Goal: Task Accomplishment & Management: Manage account settings

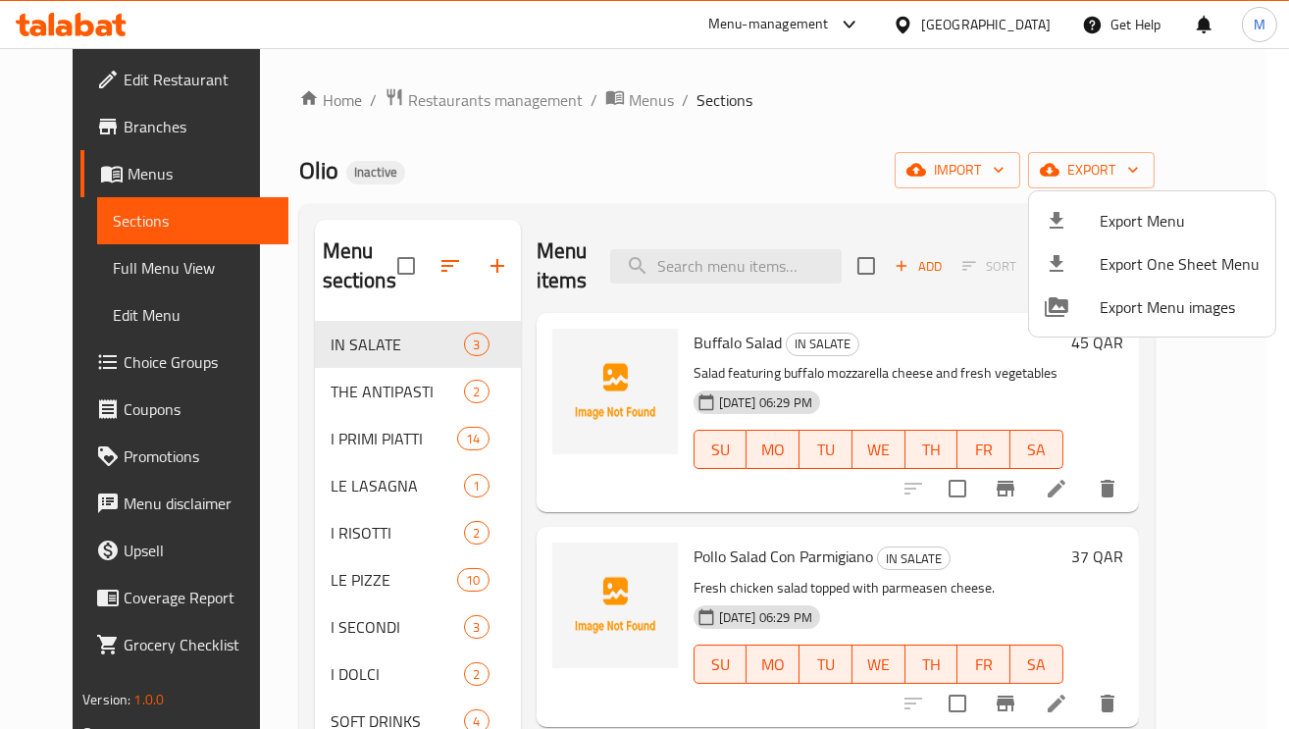
click at [336, 438] on div at bounding box center [644, 364] width 1289 height 729
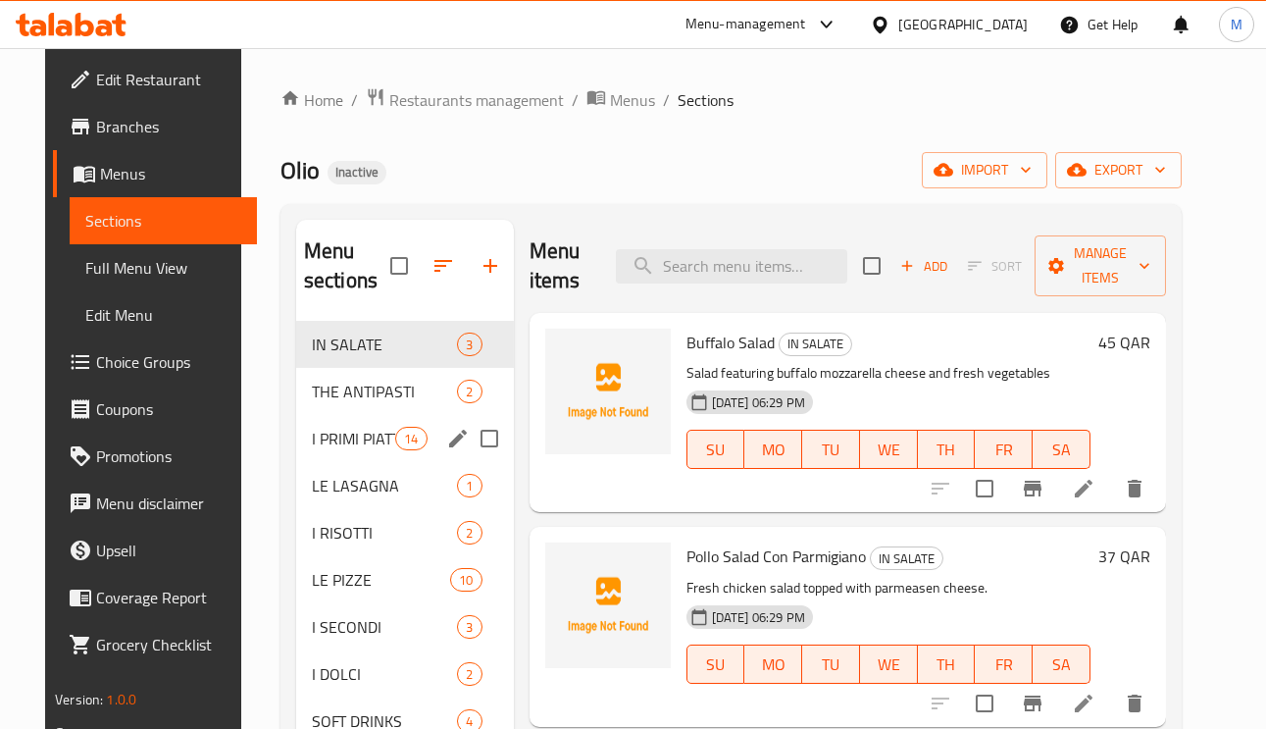
click at [319, 449] on span "I PRIMI PIATTI" at bounding box center [353, 439] width 83 height 24
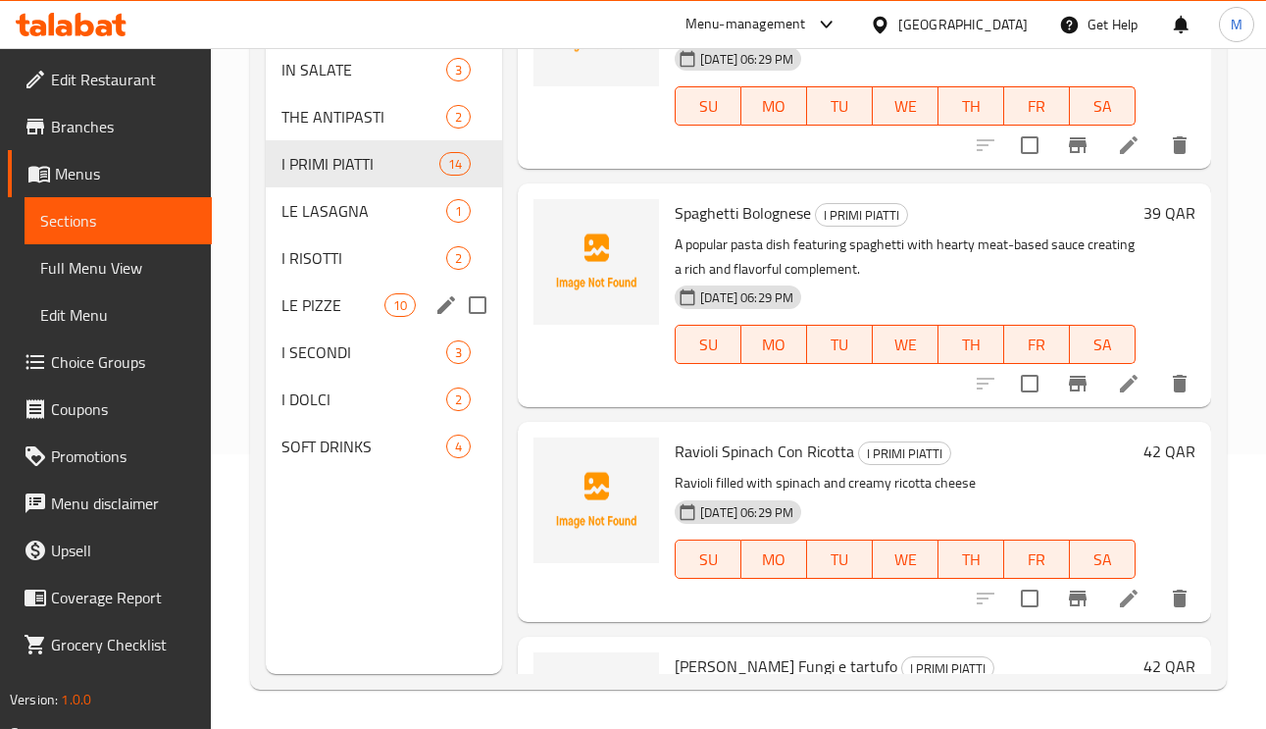
scroll to position [1268, 0]
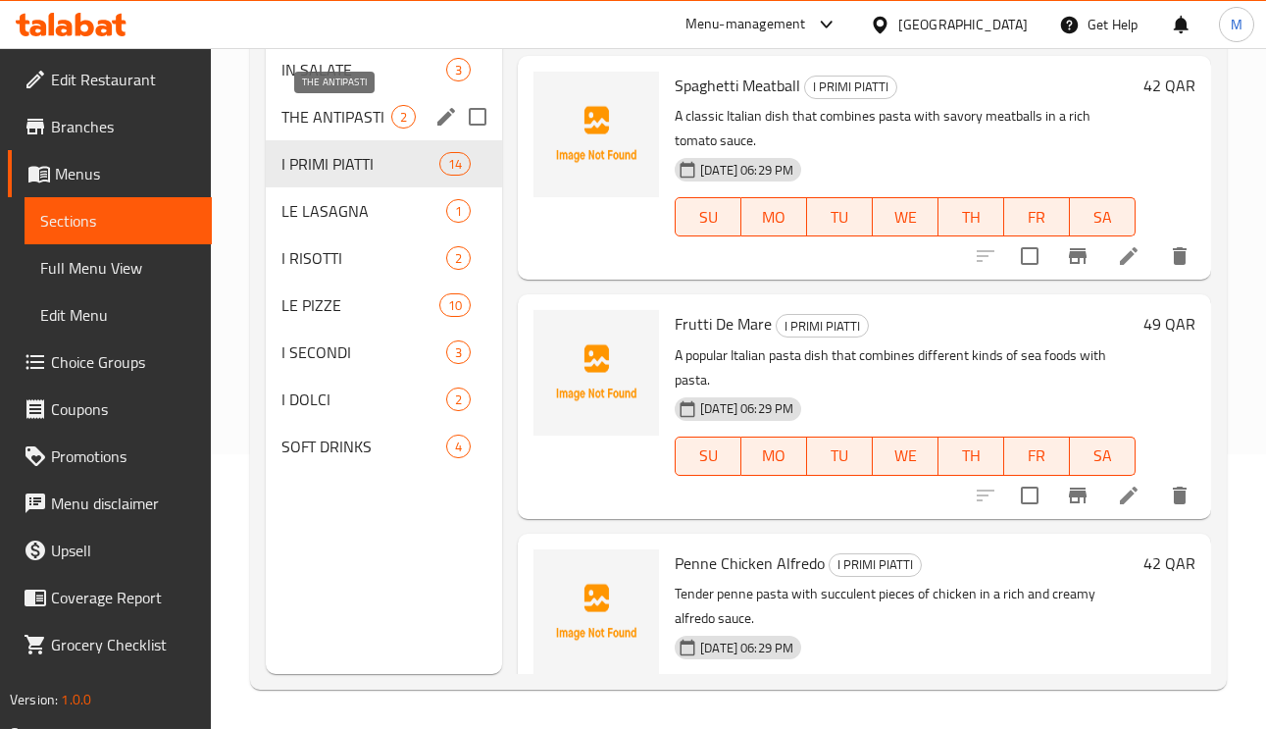
click at [346, 112] on span "THE ANTIPASTI" at bounding box center [336, 117] width 110 height 24
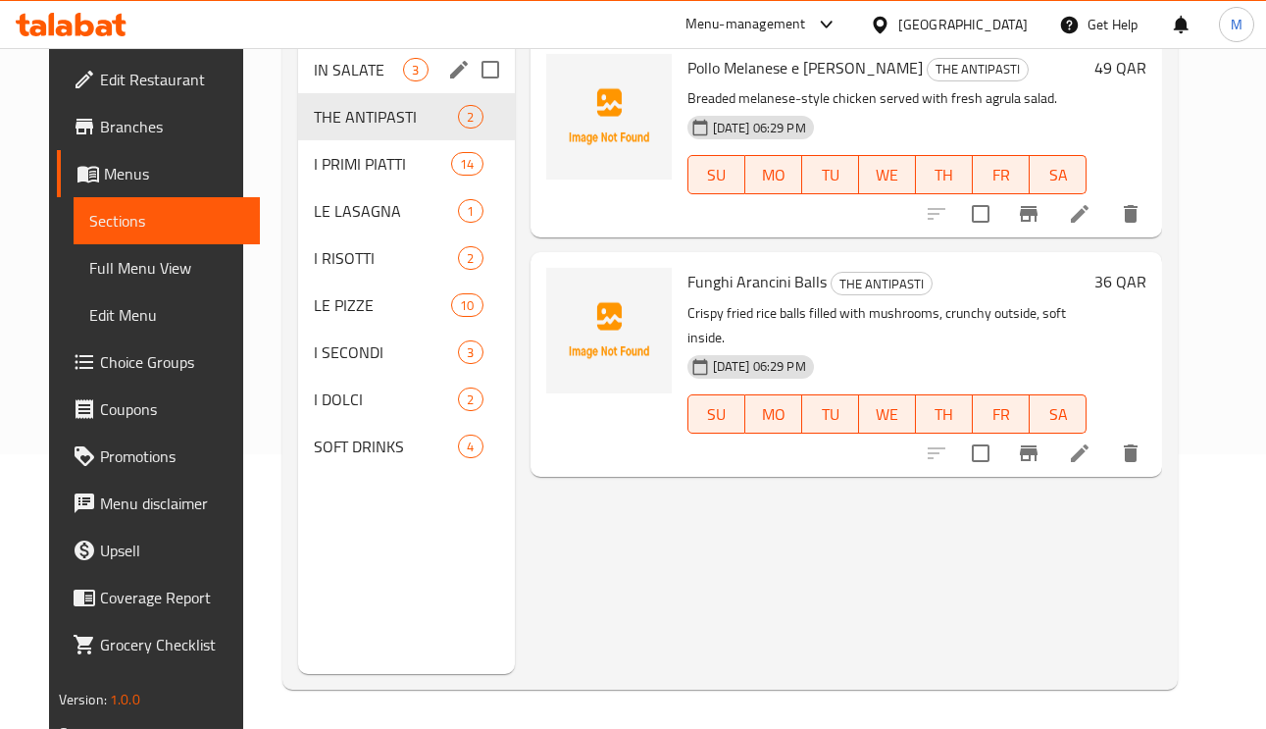
click at [363, 83] on div "IN SALATE 3" at bounding box center [406, 69] width 216 height 47
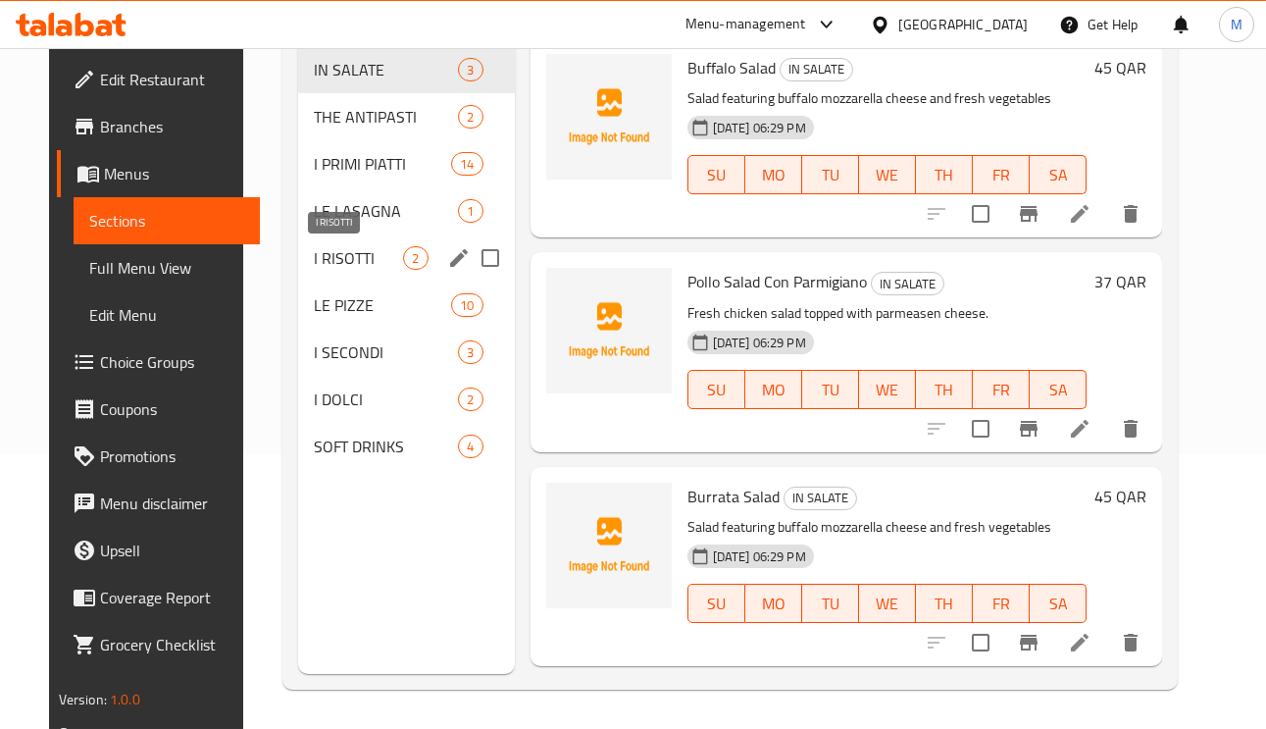
click at [326, 255] on span "I RISOTTI" at bounding box center [358, 258] width 89 height 24
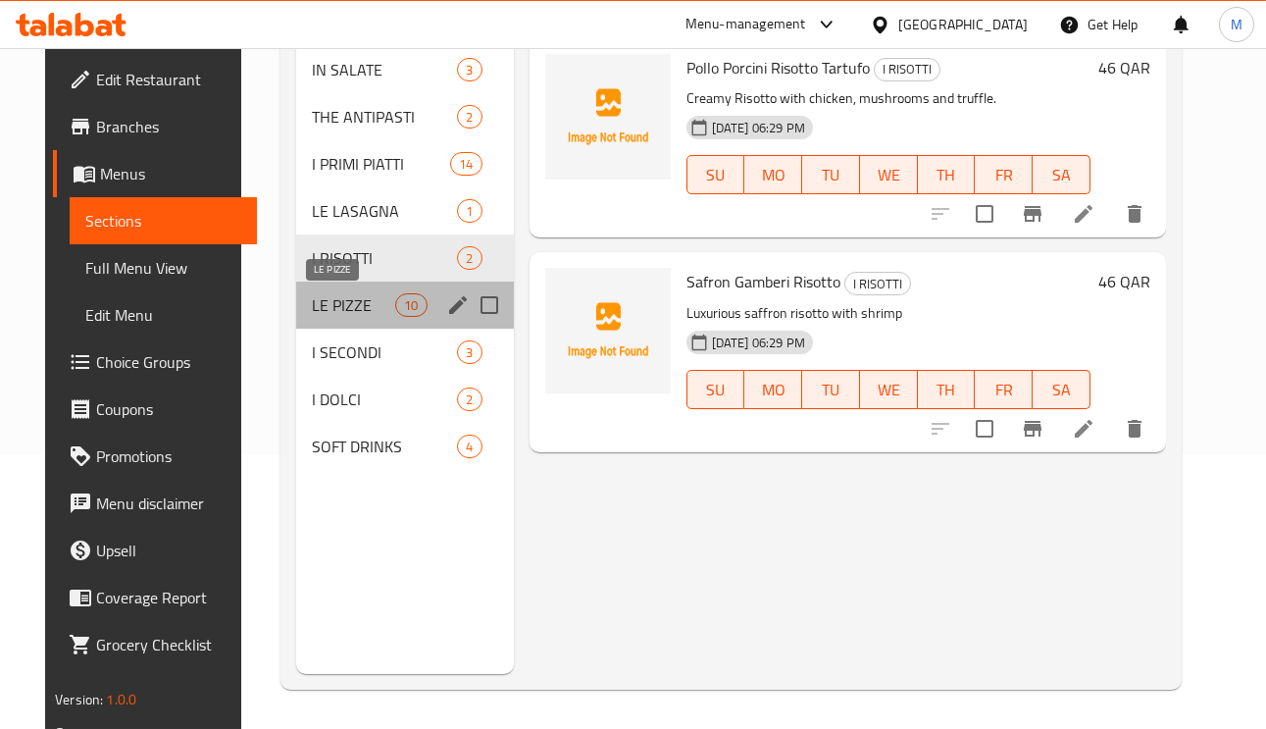
click at [353, 294] on span "LE PIZZE" at bounding box center [353, 305] width 83 height 24
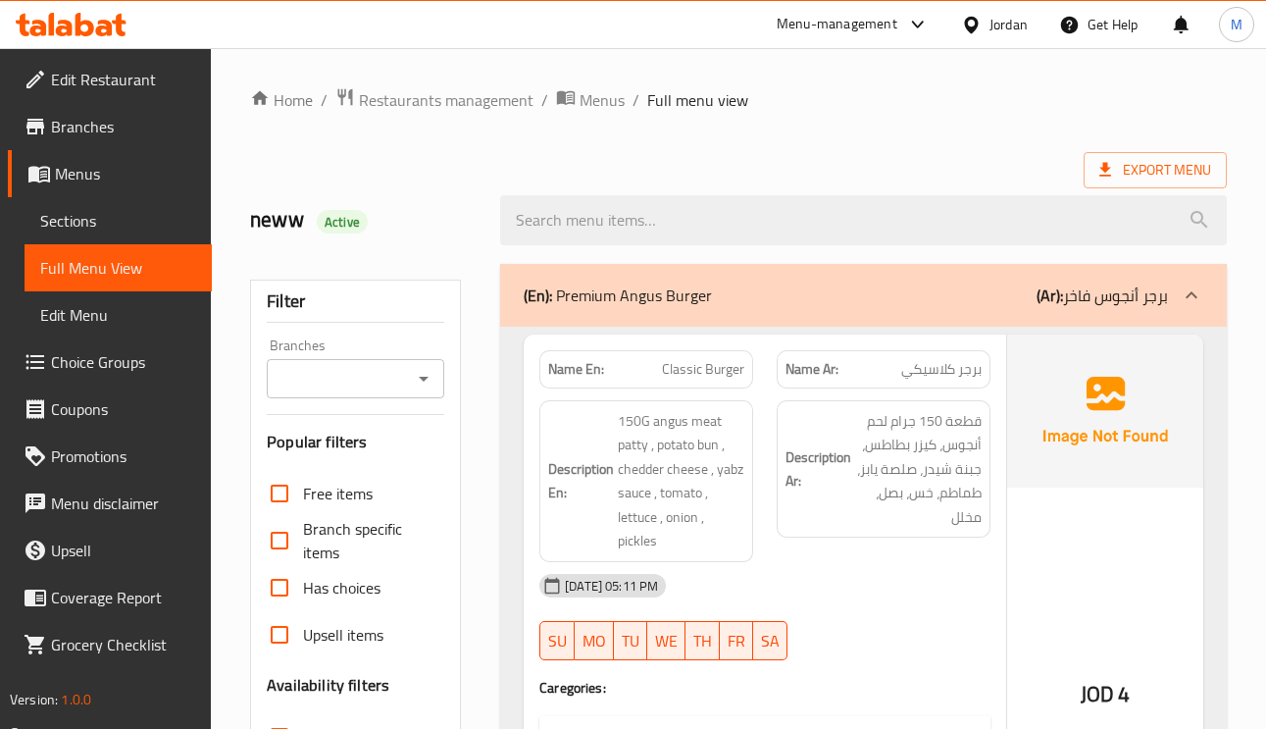
scroll to position [18994, 0]
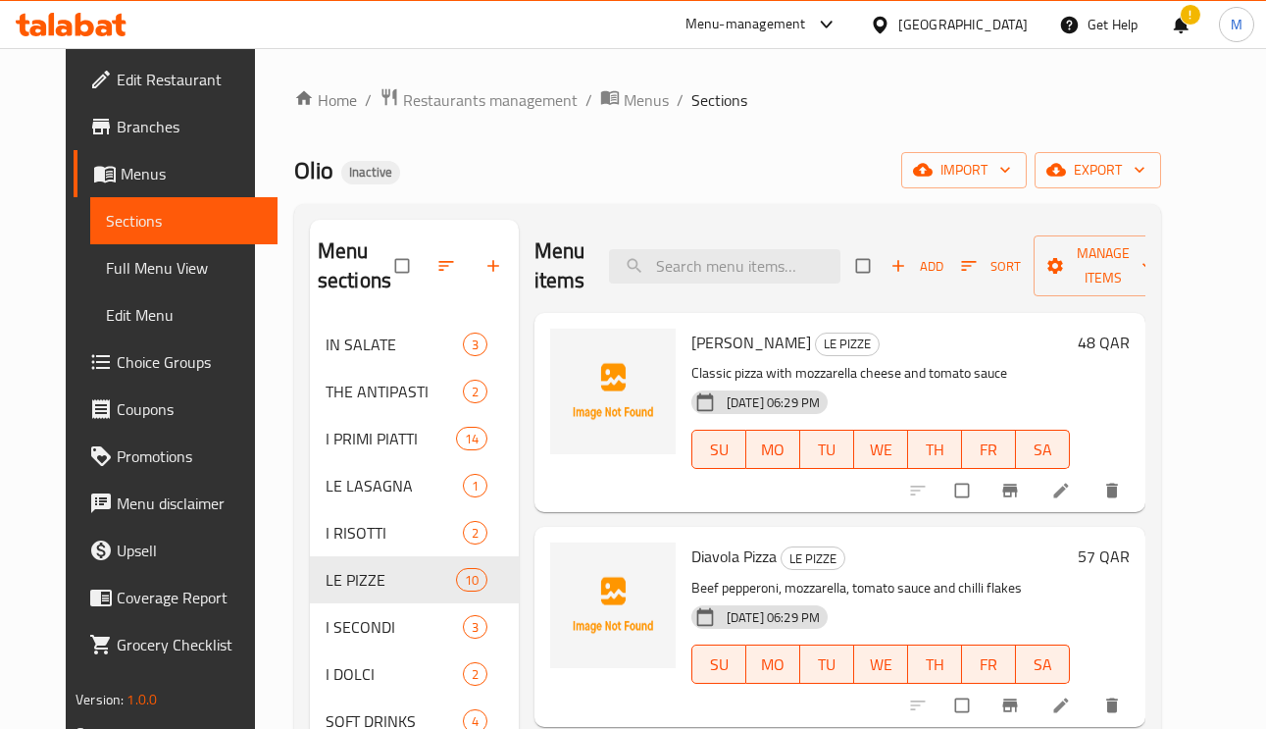
drag, startPoint x: 94, startPoint y: 254, endPoint x: 100, endPoint y: 263, distance: 10.6
click at [106, 256] on span "Full Menu View" at bounding box center [184, 268] width 156 height 24
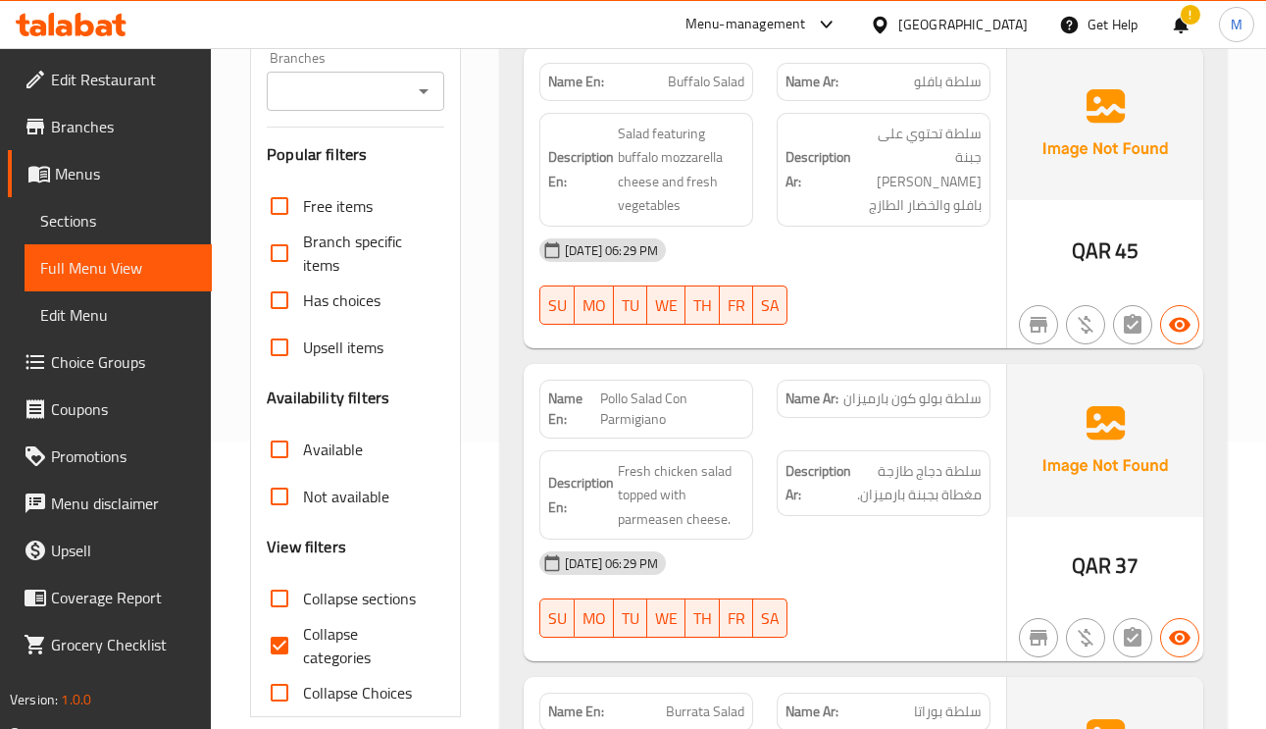
scroll to position [294, 0]
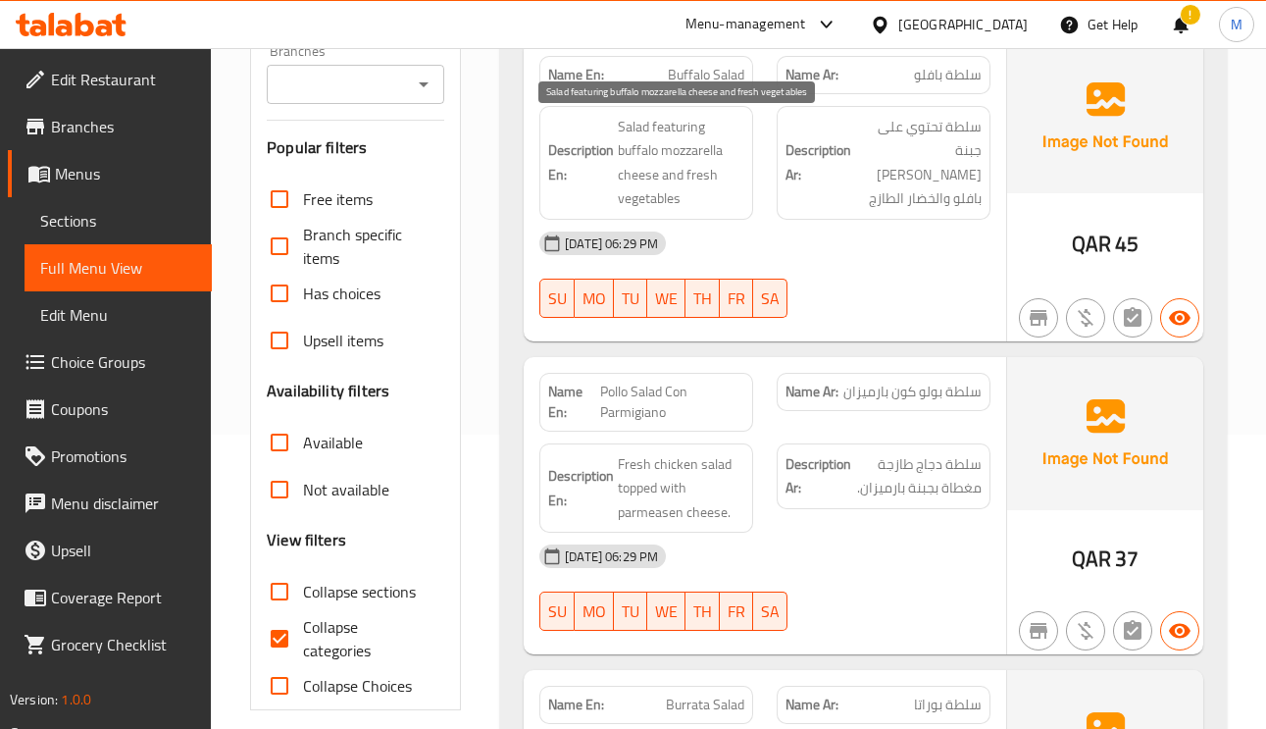
click at [638, 157] on span "Salad featuring buffalo mozzarella cheese and fresh vegetables" at bounding box center [681, 163] width 127 height 96
click at [689, 174] on span "Salad featuring buffalo mozzarella cheese and fresh vegetables" at bounding box center [681, 163] width 127 height 96
click at [952, 391] on span "سلطة بولو كون بارميزان" at bounding box center [912, 392] width 138 height 21
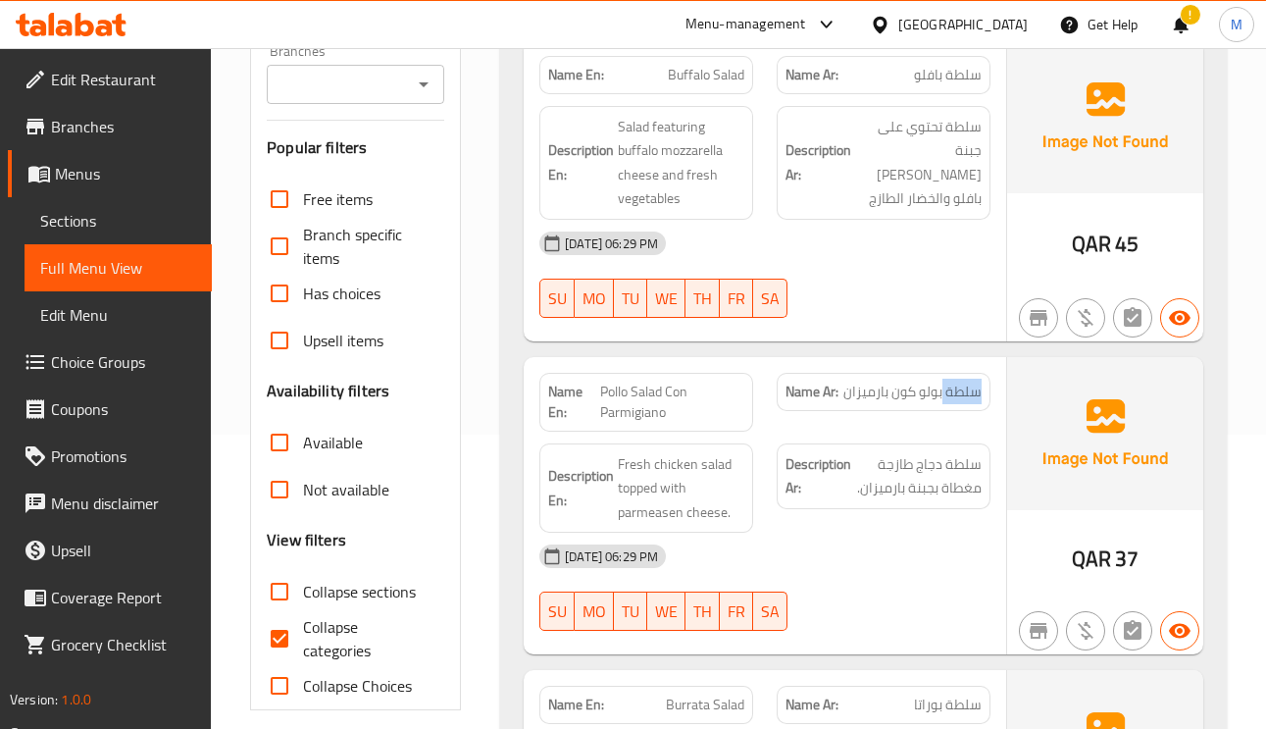
click at [952, 391] on span "سلطة بولو كون بارميزان" at bounding box center [912, 392] width 138 height 21
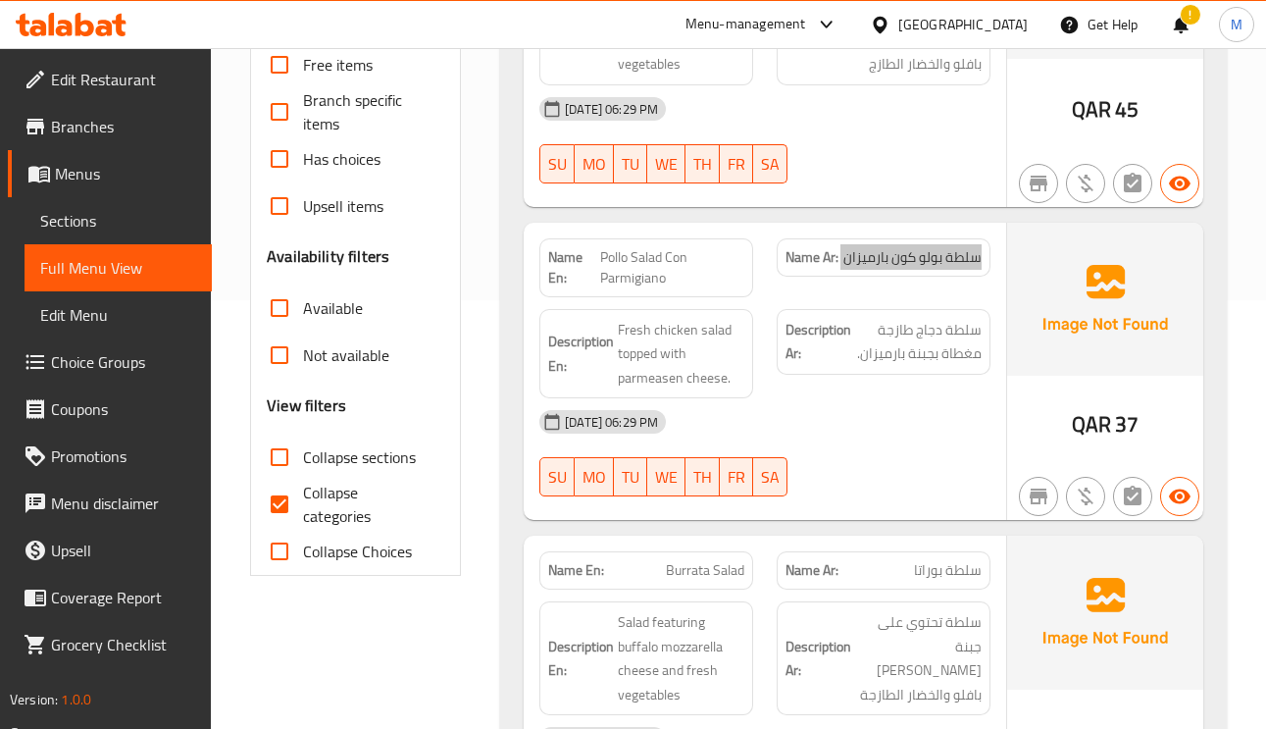
scroll to position [441, 0]
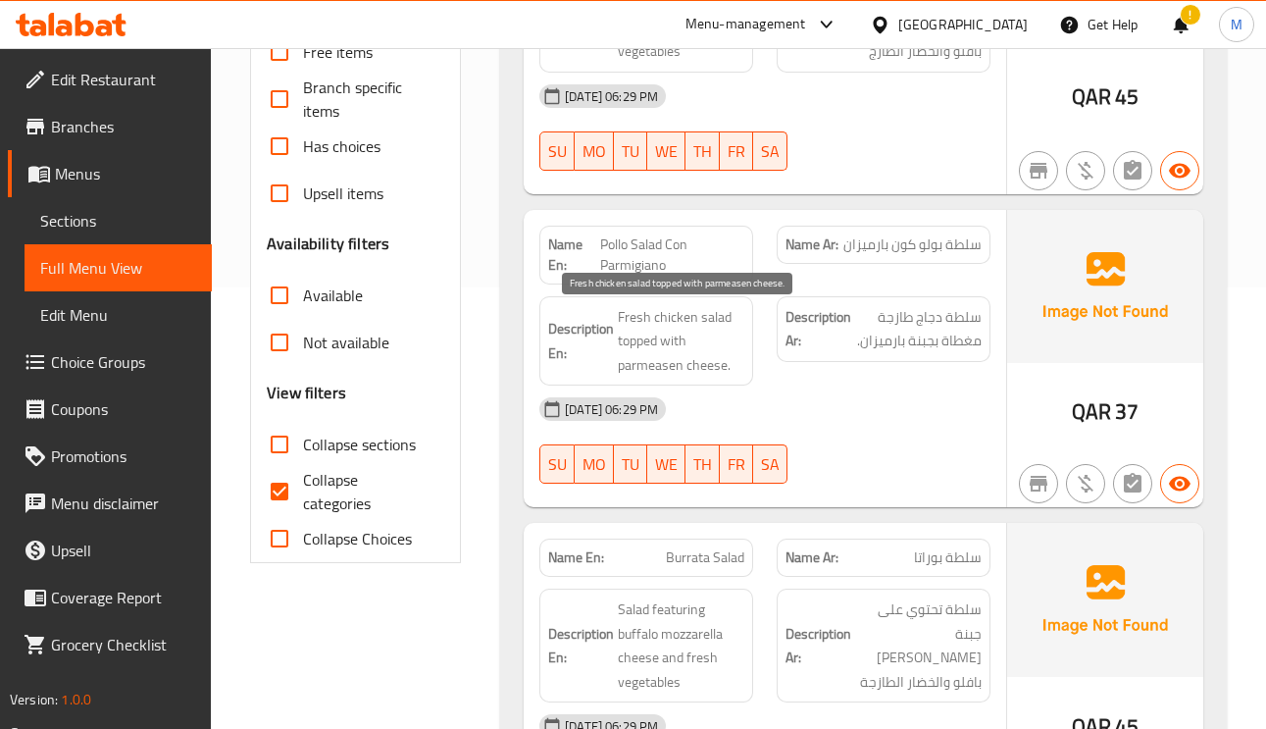
click at [640, 320] on span "Fresh chicken salad topped with parmeasen cheese." at bounding box center [681, 341] width 127 height 73
click at [711, 369] on span "Fresh chicken salad topped with parmeasen cheese." at bounding box center [681, 341] width 127 height 73
click at [669, 367] on span "Fresh chicken salad topped with parmeasen cheese." at bounding box center [681, 341] width 127 height 73
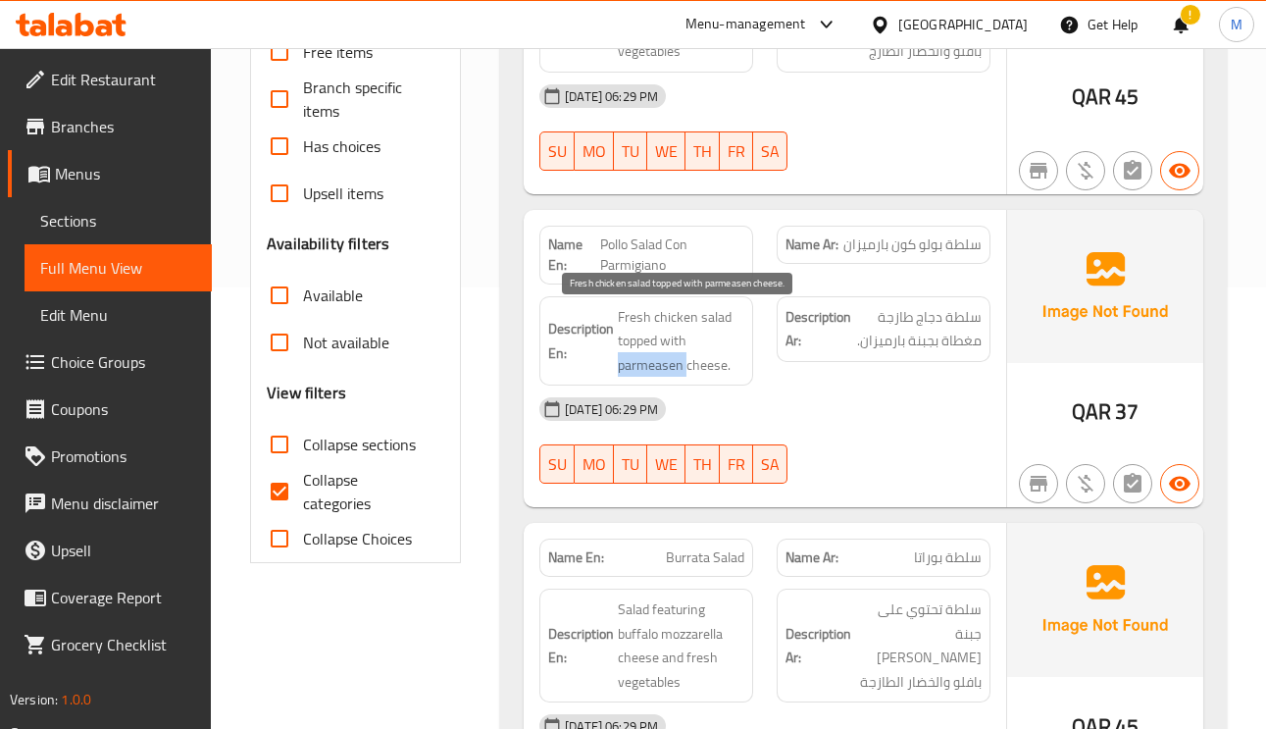
click at [669, 367] on span "Fresh chicken salad topped with parmeasen cheese." at bounding box center [681, 341] width 127 height 73
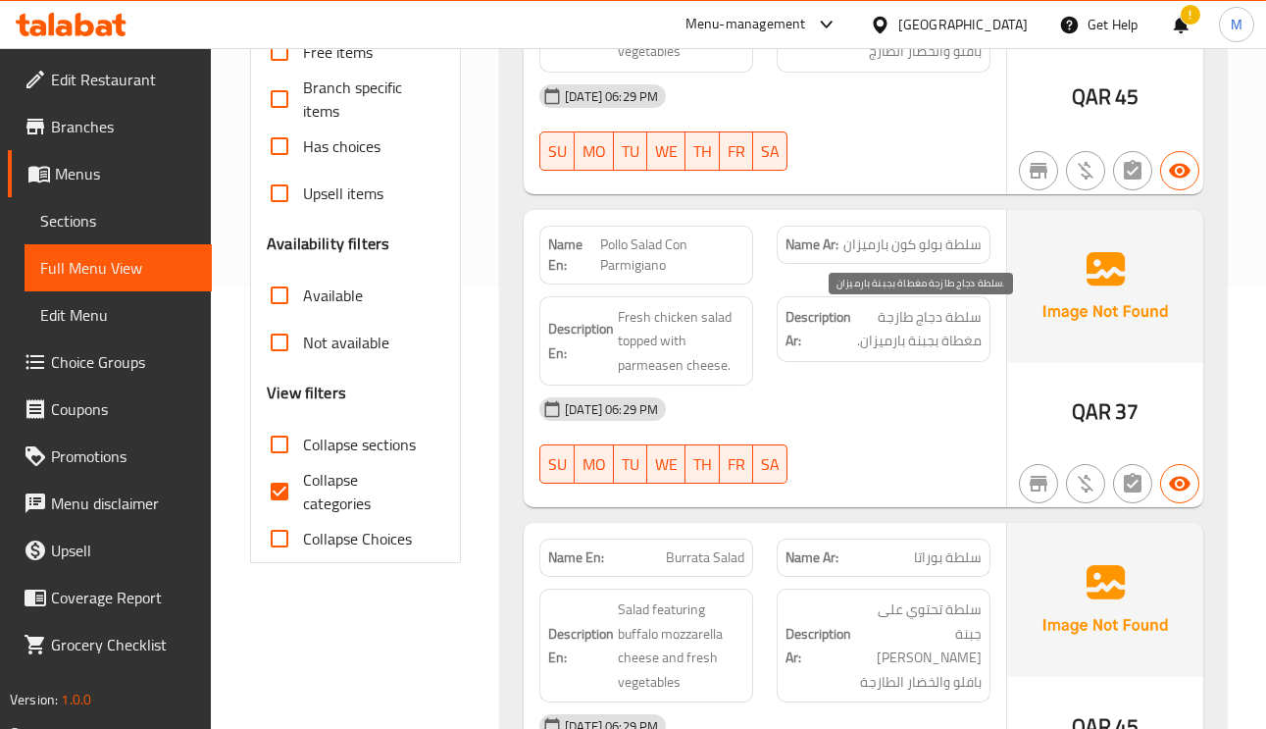
click at [955, 334] on span "سلطة دجاج طازجة مغطاة بجبنة بارميزان." at bounding box center [918, 329] width 127 height 48
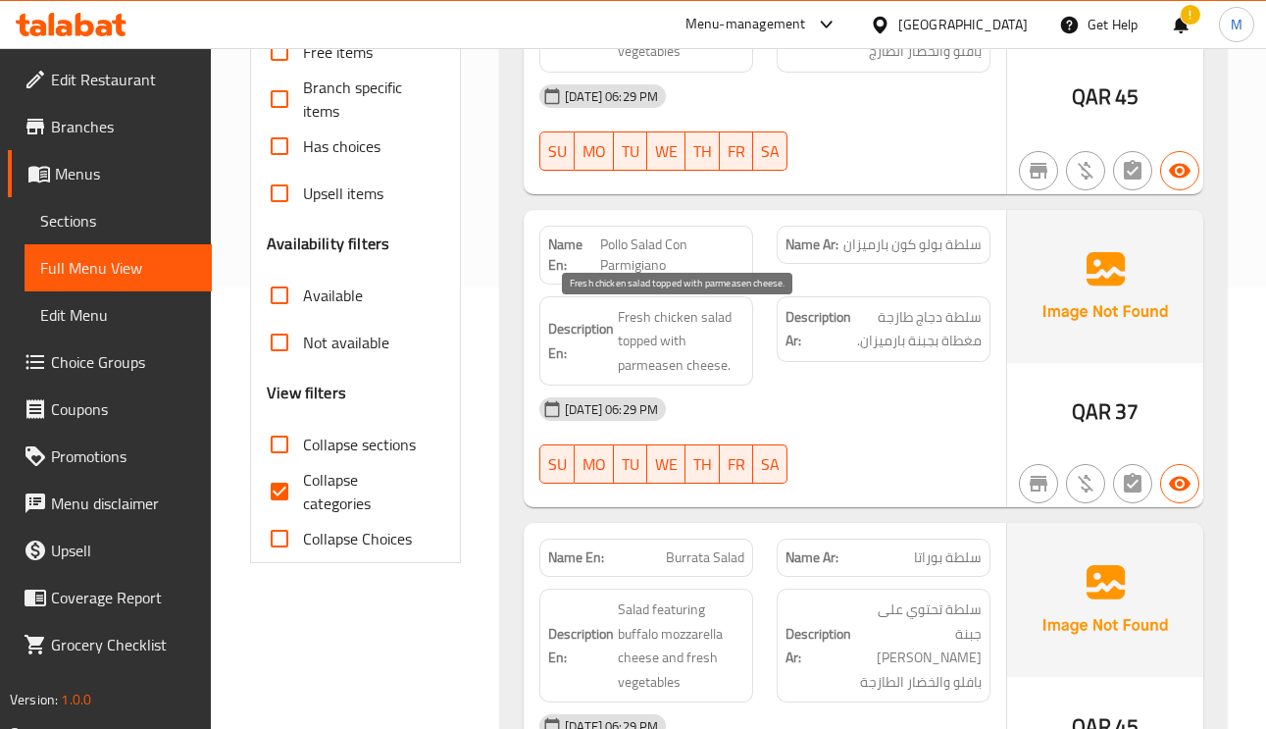
click at [631, 348] on span "Fresh chicken salad topped with parmeasen cheese." at bounding box center [681, 341] width 127 height 73
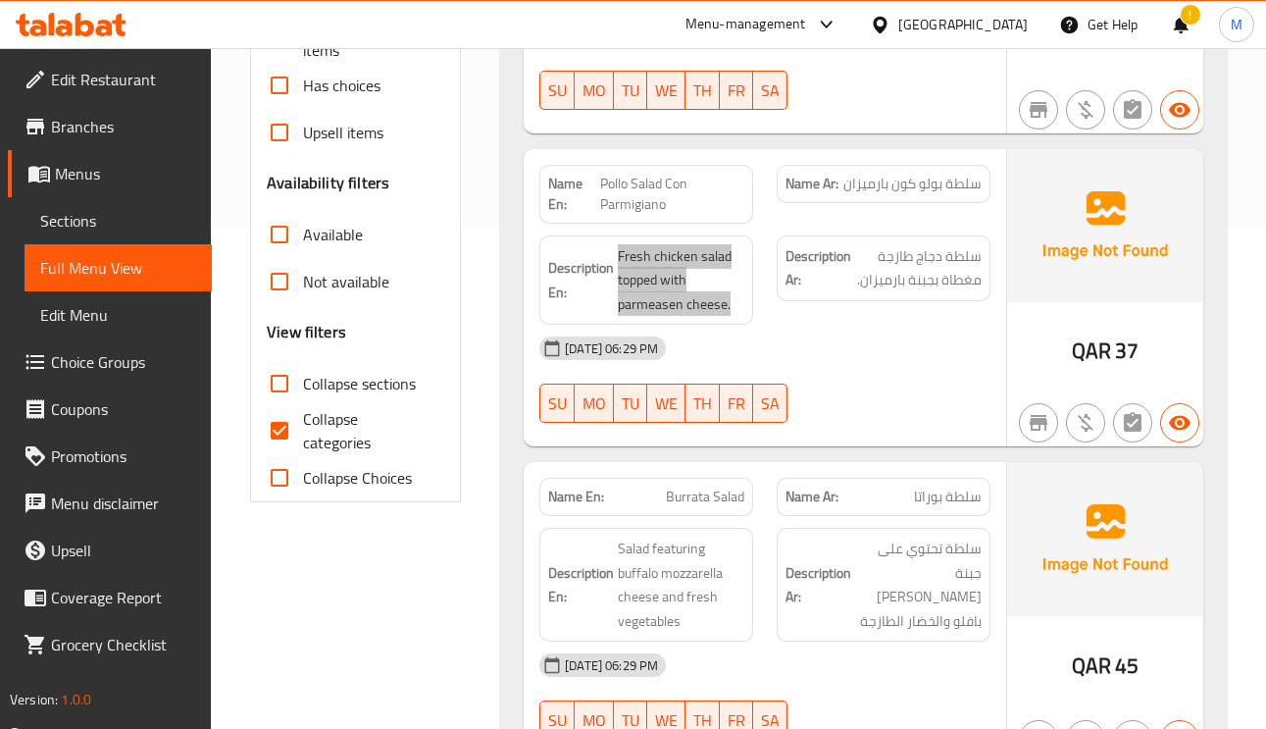
scroll to position [588, 0]
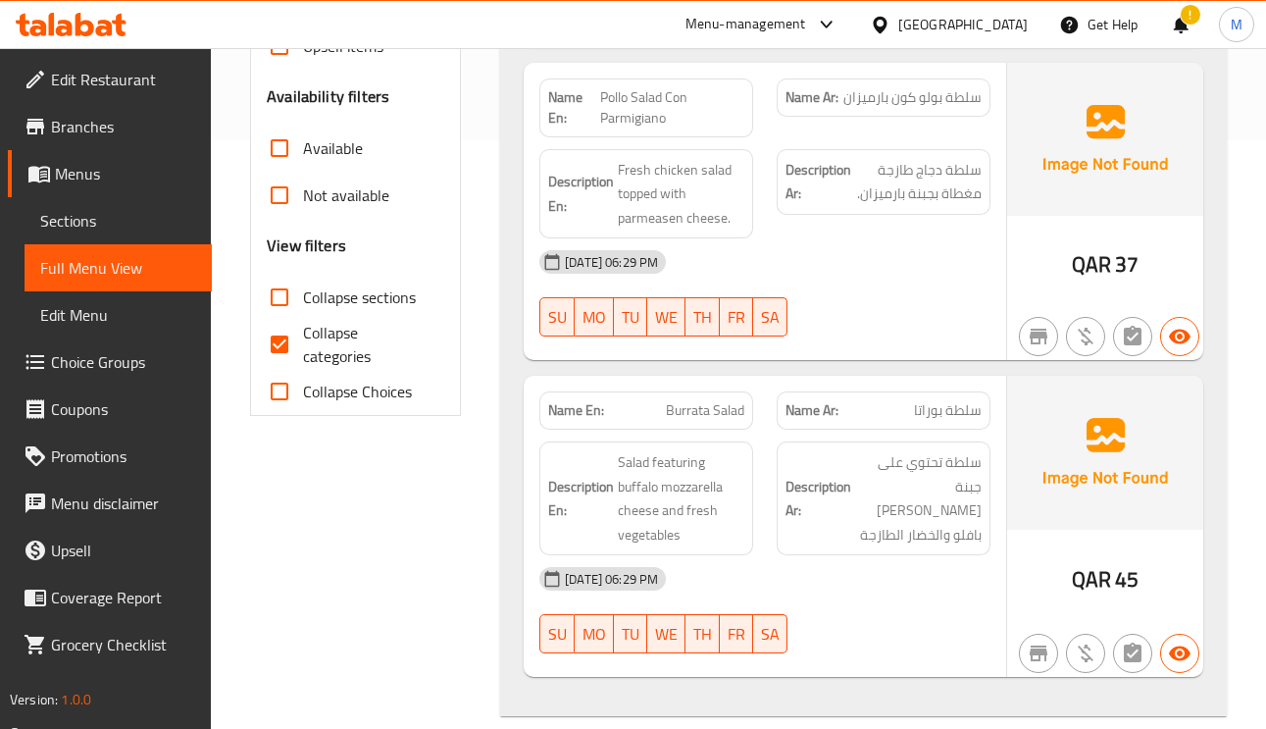
click at [721, 415] on span "Burrata Salad" at bounding box center [705, 410] width 78 height 21
click at [640, 490] on span "Salad featuring buffalo mozzarella cheese and fresh vegetables" at bounding box center [681, 498] width 127 height 96
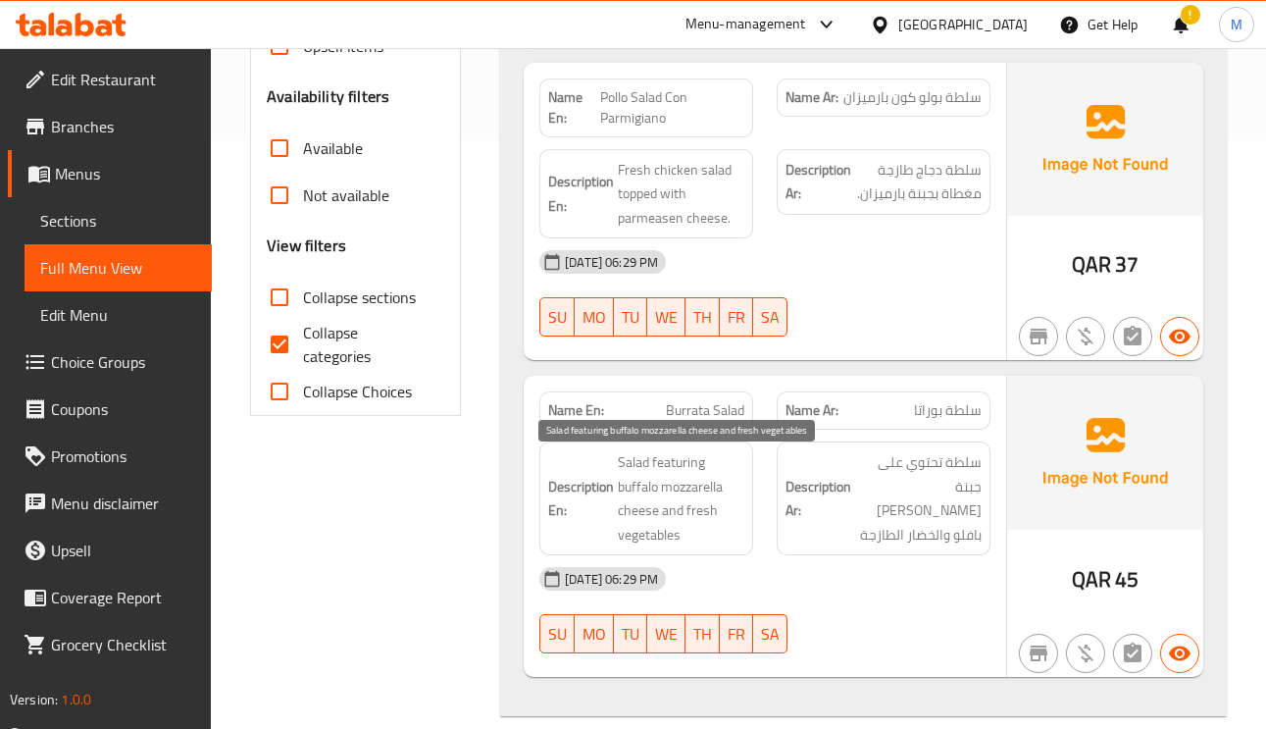
click at [681, 544] on span "Salad featuring buffalo mozzarella cheese and fresh vegetables" at bounding box center [681, 498] width 127 height 96
click at [681, 542] on span "Salad featuring buffalo mozzarella cheese and fresh vegetables" at bounding box center [681, 498] width 127 height 96
click at [723, 404] on span "Burrata Salad" at bounding box center [705, 410] width 78 height 21
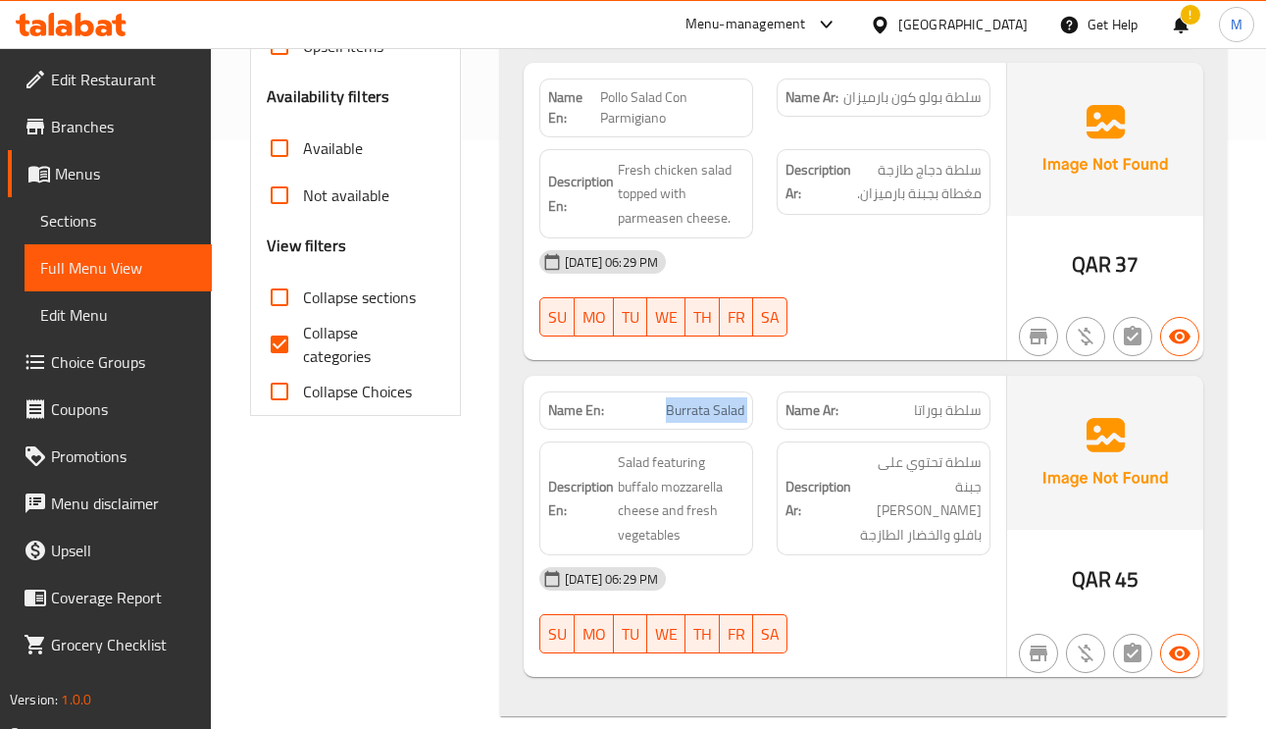
click at [723, 404] on span "Burrata Salad" at bounding box center [705, 410] width 78 height 21
click at [901, 405] on p "Name Ar: سلطة بوراتا" at bounding box center [884, 410] width 196 height 21
click at [691, 416] on span "Burrata Salad" at bounding box center [705, 410] width 78 height 21
copy span "Burrata Salad"
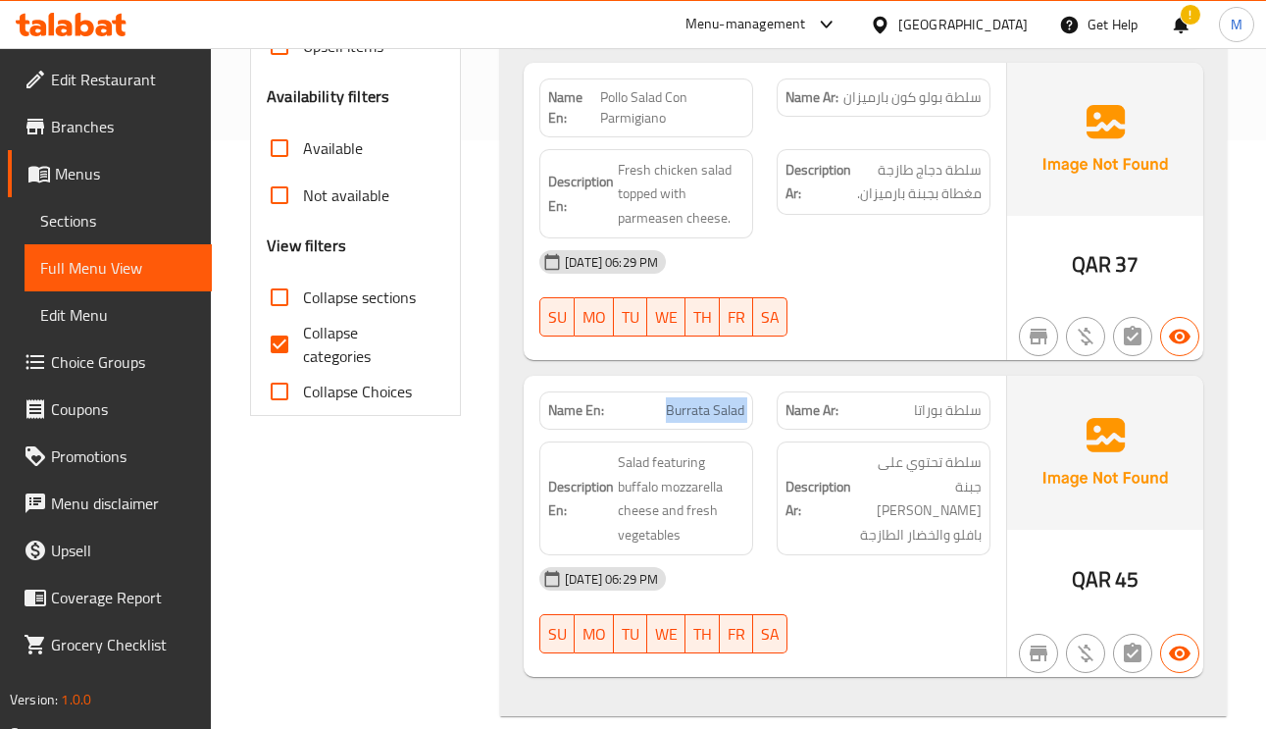
click at [691, 416] on span "Burrata Salad" at bounding box center [705, 410] width 78 height 21
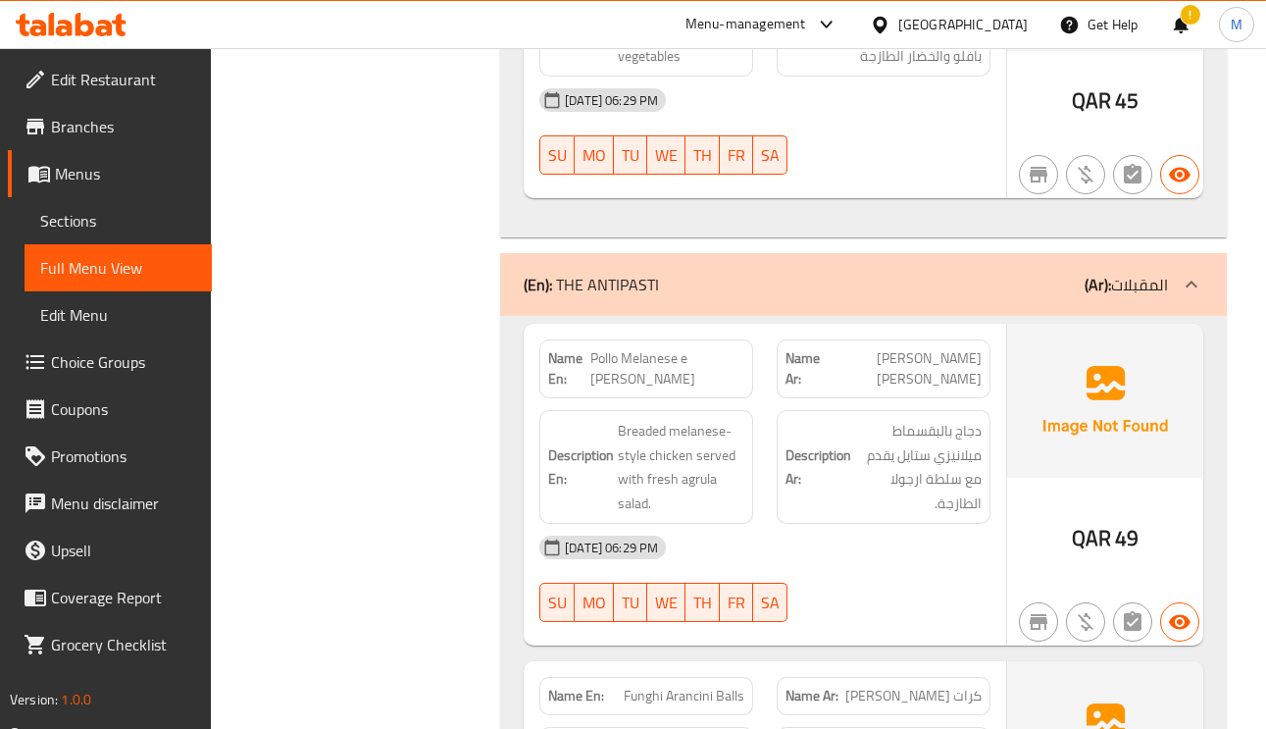
scroll to position [1177, 0]
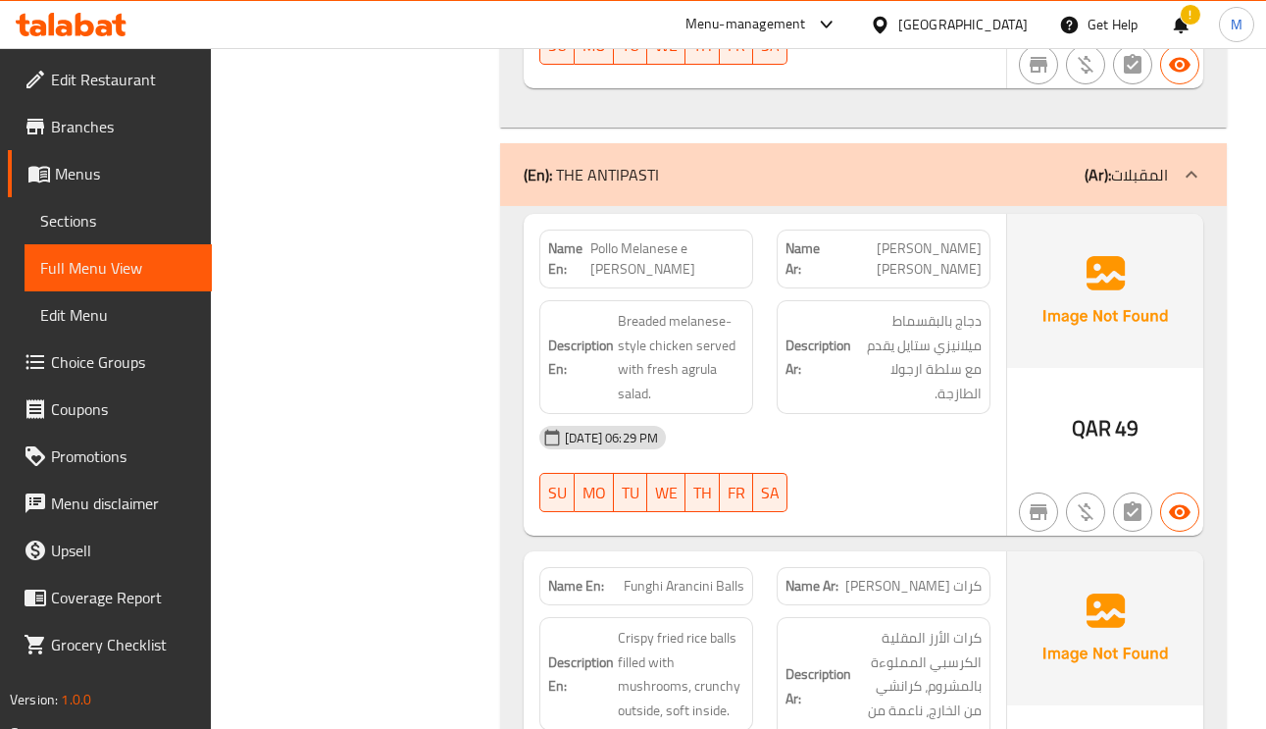
click at [947, 236] on div "Name Ar: بولو ميلانيزي اي ارجولا" at bounding box center [884, 259] width 214 height 59
click at [636, 245] on span "Pollo Melanese e [PERSON_NAME]" at bounding box center [667, 258] width 154 height 41
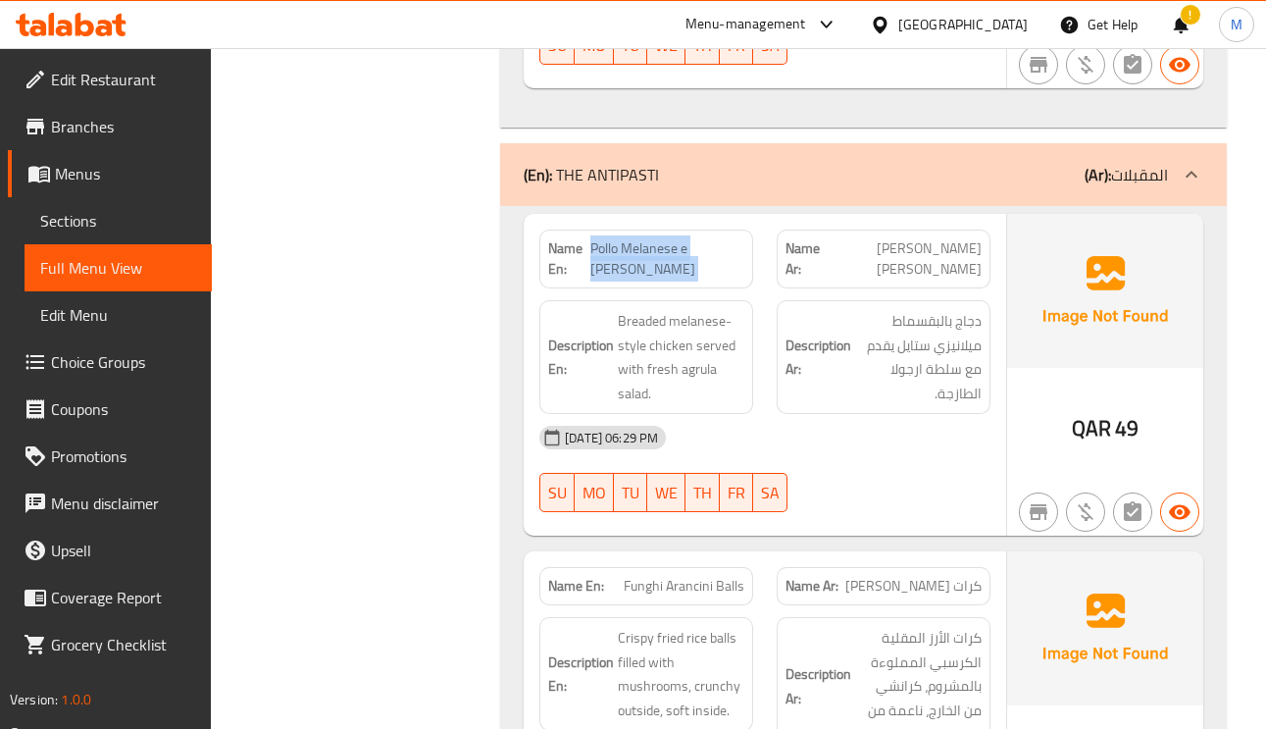
click at [636, 245] on span "Pollo Melanese e [PERSON_NAME]" at bounding box center [667, 258] width 154 height 41
click at [934, 266] on span "[PERSON_NAME] [PERSON_NAME]" at bounding box center [903, 258] width 157 height 41
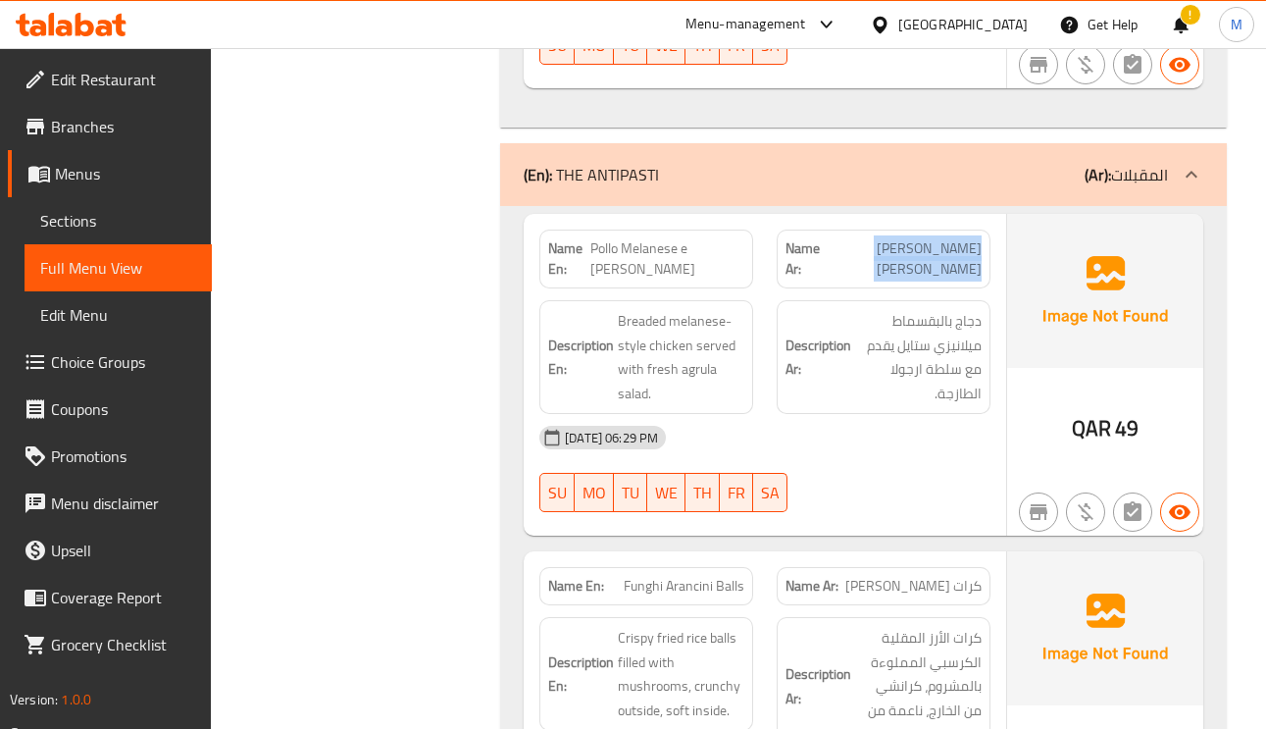
click at [934, 266] on span "[PERSON_NAME] [PERSON_NAME]" at bounding box center [903, 258] width 157 height 41
click at [639, 266] on span "Pollo Melanese e [PERSON_NAME]" at bounding box center [667, 258] width 154 height 41
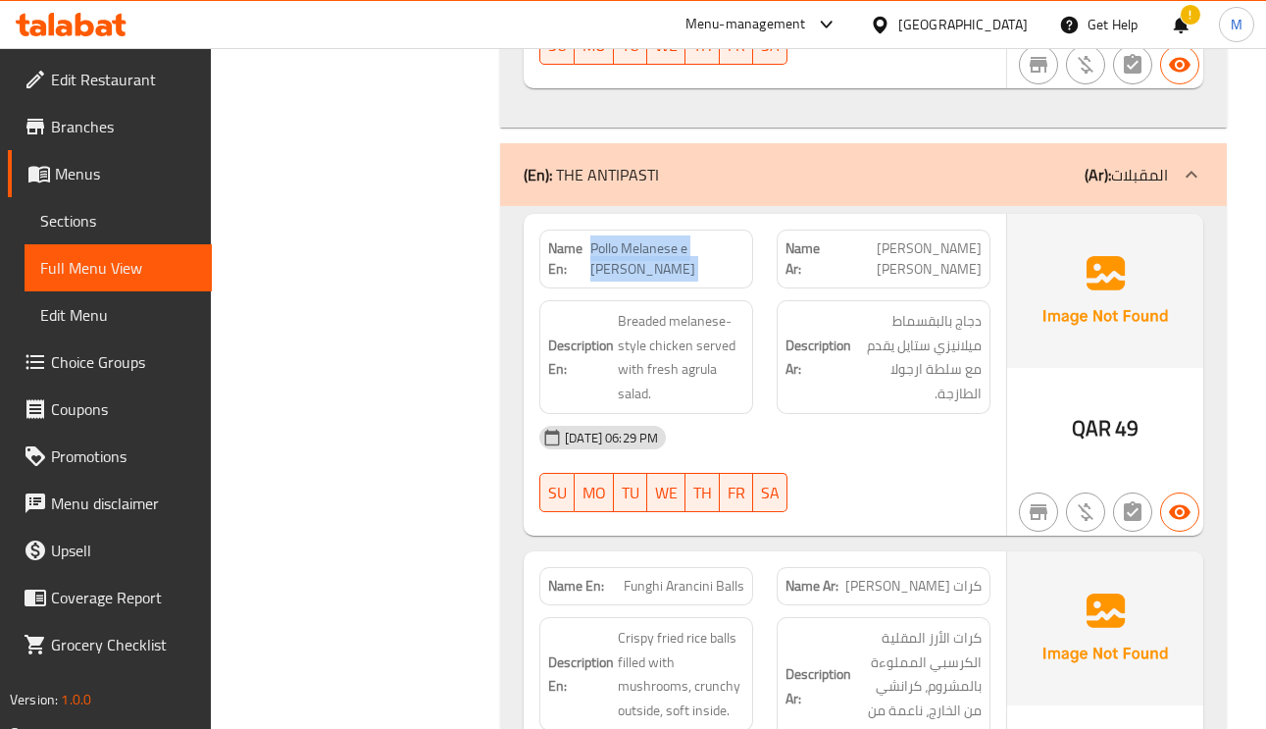
click at [639, 266] on span "Pollo Melanese e [PERSON_NAME]" at bounding box center [667, 258] width 154 height 41
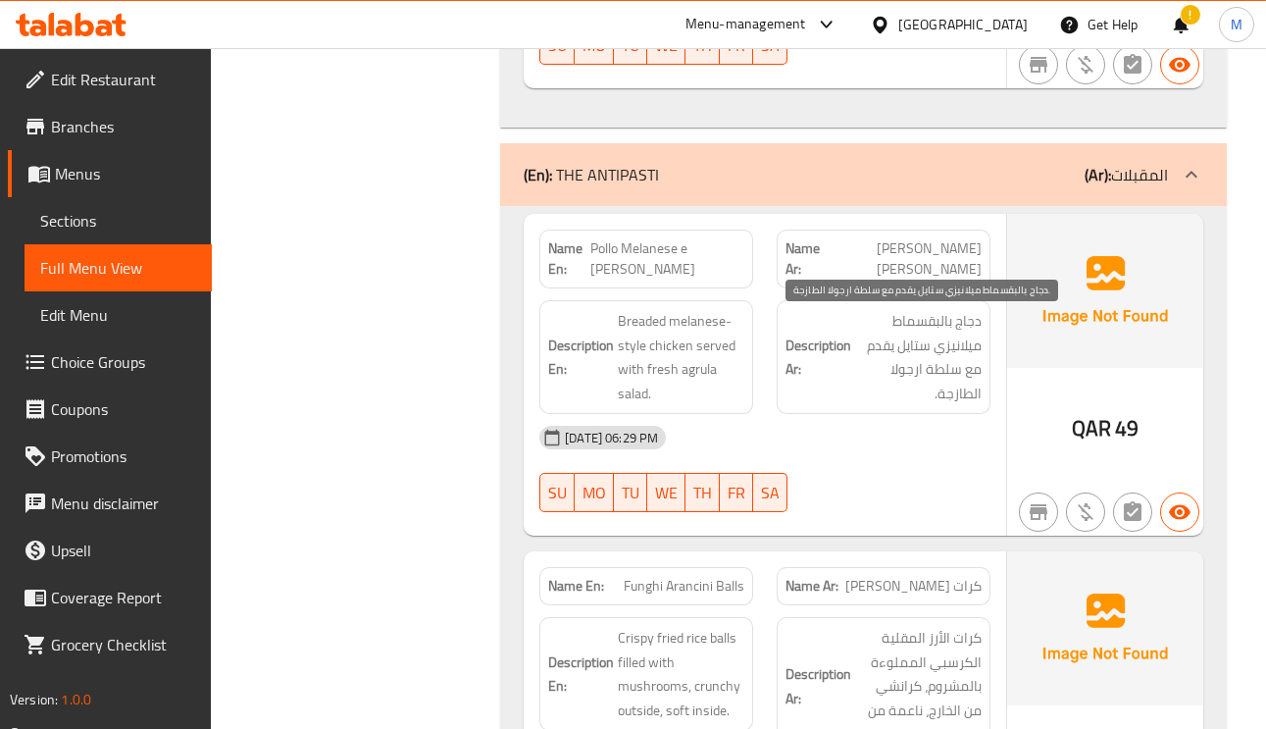
click at [948, 347] on span "دجاج بالبقسماط ميلانيزي ستايل يقدم مع سلطة ارجولا الطازجة." at bounding box center [918, 357] width 127 height 96
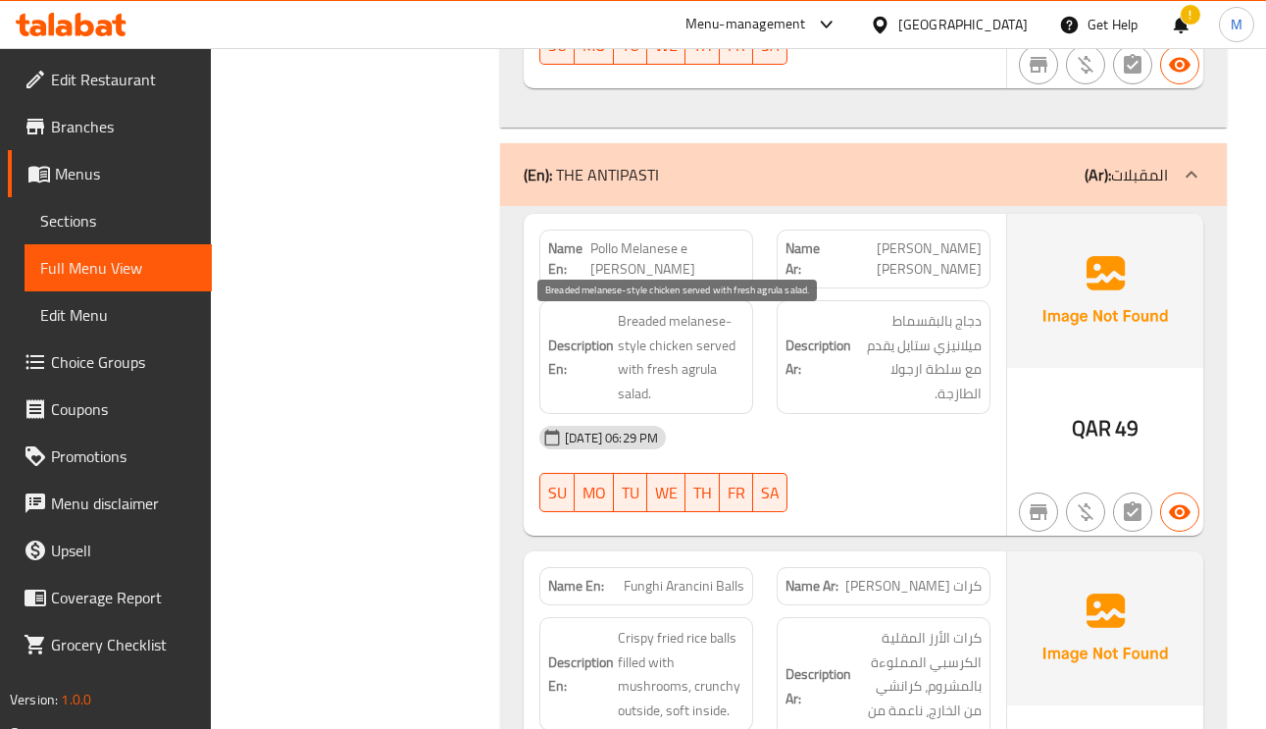
click at [693, 338] on span "Breaded melanese-style chicken served with fresh agrula salad." at bounding box center [681, 357] width 127 height 96
click at [679, 346] on span "Breaded melanese-style chicken served with fresh agrula salad." at bounding box center [681, 357] width 127 height 96
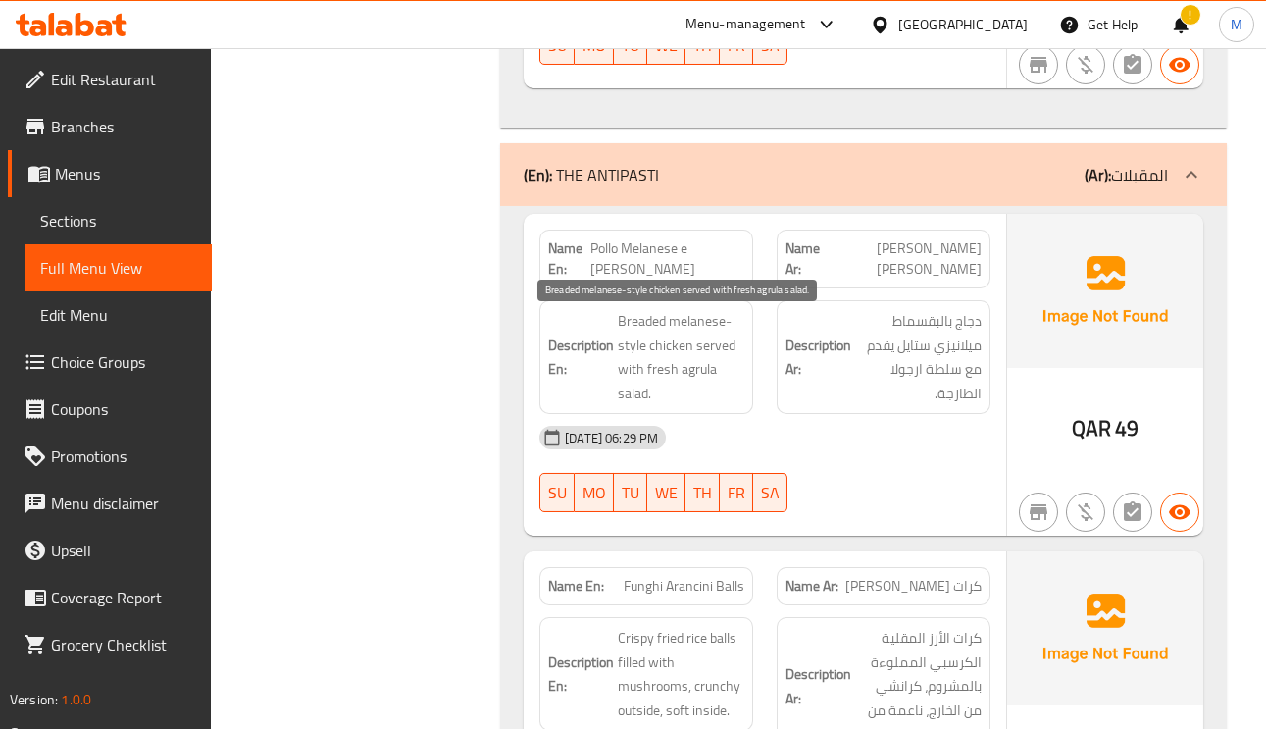
click at [712, 349] on span "Breaded melanese-style chicken served with fresh agrula salad." at bounding box center [681, 357] width 127 height 96
click at [671, 380] on span "Breaded melanese-style chicken served with fresh agrula salad." at bounding box center [681, 357] width 127 height 96
click at [692, 266] on span "Pollo Melanese e [PERSON_NAME]" at bounding box center [667, 258] width 154 height 41
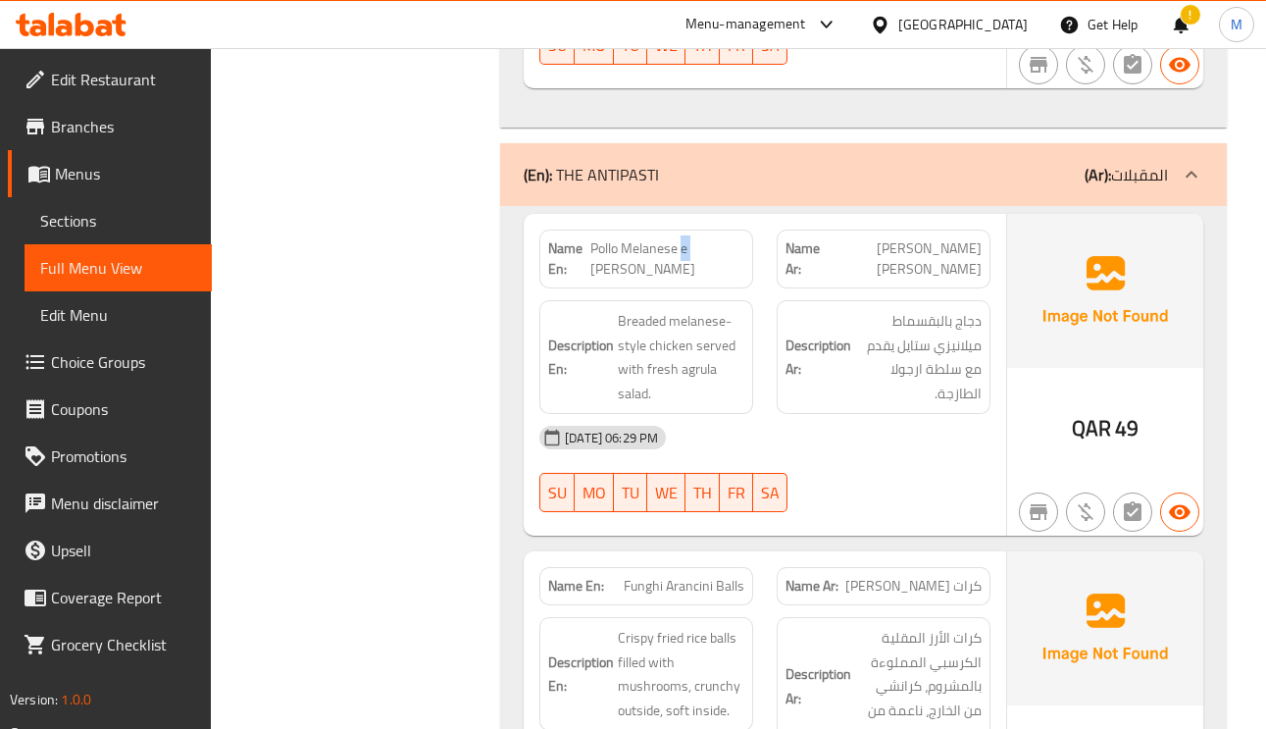
click at [692, 266] on span "Pollo Melanese e [PERSON_NAME]" at bounding box center [667, 258] width 154 height 41
copy span "e"
click at [692, 266] on span "Pollo Melanese e [PERSON_NAME]" at bounding box center [667, 258] width 154 height 41
copy span "Pollo Melanese e [PERSON_NAME]"
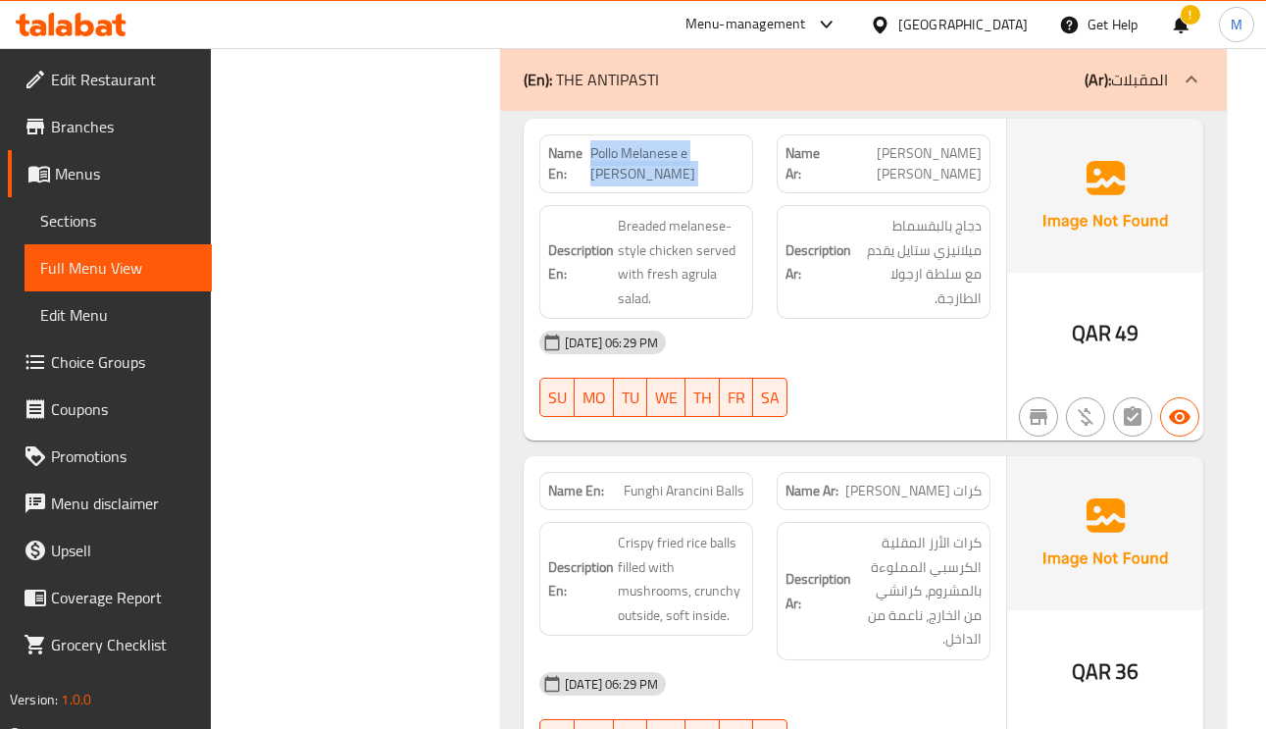
scroll to position [1324, 0]
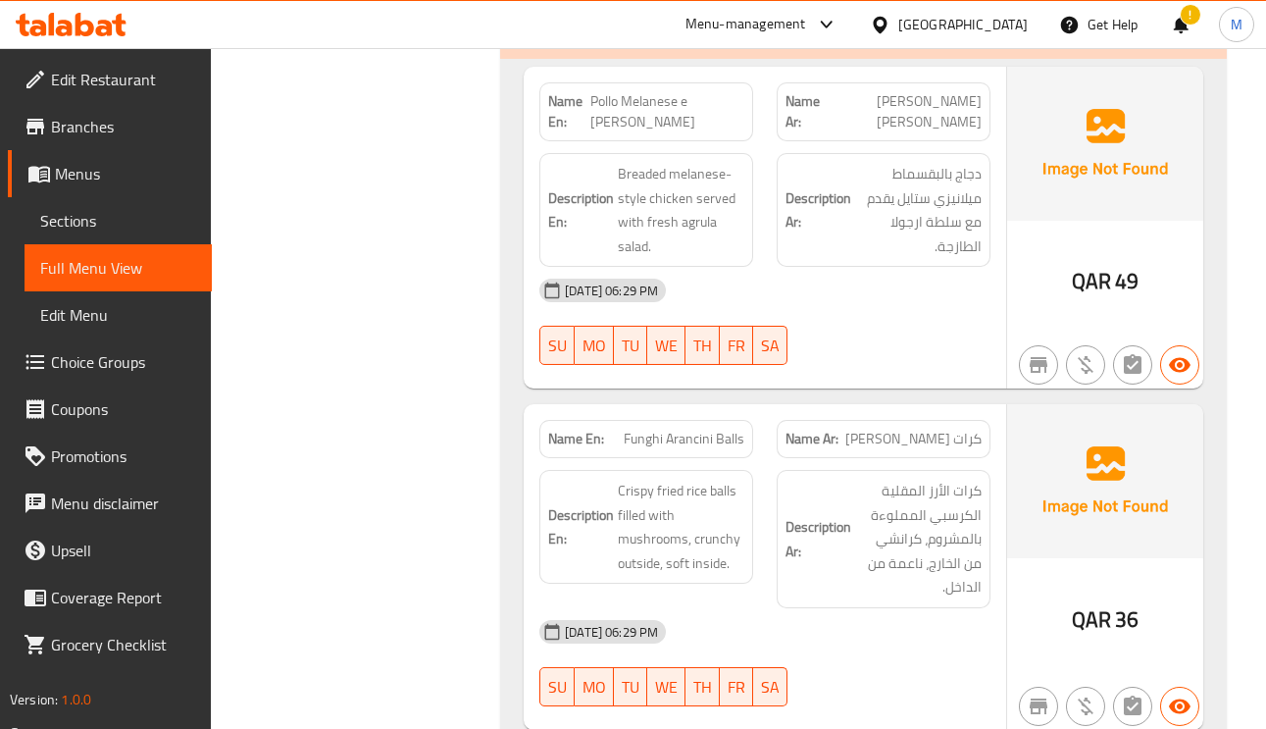
click at [961, 447] on span "كرات [PERSON_NAME]" at bounding box center [913, 439] width 136 height 21
click at [906, 438] on span "كرات [PERSON_NAME]" at bounding box center [913, 439] width 136 height 21
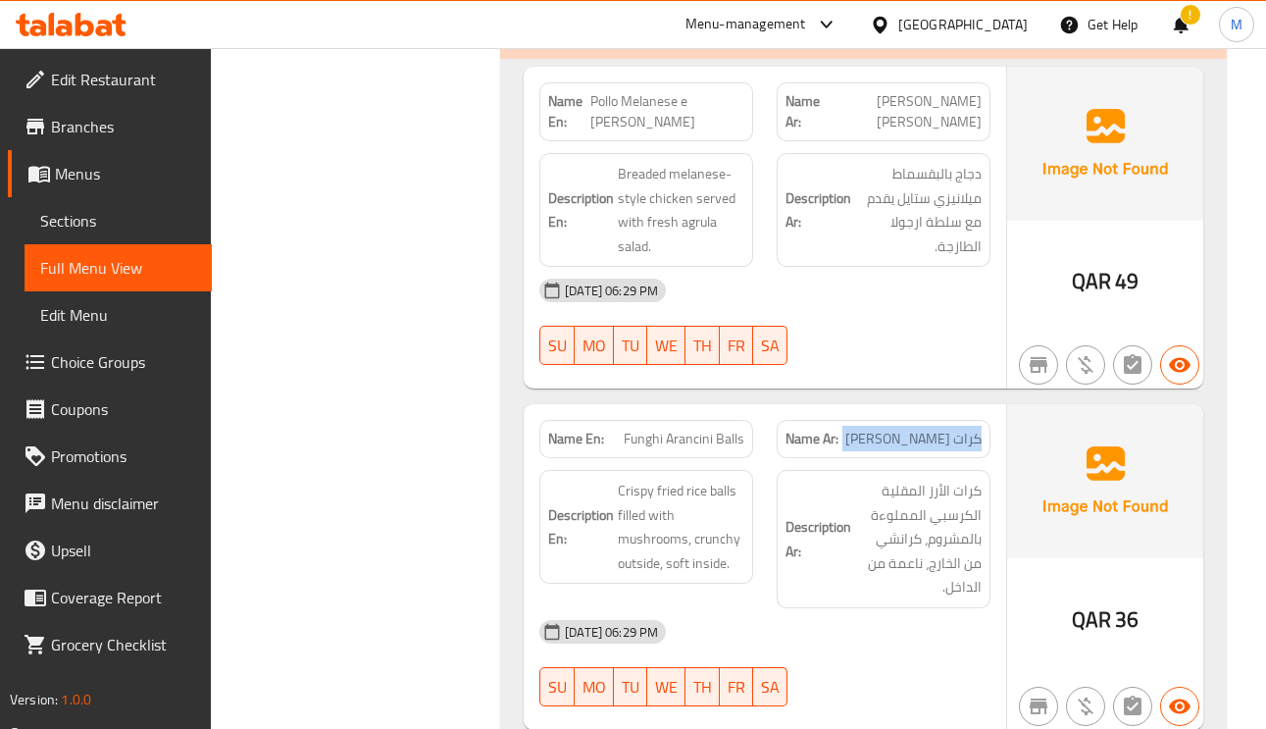
click at [906, 438] on span "كرات [PERSON_NAME]" at bounding box center [913, 439] width 136 height 21
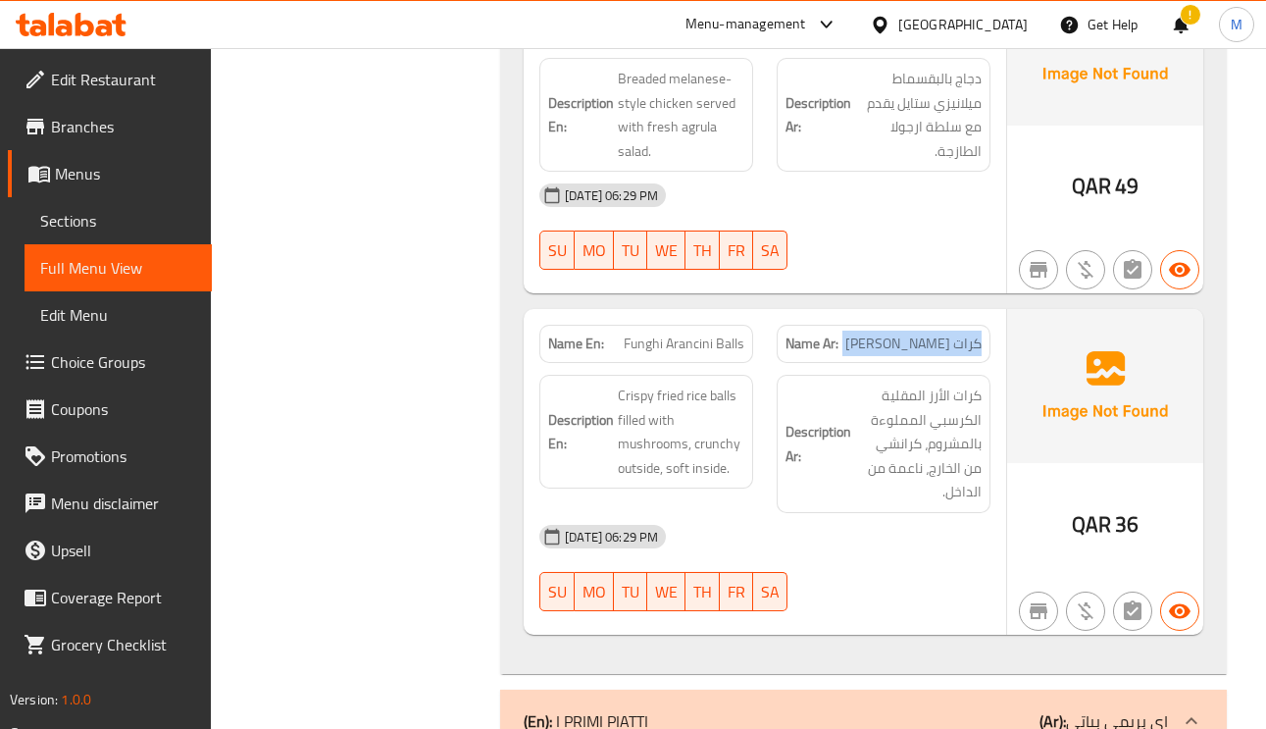
scroll to position [1471, 0]
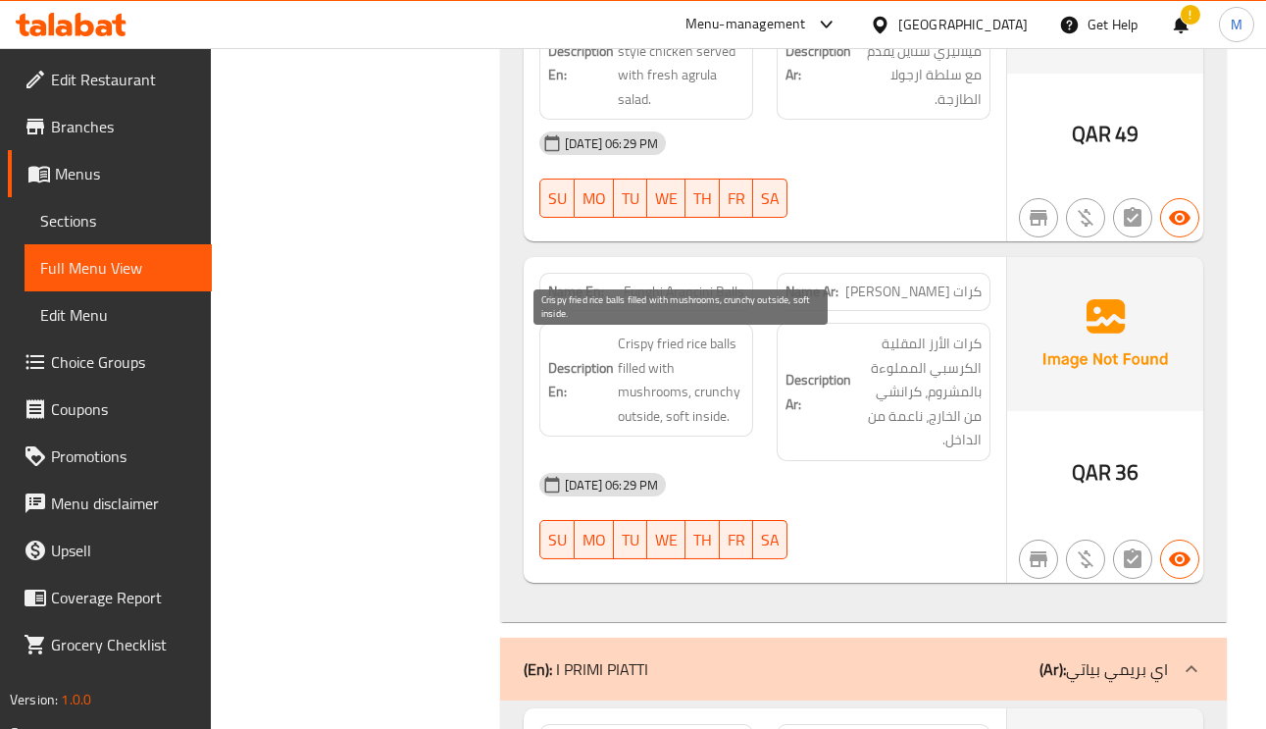
click at [632, 348] on span "Crispy fried rice balls filled with mushrooms, crunchy outside, soft inside." at bounding box center [681, 380] width 127 height 96
click at [652, 398] on span "Crispy fried rice balls filled with mushrooms, crunchy outside, soft inside." at bounding box center [681, 380] width 127 height 96
click at [645, 422] on span "Crispy fried rice balls filled with mushrooms, crunchy outside, soft inside." at bounding box center [681, 380] width 127 height 96
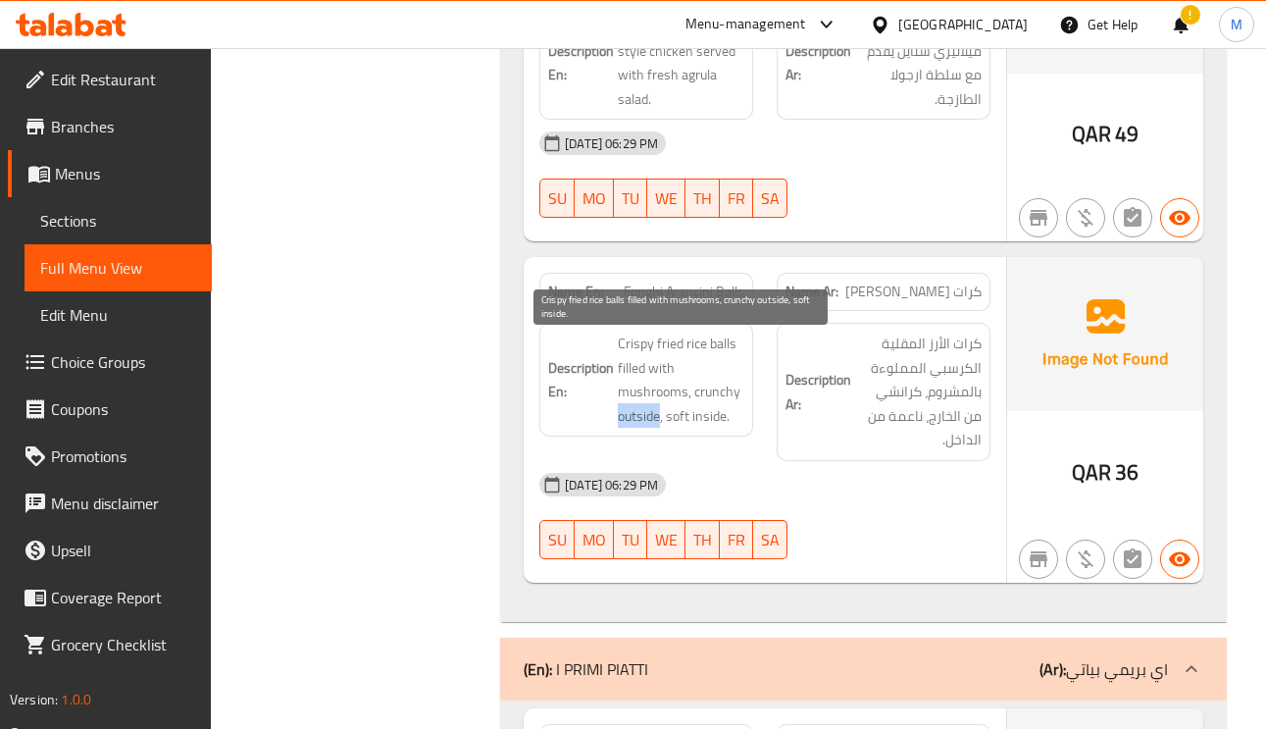
click at [645, 422] on span "Crispy fried rice balls filled with mushrooms, crunchy outside, soft inside." at bounding box center [681, 380] width 127 height 96
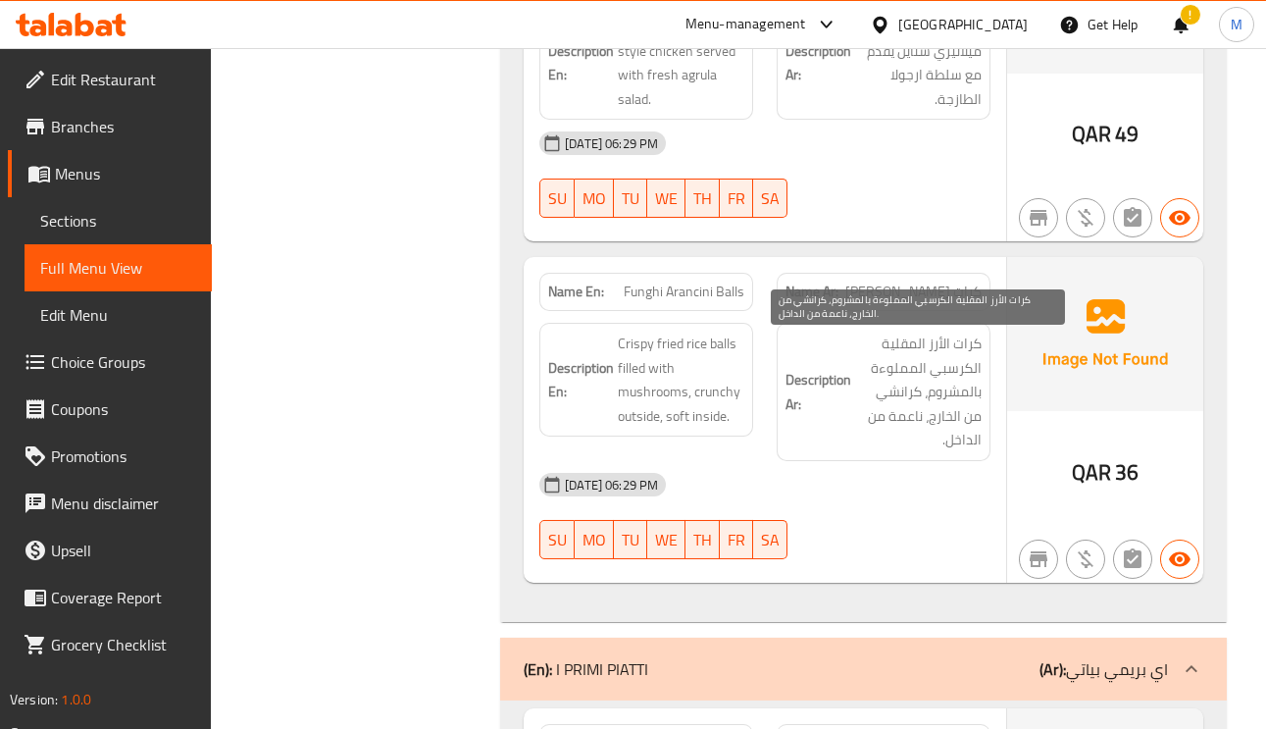
click at [955, 406] on span "كرات الأرز المقلية الكرسبي المملوءة بالمشروم، كرانشي من الخارج، ناعمة من الداخل." at bounding box center [918, 392] width 127 height 121
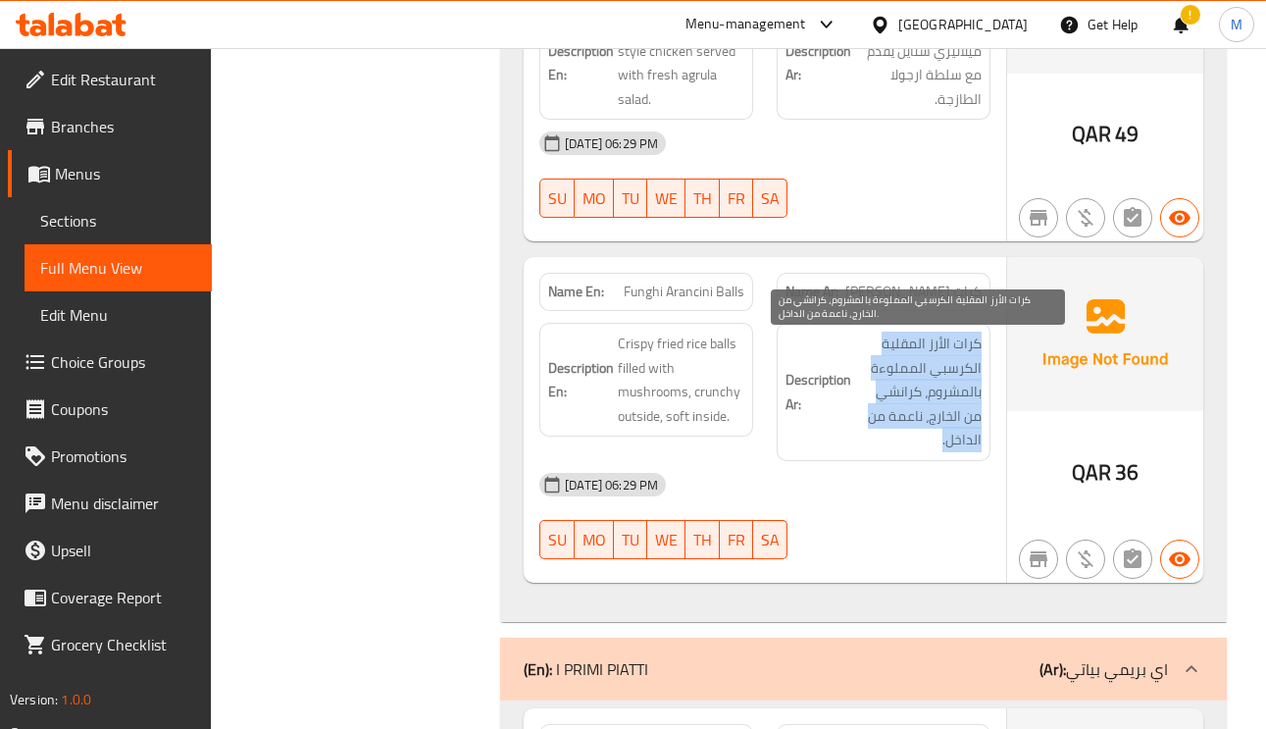
click at [955, 406] on span "كرات الأرز المقلية الكرسبي المملوءة بالمشروم، كرانشي من الخارج، ناعمة من الداخل." at bounding box center [918, 392] width 127 height 121
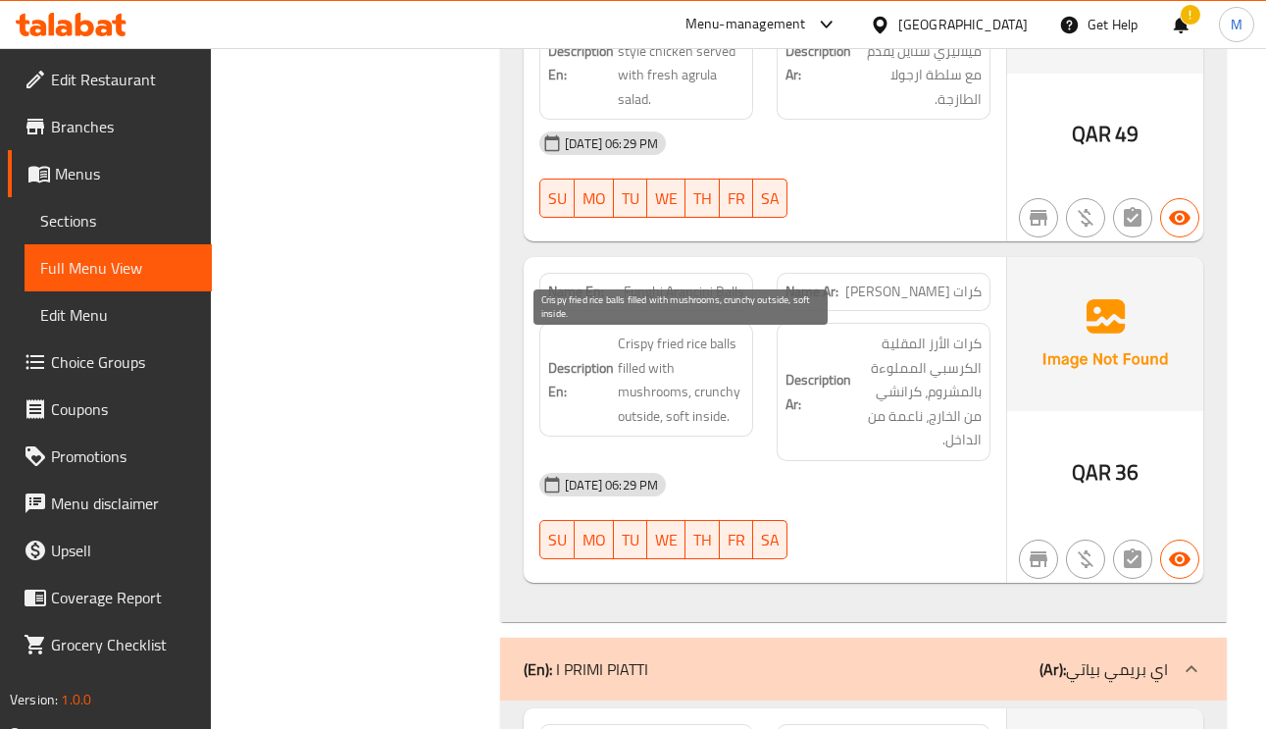
click at [715, 389] on span "Crispy fried rice balls filled with mushrooms, crunchy outside, soft inside." at bounding box center [681, 380] width 127 height 96
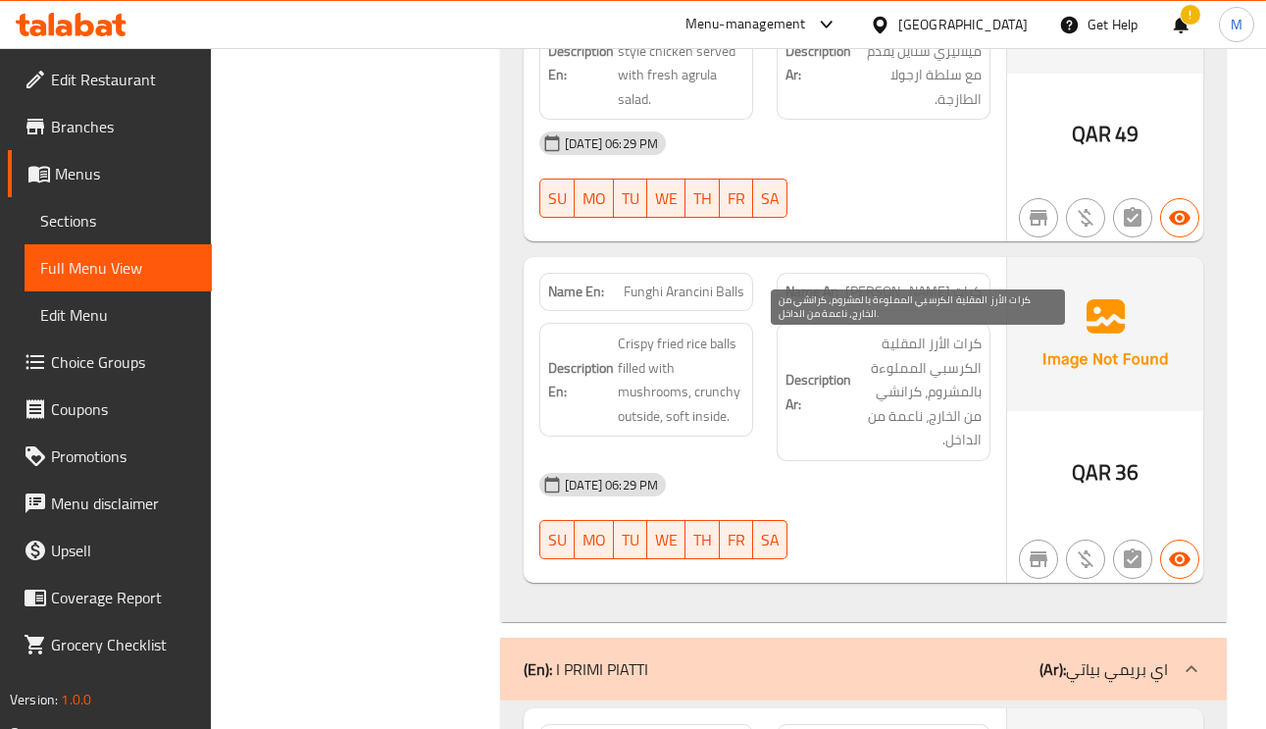
click at [915, 391] on span "كرات الأرز المقلية الكرسبي المملوءة بالمشروم، كرانشي من الخارج، ناعمة من الداخل." at bounding box center [918, 392] width 127 height 121
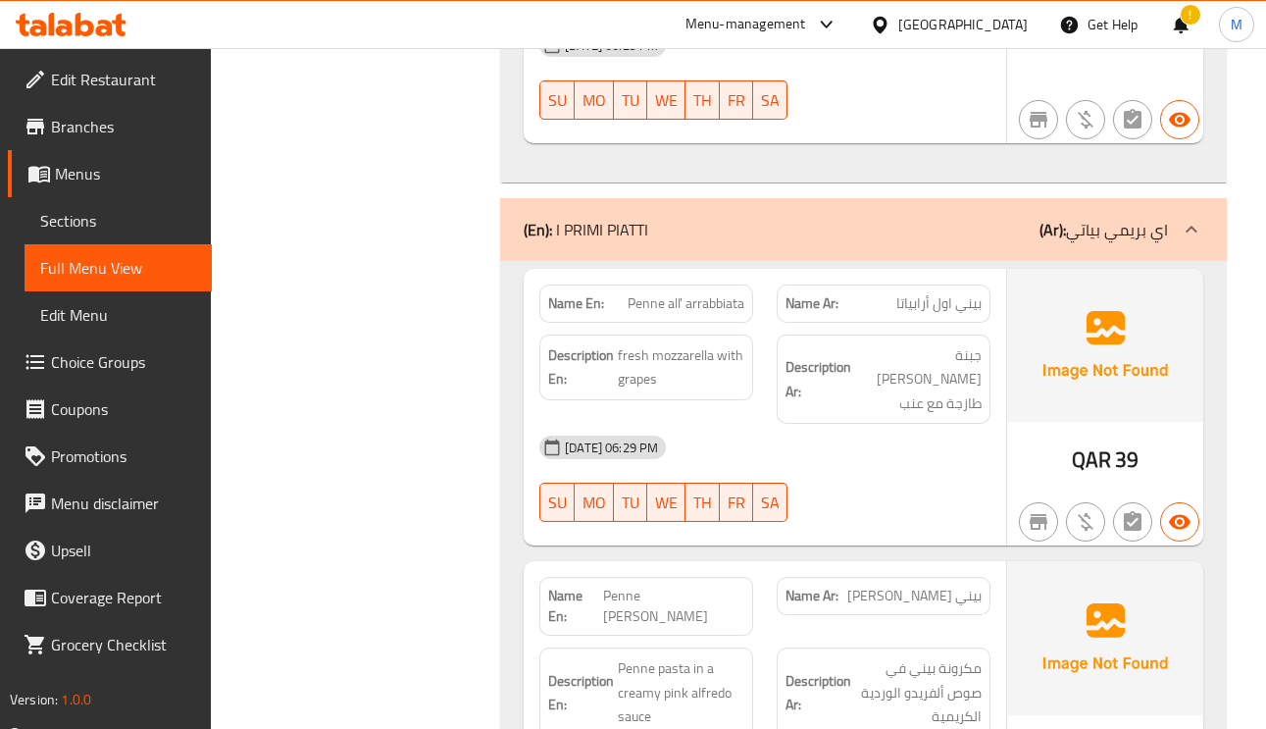
scroll to position [1913, 0]
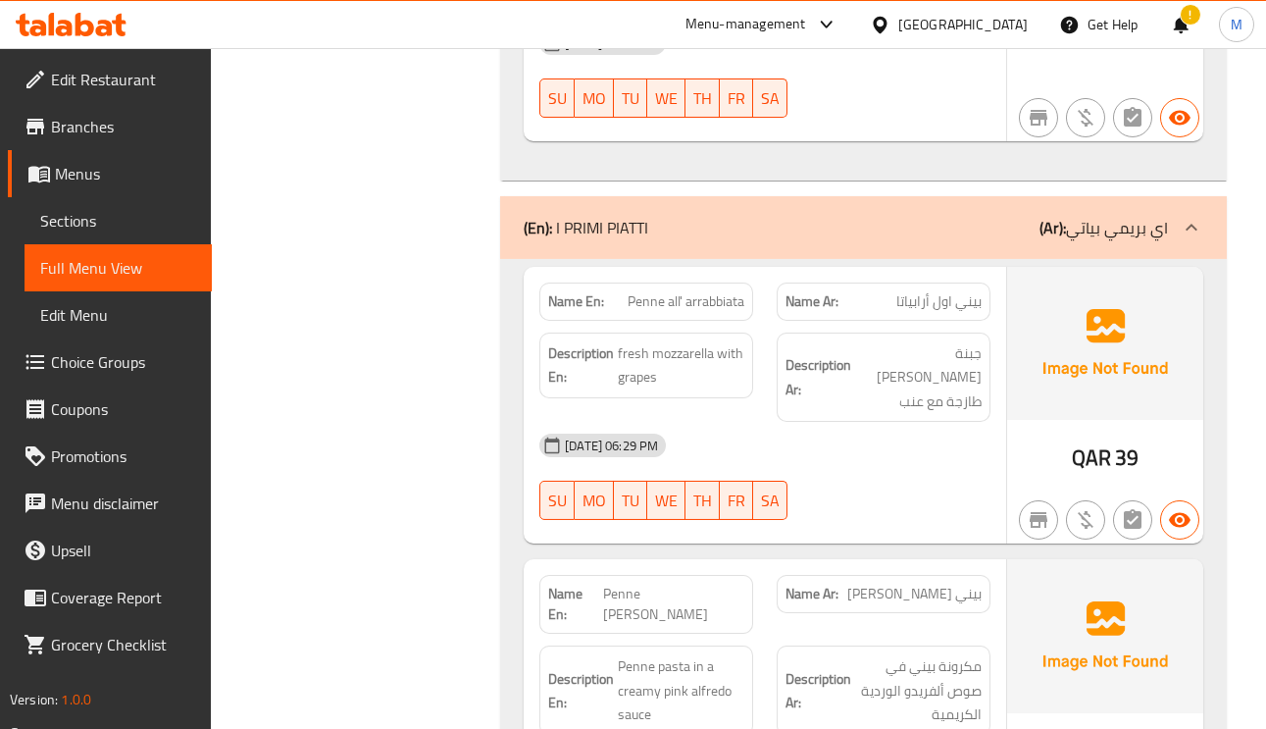
click at [950, 312] on span "بيني اول أرابياتا" at bounding box center [938, 301] width 85 height 21
click at [685, 357] on span "fresh mozzarella with grapes" at bounding box center [681, 365] width 127 height 48
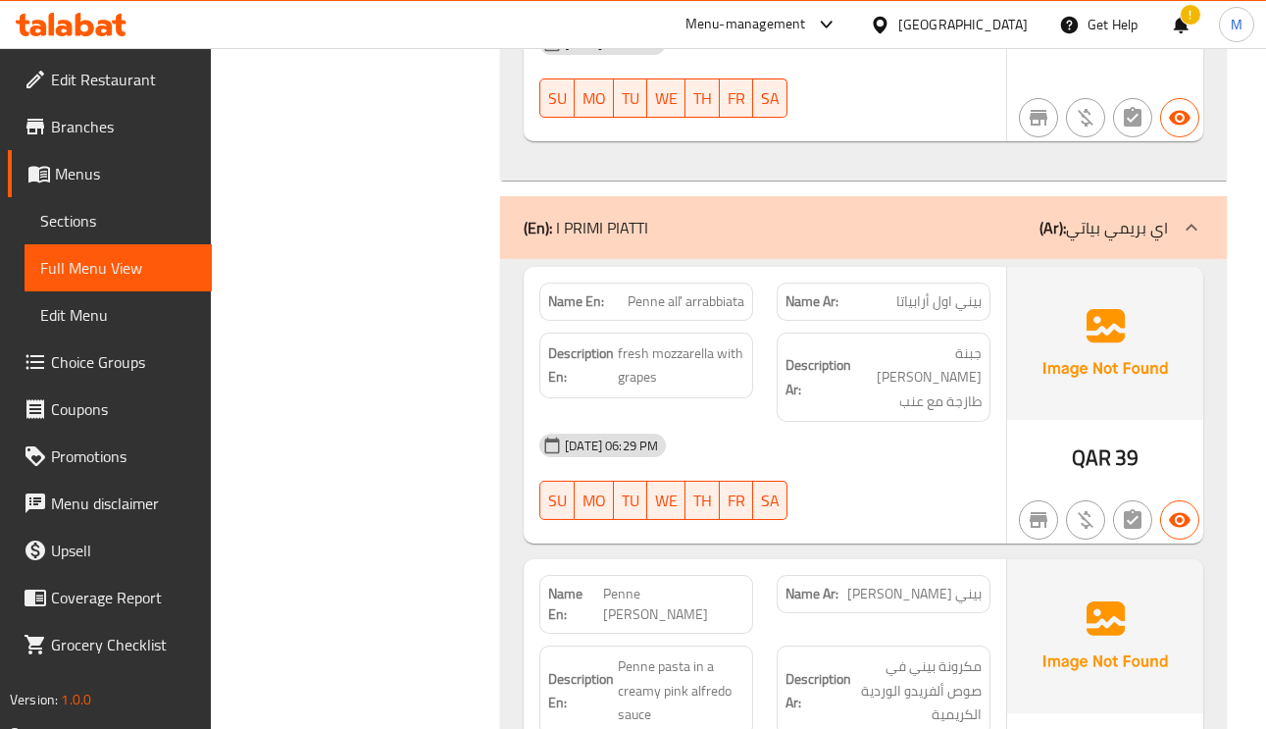
click at [685, 295] on span "Penne all' arrabbiata" at bounding box center [686, 301] width 117 height 21
drag, startPoint x: 685, startPoint y: 295, endPoint x: 679, endPoint y: 308, distance: 14.0
click at [685, 299] on span "Penne all' arrabbiata" at bounding box center [686, 301] width 117 height 21
copy span "Penne all' arrabbiata"
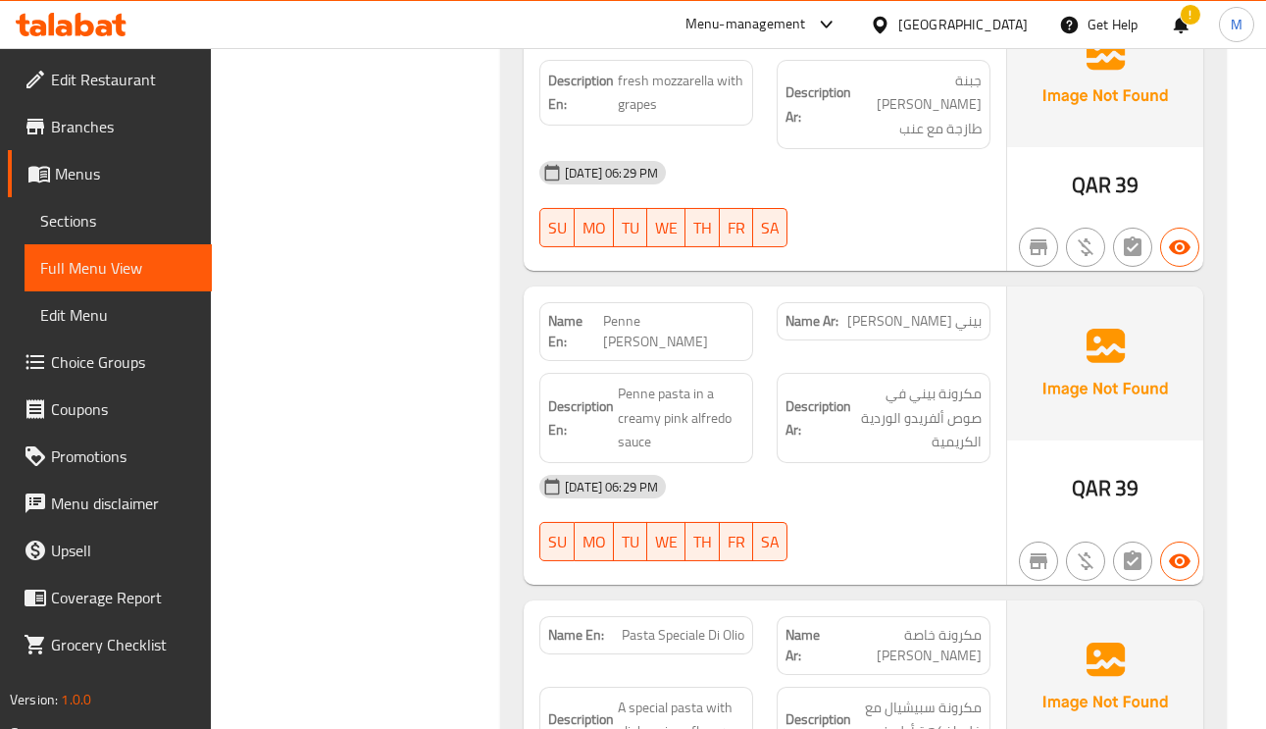
scroll to position [2207, 0]
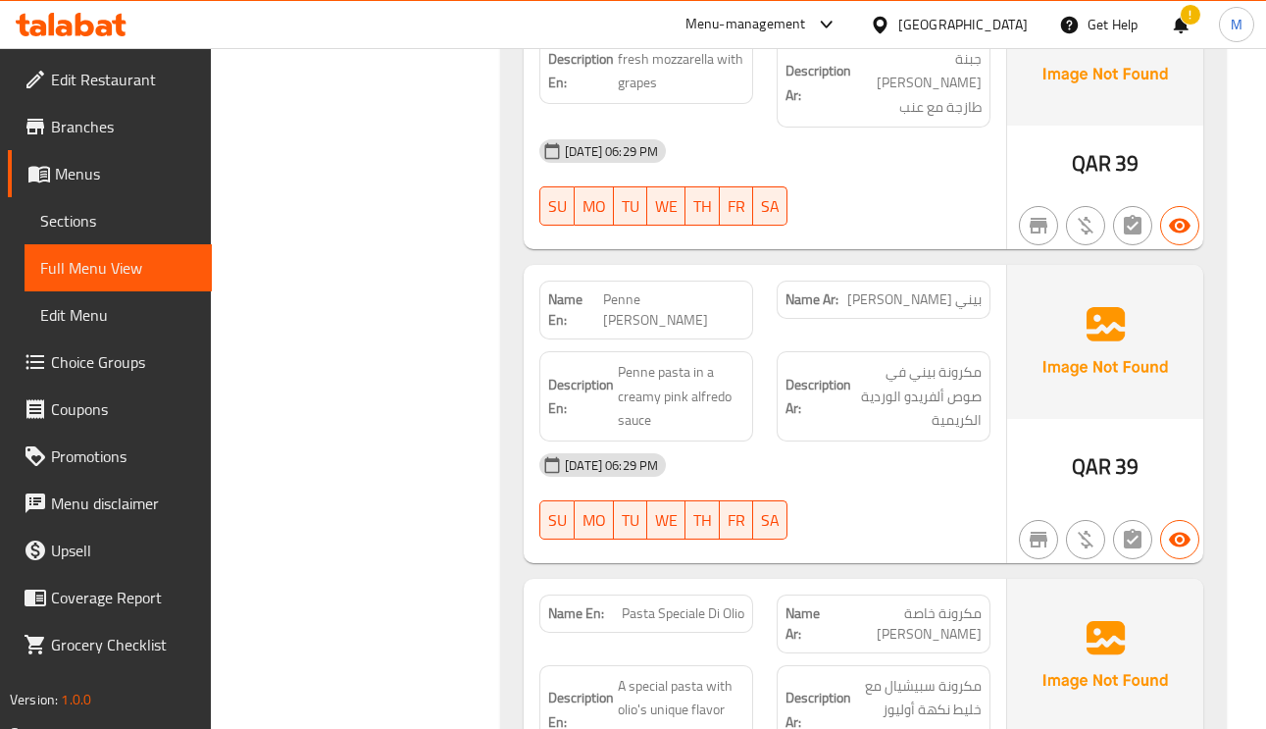
click at [700, 289] on span "Penne [PERSON_NAME]" at bounding box center [673, 309] width 141 height 41
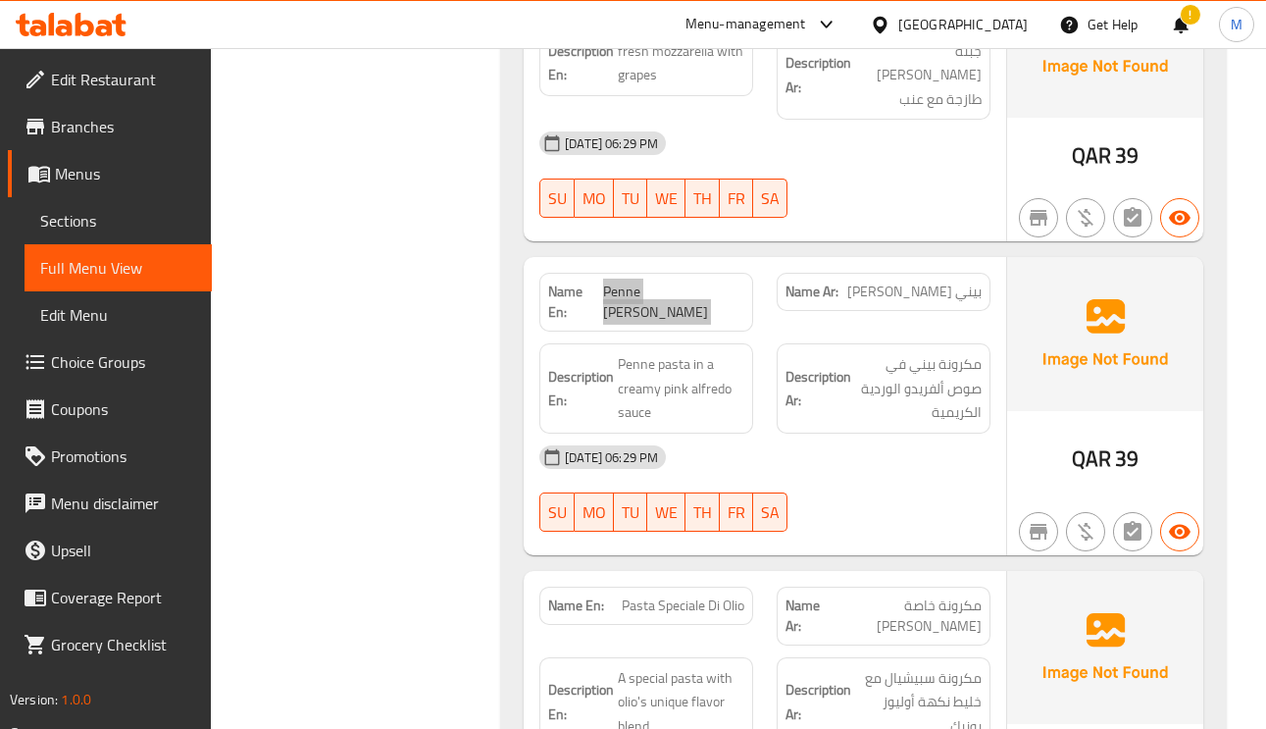
scroll to position [2354, 0]
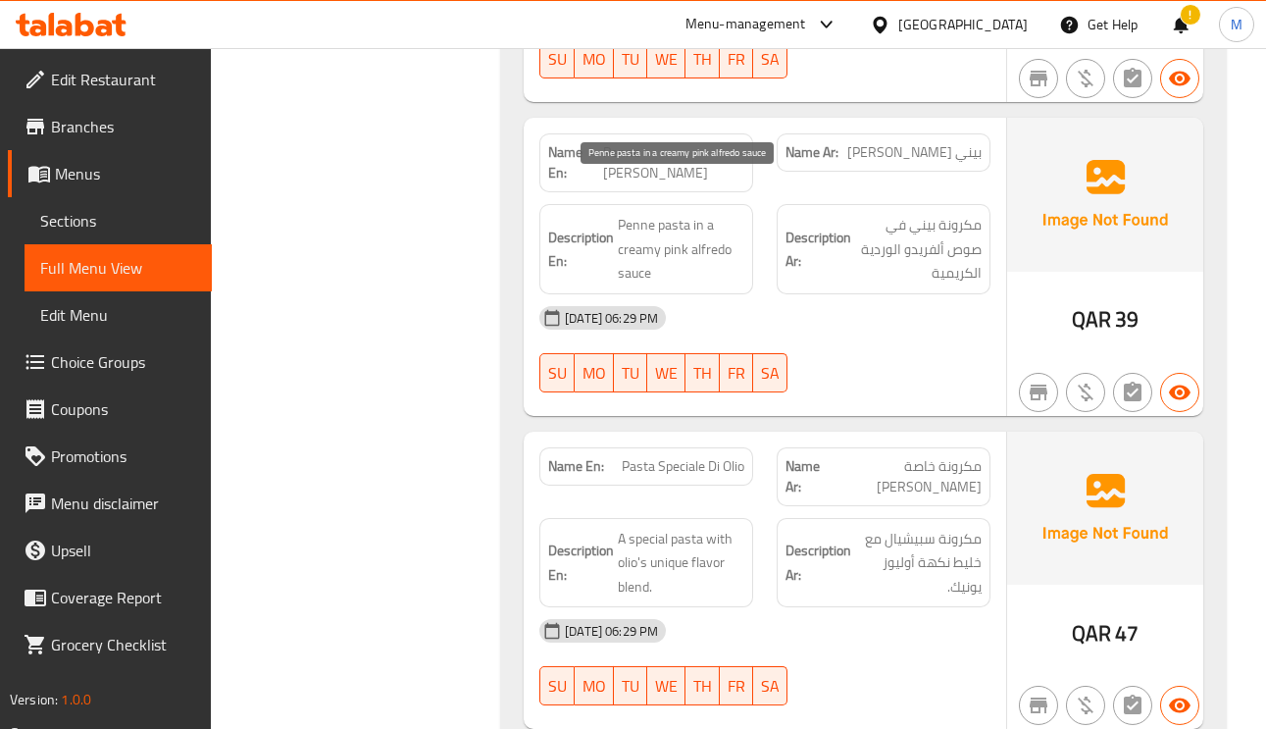
click at [696, 213] on span "Penne pasta in a creamy pink alfredo sauce" at bounding box center [681, 249] width 127 height 73
click at [978, 456] on span "مكرونة خاصة دي اويلو" at bounding box center [905, 476] width 153 height 41
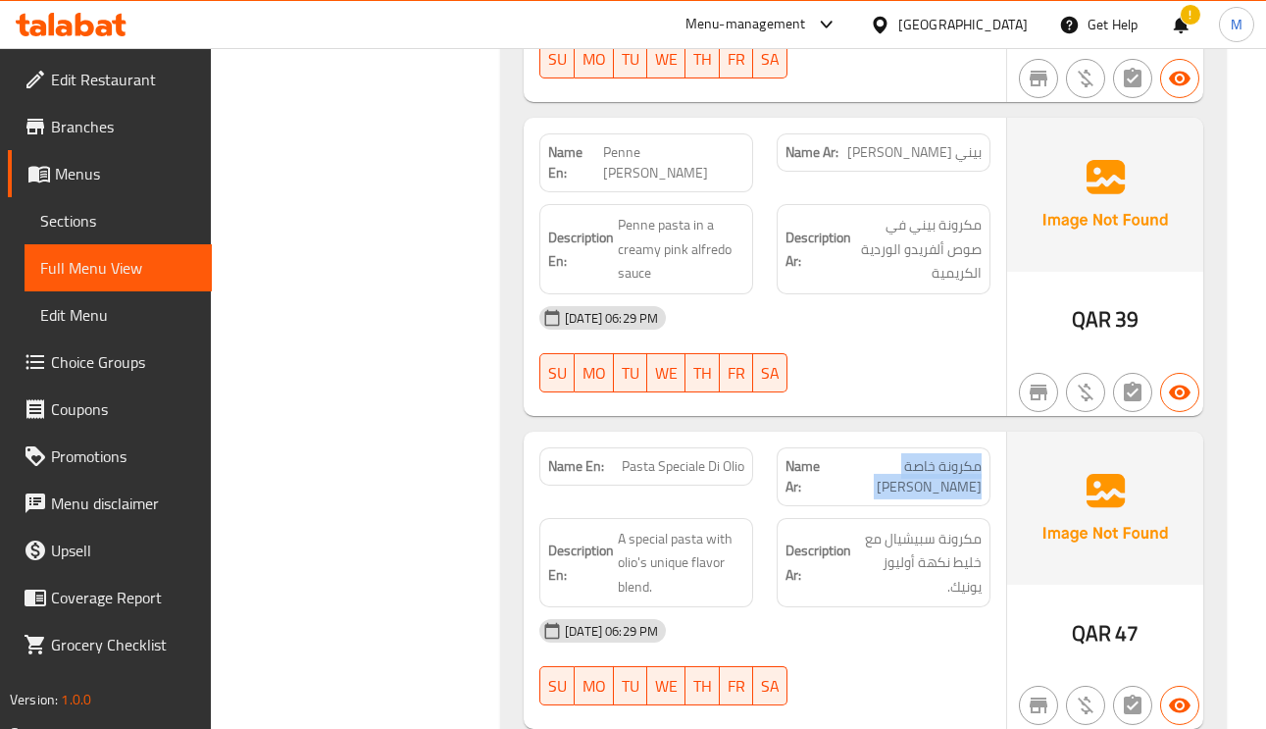
click at [978, 456] on span "مكرونة خاصة دي اويلو" at bounding box center [905, 476] width 153 height 41
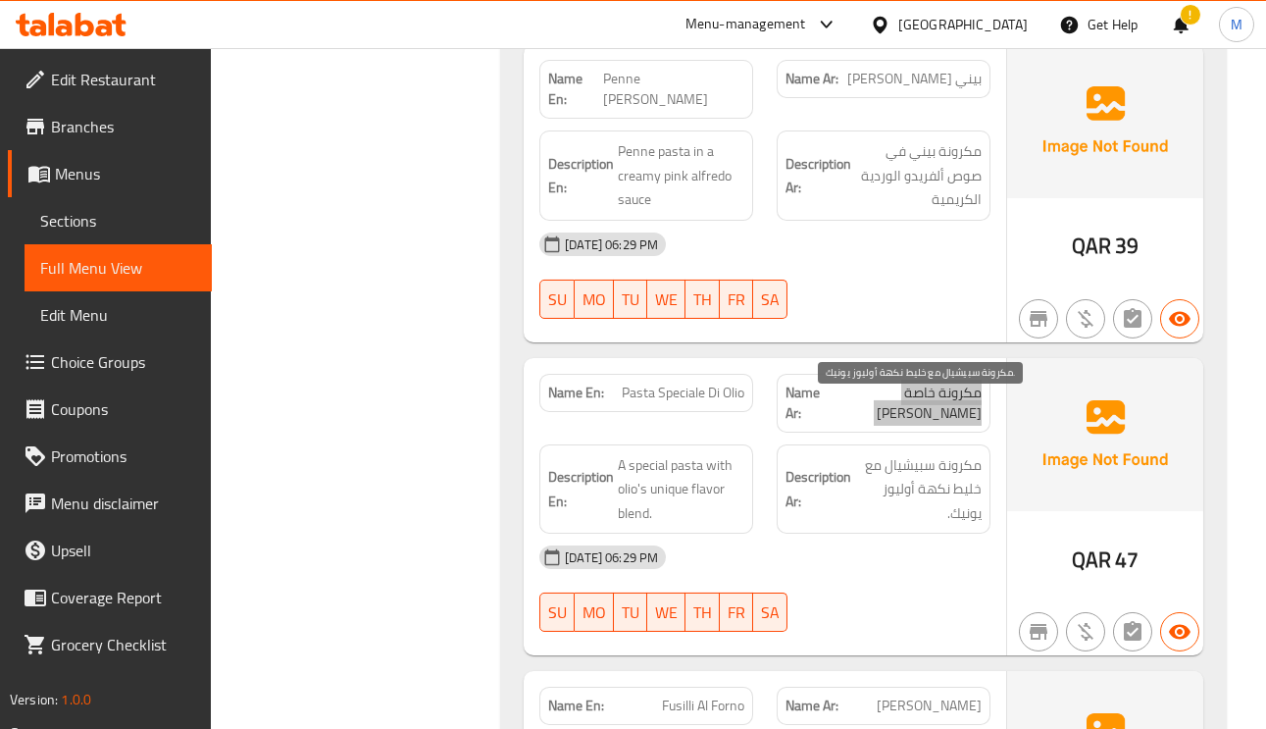
scroll to position [2501, 0]
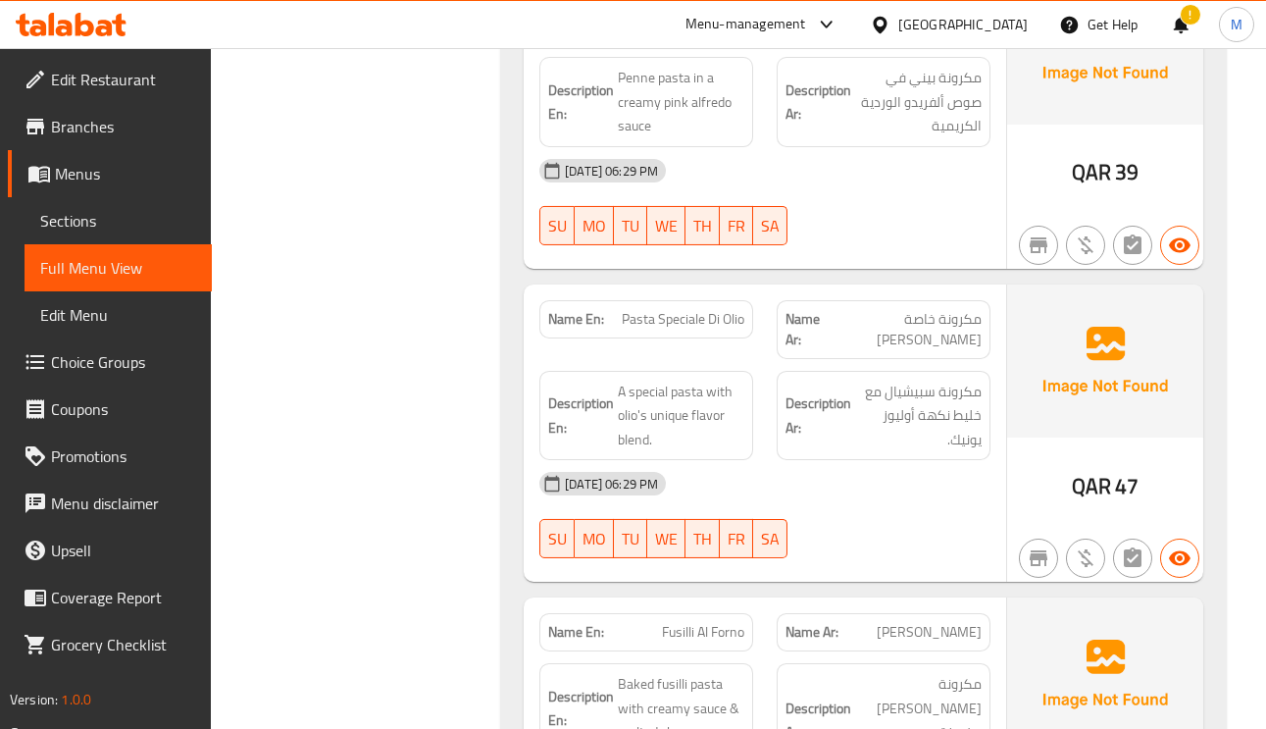
click at [730, 309] on span "Pasta Speciale Di Olio" at bounding box center [683, 319] width 123 height 21
copy span "Pasta Speciale Di Olio"
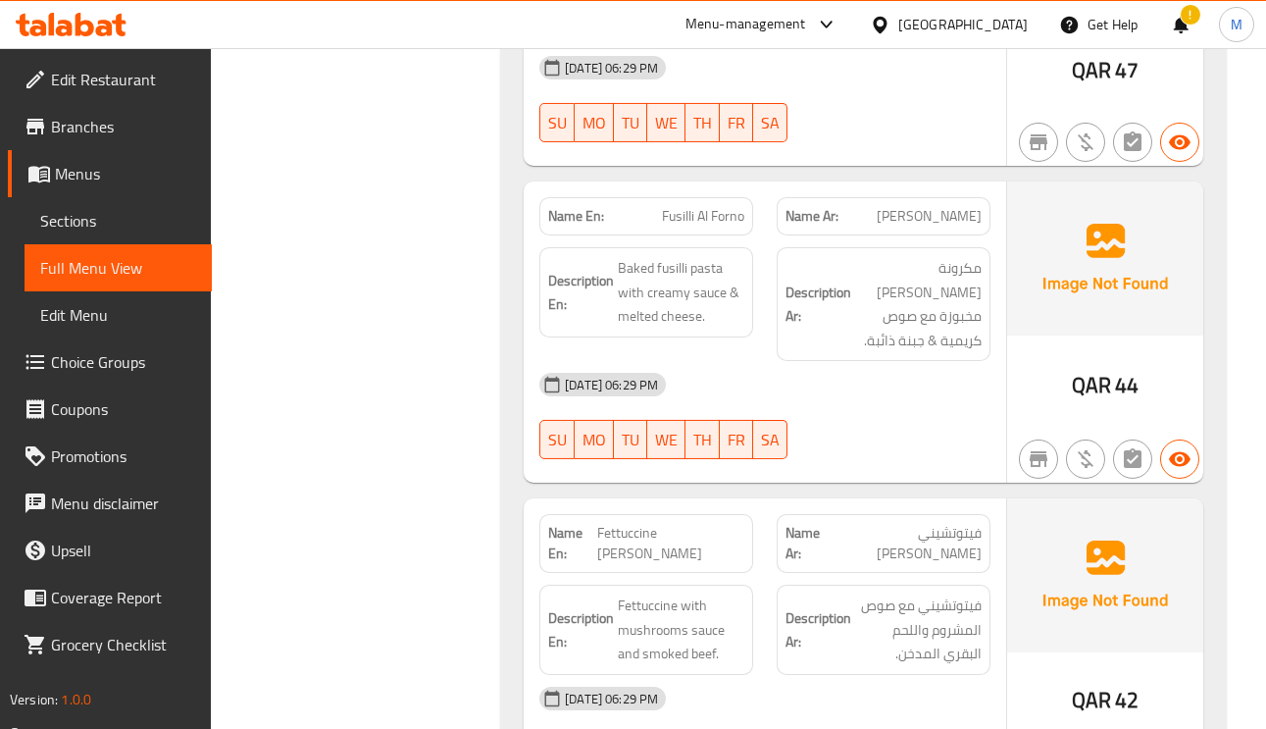
scroll to position [3089, 0]
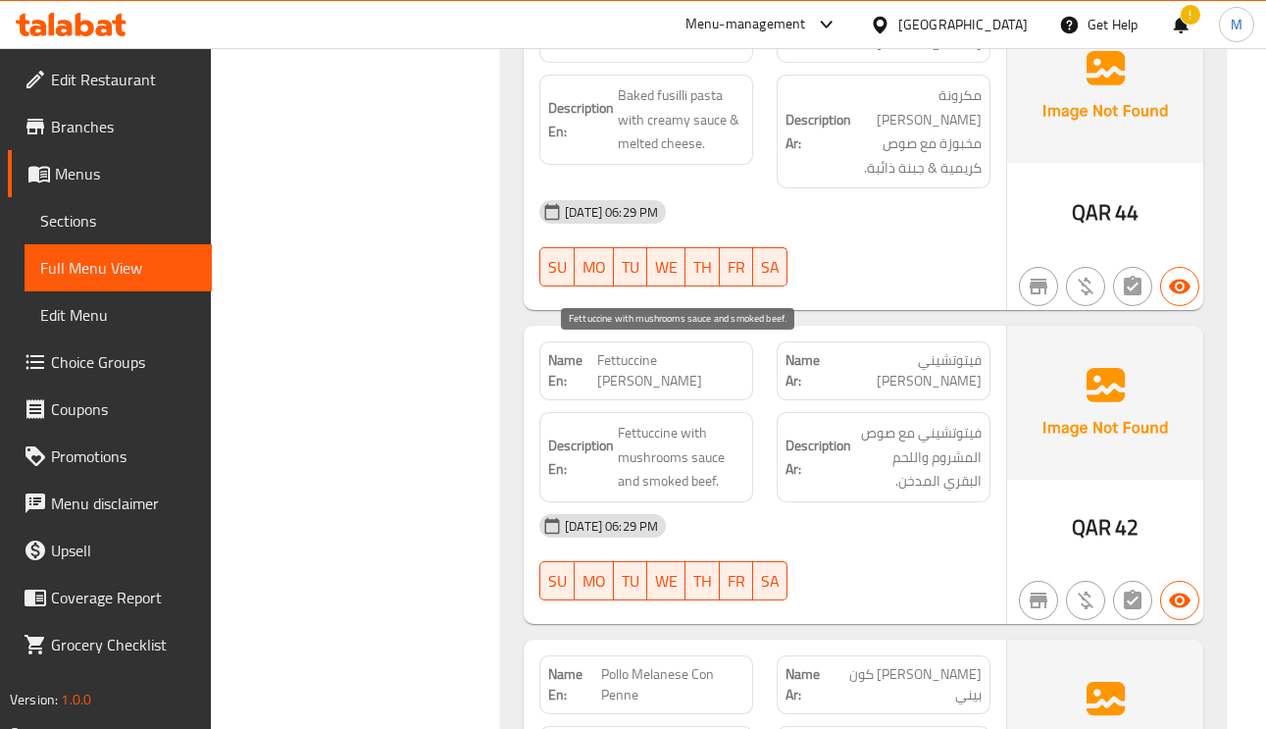
click at [651, 421] on span "Fettuccine with mushrooms sauce and smoked beef." at bounding box center [681, 457] width 127 height 73
click at [662, 421] on span "Fettuccine with mushrooms sauce and smoked beef." at bounding box center [681, 457] width 127 height 73
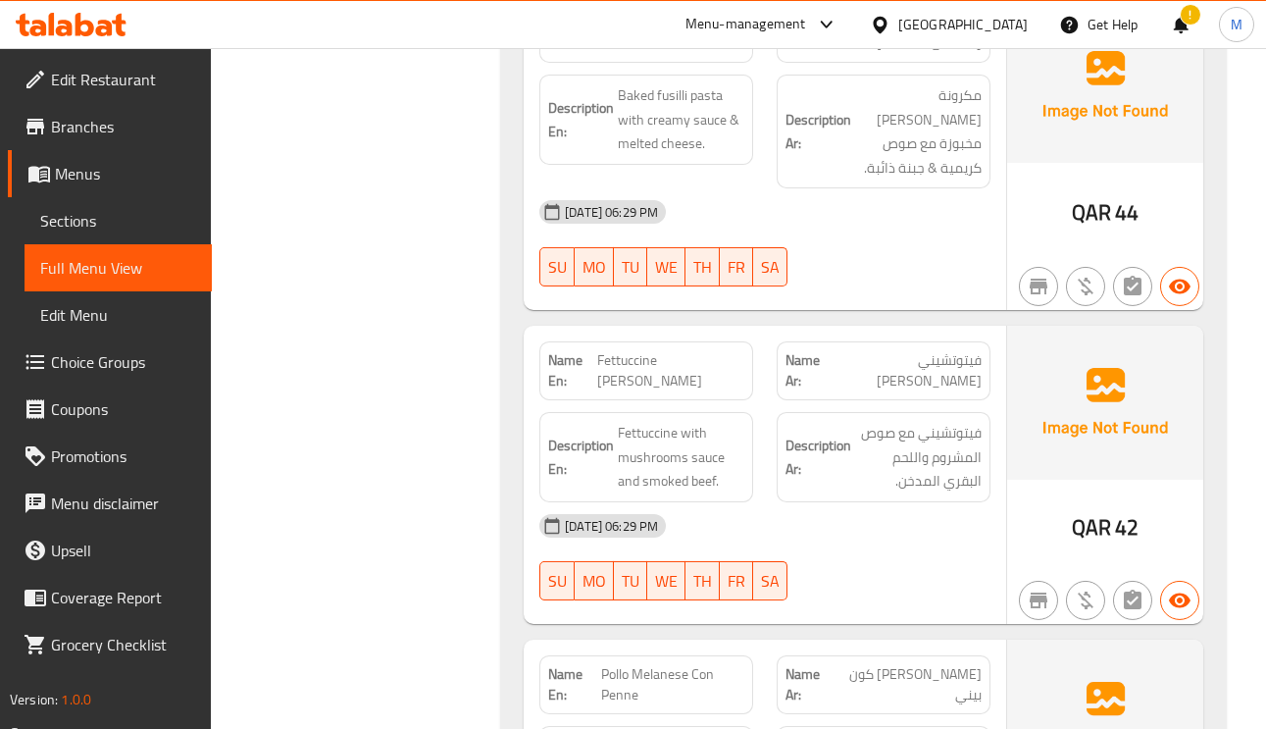
click at [696, 421] on span "Fettuccine with mushrooms sauce and smoked beef." at bounding box center [681, 457] width 127 height 73
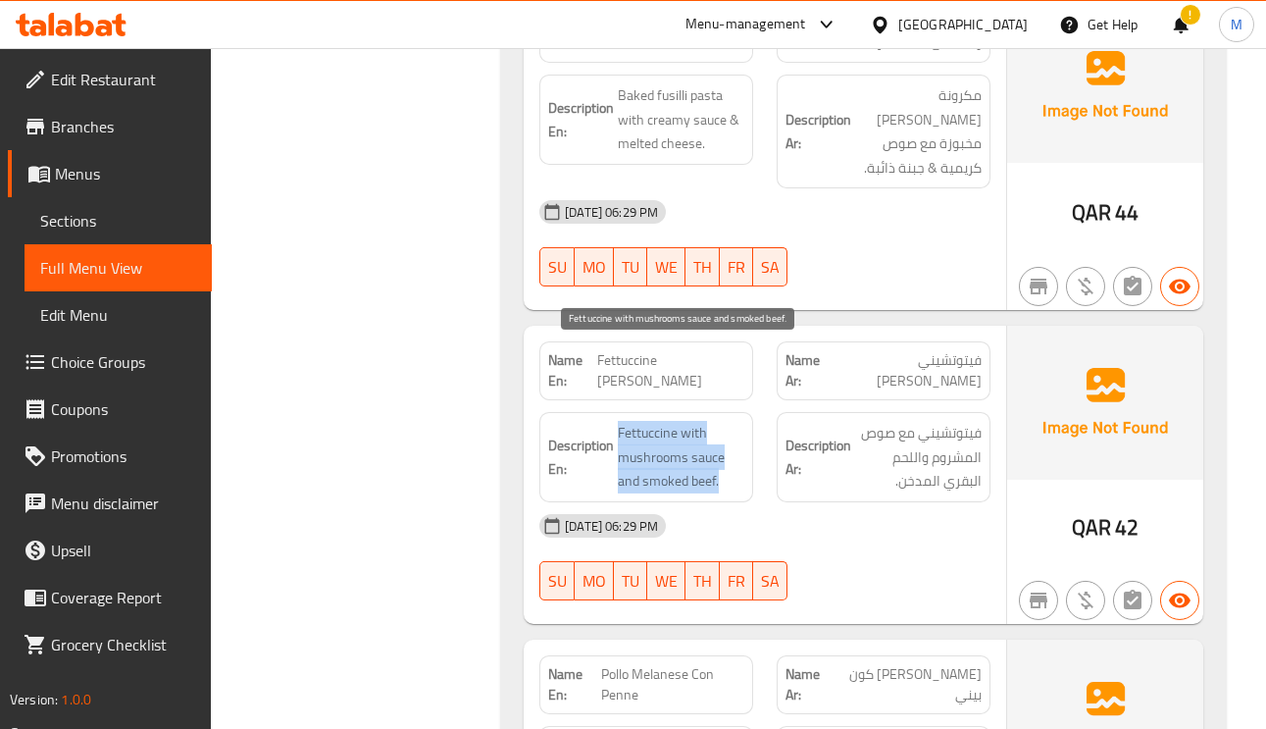
click at [696, 421] on span "Fettuccine with mushrooms sauce and smoked beef." at bounding box center [681, 457] width 127 height 73
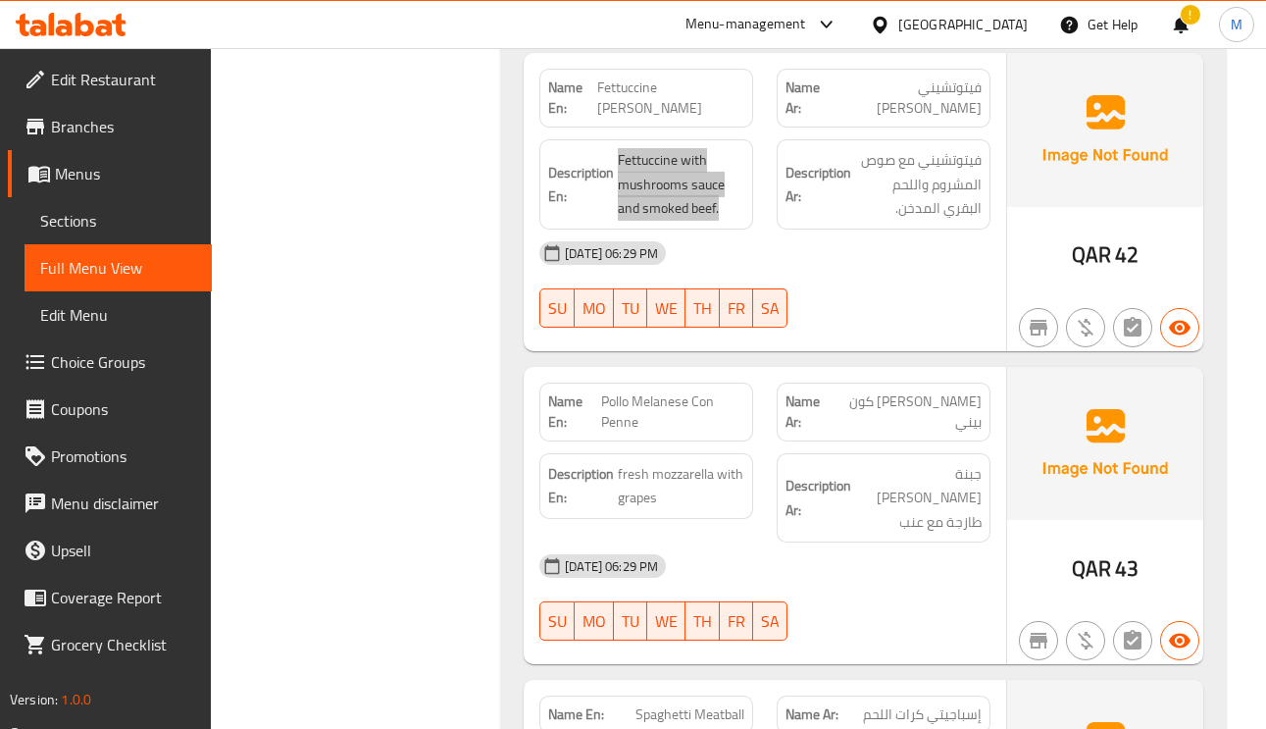
scroll to position [3384, 0]
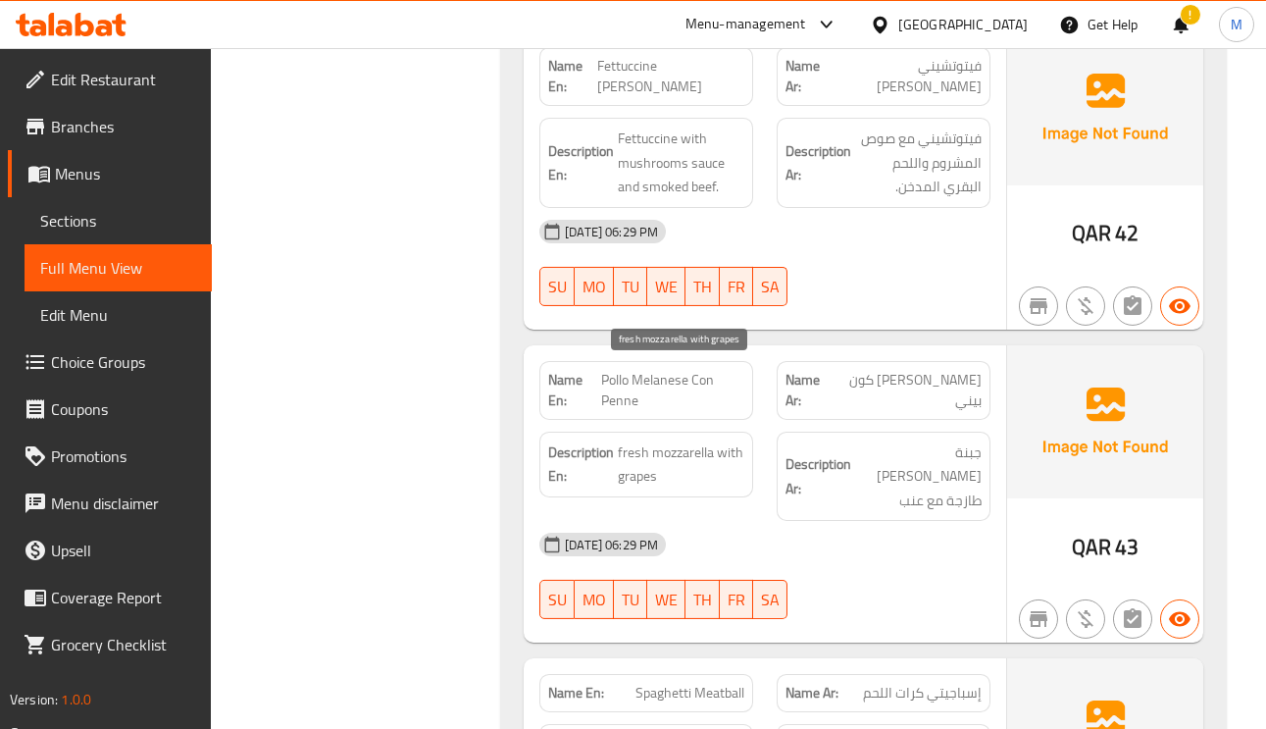
click at [686, 440] on span "fresh mozzarella with grapes" at bounding box center [681, 464] width 127 height 48
click at [674, 370] on span "Pollo Melanese Con Penne" at bounding box center [672, 390] width 143 height 41
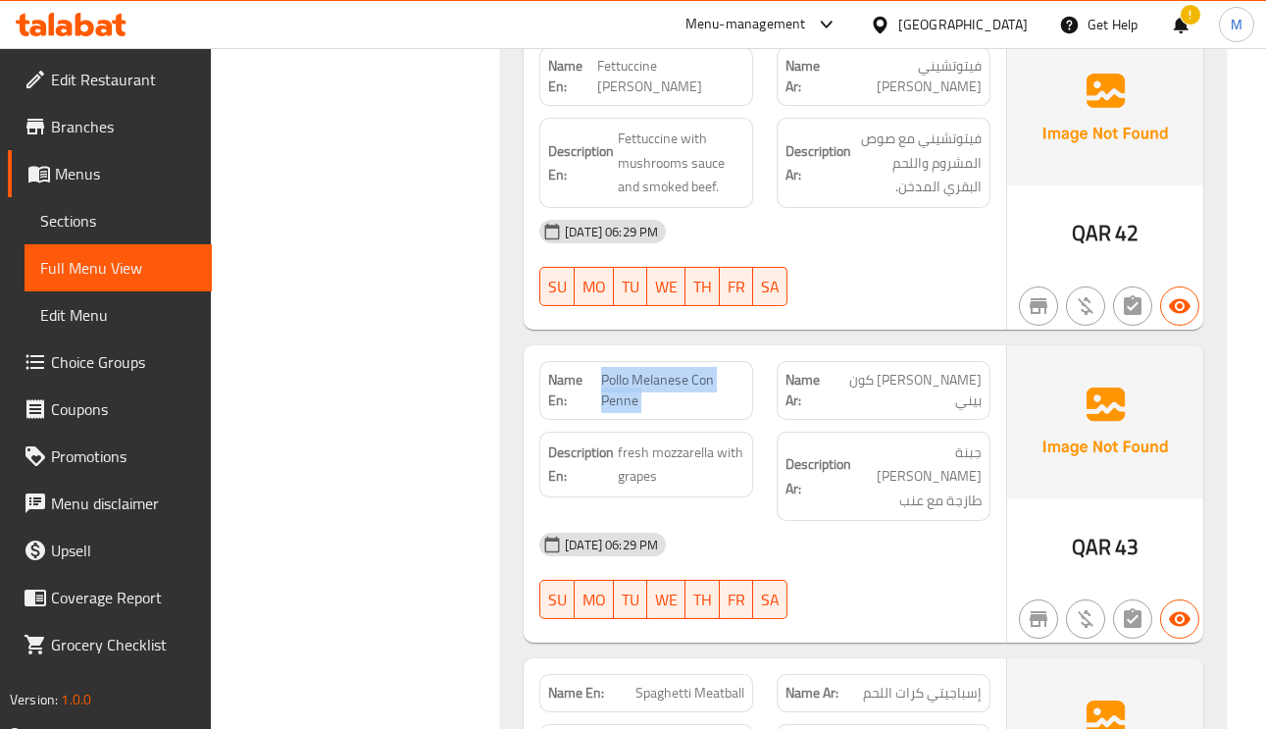
click at [674, 370] on span "Pollo Melanese Con Penne" at bounding box center [672, 390] width 143 height 41
copy span "Pollo Melanese Con Penne"
click at [671, 440] on span "fresh mozzarella with grapes" at bounding box center [681, 464] width 127 height 48
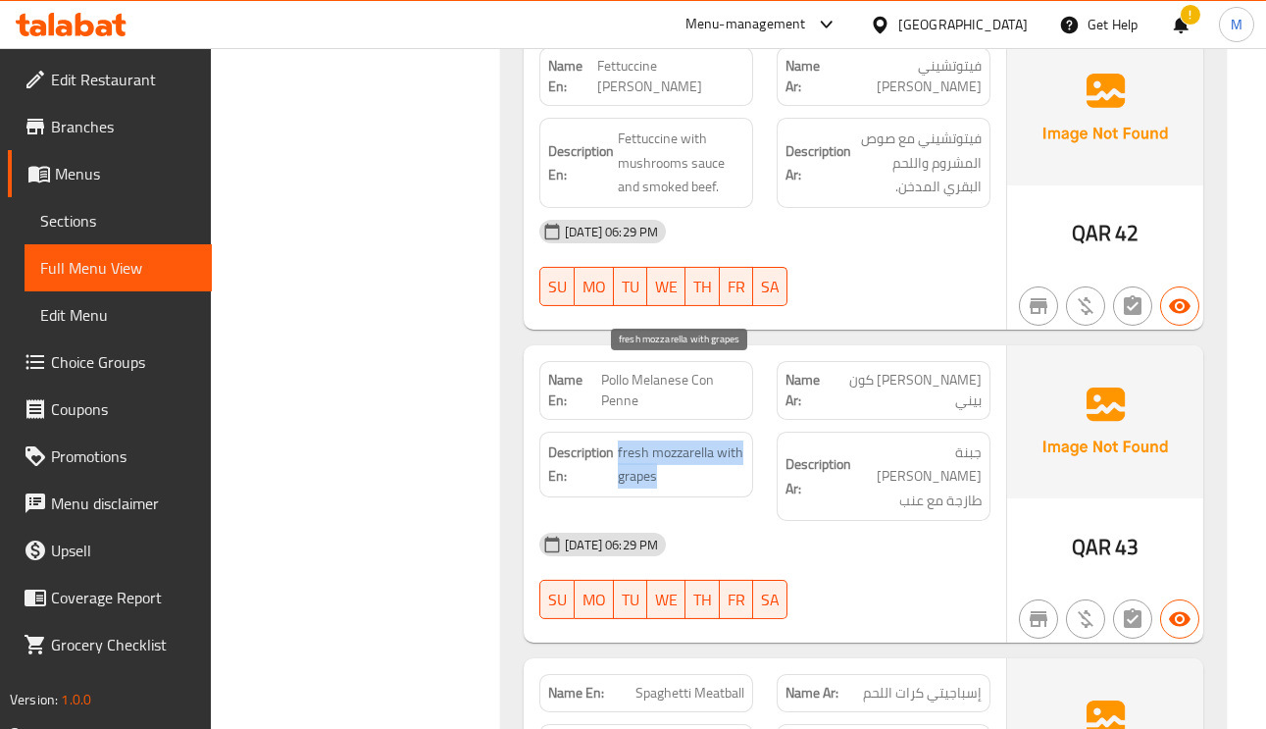
click at [671, 440] on span "fresh mozzarella with grapes" at bounding box center [681, 464] width 127 height 48
copy span "fresh mozzarella with grapes"
click at [943, 370] on span "بولو ميلانيزي كون بيني" at bounding box center [908, 390] width 148 height 41
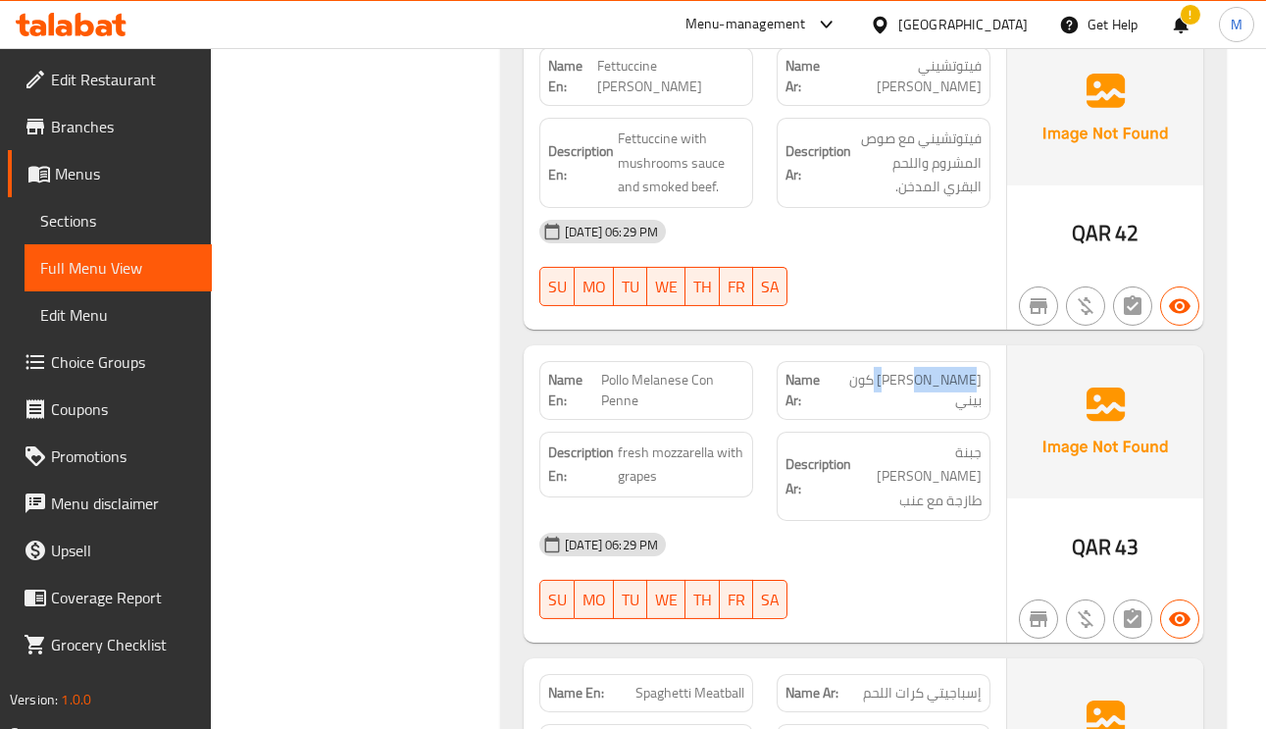
click at [943, 370] on span "بولو ميلانيزي كون بيني" at bounding box center [908, 390] width 148 height 41
copy span "ميلانيزي"
click at [667, 370] on span "Pollo Melanese Con Penne" at bounding box center [672, 390] width 143 height 41
copy span "Melanese"
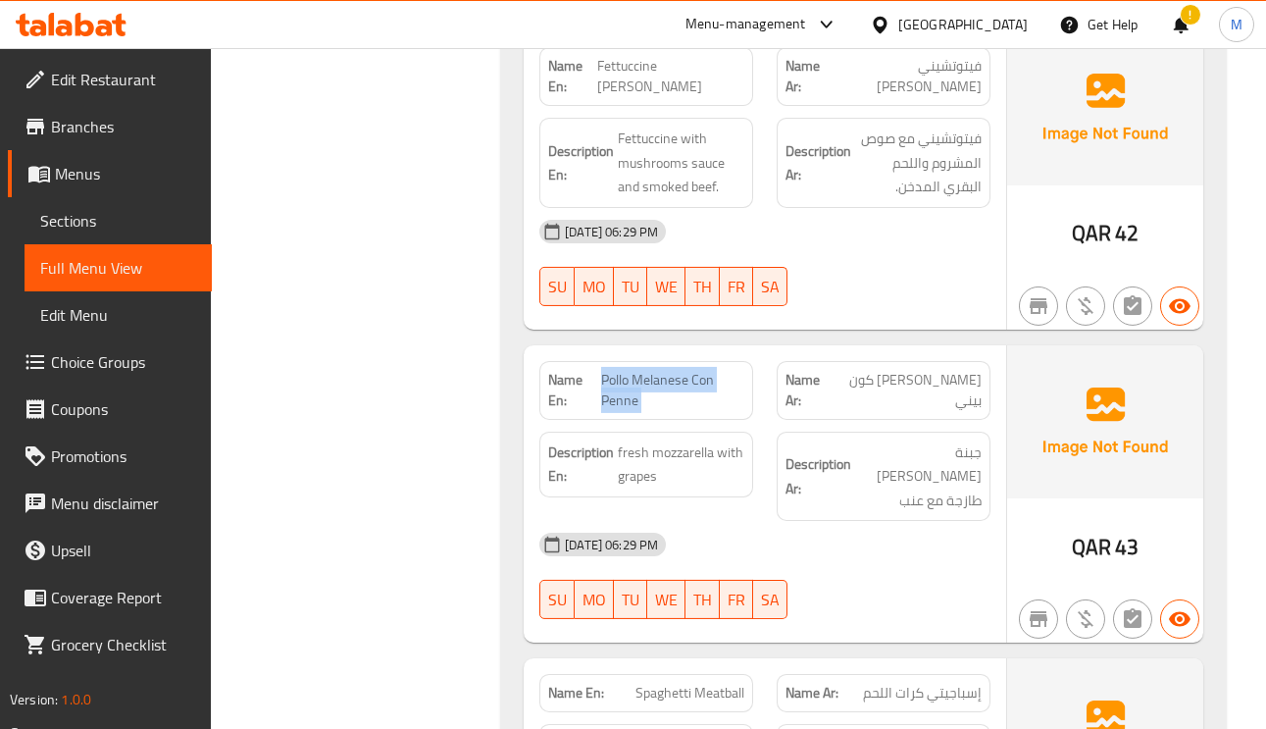
click at [667, 370] on span "Pollo Melanese Con Penne" at bounding box center [672, 390] width 143 height 41
copy span "Pollo Melanese Con Penne"
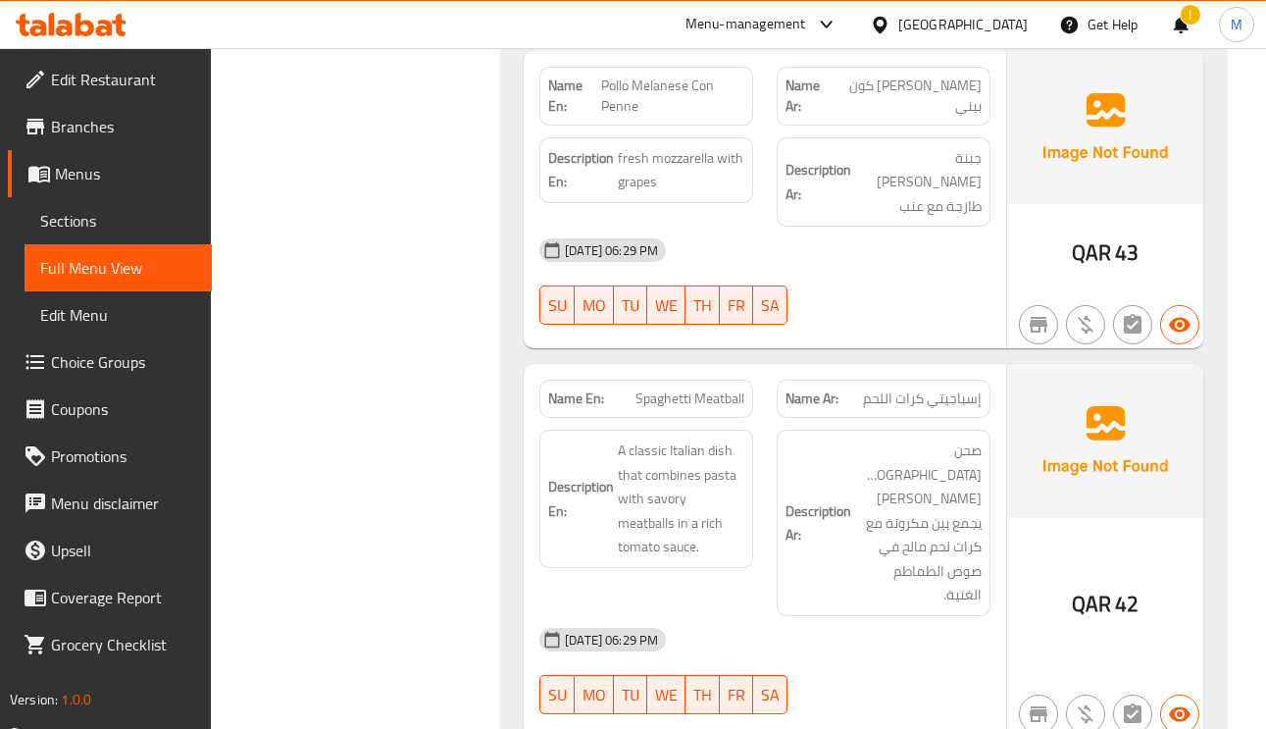
click at [719, 388] on span "Spaghetti Meatball" at bounding box center [690, 398] width 109 height 21
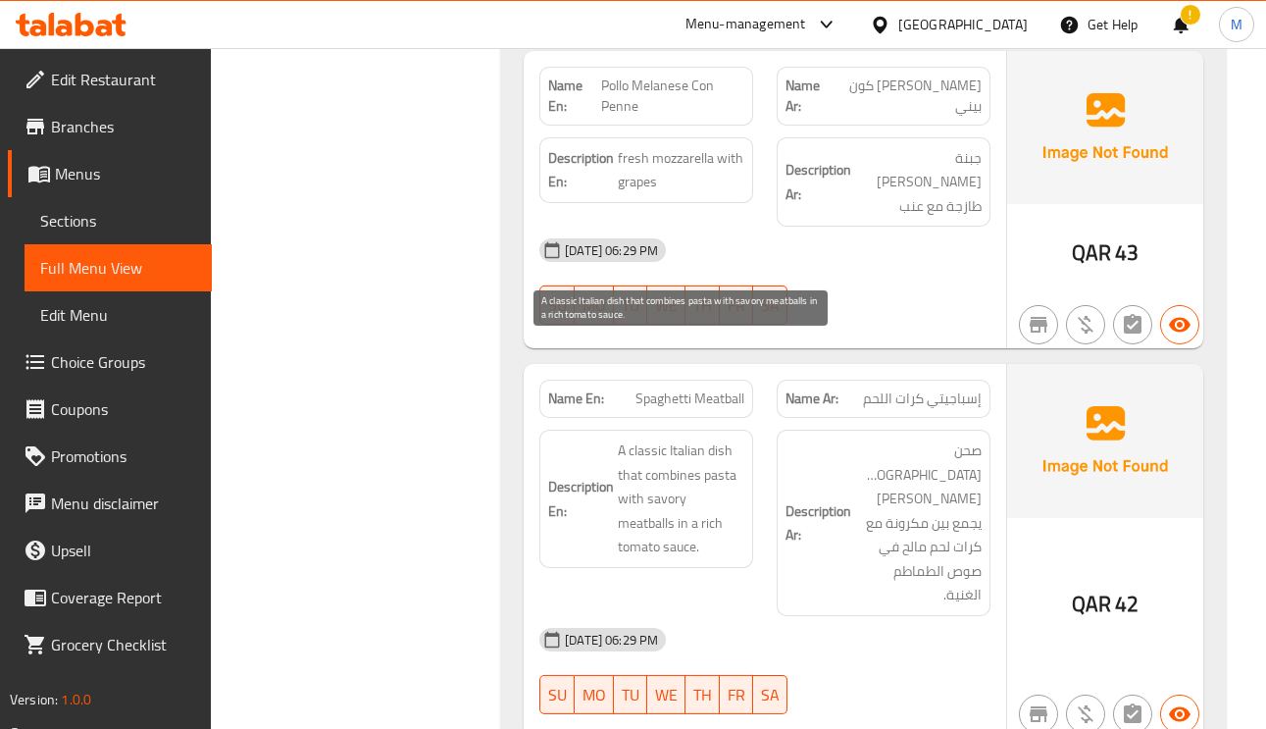
click at [635, 438] on span "A classic Italian dish that combines pasta with savory meatballs in a rich toma…" at bounding box center [681, 498] width 127 height 121
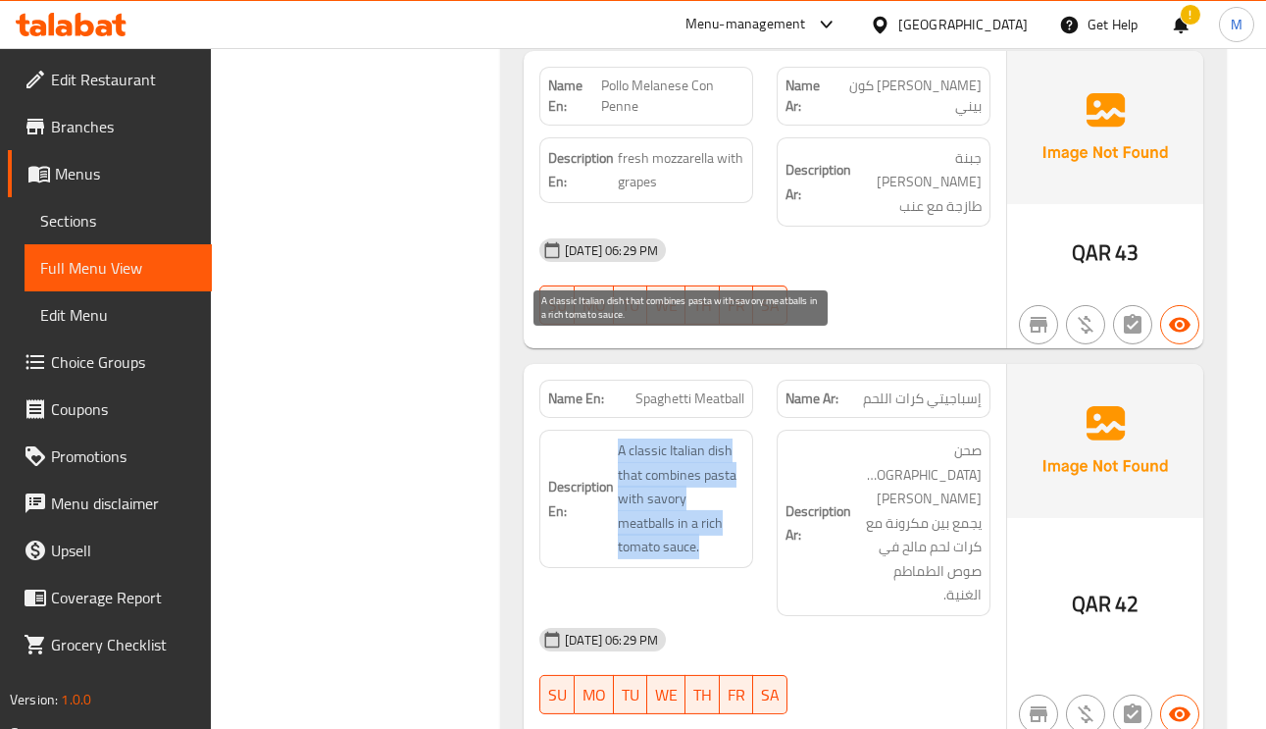
click at [635, 438] on span "A classic Italian dish that combines pasta with savory meatballs in a rich toma…" at bounding box center [681, 498] width 127 height 121
click at [706, 438] on span "A classic Italian dish that combines pasta with savory meatballs in a rich toma…" at bounding box center [681, 498] width 127 height 121
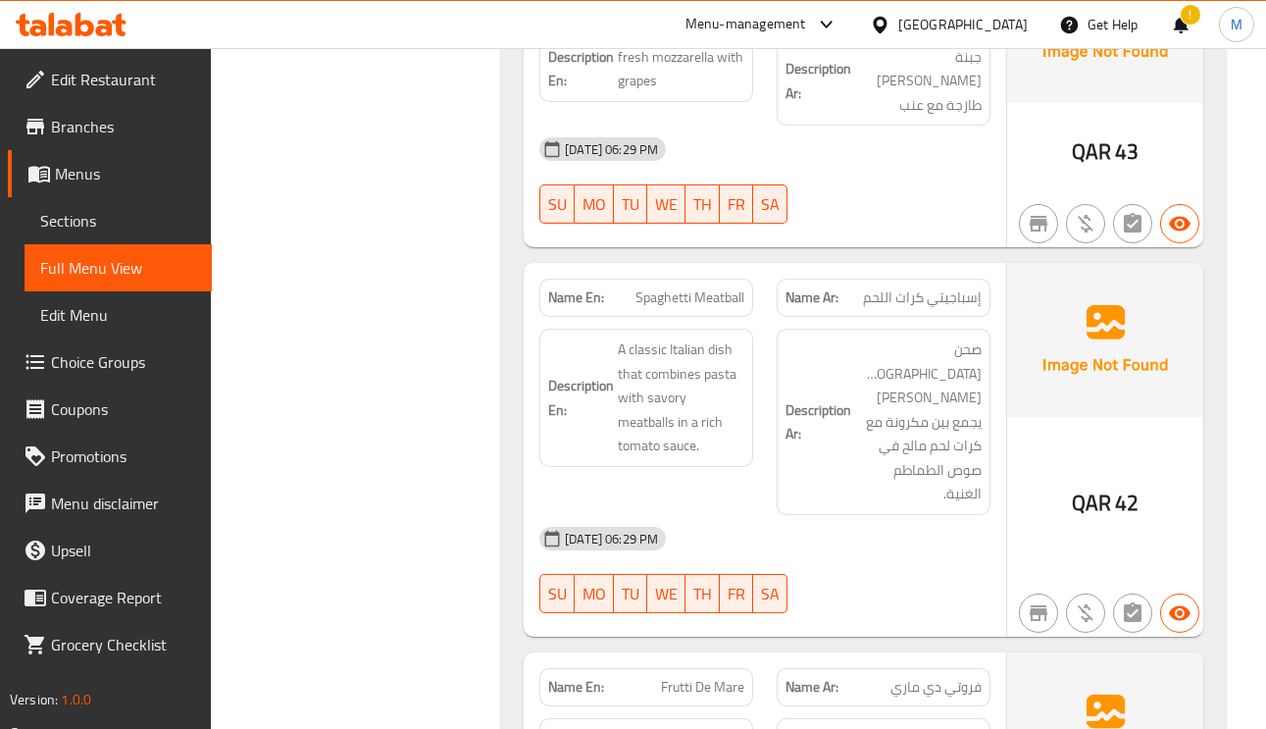
scroll to position [3825, 0]
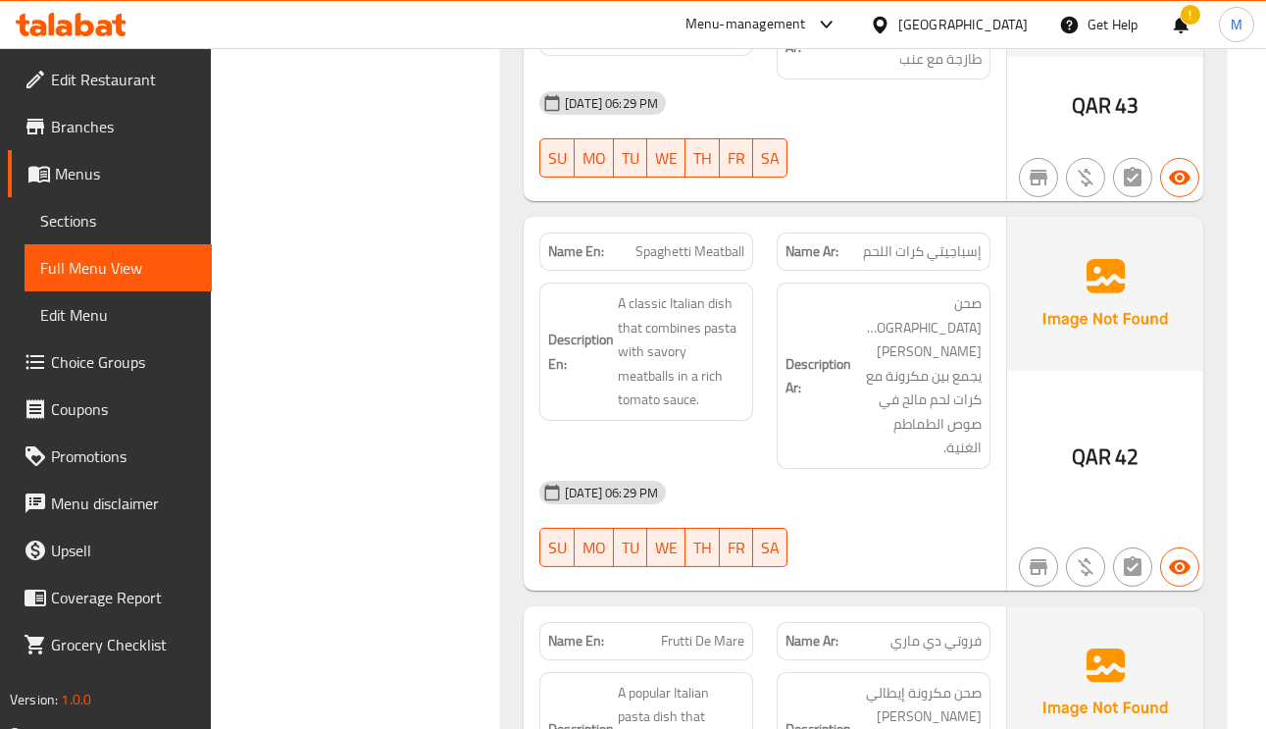
click at [972, 631] on span "فروتي دي ماري" at bounding box center [936, 641] width 91 height 21
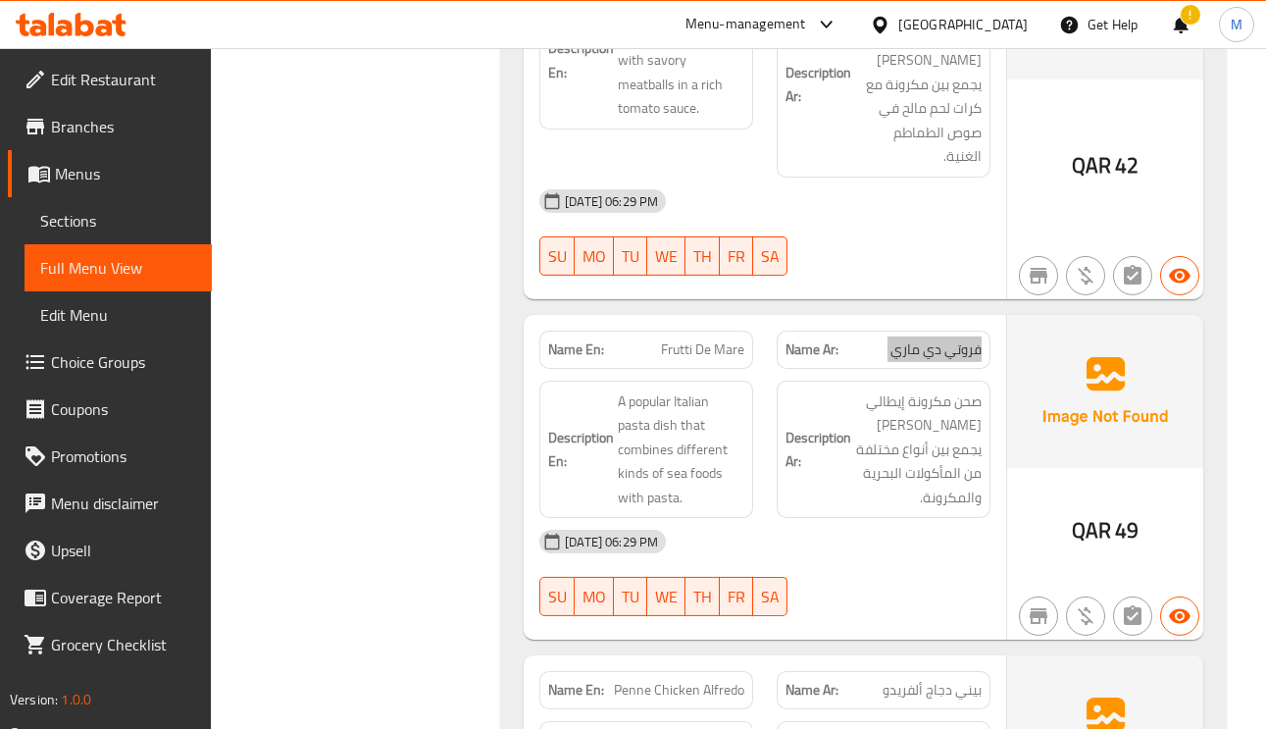
scroll to position [4119, 0]
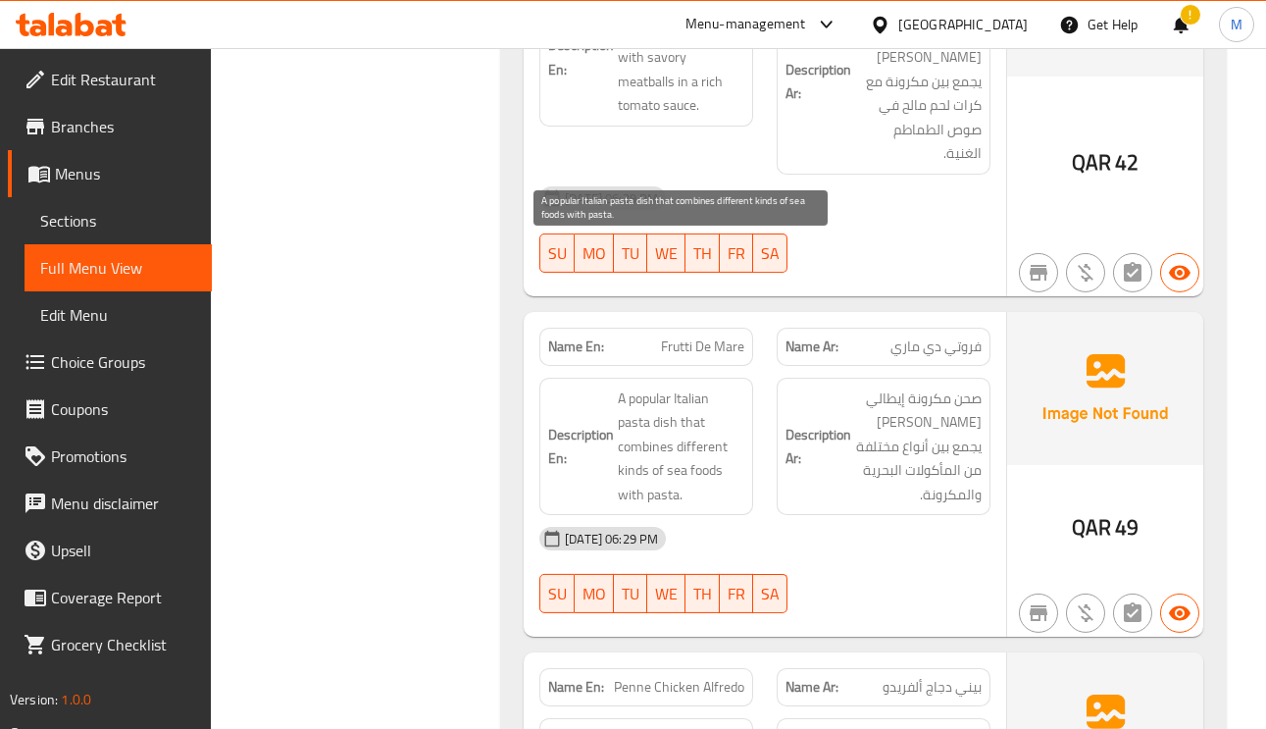
click at [647, 386] on span "A popular Italian pasta dish that combines different kinds of sea foods with pa…" at bounding box center [681, 446] width 127 height 121
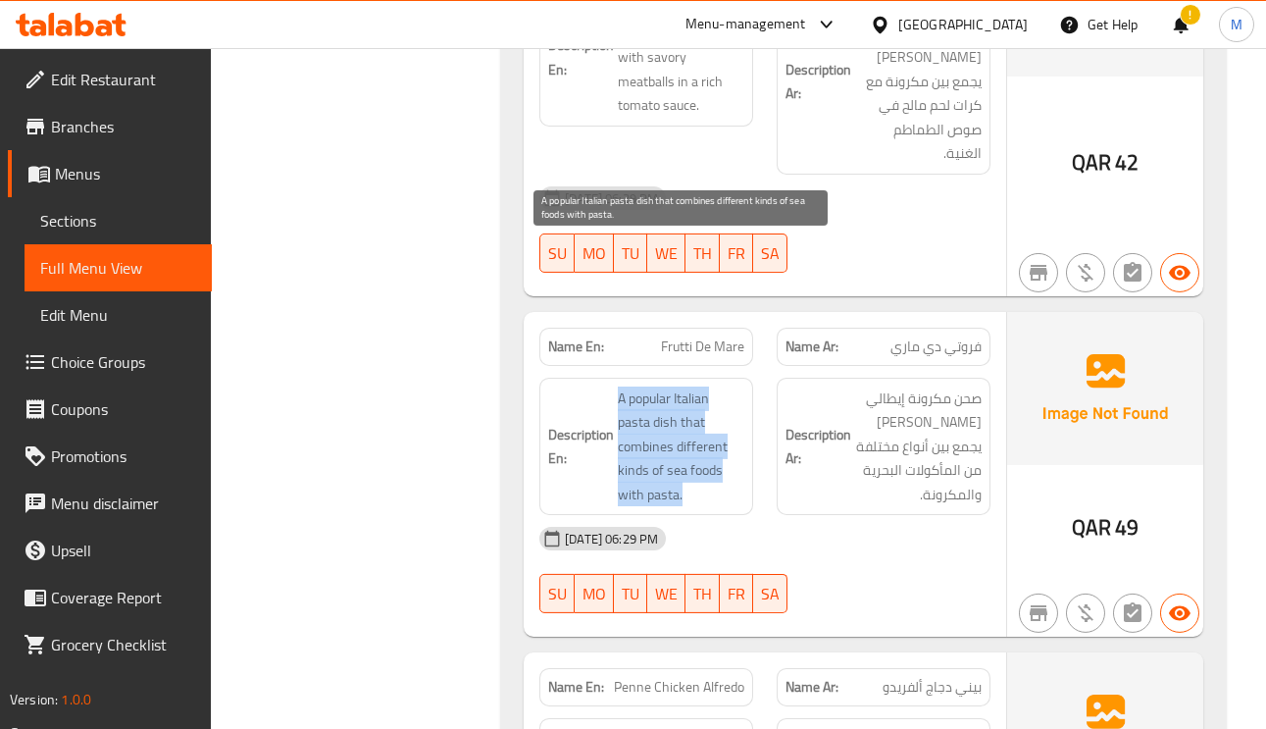
click at [653, 386] on span "A popular Italian pasta dish that combines different kinds of sea foods with pa…" at bounding box center [681, 446] width 127 height 121
drag, startPoint x: 653, startPoint y: 253, endPoint x: 667, endPoint y: 249, distance: 14.3
click at [652, 386] on span "A popular Italian pasta dish that combines different kinds of sea foods with pa…" at bounding box center [681, 446] width 127 height 121
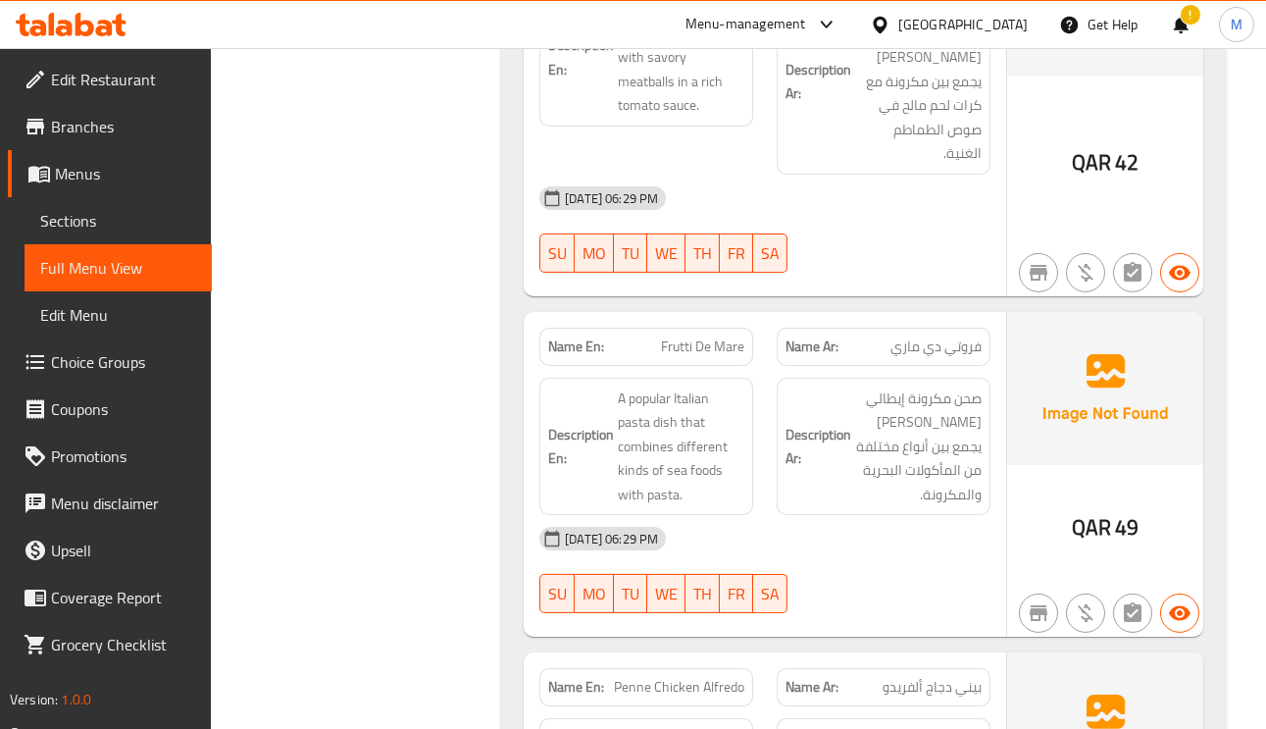
click at [689, 328] on div "Name En: Frutti De Mare" at bounding box center [646, 347] width 214 height 38
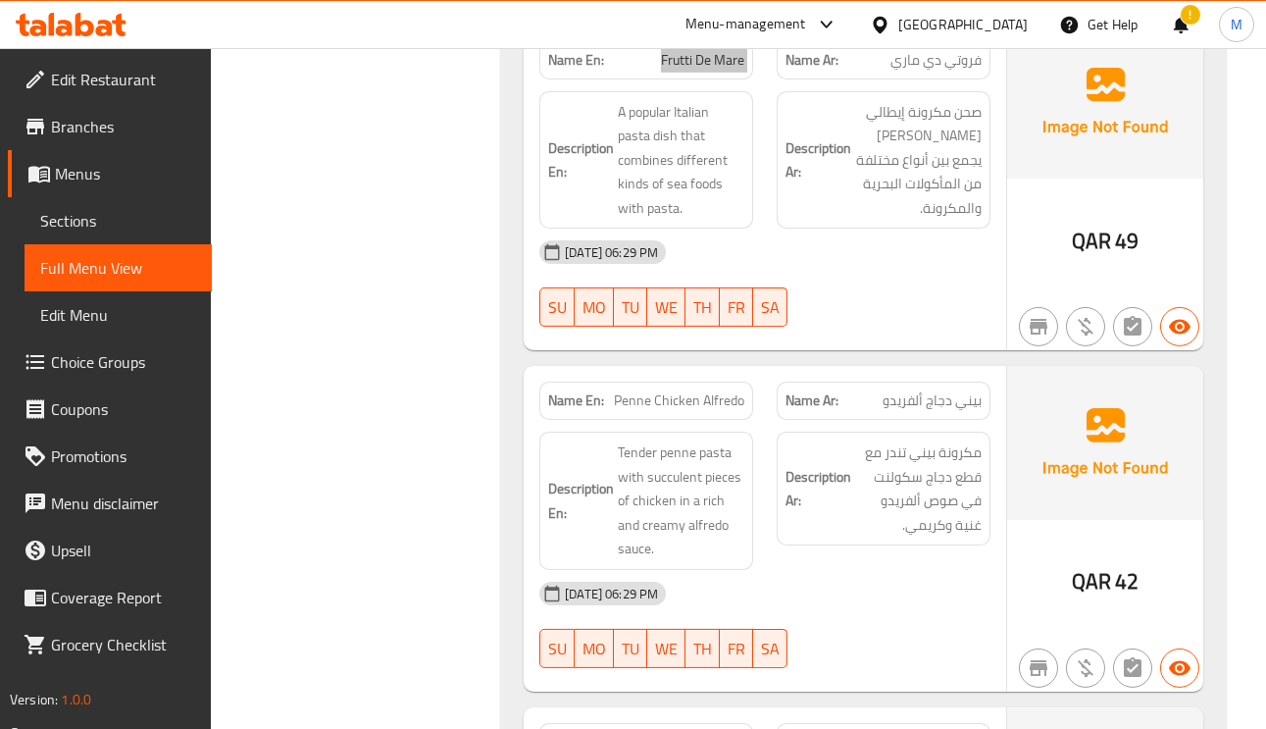
scroll to position [4413, 0]
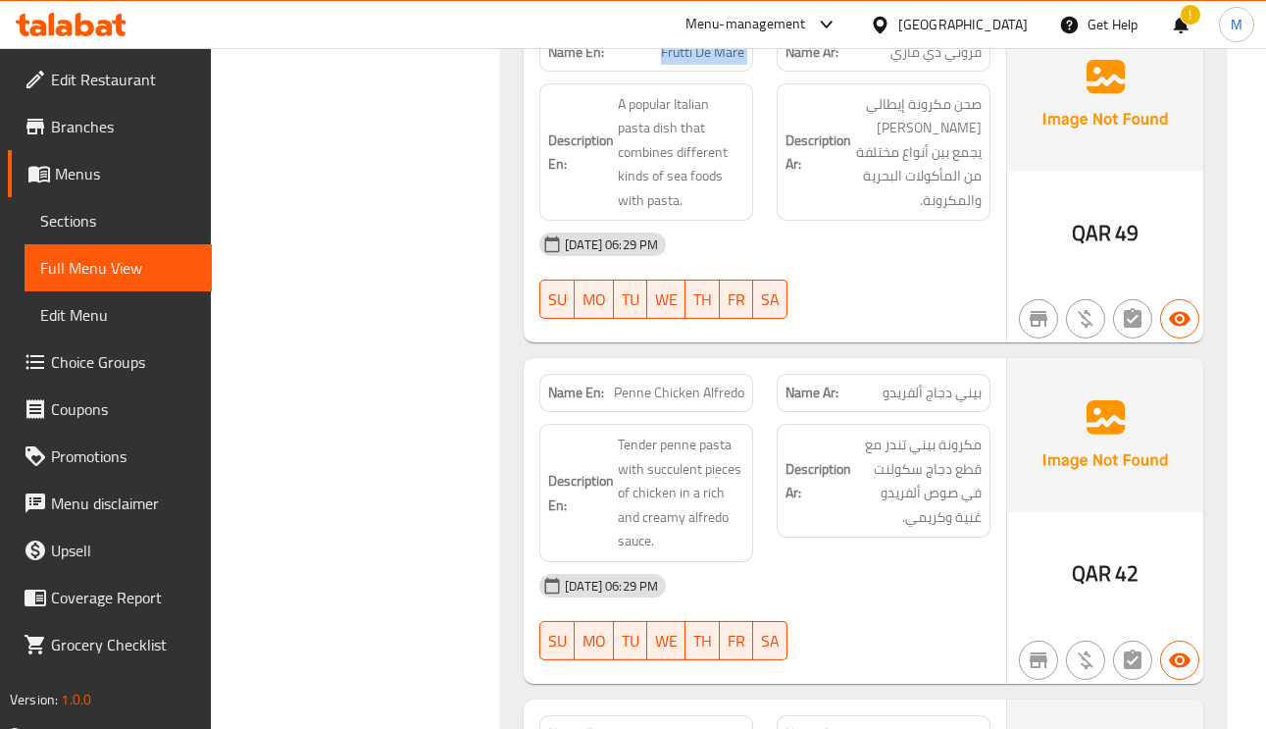
click at [663, 383] on span "Penne Chicken Alfredo" at bounding box center [679, 393] width 130 height 21
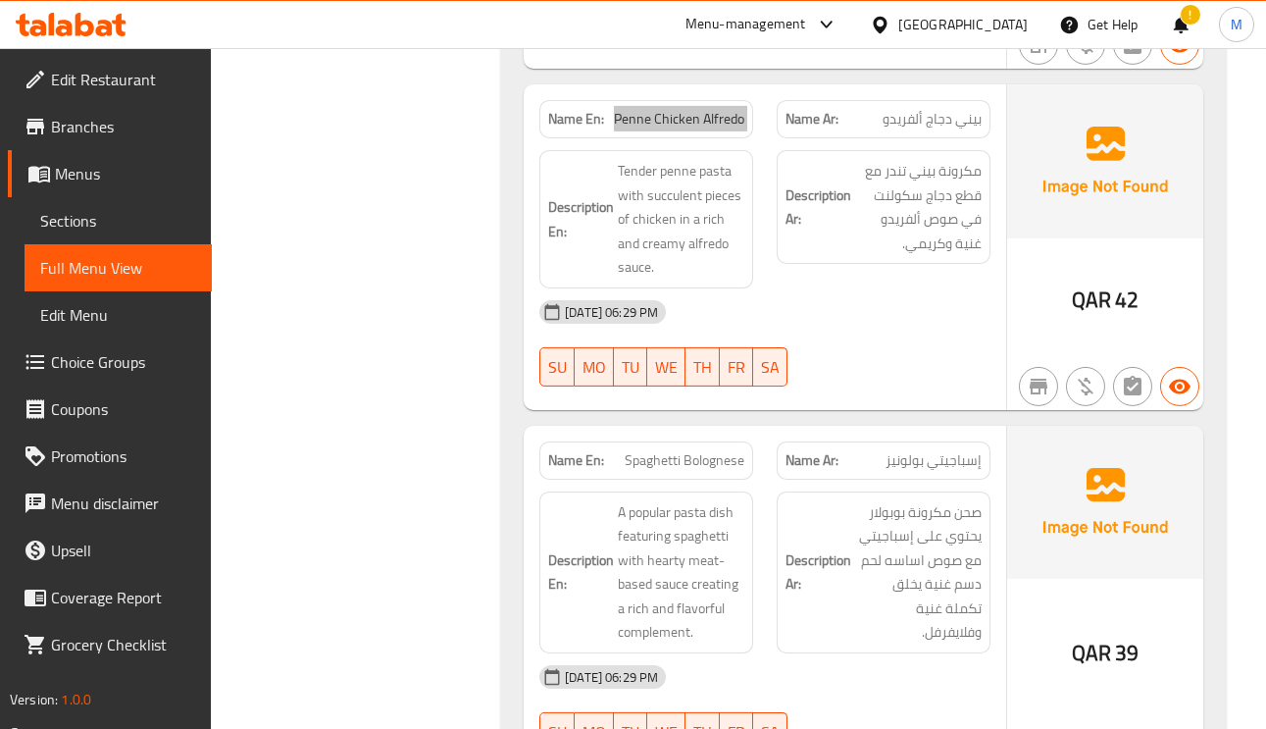
scroll to position [4708, 0]
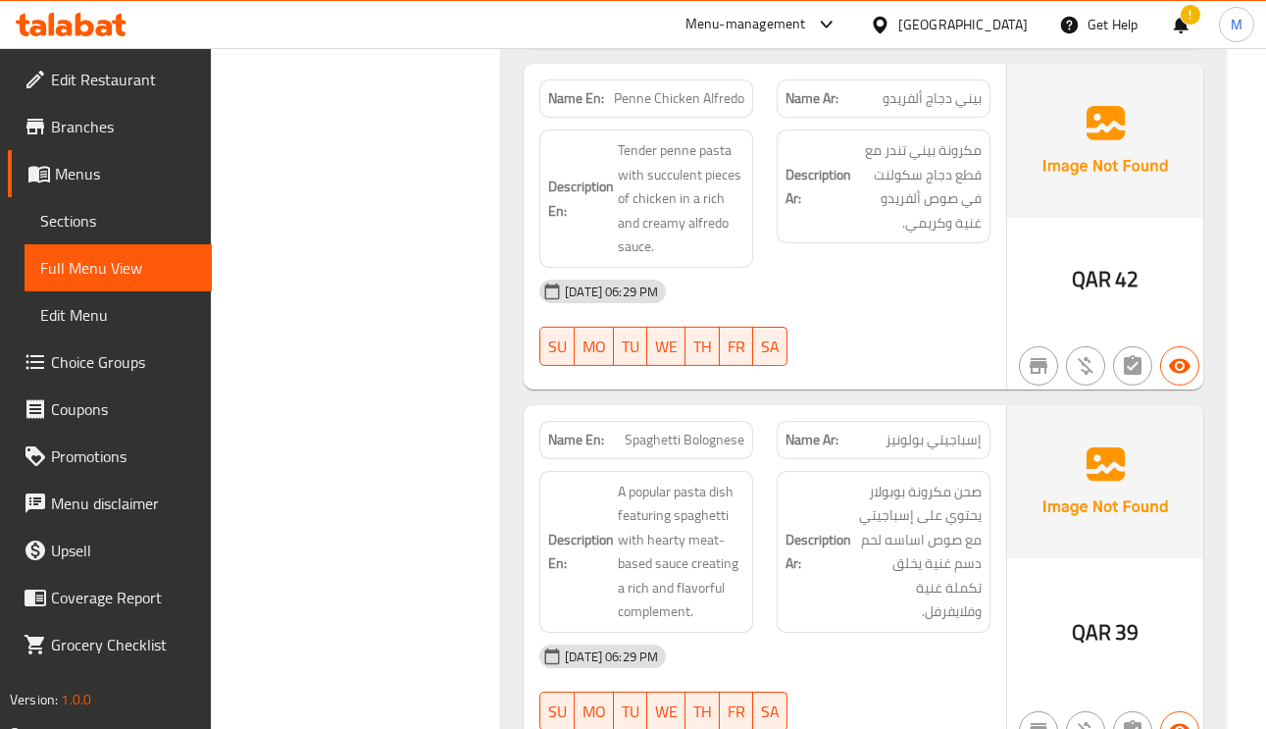
click at [681, 430] on span "Spaghetti Bolognese" at bounding box center [685, 440] width 120 height 21
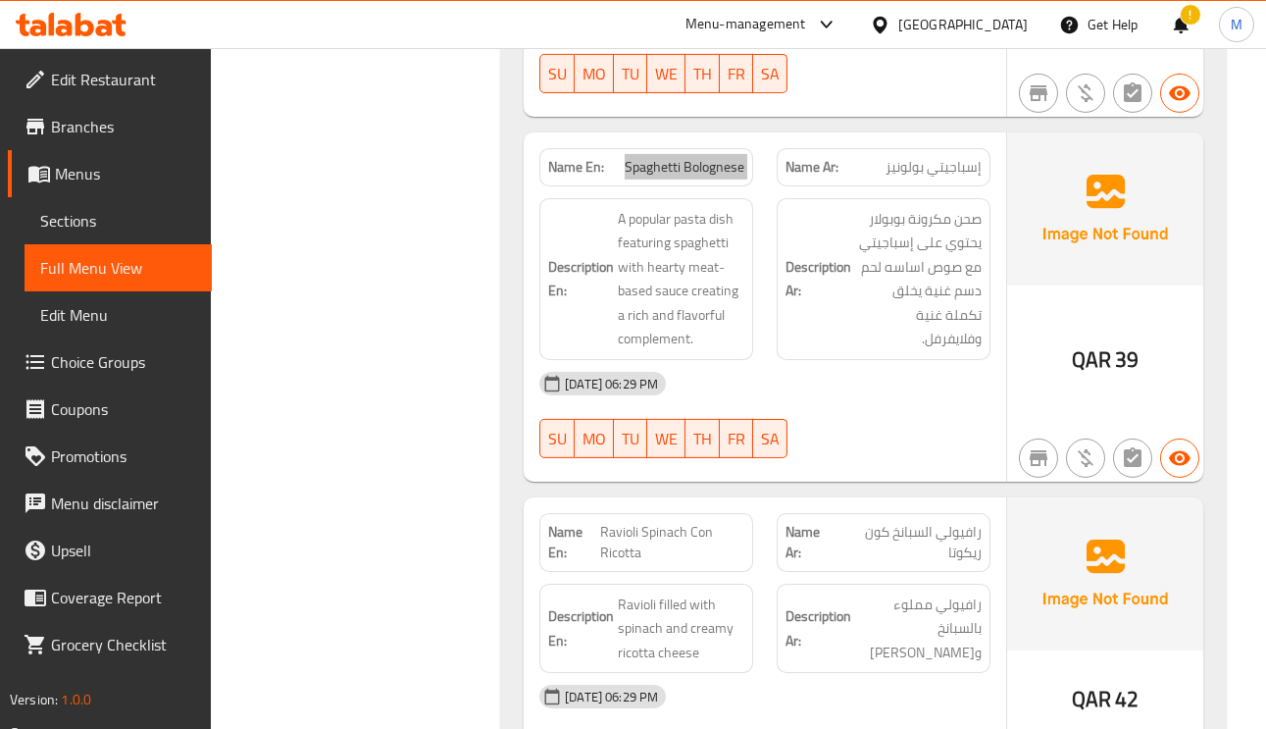
scroll to position [5002, 0]
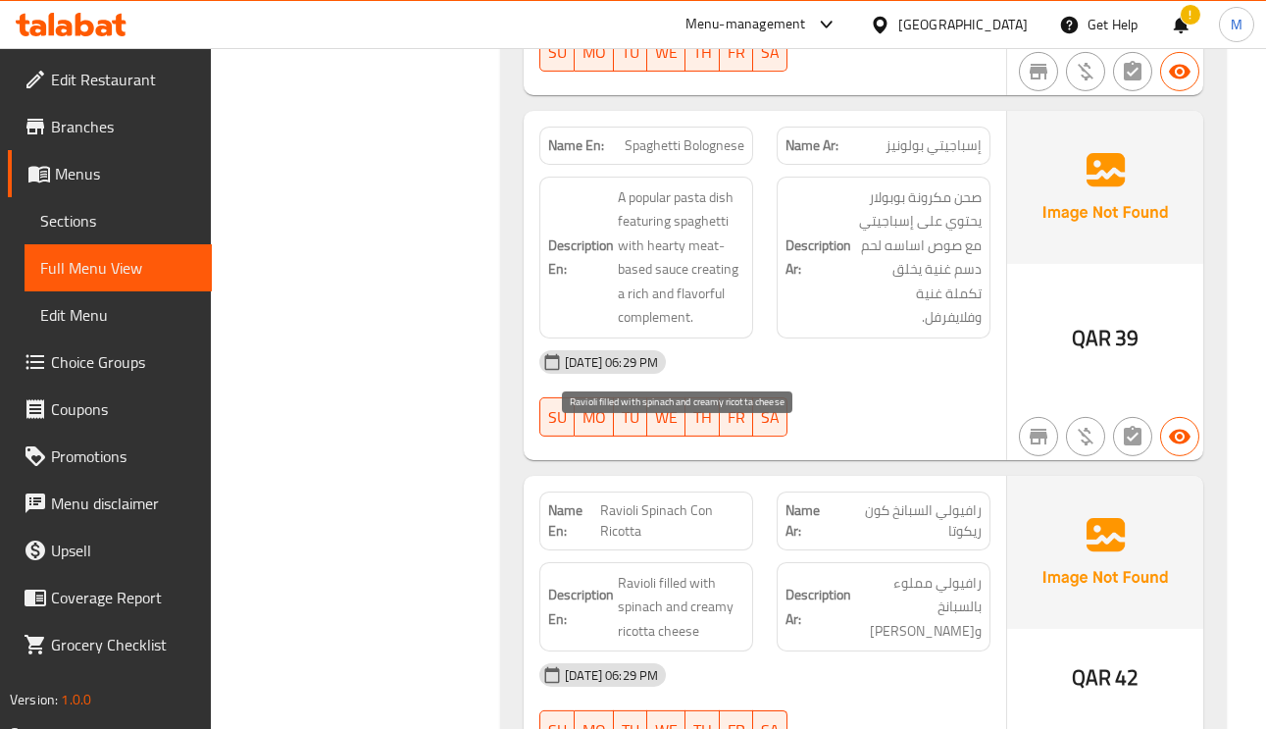
click at [689, 571] on span "Ravioli filled with spinach and creamy ricotta cheese" at bounding box center [681, 607] width 127 height 73
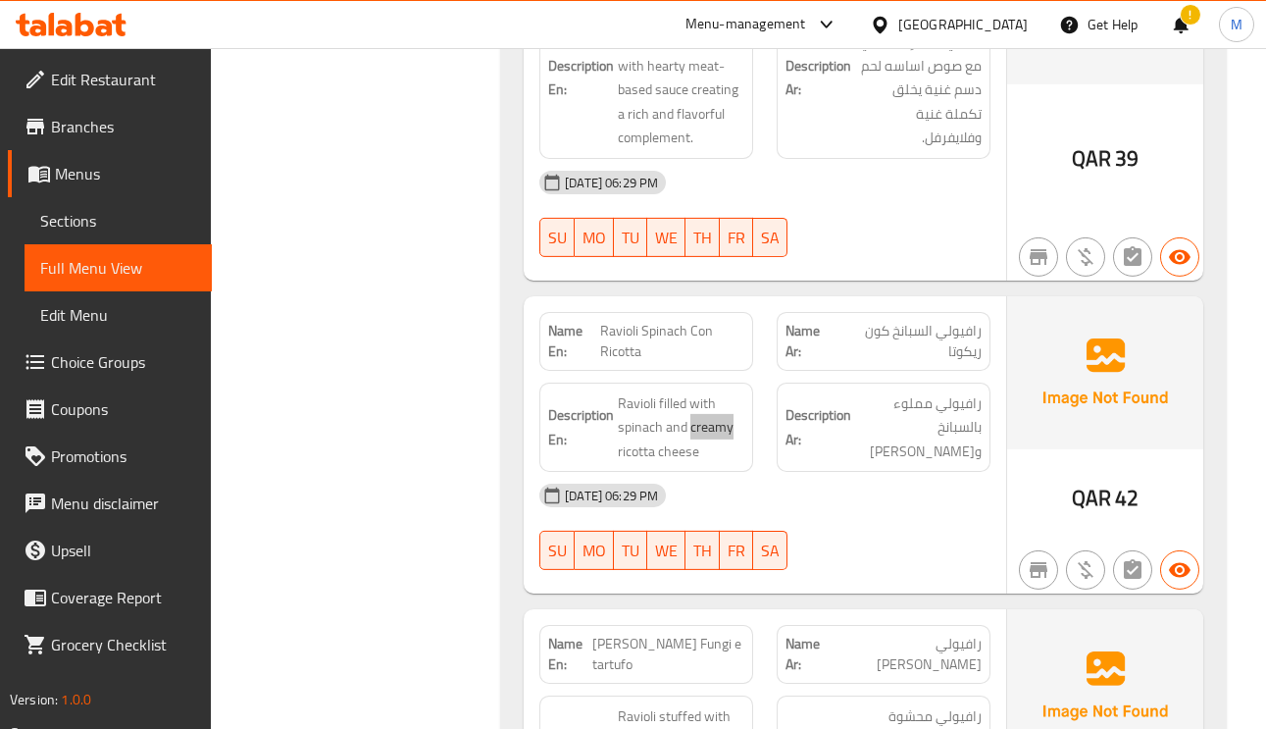
scroll to position [5443, 0]
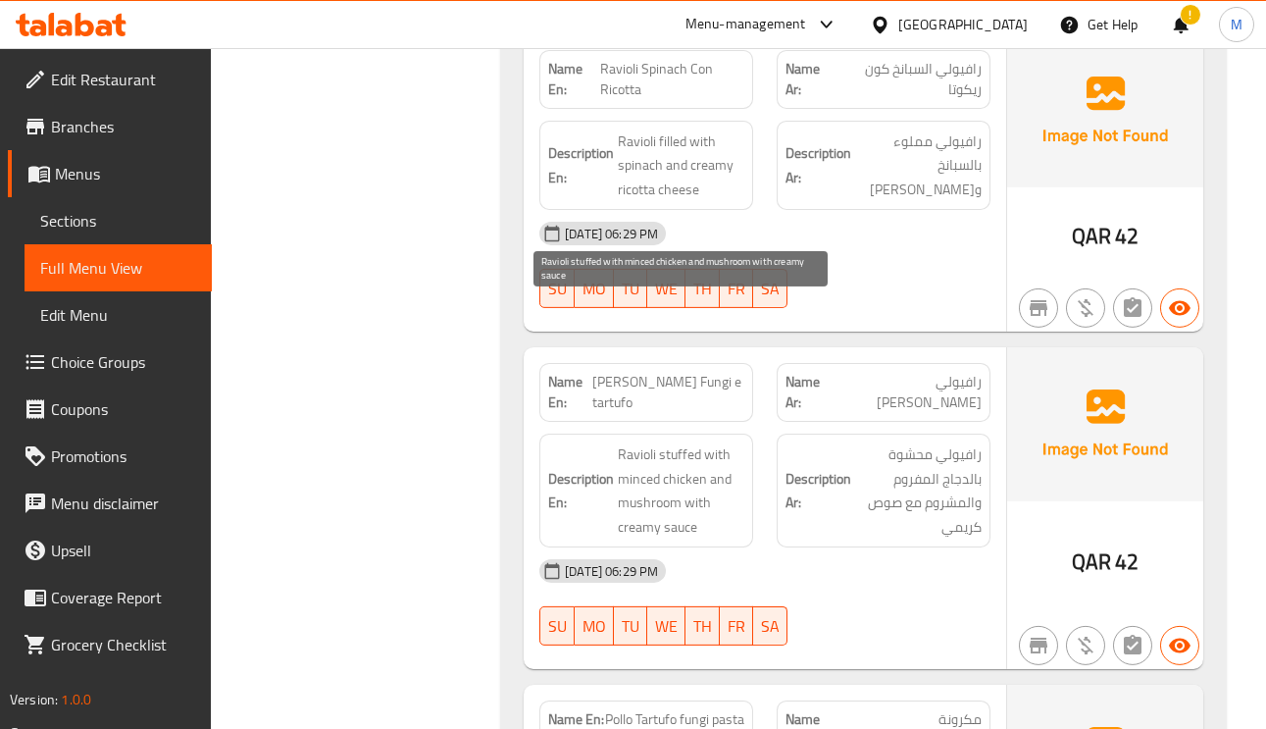
click at [727, 442] on span "Ravioli stuffed with minced chicken and mushroom with creamy sauce" at bounding box center [681, 490] width 127 height 96
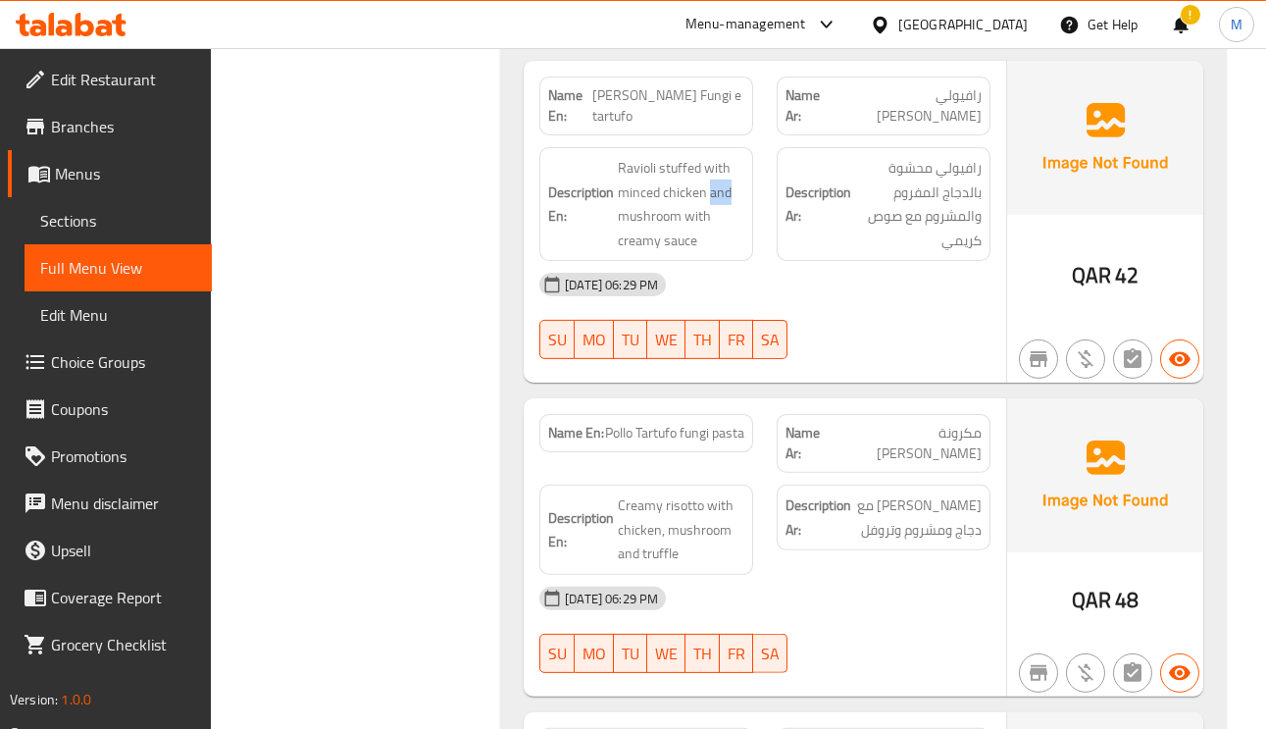
scroll to position [5738, 0]
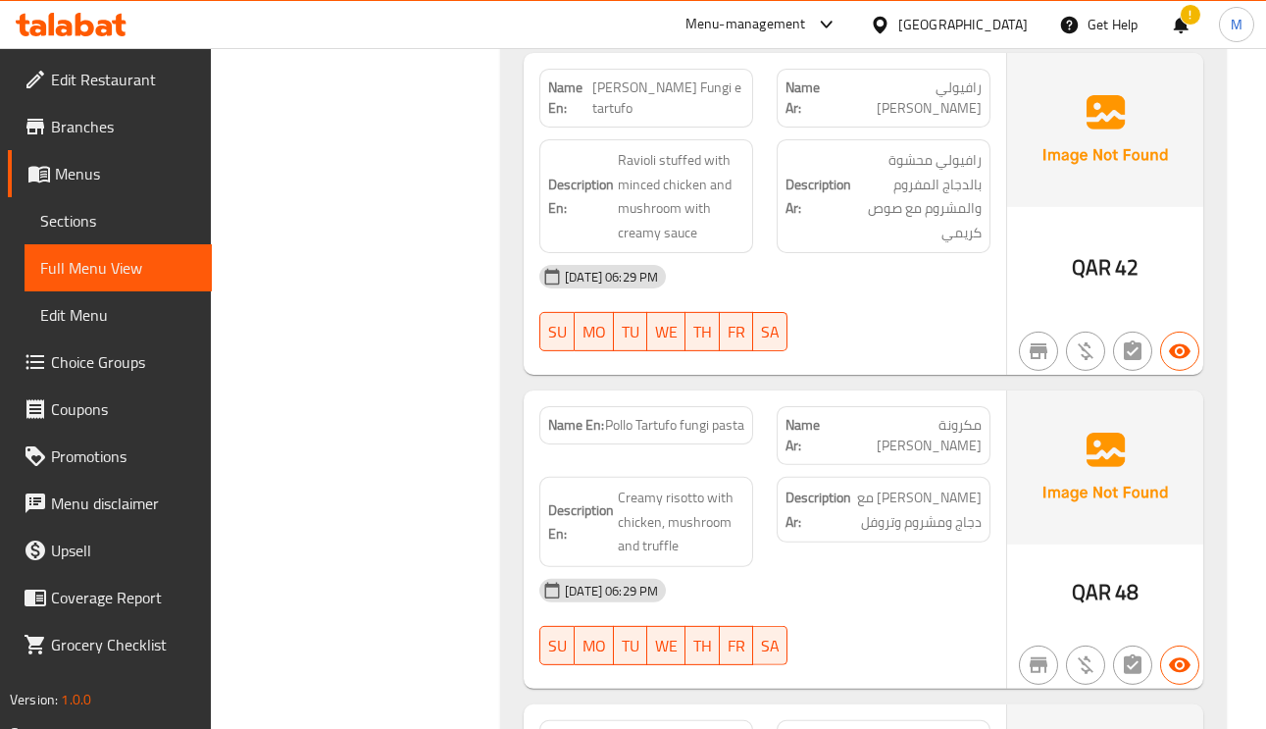
click at [929, 415] on span "مكرونة بولو تارتوفو فونجي" at bounding box center [909, 435] width 145 height 41
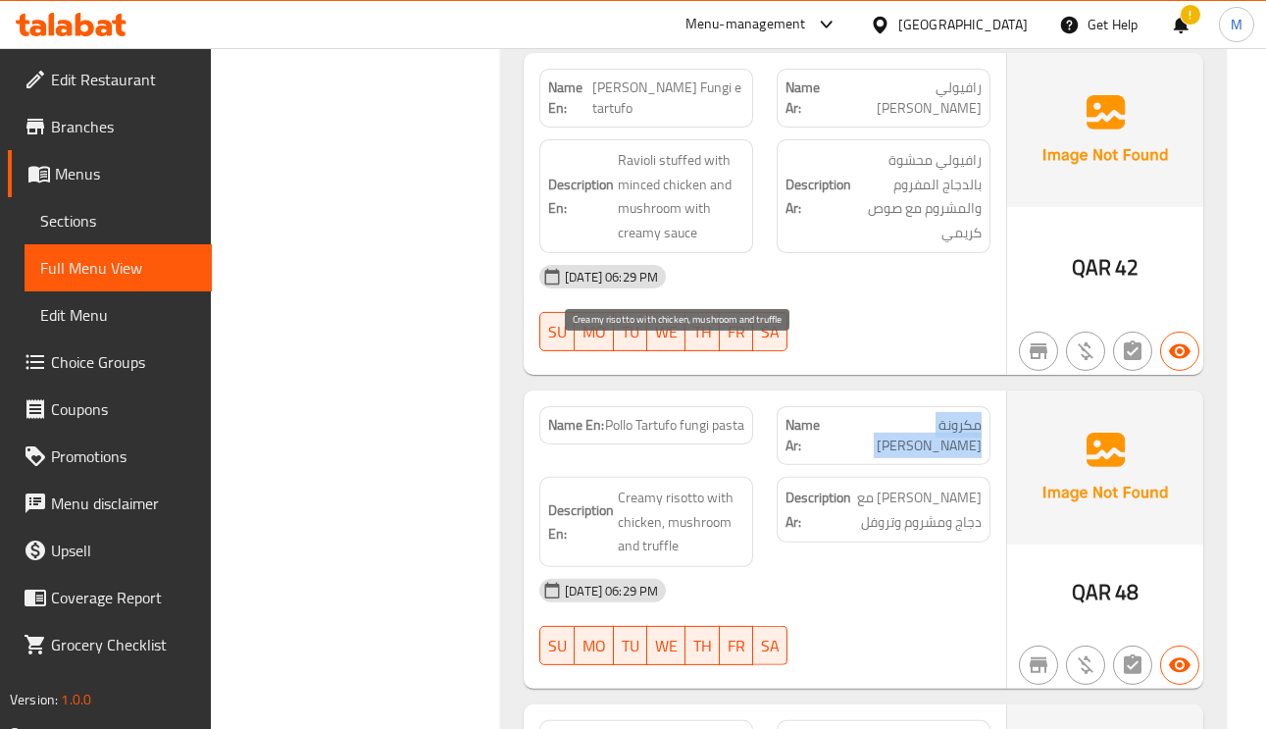
click at [691, 485] on span "Creamy risotto with chicken, mushroom and truffle" at bounding box center [681, 521] width 127 height 73
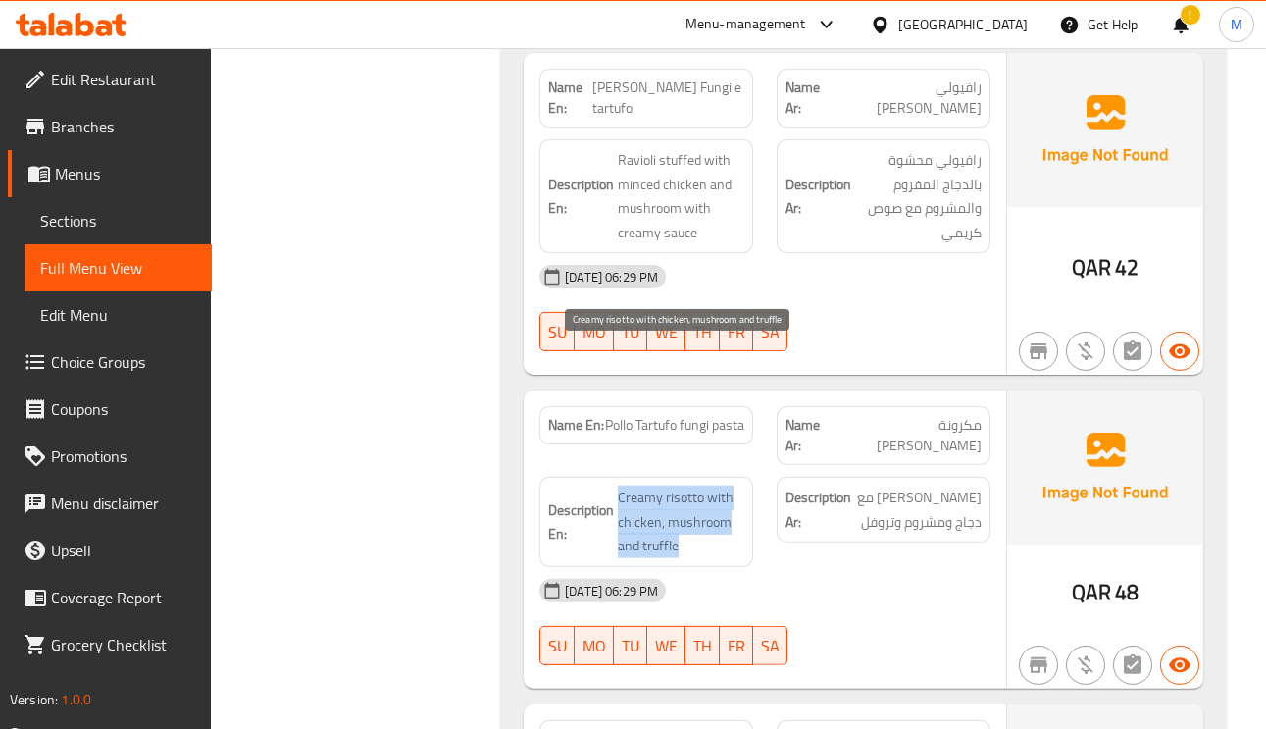
click at [691, 485] on span "Creamy risotto with chicken, mushroom and truffle" at bounding box center [681, 521] width 127 height 73
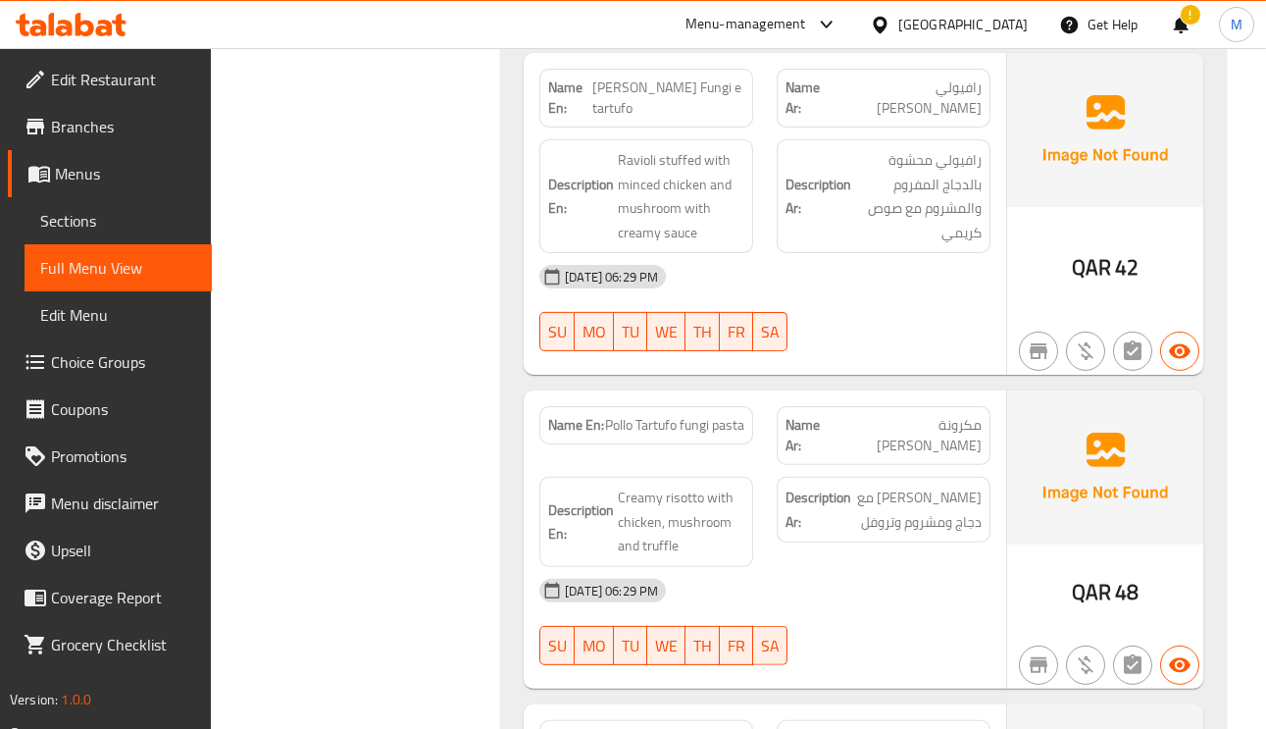
click at [689, 415] on span "Pollo Tartufo fungi pasta" at bounding box center [674, 425] width 139 height 21
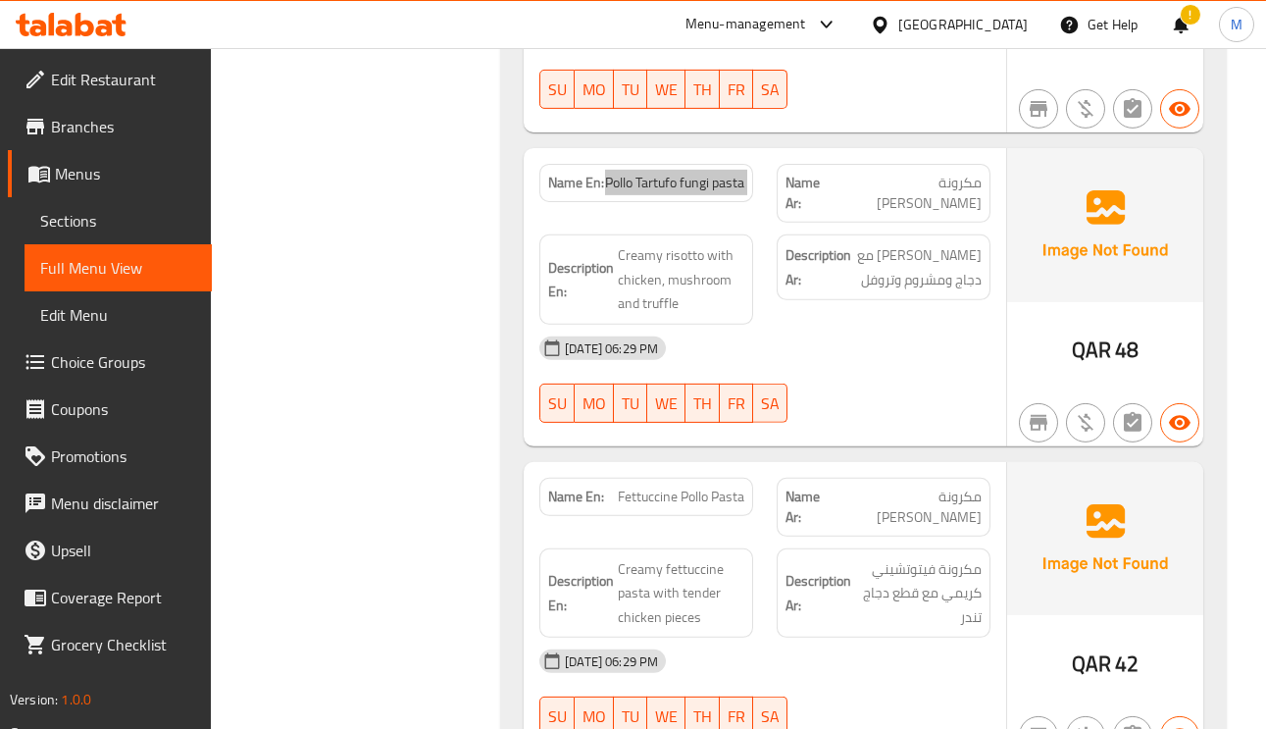
scroll to position [6032, 0]
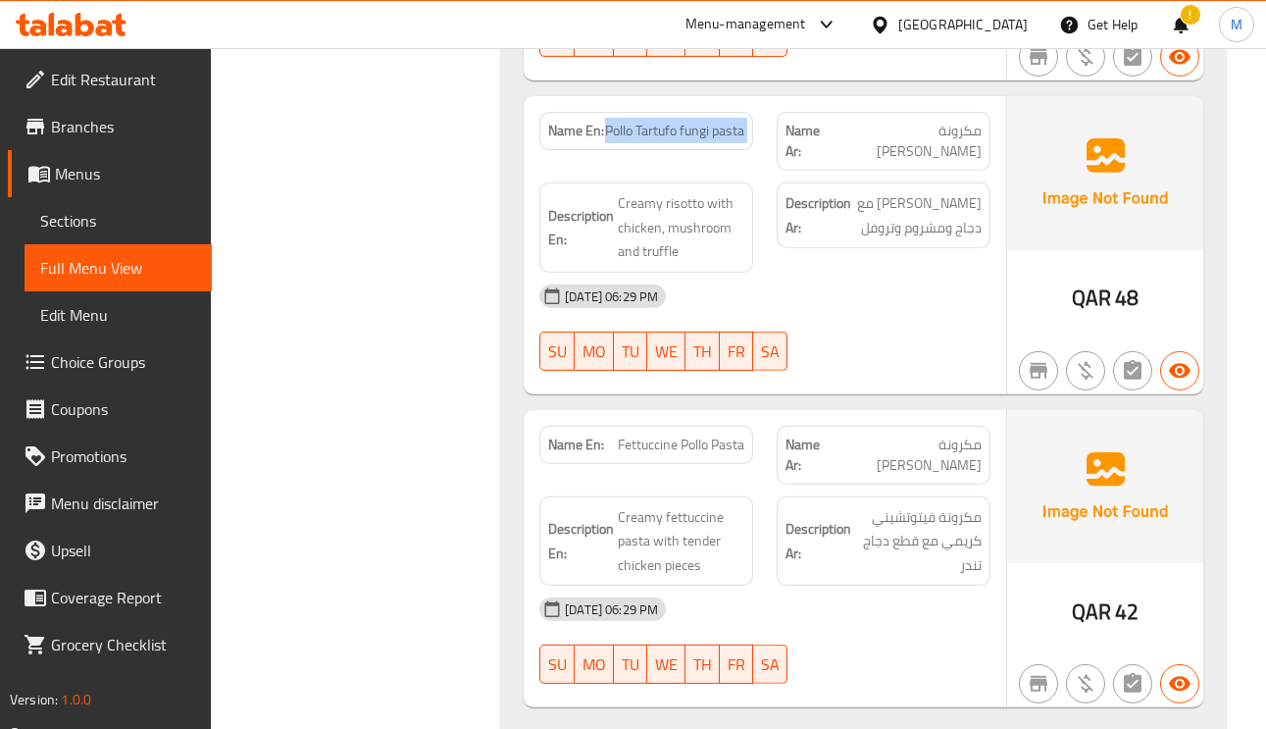
click at [724, 434] on span "Fettuccine Pollo Pasta" at bounding box center [681, 444] width 127 height 21
click at [692, 434] on span "Fettuccine Pollo Pasta" at bounding box center [681, 444] width 127 height 21
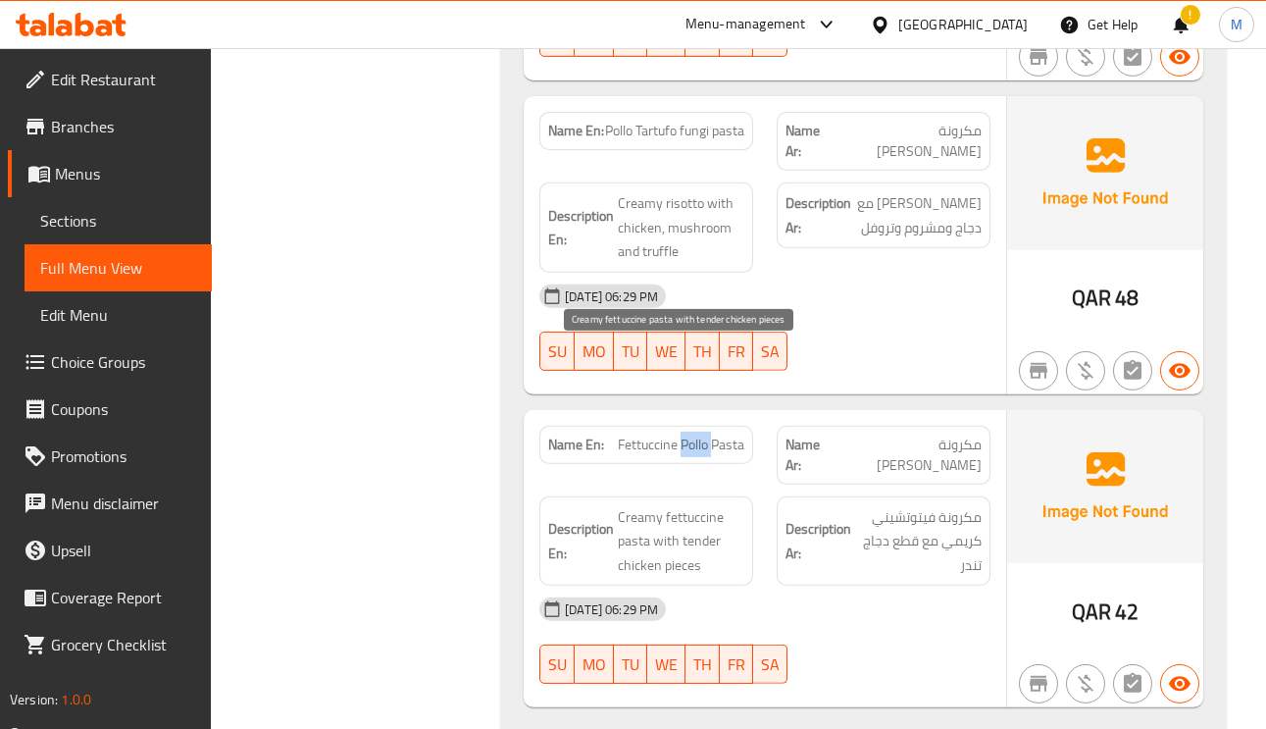
click at [676, 505] on span "Creamy fettuccine pasta with tender chicken pieces" at bounding box center [681, 541] width 127 height 73
click at [643, 505] on span "Creamy fettuccine pasta with tender chicken pieces" at bounding box center [681, 541] width 127 height 73
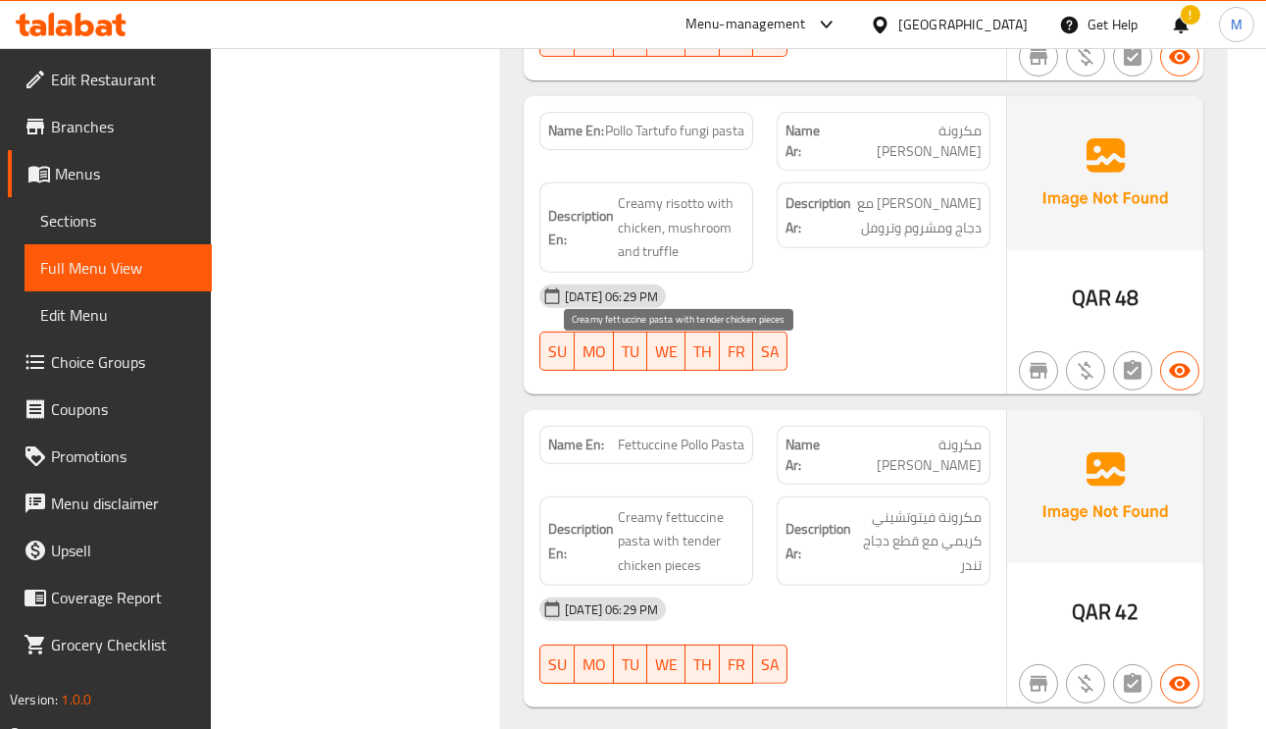
click at [716, 505] on span "Creamy fettuccine pasta with tender chicken pieces" at bounding box center [681, 541] width 127 height 73
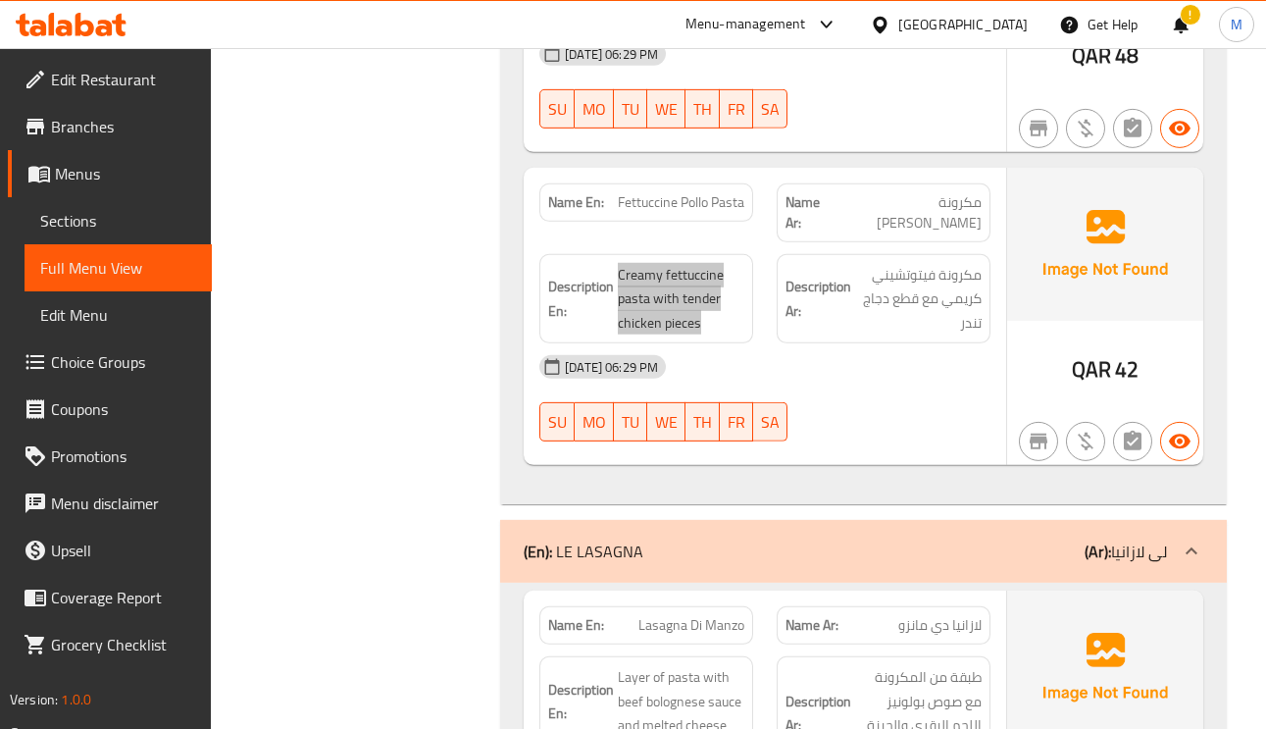
scroll to position [6326, 0]
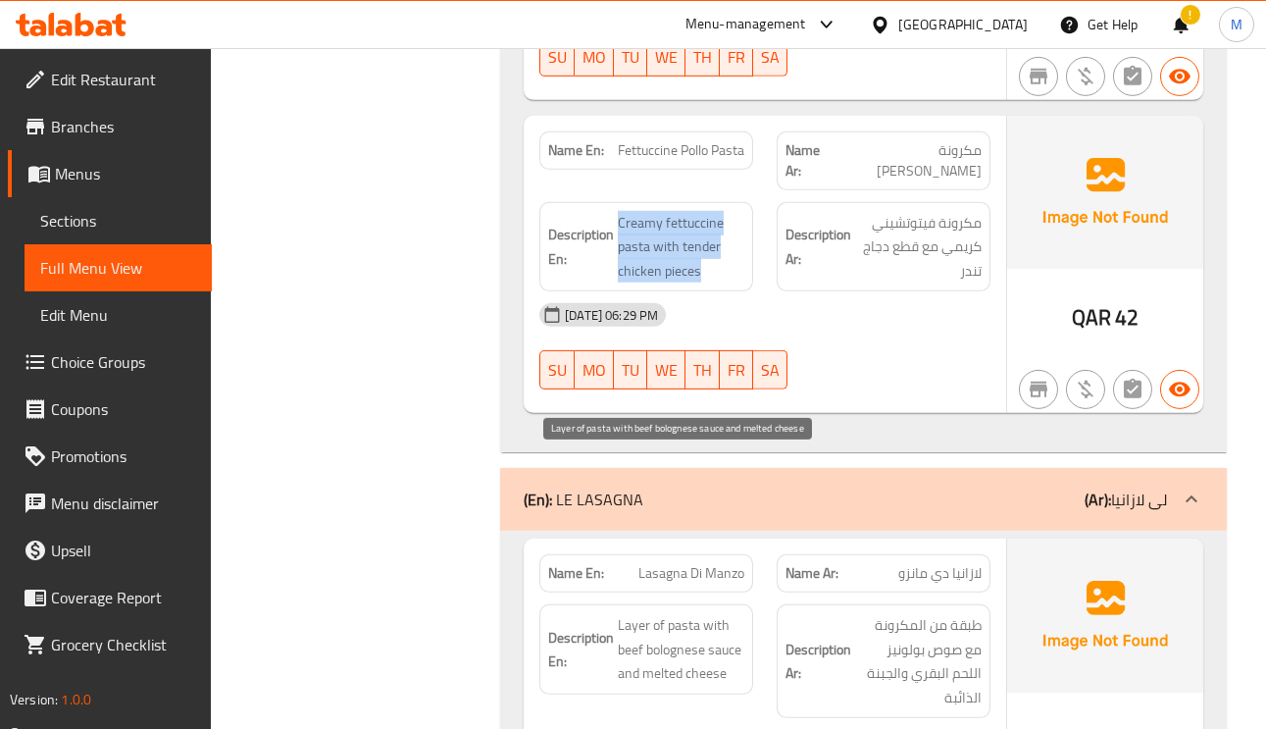
click at [630, 613] on span "Layer of pasta with beef bolognese sauce and melted cheese" at bounding box center [681, 649] width 127 height 73
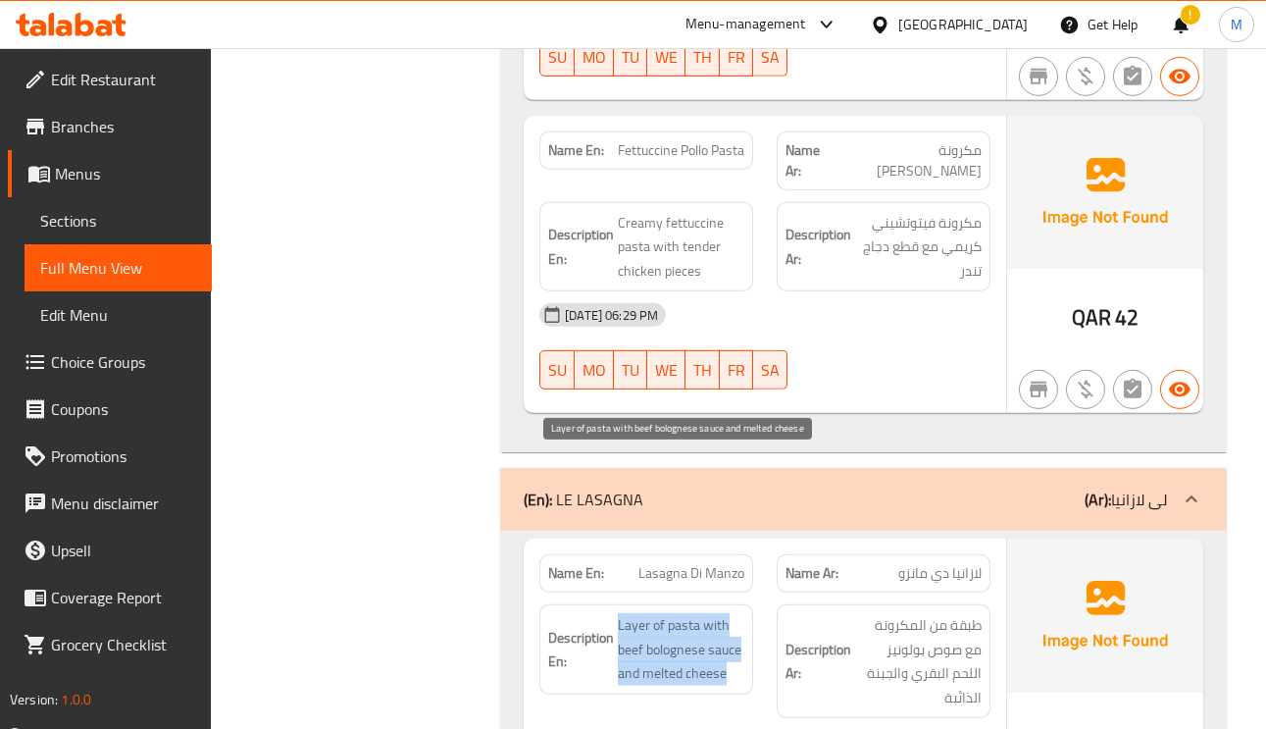
click at [630, 613] on span "Layer of pasta with beef bolognese sauce and melted cheese" at bounding box center [681, 649] width 127 height 73
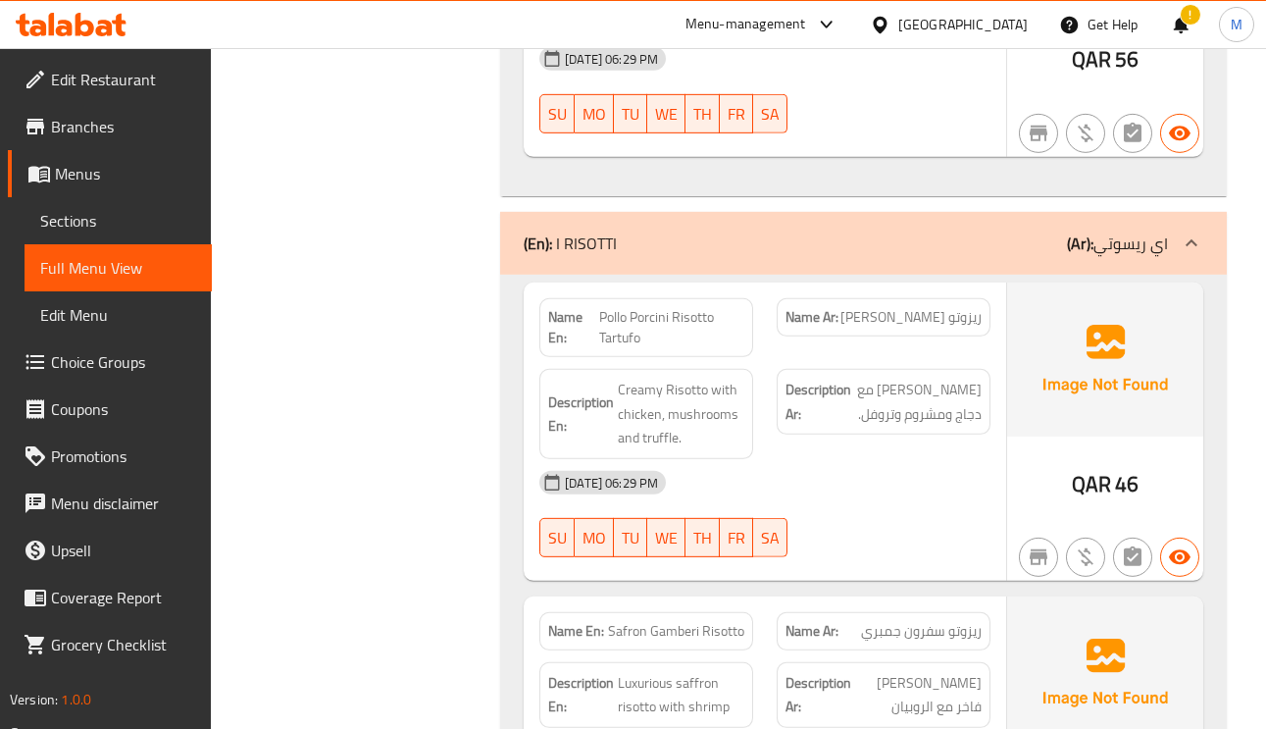
scroll to position [7062, 0]
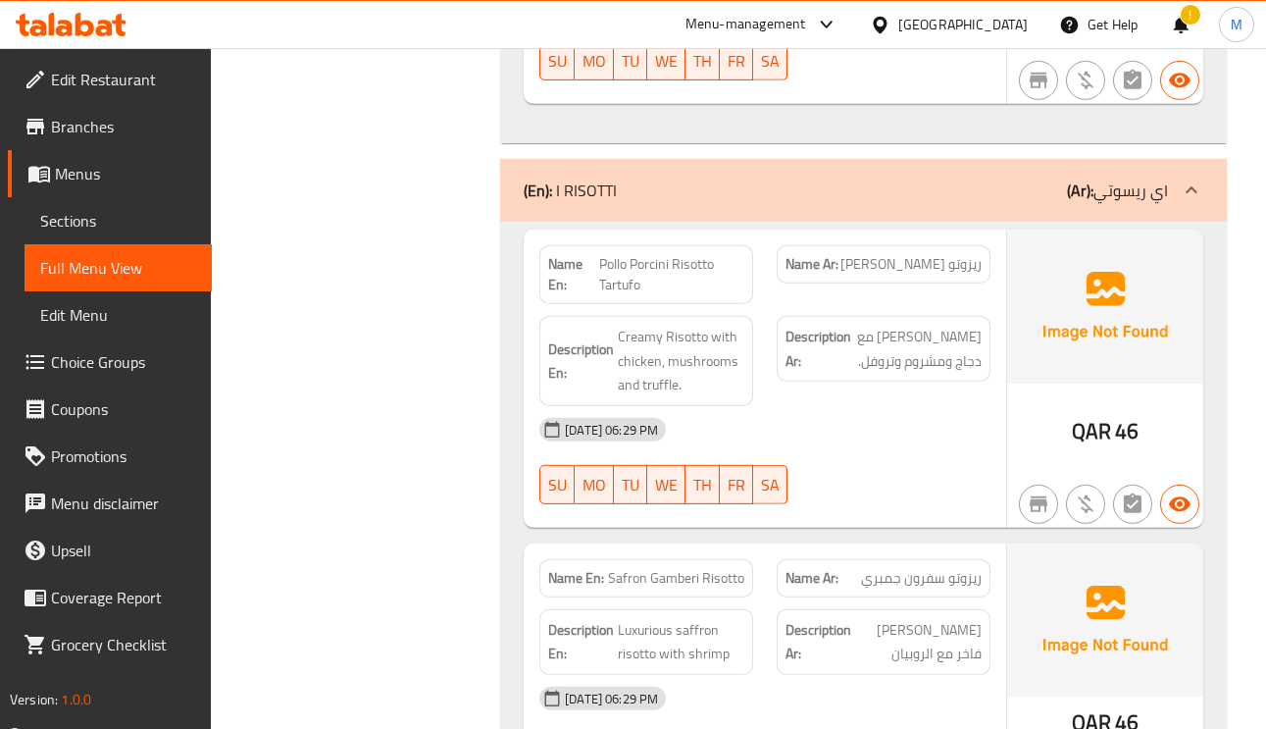
click at [696, 254] on span "Pollo Porcini Risotto Tartufo" at bounding box center [671, 274] width 145 height 41
click at [656, 254] on span "Pollo Porcini Risotto Tartufo" at bounding box center [671, 274] width 145 height 41
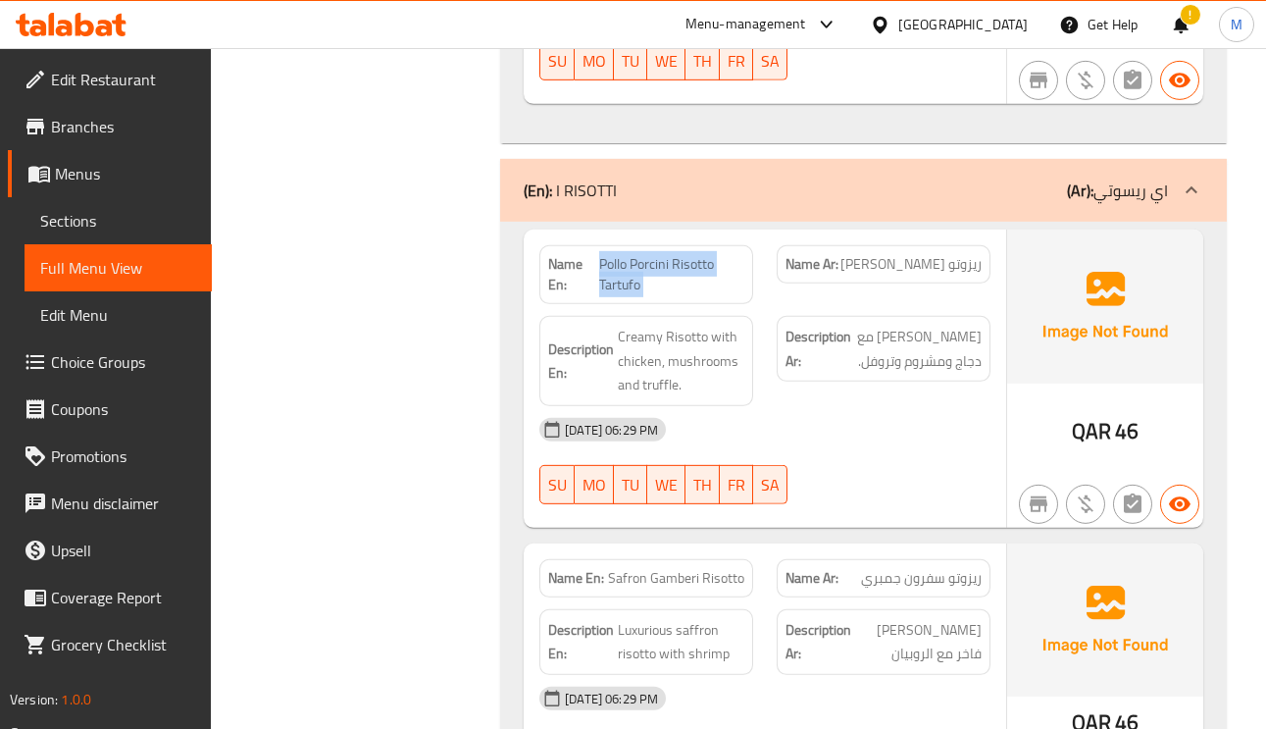
click at [656, 254] on span "Pollo Porcini Risotto Tartufo" at bounding box center [671, 274] width 145 height 41
click at [727, 568] on span "Safron Gamberi Risotto" at bounding box center [676, 578] width 136 height 21
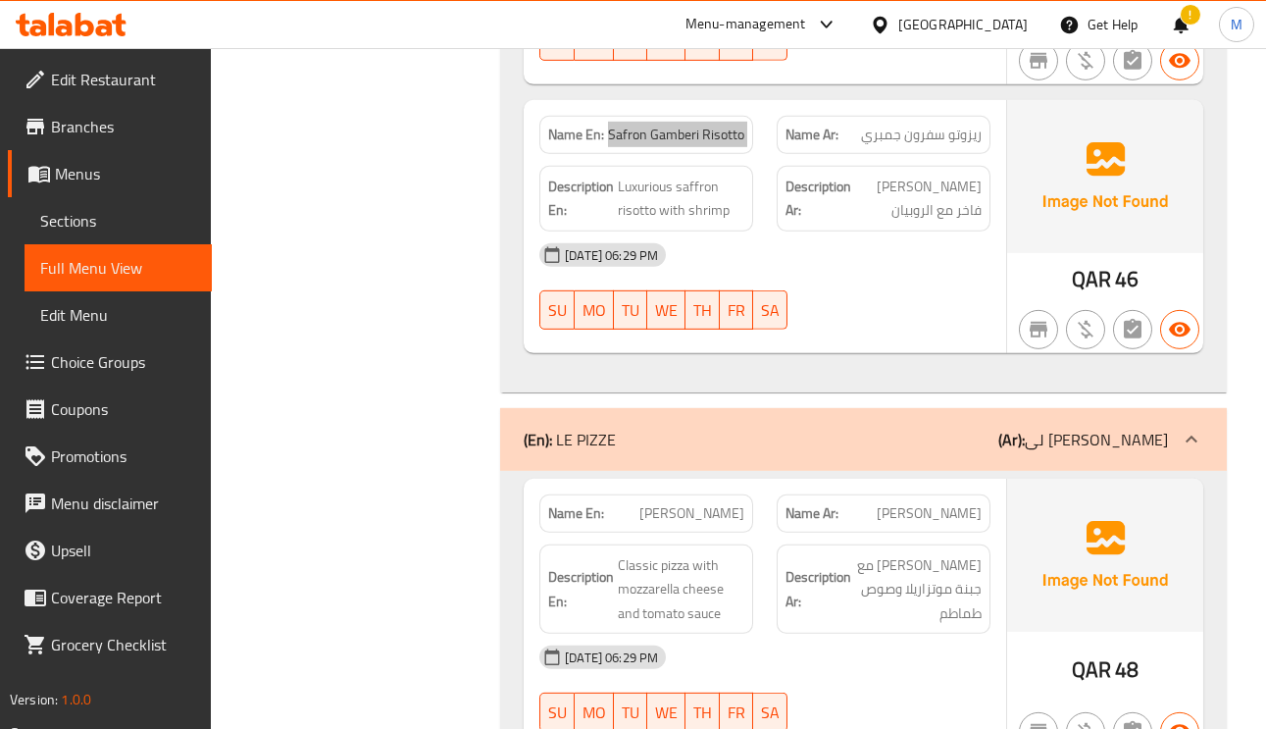
scroll to position [7650, 0]
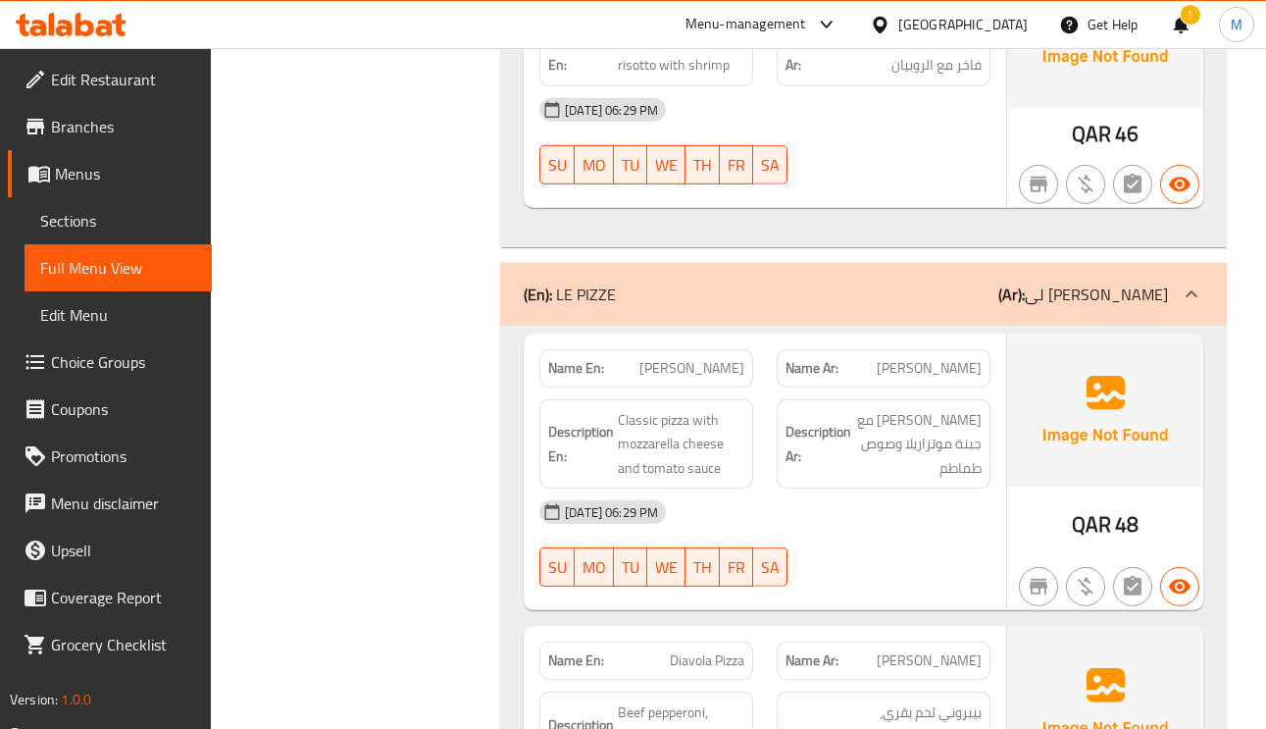
click at [959, 358] on span "[PERSON_NAME]" at bounding box center [929, 368] width 105 height 21
click at [957, 358] on span "[PERSON_NAME]" at bounding box center [929, 368] width 105 height 21
click at [935, 408] on span "[PERSON_NAME] مع جبنة موتزاريلا وصوص طماطم" at bounding box center [918, 444] width 127 height 73
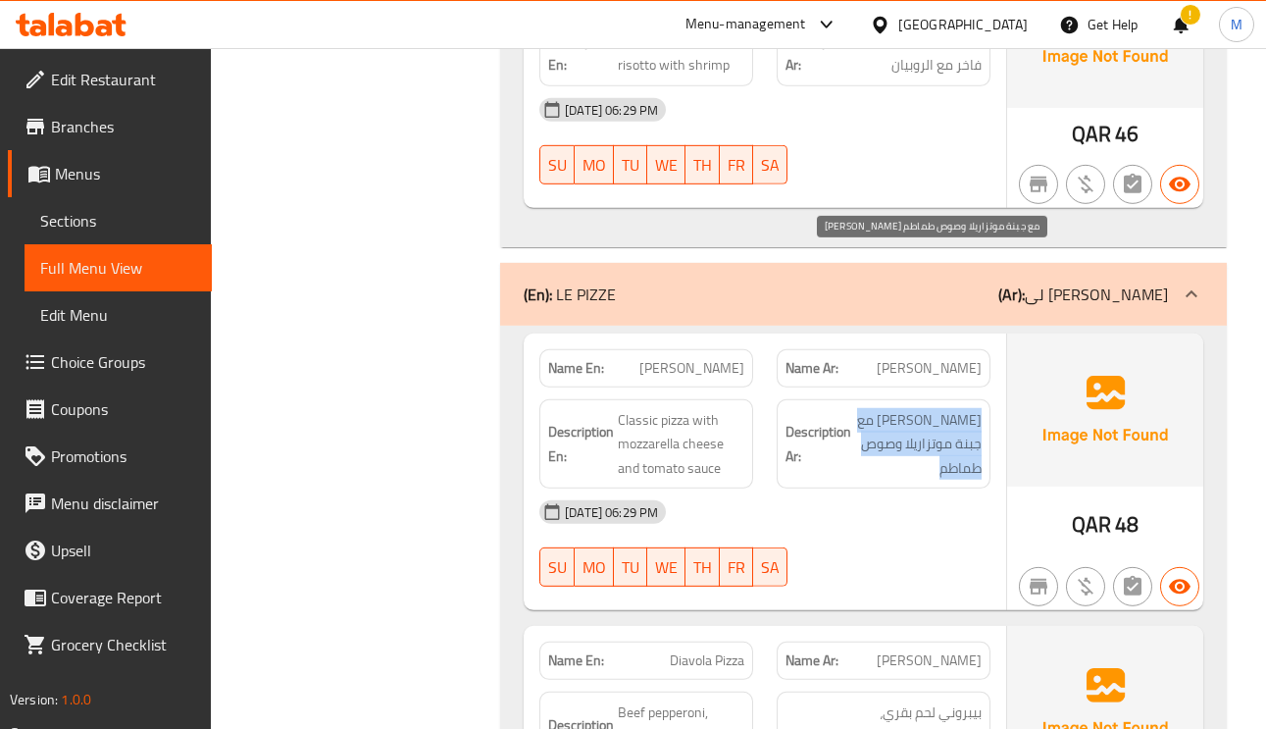
click at [935, 408] on span "[PERSON_NAME] مع جبنة موتزاريلا وصوص طماطم" at bounding box center [918, 444] width 127 height 73
click at [963, 358] on span "[PERSON_NAME]" at bounding box center [929, 368] width 105 height 21
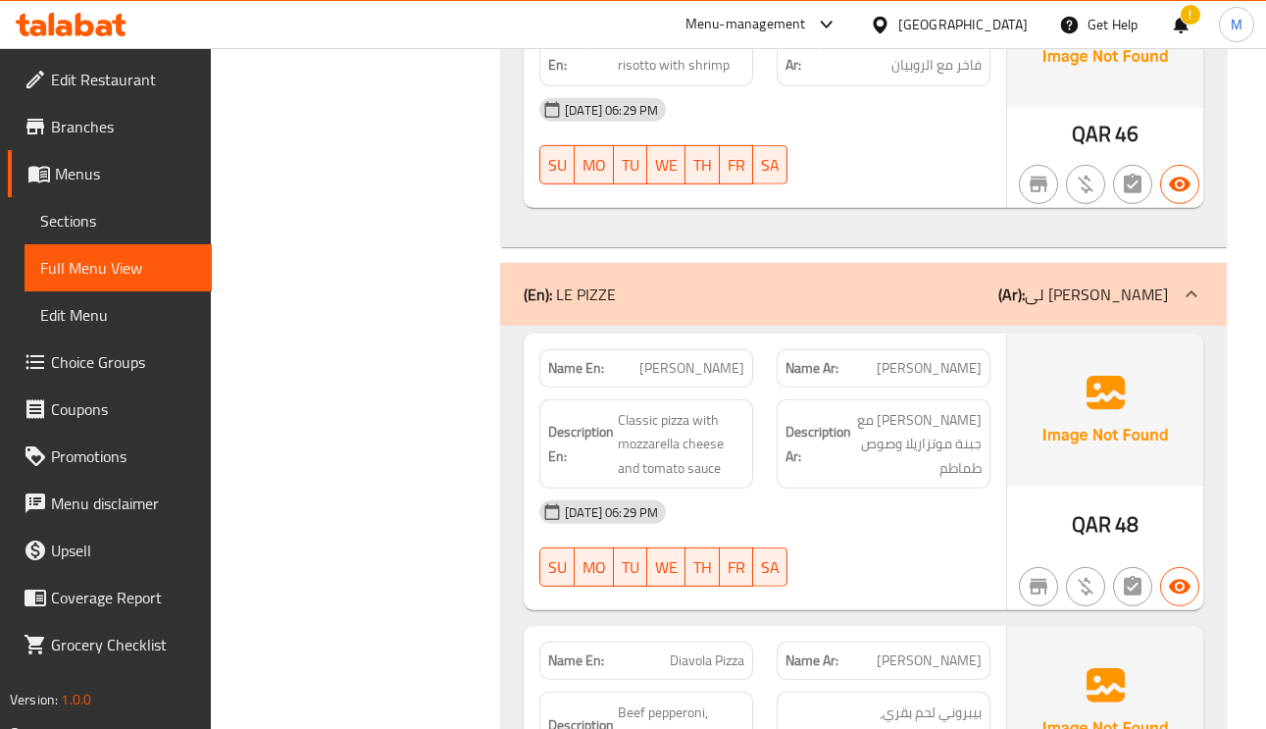
click at [963, 358] on span "[PERSON_NAME]" at bounding box center [929, 368] width 105 height 21
click at [710, 358] on span "[PERSON_NAME]" at bounding box center [691, 368] width 105 height 21
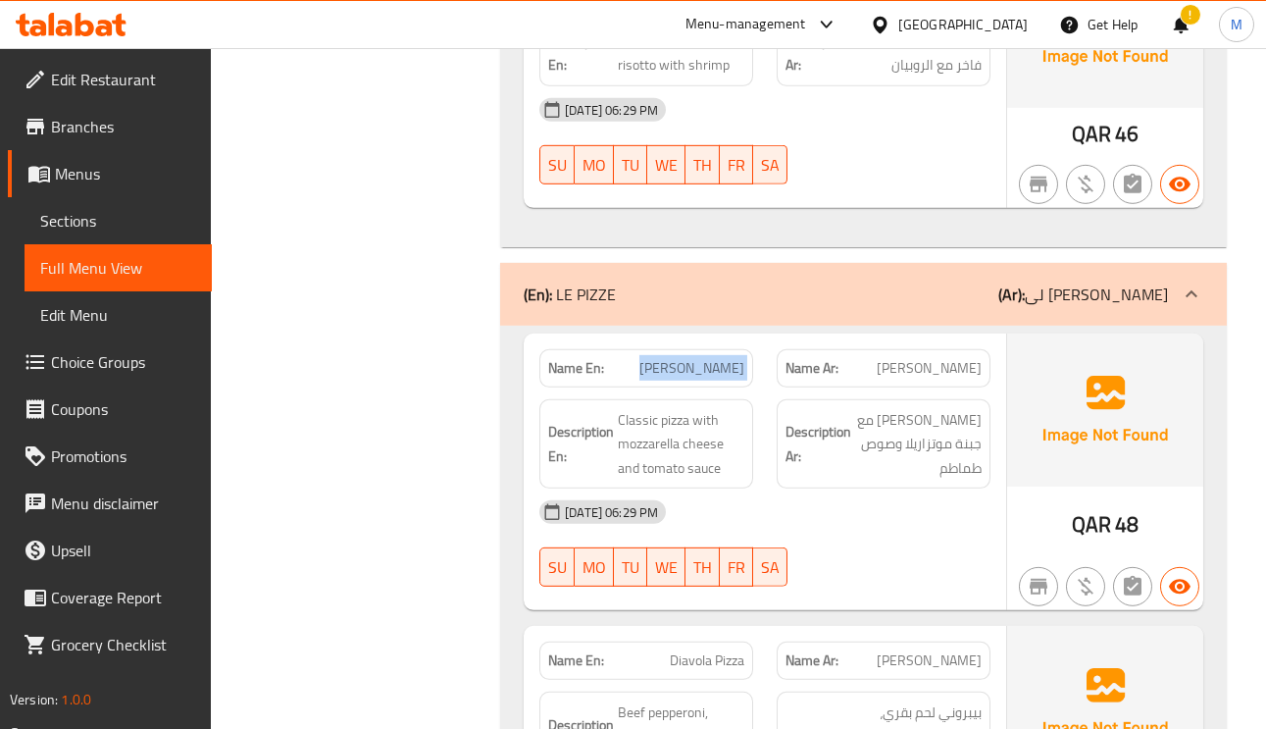
click at [711, 358] on span "[PERSON_NAME]" at bounding box center [691, 368] width 105 height 21
click at [716, 358] on span "[PERSON_NAME]" at bounding box center [691, 368] width 105 height 21
click at [945, 358] on span "[PERSON_NAME]" at bounding box center [929, 368] width 105 height 21
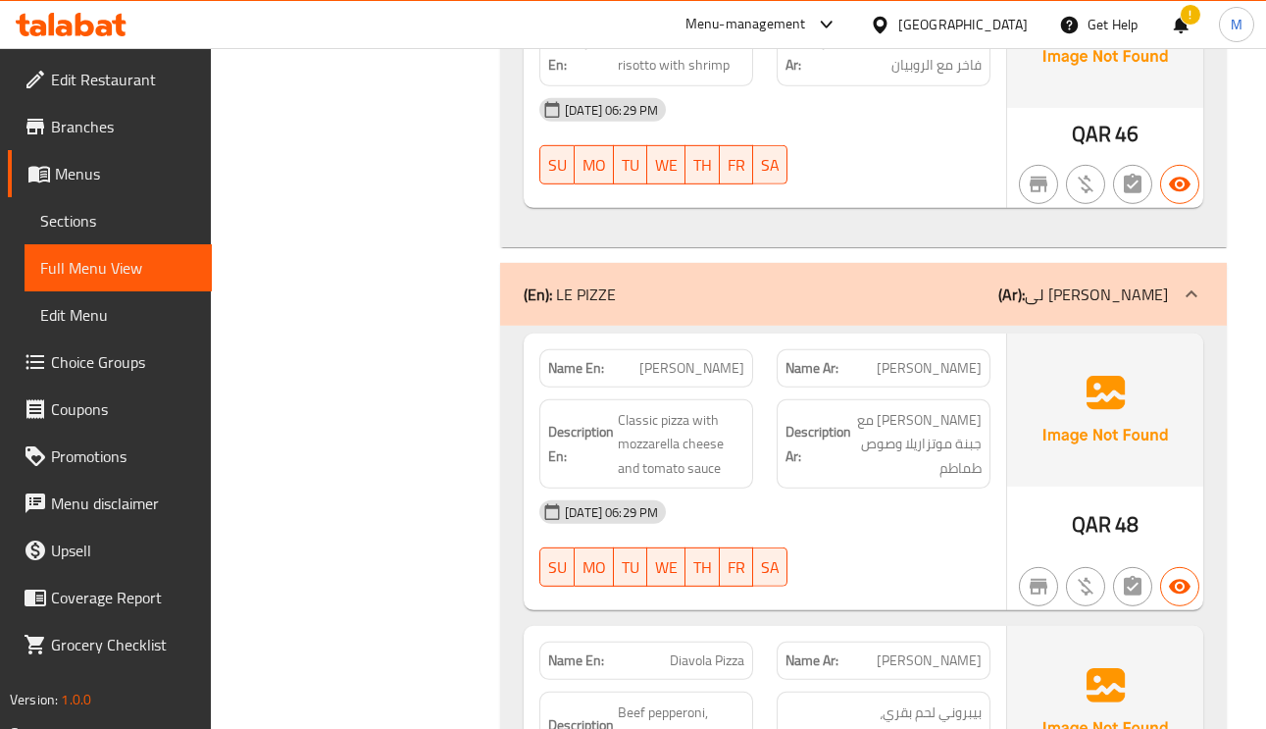
click at [945, 358] on span "[PERSON_NAME]" at bounding box center [929, 368] width 105 height 21
click at [701, 358] on span "[PERSON_NAME]" at bounding box center [691, 368] width 105 height 21
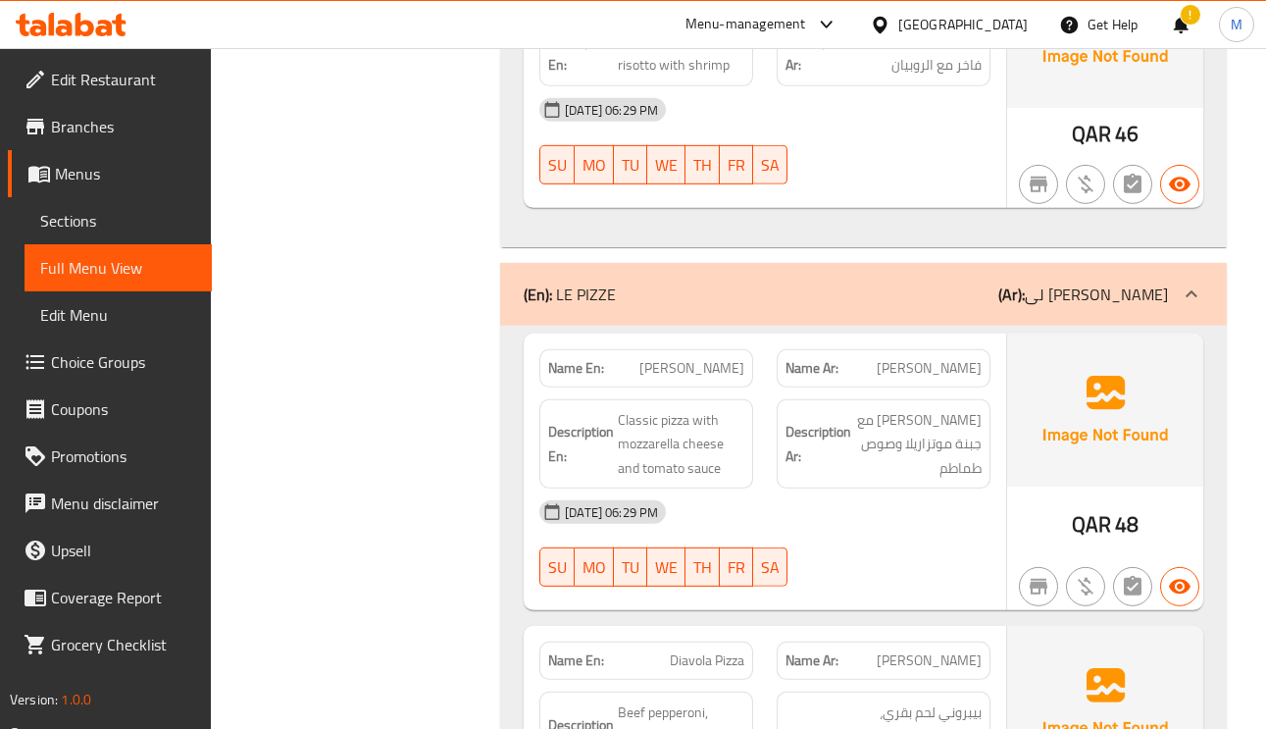
click at [911, 349] on div "Name Ar: بيتزا مارجريتا" at bounding box center [884, 368] width 214 height 38
click at [917, 358] on span "[PERSON_NAME]" at bounding box center [929, 368] width 105 height 21
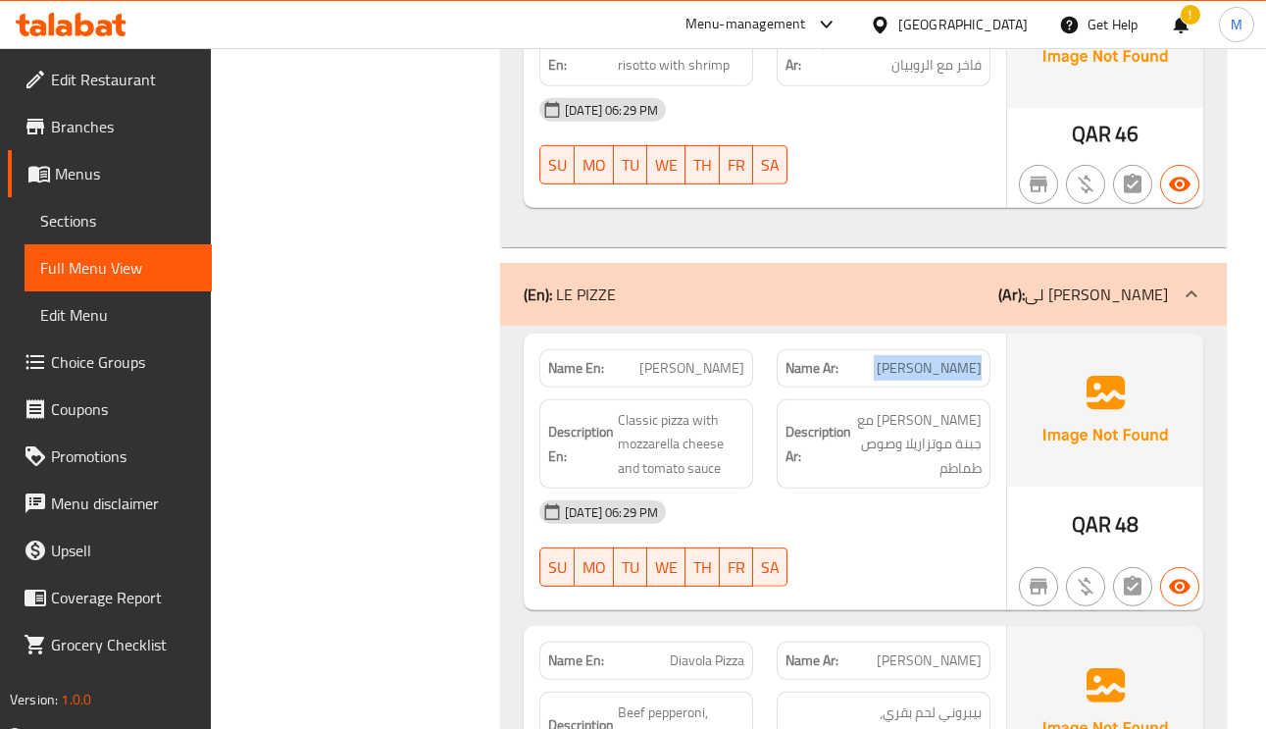
click at [917, 358] on span "[PERSON_NAME]" at bounding box center [929, 368] width 105 height 21
click at [738, 358] on span "[PERSON_NAME]" at bounding box center [691, 368] width 105 height 21
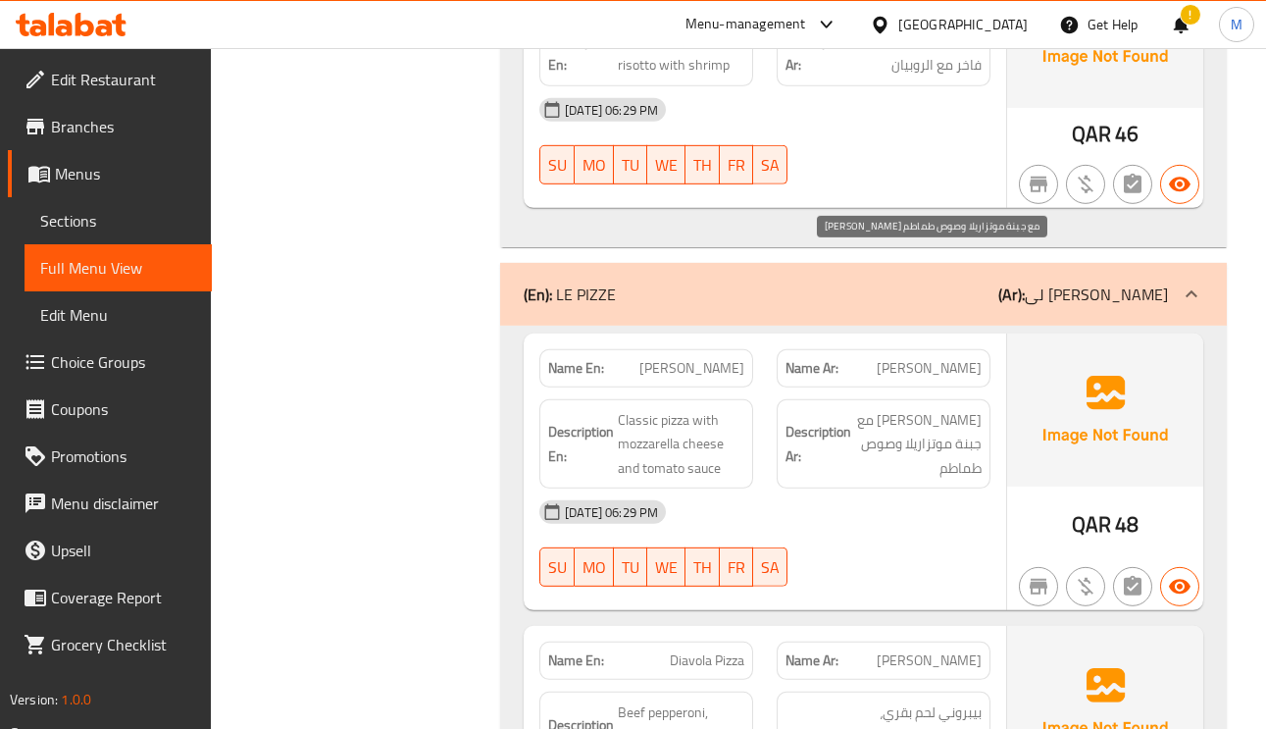
click at [876, 408] on span "[PERSON_NAME] مع جبنة موتزاريلا وصوص طماطم" at bounding box center [918, 444] width 127 height 73
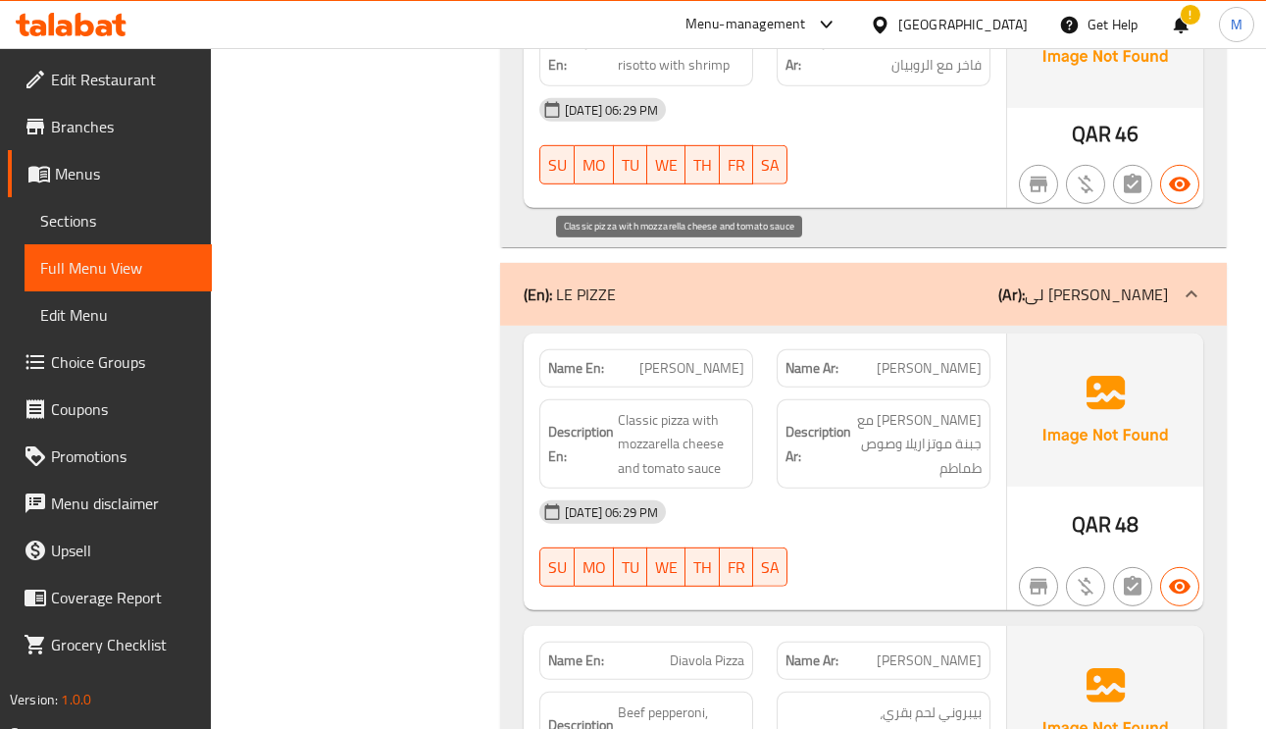
click at [712, 408] on span "Classic pizza with mozzarella cheese and tomato sauce" at bounding box center [681, 444] width 127 height 73
click at [961, 408] on span "[PERSON_NAME] مع جبنة موتزاريلا وصوص طماطم" at bounding box center [918, 444] width 127 height 73
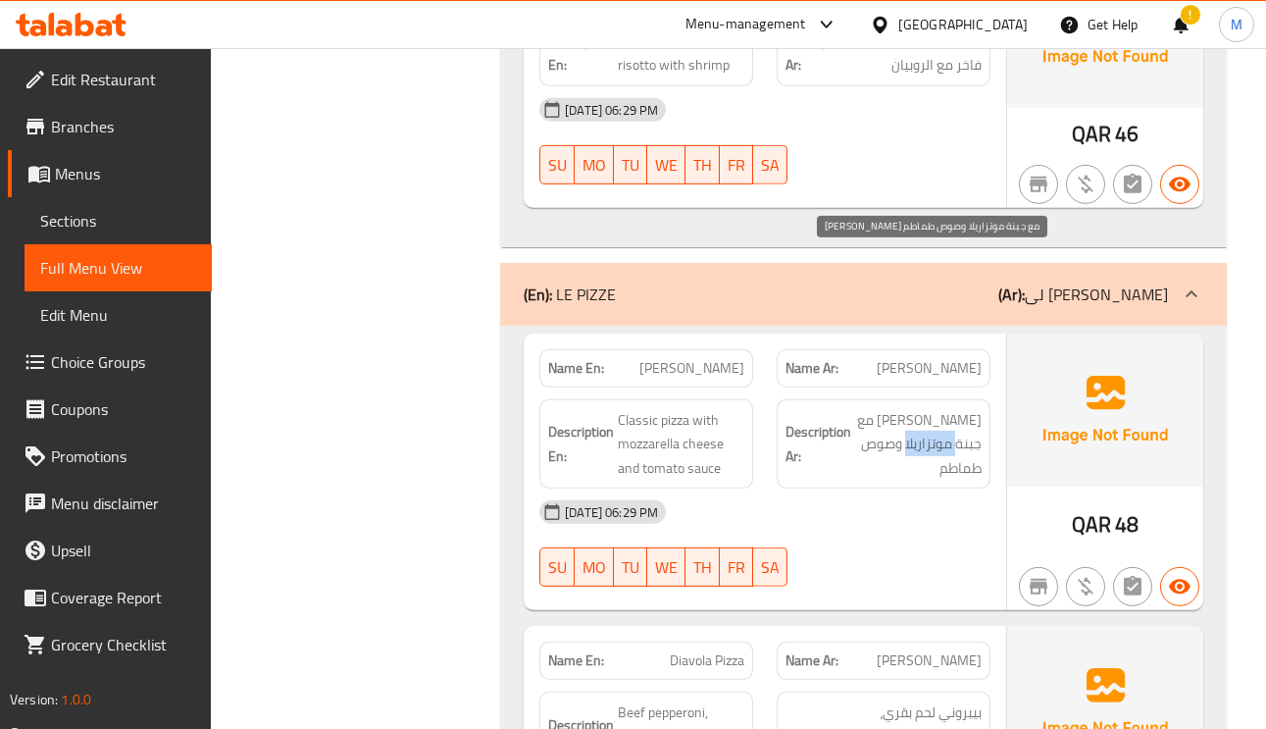
click at [961, 408] on span "[PERSON_NAME] مع جبنة موتزاريلا وصوص طماطم" at bounding box center [918, 444] width 127 height 73
click at [960, 408] on span "[PERSON_NAME] مع جبنة موتزاريلا وصوص طماطم" at bounding box center [918, 444] width 127 height 73
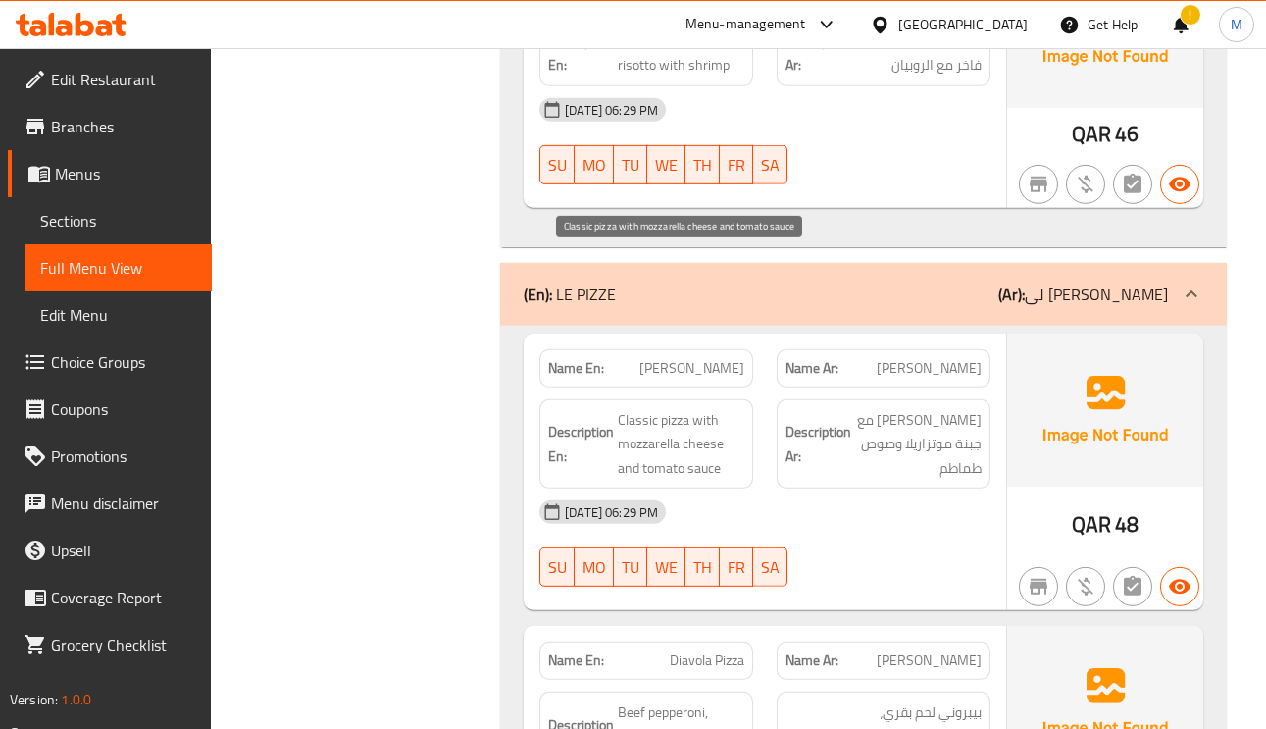
click at [653, 408] on span "Classic pizza with mozzarella cheese and tomato sauce" at bounding box center [681, 444] width 127 height 73
click at [692, 408] on span "Classic pizza with mozzarella cheese and tomato sauce" at bounding box center [681, 444] width 127 height 73
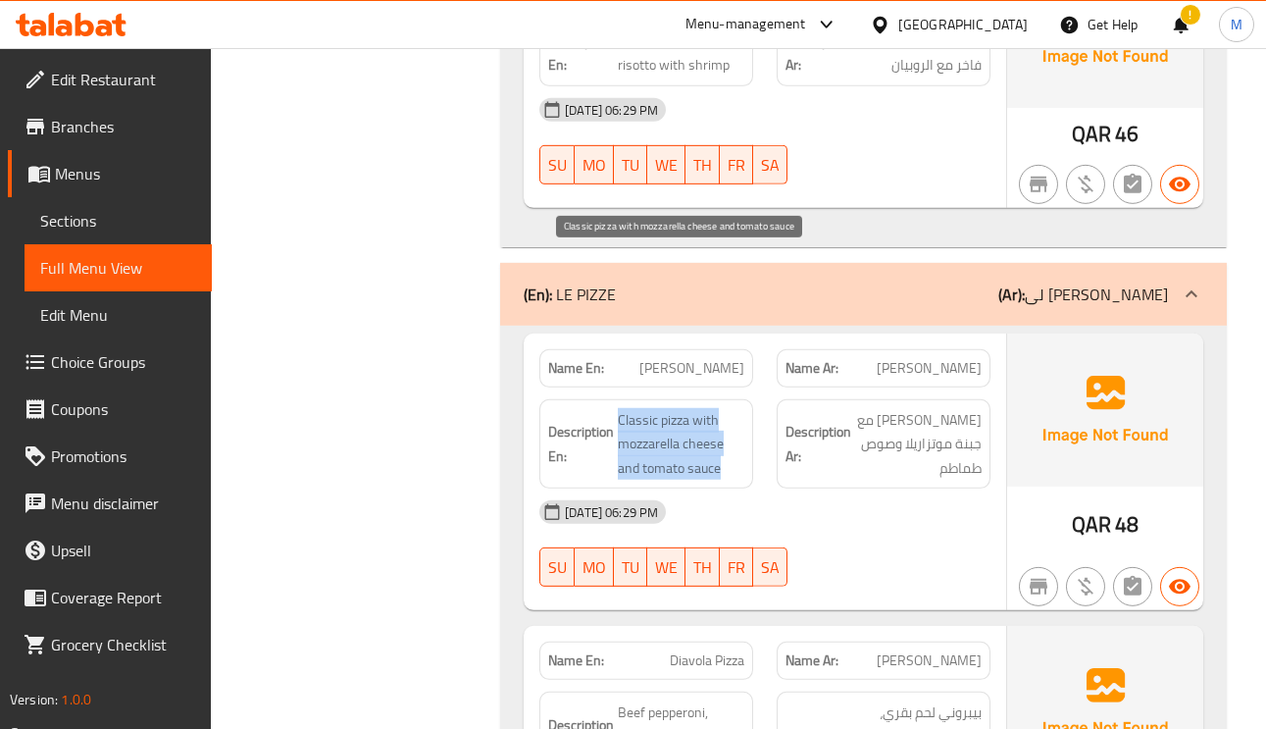
click at [620, 408] on span "Classic pizza with mozzarella cheese and tomato sauce" at bounding box center [681, 444] width 127 height 73
click at [638, 408] on span "Classic pizza with mozzarella cheese and tomato sauce" at bounding box center [681, 444] width 127 height 73
click at [693, 408] on span "Classic pizza with mozzarella cheese and tomato sauce" at bounding box center [681, 444] width 127 height 73
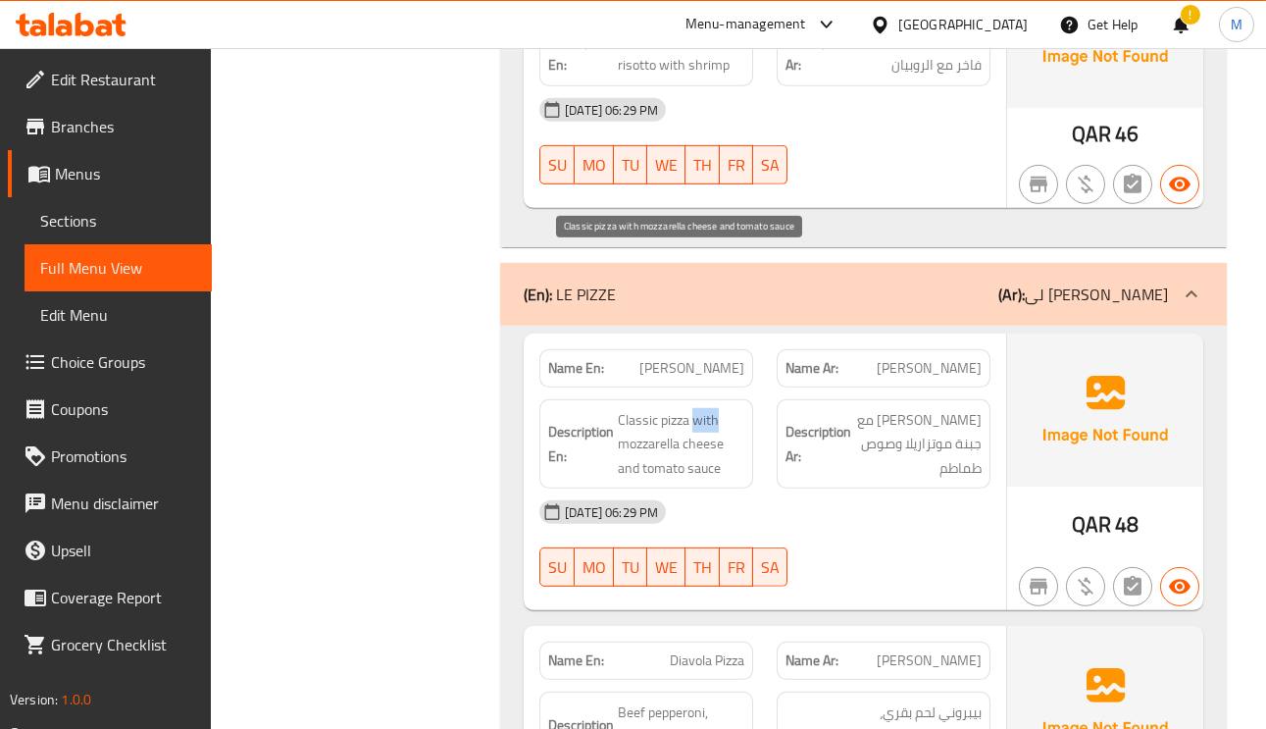
click at [693, 408] on span "Classic pizza with mozzarella cheese and tomato sauce" at bounding box center [681, 444] width 127 height 73
click at [670, 408] on span "Classic pizza with mozzarella cheese and tomato sauce" at bounding box center [681, 444] width 127 height 73
click at [653, 408] on span "Classic pizza with mozzarella cheese and tomato sauce" at bounding box center [681, 444] width 127 height 73
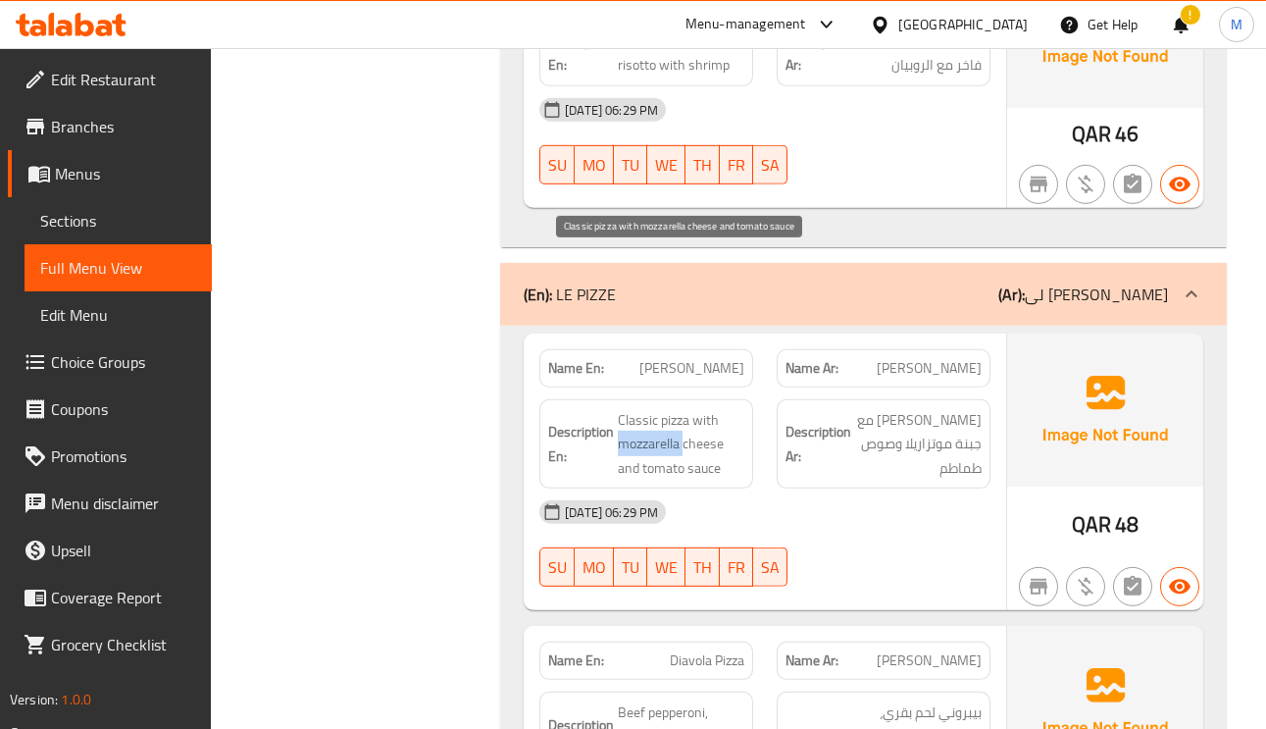
click at [653, 408] on span "Classic pizza with mozzarella cheese and tomato sauce" at bounding box center [681, 444] width 127 height 73
click at [710, 408] on span "Classic pizza with mozzarella cheese and tomato sauce" at bounding box center [681, 444] width 127 height 73
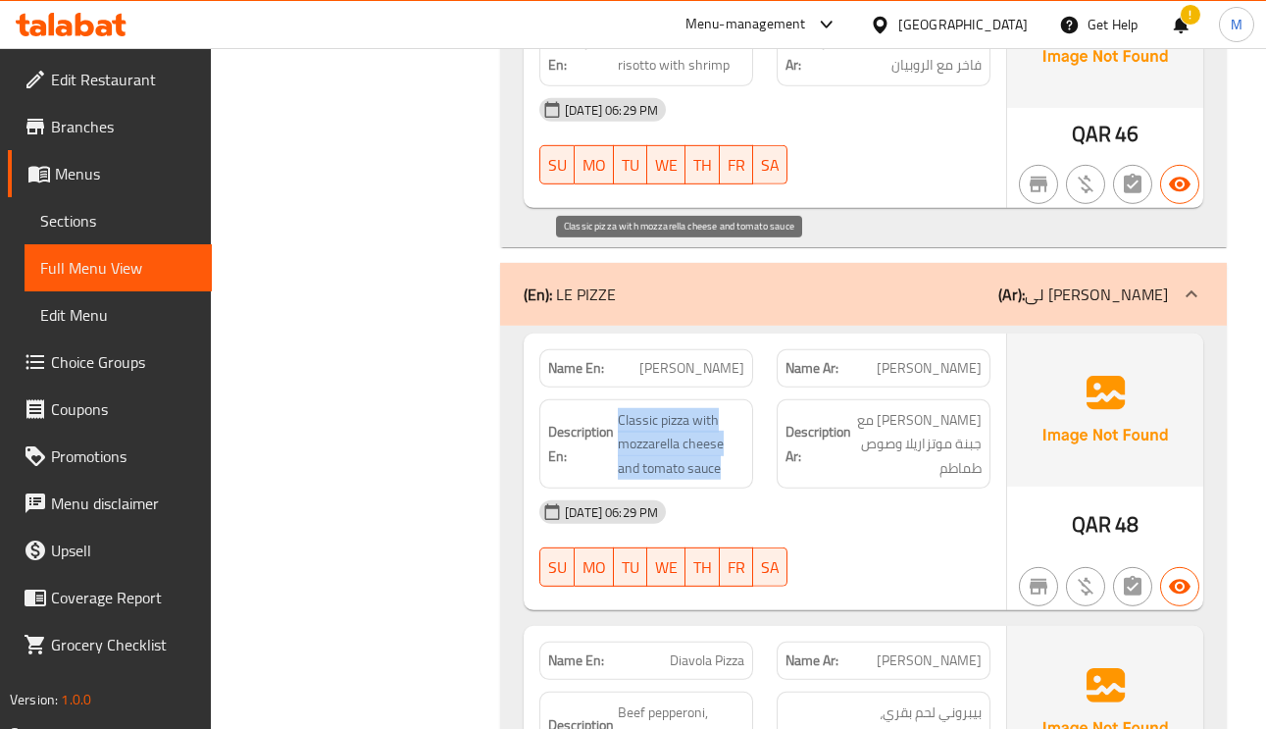
click at [689, 408] on span "Classic pizza with mozzarella cheese and tomato sauce" at bounding box center [681, 444] width 127 height 73
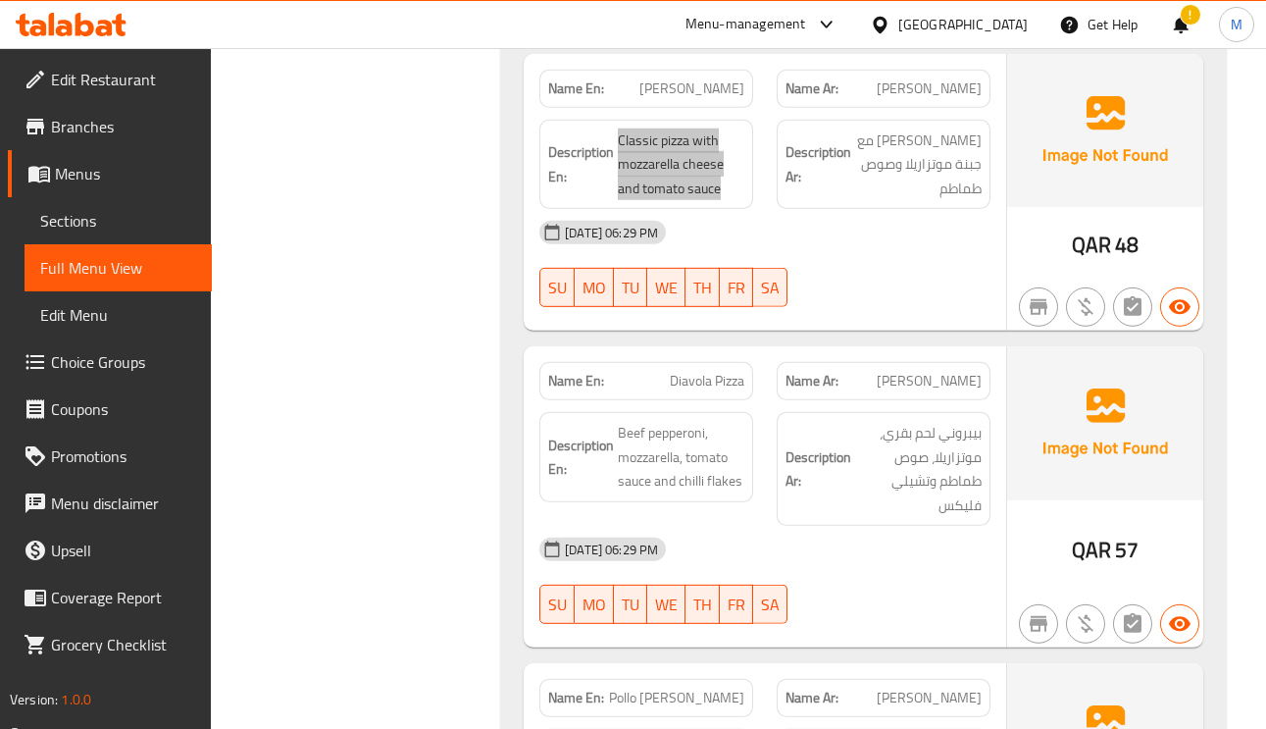
scroll to position [7944, 0]
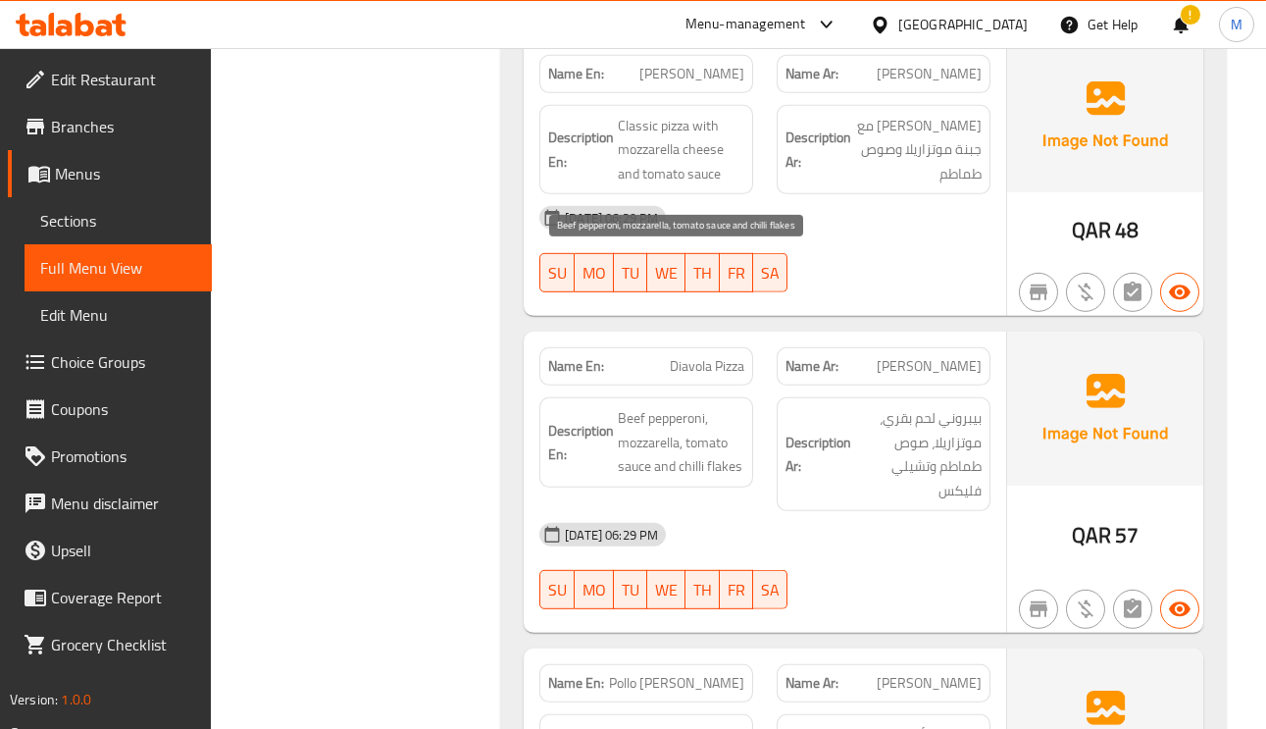
click at [651, 406] on span "Beef pepperoni, mozzarella, tomato sauce and chilli flakes" at bounding box center [681, 442] width 127 height 73
click at [710, 356] on span "Diavola Pizza" at bounding box center [707, 366] width 75 height 21
click at [710, 347] on div "Name En: Diavola Pizza" at bounding box center [646, 366] width 214 height 38
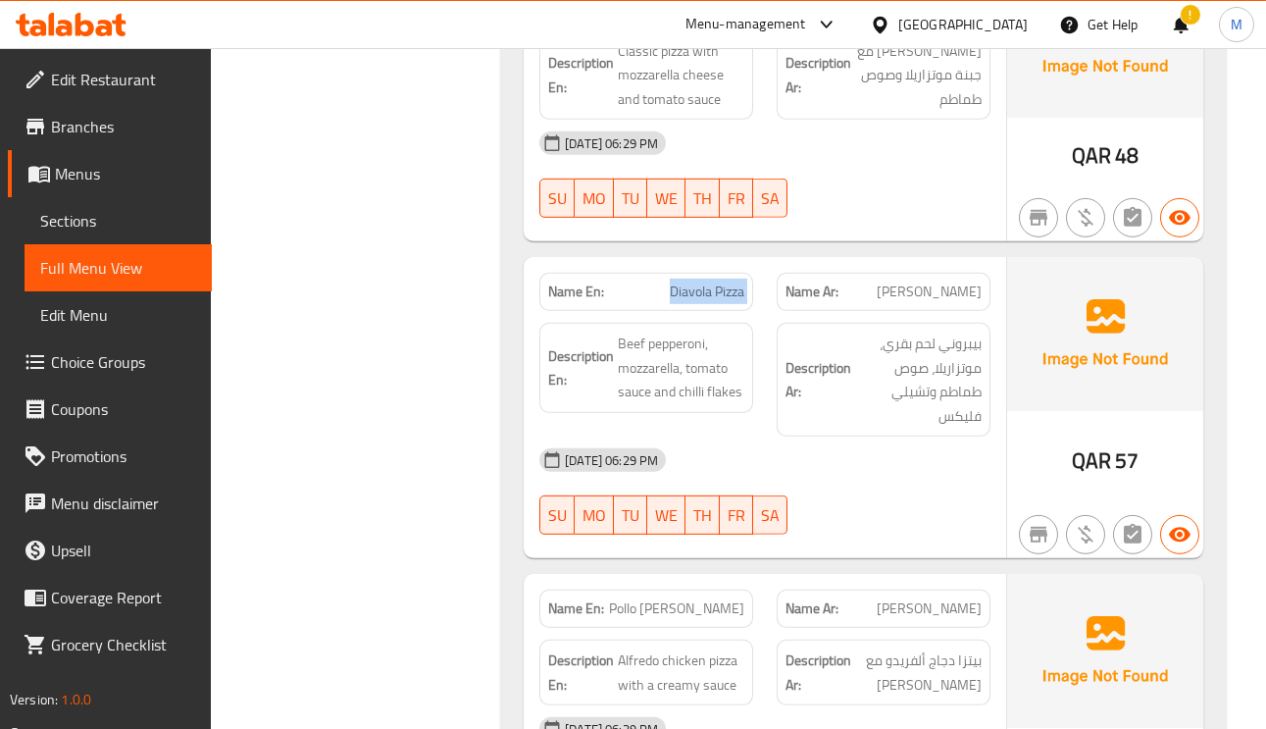
scroll to position [8091, 0]
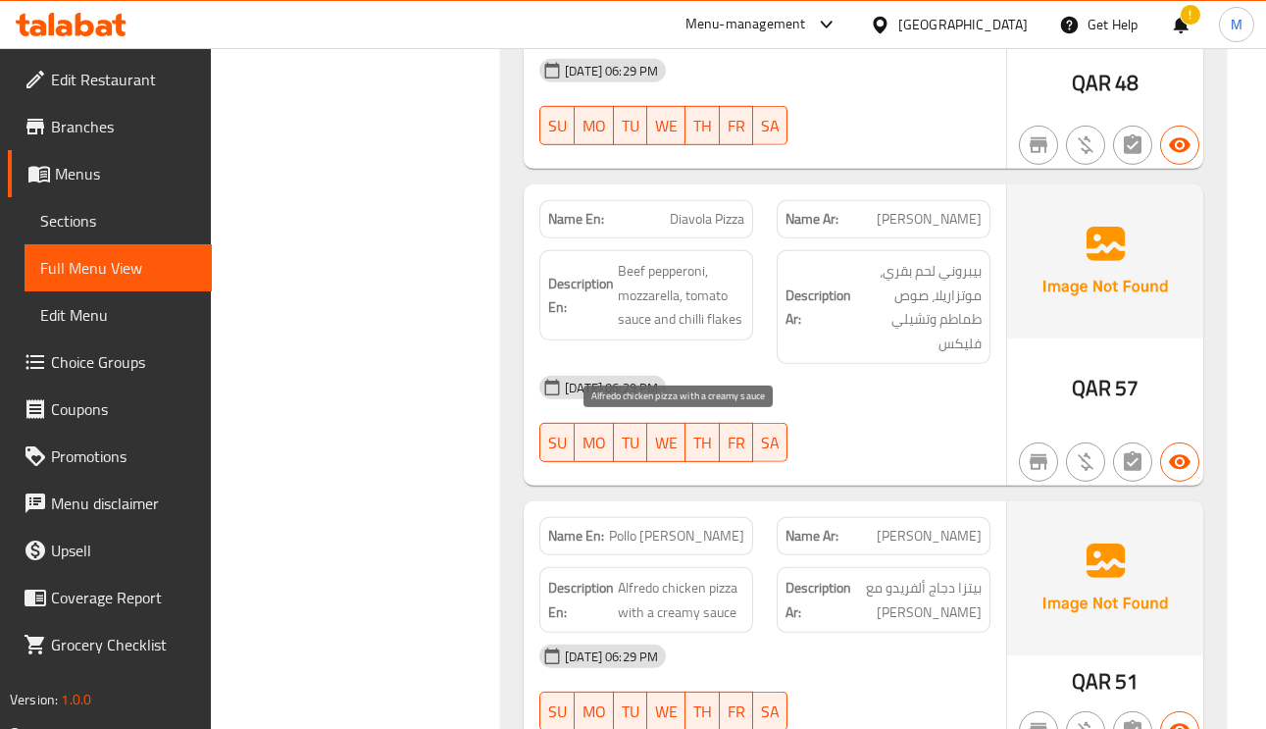
click at [676, 576] on span "Alfredo chicken pizza with a creamy sauce" at bounding box center [681, 600] width 127 height 48
click at [638, 576] on span "Alfredo chicken pizza with a creamy sauce" at bounding box center [681, 600] width 127 height 48
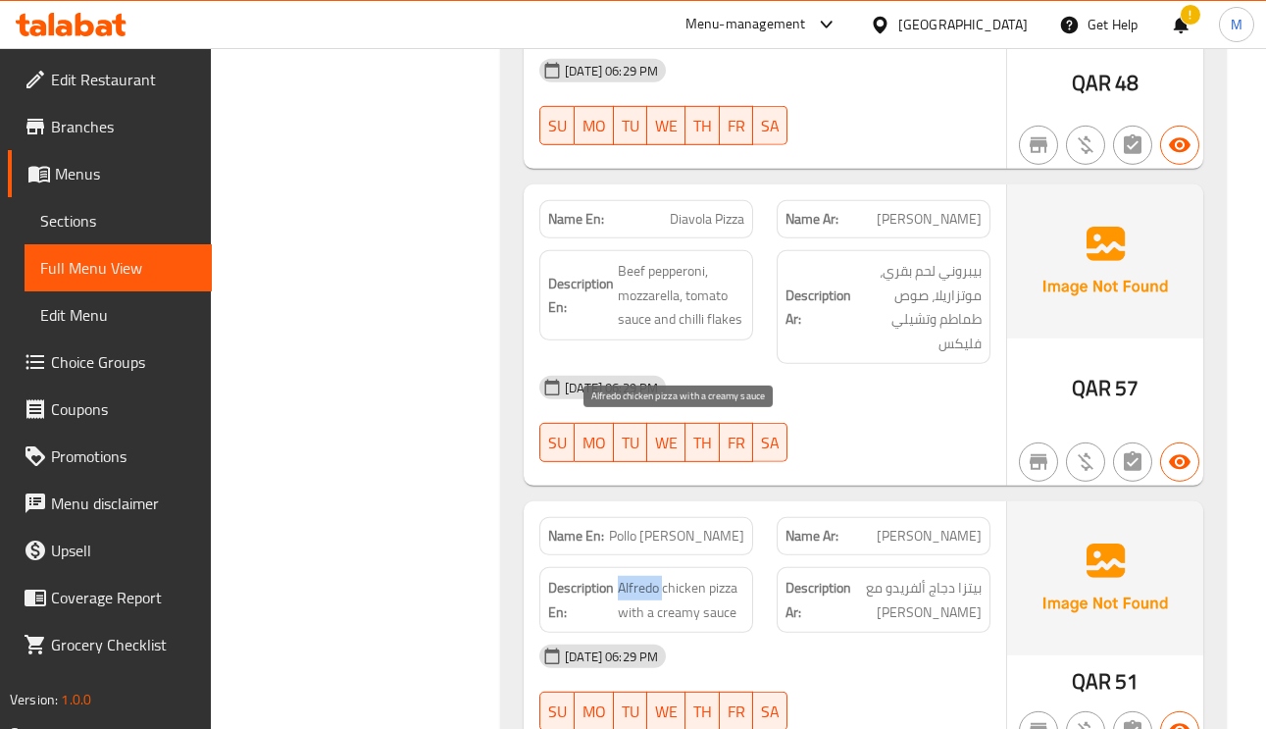
click at [688, 576] on span "Alfredo chicken pizza with a creamy sauce" at bounding box center [681, 600] width 127 height 48
click at [686, 576] on span "Alfredo chicken pizza with a creamy sauce" at bounding box center [681, 600] width 127 height 48
click at [638, 576] on span "Alfredo chicken pizza with a creamy sauce" at bounding box center [681, 600] width 127 height 48
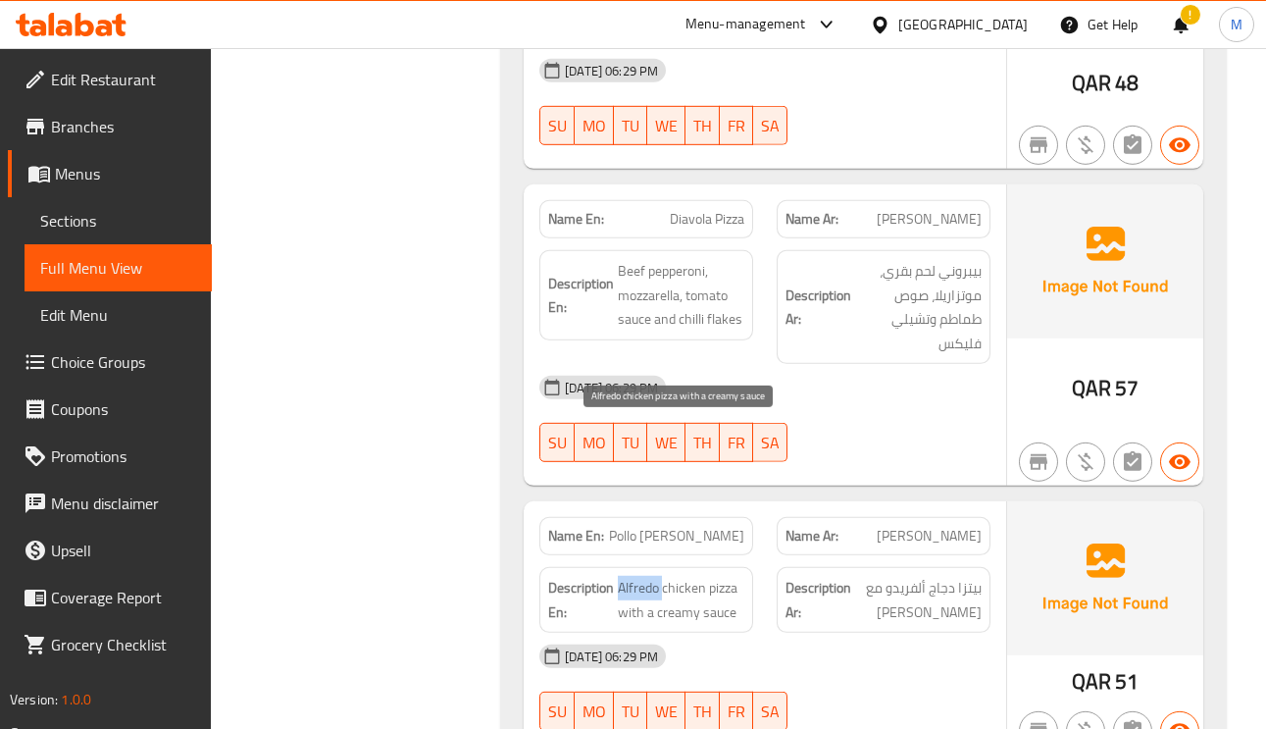
click at [638, 576] on span "Alfredo chicken pizza with a creamy sauce" at bounding box center [681, 600] width 127 height 48
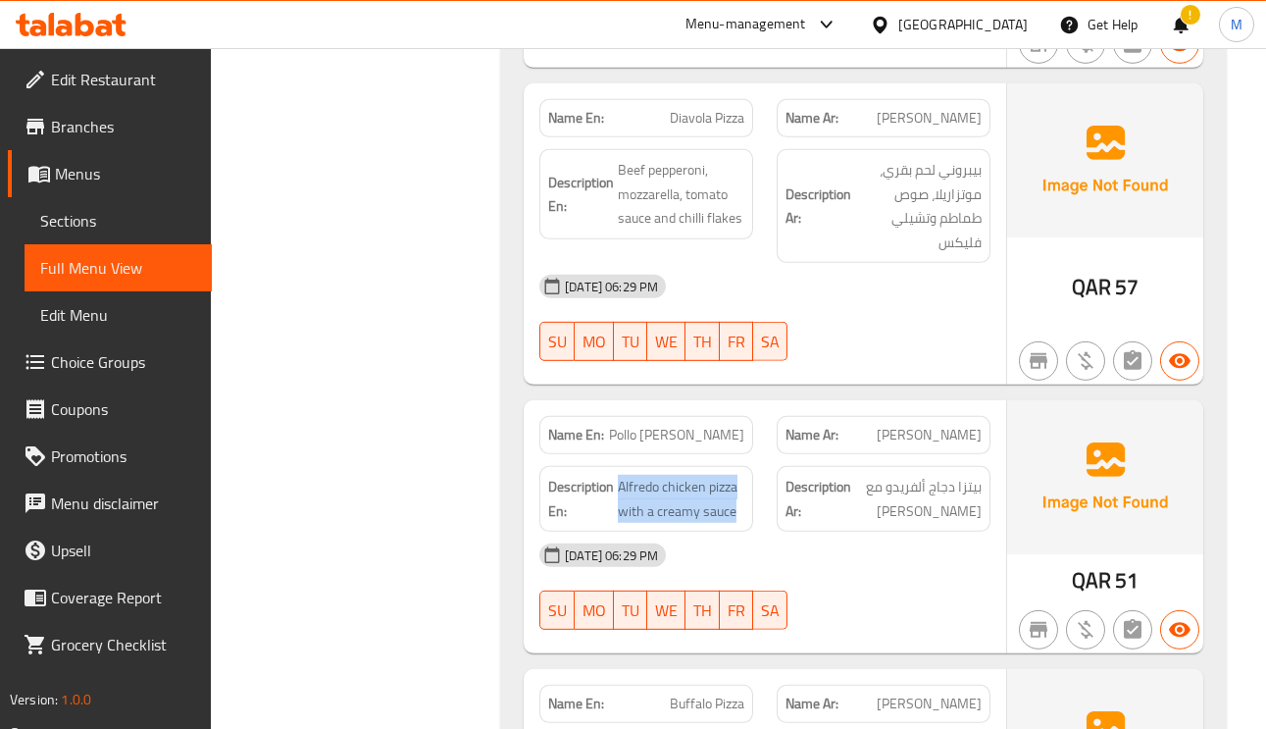
scroll to position [8238, 0]
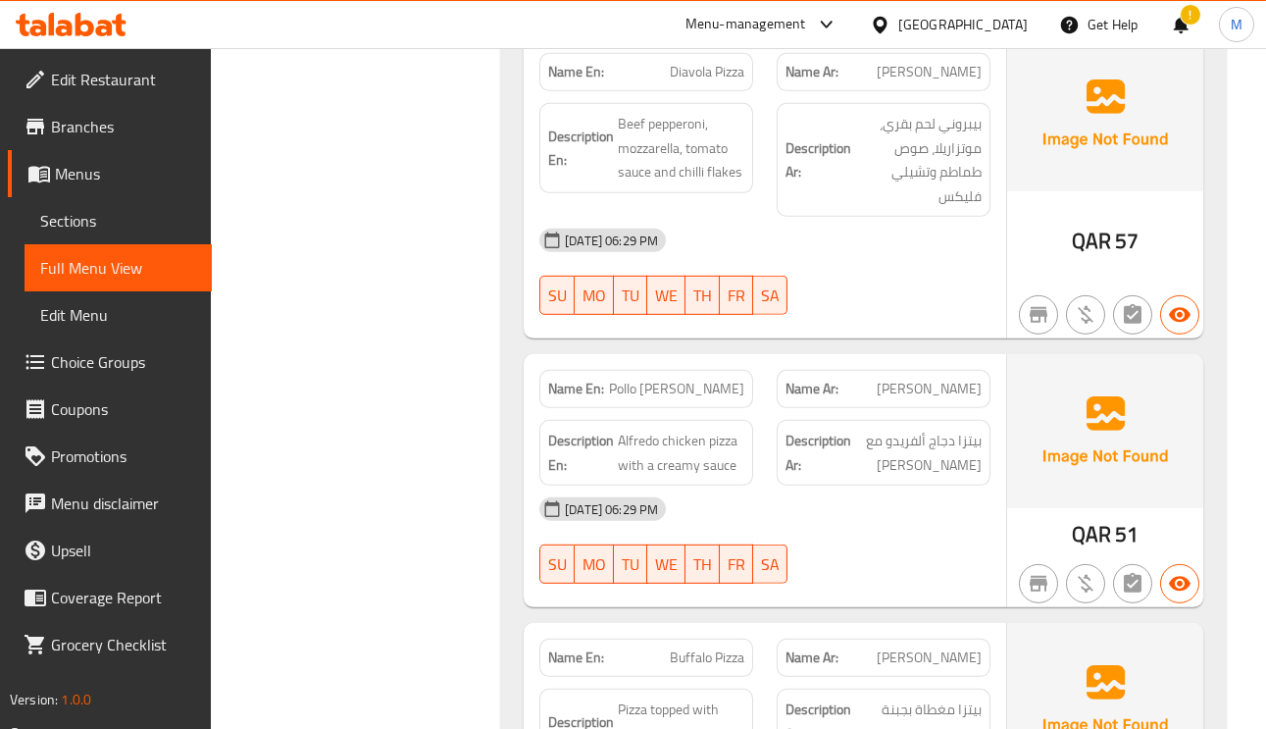
click at [942, 647] on span "[PERSON_NAME]" at bounding box center [929, 657] width 105 height 21
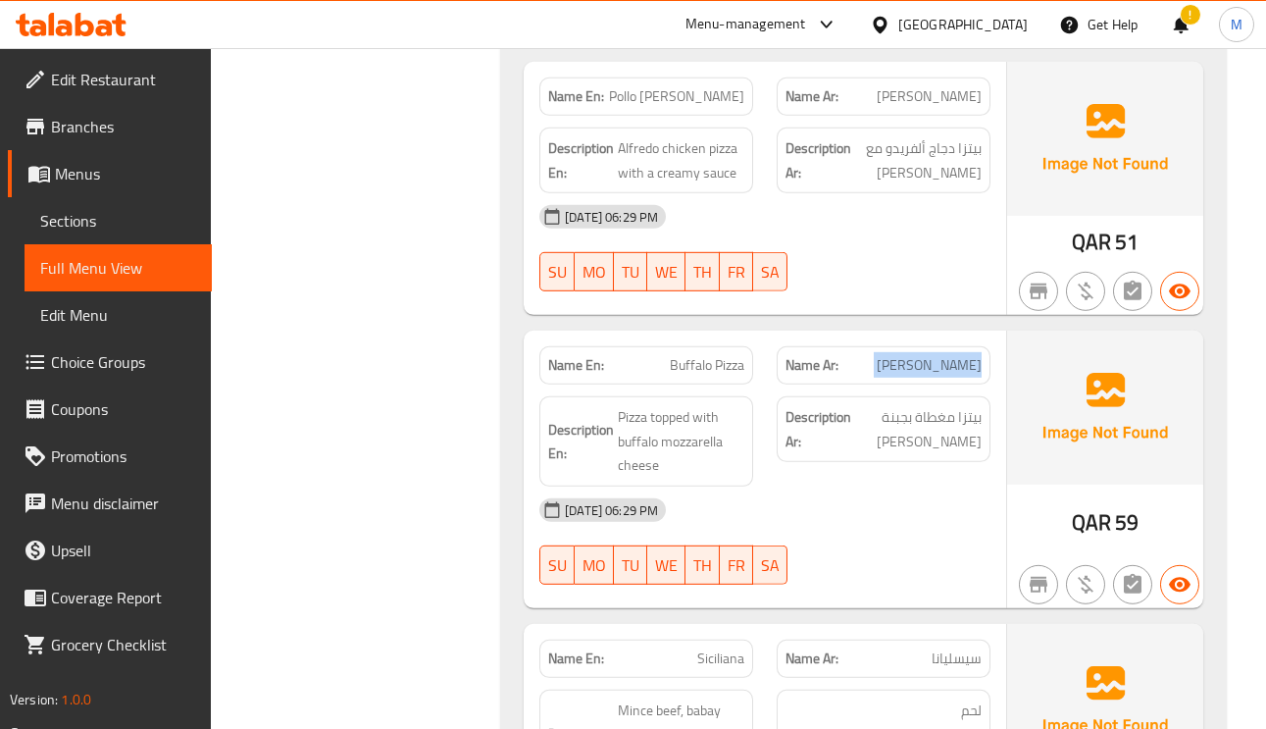
scroll to position [8533, 0]
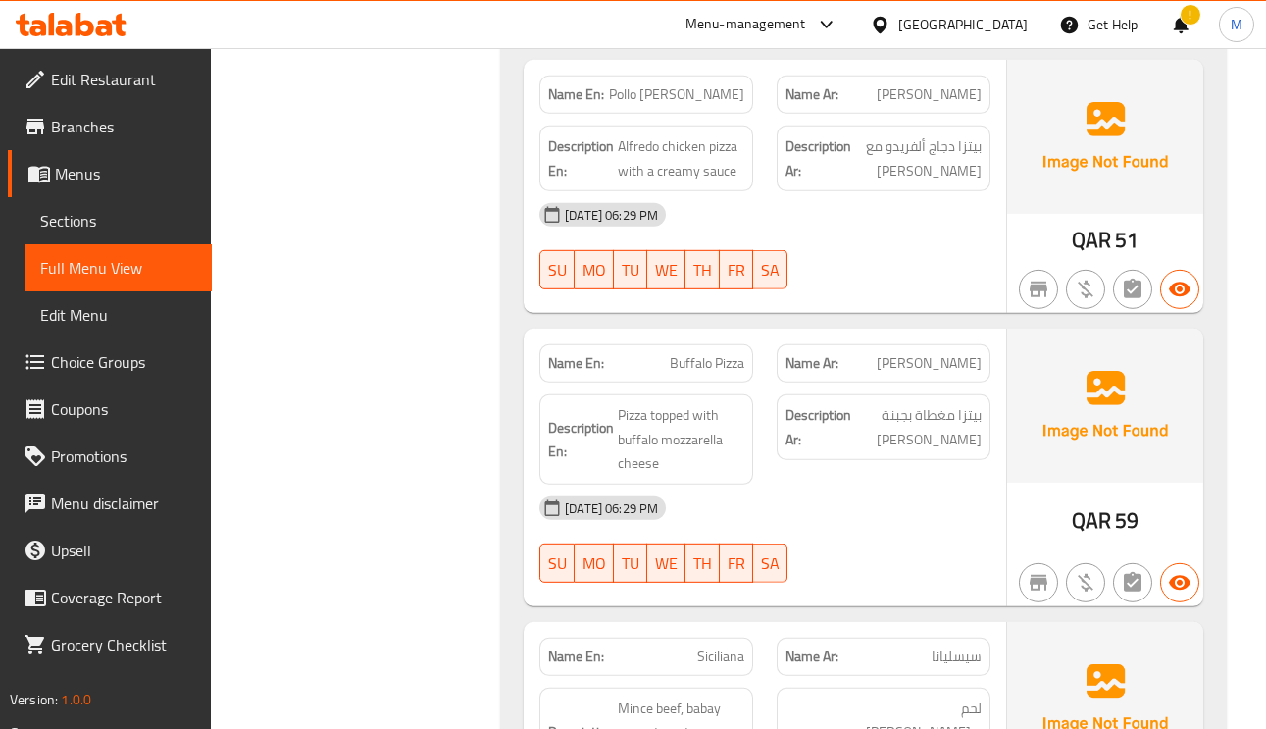
click at [954, 646] on span "سيسليانا" at bounding box center [957, 656] width 50 height 21
click at [955, 646] on span "سيسليانا" at bounding box center [957, 656] width 50 height 21
click at [709, 646] on span "Siciliana" at bounding box center [720, 656] width 47 height 21
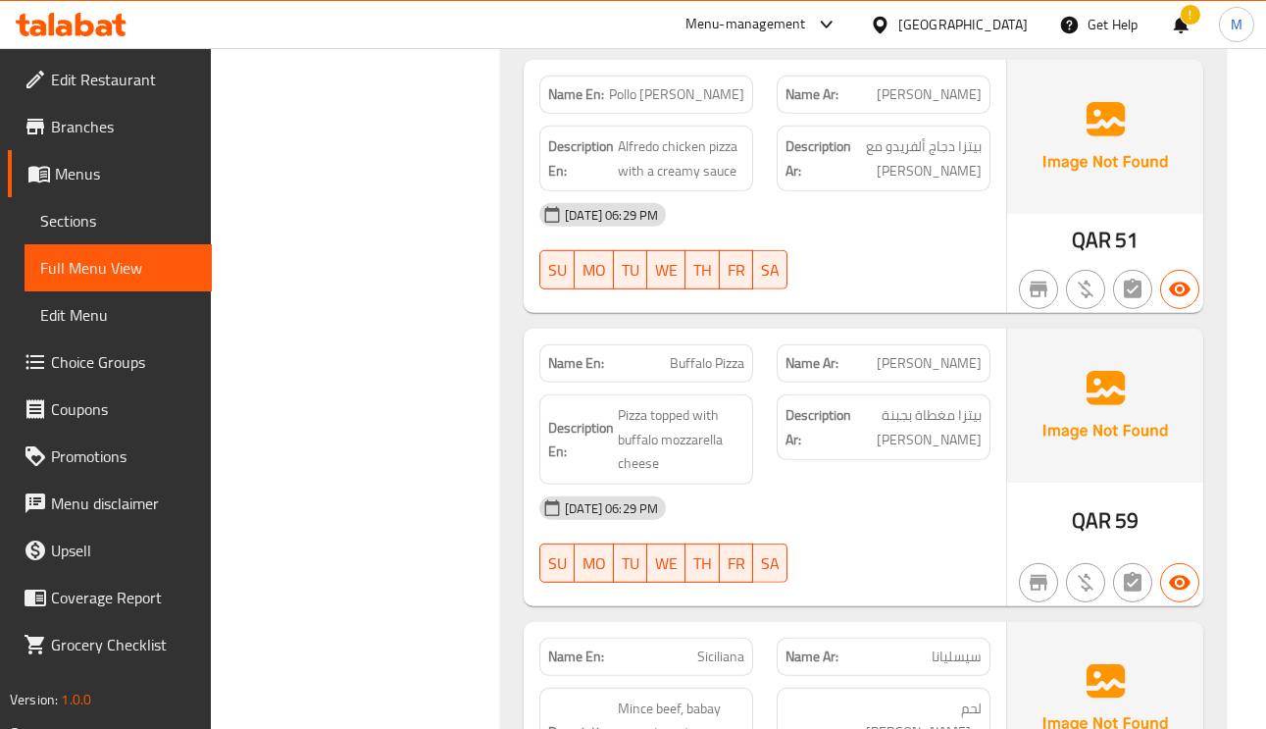
click at [911, 638] on div "Name Ar: سيسليانا" at bounding box center [884, 657] width 214 height 38
click at [944, 646] on span "سيسليانا" at bounding box center [957, 656] width 50 height 21
click at [718, 646] on span "Siciliana" at bounding box center [720, 656] width 47 height 21
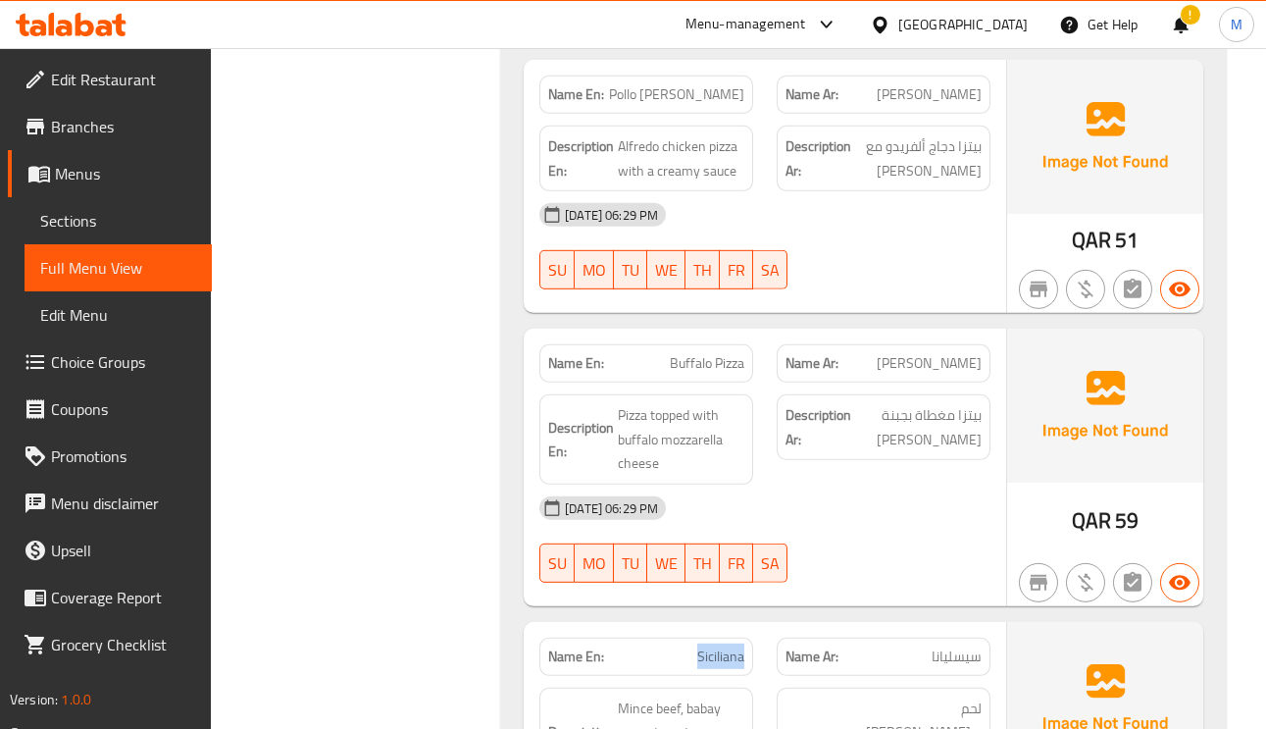
click at [718, 646] on span "Siciliana" at bounding box center [720, 656] width 47 height 21
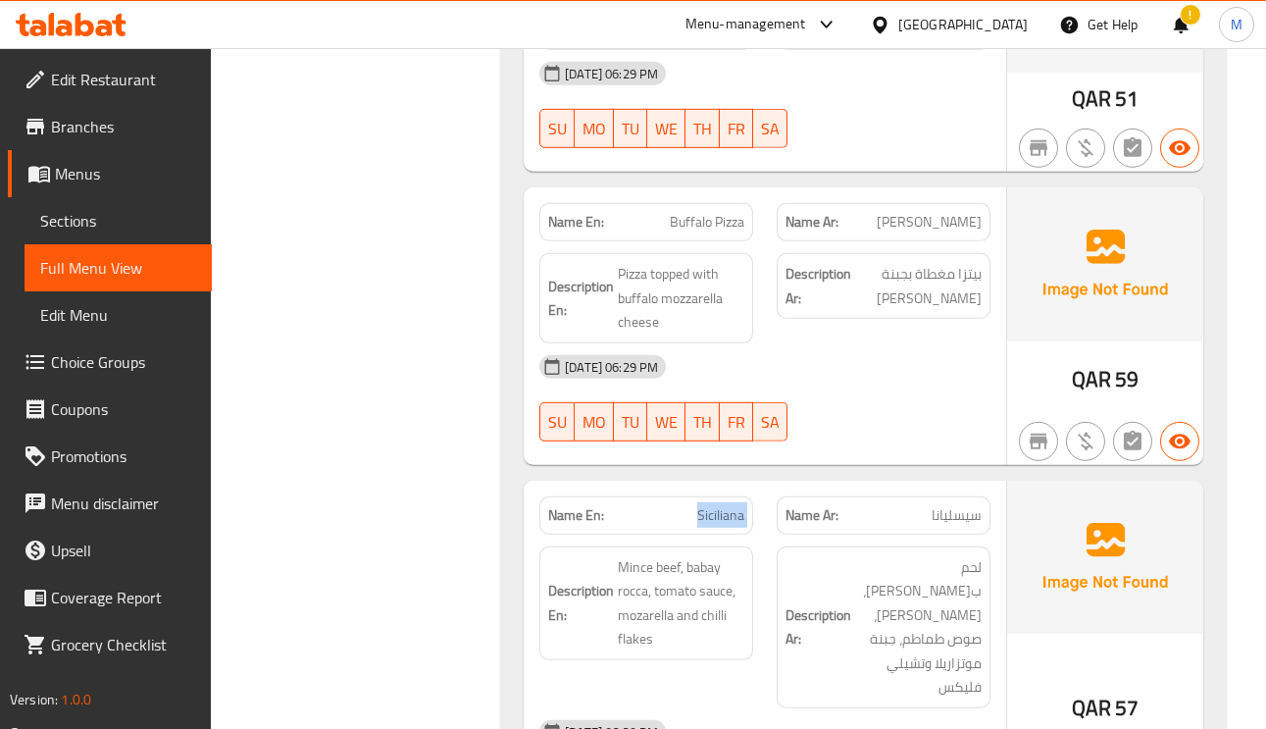
scroll to position [8827, 0]
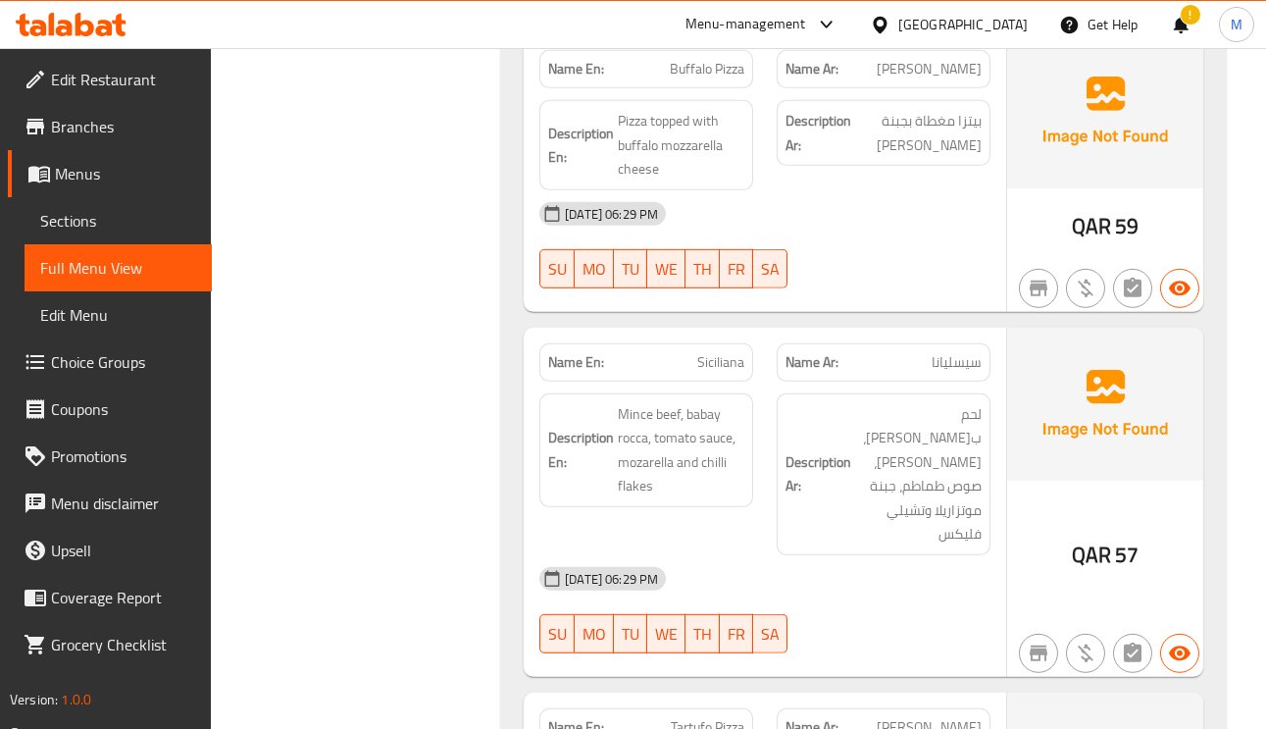
click at [928, 352] on p "Name Ar: سيسليانا" at bounding box center [884, 362] width 196 height 21
click at [963, 352] on span "سيسليانا" at bounding box center [957, 362] width 50 height 21
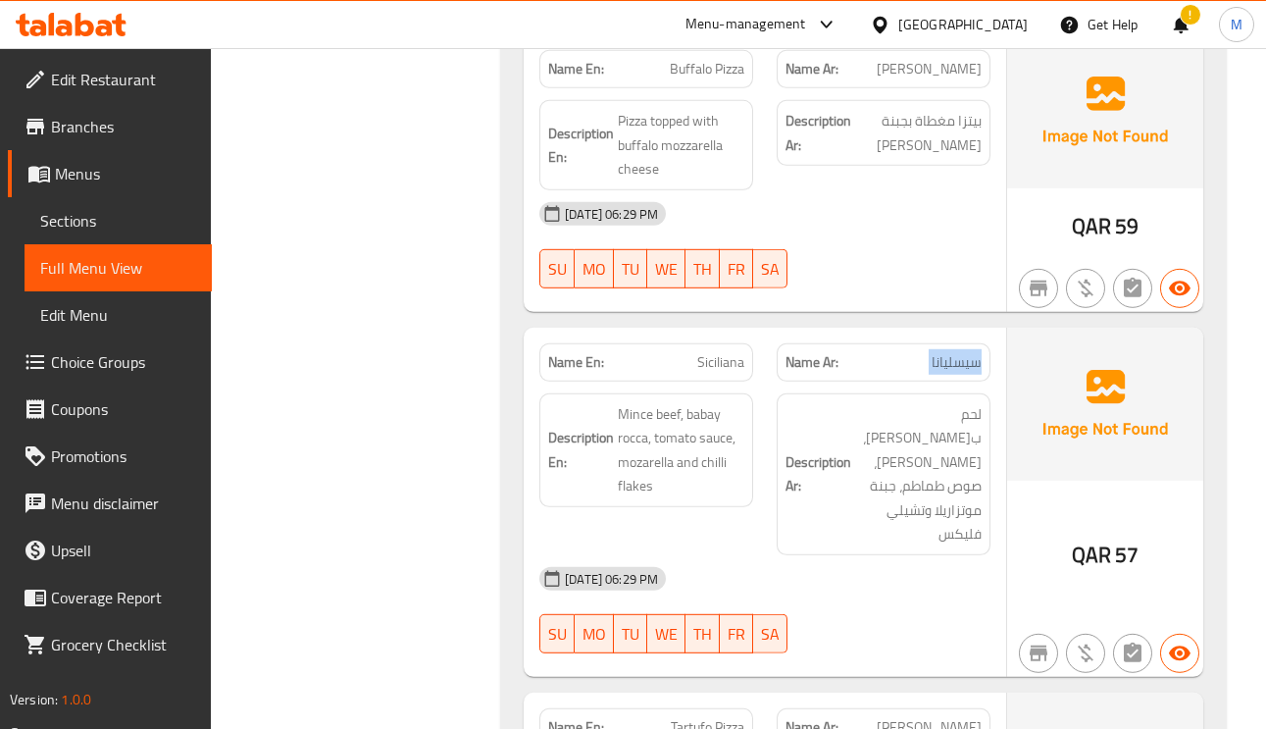
click at [963, 352] on span "سيسليانا" at bounding box center [957, 362] width 50 height 21
click at [676, 393] on div "Description En: Mince beef, babay rocca, tomato sauce, mozarella and chilli fla…" at bounding box center [646, 450] width 214 height 114
click at [715, 402] on span "Mince beef, babay rocca, tomato sauce, mozarella and chilli flakes" at bounding box center [681, 450] width 127 height 96
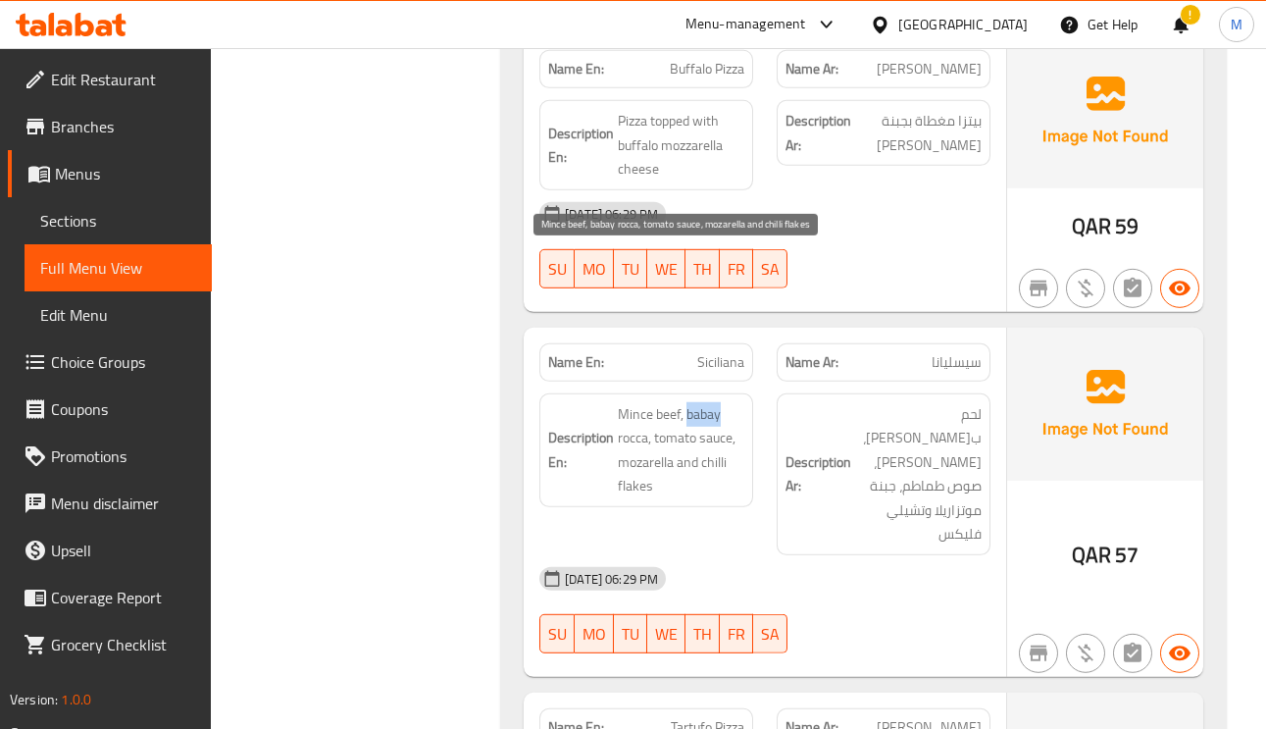
click at [715, 402] on span "Mince beef, babay rocca, tomato sauce, mozarella and chilli flakes" at bounding box center [681, 450] width 127 height 96
click at [714, 343] on div "Name En: Siciliana" at bounding box center [646, 362] width 214 height 38
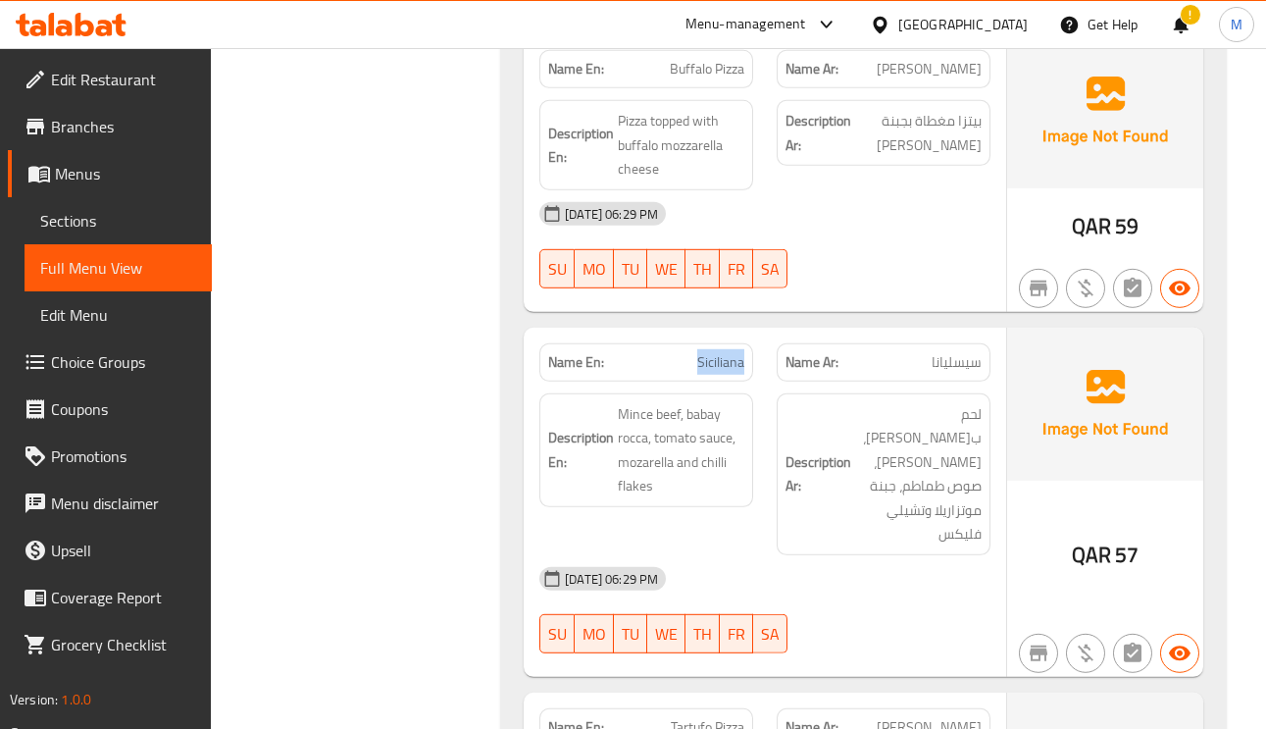
click at [714, 343] on div "Name En: Siciliana" at bounding box center [646, 362] width 214 height 38
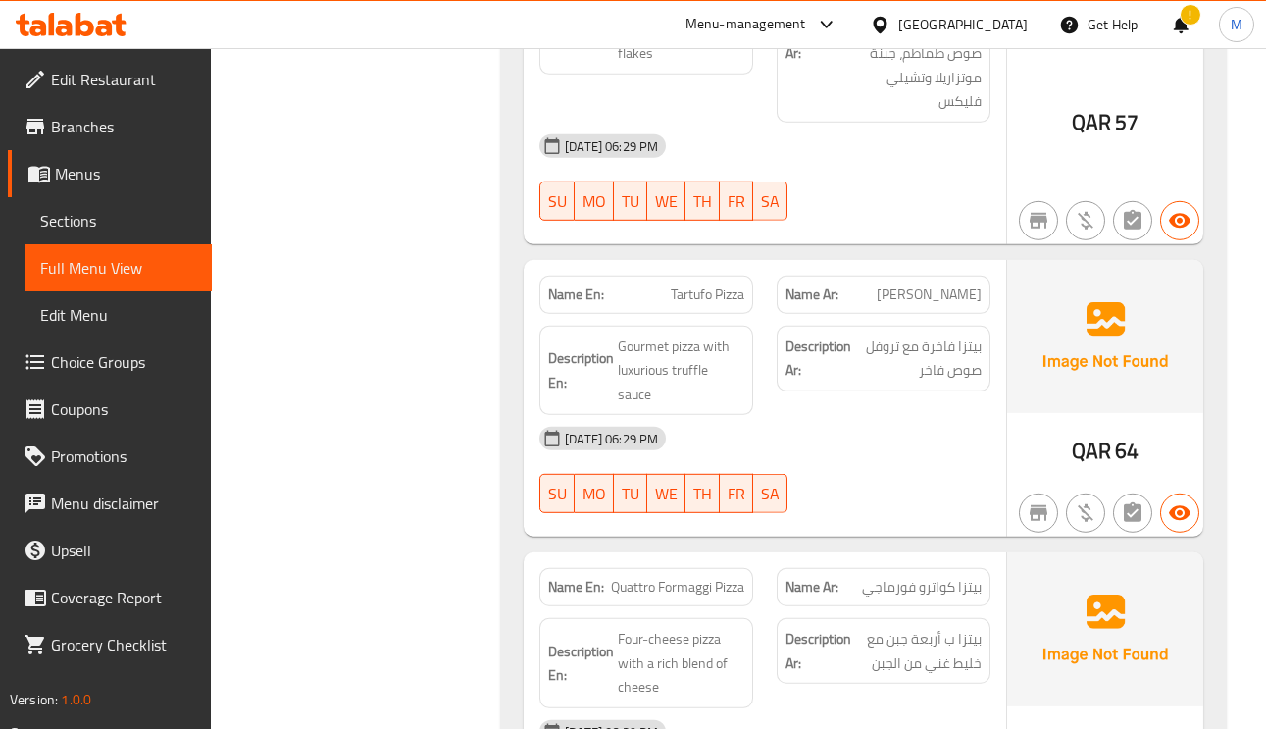
scroll to position [9268, 0]
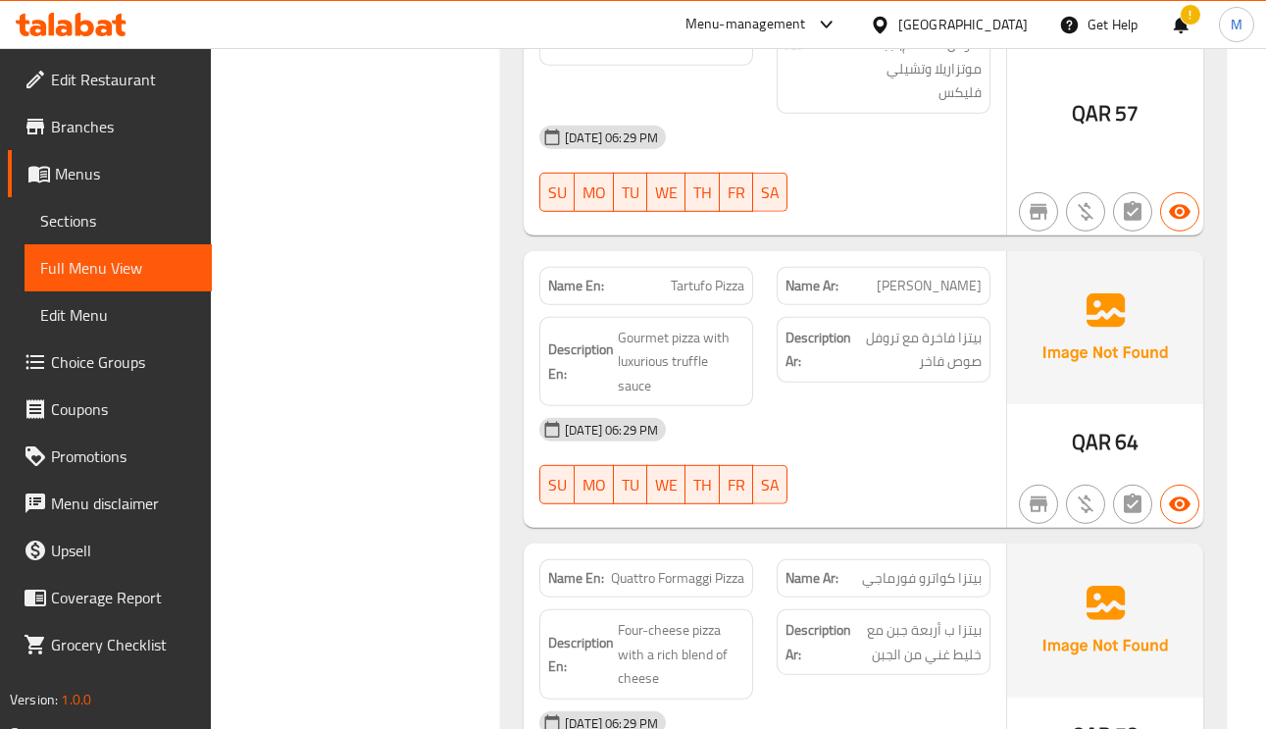
click at [706, 276] on span "Tartufo Pizza" at bounding box center [708, 286] width 74 height 21
click at [645, 326] on span "Gourmet pizza with luxurious truffle sauce" at bounding box center [681, 362] width 127 height 73
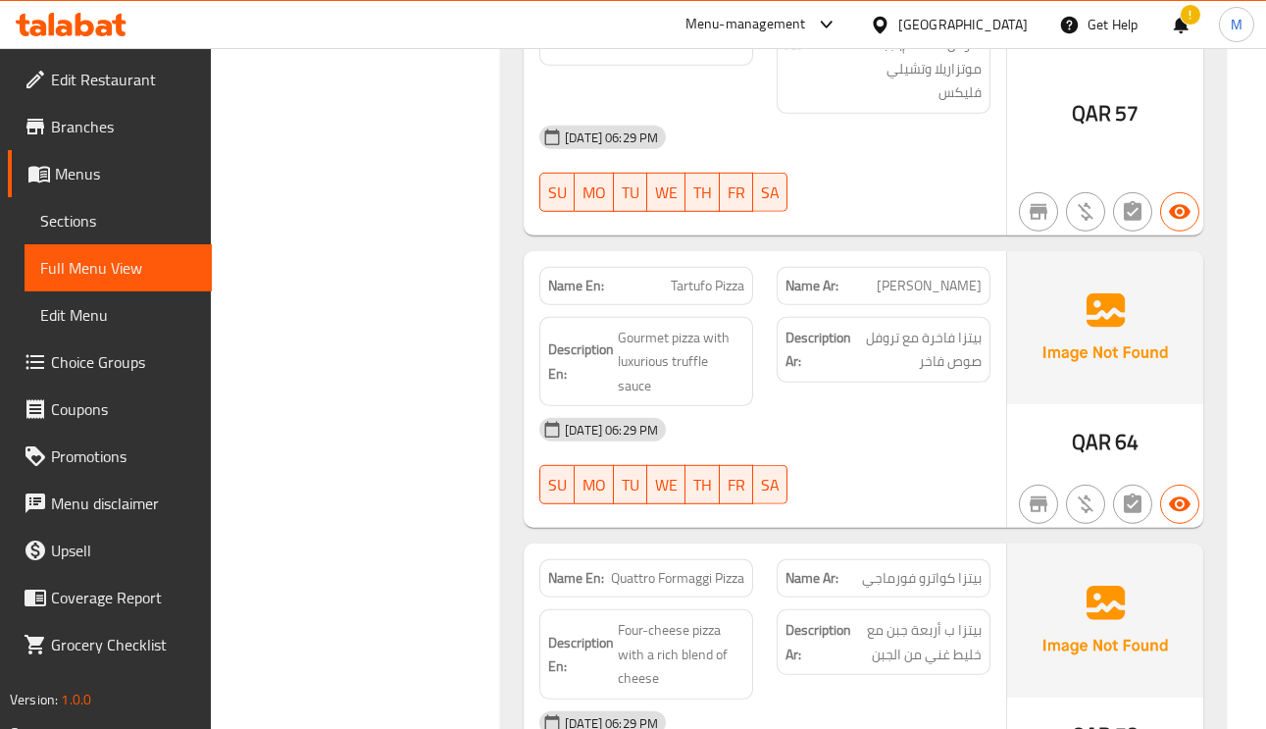
click at [709, 276] on span "Tartufo Pizza" at bounding box center [708, 286] width 74 height 21
click at [955, 568] on span "بيتزا كواترو فورماجي" at bounding box center [922, 578] width 120 height 21
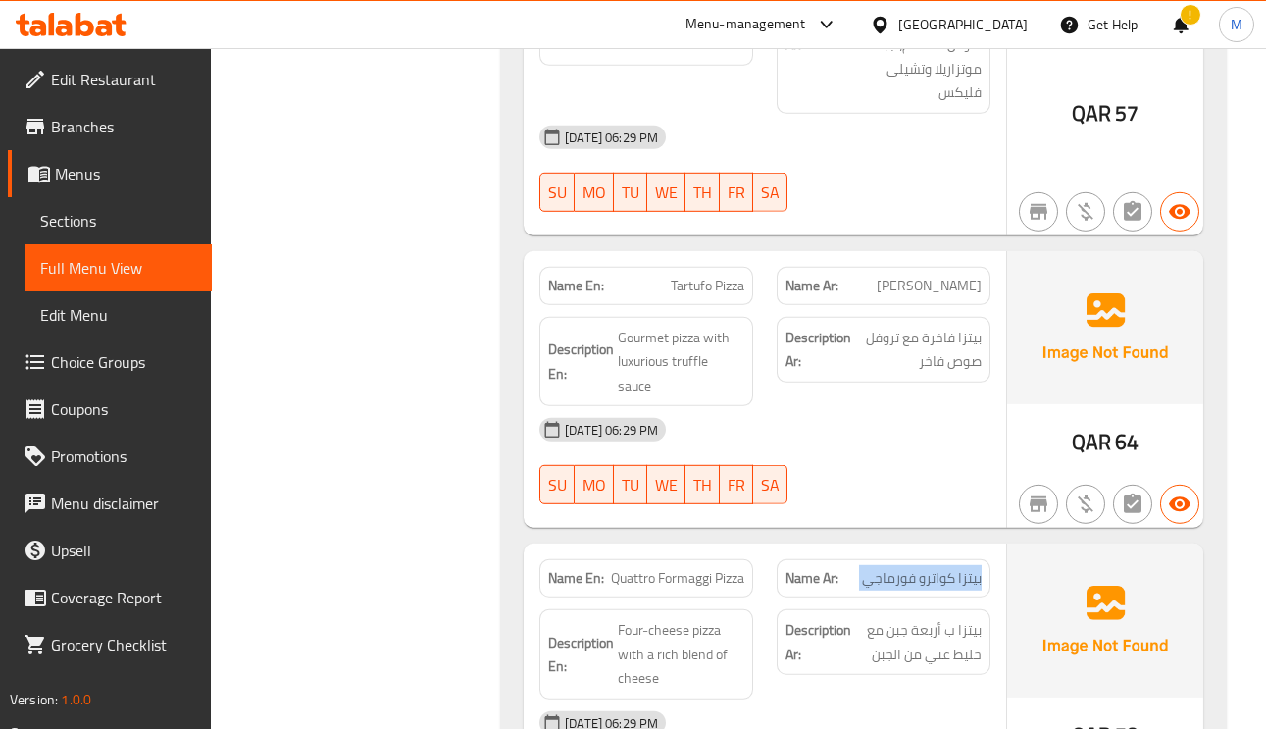
click at [955, 568] on span "بيتزا كواترو فورماجي" at bounding box center [922, 578] width 120 height 21
click at [670, 618] on span "Four-cheese pizza with a rich blend of cheese" at bounding box center [681, 654] width 127 height 73
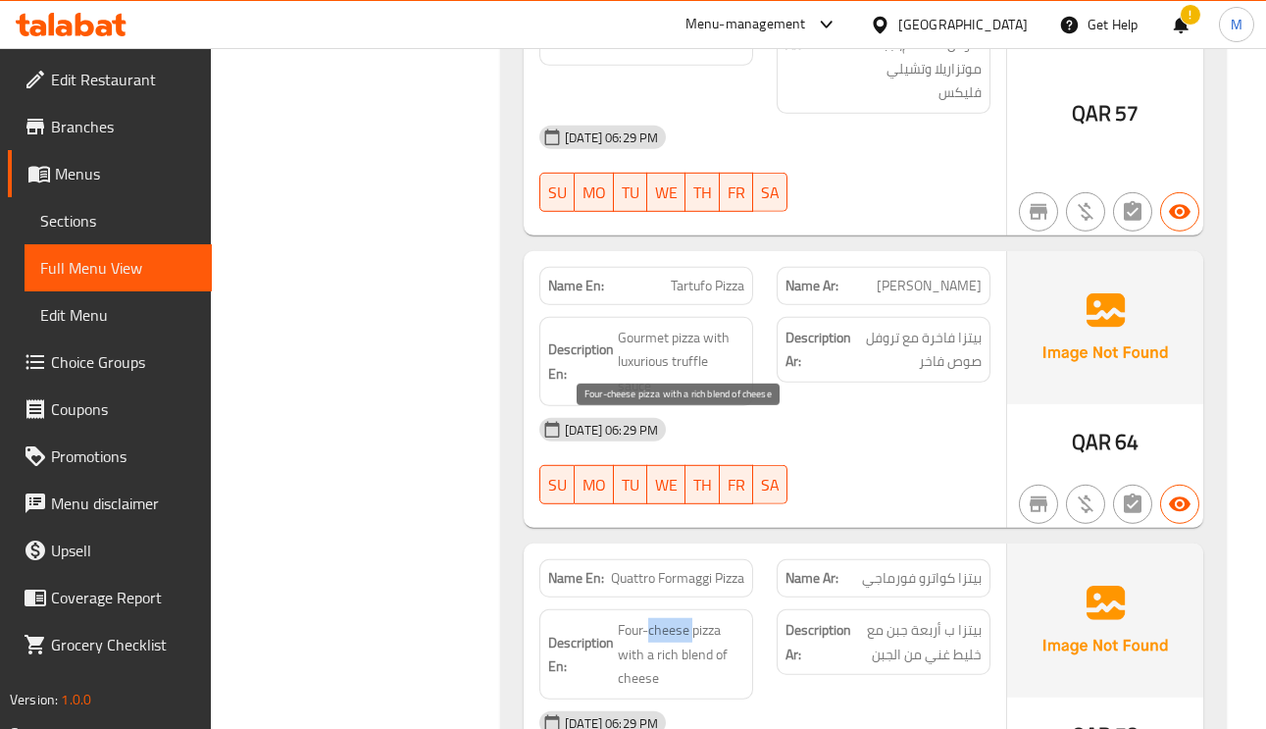
click at [670, 618] on span "Four-cheese pizza with a rich blend of cheese" at bounding box center [681, 654] width 127 height 73
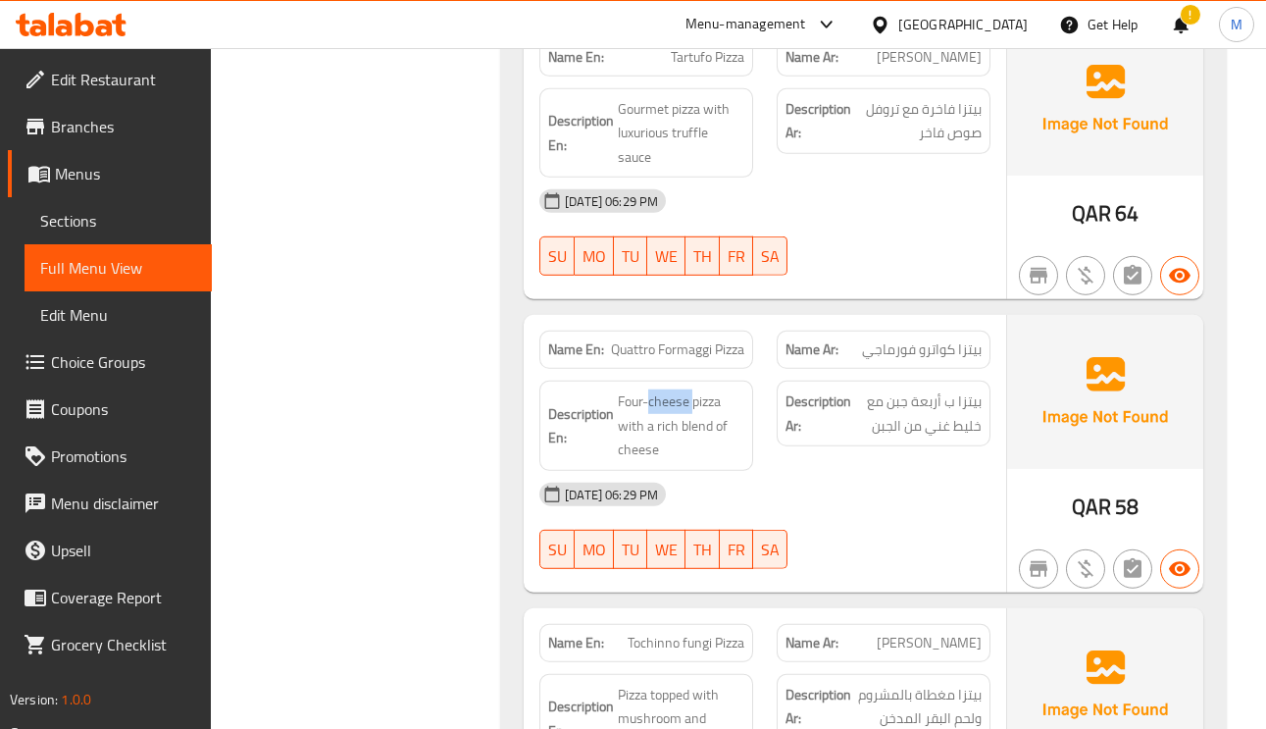
scroll to position [9563, 0]
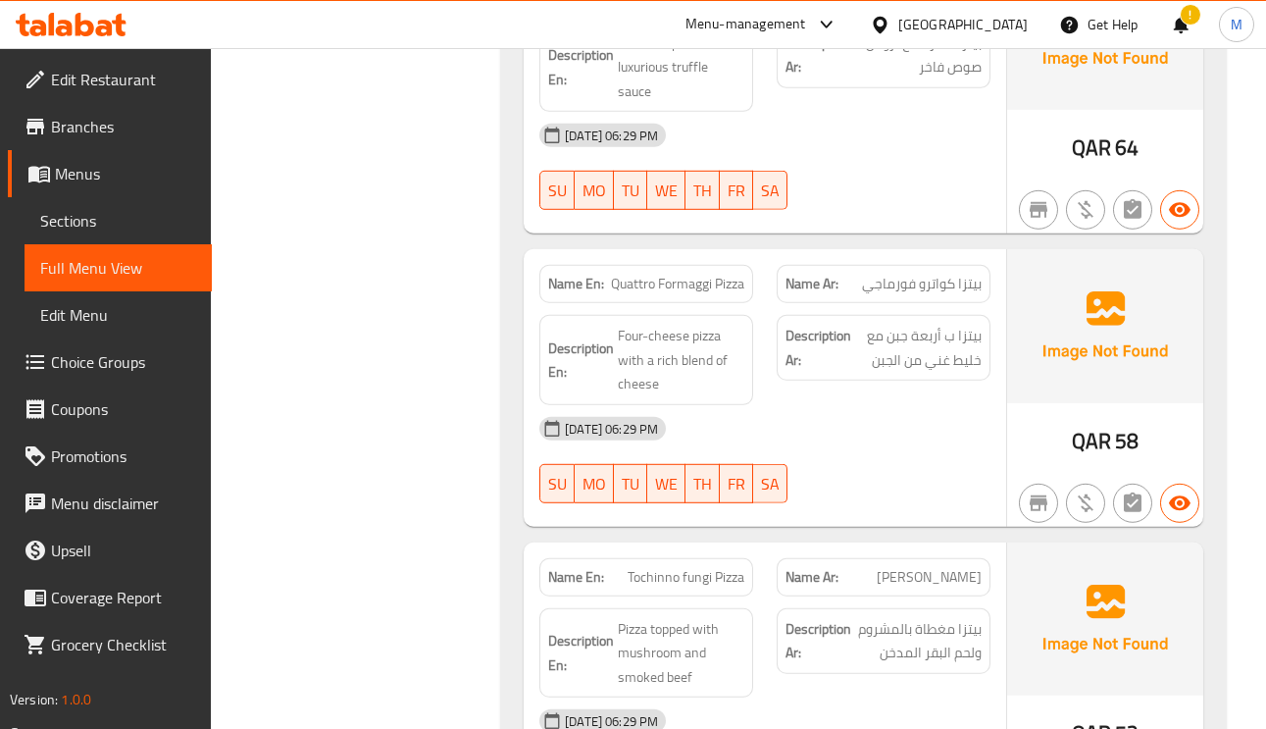
click at [964, 567] on span "[PERSON_NAME]" at bounding box center [929, 577] width 105 height 21
click at [653, 567] on span "Tochinno fungi Pizza" at bounding box center [686, 577] width 117 height 21
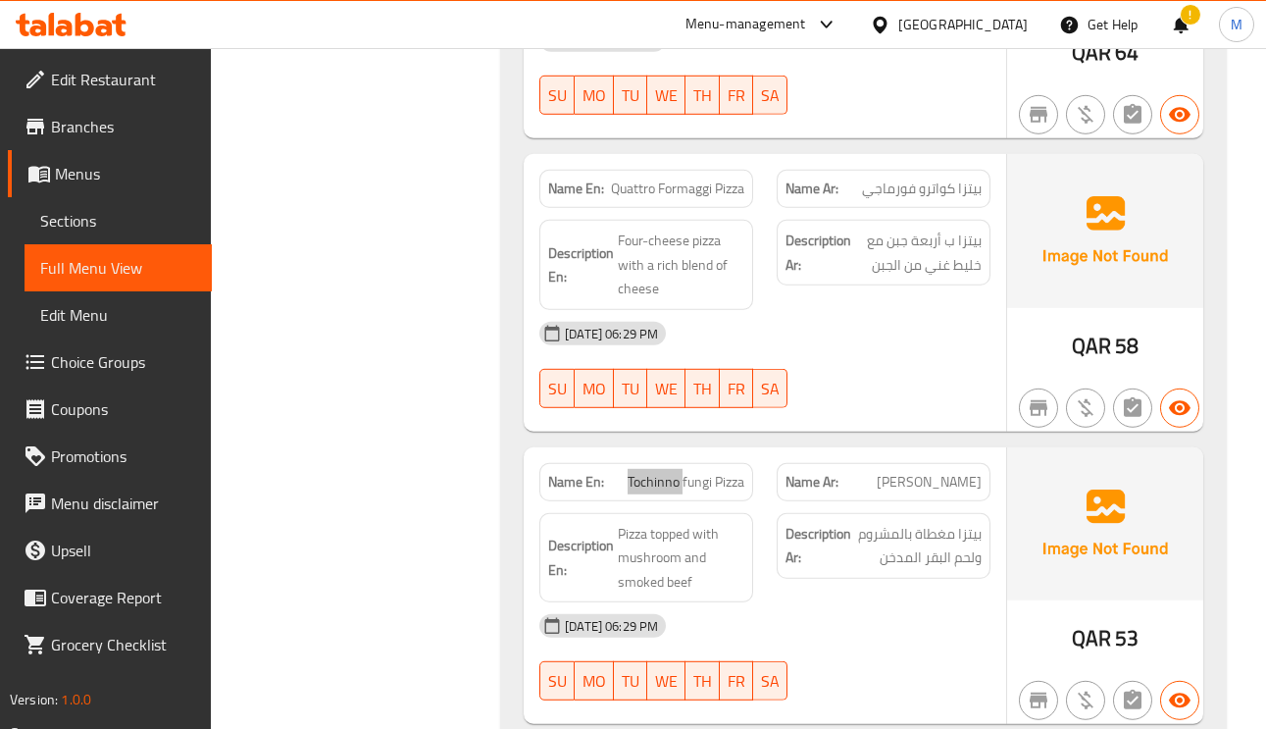
scroll to position [9710, 0]
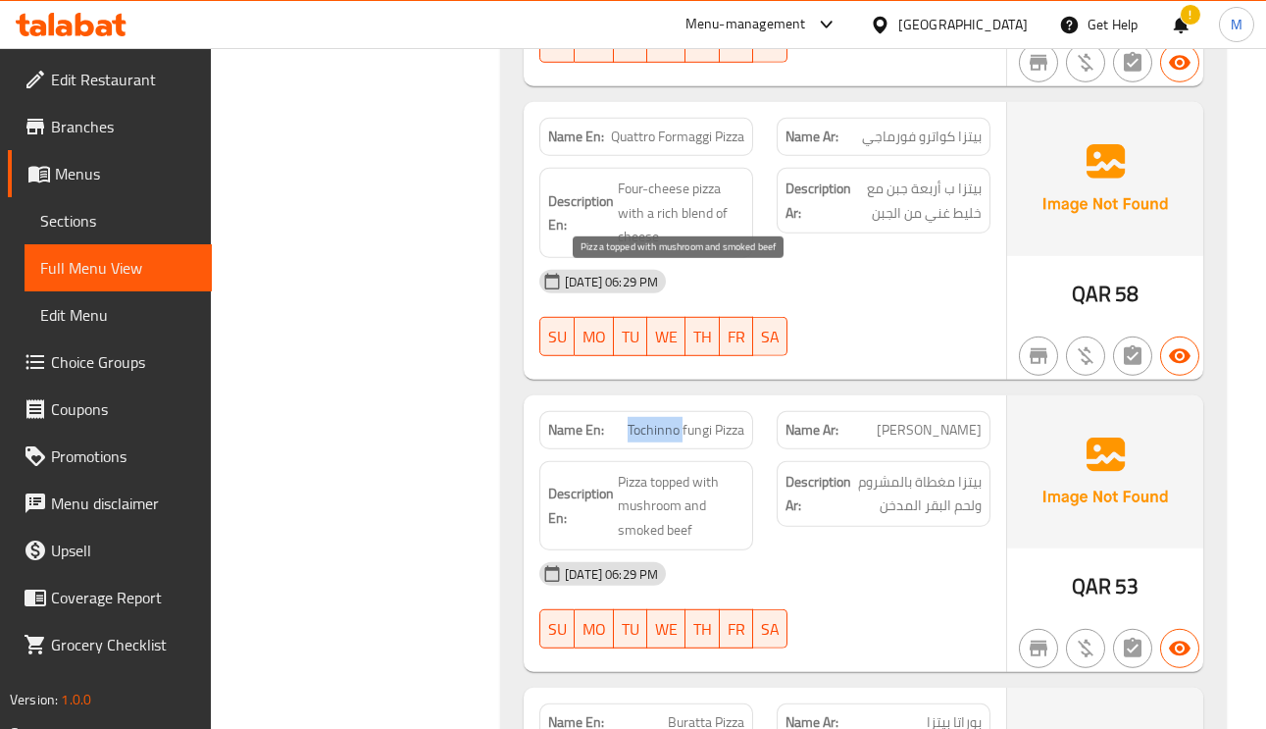
click at [657, 470] on span "Pizza topped with mushroom and smoked beef" at bounding box center [681, 506] width 127 height 73
click at [676, 470] on span "Pizza topped with mushroom and smoked beef" at bounding box center [681, 506] width 127 height 73
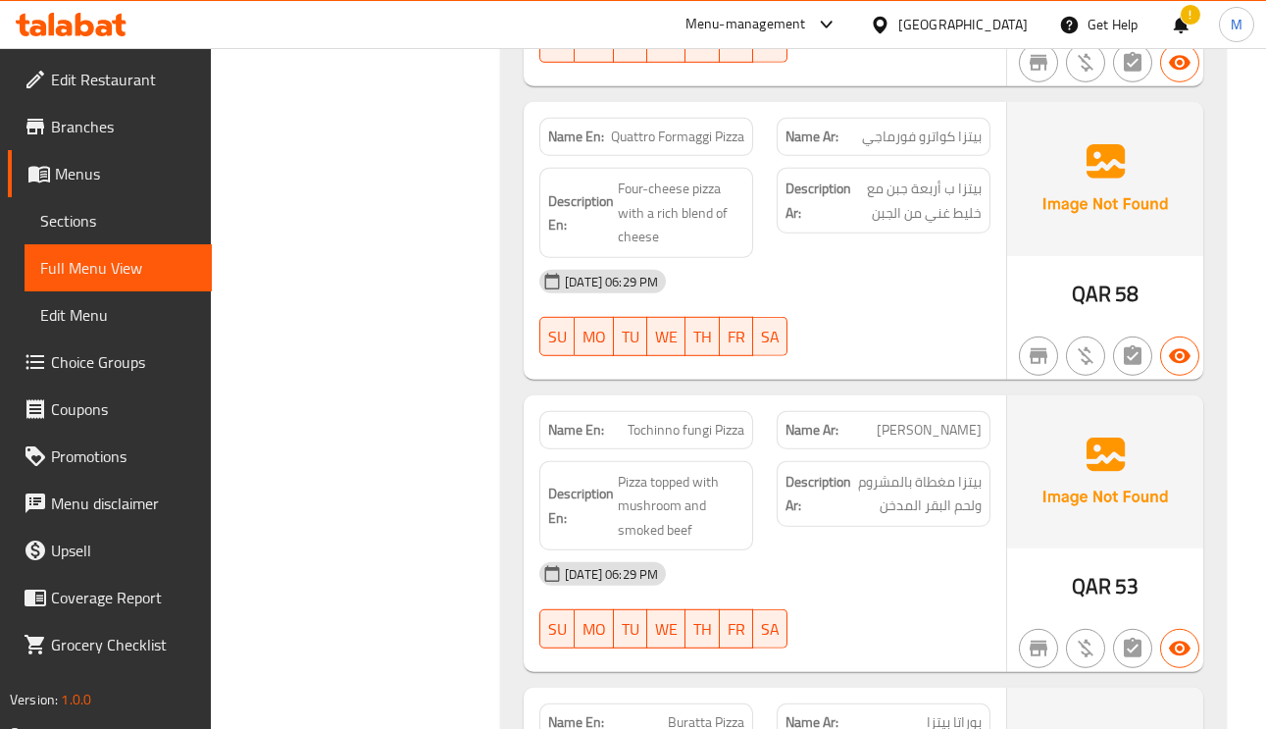
click at [590, 482] on strong "Description En:" at bounding box center [581, 506] width 66 height 48
click at [625, 470] on span "Pizza topped with mushroom and smoked beef" at bounding box center [681, 506] width 127 height 73
click at [630, 470] on span "Pizza topped with mushroom and smoked beef" at bounding box center [681, 506] width 127 height 73
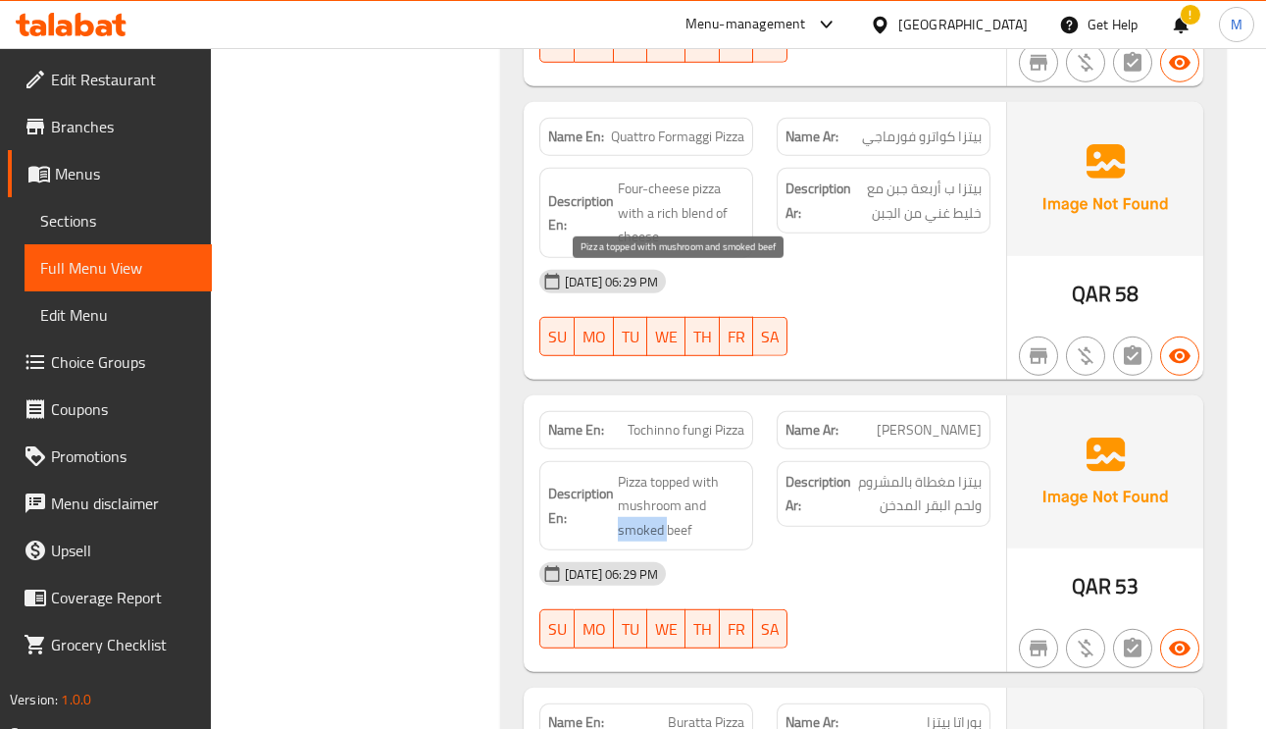
click at [630, 470] on span "Pizza topped with mushroom and smoked beef" at bounding box center [681, 506] width 127 height 73
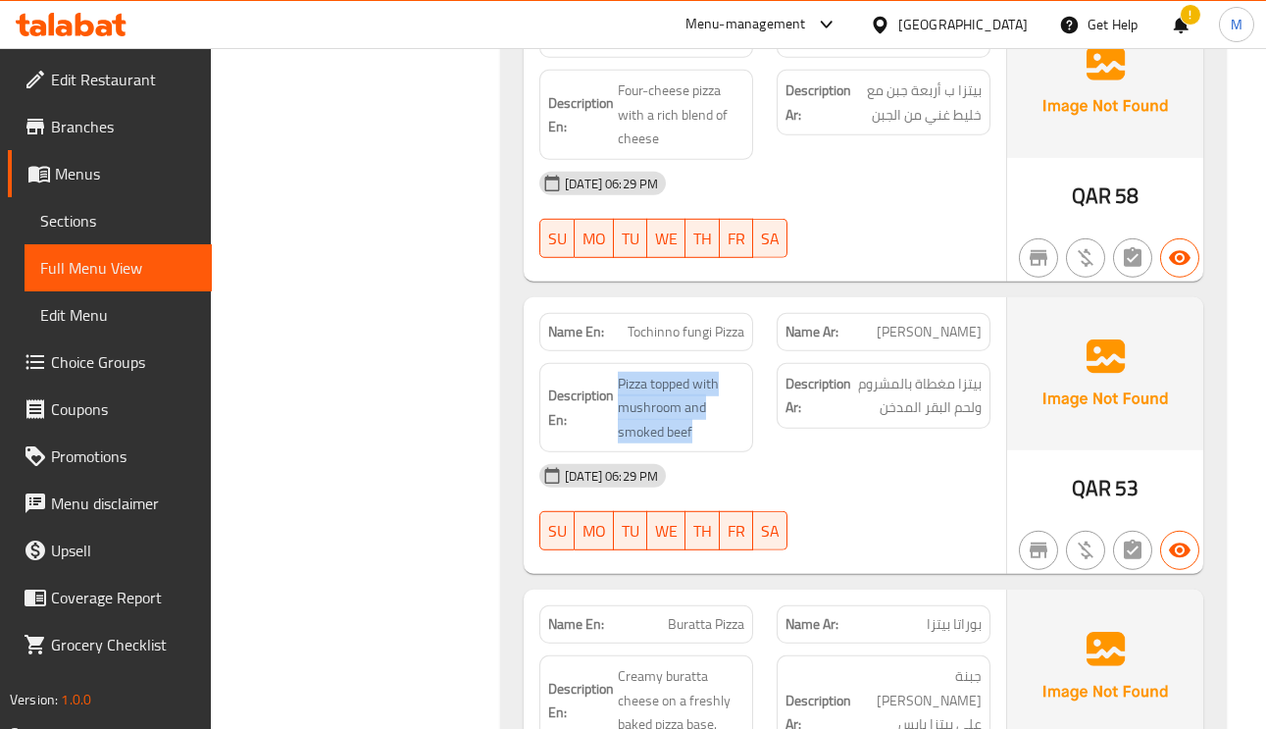
scroll to position [10004, 0]
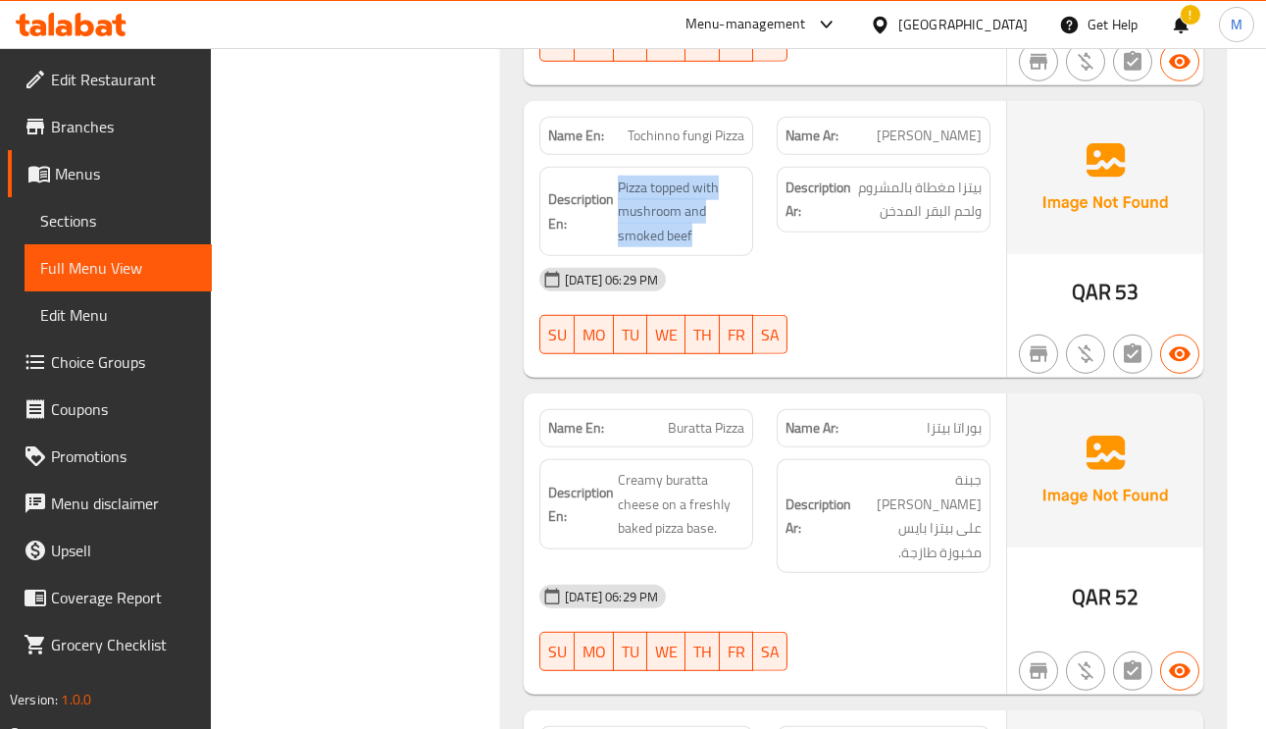
click at [720, 418] on span "Buratta Pizza" at bounding box center [706, 428] width 77 height 21
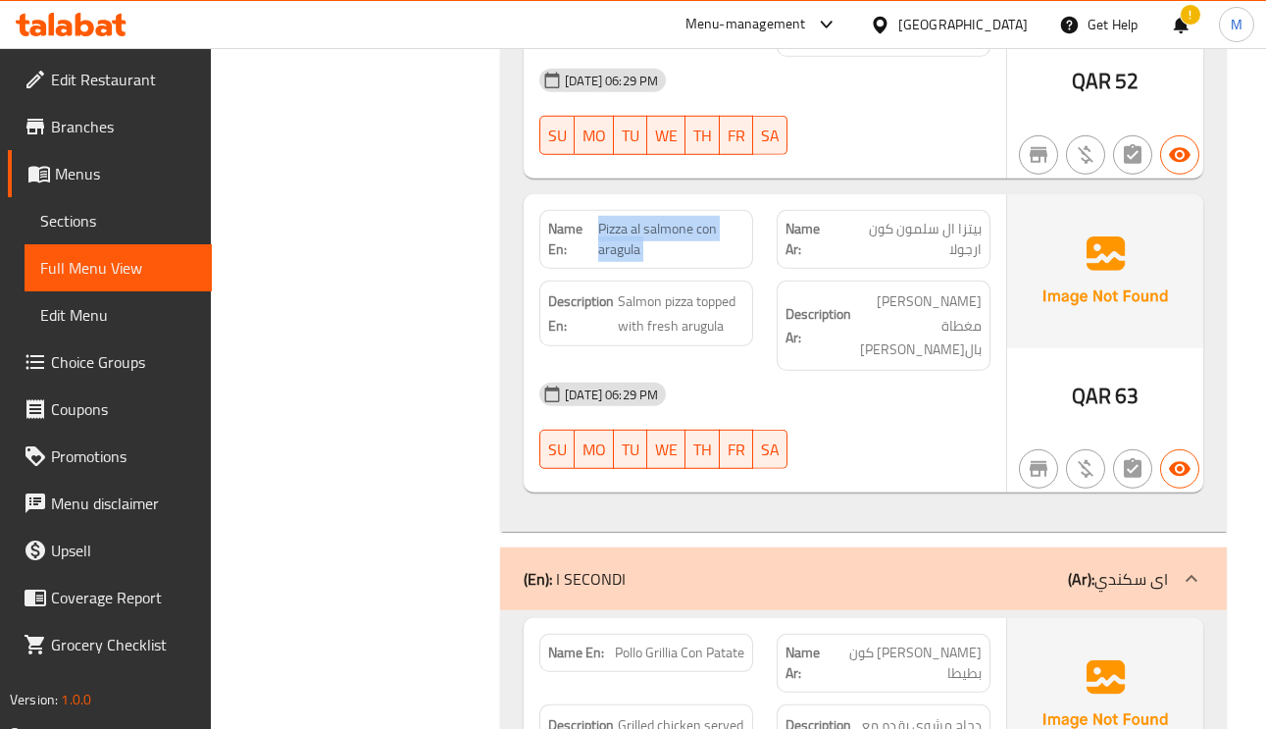
scroll to position [10739, 0]
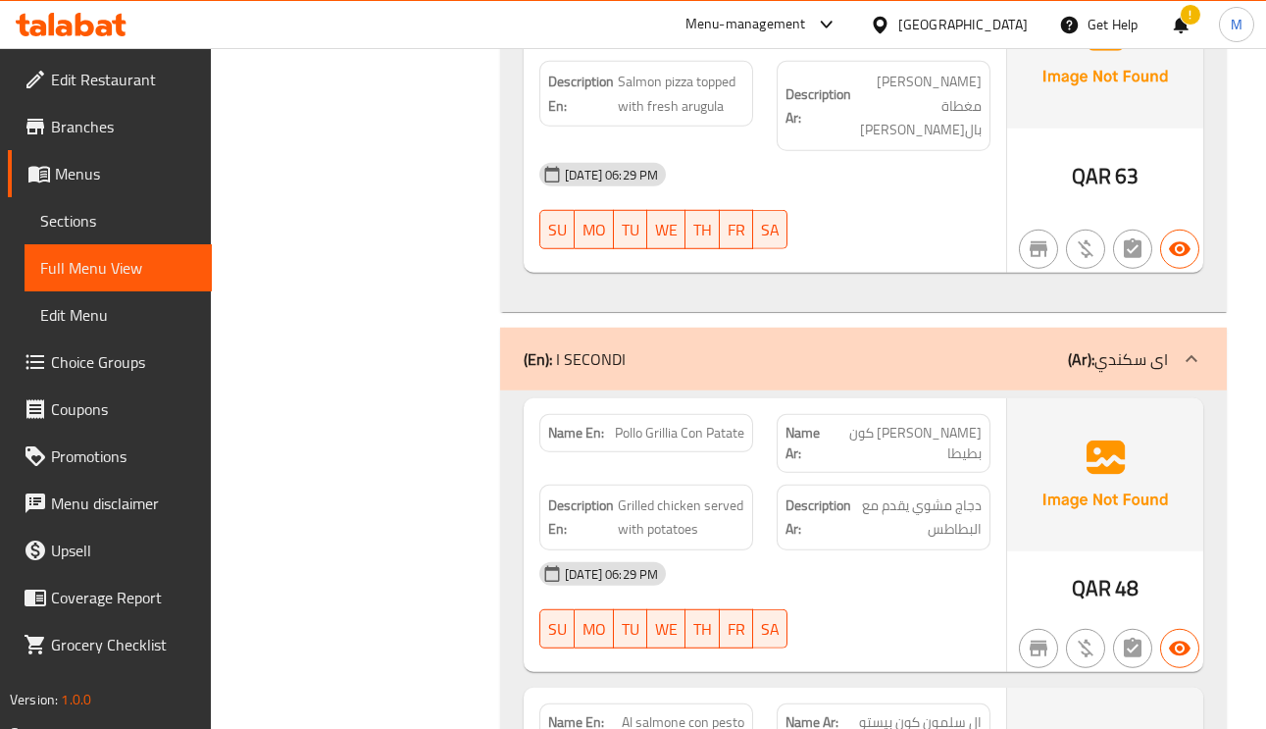
click at [728, 423] on span "Pollo Grillia Con Patate" at bounding box center [679, 433] width 129 height 21
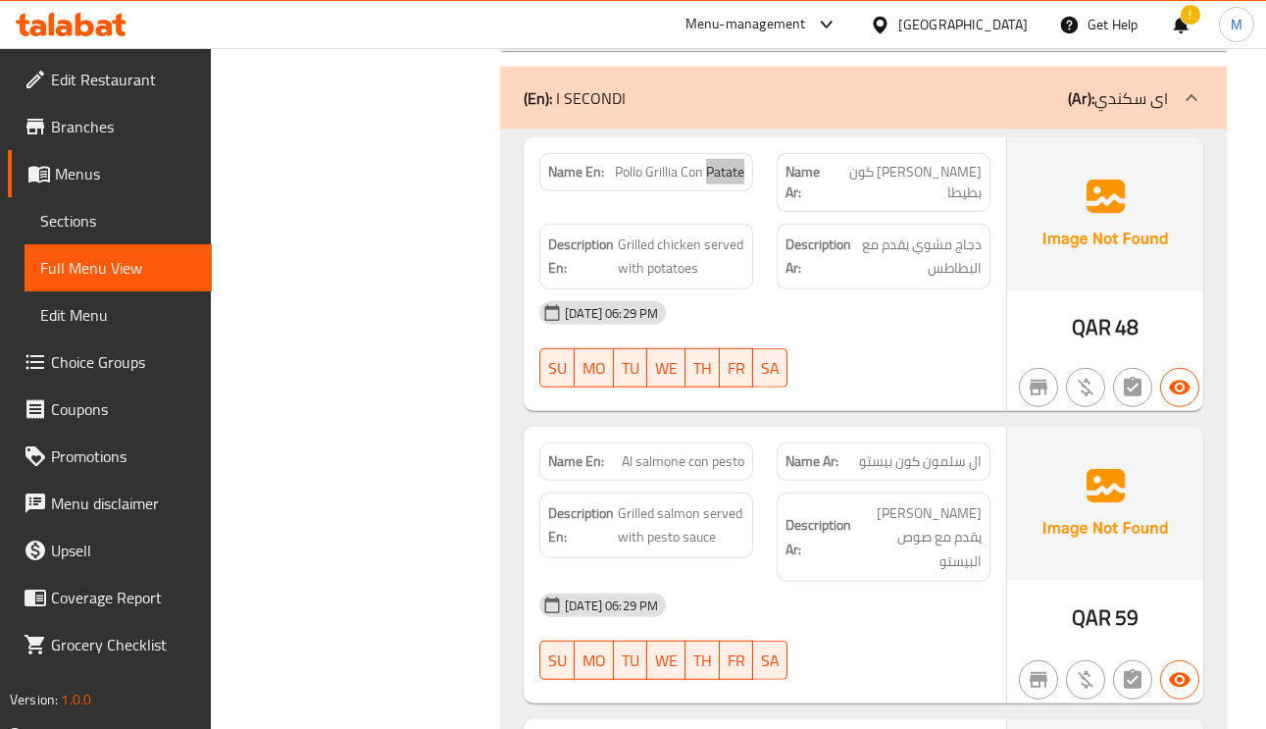
scroll to position [11034, 0]
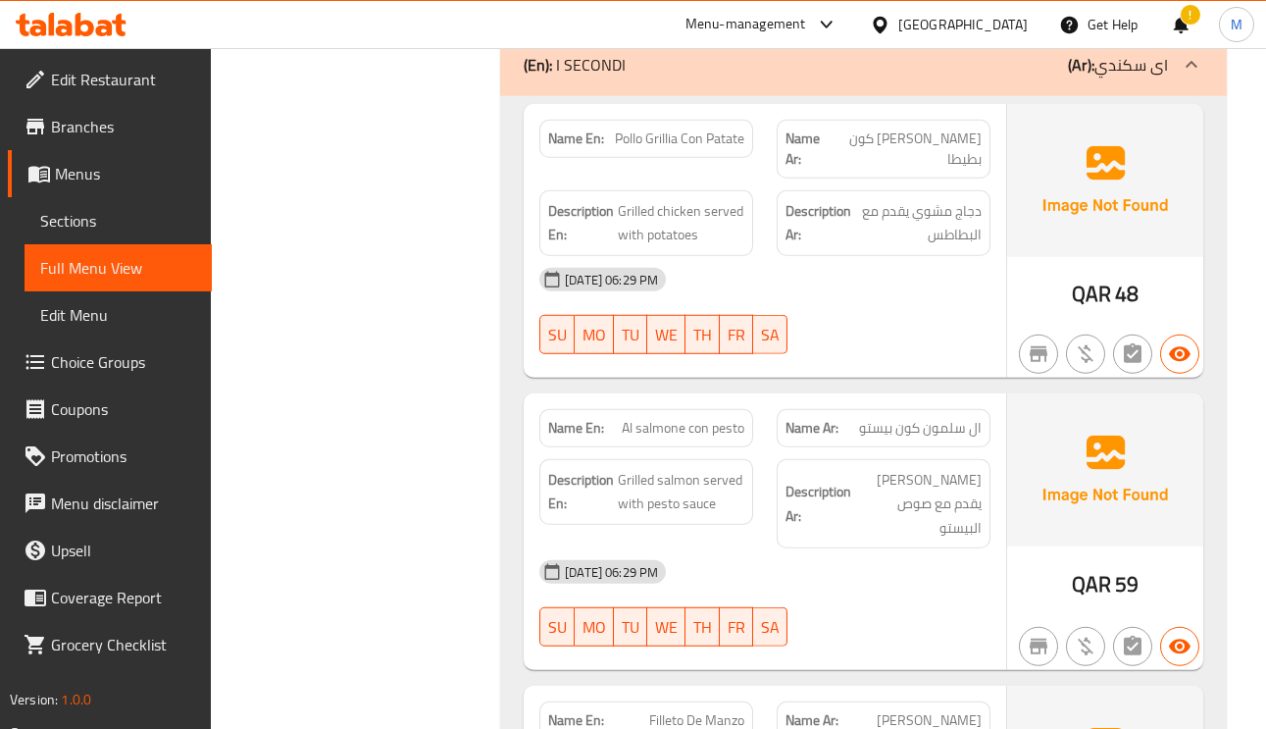
click at [956, 689] on div "Name Ar: فيليتو دي مانزو" at bounding box center [883, 720] width 237 height 62
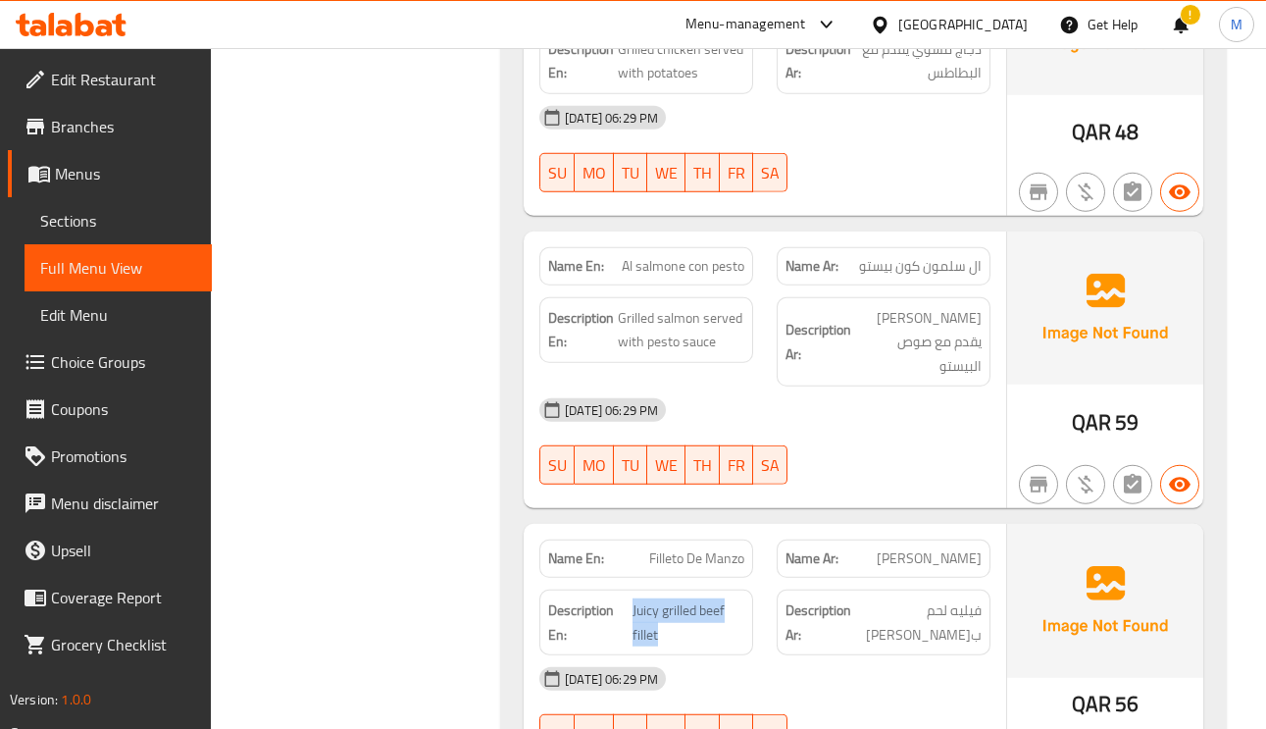
scroll to position [11475, 0]
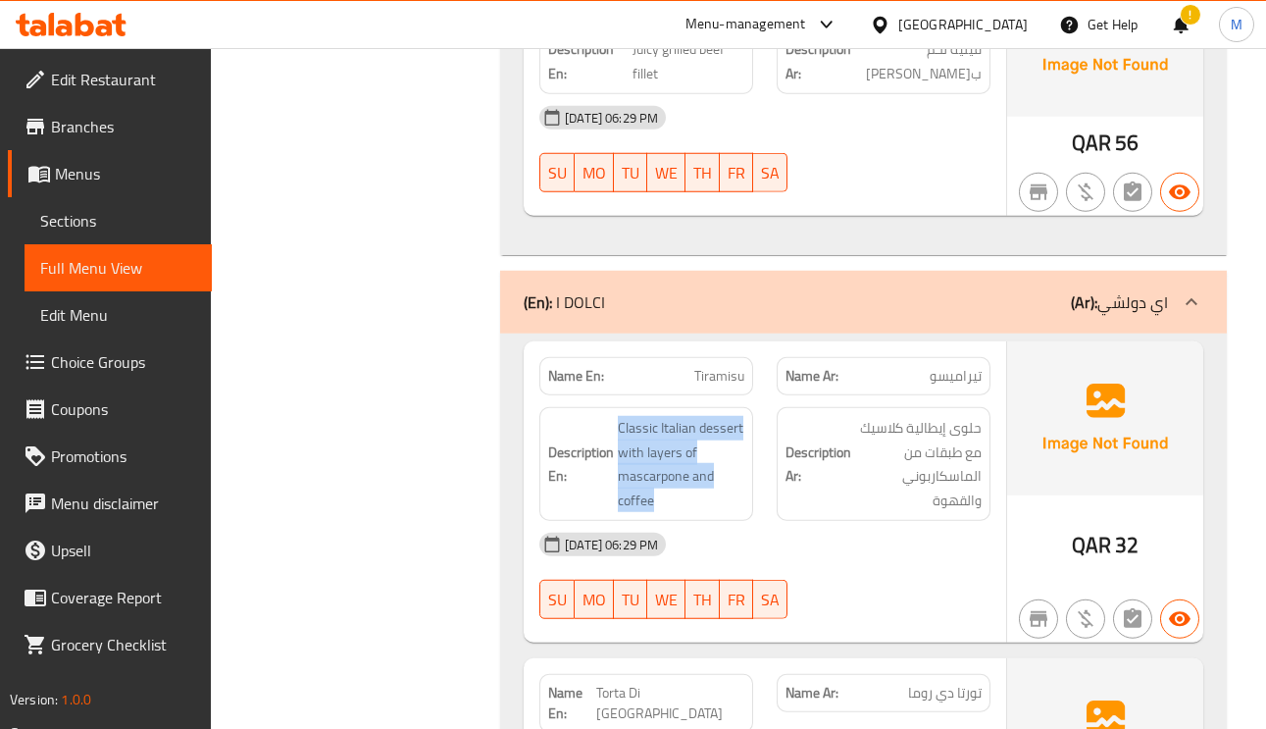
scroll to position [11769, 0]
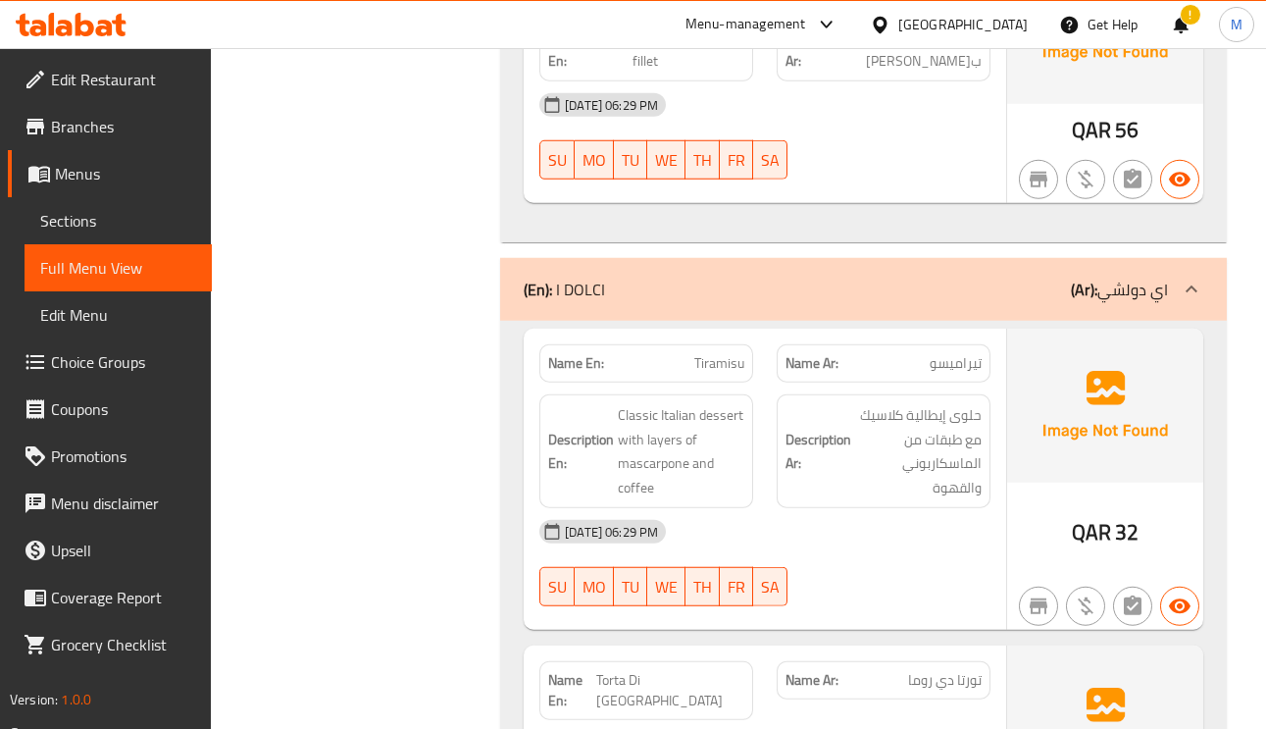
click at [966, 670] on span "تورتا دي روما" at bounding box center [945, 680] width 74 height 21
click at [746, 661] on div "Name En: Torta Di Roma" at bounding box center [646, 690] width 214 height 59
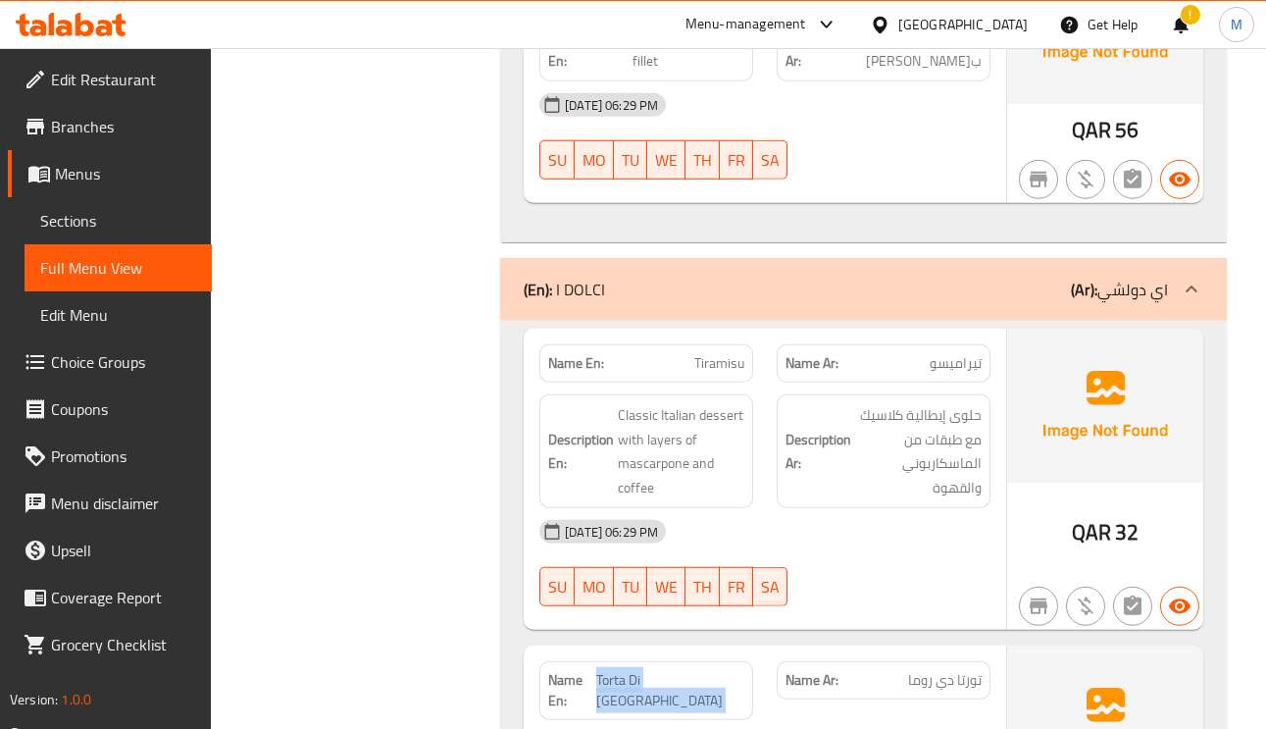
click at [746, 661] on div "Name En: Torta Di Roma" at bounding box center [646, 690] width 214 height 59
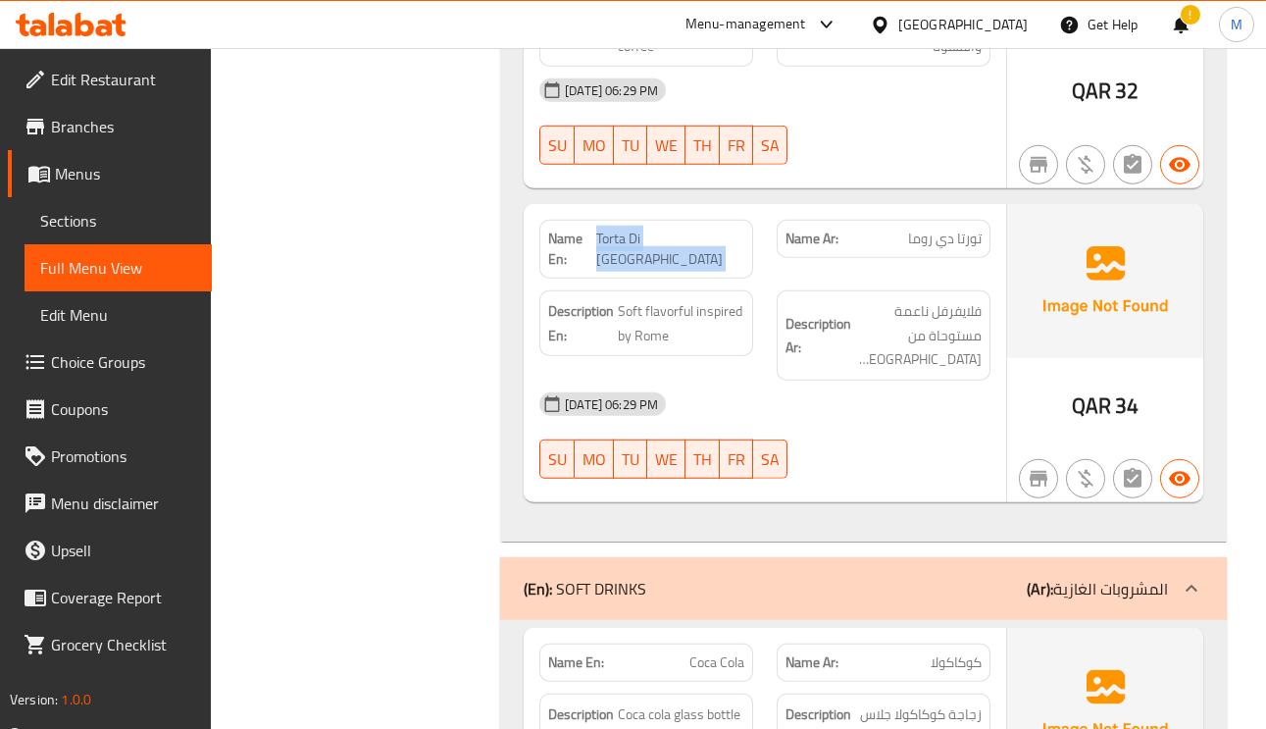
scroll to position [12358, 0]
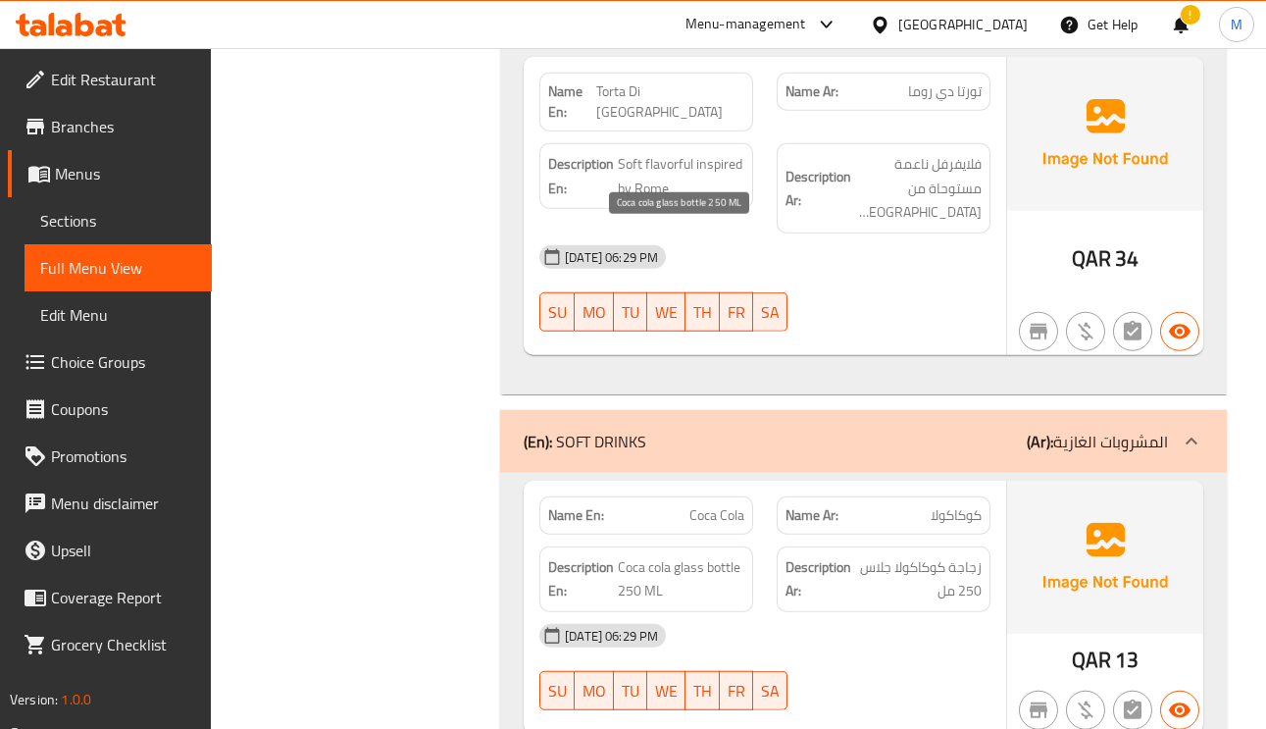
click at [680, 555] on span "Coca cola glass bottle 250 ML" at bounding box center [681, 579] width 127 height 48
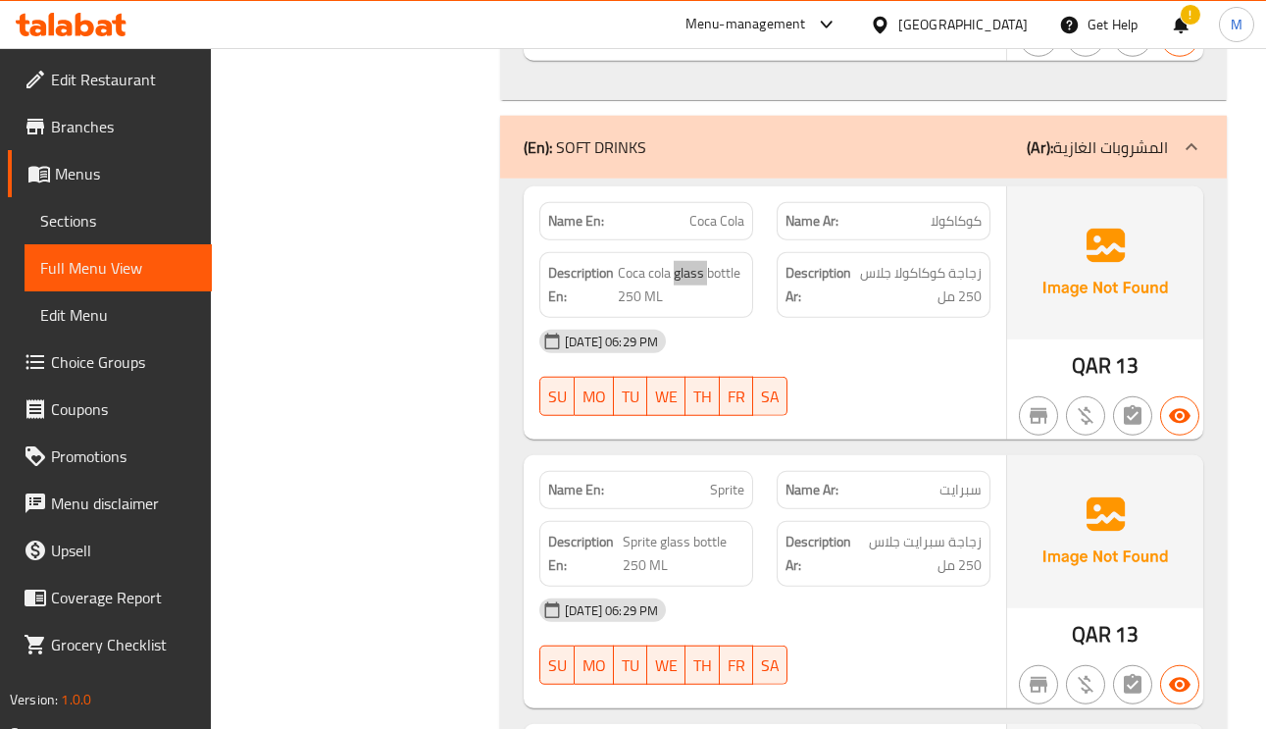
scroll to position [12942, 0]
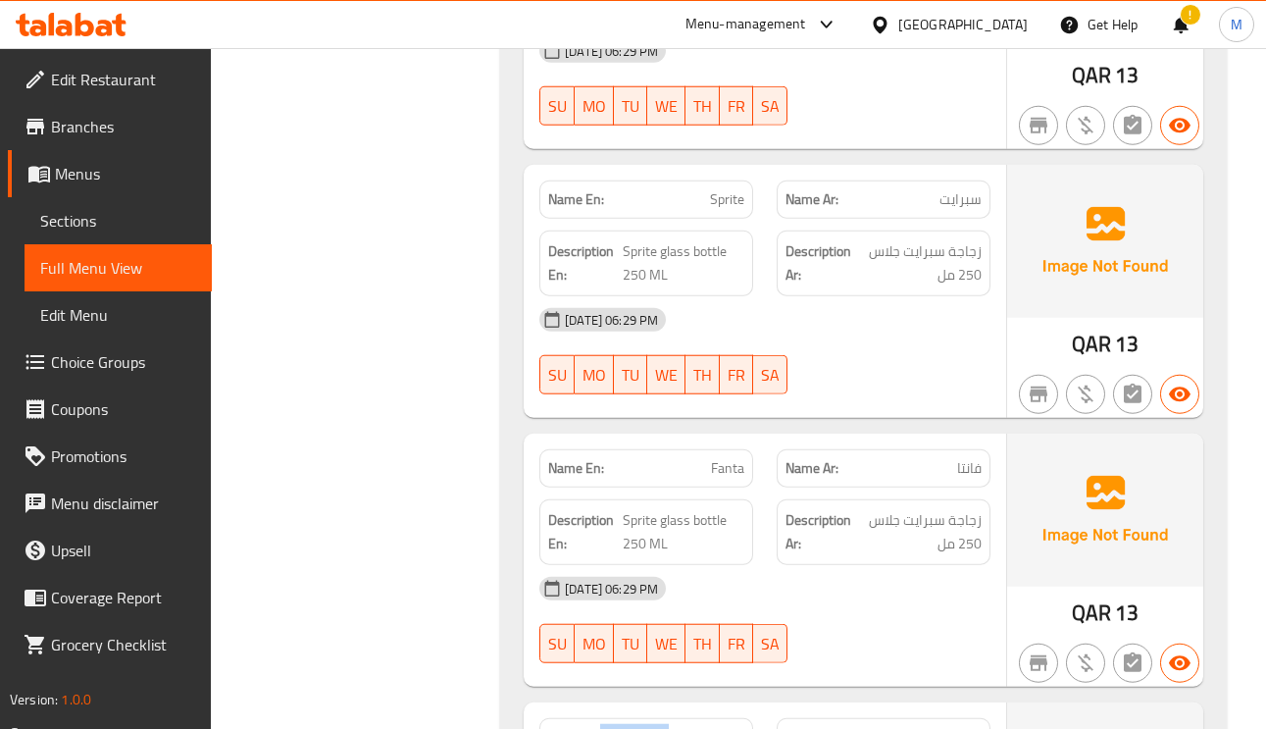
drag, startPoint x: 670, startPoint y: 407, endPoint x: 600, endPoint y: 404, distance: 69.7
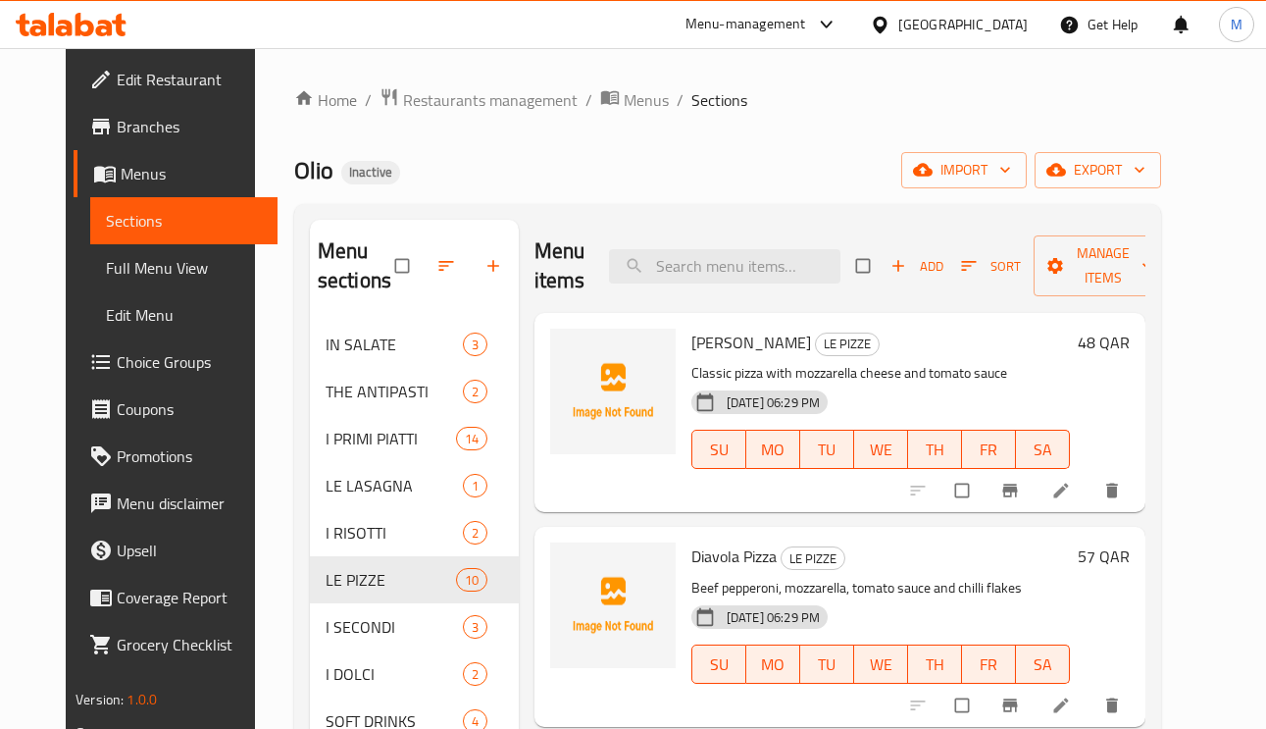
click at [97, 61] on link "Edit Restaurant" at bounding box center [176, 79] width 204 height 47
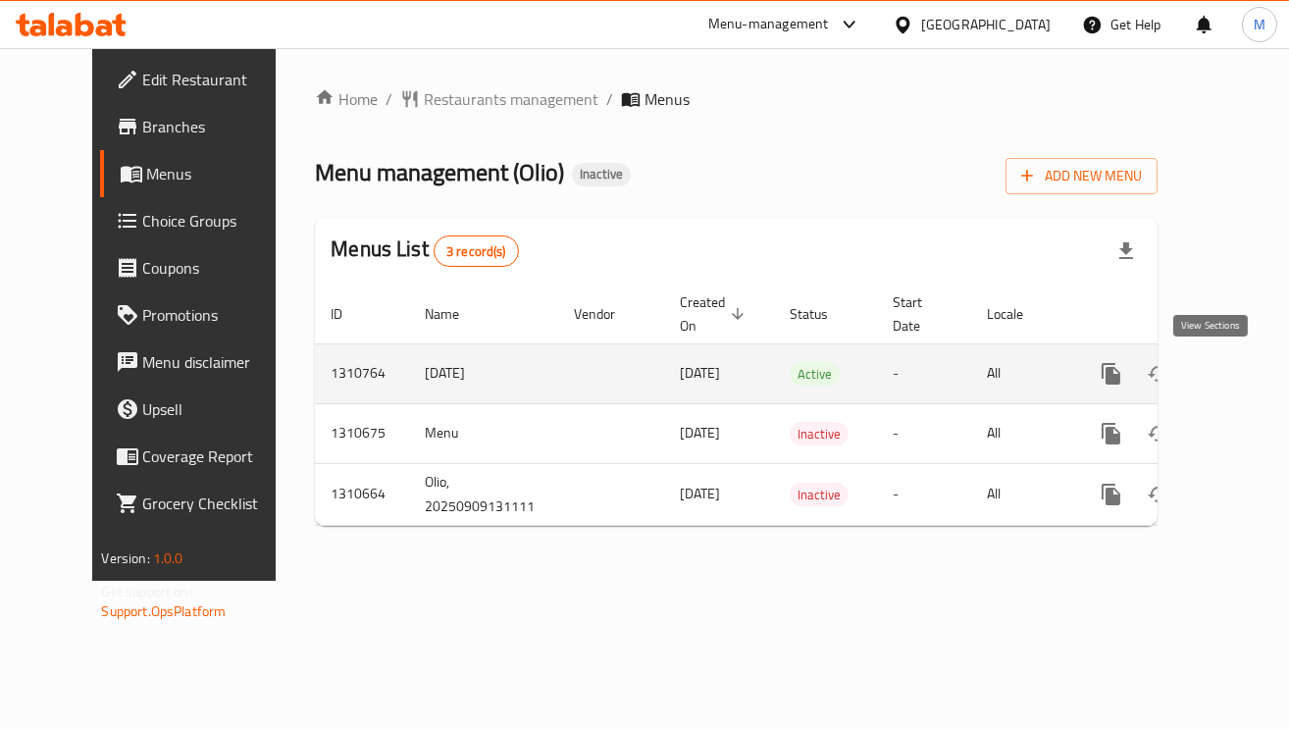
click at [1244, 366] on icon "enhanced table" at bounding box center [1253, 374] width 18 height 18
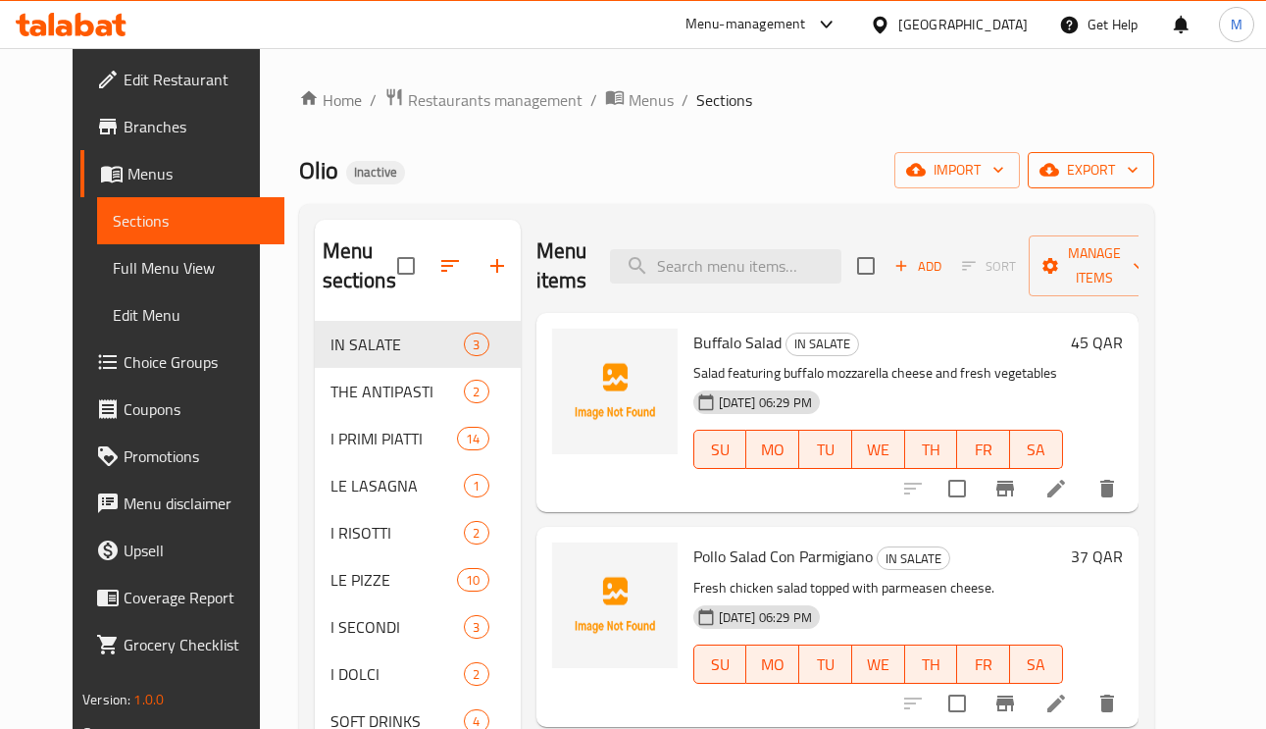
click at [1139, 164] on span "export" at bounding box center [1091, 170] width 95 height 25
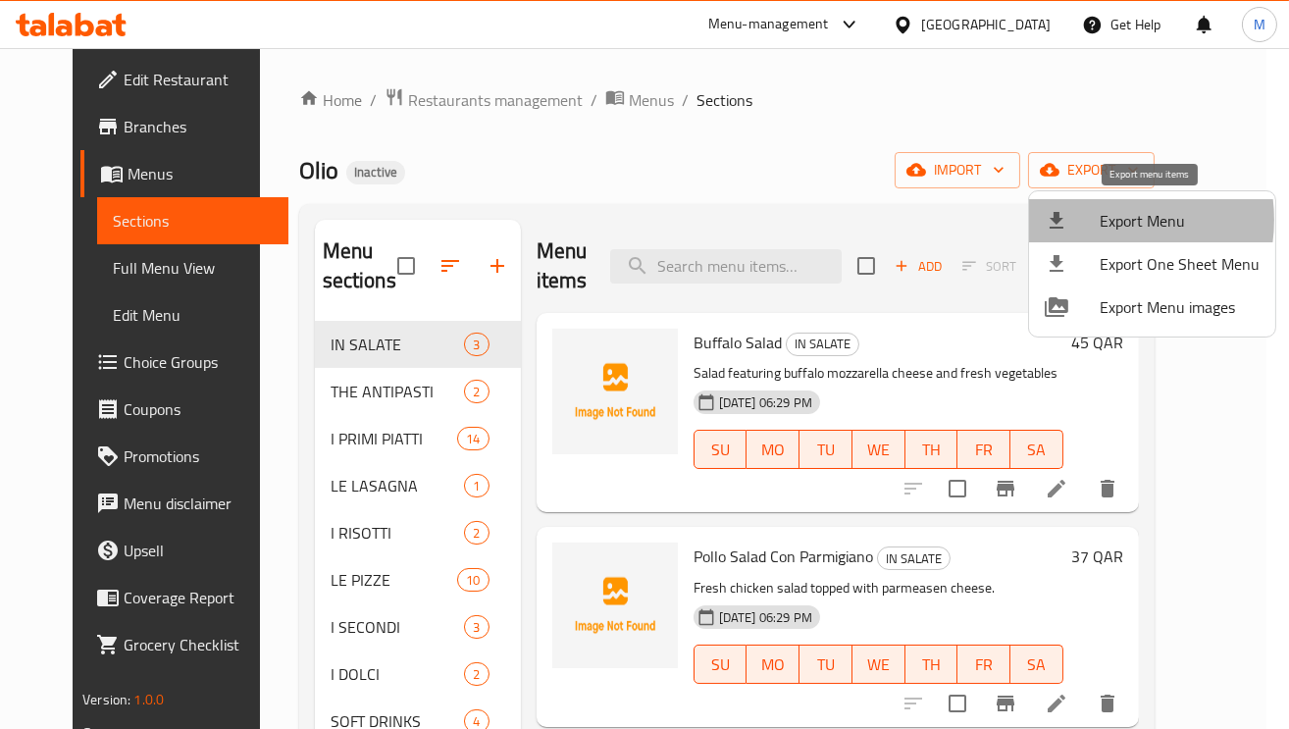
click at [1102, 220] on span "Export Menu" at bounding box center [1179, 221] width 160 height 24
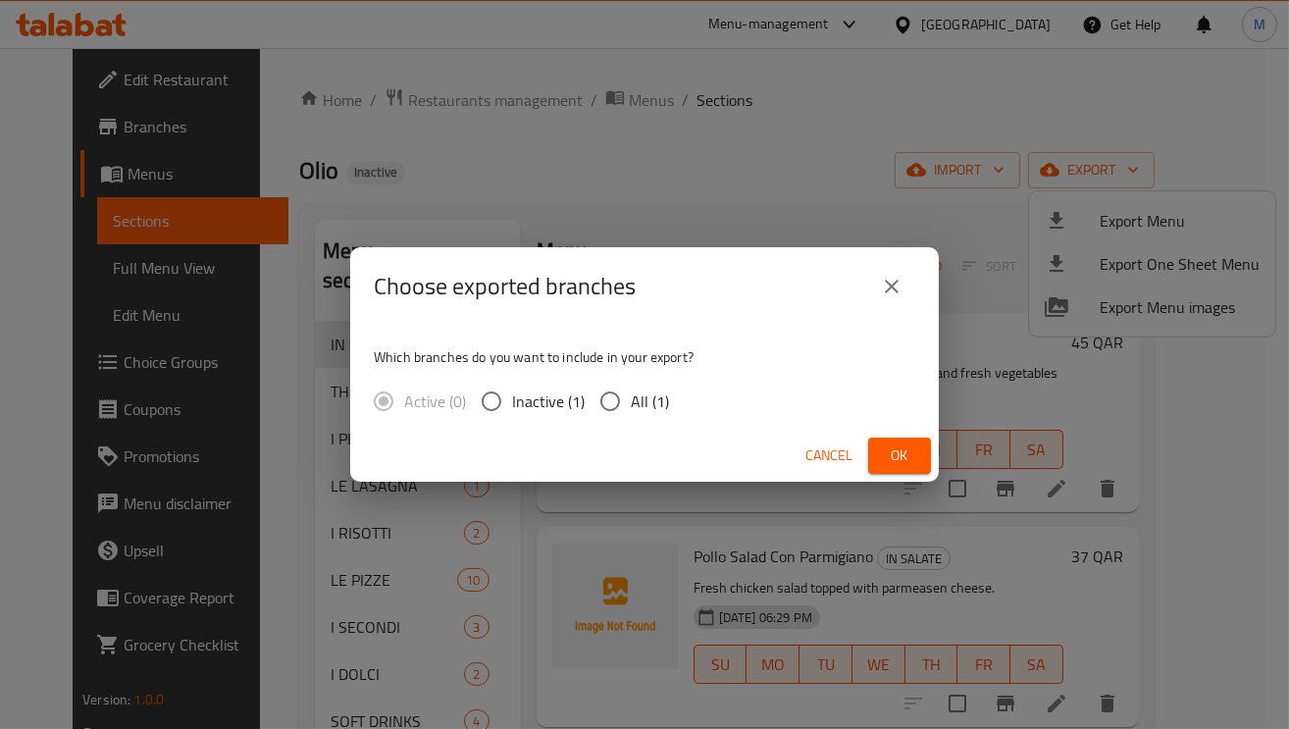
click at [609, 393] on input "All (1)" at bounding box center [609, 401] width 41 height 41
radio input "true"
click at [907, 456] on span "Ok" at bounding box center [899, 455] width 31 height 25
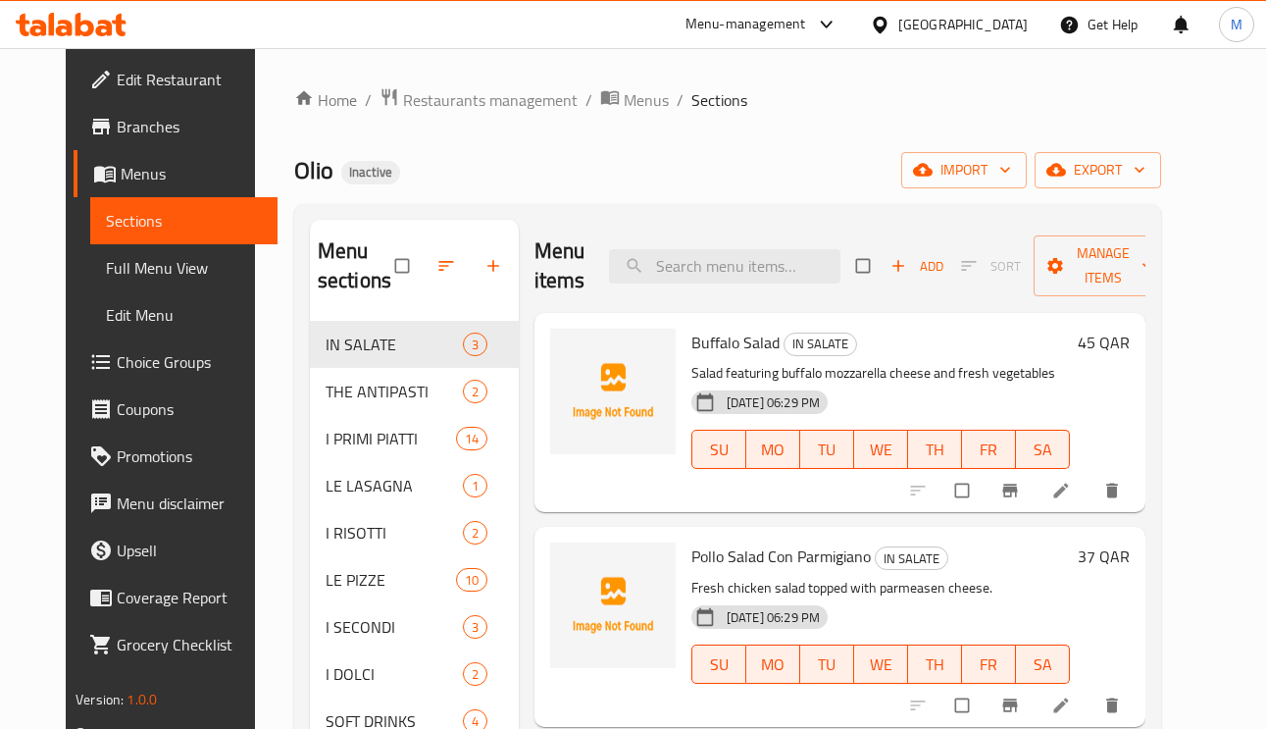
click at [803, 170] on div "Olio Inactive import export" at bounding box center [727, 170] width 867 height 36
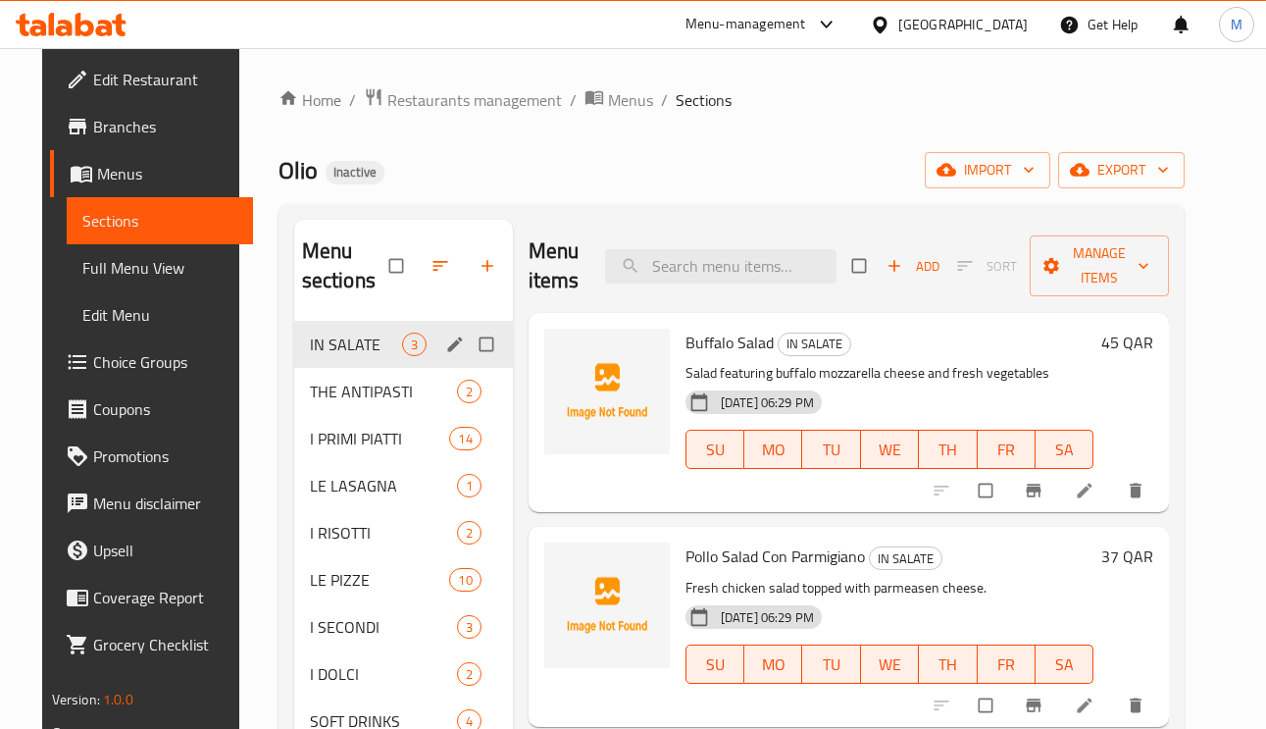
click at [479, 347] on input "Menu sections" at bounding box center [488, 344] width 41 height 37
checkbox input "true"
click at [447, 351] on icon "edit" at bounding box center [455, 344] width 20 height 20
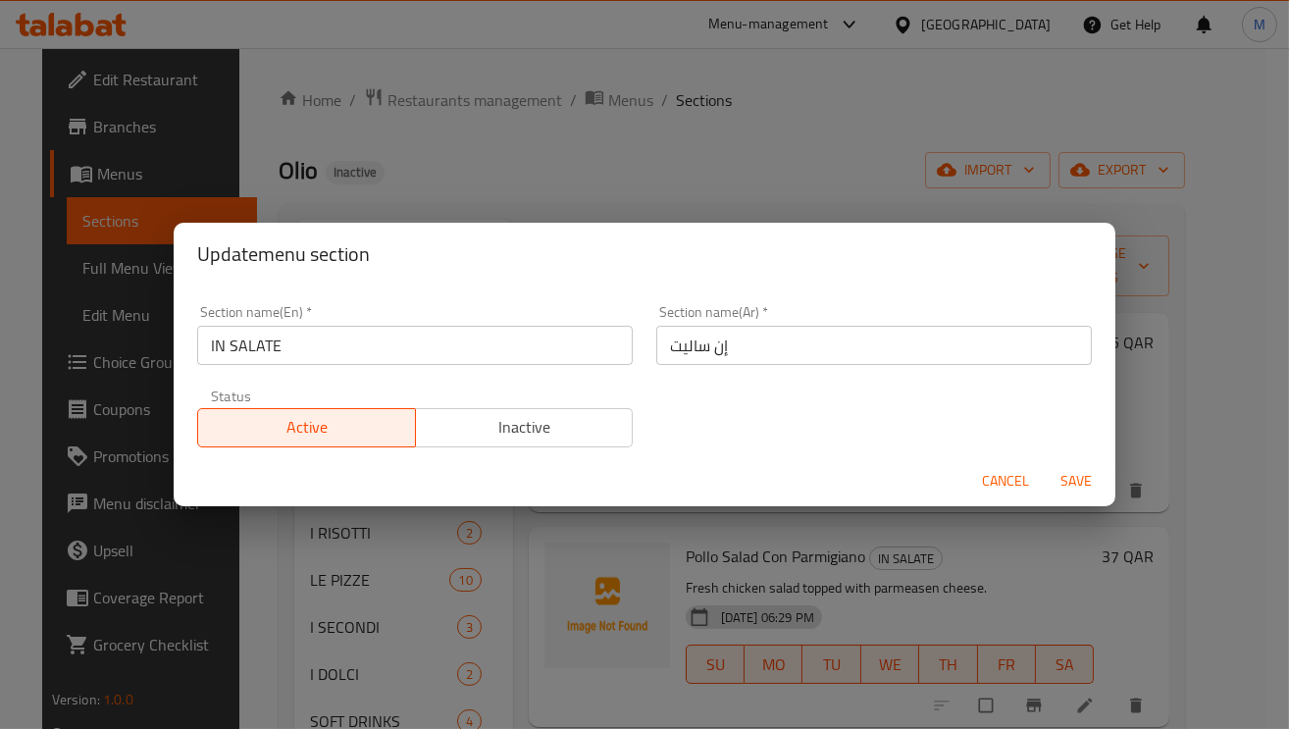
click at [663, 349] on input "إن ساليت" at bounding box center [873, 345] width 435 height 39
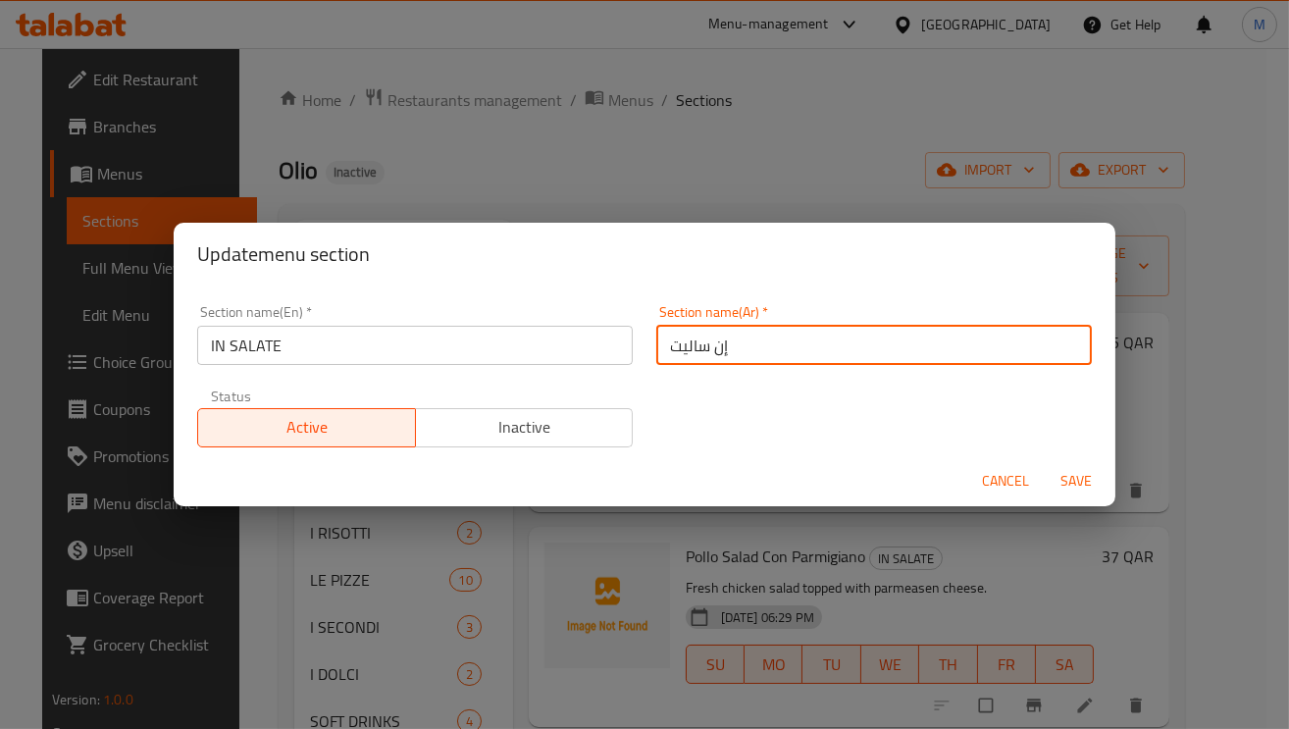
click at [663, 349] on input "إن ساليت" at bounding box center [873, 345] width 435 height 39
click at [685, 346] on input "إن ساليت" at bounding box center [873, 345] width 435 height 39
paste input "ا"
type input "إن سالات"
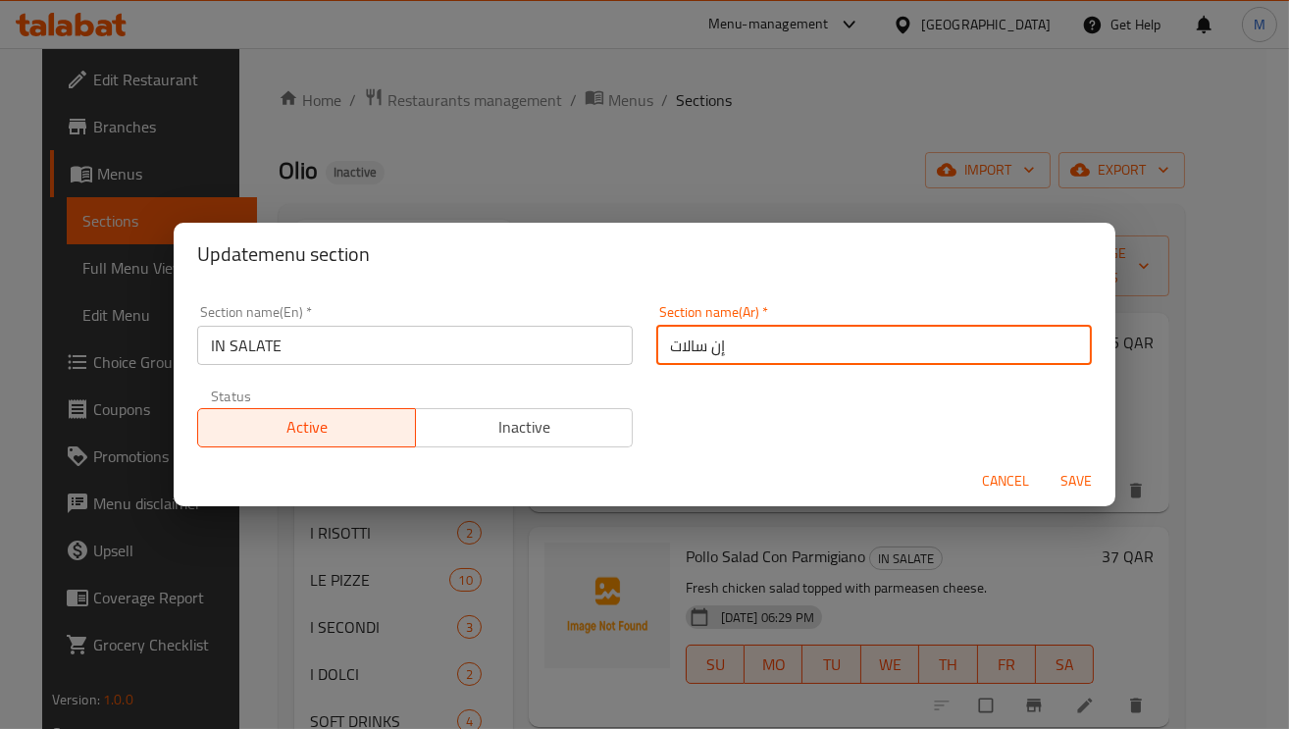
click at [1076, 477] on span "Save" at bounding box center [1075, 481] width 47 height 25
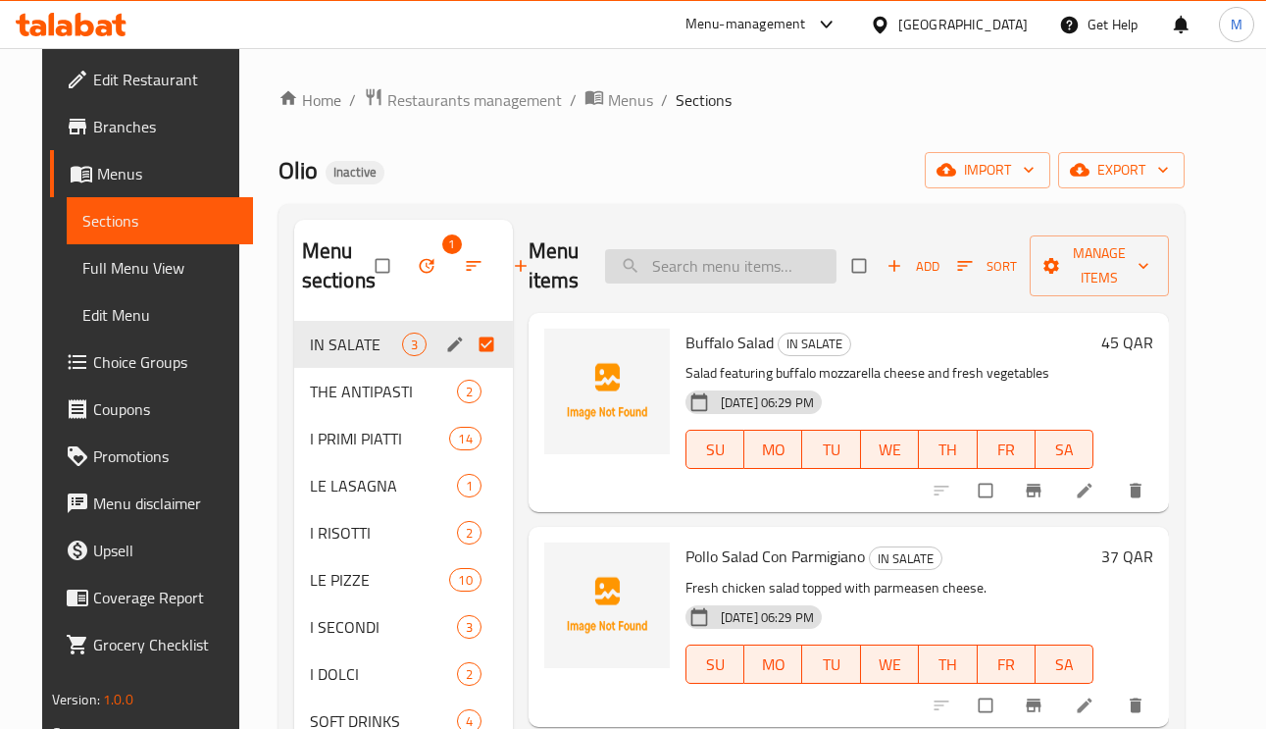
click at [765, 258] on input "search" at bounding box center [720, 266] width 231 height 34
paste input "Pollo Melanese e [PERSON_NAME]"
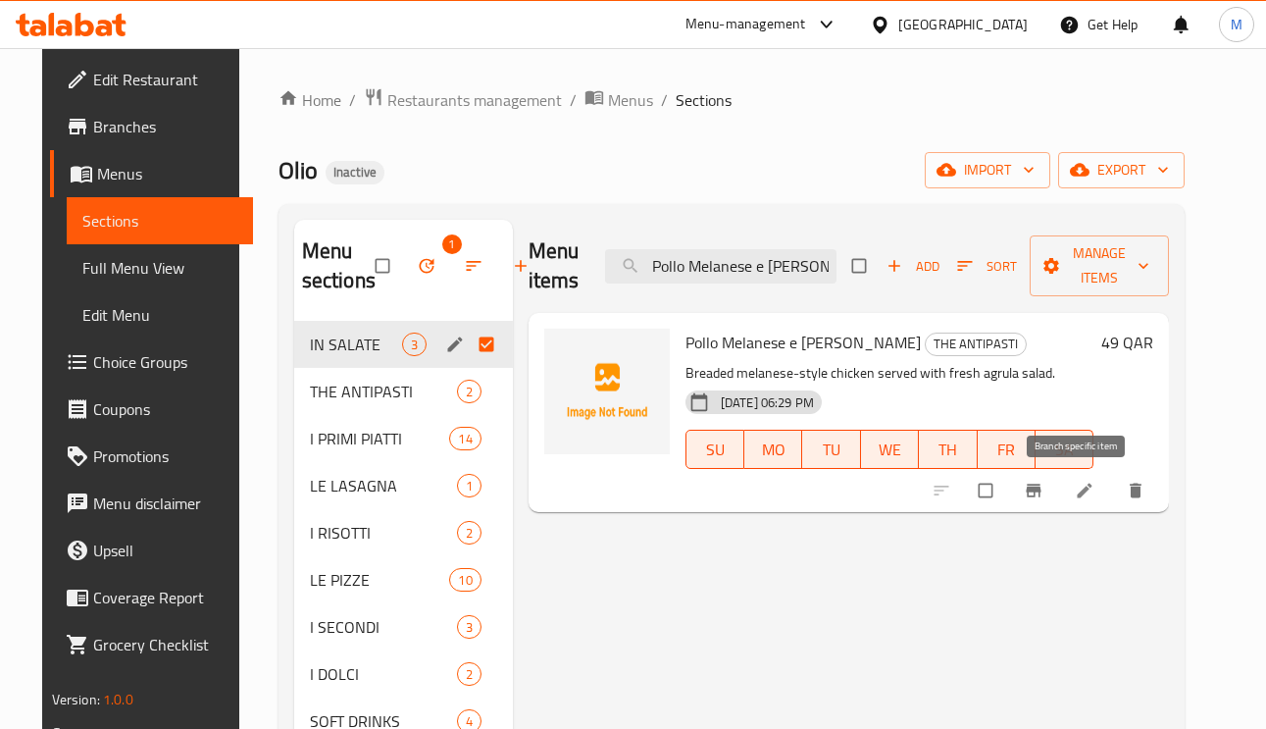
type input "Pollo Melanese e [PERSON_NAME]"
click at [1110, 498] on li at bounding box center [1086, 490] width 55 height 31
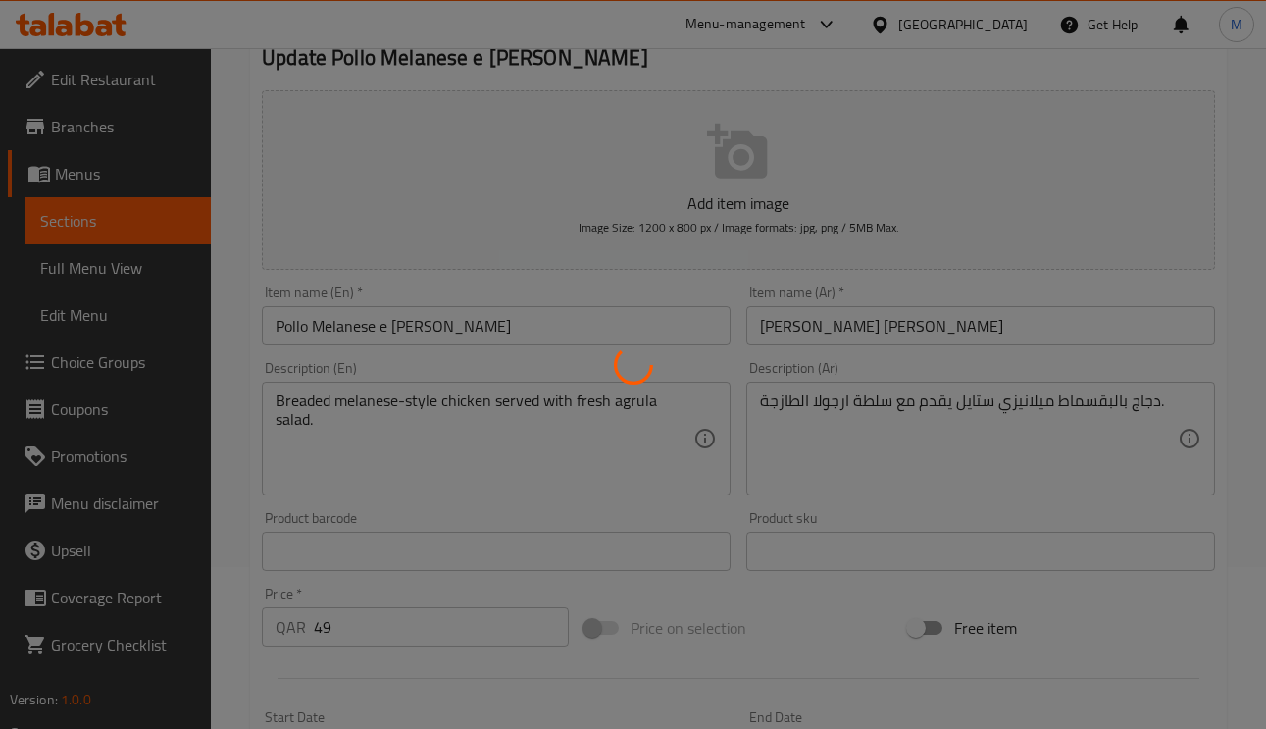
scroll to position [294, 0]
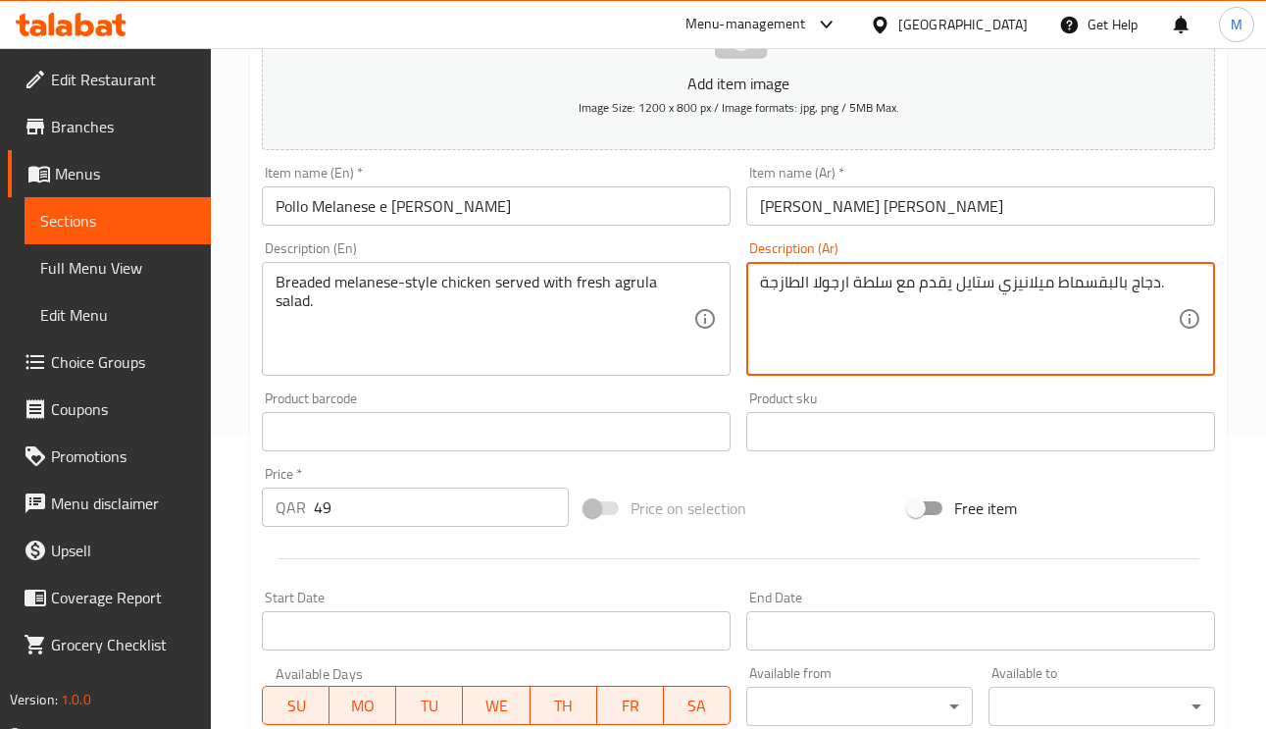
click at [783, 284] on textarea "دجاج بالبقسماط ميلانيزي ستايل يقدم مع سلطة ارجولا الطازجة." at bounding box center [969, 319] width 418 height 93
click at [826, 283] on textarea "دجاج بالبقسماط ميلانيزي ستايل يقدم مع سلطة ارجولا الطازجة." at bounding box center [969, 319] width 418 height 93
click at [842, 286] on textarea "دجاج بالبقسماط ميلانيزي ستايل يقدم مع سلطة ارجولا الطازجة." at bounding box center [969, 319] width 418 height 93
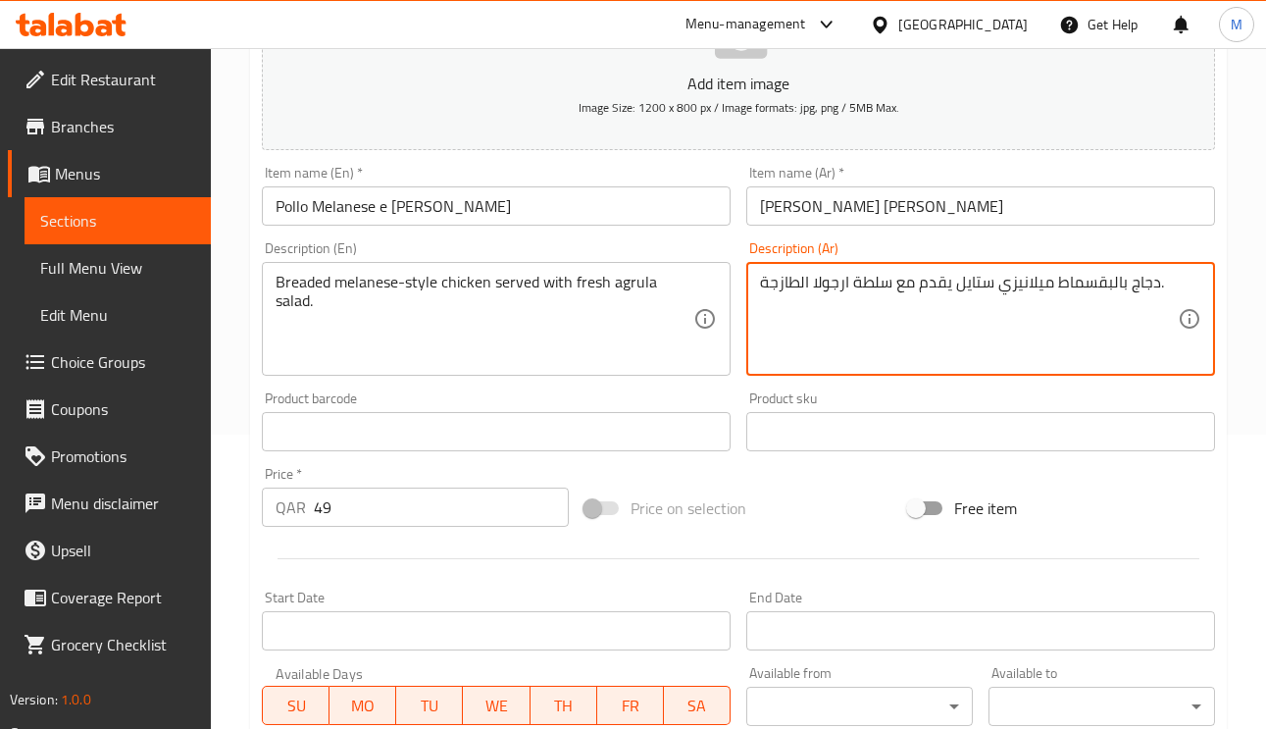
click at [842, 286] on textarea "دجاج بالبقسماط ميلانيزي ستايل يقدم مع سلطة ارجولا الطازجة." at bounding box center [969, 319] width 418 height 93
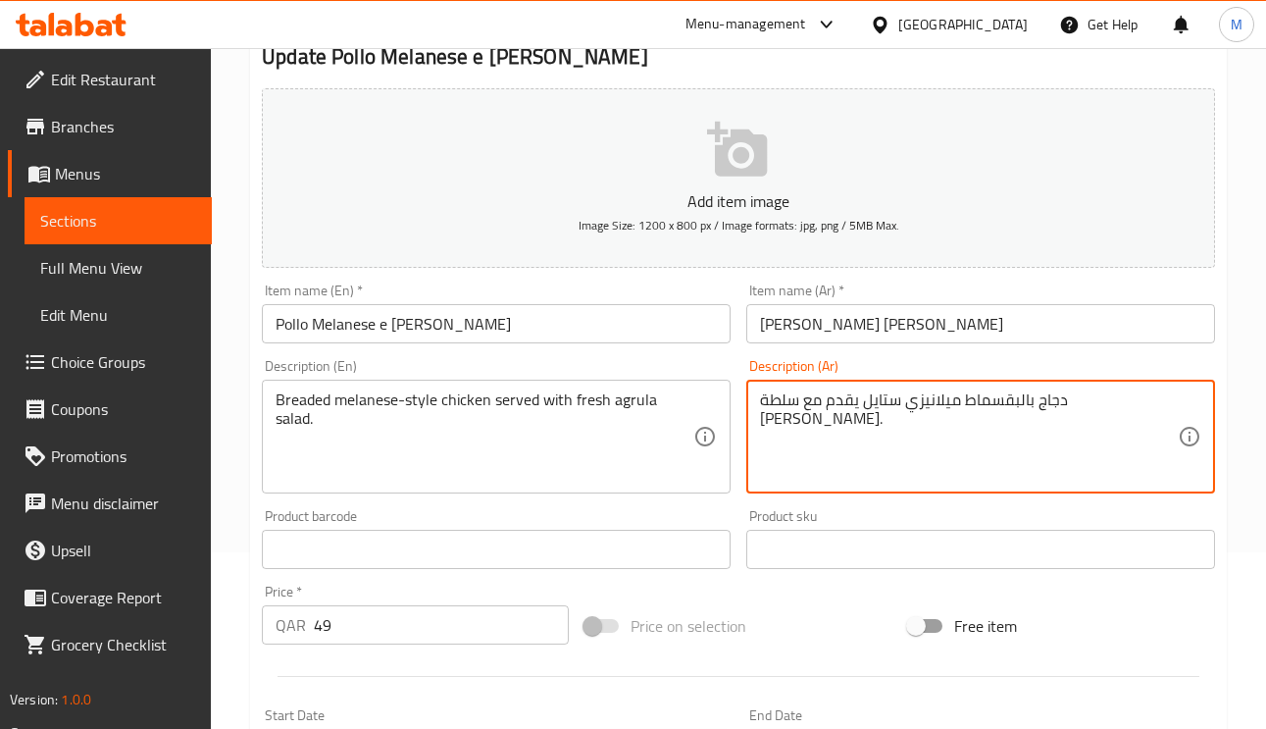
scroll to position [0, 0]
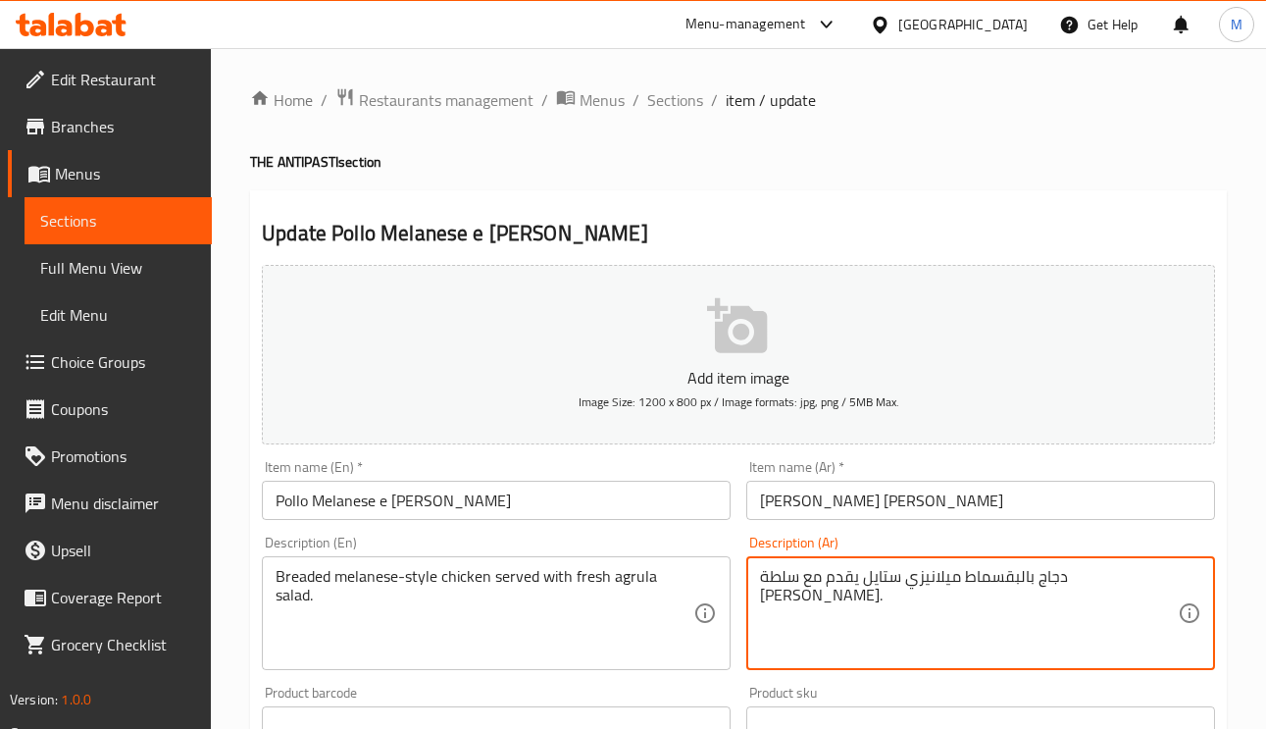
type textarea "دجاج بالبقسماط ميلانيزي ستايل يقدم مع سلطة [PERSON_NAME]."
click at [938, 504] on input "[PERSON_NAME] [PERSON_NAME]" at bounding box center [980, 500] width 469 height 39
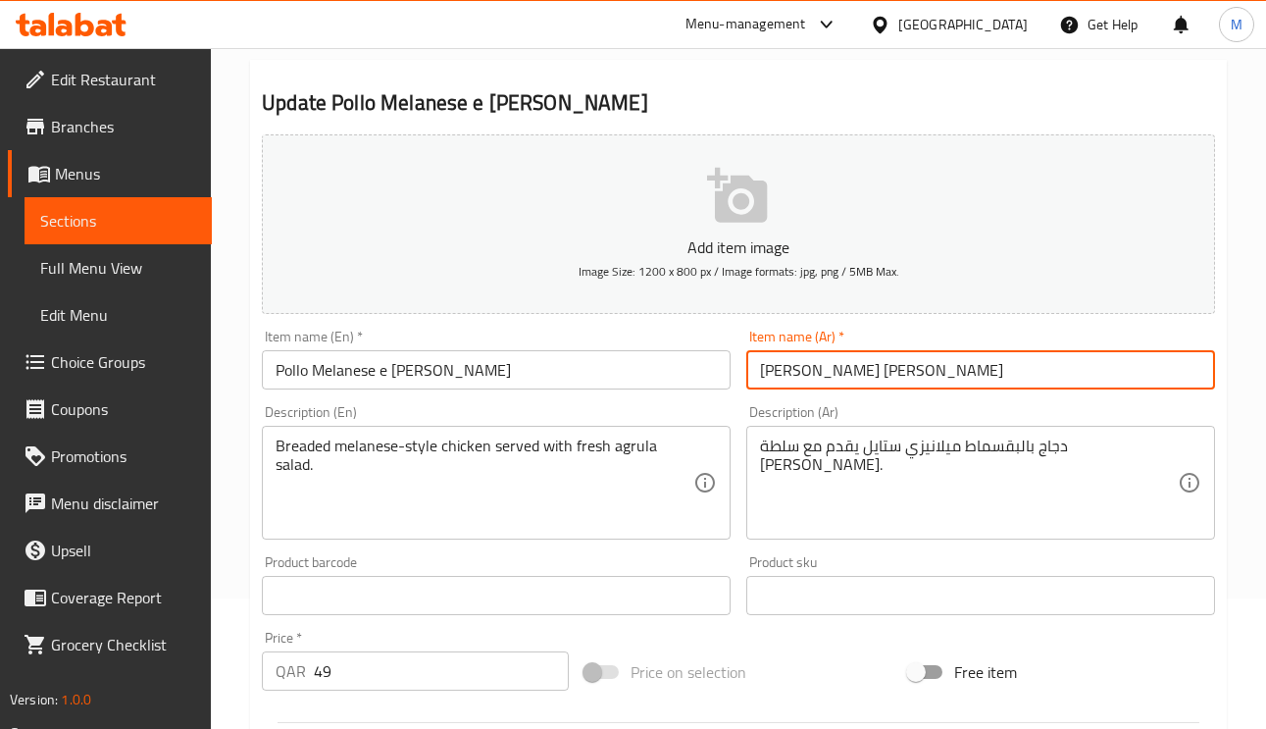
scroll to position [294, 0]
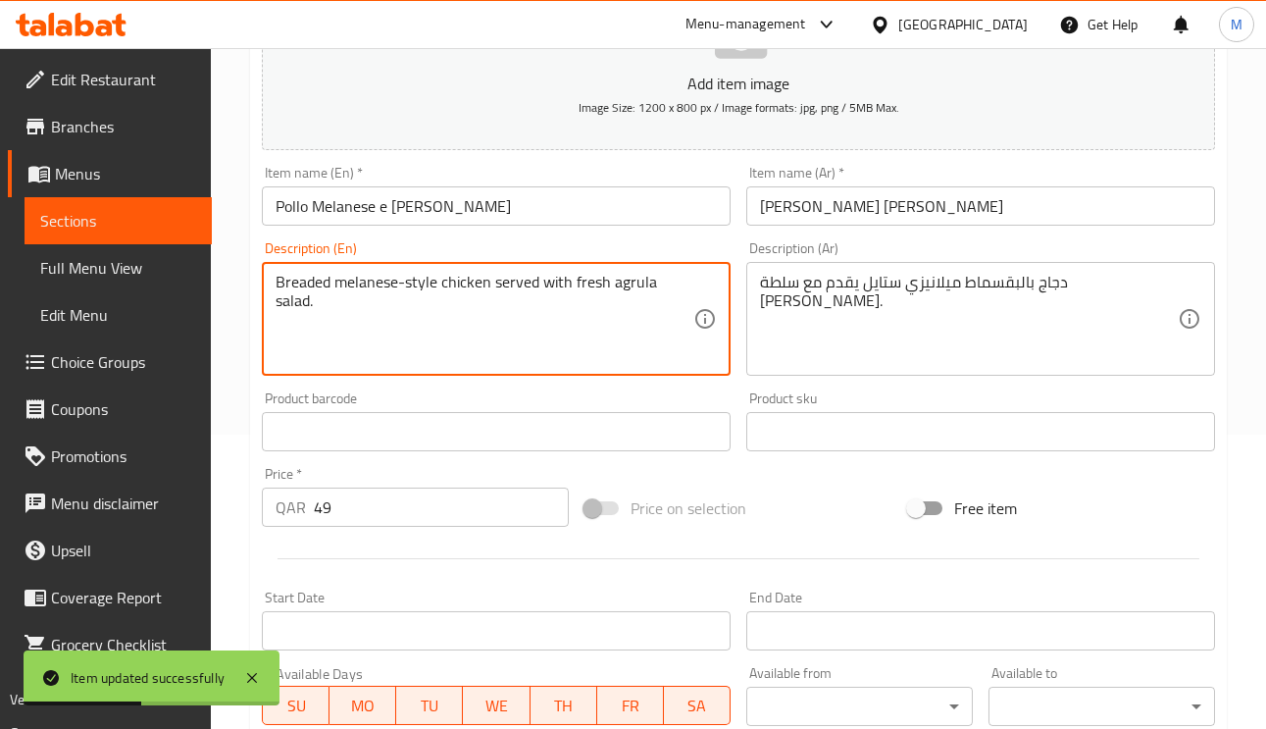
click at [642, 281] on textarea "Breaded melanese-style chicken served with fresh agrula salad." at bounding box center [485, 319] width 418 height 93
click at [591, 294] on textarea "Breaded melanese-style chicken served with fresh agrula salad." at bounding box center [485, 319] width 418 height 93
click at [373, 286] on textarea "Breaded melanese-style chicken served with fresh agrula salad." at bounding box center [485, 319] width 418 height 93
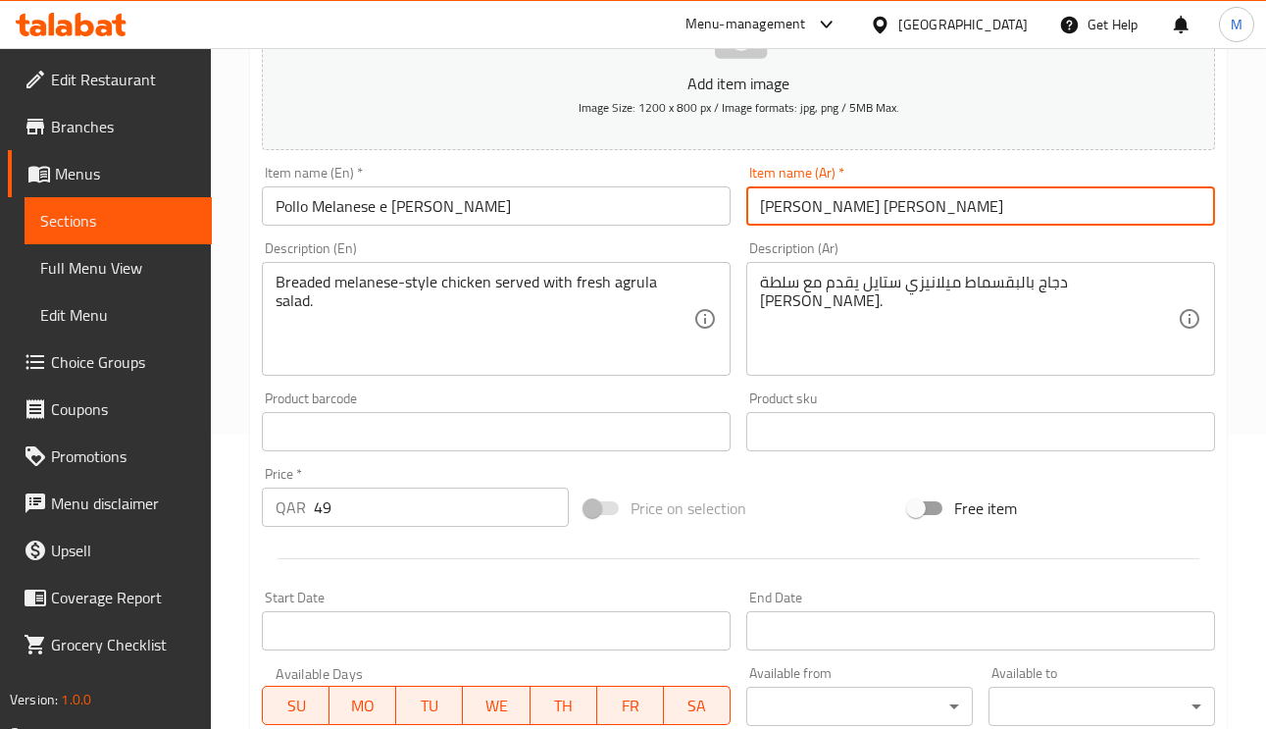
click at [982, 210] on input "[PERSON_NAME] [PERSON_NAME]" at bounding box center [980, 205] width 469 height 39
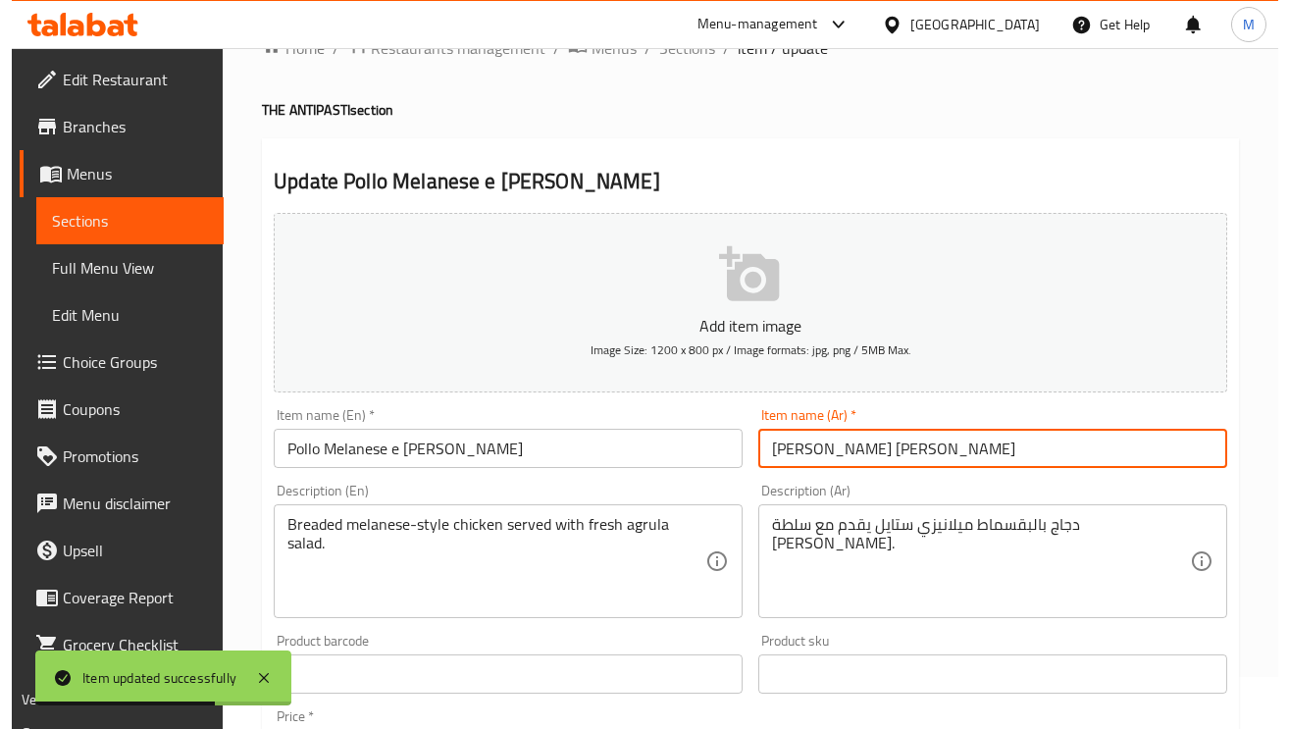
scroll to position [0, 0]
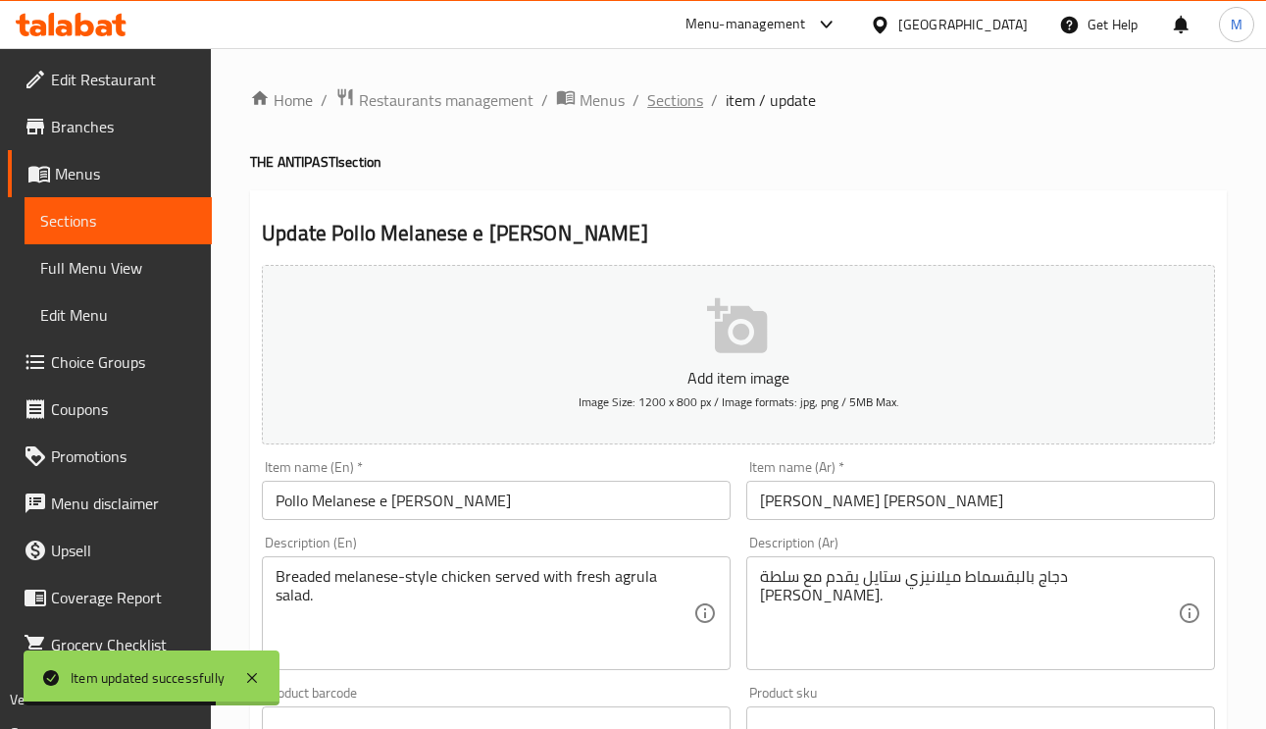
click at [684, 88] on span "Sections" at bounding box center [675, 100] width 56 height 24
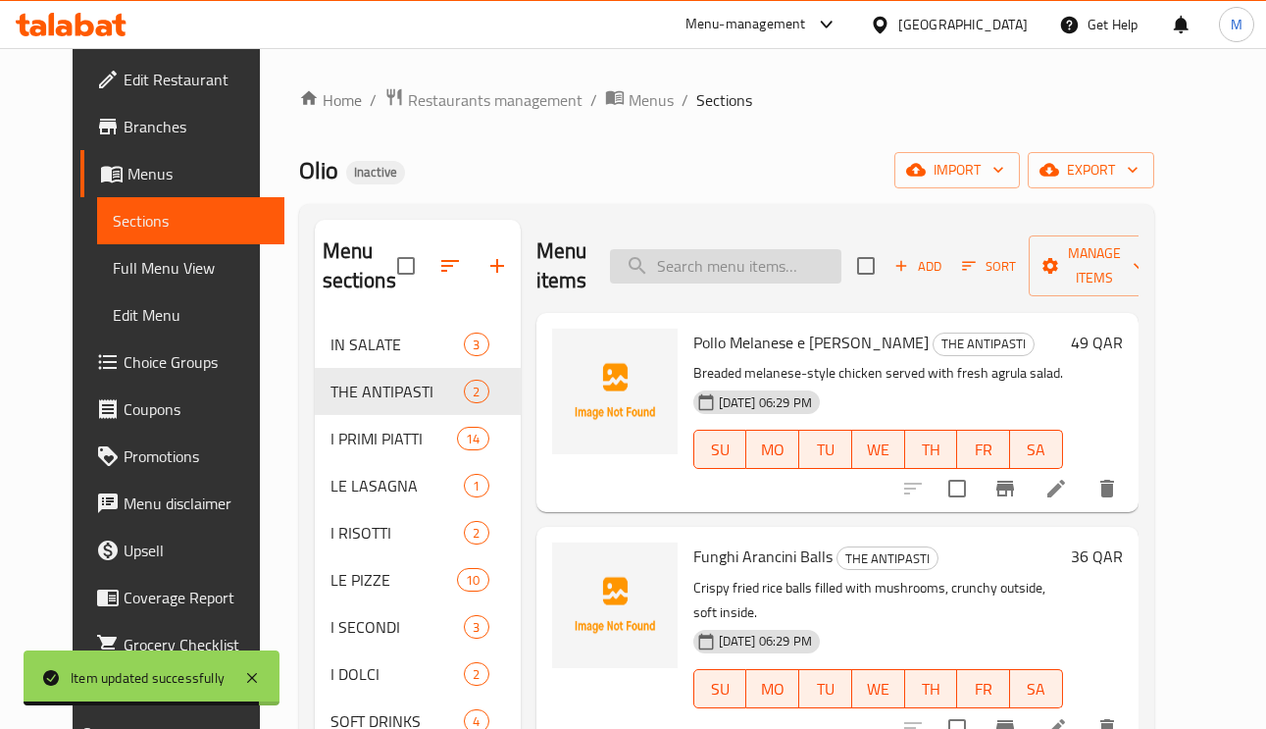
click at [739, 268] on input "search" at bounding box center [725, 266] width 231 height 34
paste input "Penne all' arrabbiata"
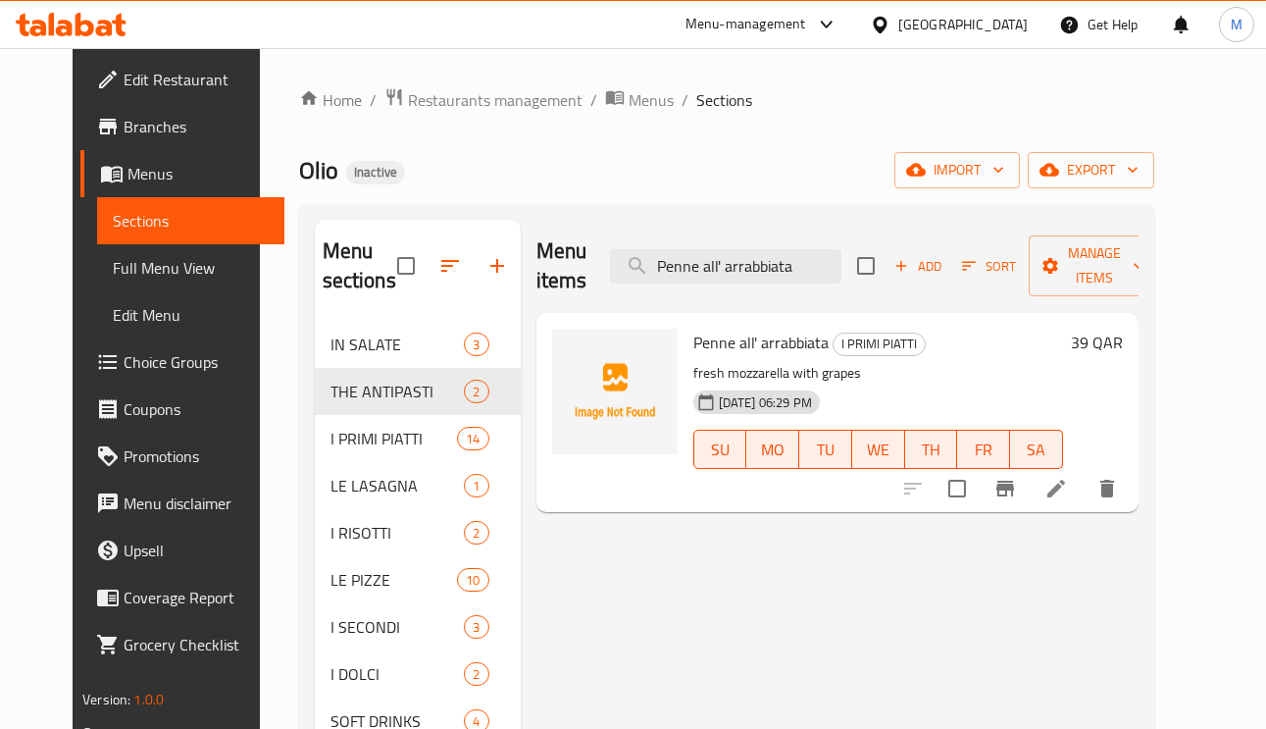
type input "Penne all' arrabbiata"
click at [1065, 490] on icon at bounding box center [1056, 489] width 18 height 18
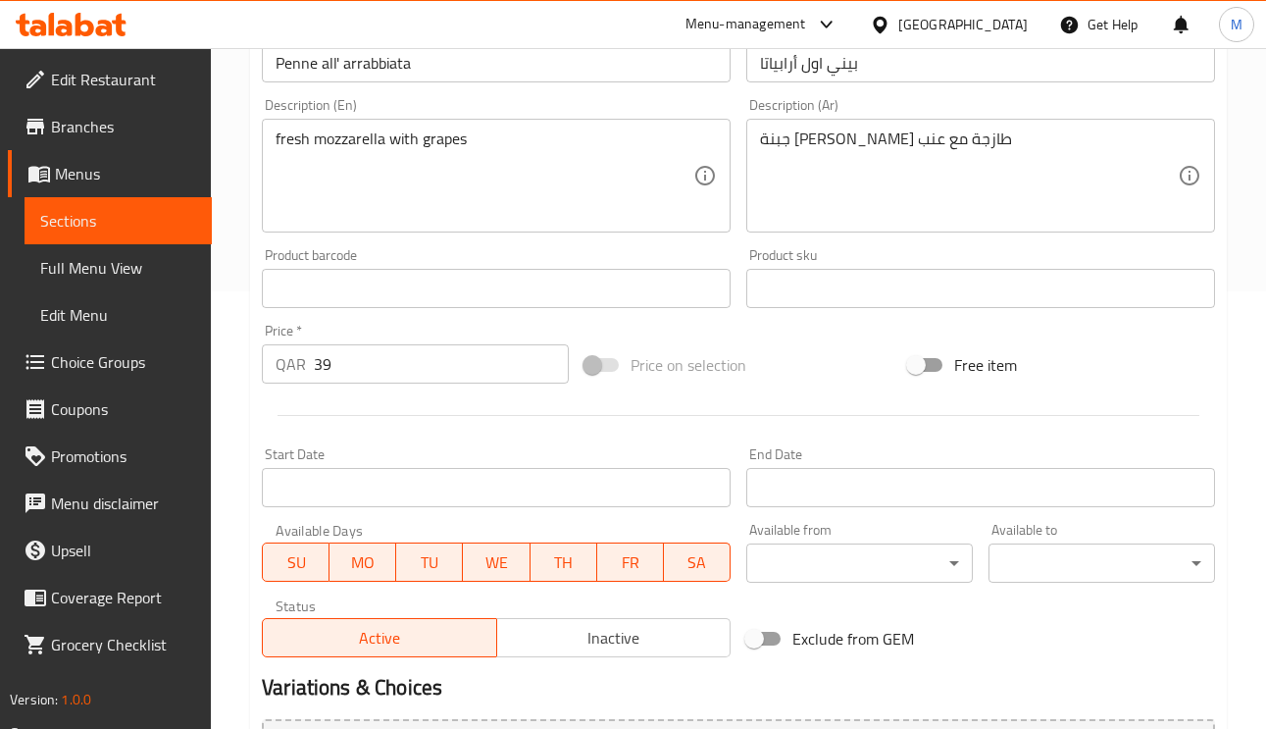
scroll to position [441, 0]
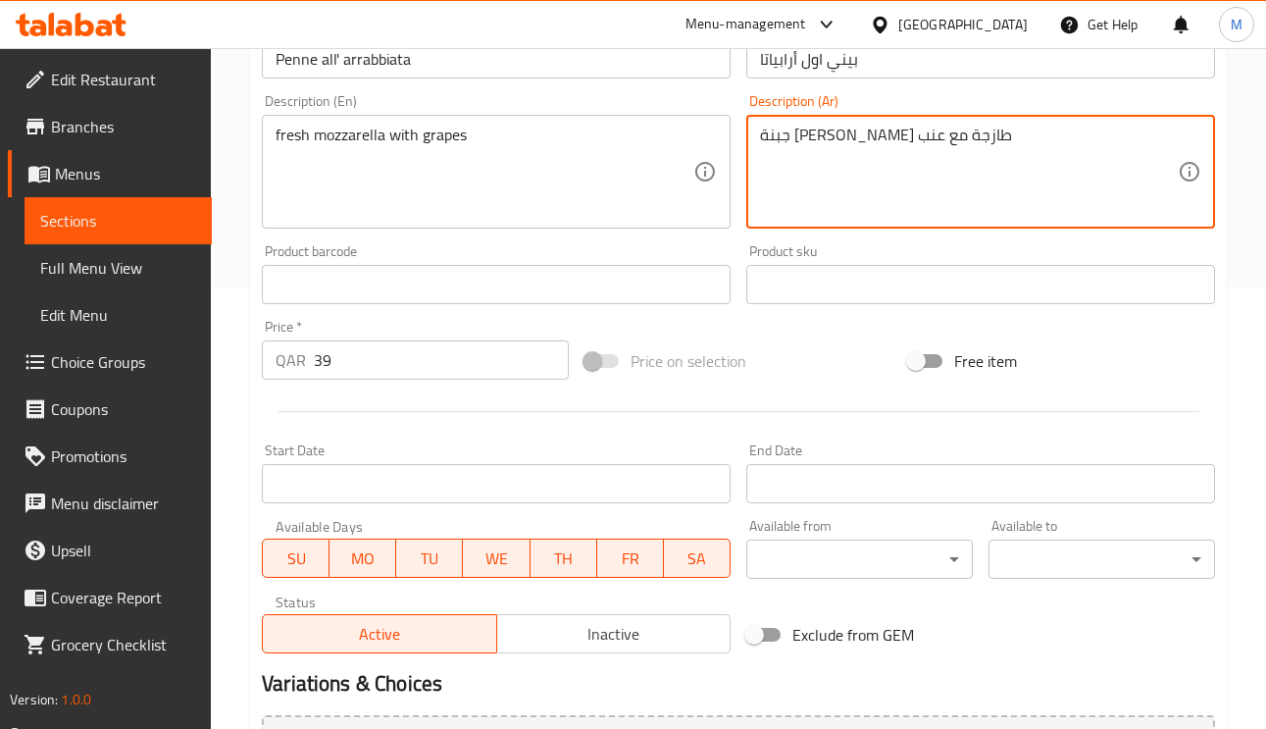
click at [924, 138] on textarea "جبنة موتزاريلا طازجة مع عنب" at bounding box center [969, 172] width 418 height 93
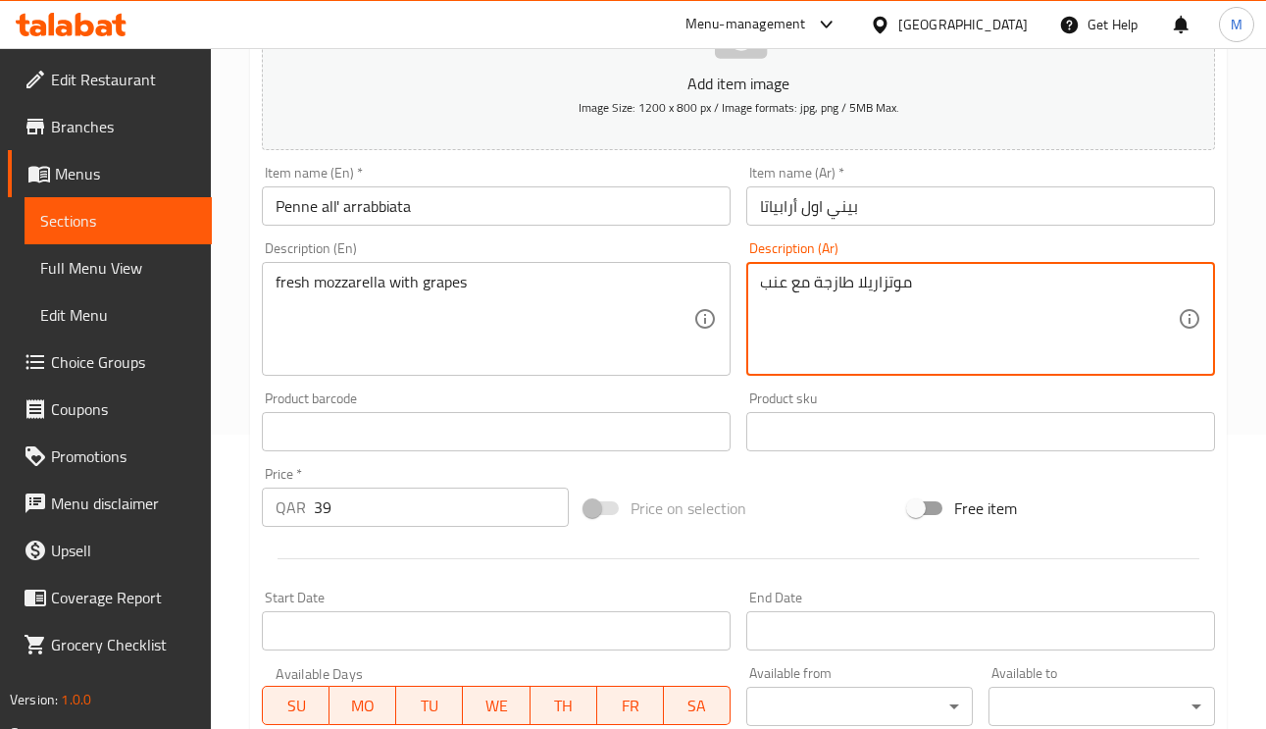
type textarea "موتزاريلا طازجة مع عنب"
click at [939, 213] on input "بيني اول أرابياتا" at bounding box center [980, 205] width 469 height 39
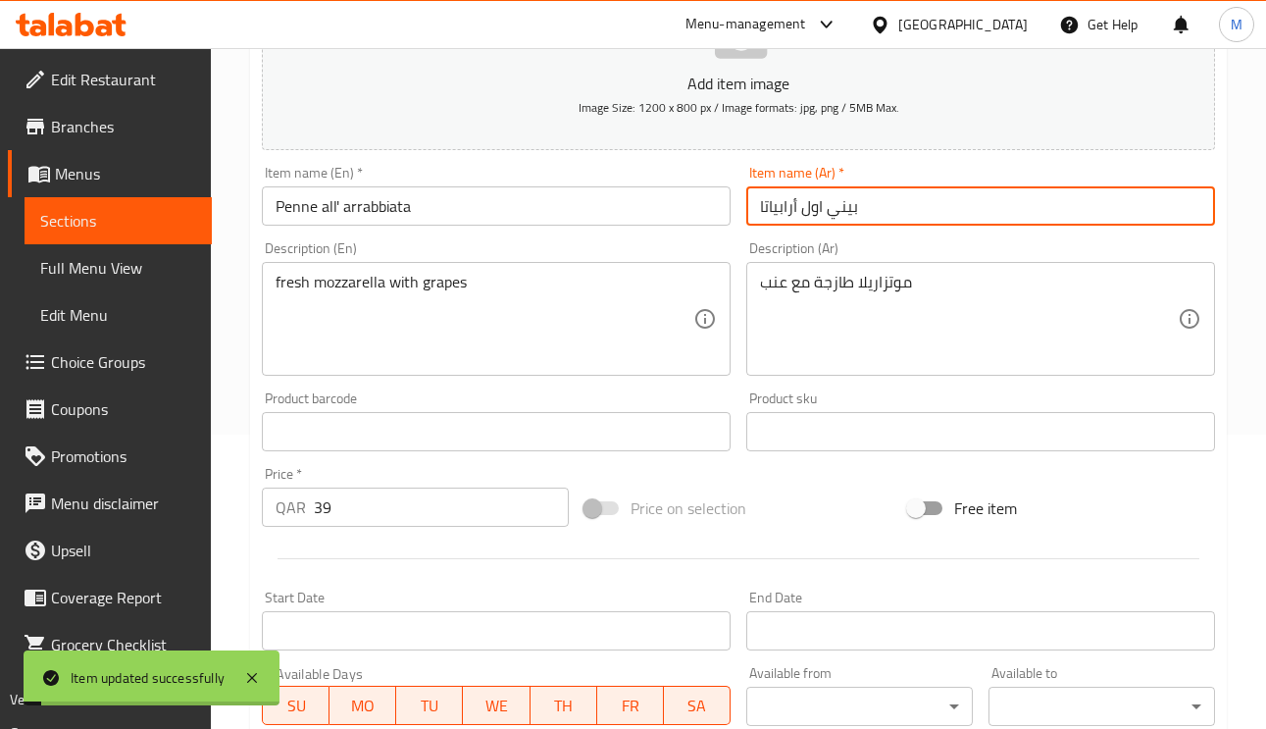
click at [404, 223] on input "Penne all' arrabbiata" at bounding box center [496, 205] width 469 height 39
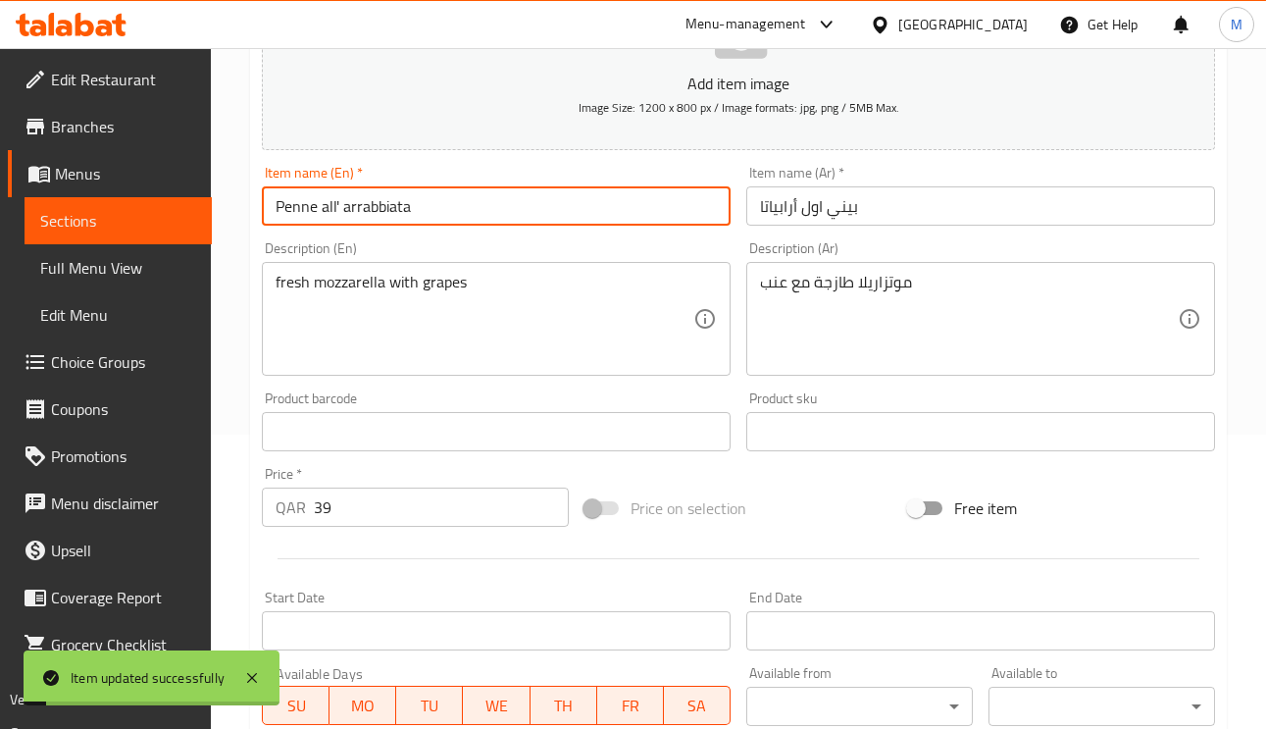
click at [404, 223] on input "Penne all' arrabbiata" at bounding box center [496, 205] width 469 height 39
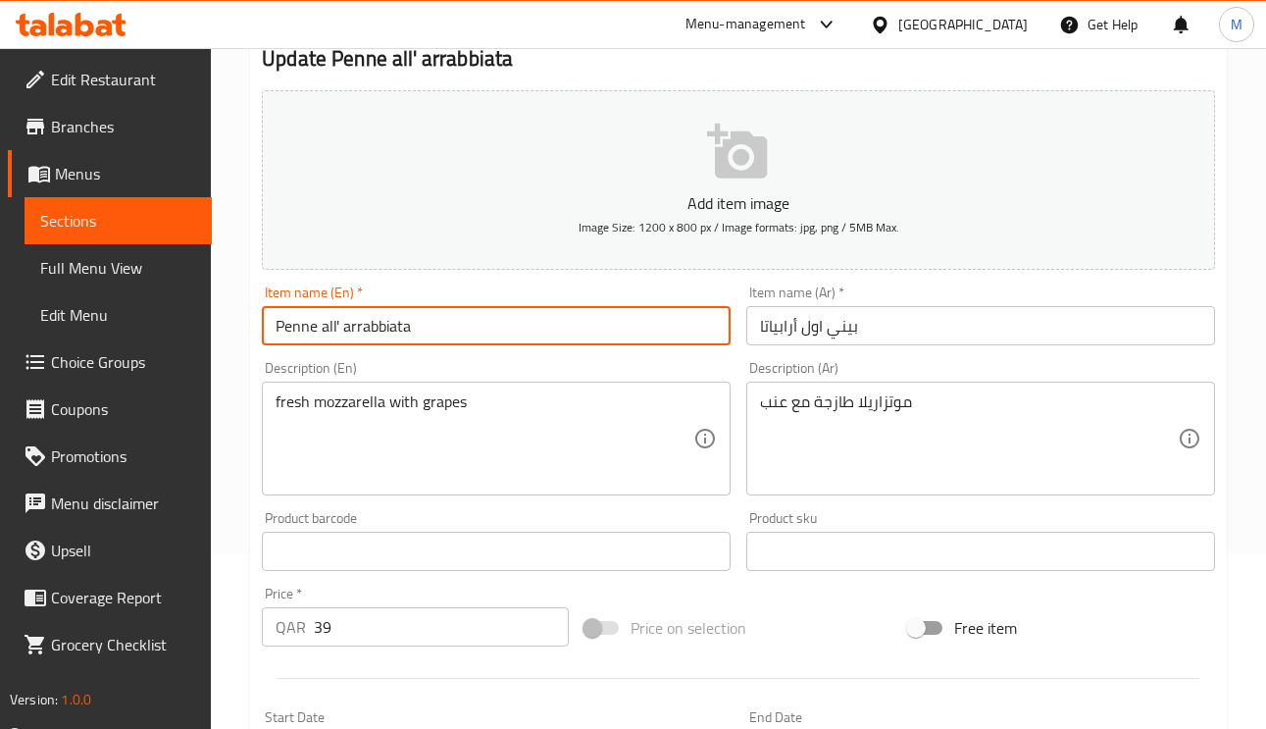
scroll to position [0, 0]
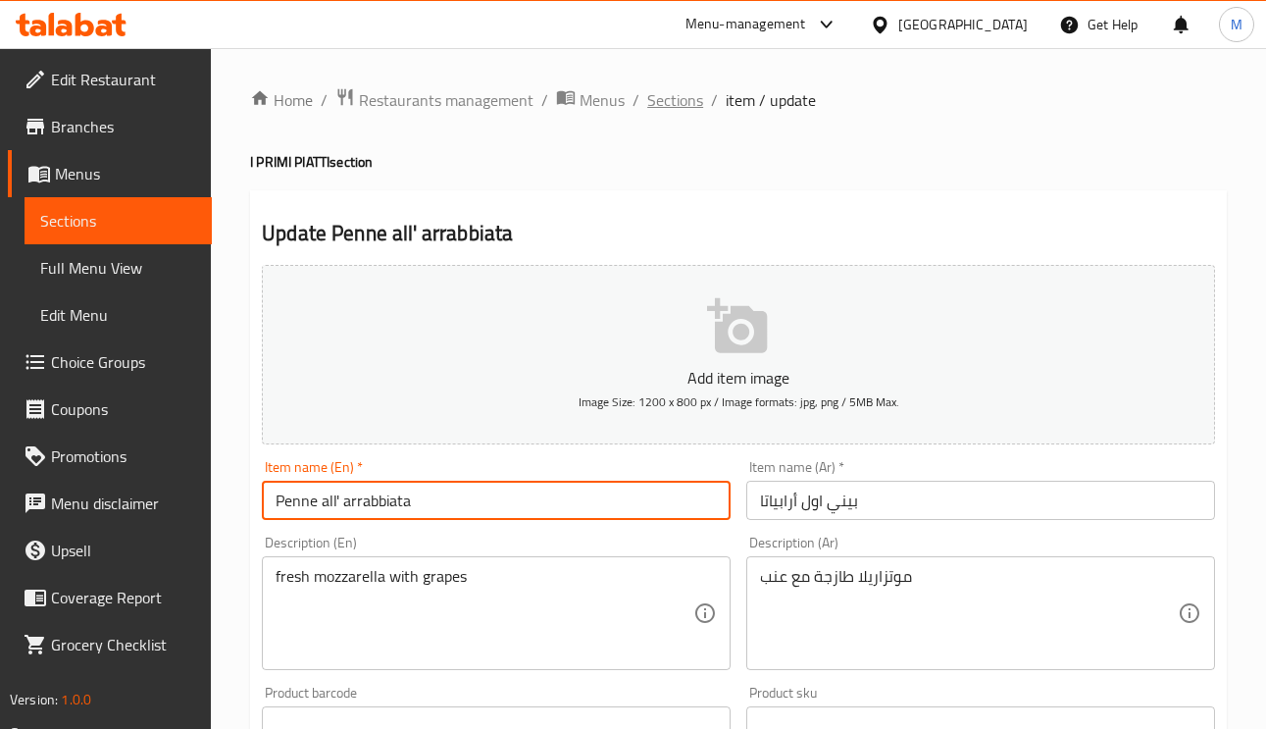
click at [672, 104] on span "Sections" at bounding box center [675, 100] width 56 height 24
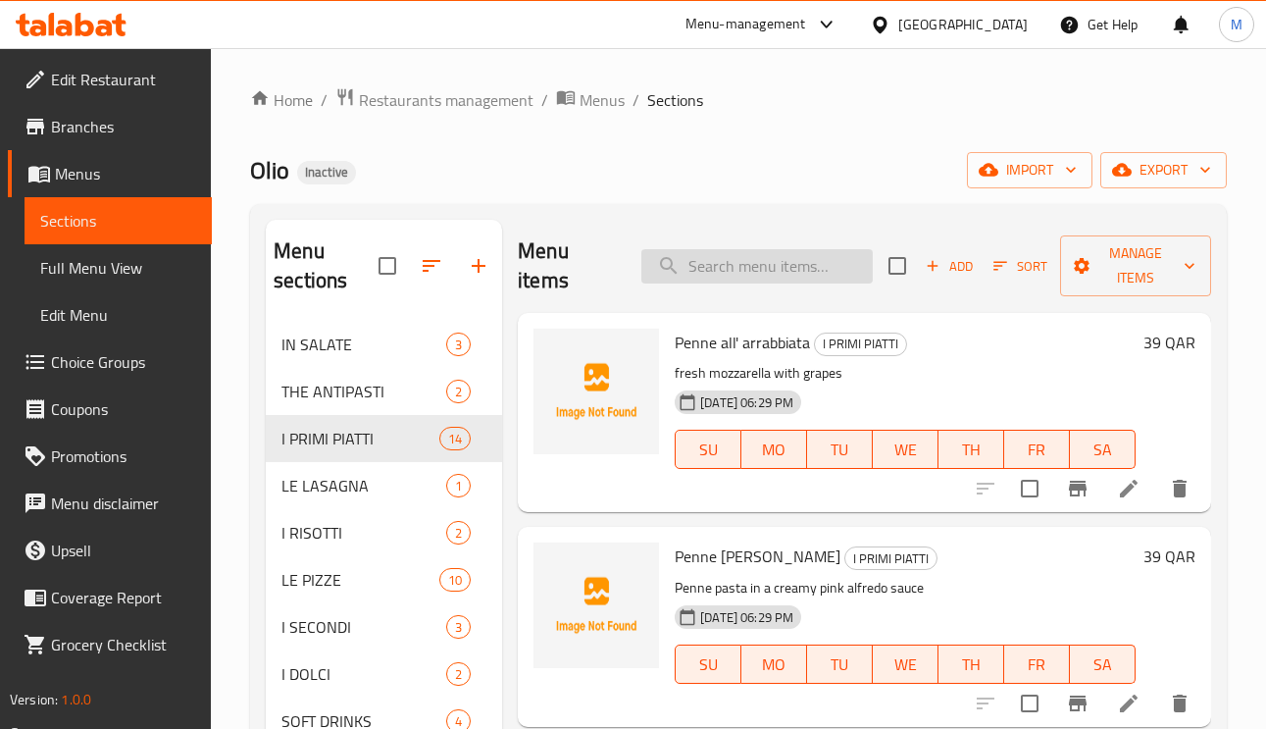
click at [739, 259] on input "search" at bounding box center [756, 266] width 231 height 34
paste input "Pasta Speciale Di Olio"
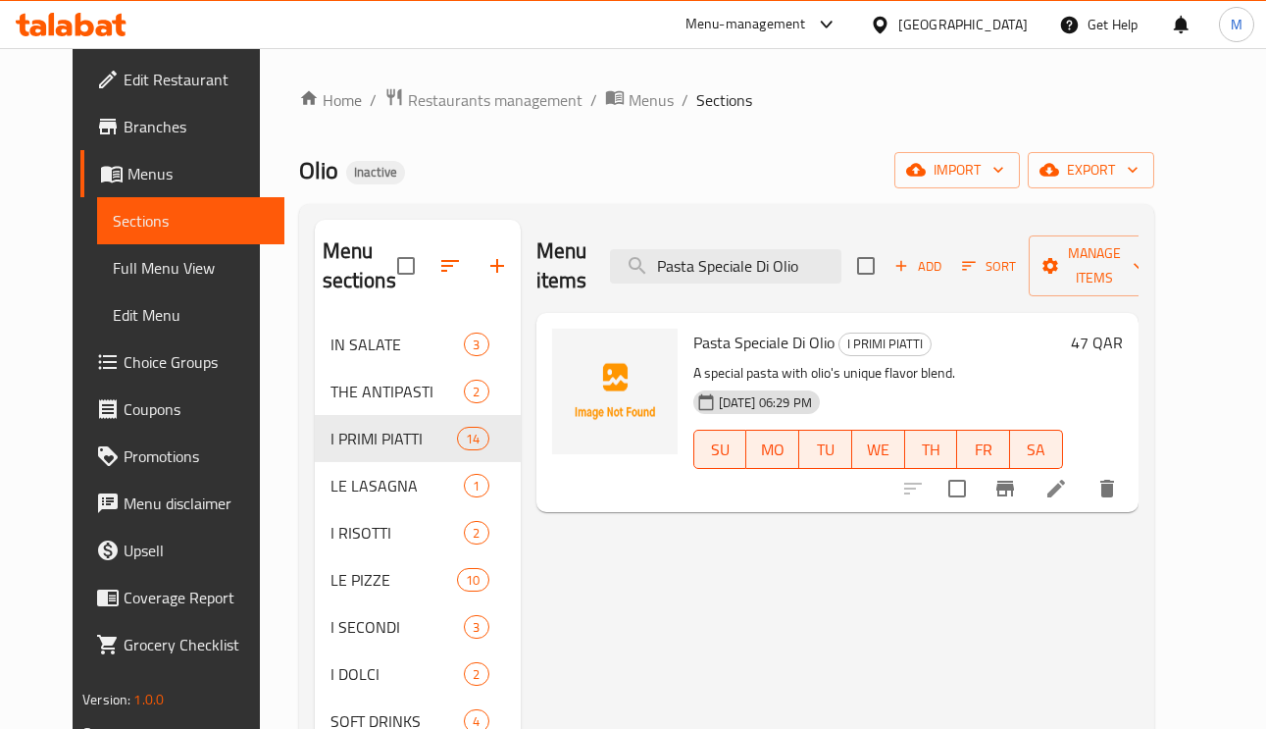
type input "Pasta Speciale Di Olio"
click at [1084, 503] on li at bounding box center [1056, 488] width 55 height 35
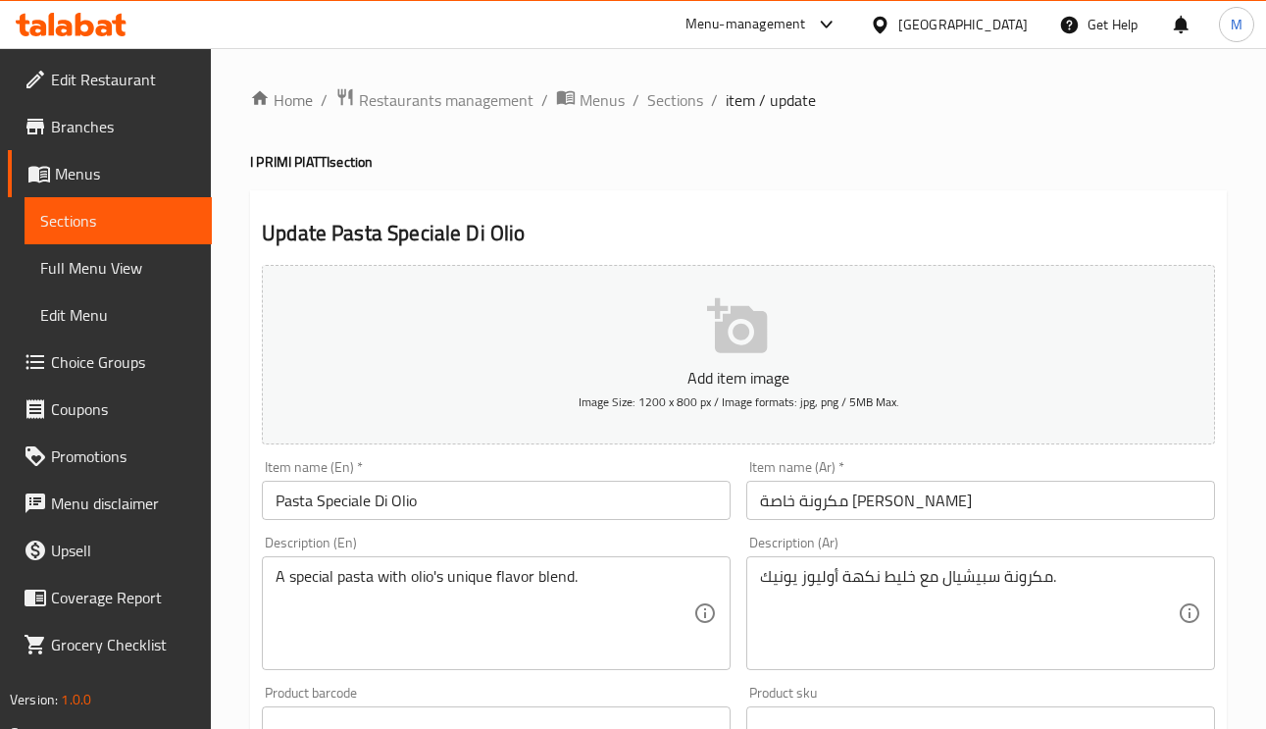
click at [774, 511] on input "مكرونة خاصة دي اويلو" at bounding box center [980, 500] width 469 height 39
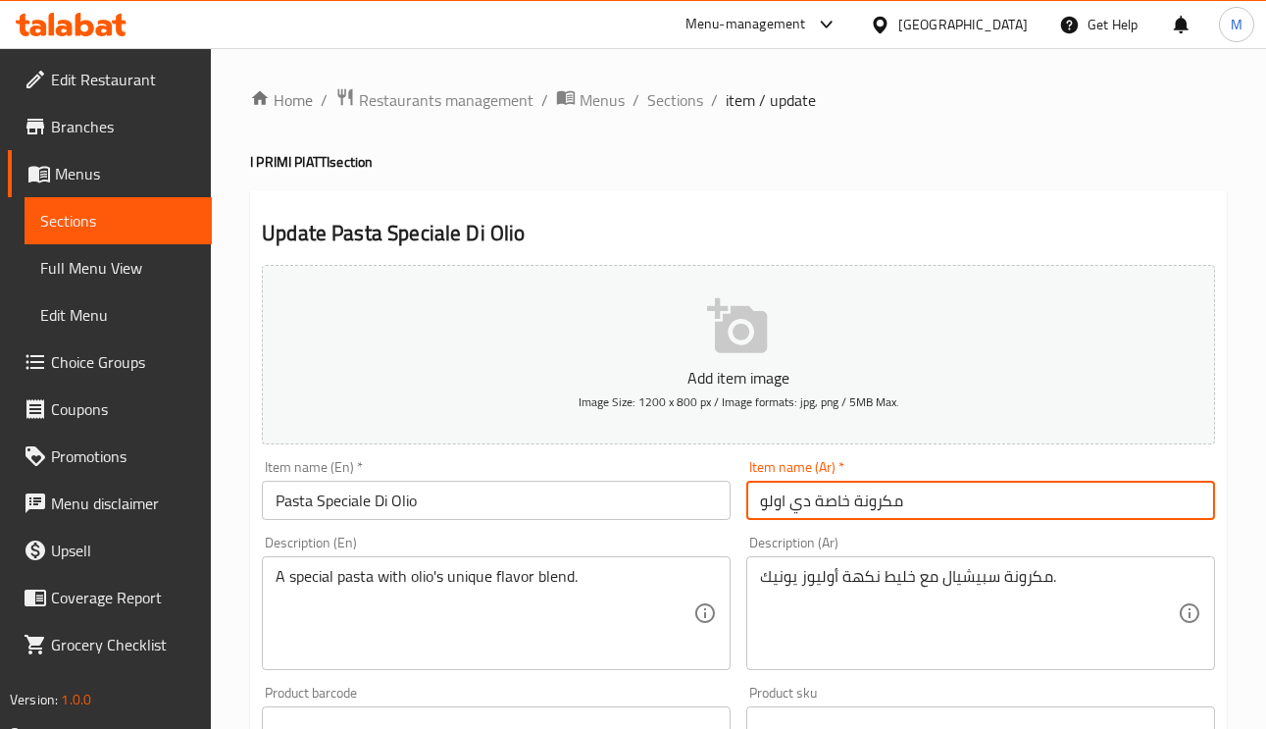
click at [761, 511] on input "مكرونة خاصة دي اولو" at bounding box center [980, 500] width 469 height 39
drag, startPoint x: 761, startPoint y: 511, endPoint x: 778, endPoint y: 517, distance: 17.7
click at [769, 512] on input "مكرونة خاصة دي اولو" at bounding box center [980, 500] width 469 height 39
drag, startPoint x: 767, startPoint y: 505, endPoint x: 782, endPoint y: 513, distance: 16.7
click at [768, 505] on input "مكرونة خاصة دي اولو" at bounding box center [980, 500] width 469 height 39
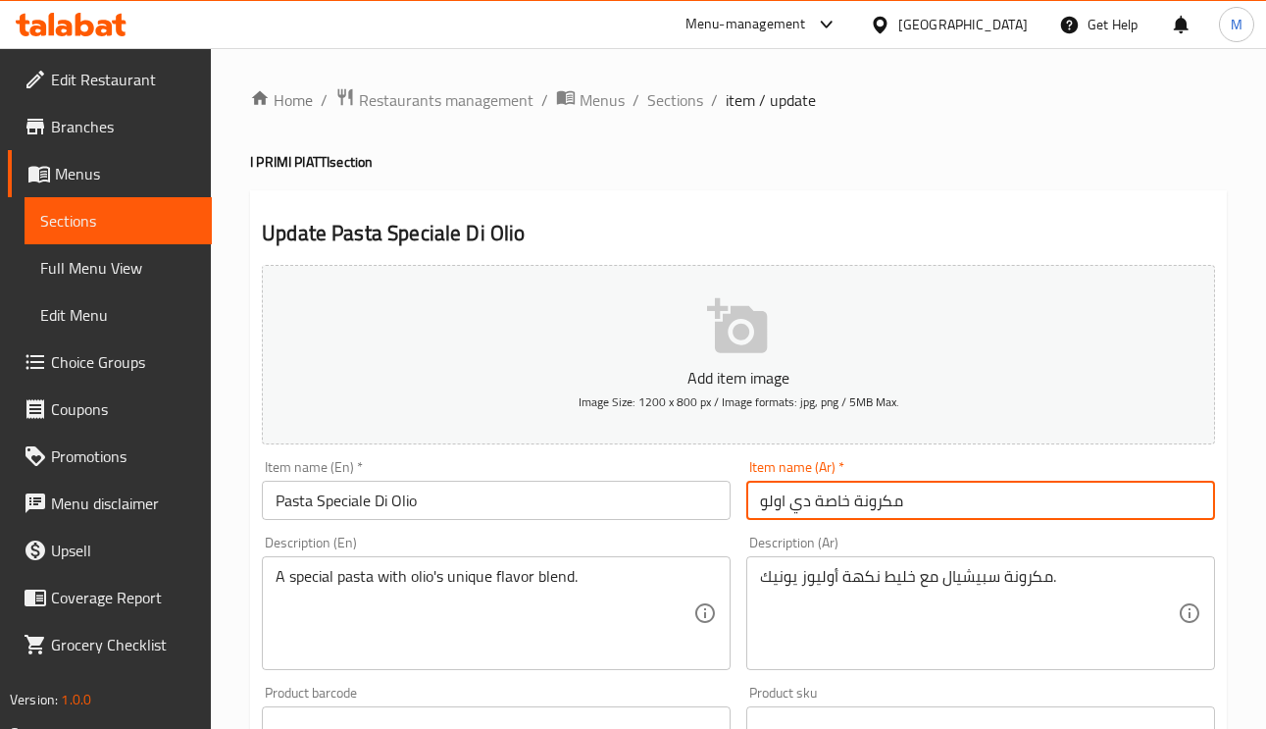
click at [770, 503] on input "مكرونة خاصة دي اولو" at bounding box center [980, 500] width 469 height 39
type input "مكرونة خاصة دي اوليو"
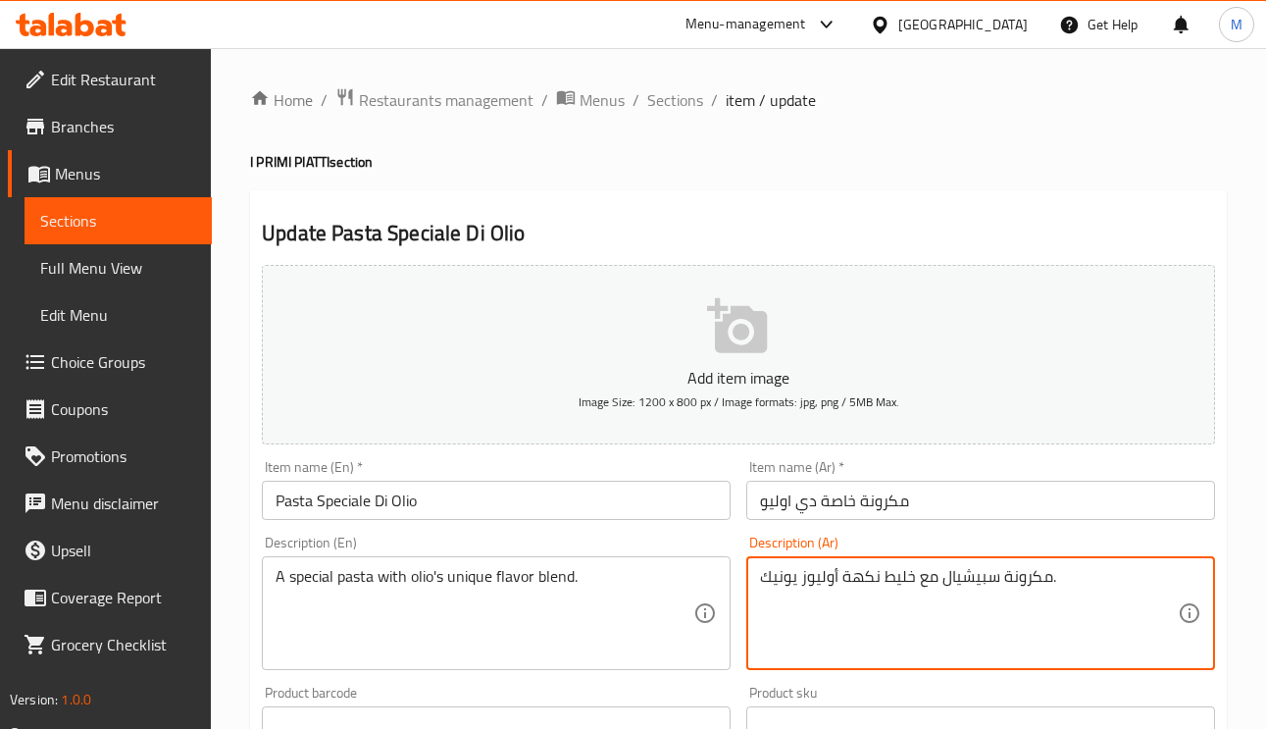
click at [995, 498] on input "مكرونة خاصة دي اوليو" at bounding box center [980, 500] width 469 height 39
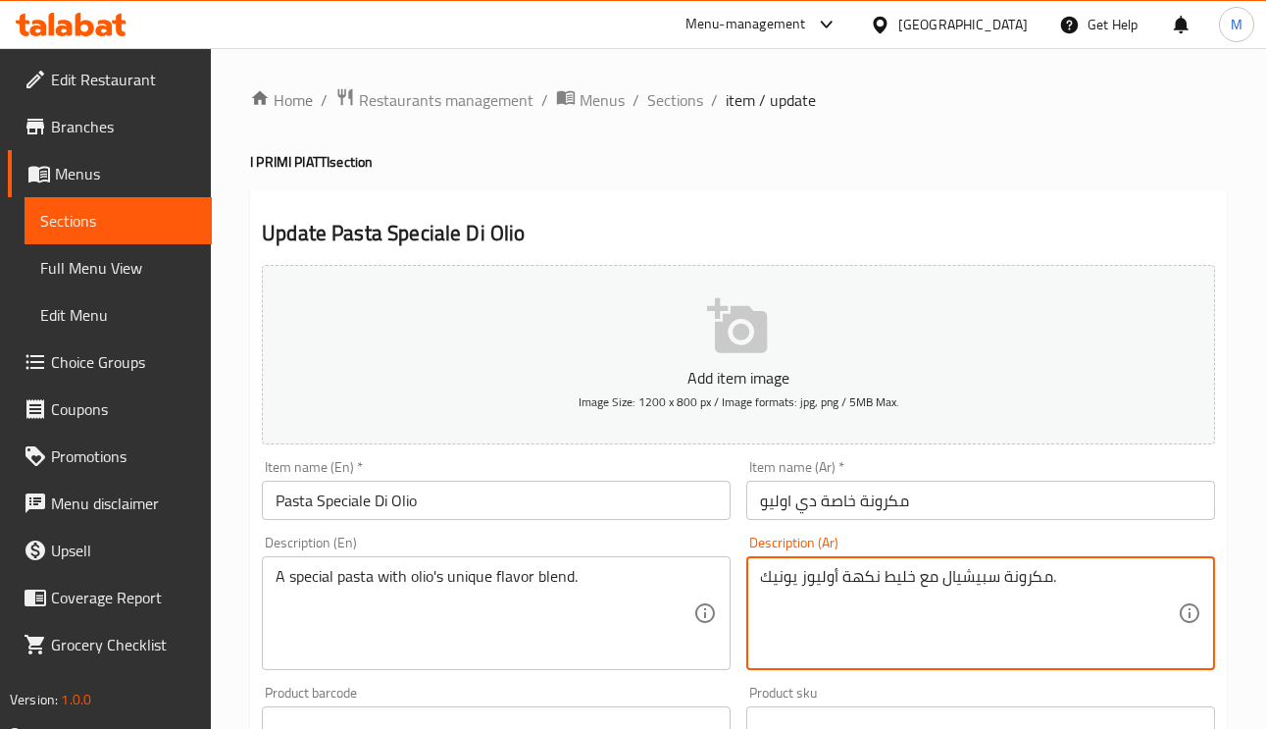
click at [783, 584] on textarea "مكرونة سبيشيال مع خليط نكهة أوليوز يونيك." at bounding box center [969, 613] width 418 height 93
type textarea "مكرونة سبيشيال مع خليط نكهة أوليوز الفريد."
click at [981, 498] on input "مكرونة خاصة دي اوليو" at bounding box center [980, 500] width 469 height 39
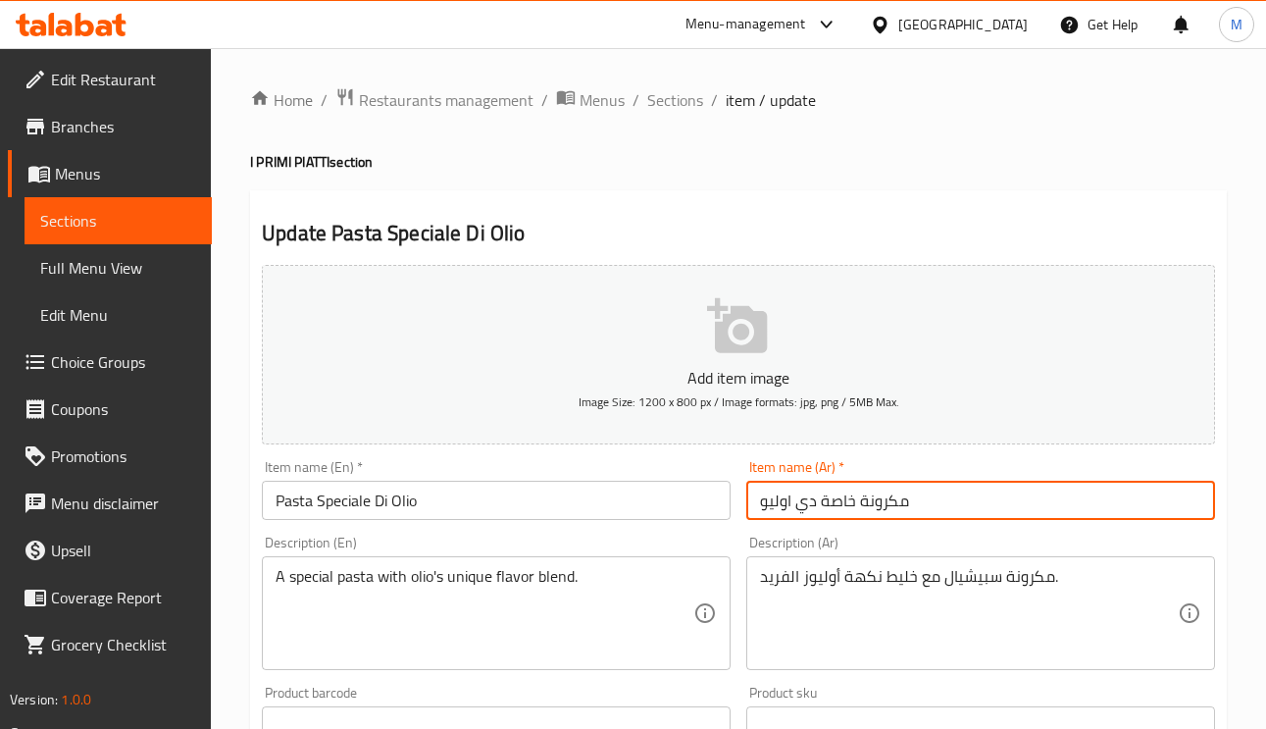
click at [658, 102] on span "Sections" at bounding box center [675, 100] width 56 height 24
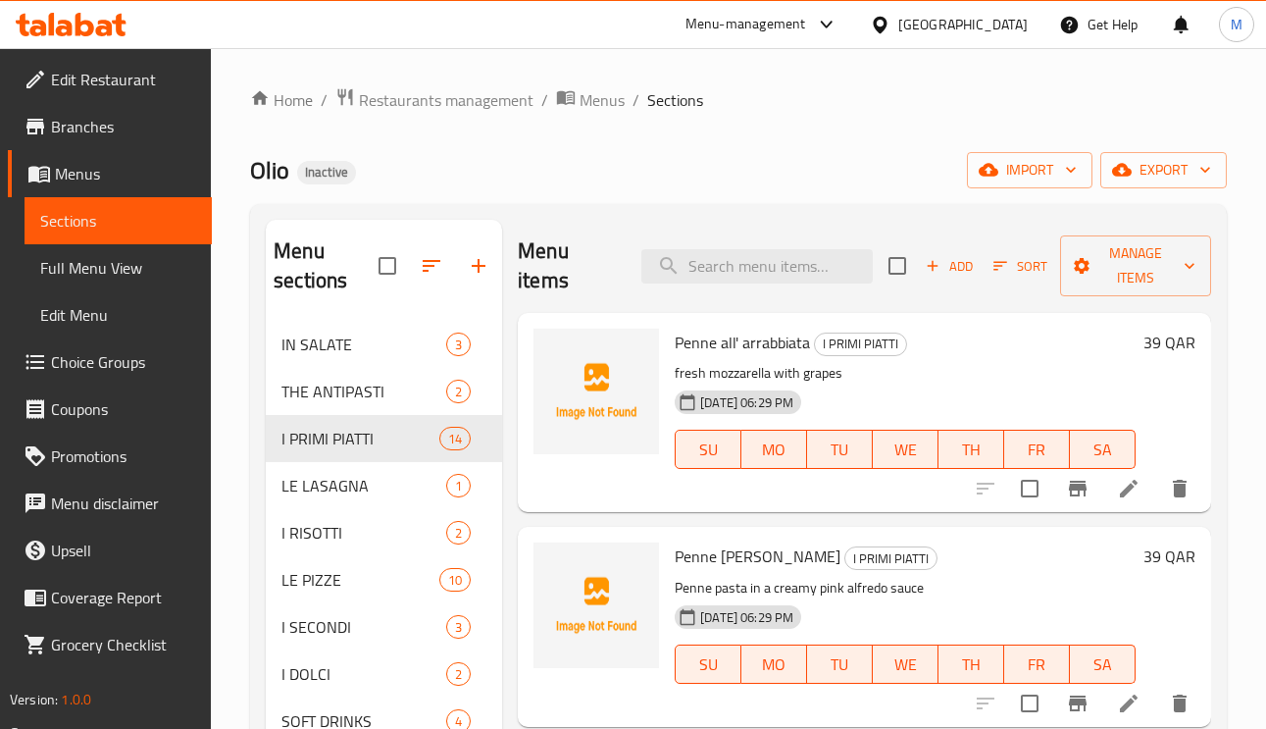
click at [822, 333] on span "I PRIMI PIATTI" at bounding box center [860, 343] width 91 height 23
click at [810, 315] on div "Penne all' arrabbiata I PRIMI PIATTI fresh mozzarella with grapes 09-09-2025 06…" at bounding box center [864, 412] width 693 height 199
click at [778, 278] on input "search" at bounding box center [756, 266] width 231 height 34
paste input "Frutti De Mare"
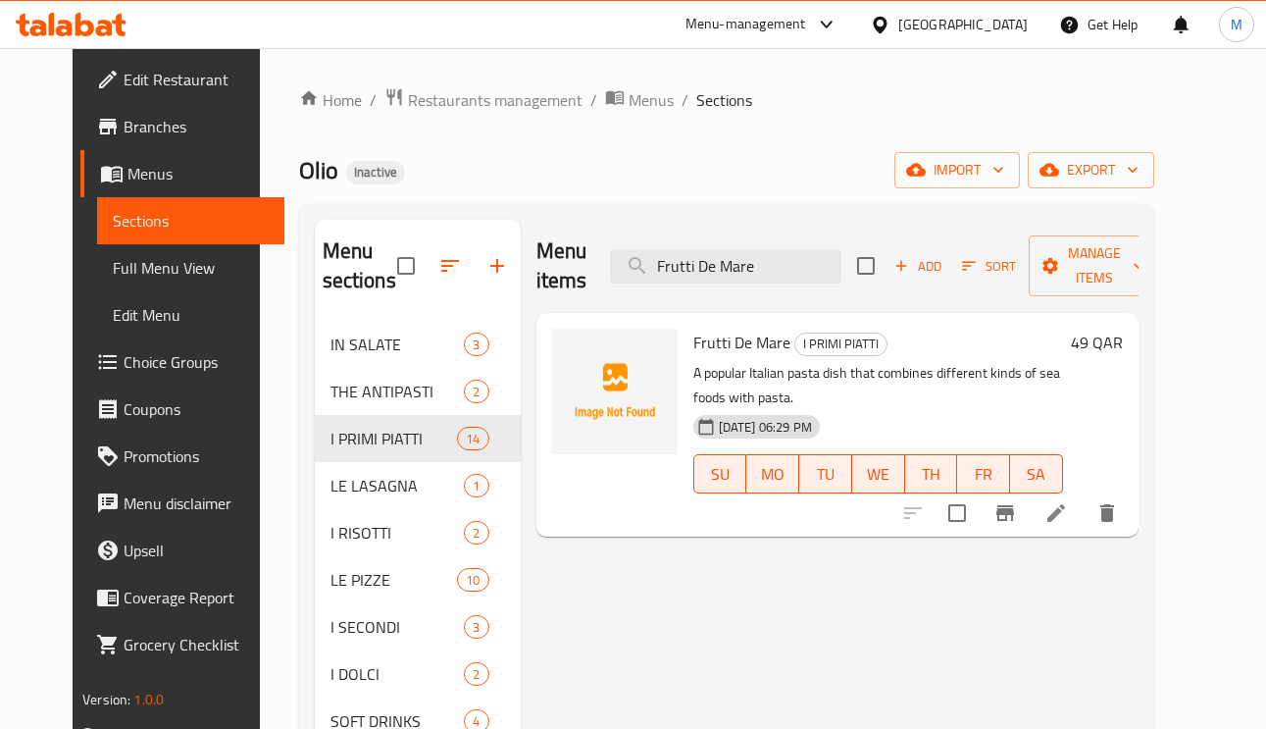
type input "Frutti De Mare"
click at [1068, 517] on icon at bounding box center [1057, 513] width 24 height 24
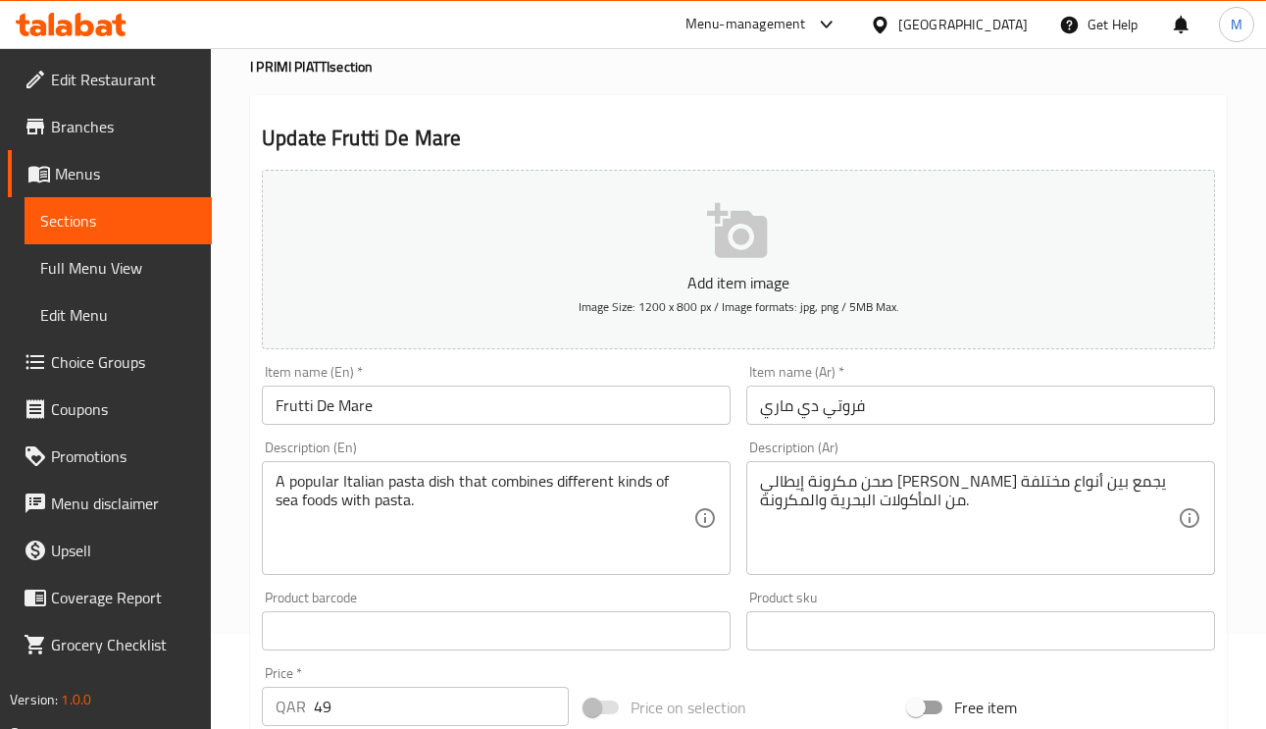
scroll to position [147, 0]
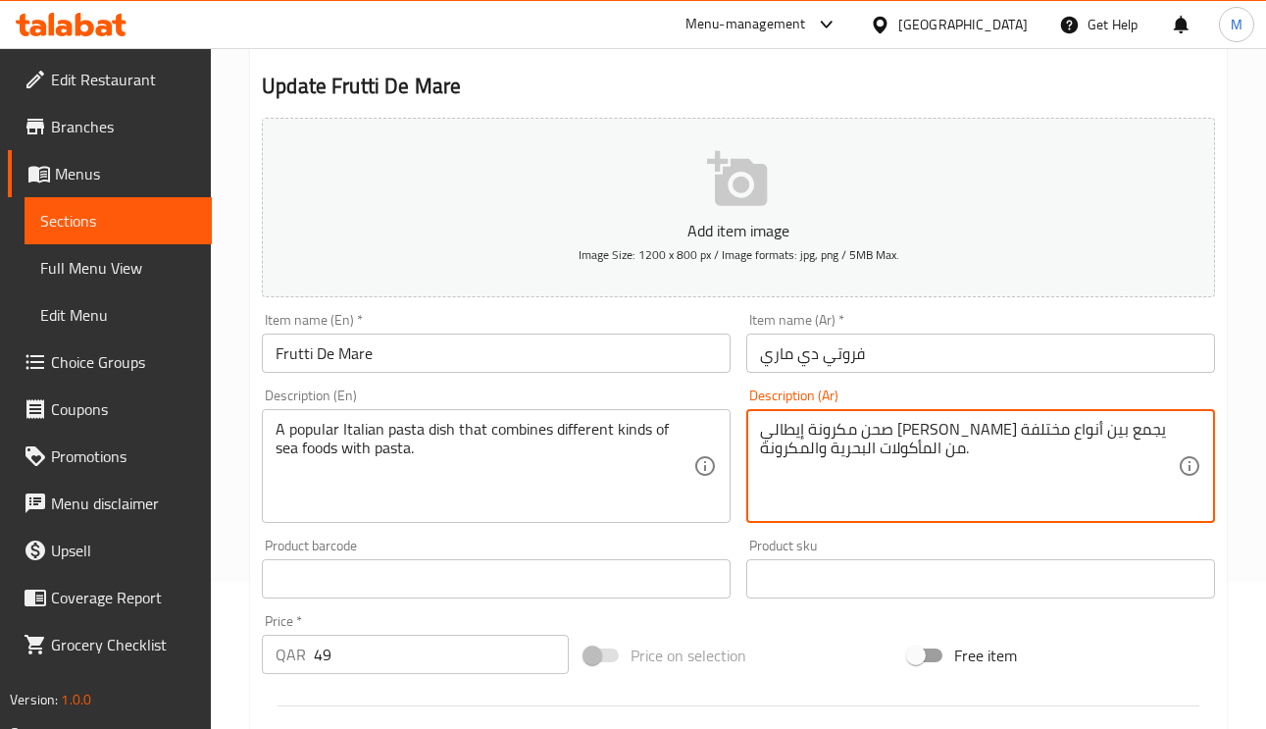
click at [1037, 431] on textarea "صحن مكرونة إيطالي بوبولار يجمع بين أنواع مختلفة من المأكولات البحرية والمكرونة." at bounding box center [969, 466] width 418 height 93
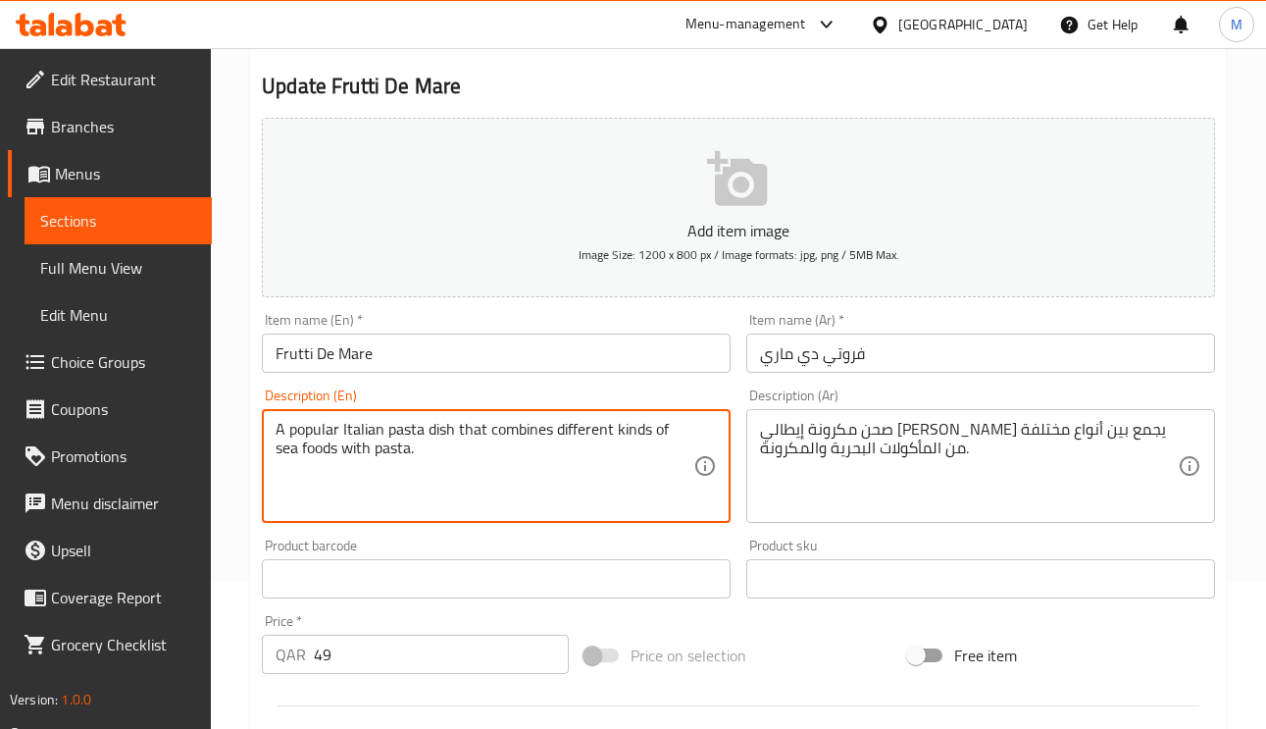
click at [324, 427] on textarea "A popular Italian pasta dish that combines different kinds of sea foods with pa…" at bounding box center [485, 466] width 418 height 93
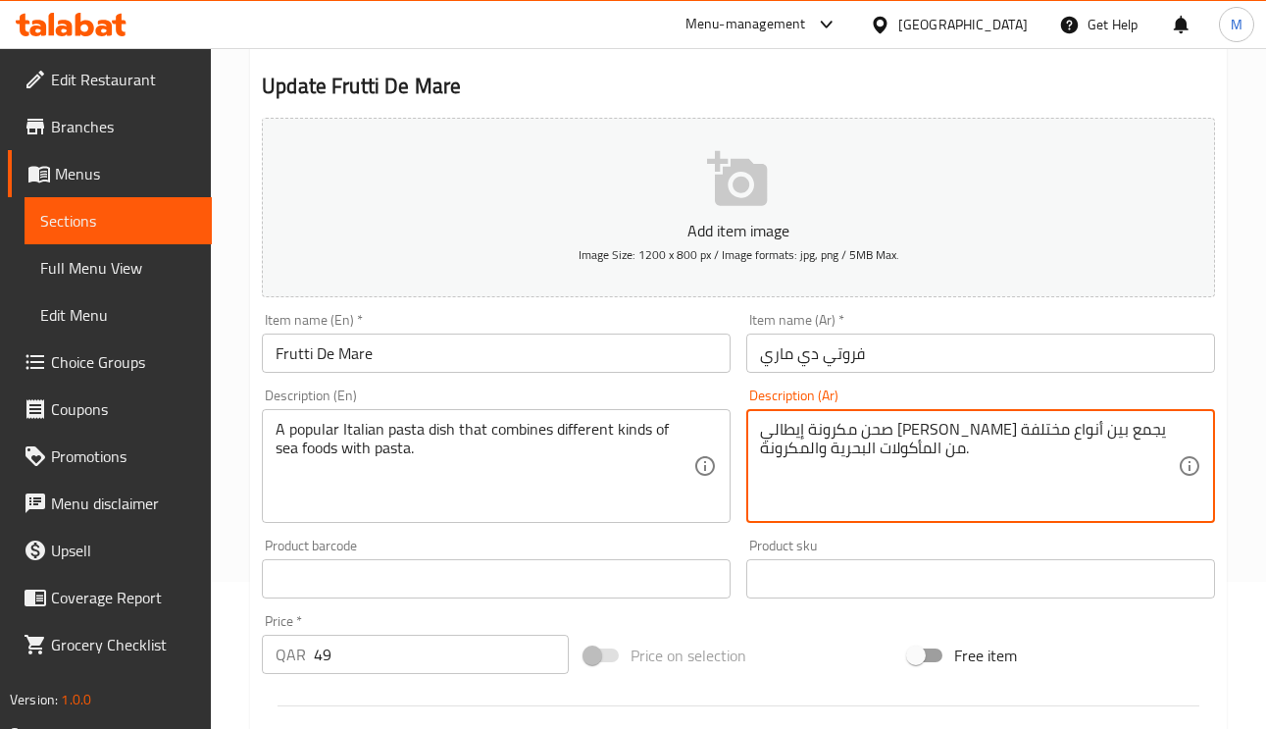
click at [1024, 423] on textarea "صحن مكرونة إيطالي بوبولار يجمع بين أنواع مختلفة من المأكولات البحرية والمكرونة." at bounding box center [969, 466] width 418 height 93
paste textarea "عبي"
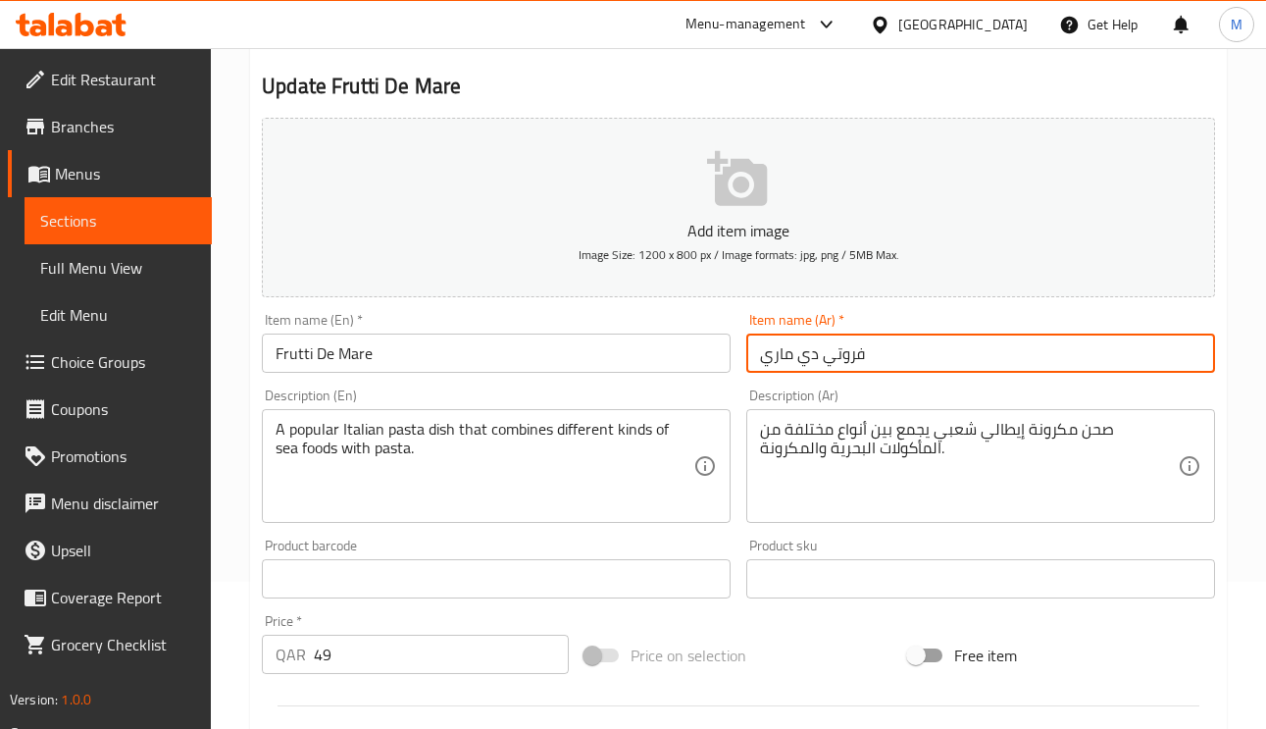
click at [914, 357] on input "فروتي دي ماري" at bounding box center [980, 352] width 469 height 39
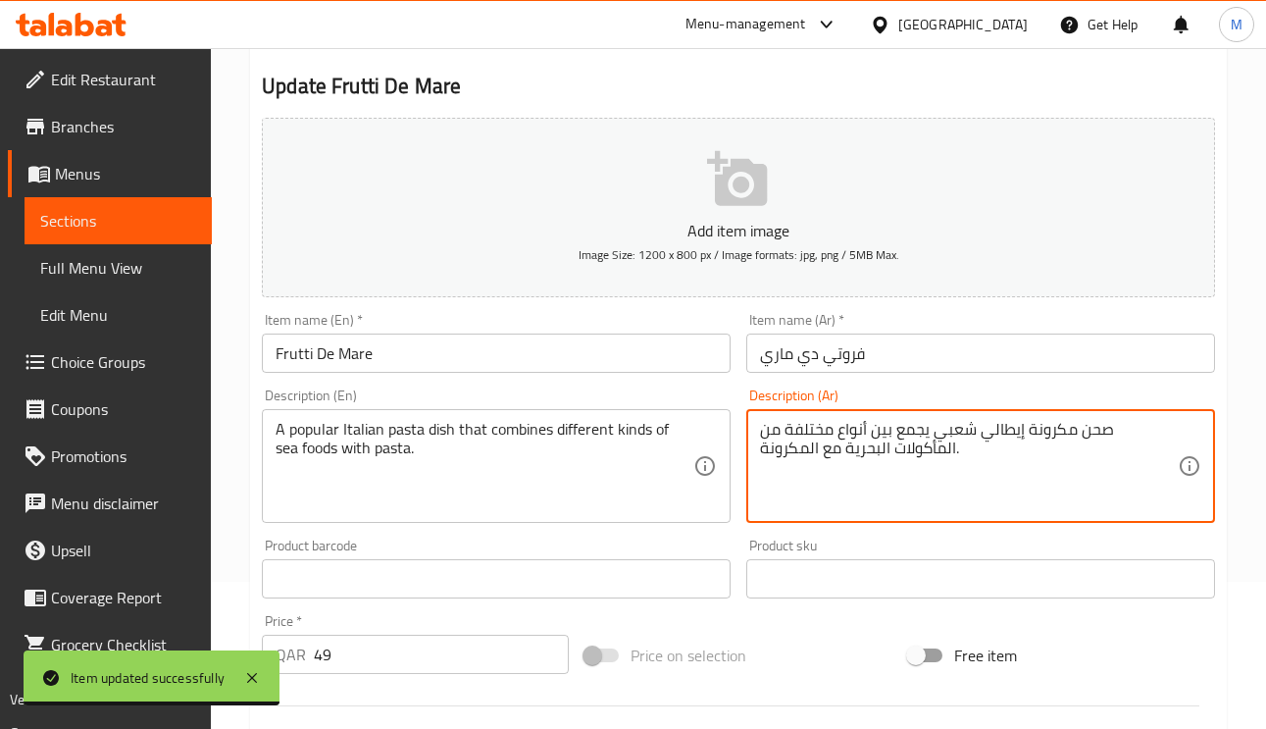
type textarea "صحن مكرونة إيطالي شعبي يجمع بين أنواع مختلفة من المأكولات البحرية مع المكرونة."
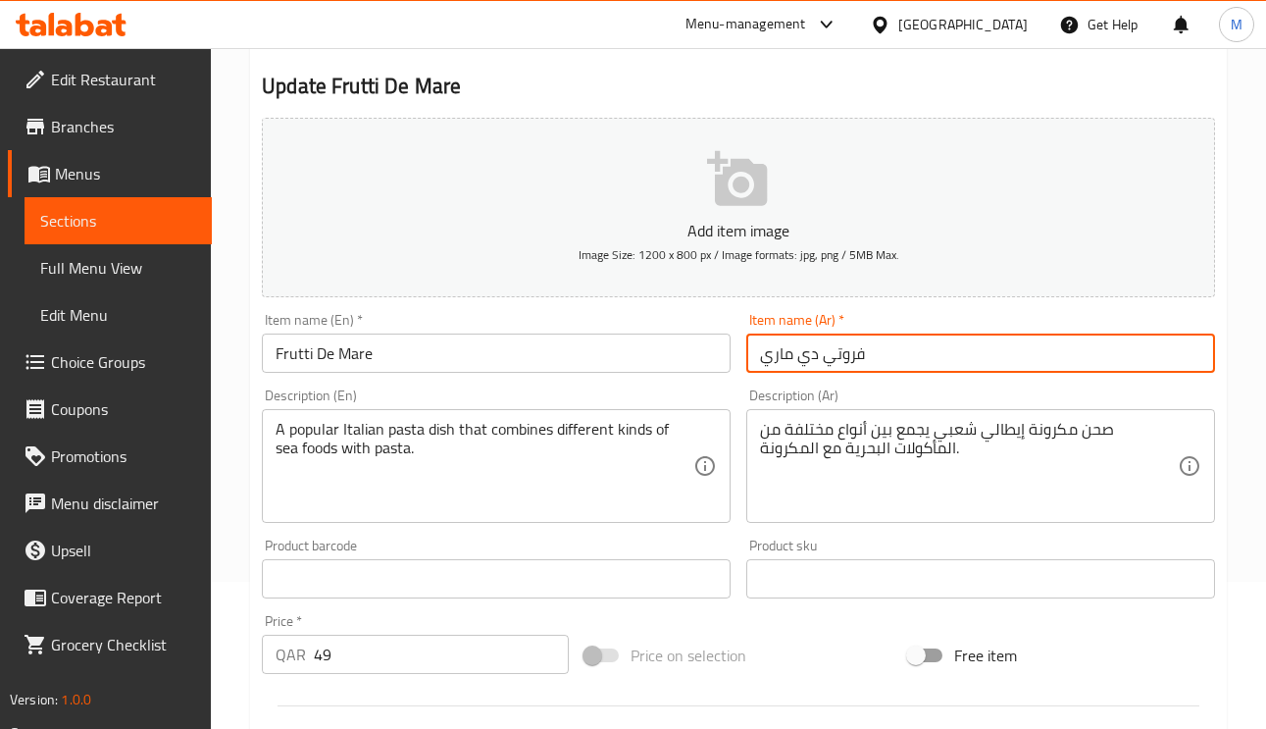
click at [948, 370] on input "فروتي دي ماري" at bounding box center [980, 352] width 469 height 39
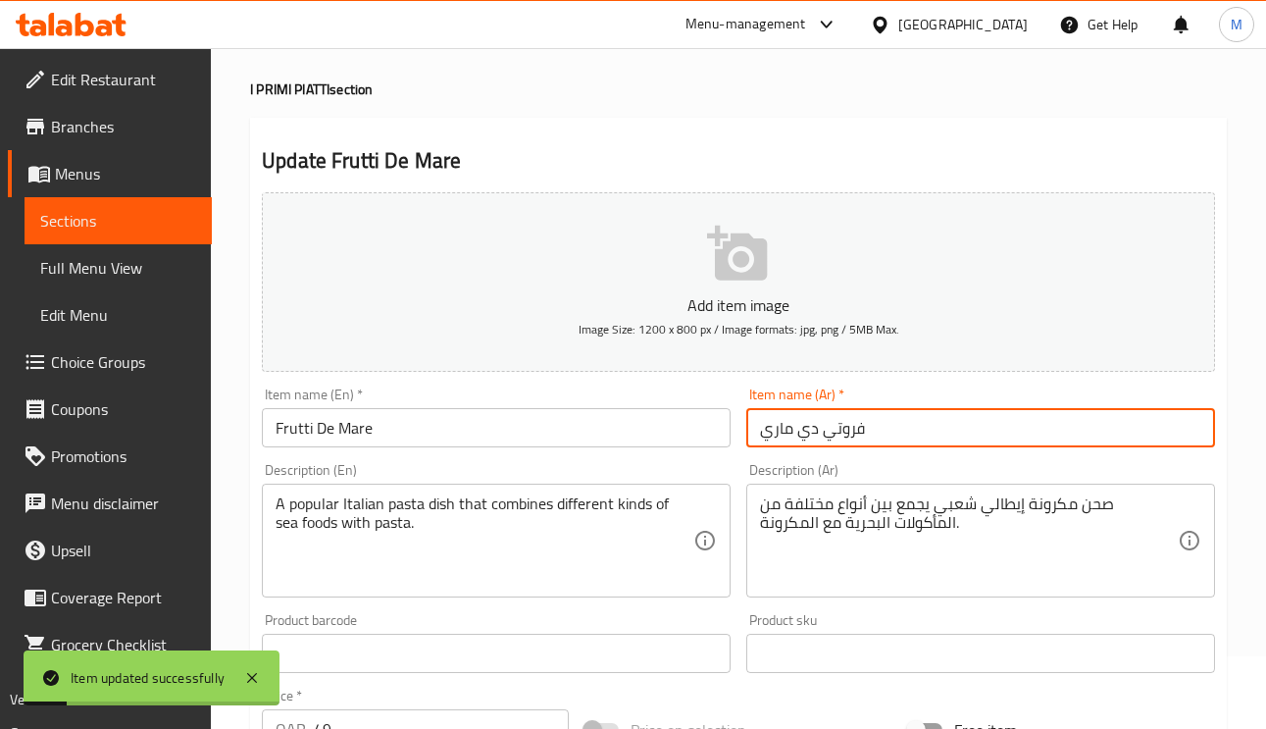
scroll to position [0, 0]
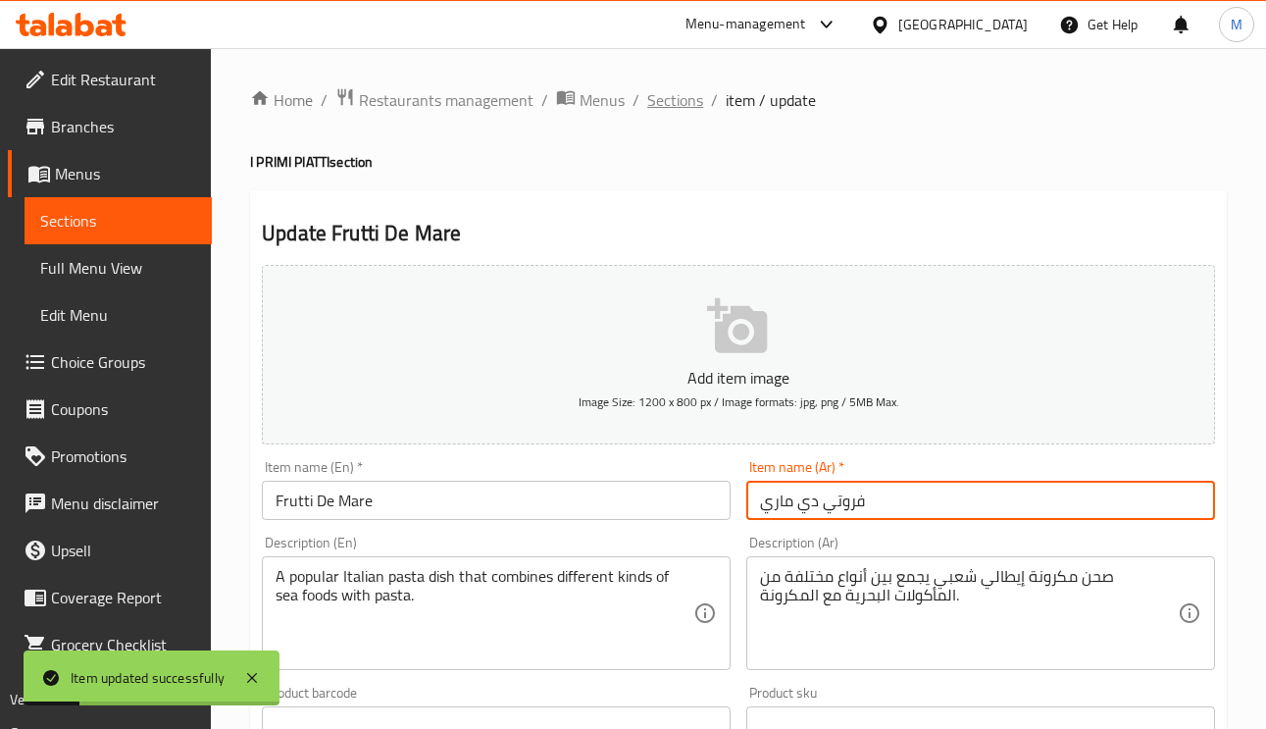
click at [676, 99] on span "Sections" at bounding box center [675, 100] width 56 height 24
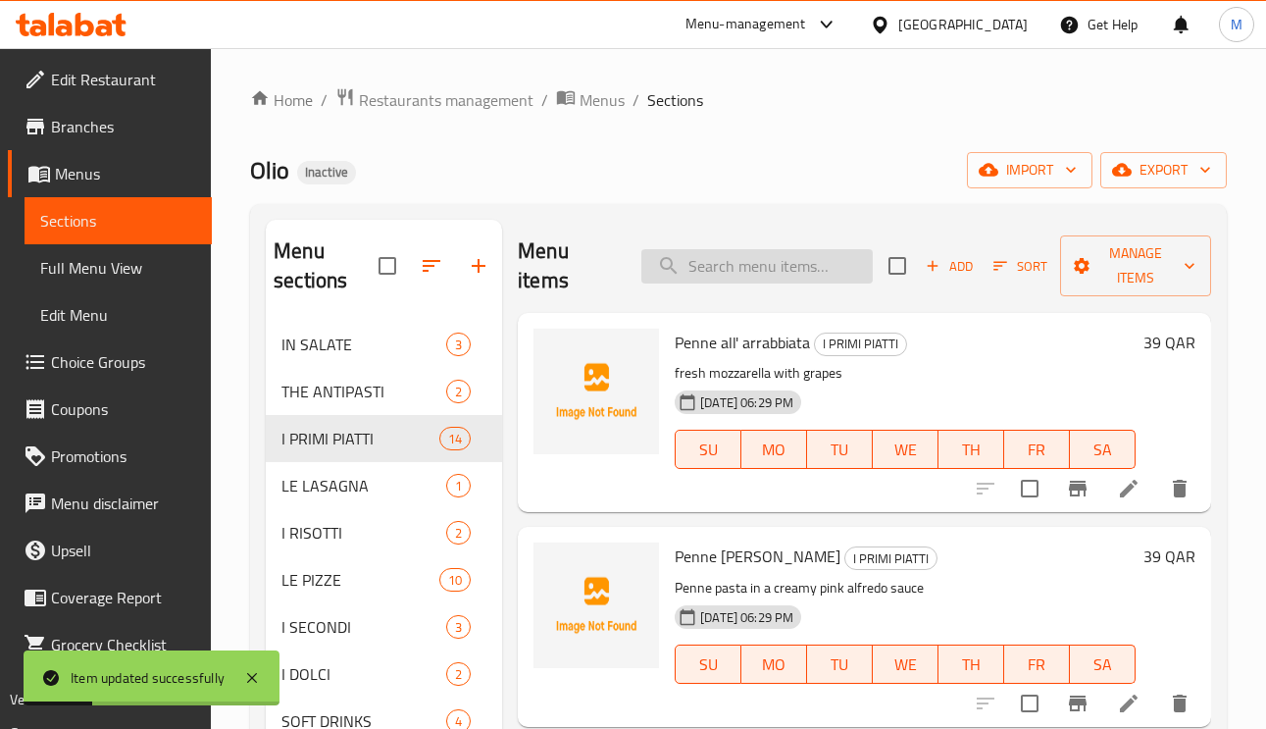
click at [779, 262] on input "search" at bounding box center [756, 266] width 231 height 34
paste input "Penne Chicken Alfredo"
type input "Penne Chicken Alfredo"
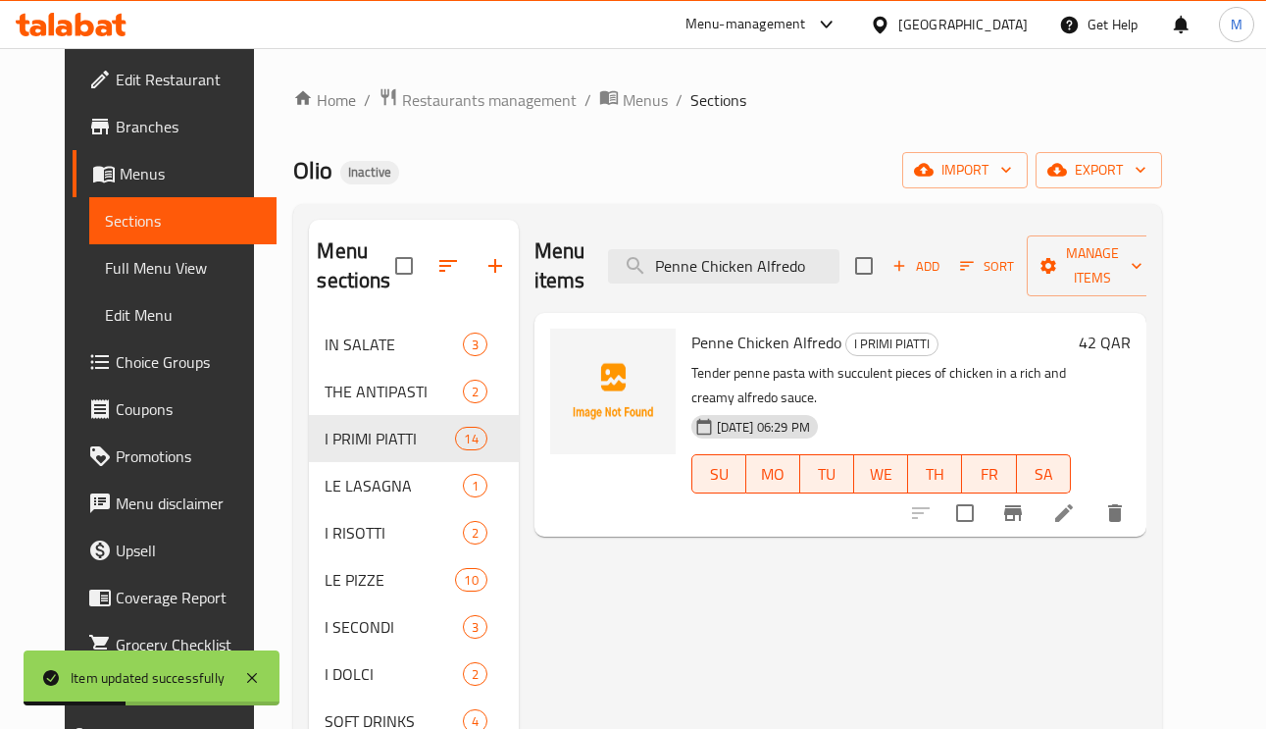
click at [1092, 520] on li at bounding box center [1064, 512] width 55 height 35
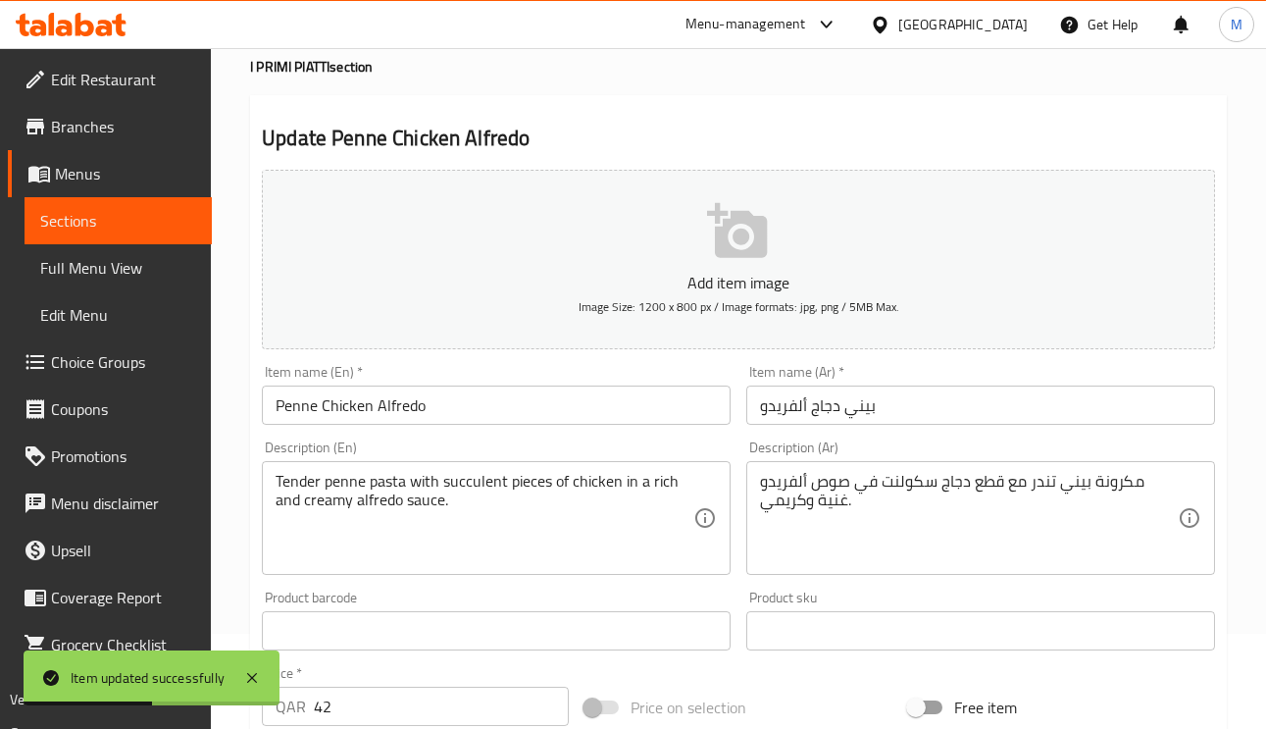
scroll to position [147, 0]
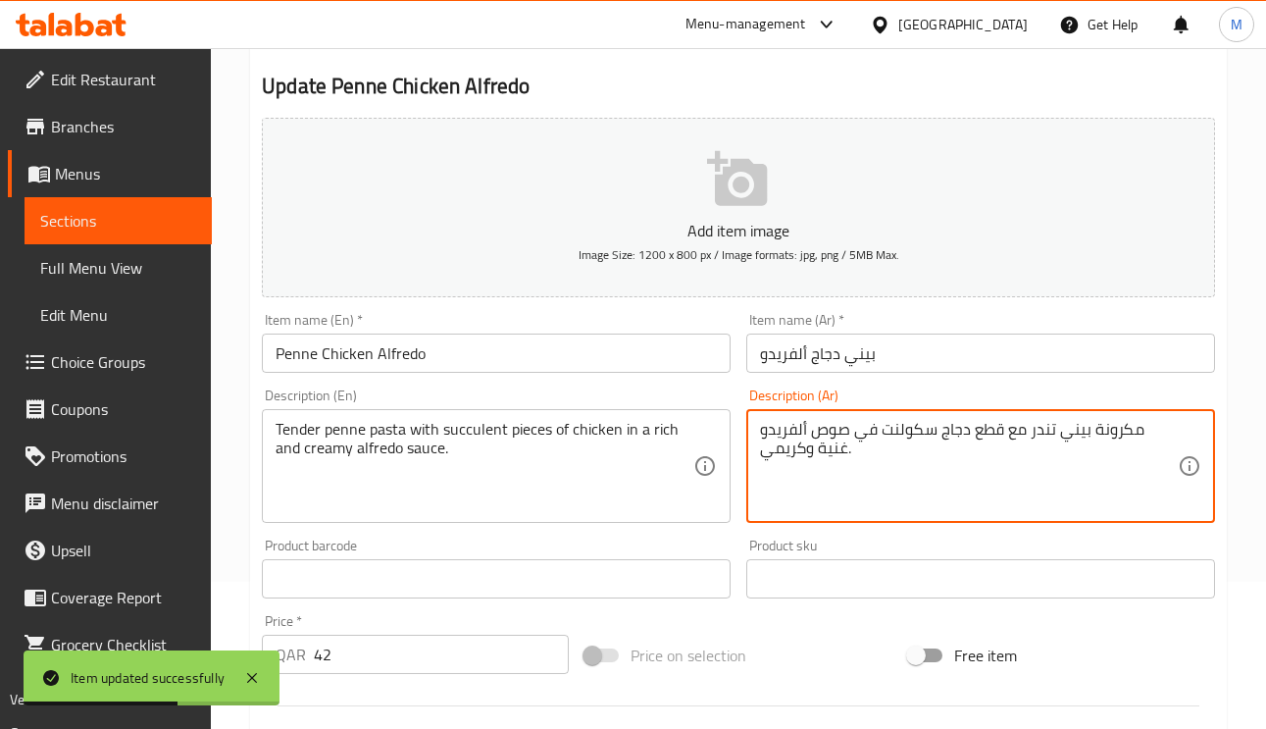
click at [937, 431] on textarea "مكرونة بيني تندر مع قطع دجاج سكولنت في صوص ألفريدو غنية وكريمي." at bounding box center [969, 466] width 418 height 93
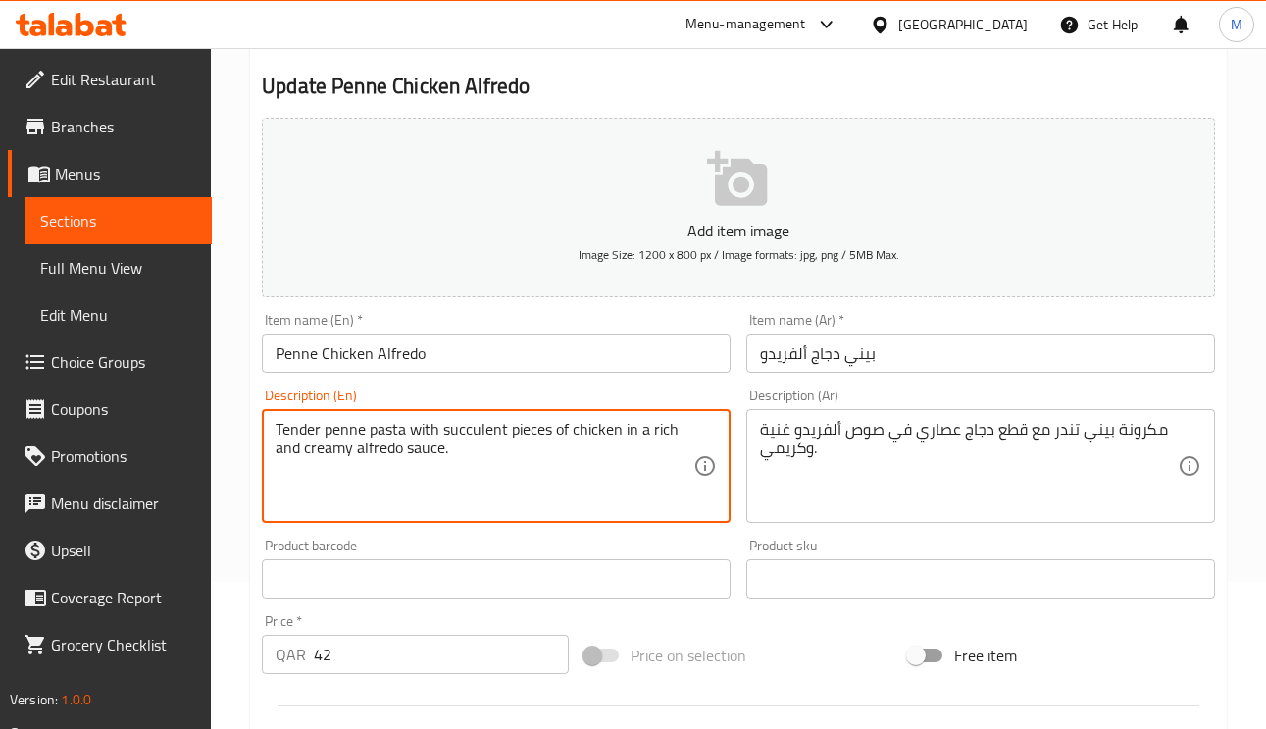
click at [467, 429] on textarea "Tender penne pasta with succulent pieces of chicken in a rich and creamy alfred…" at bounding box center [485, 466] width 418 height 93
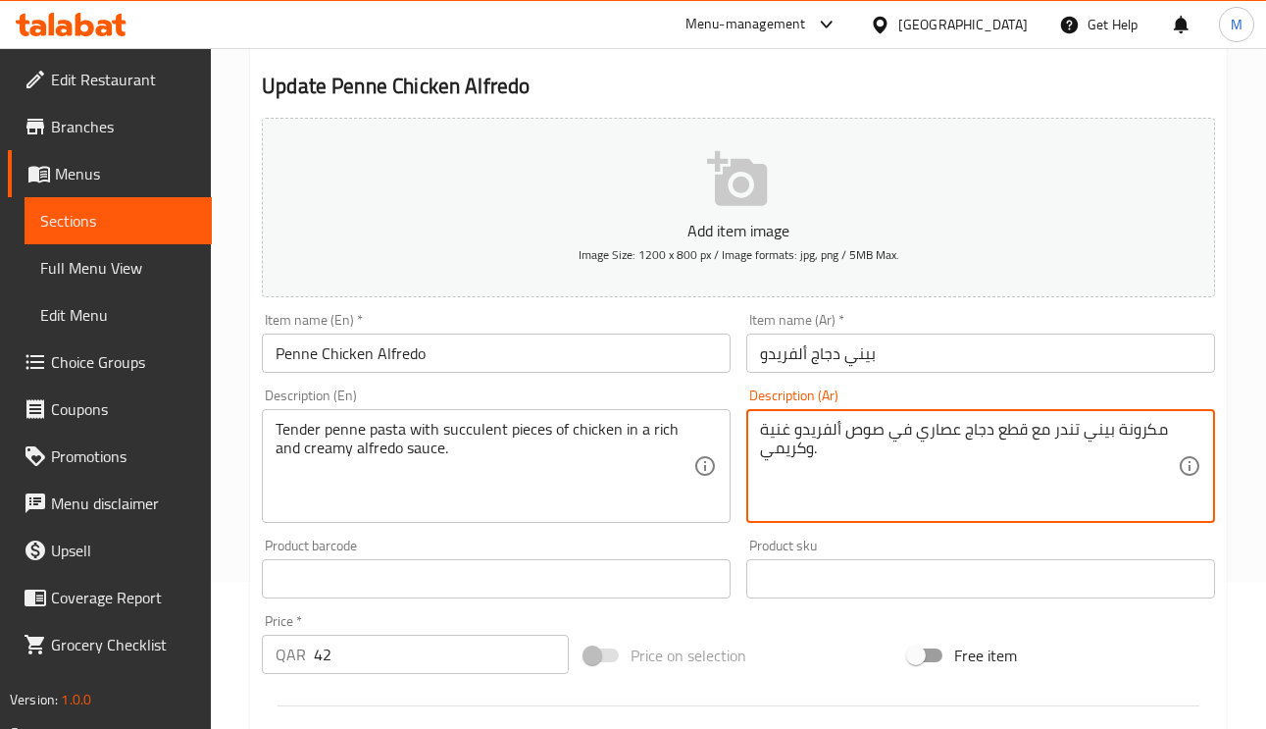
click at [923, 437] on textarea "مكرونة بيني تندر مع قطع دجاج عصاري في صوص ألفريدو غنية وكريمي." at bounding box center [969, 466] width 418 height 93
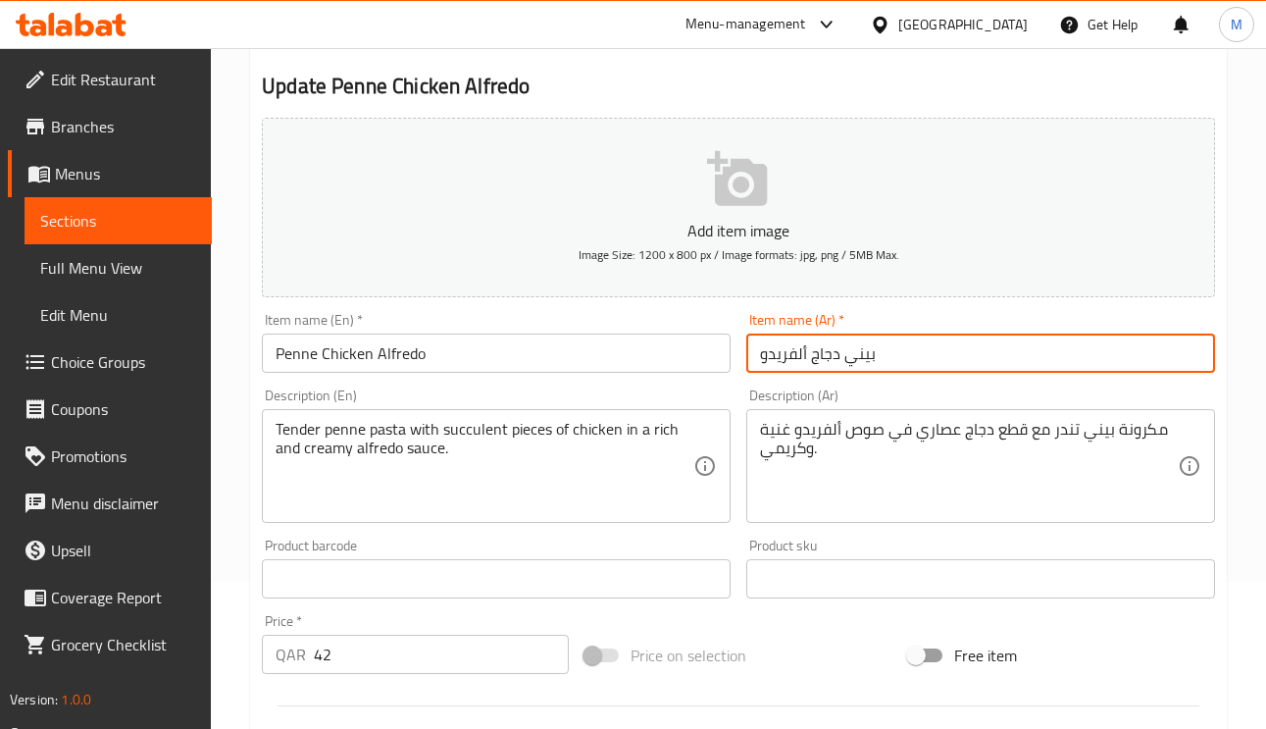
click at [944, 346] on input "بيني دجاج ألفريدو" at bounding box center [980, 352] width 469 height 39
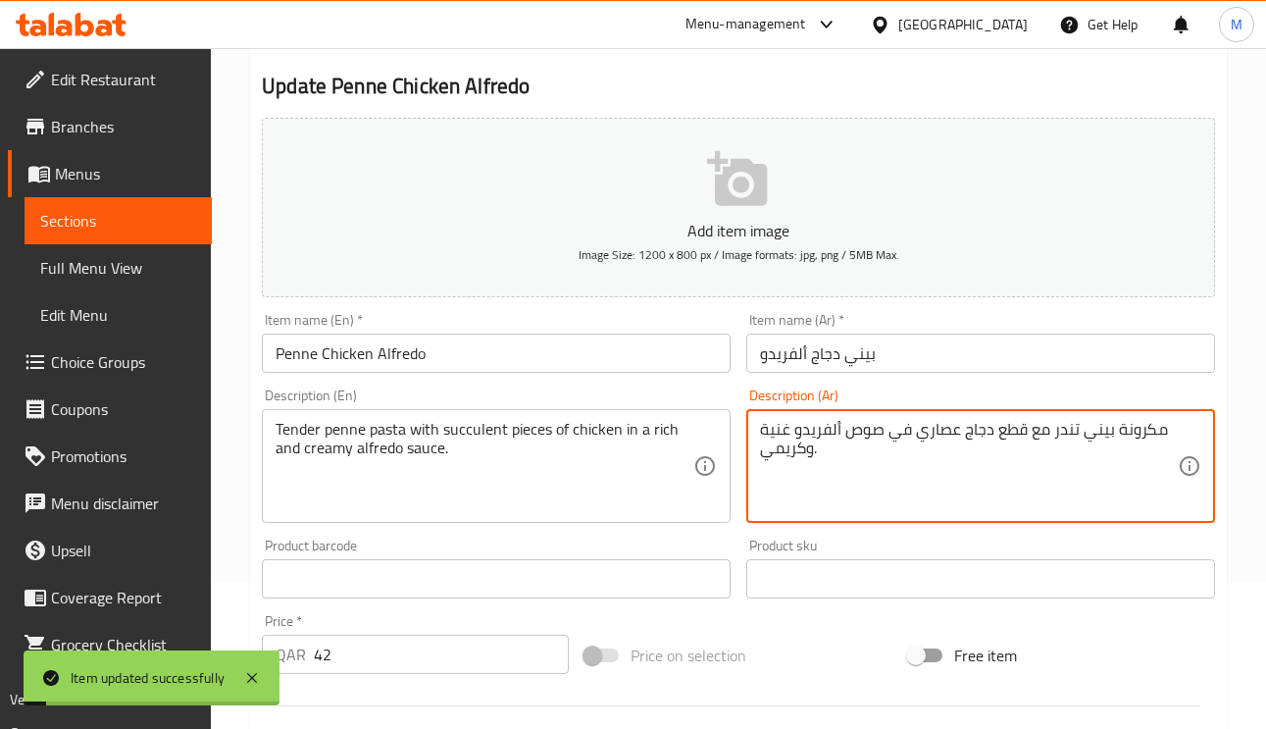
drag, startPoint x: 765, startPoint y: 432, endPoint x: 749, endPoint y: 428, distance: 16.2
click at [749, 428] on div "مكرونة بيني تندر مع قطع دجاج عصاري في صوص ألفريدو غنية وكريمي. Description (Ar)" at bounding box center [980, 466] width 469 height 114
type textarea "مكرونة بيني تندر مع قطع دجاج عصاري في صوص [PERSON_NAME] وكريمي."
click at [950, 364] on input "بيني دجاج ألفريدو" at bounding box center [980, 352] width 469 height 39
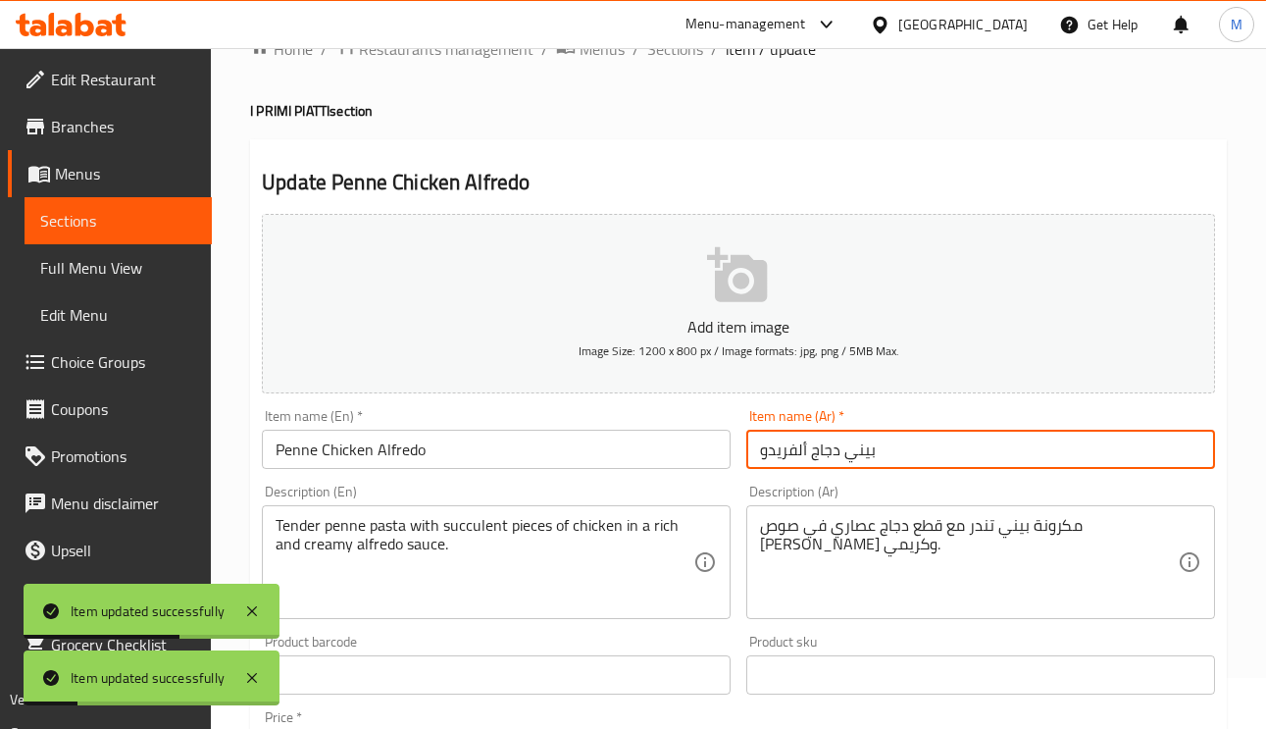
scroll to position [0, 0]
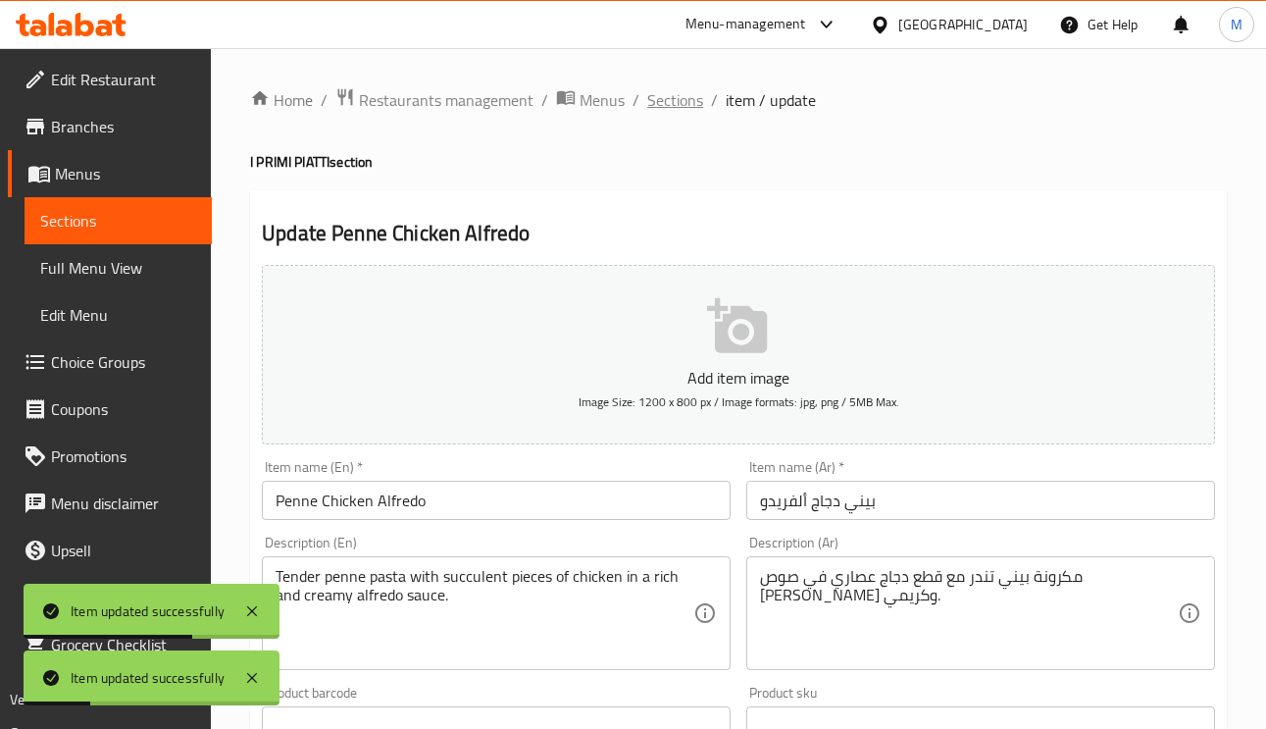
click at [696, 99] on span "Sections" at bounding box center [675, 100] width 56 height 24
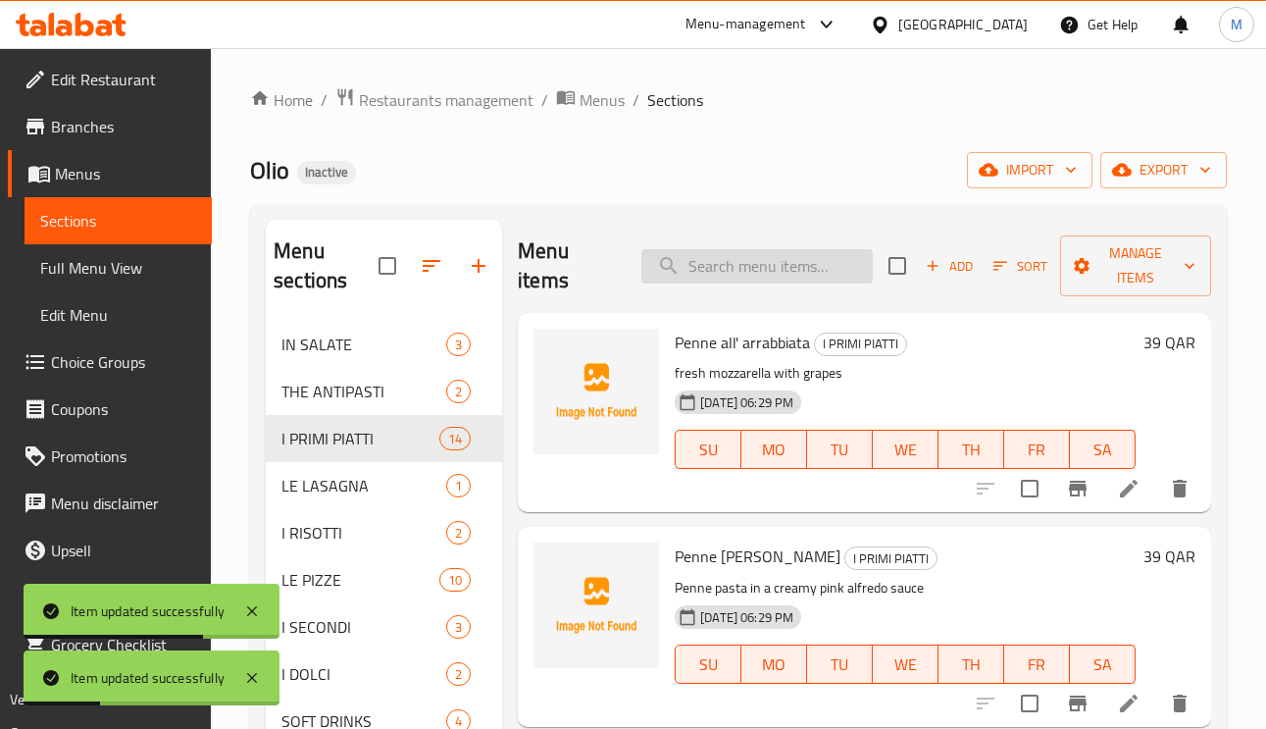
paste input "Spaghetti Bolognese"
click at [812, 258] on input "search" at bounding box center [756, 266] width 231 height 34
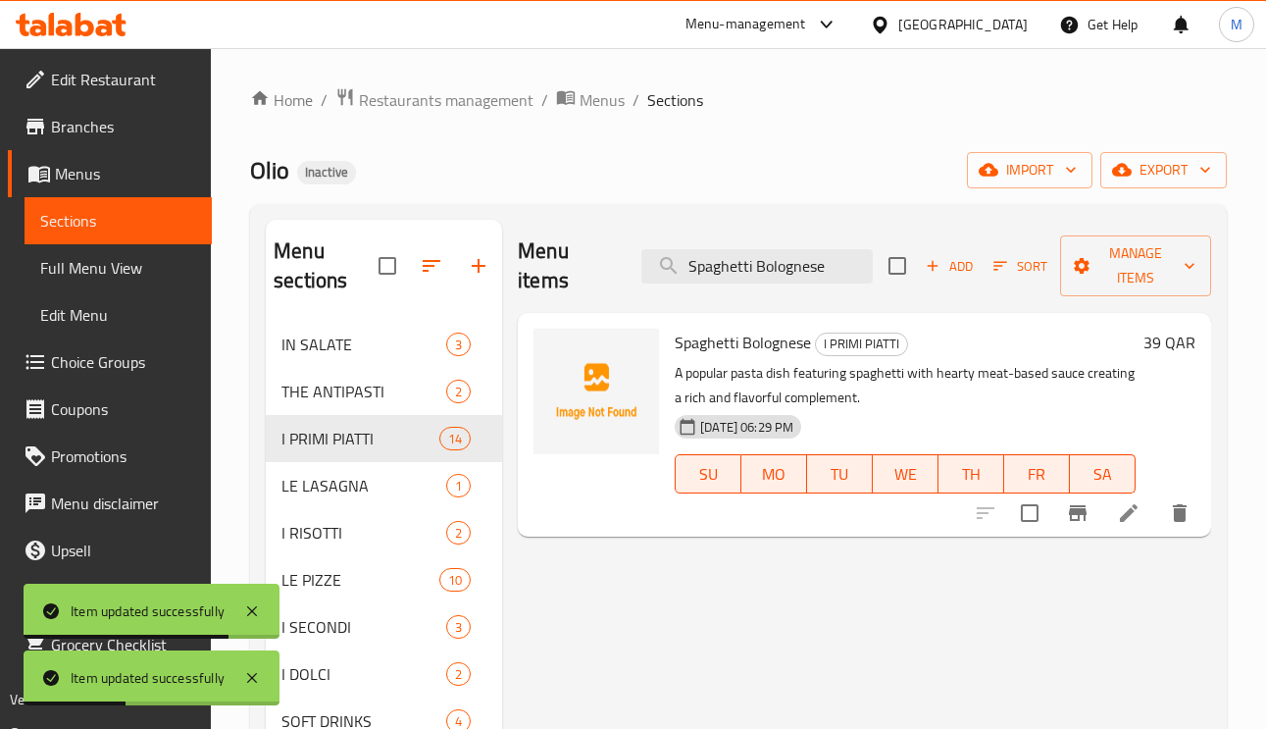
type input "Spaghetti Bolognese"
click at [1117, 521] on icon at bounding box center [1129, 513] width 24 height 24
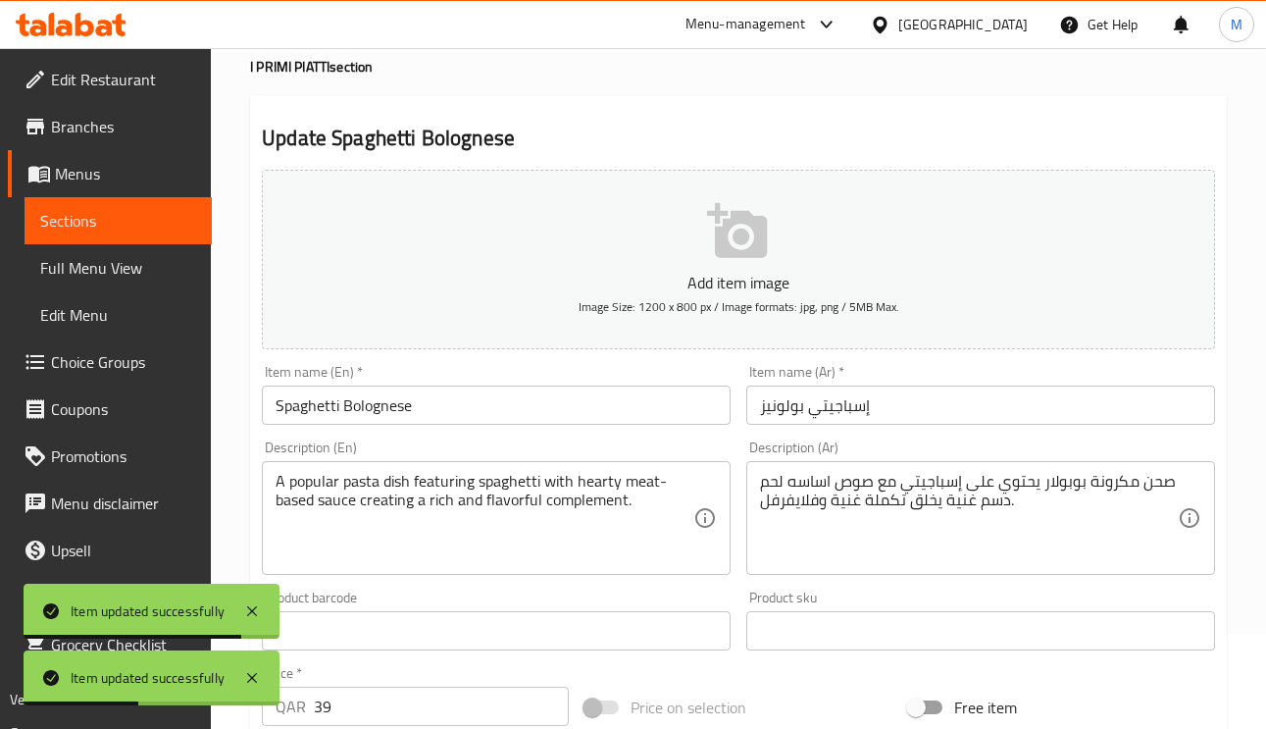
scroll to position [147, 0]
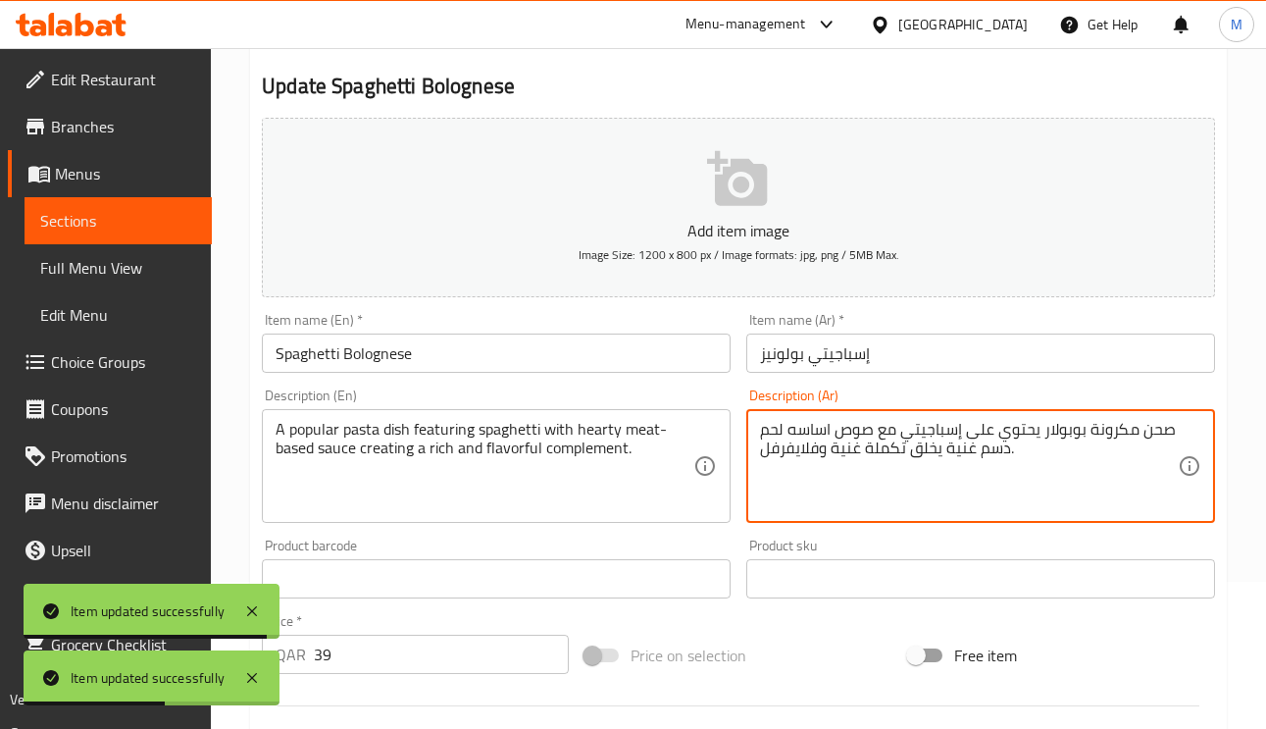
click at [1072, 423] on textarea "صحن مكرونة بوبولار يحتوي على إسباجيتي مع صوص اساسه لحم دسم غنية يخلق تكملة غنية…" at bounding box center [969, 466] width 418 height 93
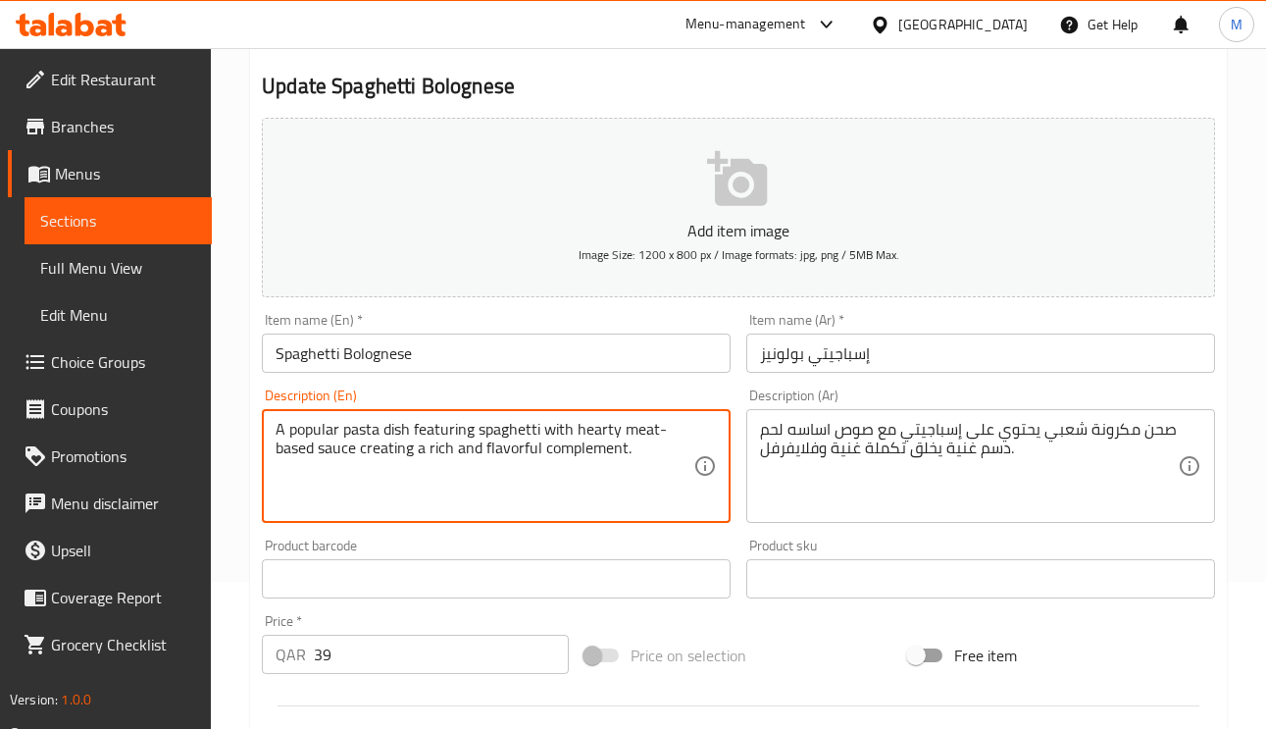
click at [383, 462] on textarea "A popular pasta dish featuring spaghetti with hearty meat-based sauce creating …" at bounding box center [485, 466] width 418 height 93
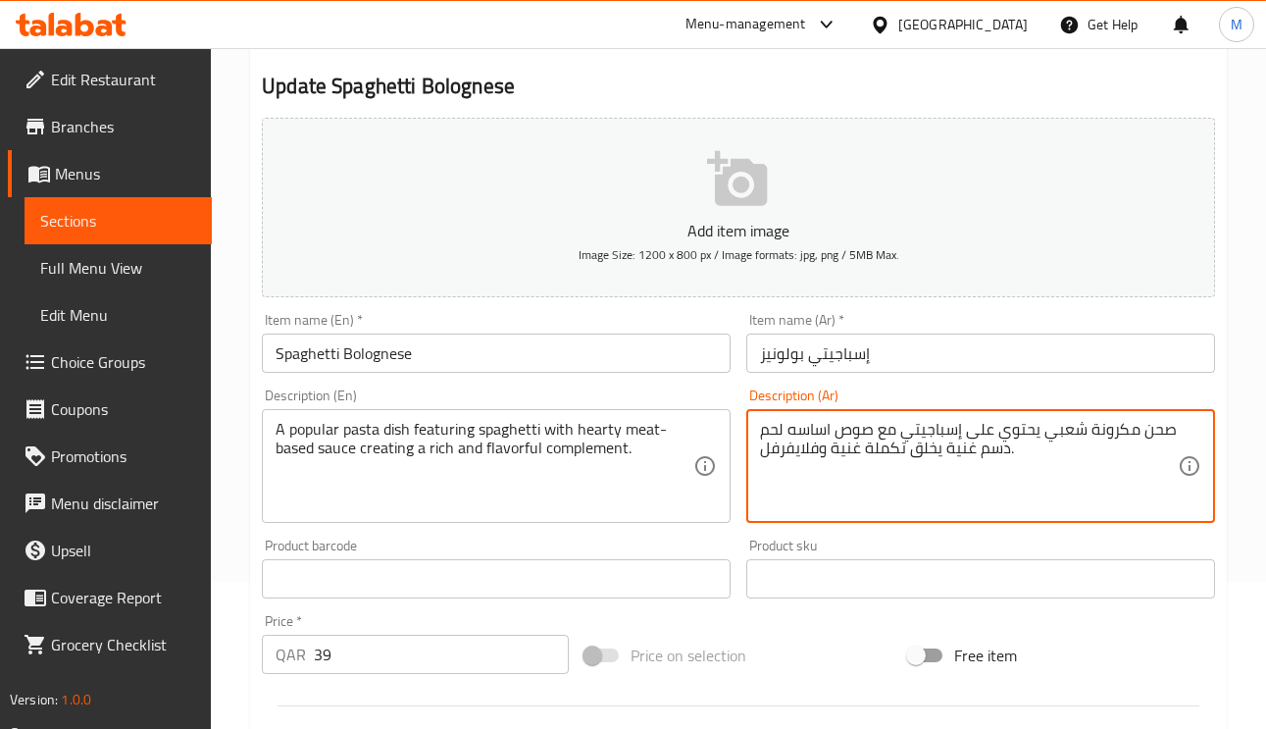
click at [963, 451] on textarea "صحن مكرونة شعبي يحتوي على إسباجيتي مع صوص اساسه لحم دسم غنية يخلق تكملة غنية وف…" at bounding box center [969, 466] width 418 height 93
type textarea "صحن مكرونة شعبي يحتوي على إسباجيتي مع صوص اساسه لحم دسم يخلق تكملة غنية وفلايفر…"
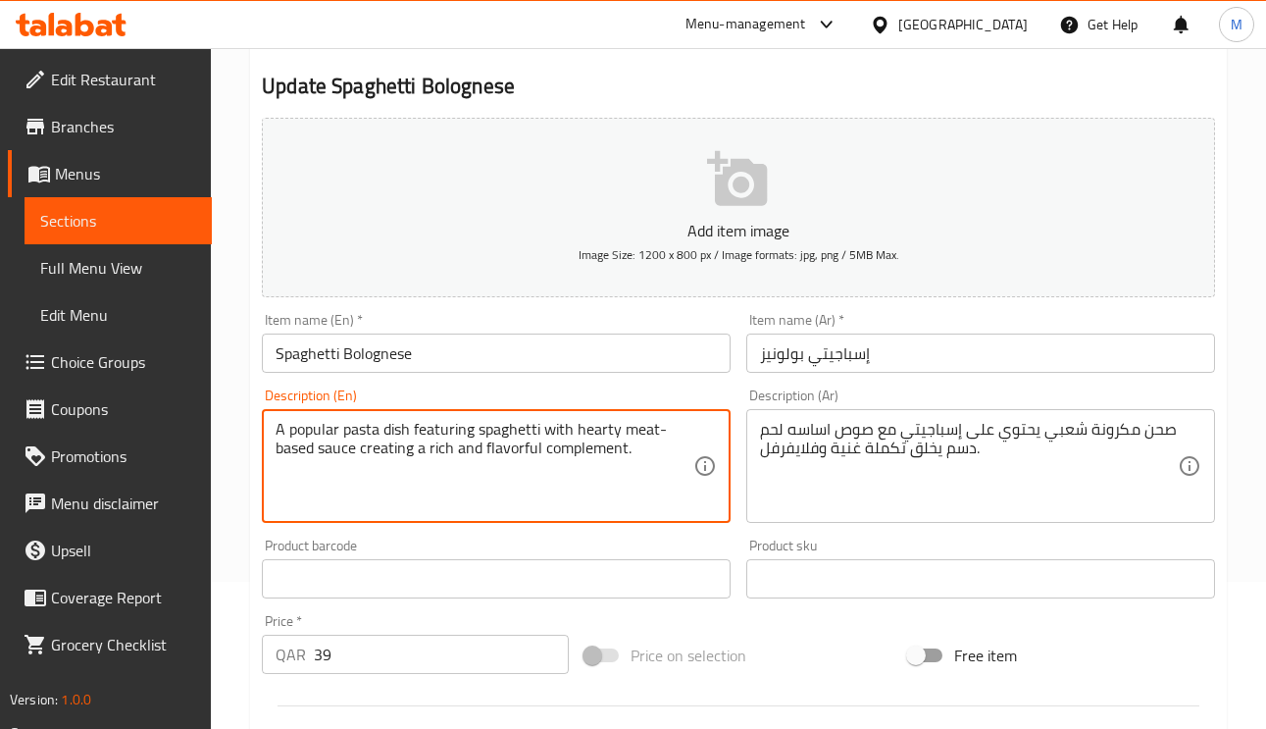
click at [301, 446] on textarea "A popular pasta dish featuring spaghetti with hearty meat-based sauce creating …" at bounding box center [485, 466] width 418 height 93
click at [373, 455] on textarea "A popular pasta dish featuring spaghetti with hearty meat-based sauce creating …" at bounding box center [485, 466] width 418 height 93
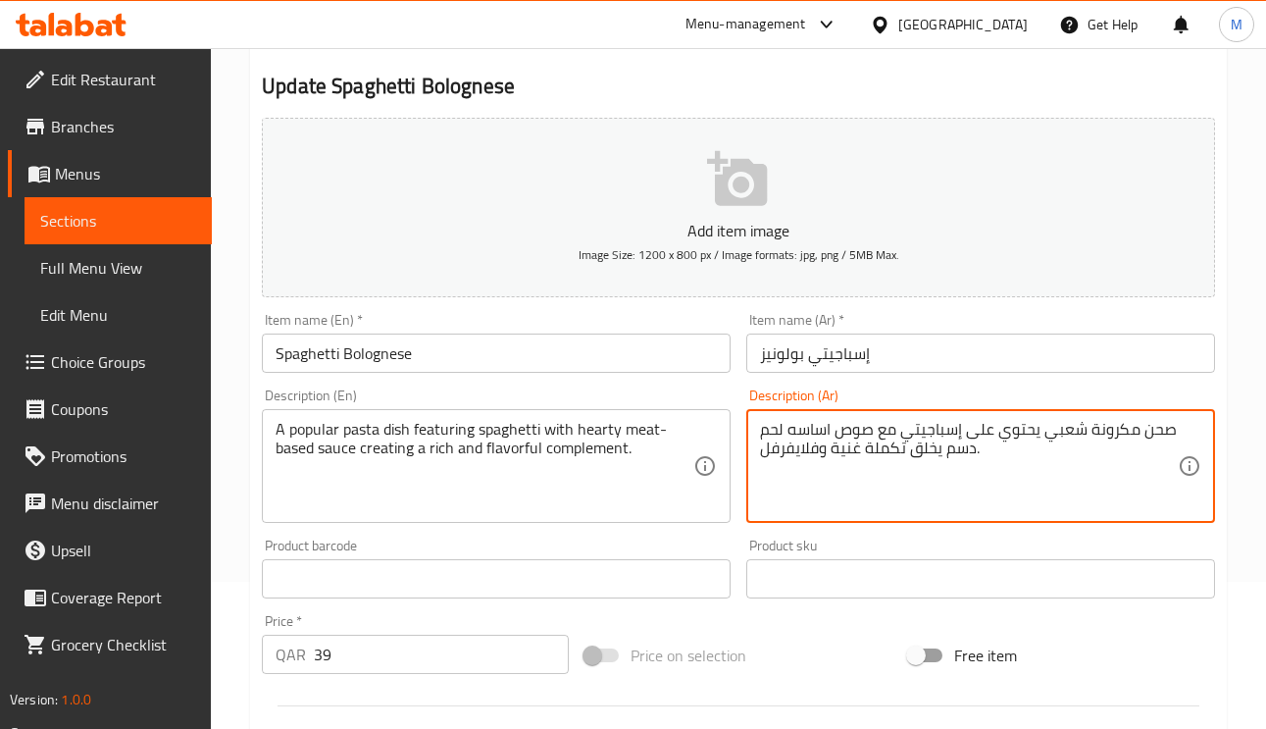
drag, startPoint x: 814, startPoint y: 455, endPoint x: 796, endPoint y: 455, distance: 17.7
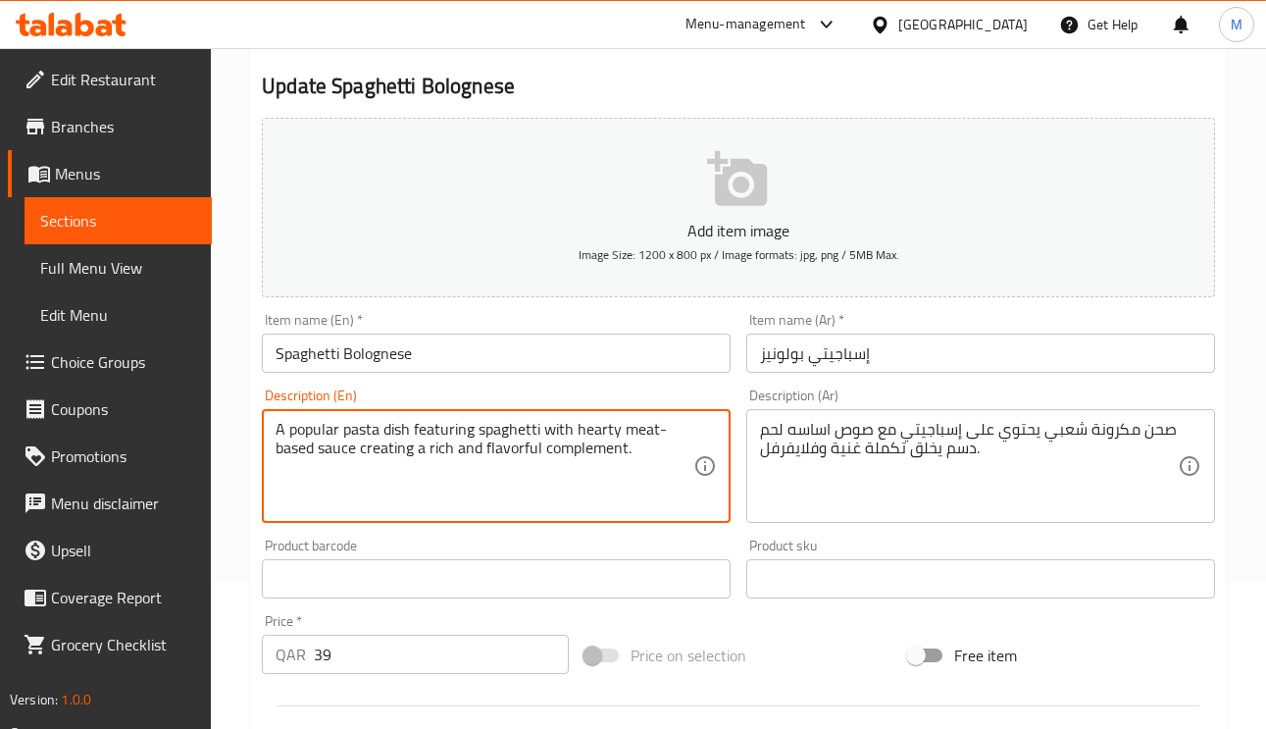
drag, startPoint x: 618, startPoint y: 451, endPoint x: 537, endPoint y: 450, distance: 80.4
click at [537, 450] on textarea "A popular pasta dish featuring spaghetti with hearty meat-based sauce creating …" at bounding box center [485, 466] width 418 height 93
click at [625, 451] on textarea "A popular pasta dish featuring spaghetti with hearty meat-based sauce creating …" at bounding box center [485, 466] width 418 height 93
drag, startPoint x: 598, startPoint y: 455, endPoint x: 363, endPoint y: 454, distance: 235.4
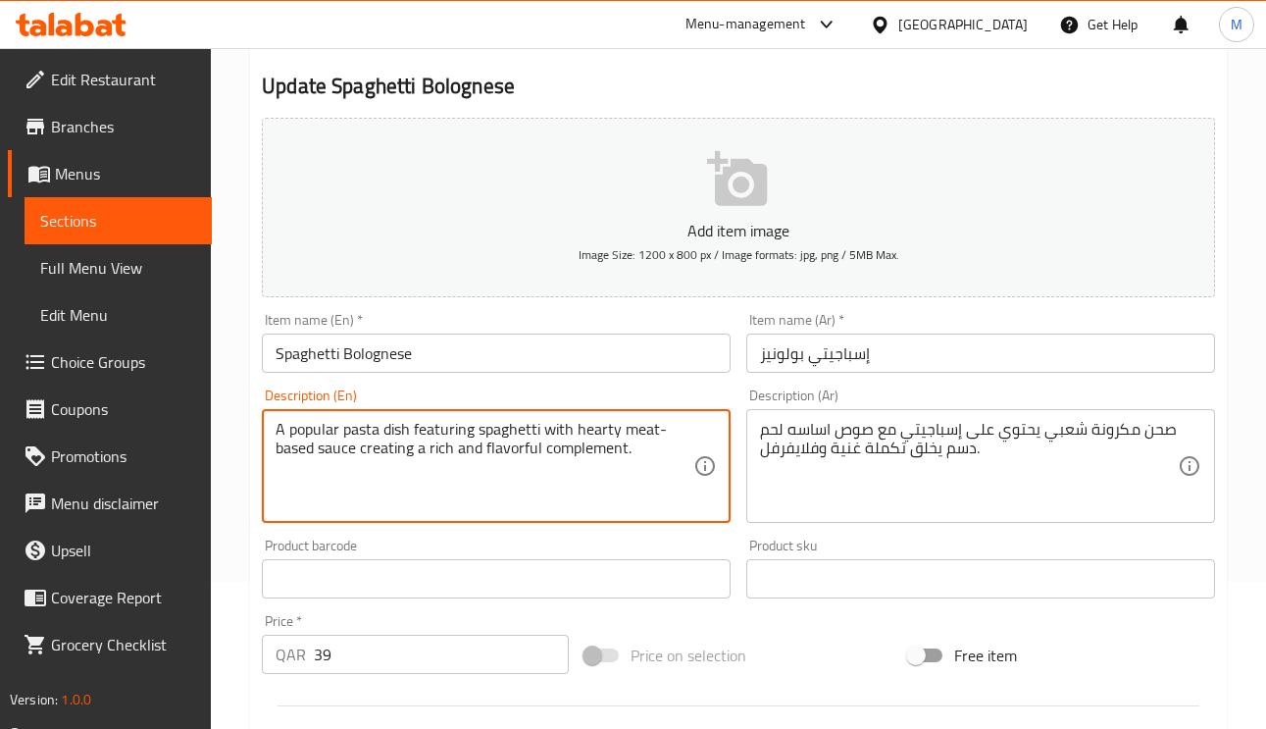
click at [363, 454] on textarea "A popular pasta dish featuring spaghetti with hearty meat-based sauce creating …" at bounding box center [485, 466] width 418 height 93
type textarea "A popular pasta dish featuring spaghetti with hearty meat-based sauce"
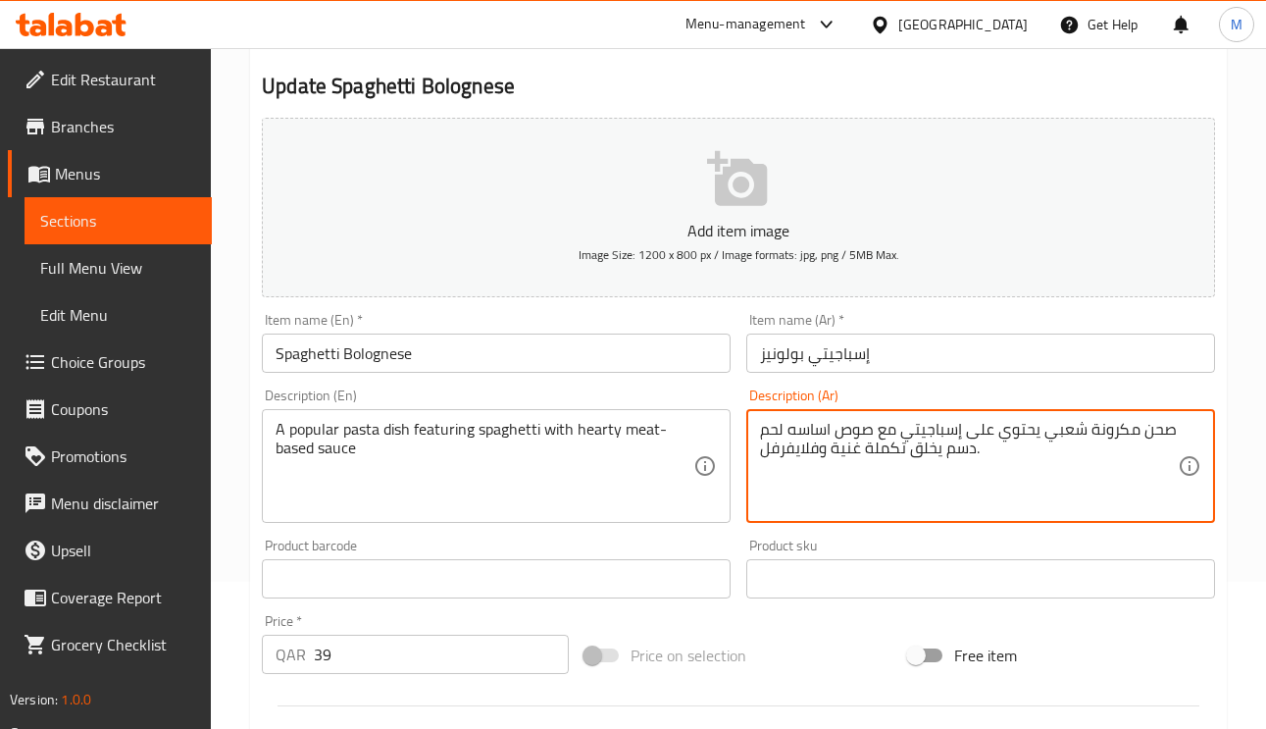
drag, startPoint x: 940, startPoint y: 454, endPoint x: 764, endPoint y: 455, distance: 175.6
type textarea "صحن مكرونة شعبي يحتوي على إسباجيتي مع صوص اساسه لحم دسم ."
click at [1012, 365] on input "إسباجيتي بولونيز" at bounding box center [980, 352] width 469 height 39
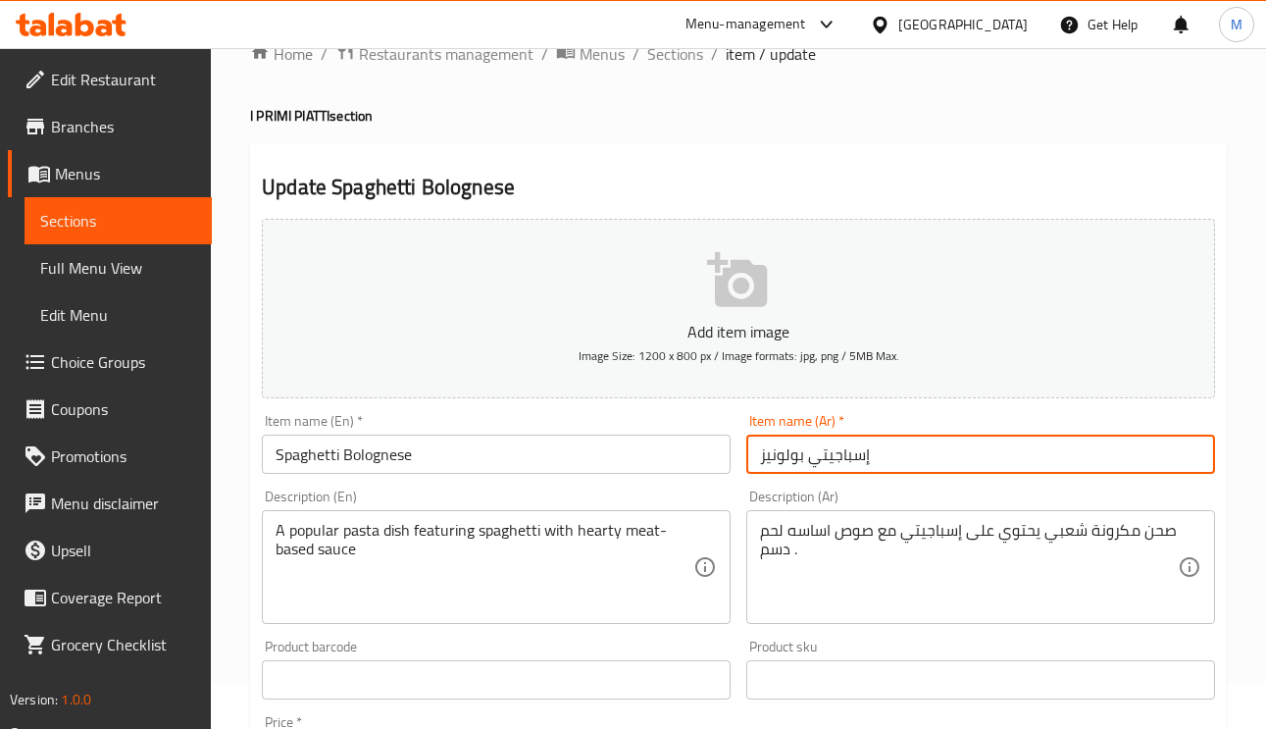
scroll to position [0, 0]
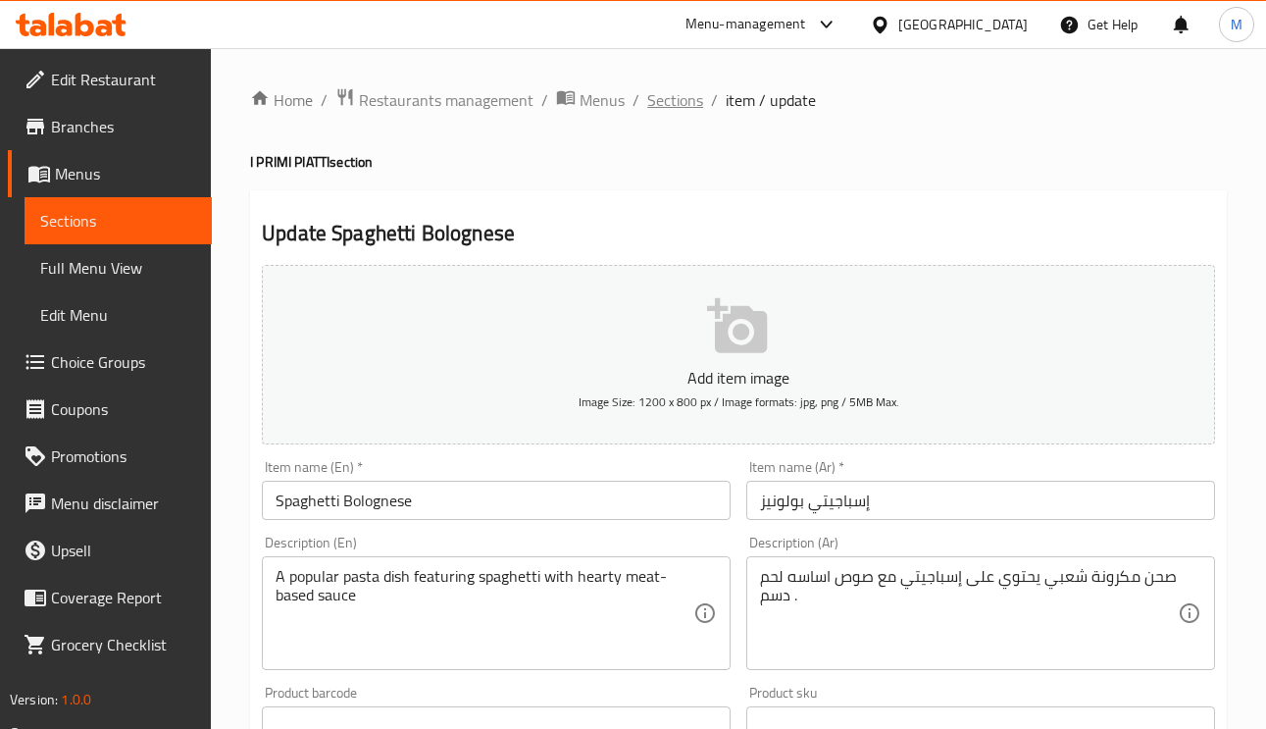
click at [663, 110] on span "Sections" at bounding box center [675, 100] width 56 height 24
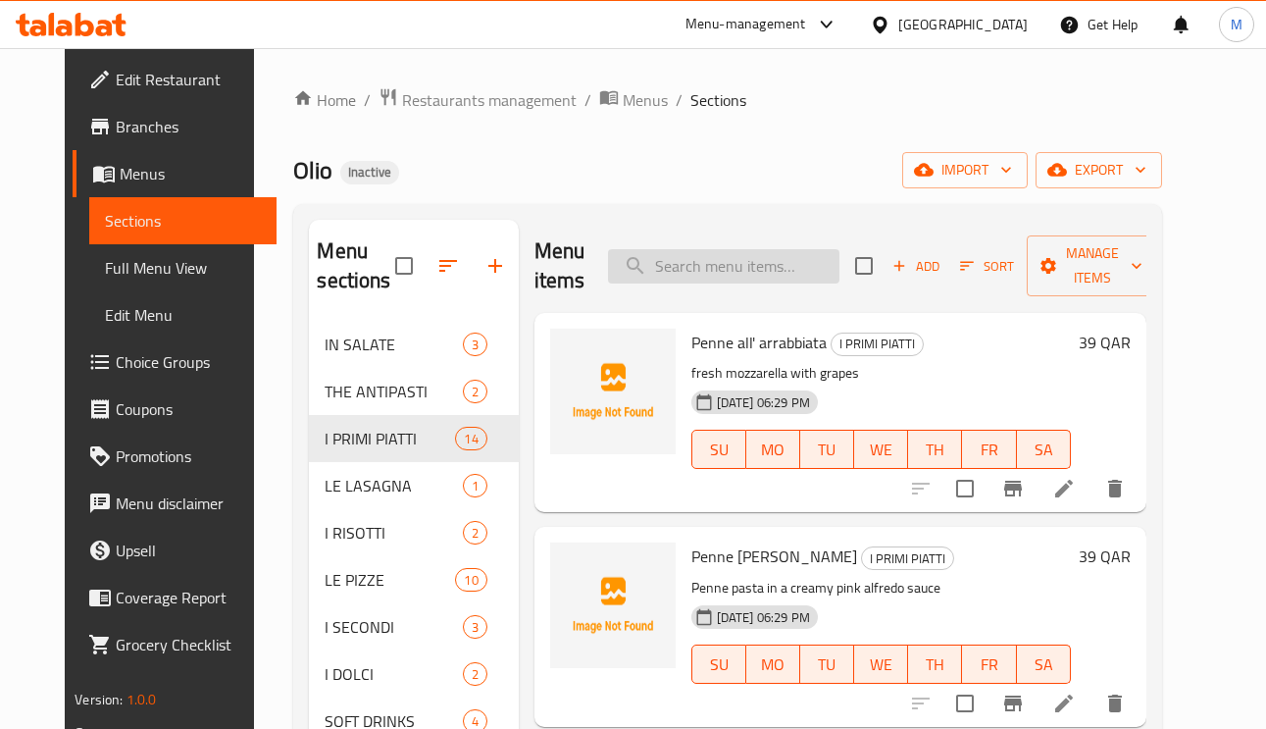
paste input "Safron Gamberi Risotto"
type input "Safron Gamberi Risotto"
click at [760, 253] on input "Safron Gamberi Risotto" at bounding box center [723, 266] width 231 height 34
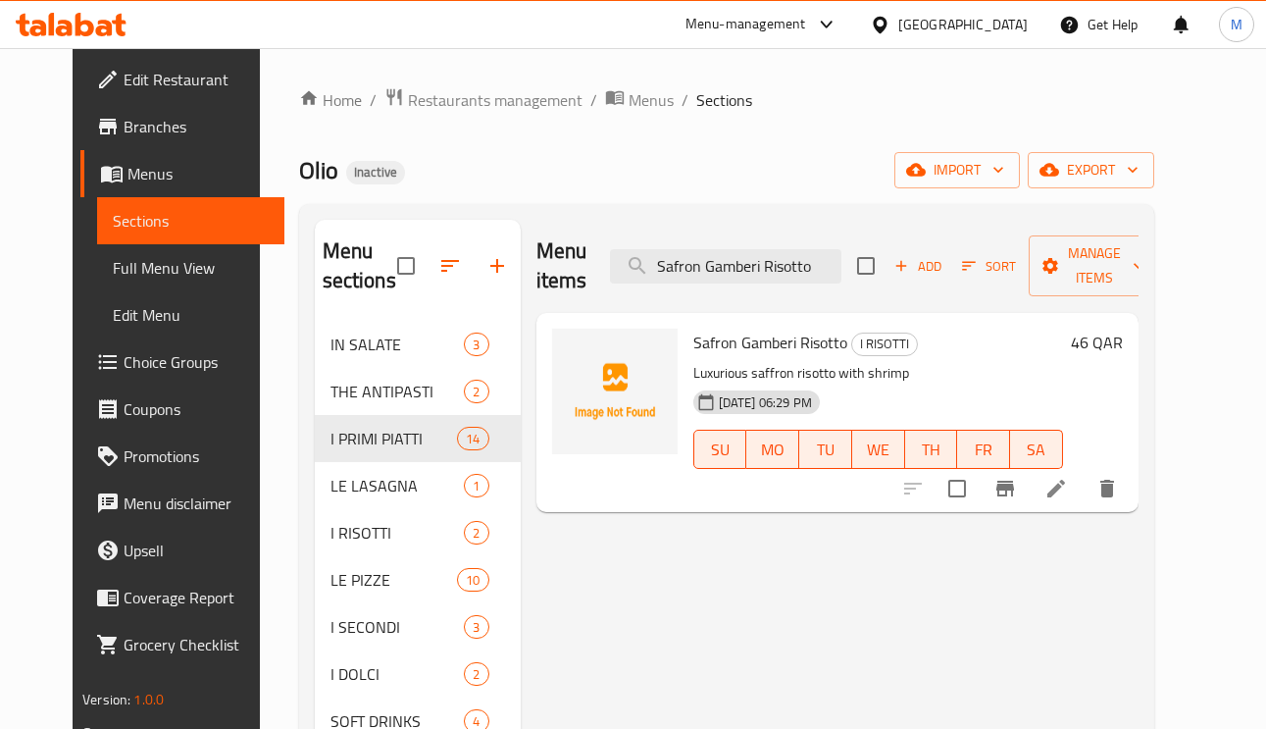
click at [1068, 496] on icon at bounding box center [1057, 489] width 24 height 24
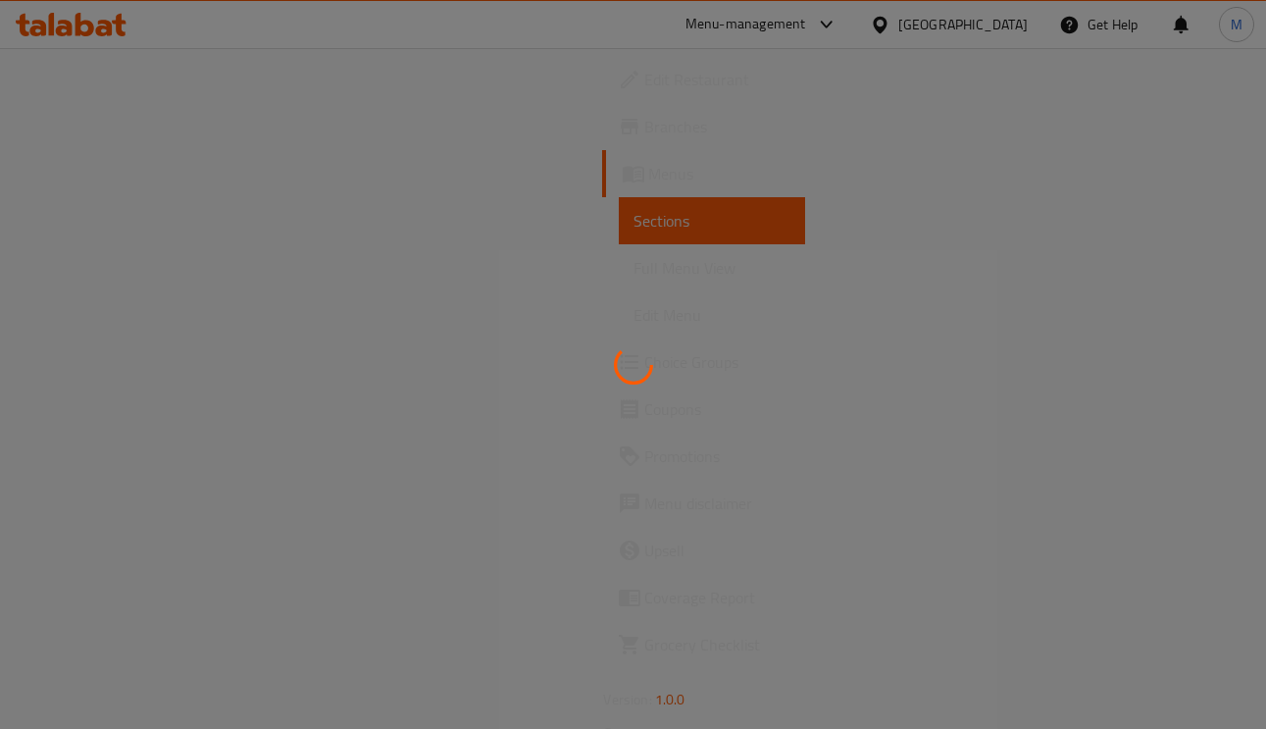
click at [1134, 496] on div at bounding box center [633, 364] width 1266 height 729
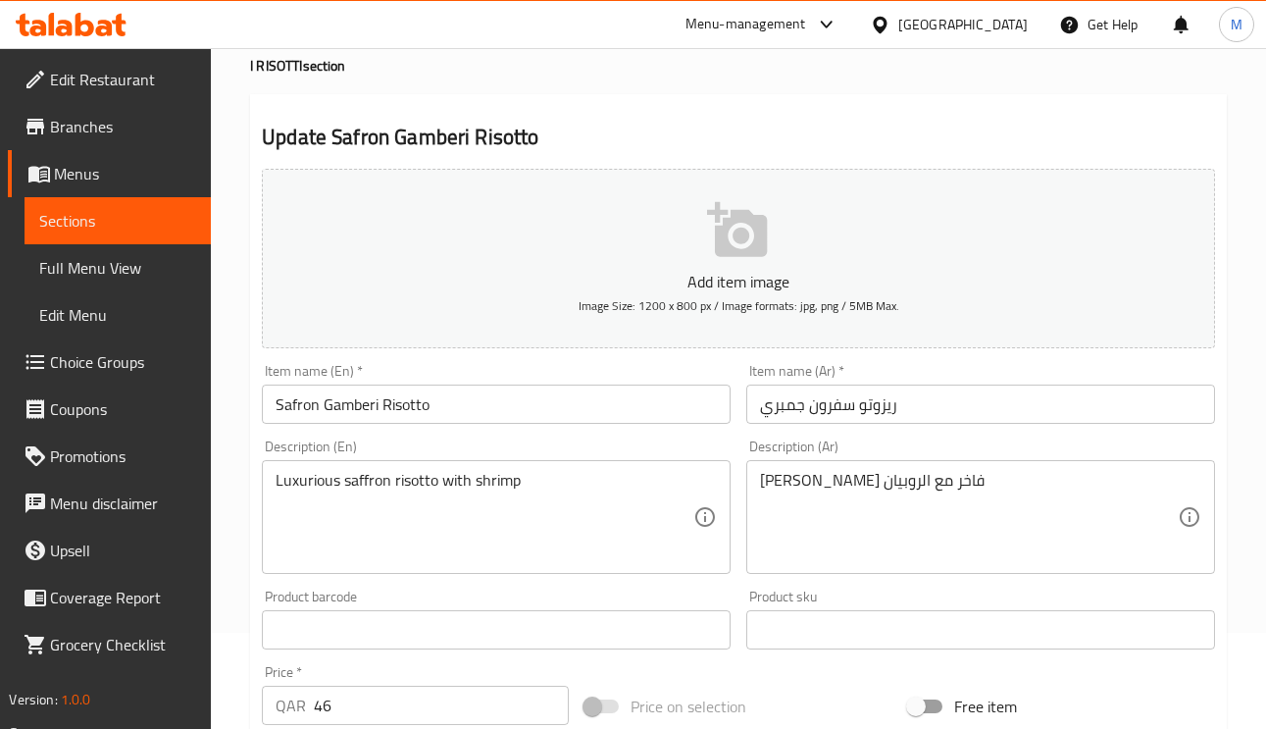
scroll to position [294, 0]
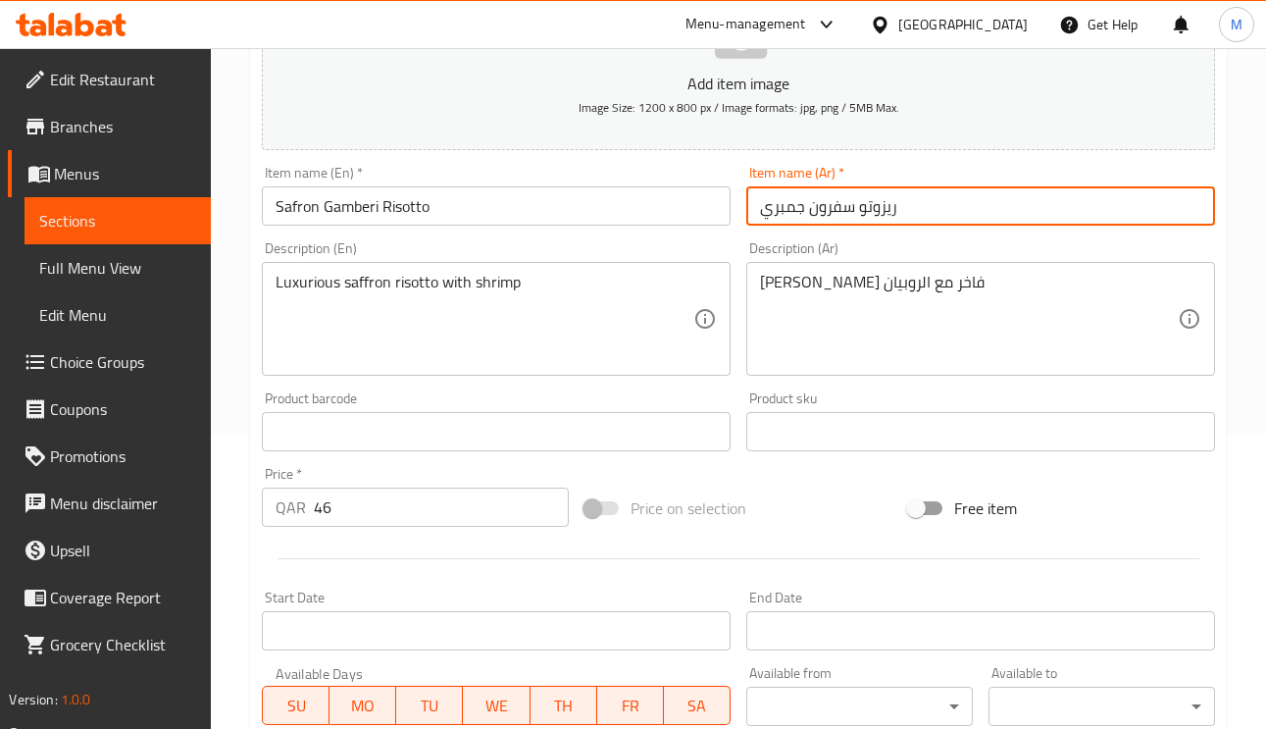
click at [837, 199] on input "ريزوتو سفرون جمبري" at bounding box center [980, 205] width 469 height 39
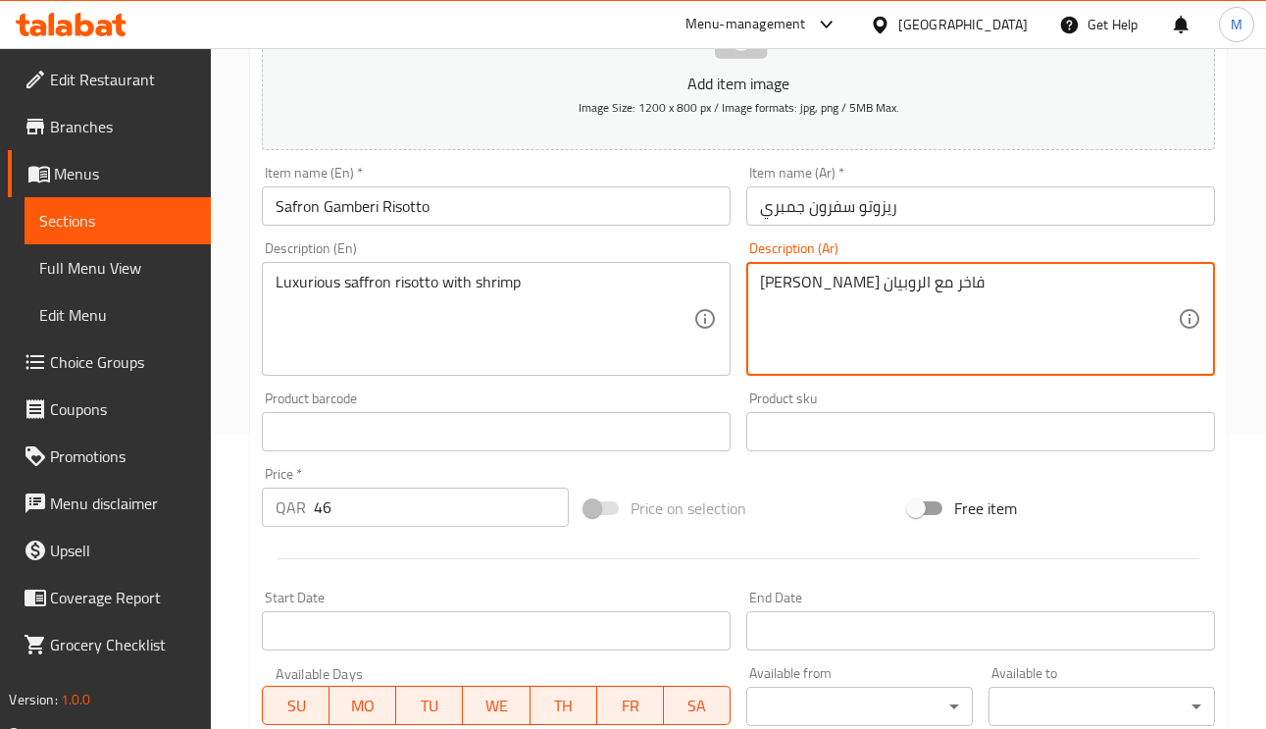
click at [896, 286] on textarea "[PERSON_NAME] فاخر مع الروبيان" at bounding box center [969, 319] width 418 height 93
click at [835, 206] on input "ريزوتو سفرون جمبري" at bounding box center [980, 205] width 469 height 39
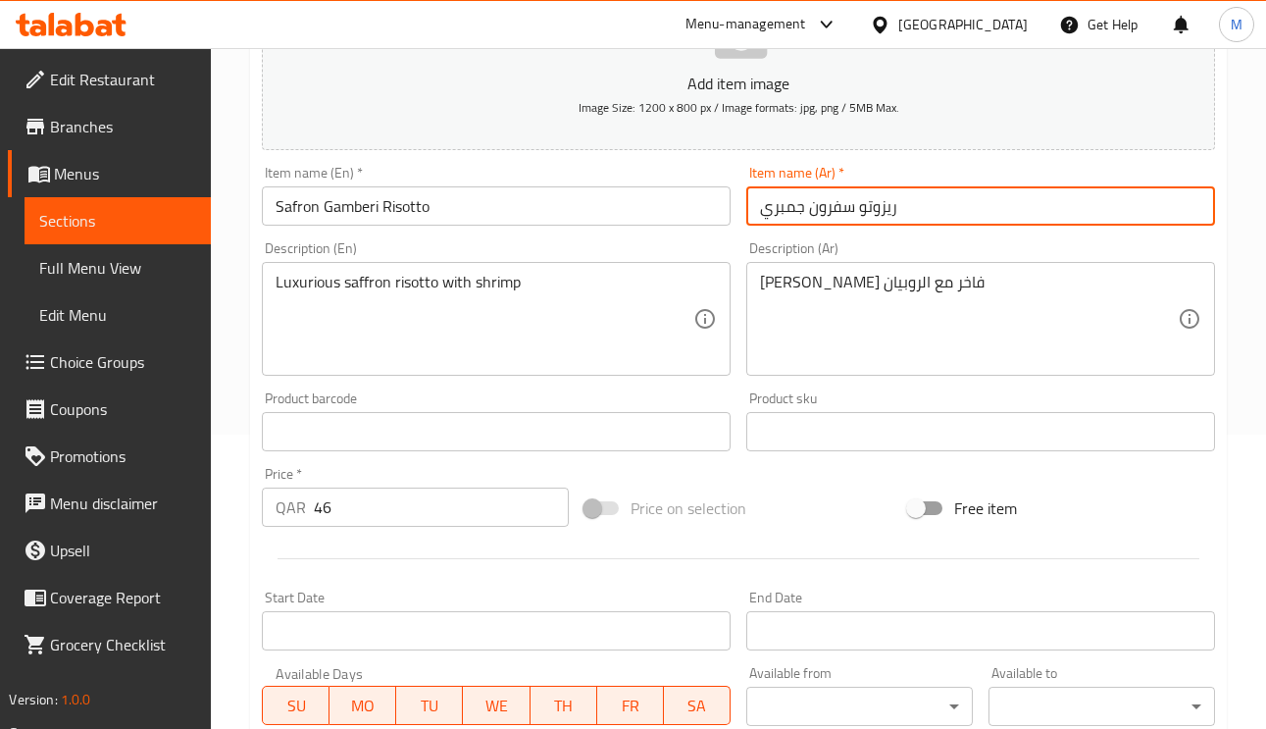
click at [835, 206] on input "ريزوتو سفرون جمبري" at bounding box center [980, 205] width 469 height 39
paste input "عفرا"
type input "ريزوتو زعفران جمبري"
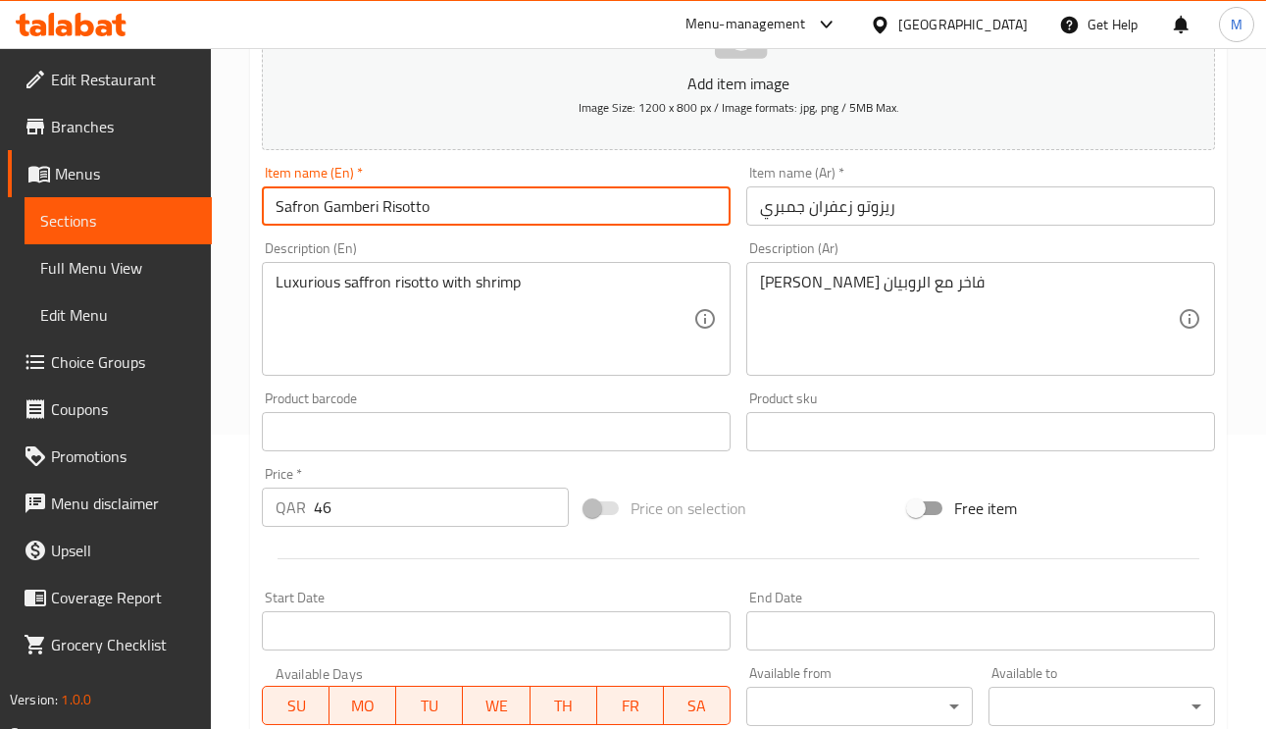
click at [350, 220] on input "Safron Gamberi Risotto" at bounding box center [496, 205] width 469 height 39
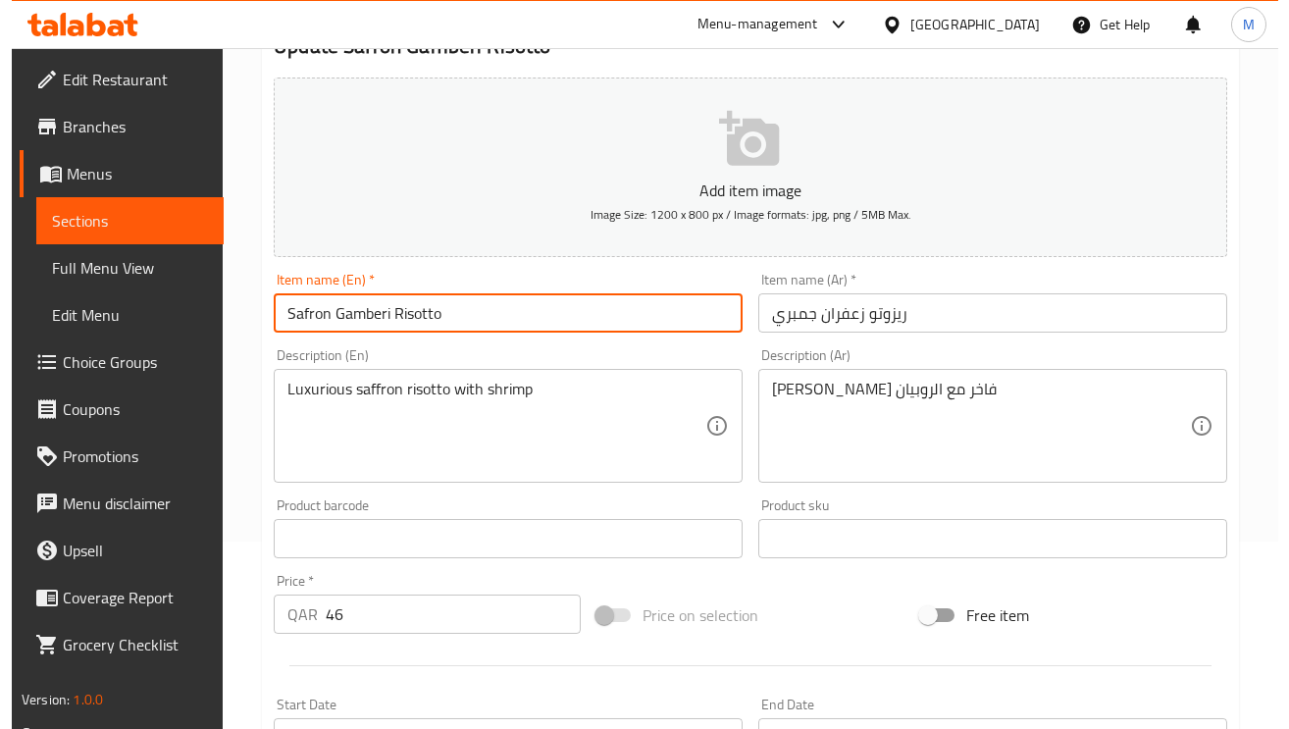
scroll to position [0, 0]
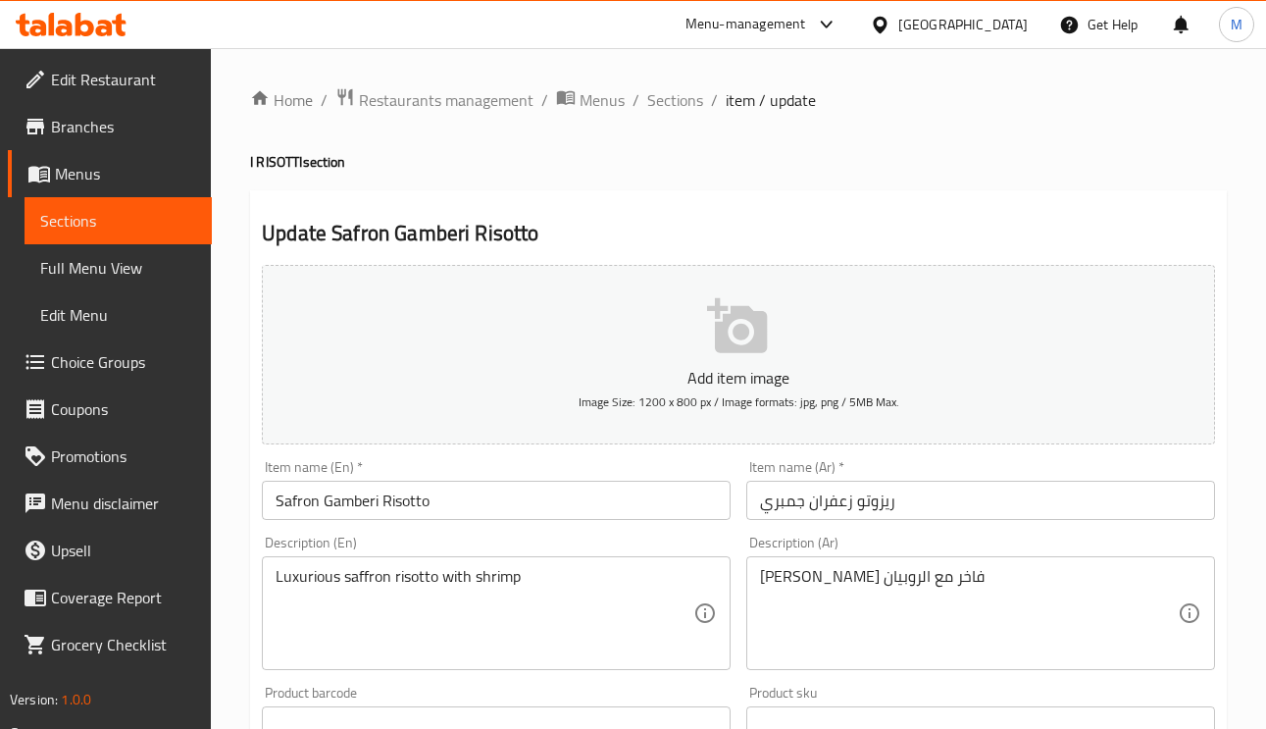
click at [670, 83] on div "Home / Restaurants management / Menus / Sections / item / update I RISOTTI sect…" at bounding box center [738, 717] width 1055 height 1338
drag, startPoint x: 678, startPoint y: 103, endPoint x: 685, endPoint y: 121, distance: 18.9
click at [678, 103] on span "Sections" at bounding box center [675, 100] width 56 height 24
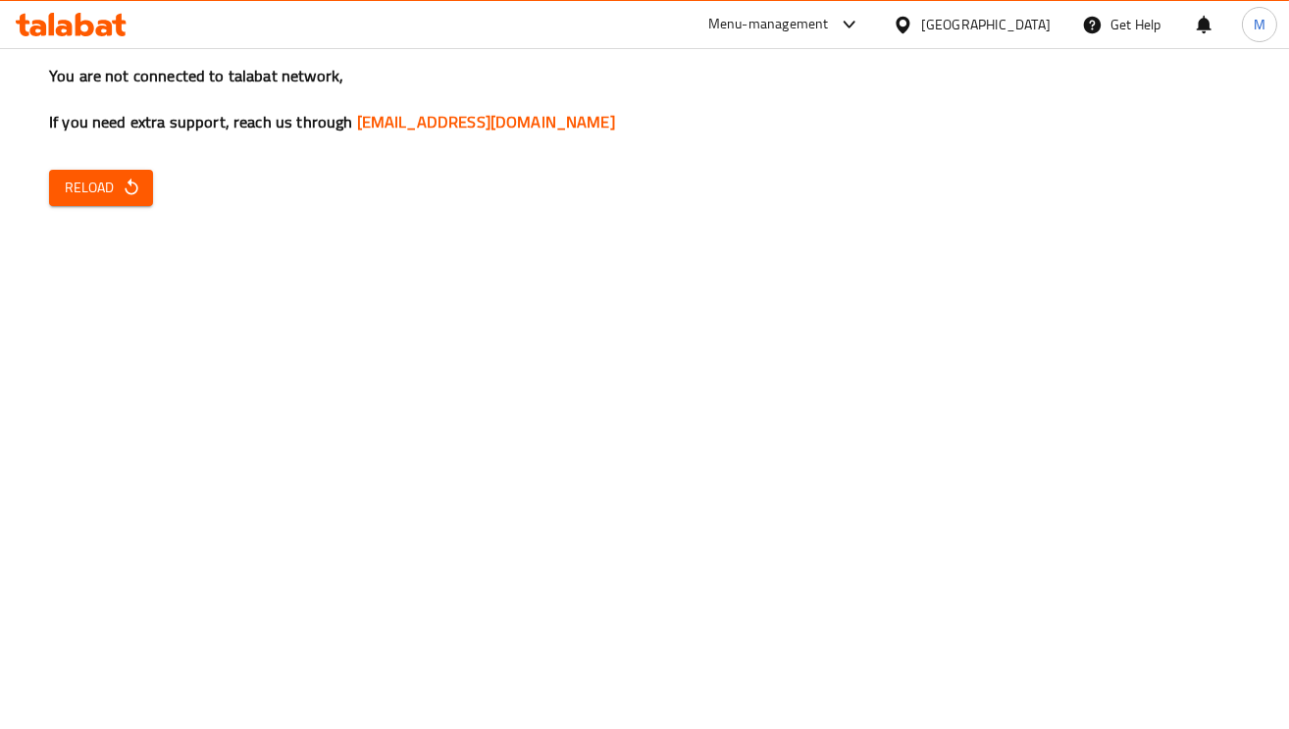
click at [136, 202] on button "Reload" at bounding box center [101, 188] width 104 height 36
click at [81, 195] on span "Reload" at bounding box center [101, 188] width 73 height 25
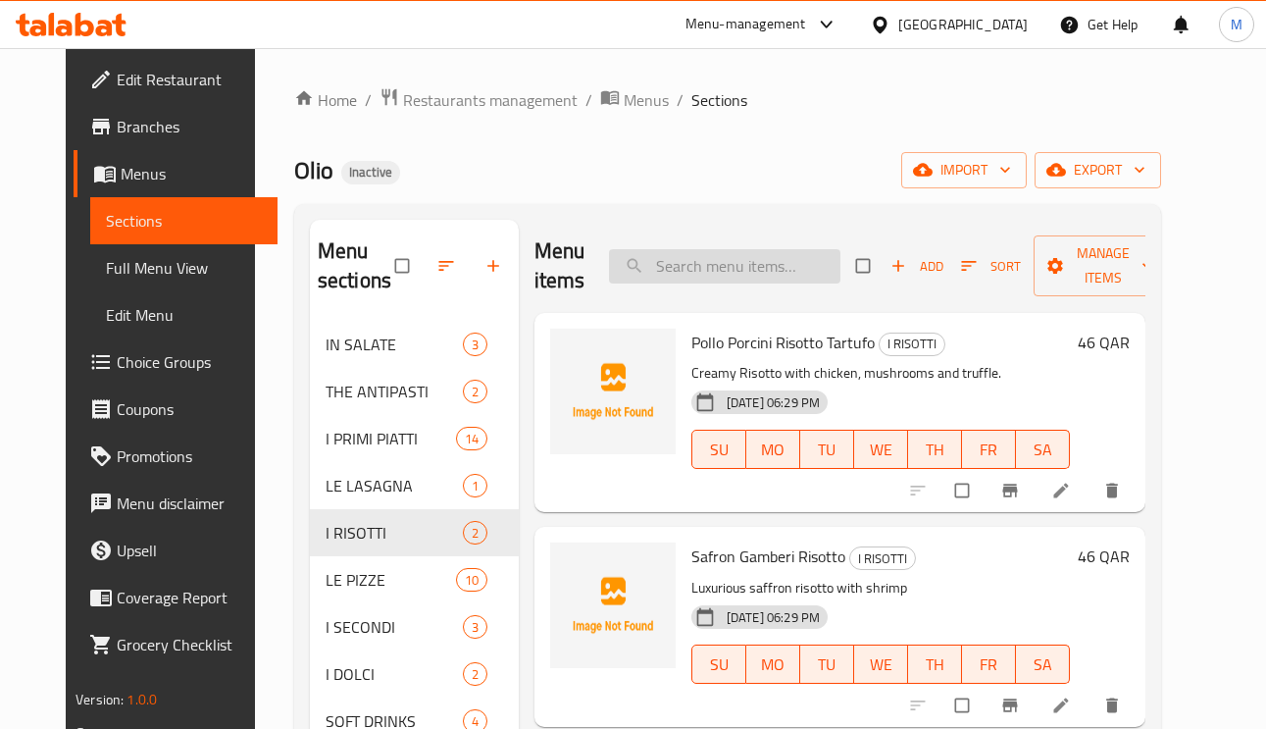
click at [804, 273] on input "search" at bounding box center [724, 266] width 231 height 34
paste input "Siciliana"
type input "Siciliana"
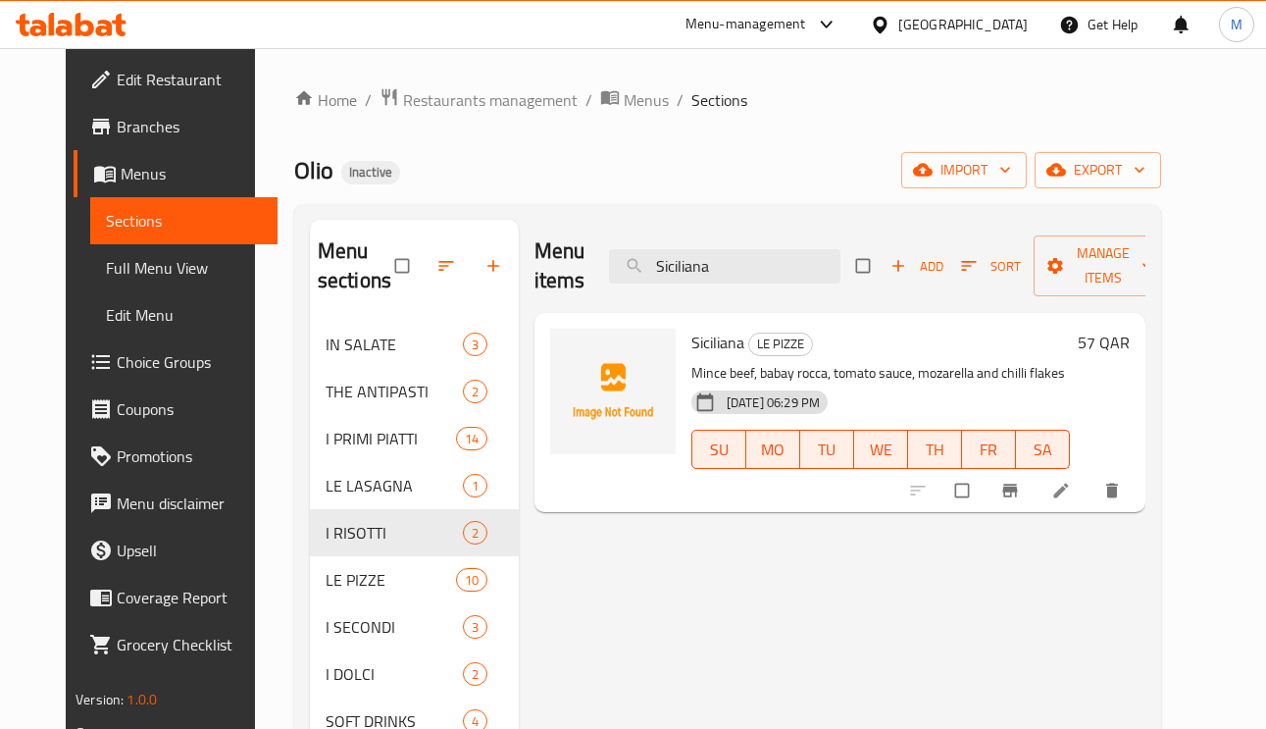
click at [1091, 503] on li at bounding box center [1063, 490] width 55 height 31
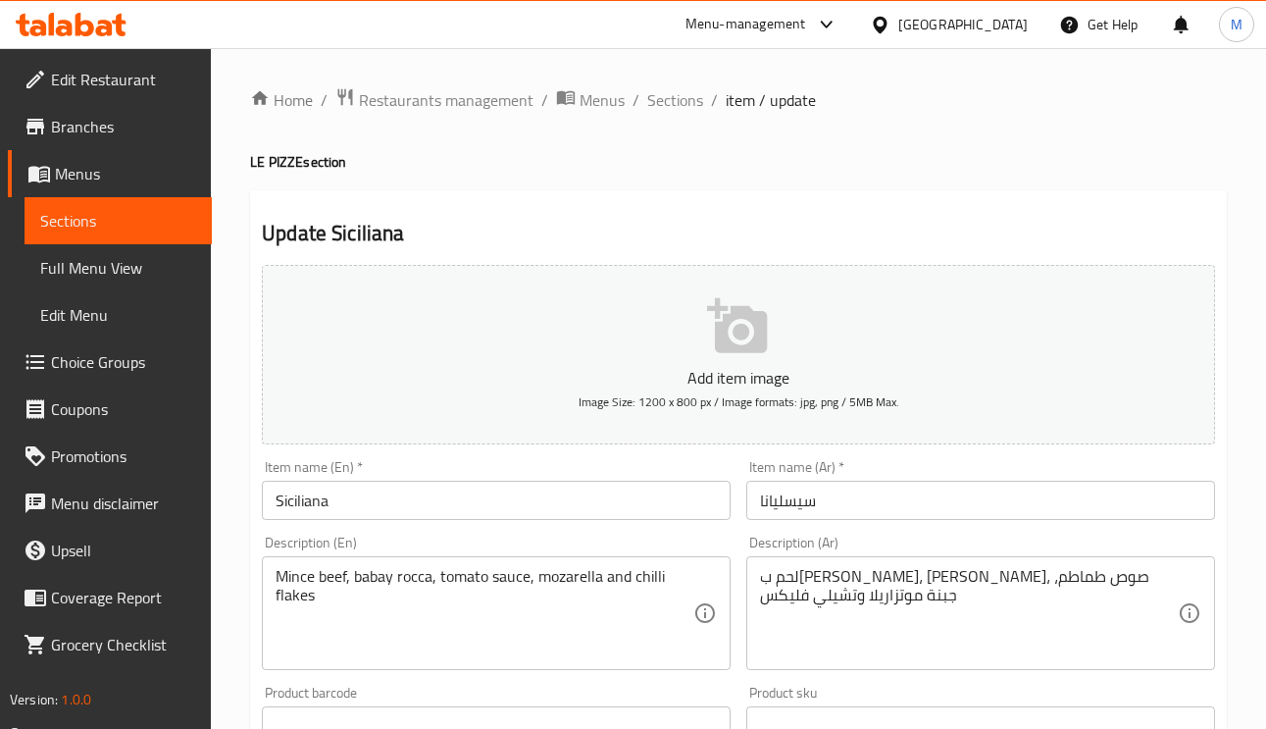
click at [700, 101] on ol "Home / Restaurants management / Menus / Sections / item / update" at bounding box center [738, 100] width 977 height 26
drag, startPoint x: 675, startPoint y: 95, endPoint x: 745, endPoint y: 147, distance: 87.7
click at [674, 95] on span "Sections" at bounding box center [675, 100] width 56 height 24
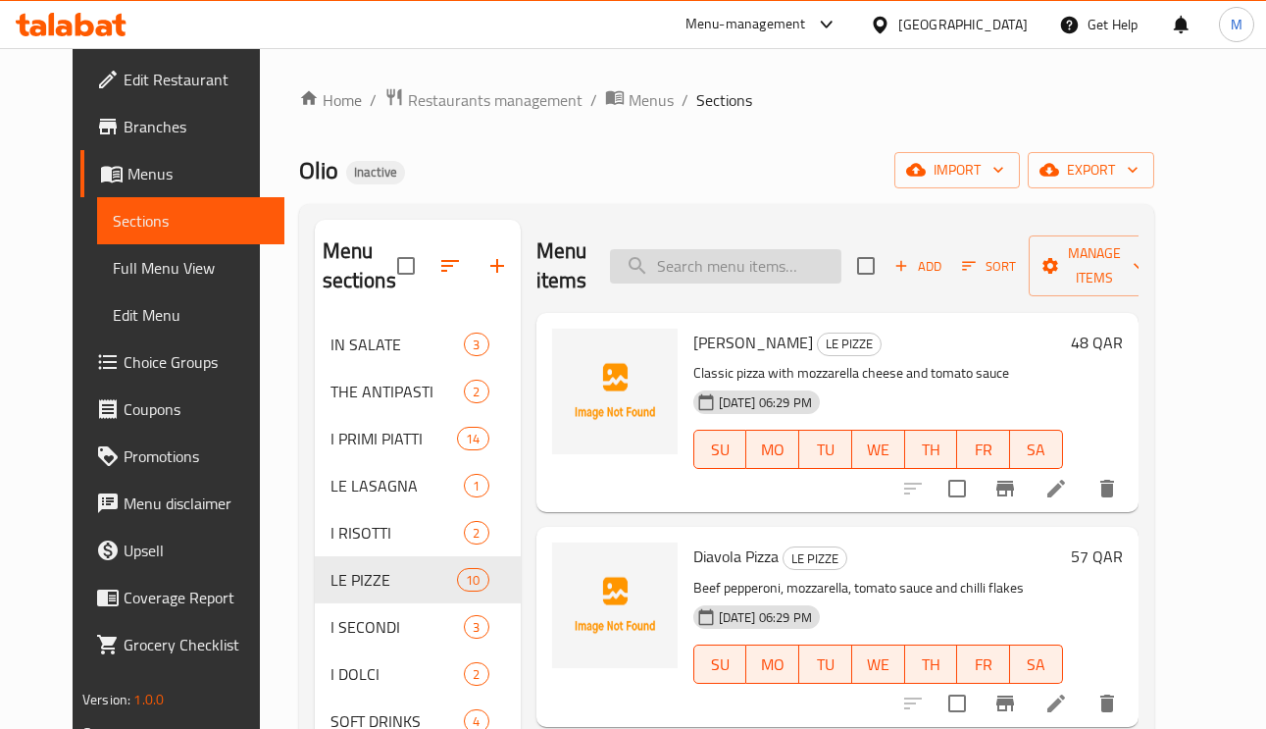
click at [792, 269] on input "search" at bounding box center [725, 266] width 231 height 34
paste input "Siciliana"
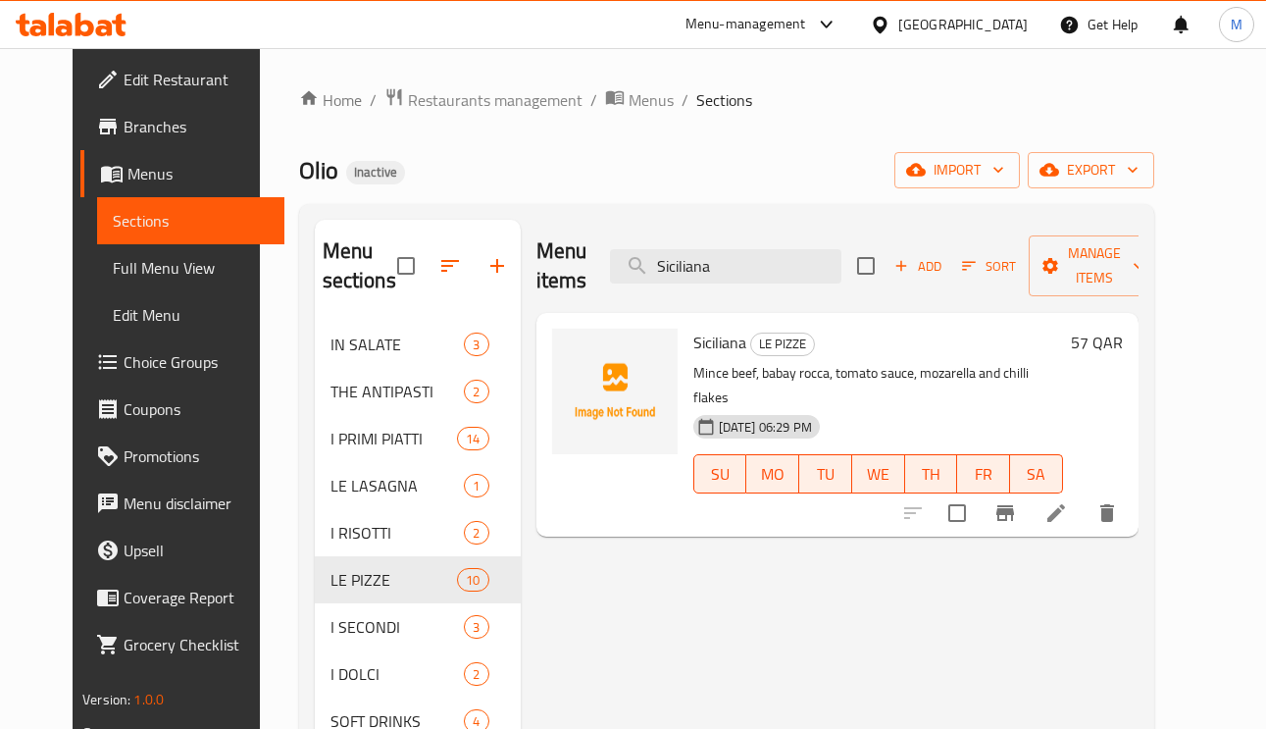
type input "Siciliana"
click at [1068, 501] on icon at bounding box center [1057, 513] width 24 height 24
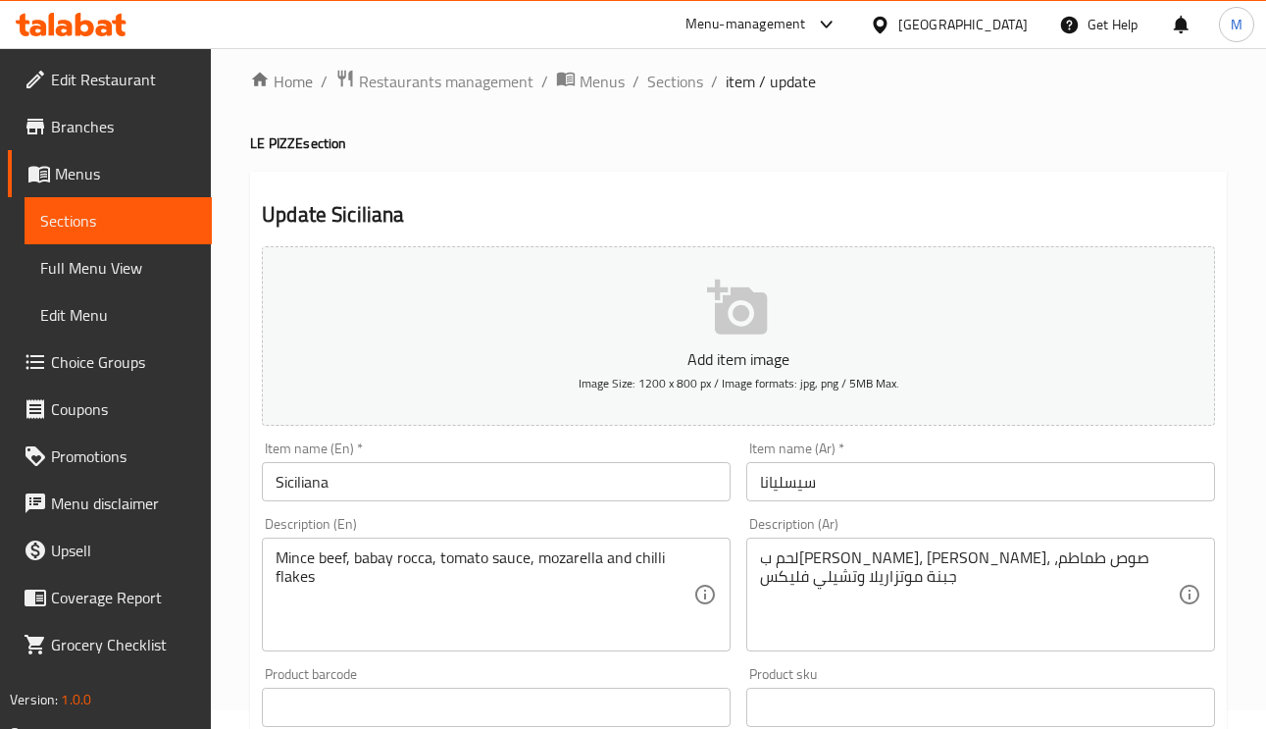
scroll to position [147, 0]
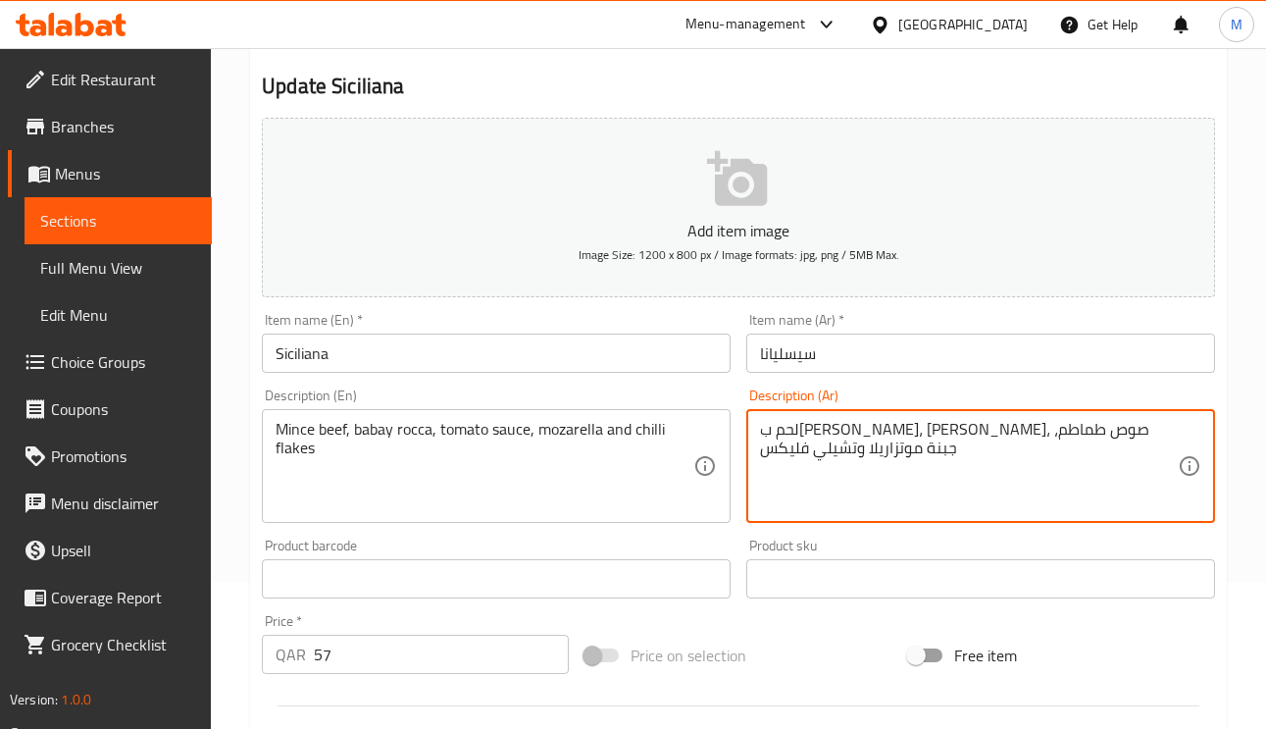
click at [1015, 431] on textarea "لحم بقري مفروم، جرجير باباي، صوص طماطم، جبنة موتزاريلا وتشيلي فليكس" at bounding box center [969, 466] width 418 height 93
click at [979, 433] on textarea "لحم بقري مفروم، جرجير باباي، صوص طماطم، جبنة موتزاريلا وتشيلي فليكس" at bounding box center [969, 466] width 418 height 93
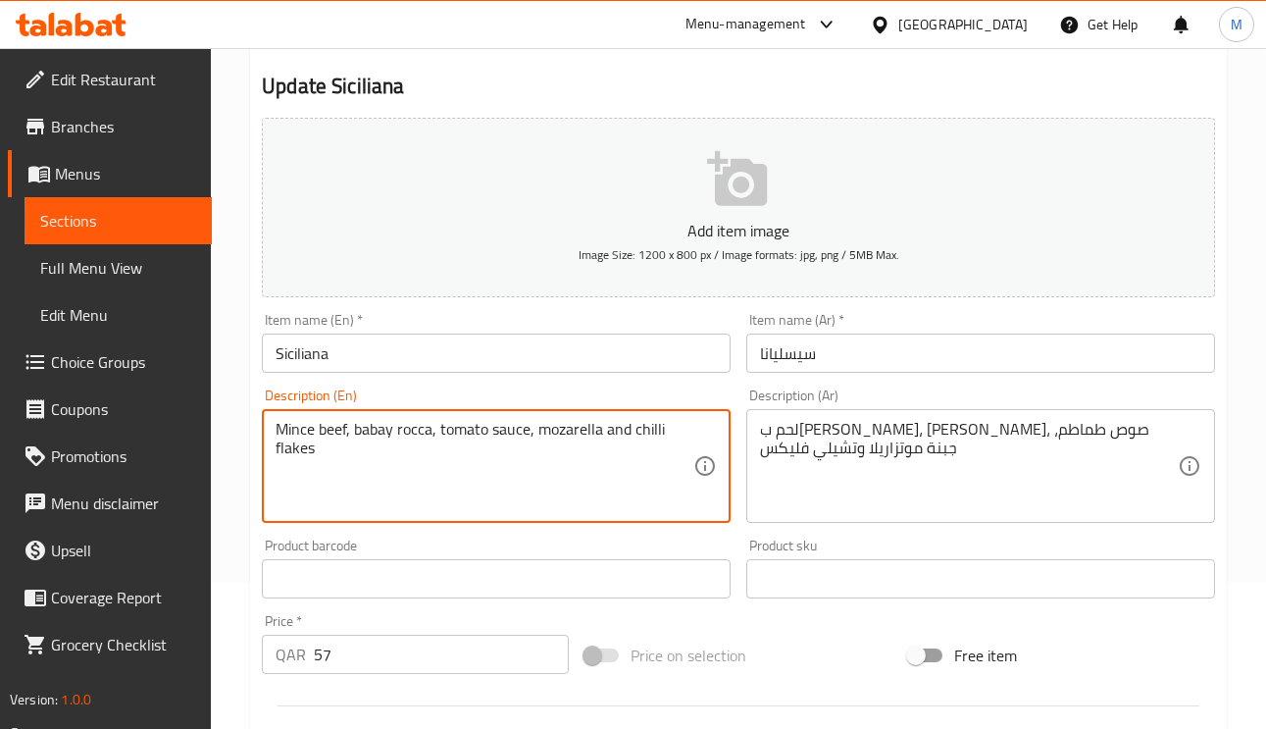
click at [389, 434] on textarea "Mince beef, babay rocca, tomato sauce, mozarella and chilli flakes" at bounding box center [485, 466] width 418 height 93
click at [367, 428] on textarea "Mince beef, babay rocca, tomato sauce, mozarella and chilli flakes" at bounding box center [485, 466] width 418 height 93
click at [420, 431] on textarea "Mince beef, babay rocca, tomato sauce, mozarella and chilli flakes" at bounding box center [485, 466] width 418 height 93
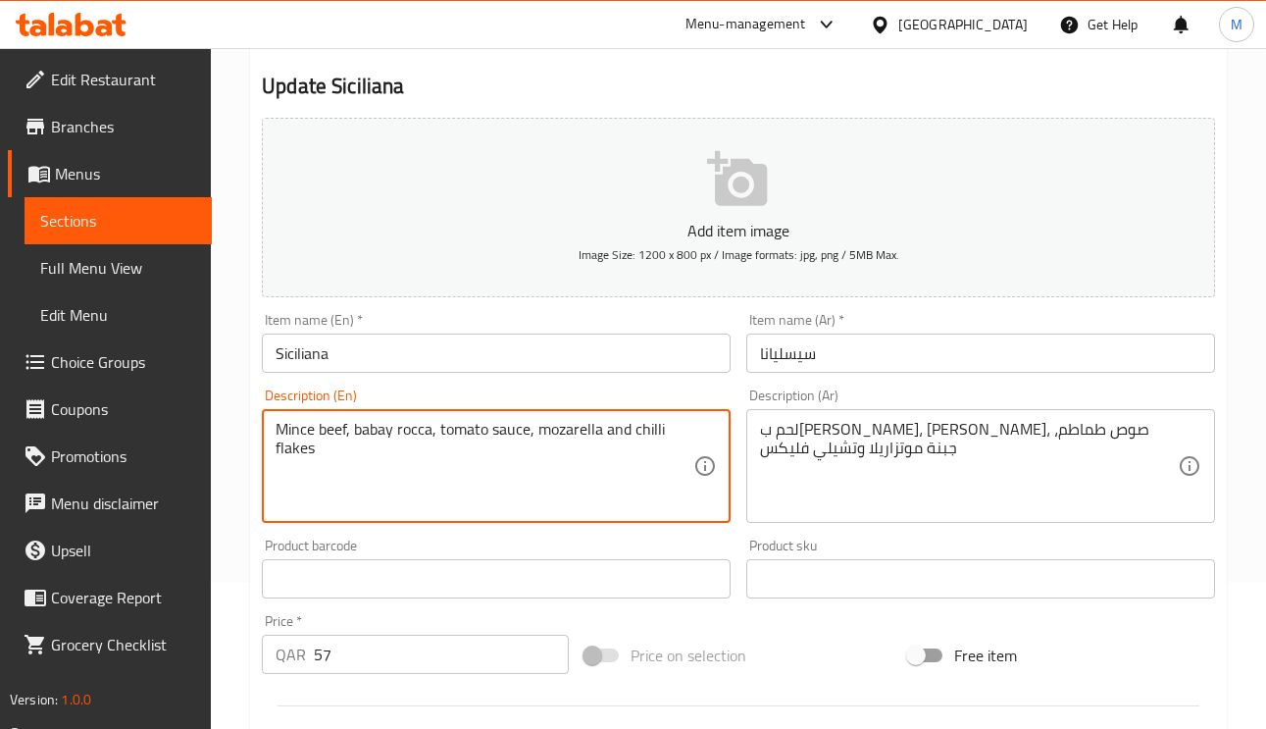
drag, startPoint x: 433, startPoint y: 429, endPoint x: 357, endPoint y: 427, distance: 75.5
click at [357, 427] on textarea "Mince beef, babay rocca, tomato sauce, mozarella and chilli flakes" at bounding box center [485, 466] width 418 height 93
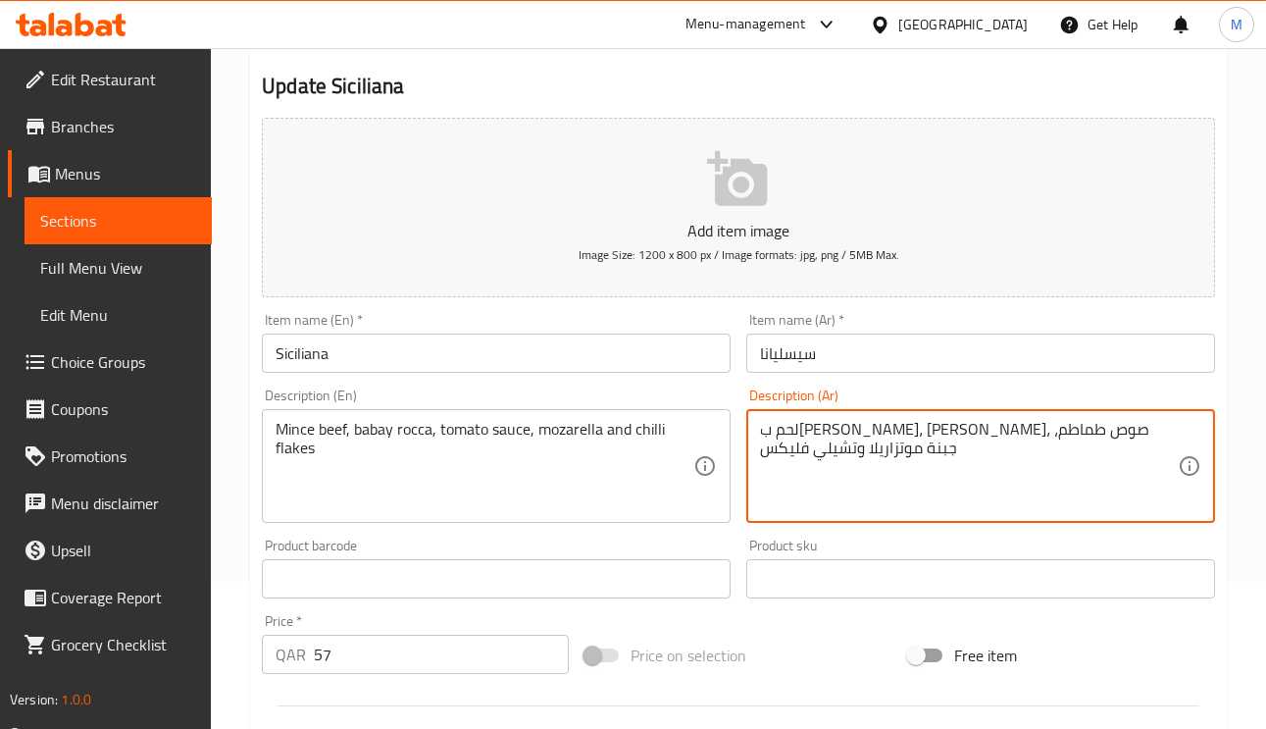
click at [977, 425] on textarea "لحم بقري مفروم، جرجير باباي، صوص طماطم، جبنة موتزاريلا وتشيلي فليكس" at bounding box center [969, 466] width 418 height 93
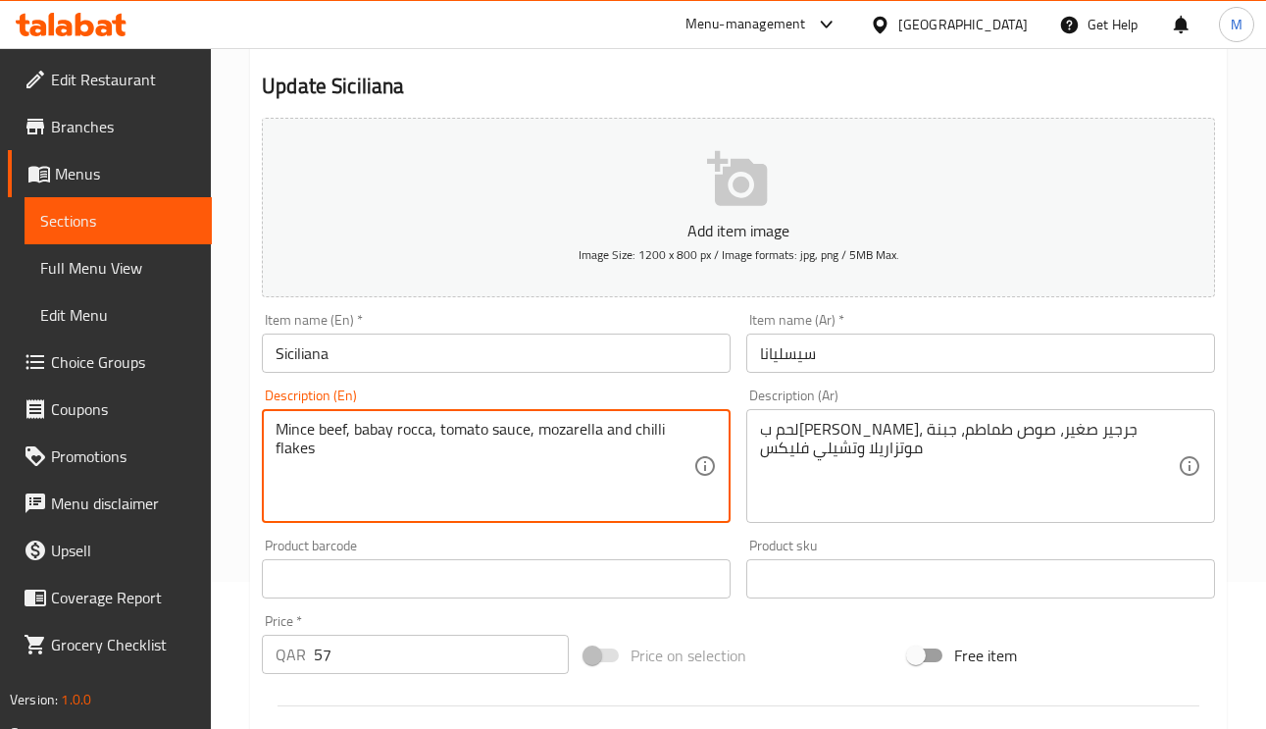
click at [318, 435] on textarea "Mince beef, babay rocca, tomato sauce, mozarella and chilli flakes" at bounding box center [485, 466] width 418 height 93
click at [305, 433] on textarea "Mince beef, babay rocca, tomato sauce, mozarella and chilli flakes" at bounding box center [485, 466] width 418 height 93
click at [397, 434] on textarea "Mince beef, babay rocca, tomato sauce, mozarella and chilli flakes" at bounding box center [485, 466] width 418 height 93
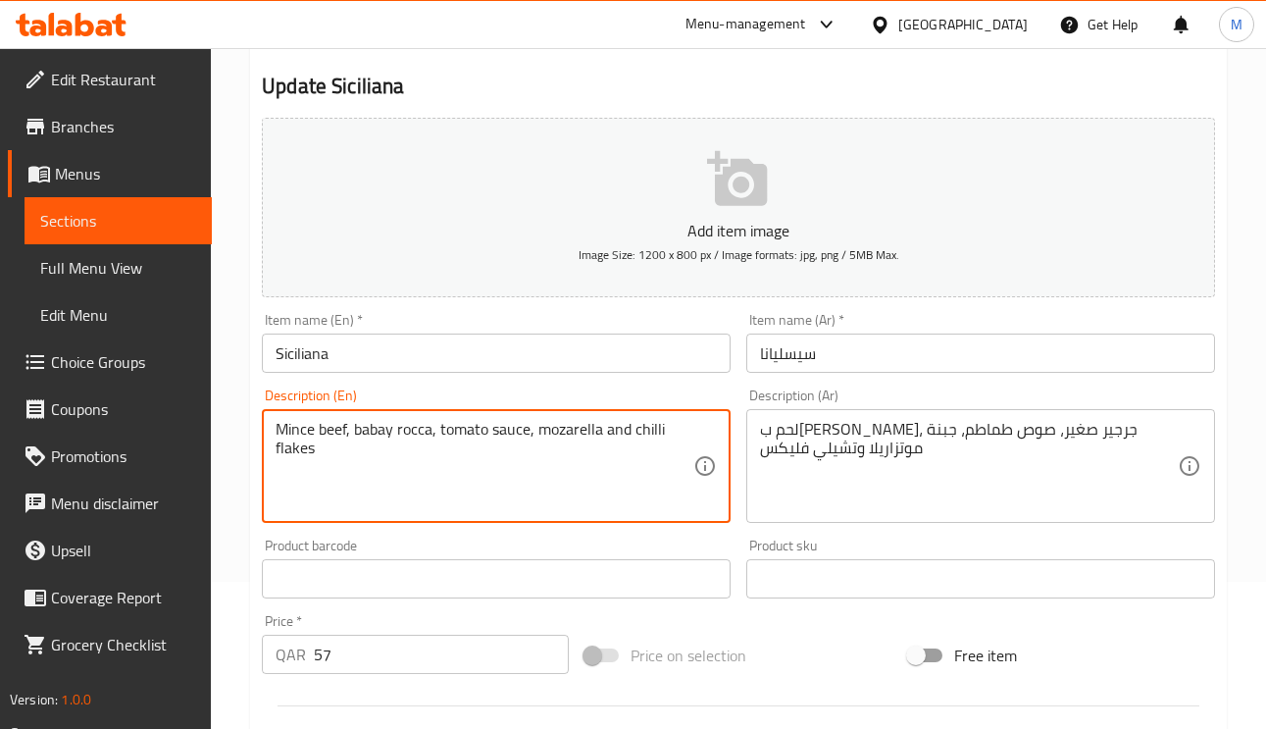
click at [373, 429] on textarea "Mince beef, babay rocca, tomato sauce, mozarella and chilli flakes" at bounding box center [485, 466] width 418 height 93
click at [460, 434] on textarea "Mince beef, babay rocca, tomato sauce, mozarella and chilli flakes" at bounding box center [485, 466] width 418 height 93
click at [563, 432] on textarea "Mince beef, babay rocca, tomato sauce, mozarella and chilli flakes" at bounding box center [485, 466] width 418 height 93
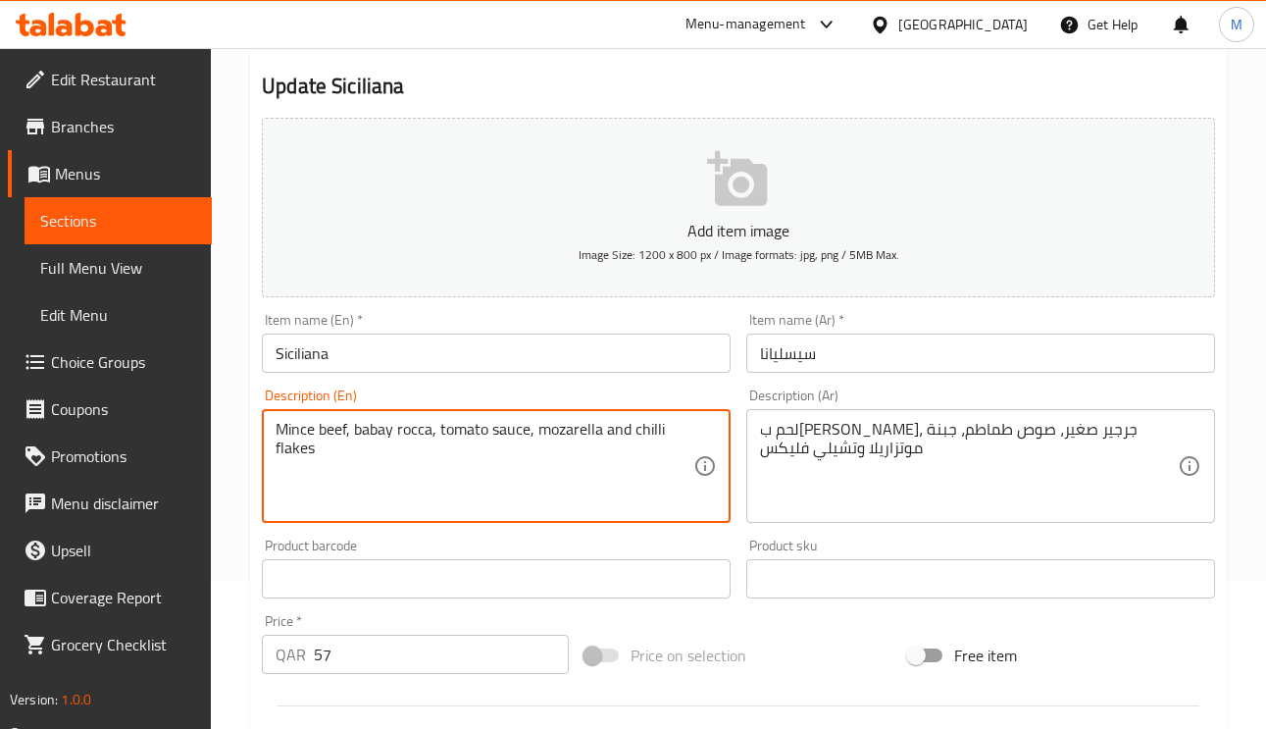
click at [563, 432] on textarea "Mince beef, babay rocca, tomato sauce, mozarella and chilli flakes" at bounding box center [485, 466] width 418 height 93
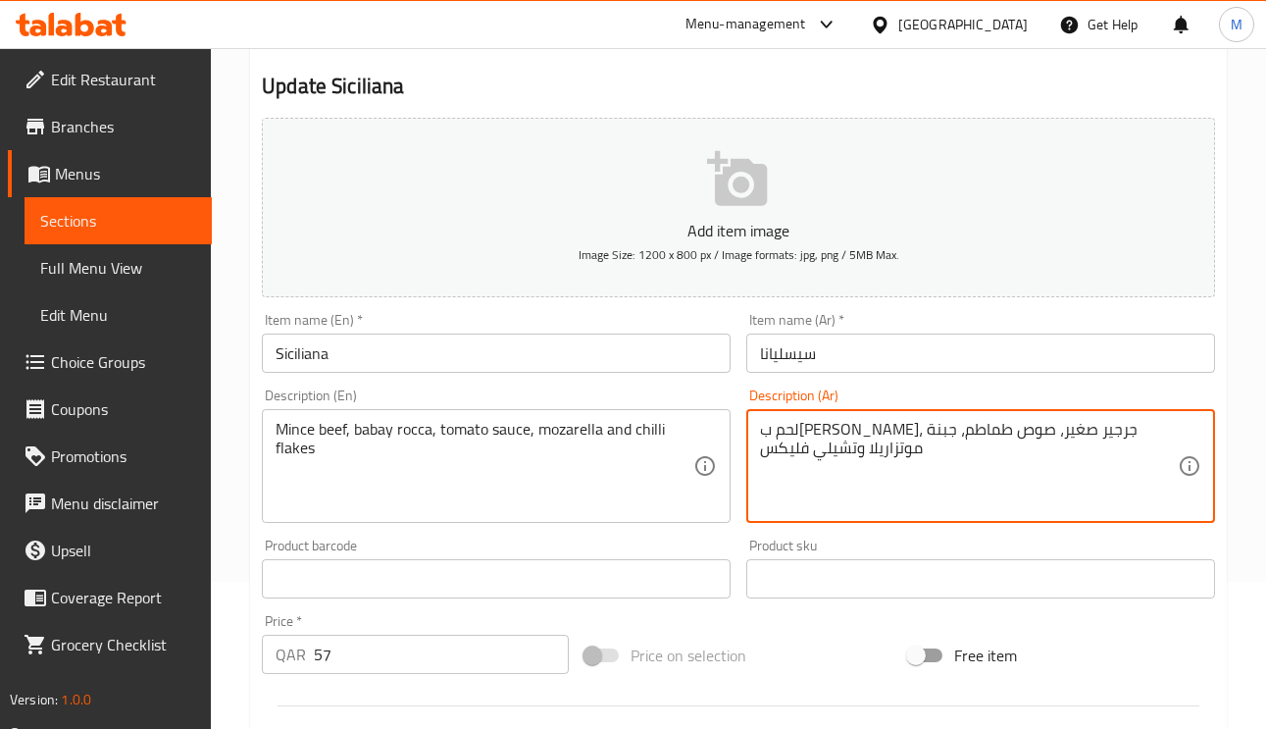
click at [842, 423] on textarea "لحم بقري مفروم، جرجير صغير، صوص طماطم، جبنة موتزاريلا وتشيلي فليكس" at bounding box center [969, 466] width 418 height 93
type textarea "لحم بقري مفروم، جرجير صغير، صوص طماطم، [PERSON_NAME] وتشيلي فليكس"
click at [1027, 329] on div "Item name (Ar)   * سيسليانا Item name (Ar) *" at bounding box center [980, 343] width 469 height 60
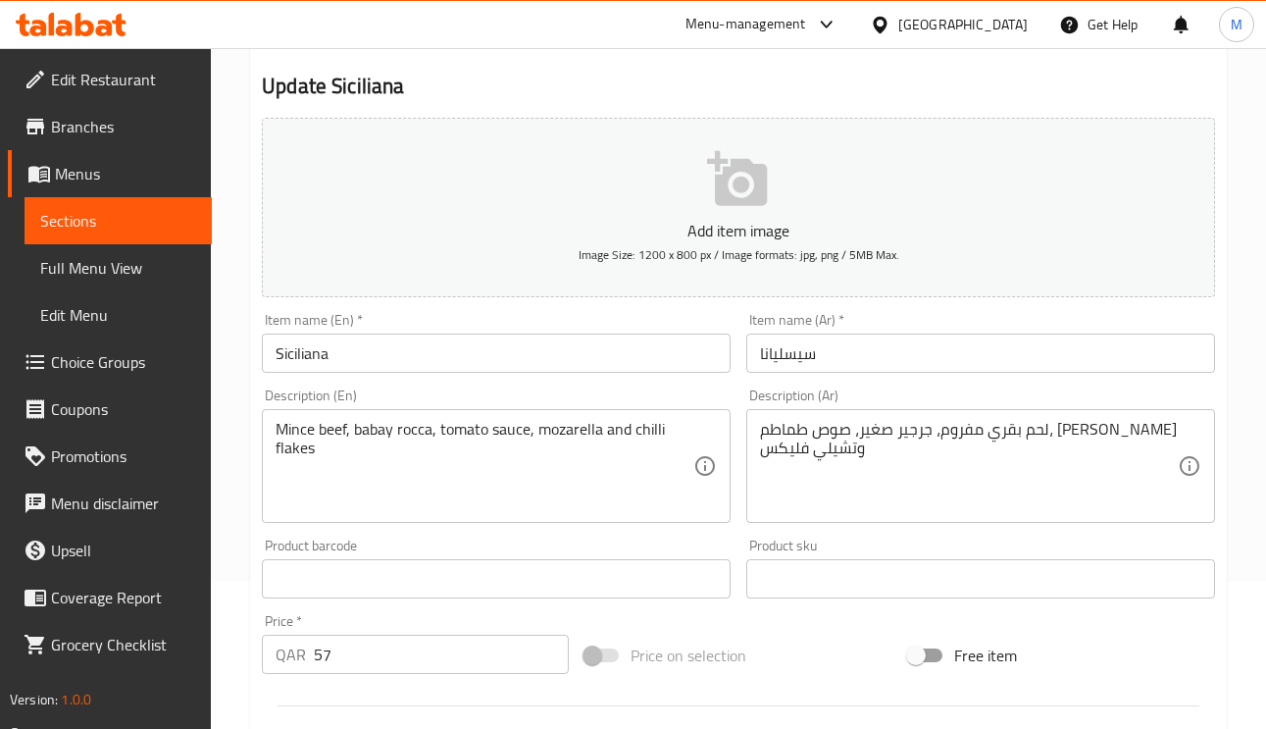
click at [1022, 338] on input "سيسليانا" at bounding box center [980, 352] width 469 height 39
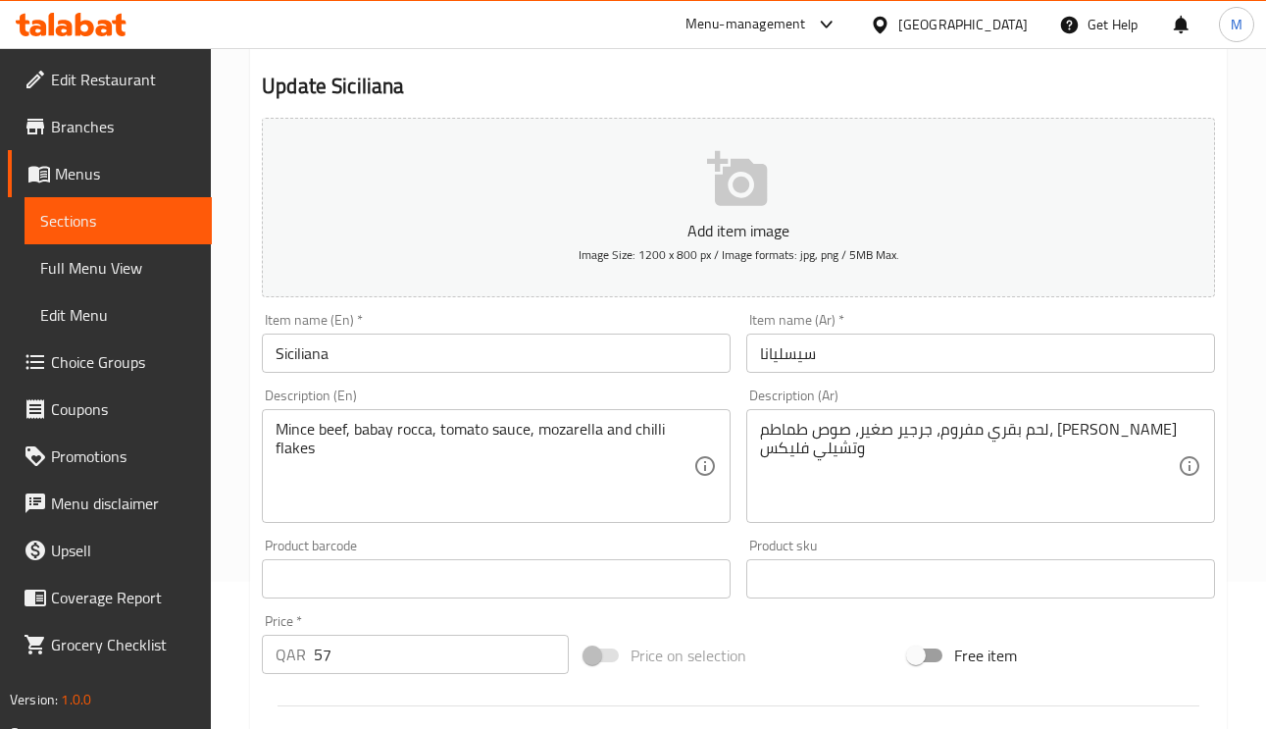
click at [876, 337] on input "سيسليانا" at bounding box center [980, 352] width 469 height 39
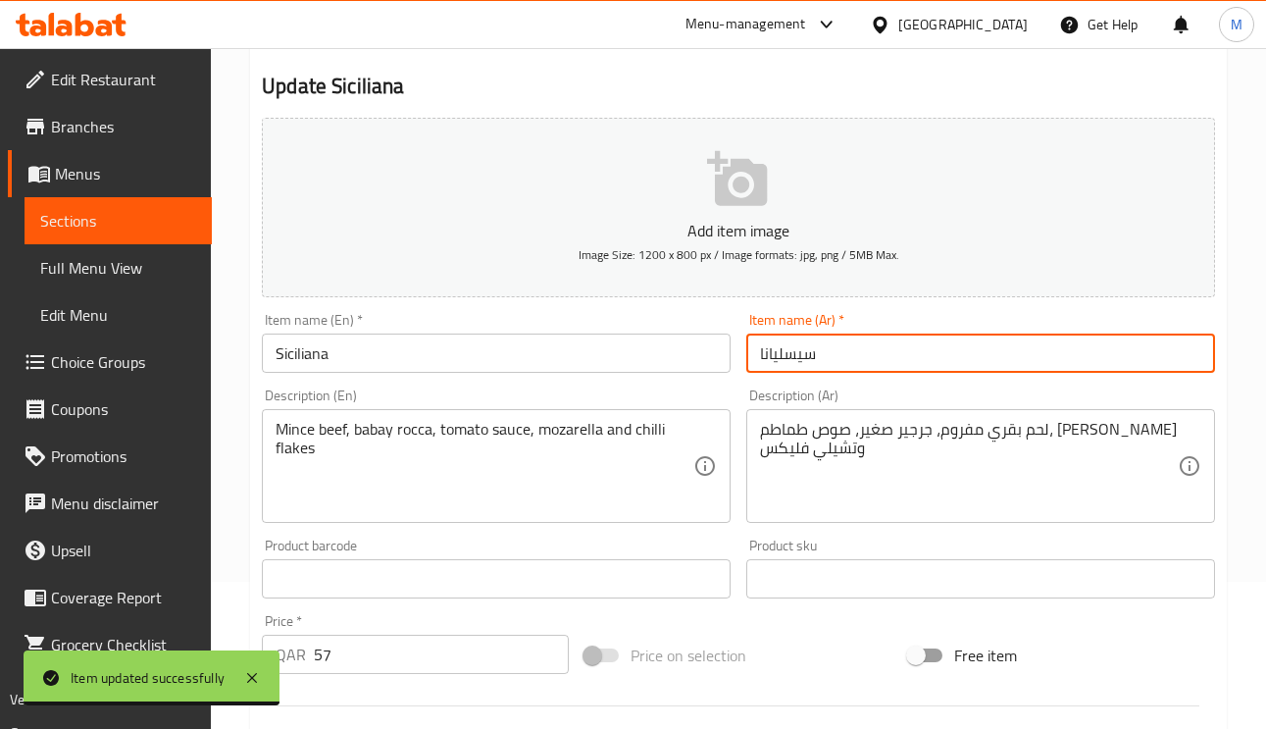
scroll to position [0, 0]
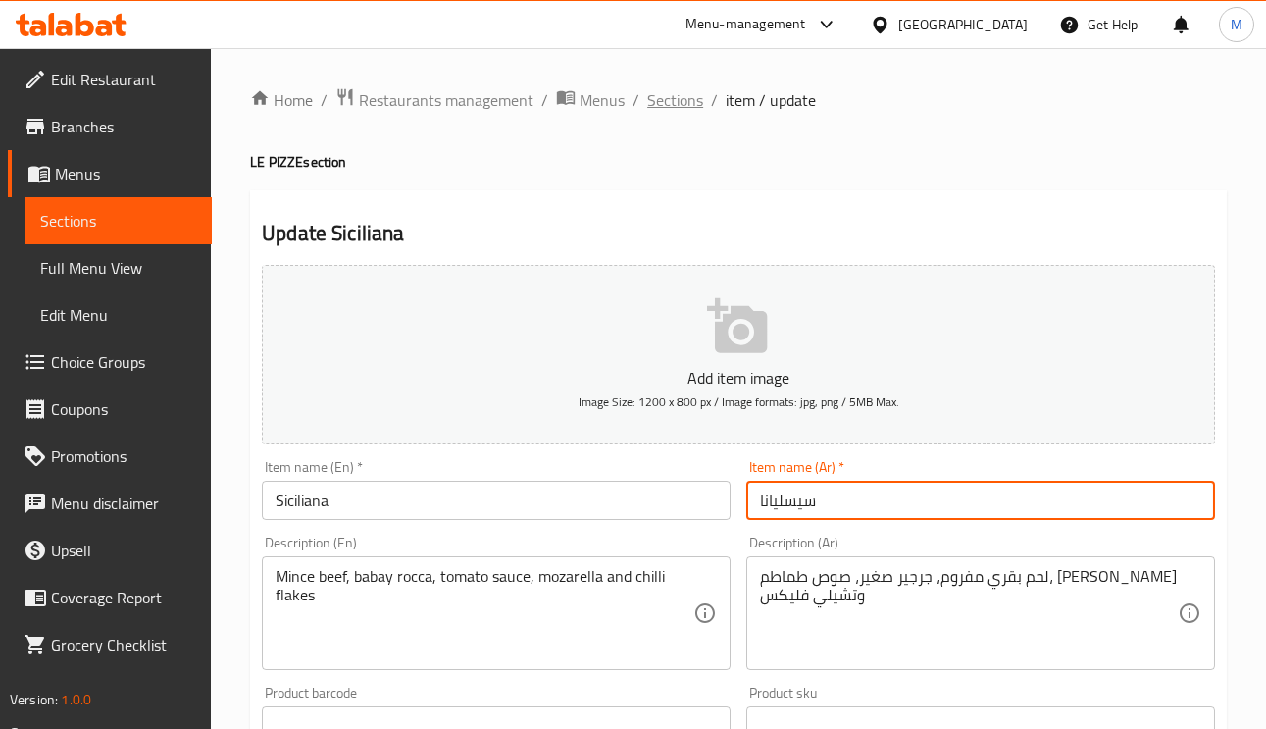
drag, startPoint x: 666, startPoint y: 84, endPoint x: 681, endPoint y: 101, distance: 22.2
click at [665, 83] on div "Home / Restaurants management / Menus / Sections / item / update LE PIZZE secti…" at bounding box center [738, 717] width 1055 height 1338
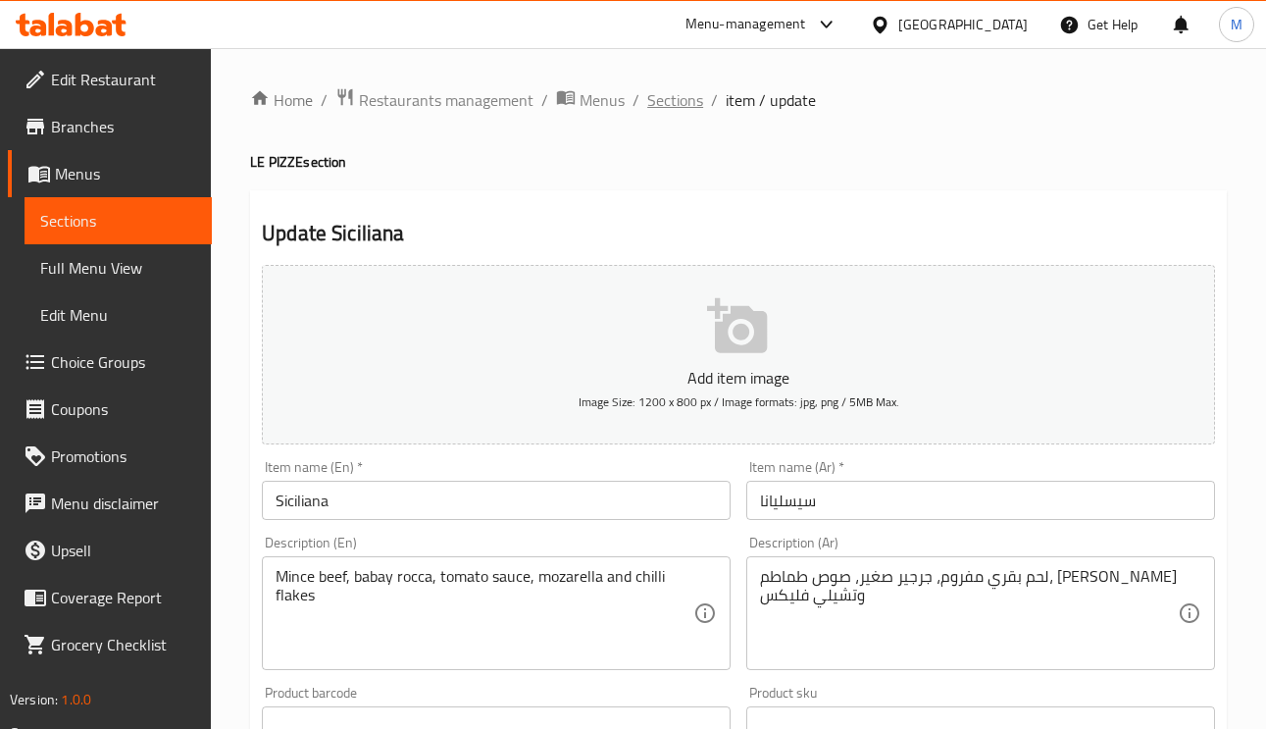
click at [660, 98] on span "Sections" at bounding box center [675, 100] width 56 height 24
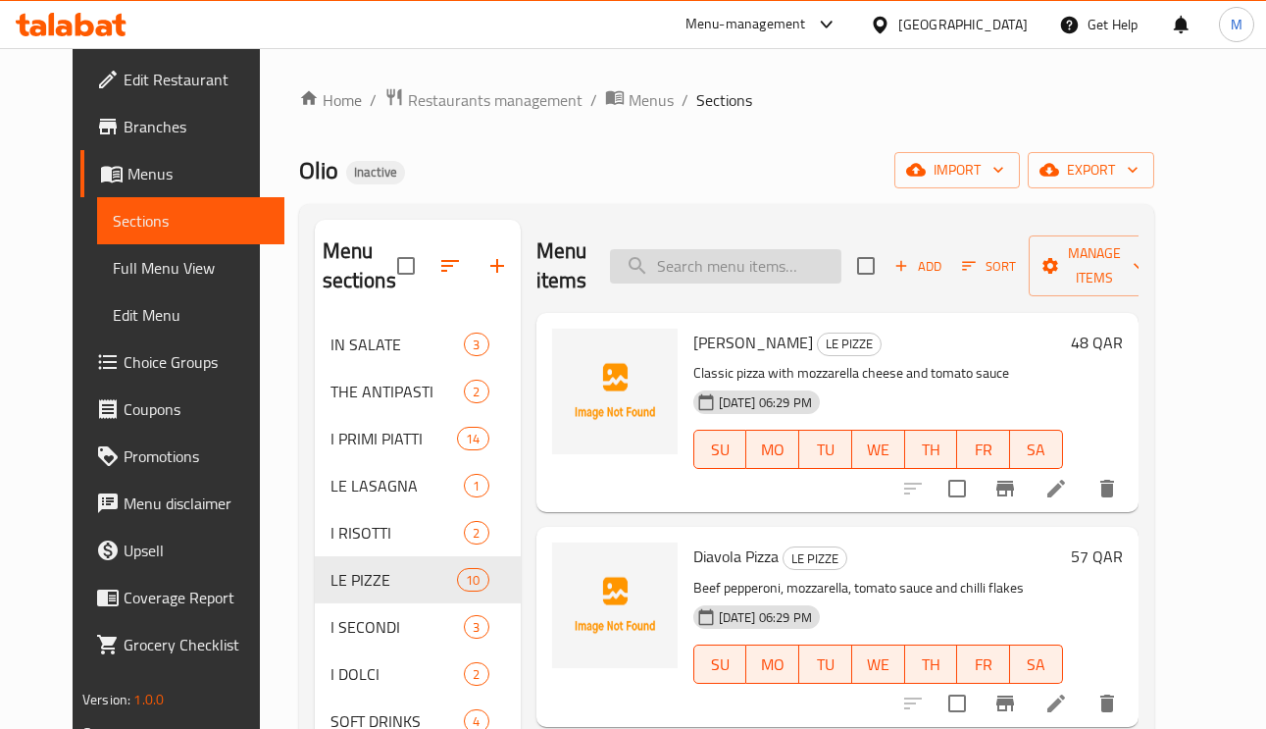
click at [743, 254] on input "search" at bounding box center [725, 266] width 231 height 34
paste input "Tartufo Pizza"
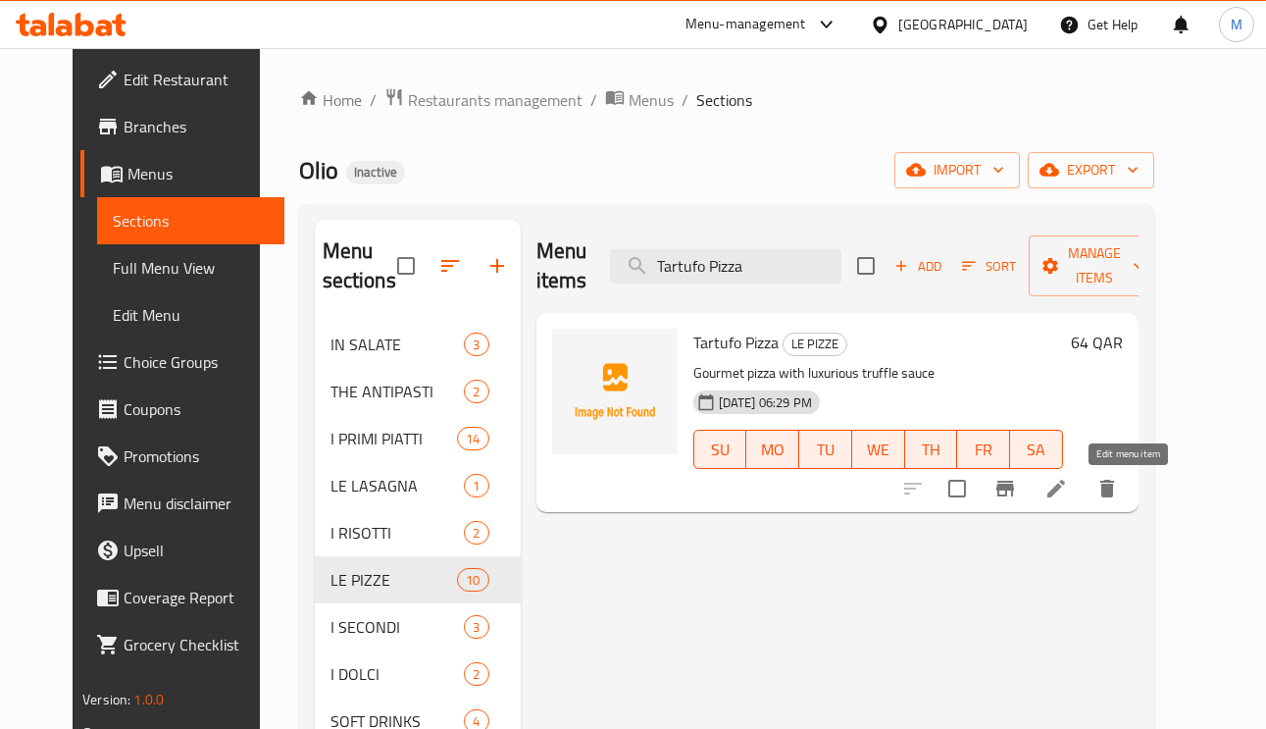
type input "Tartufo Pizza"
click at [1065, 494] on icon at bounding box center [1056, 489] width 18 height 18
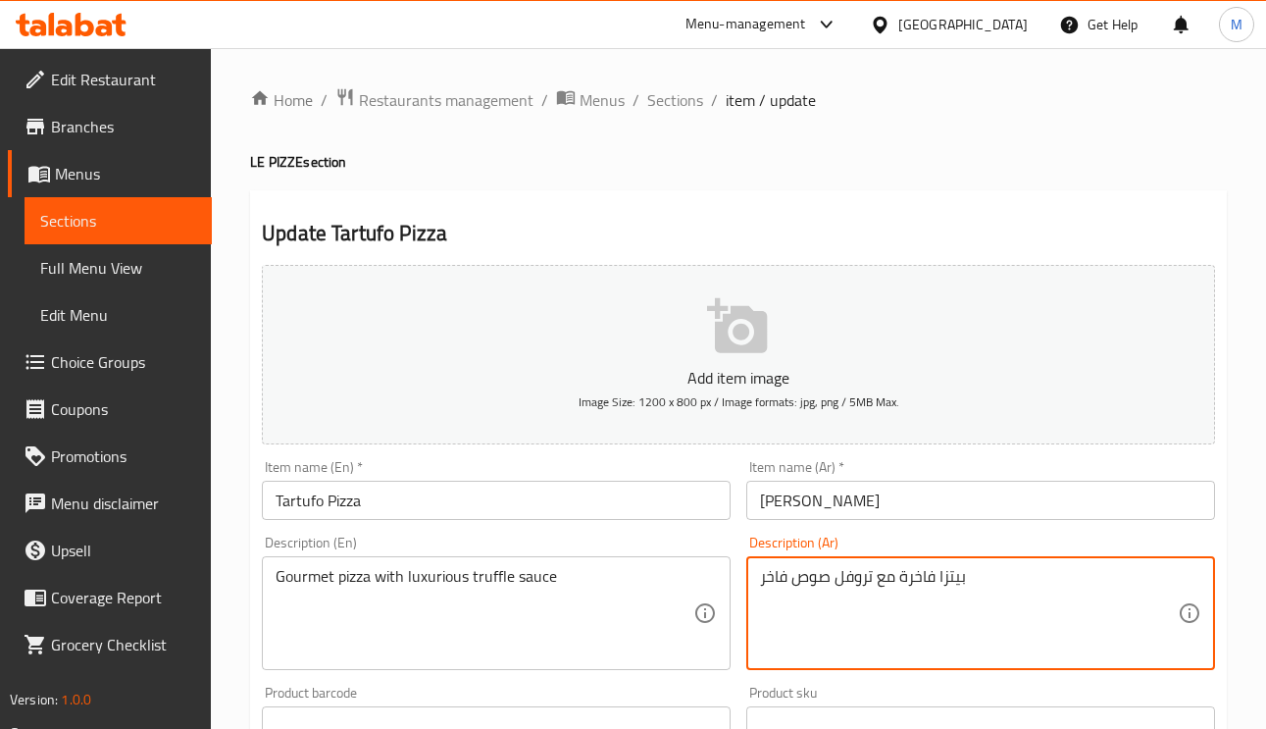
click at [912, 584] on textarea "بيتزا فاخرة مع تروفل صوص فاخر" at bounding box center [969, 613] width 418 height 93
click at [784, 509] on input "[PERSON_NAME]" at bounding box center [980, 500] width 469 height 39
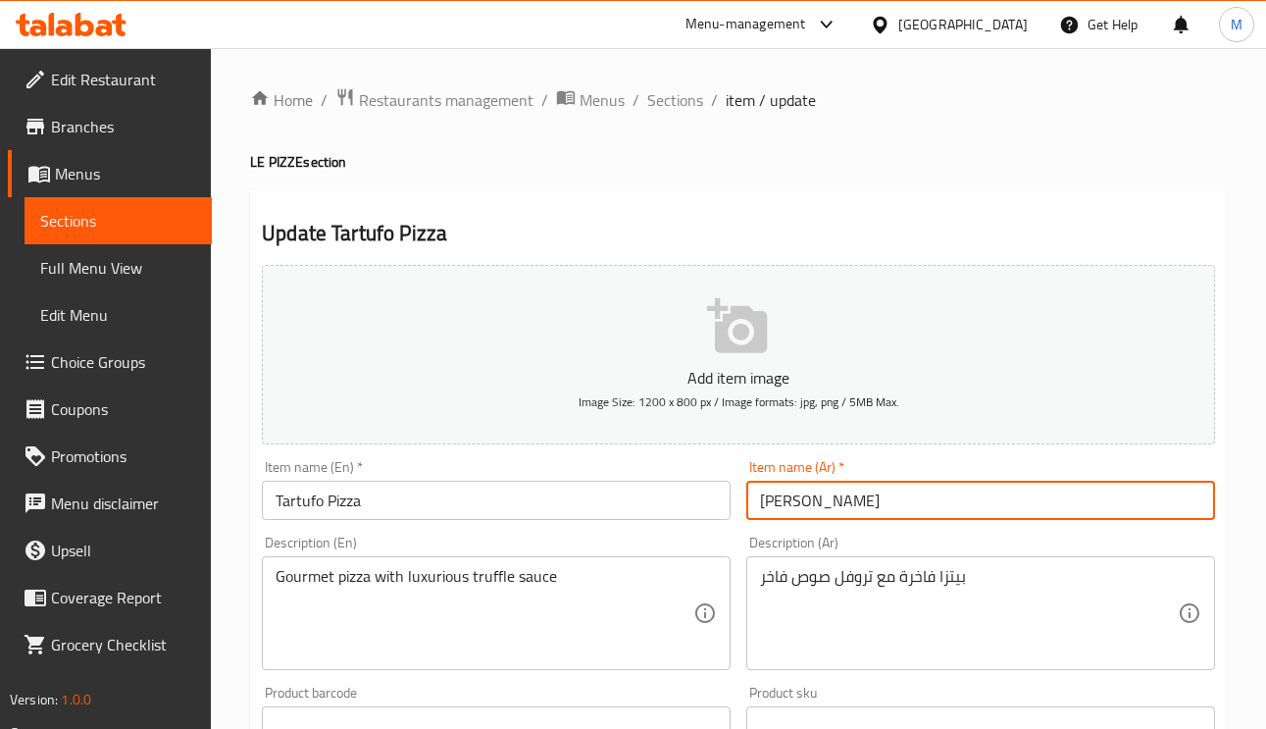
click at [783, 509] on input "[PERSON_NAME]" at bounding box center [980, 500] width 469 height 39
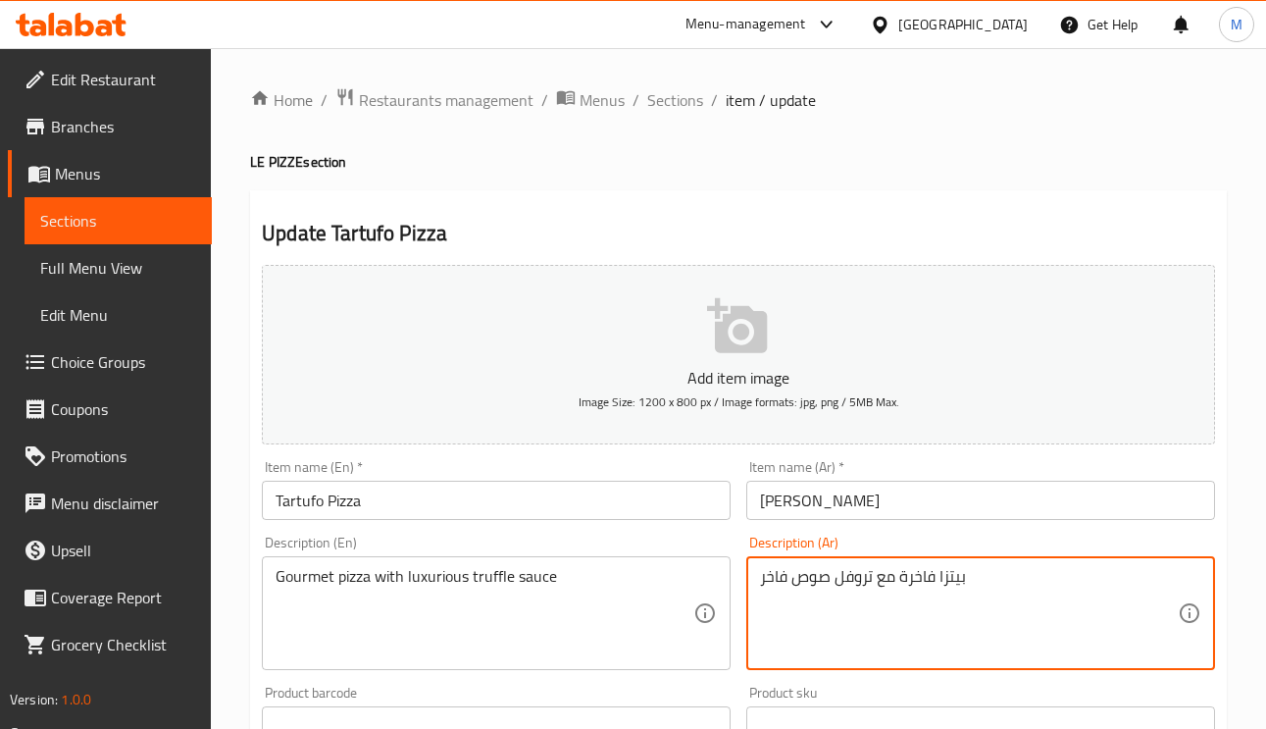
click at [923, 586] on textarea "بيتزا فاخرة مع تروفل صوص فاخر" at bounding box center [969, 613] width 418 height 93
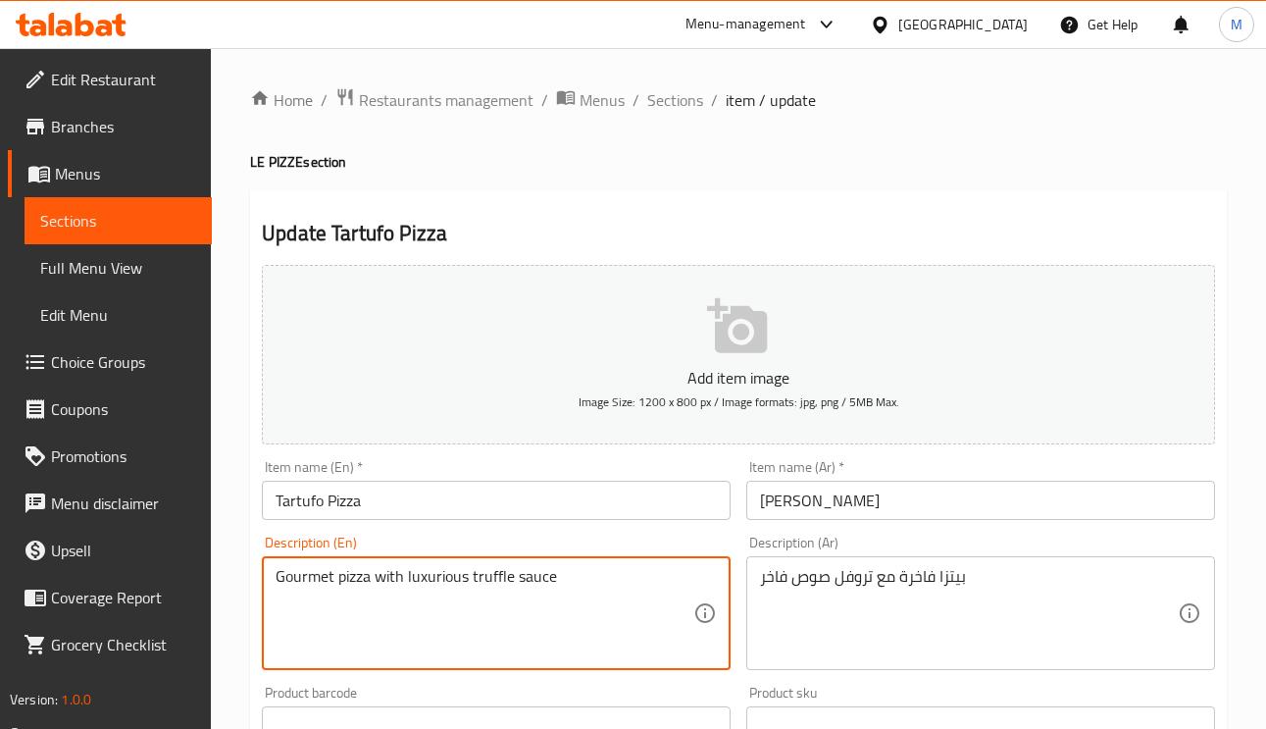
click at [332, 585] on textarea "Gourmet pizza with luxurious truffle sauce" at bounding box center [485, 613] width 418 height 93
click at [317, 584] on textarea "Gourmet pizza with luxurious truffle sauce" at bounding box center [485, 613] width 418 height 93
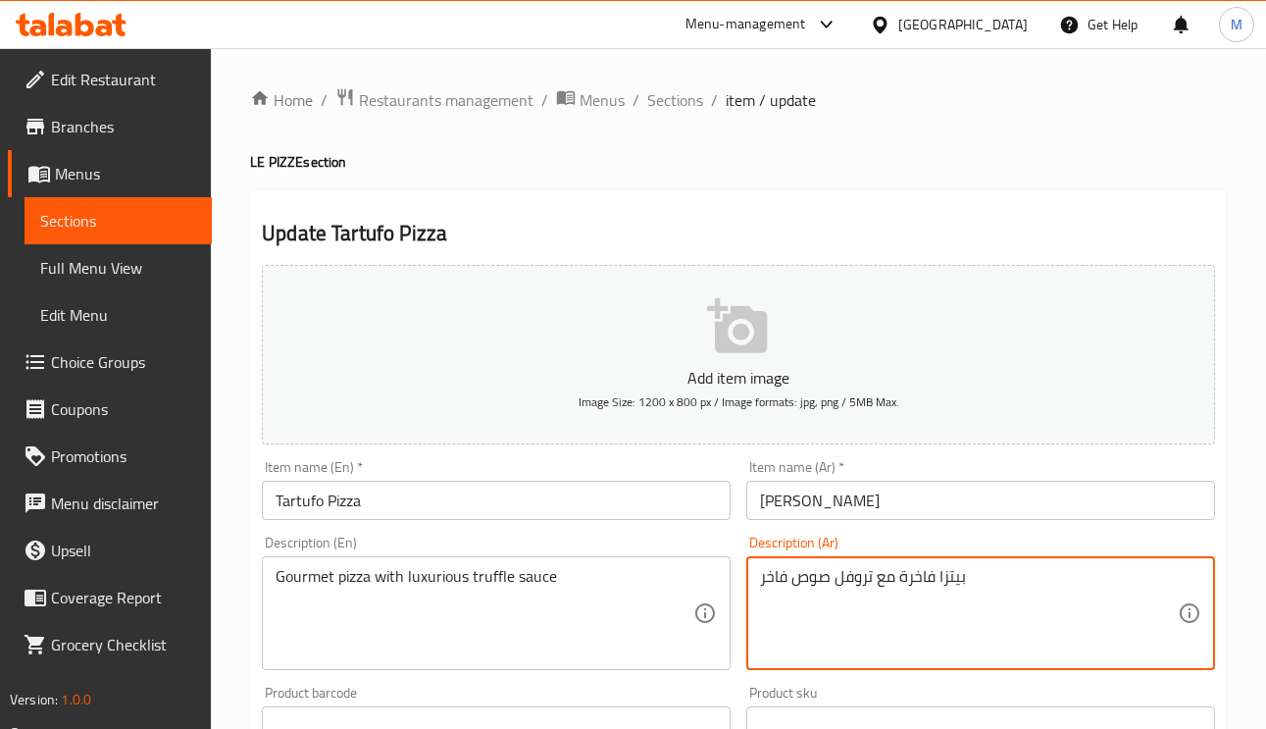
click at [912, 576] on textarea "بيتزا فاخرة مع تروفل صوص فاخر" at bounding box center [969, 613] width 418 height 93
type textarea "[PERSON_NAME]ه مع تروفل صوص فاخر"
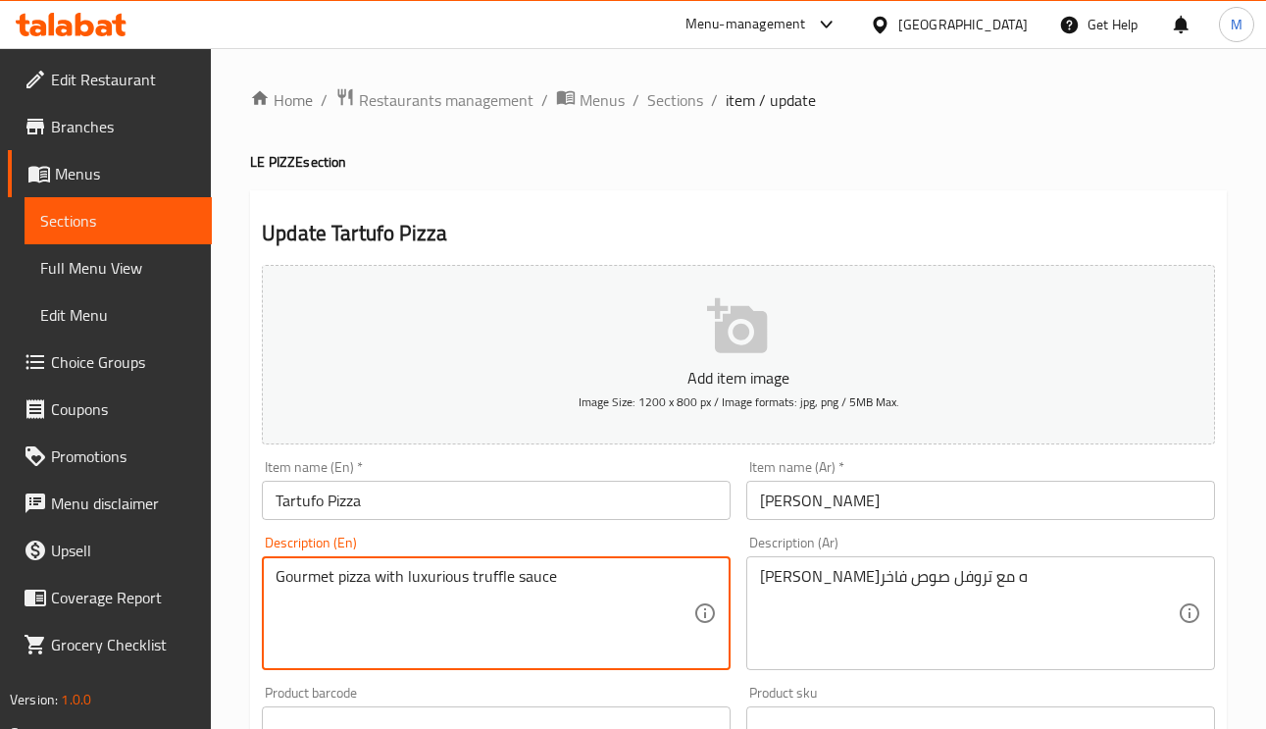
click at [394, 576] on textarea "Gourmet pizza with luxurious truffle sauce" at bounding box center [485, 613] width 418 height 93
click at [393, 578] on textarea "Gourmet pizza with luxurious truffle sauce" at bounding box center [485, 613] width 418 height 93
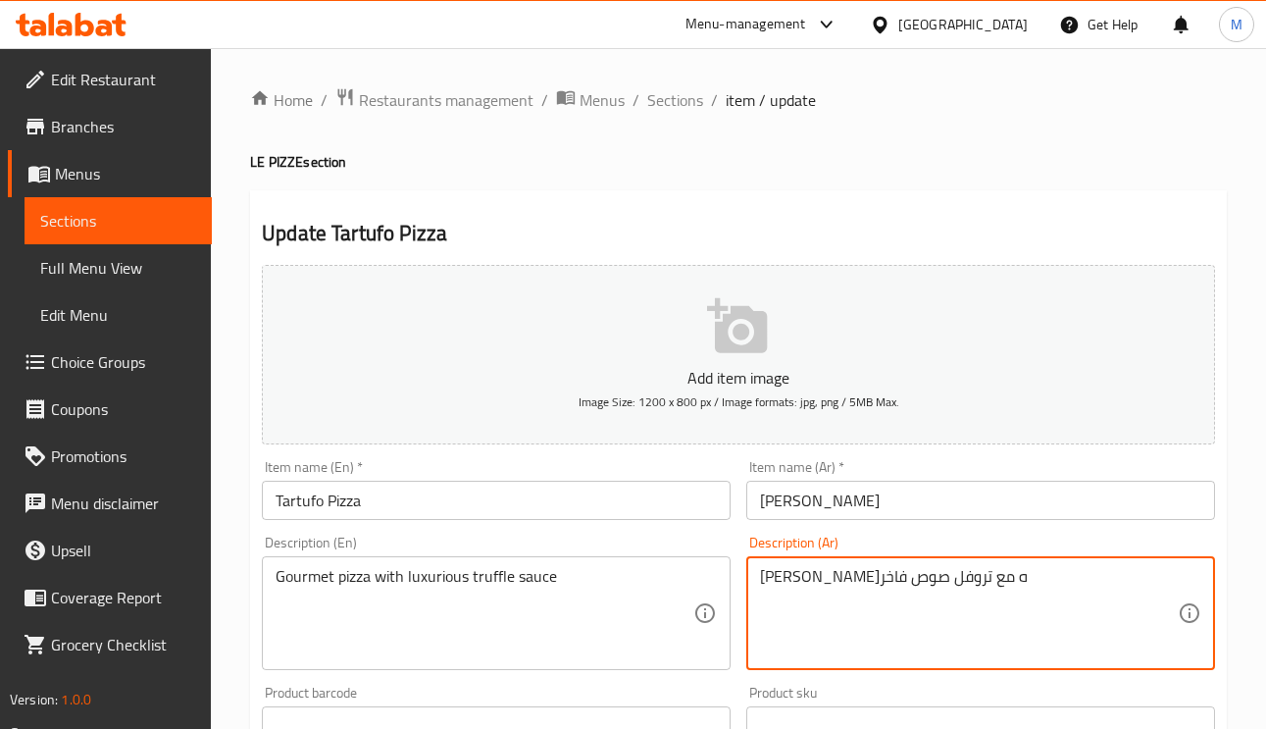
click at [809, 581] on textarea "[PERSON_NAME]ه مع تروفل صوص فاخر" at bounding box center [969, 613] width 418 height 93
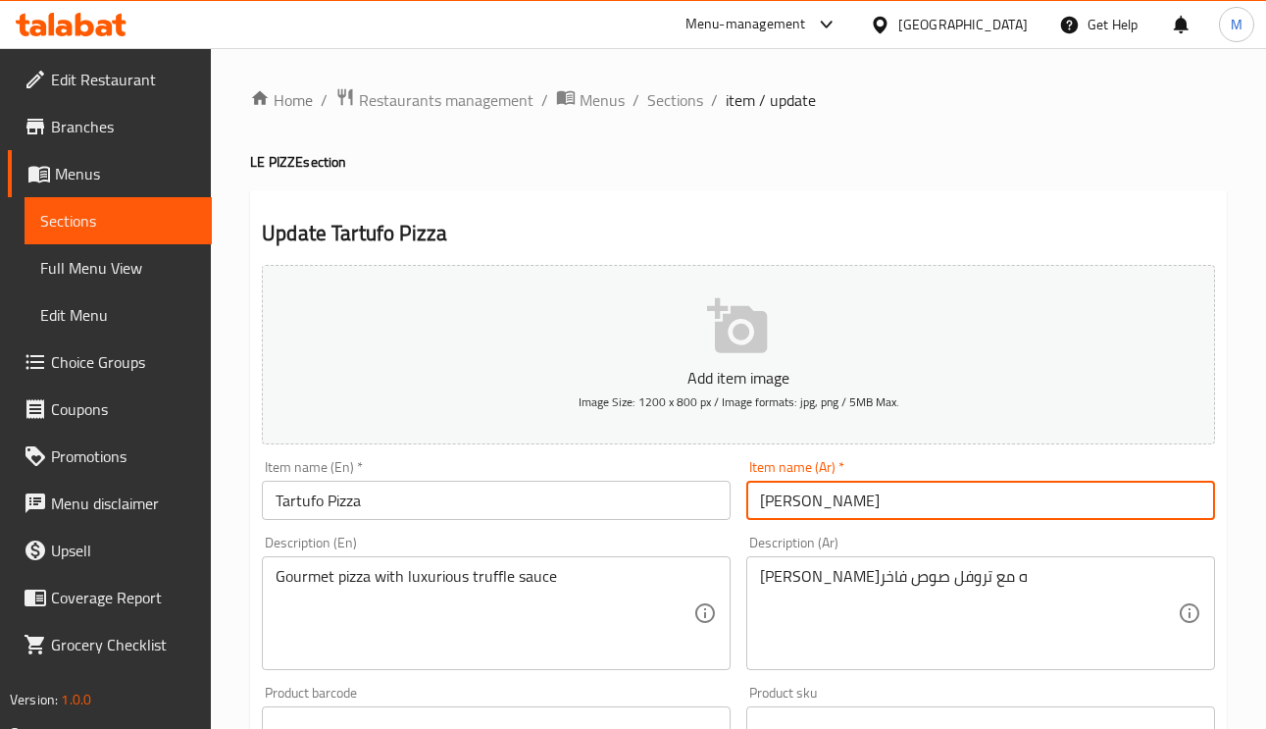
click at [929, 504] on input "[PERSON_NAME]" at bounding box center [980, 500] width 469 height 39
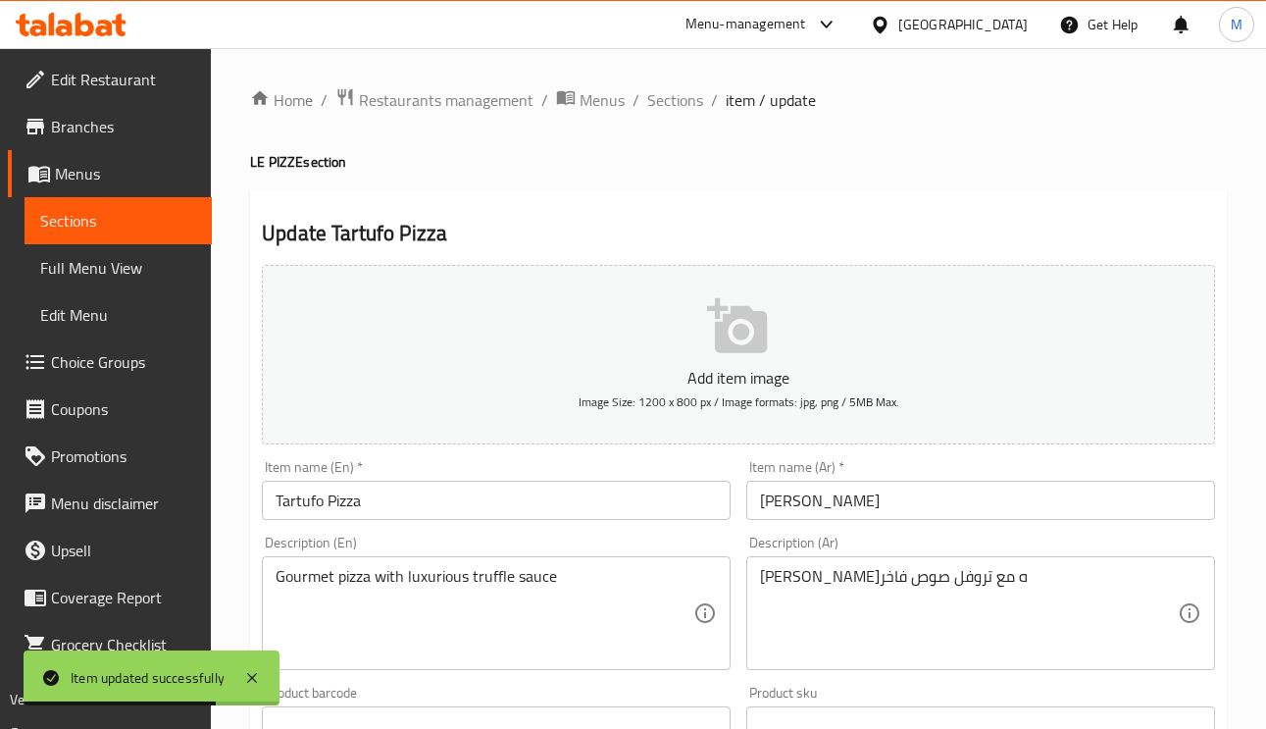
click at [692, 80] on div "Home / Restaurants management / Menus / Sections / item / update LE PIZZE secti…" at bounding box center [738, 717] width 1055 height 1338
click at [686, 97] on span "Sections" at bounding box center [675, 100] width 56 height 24
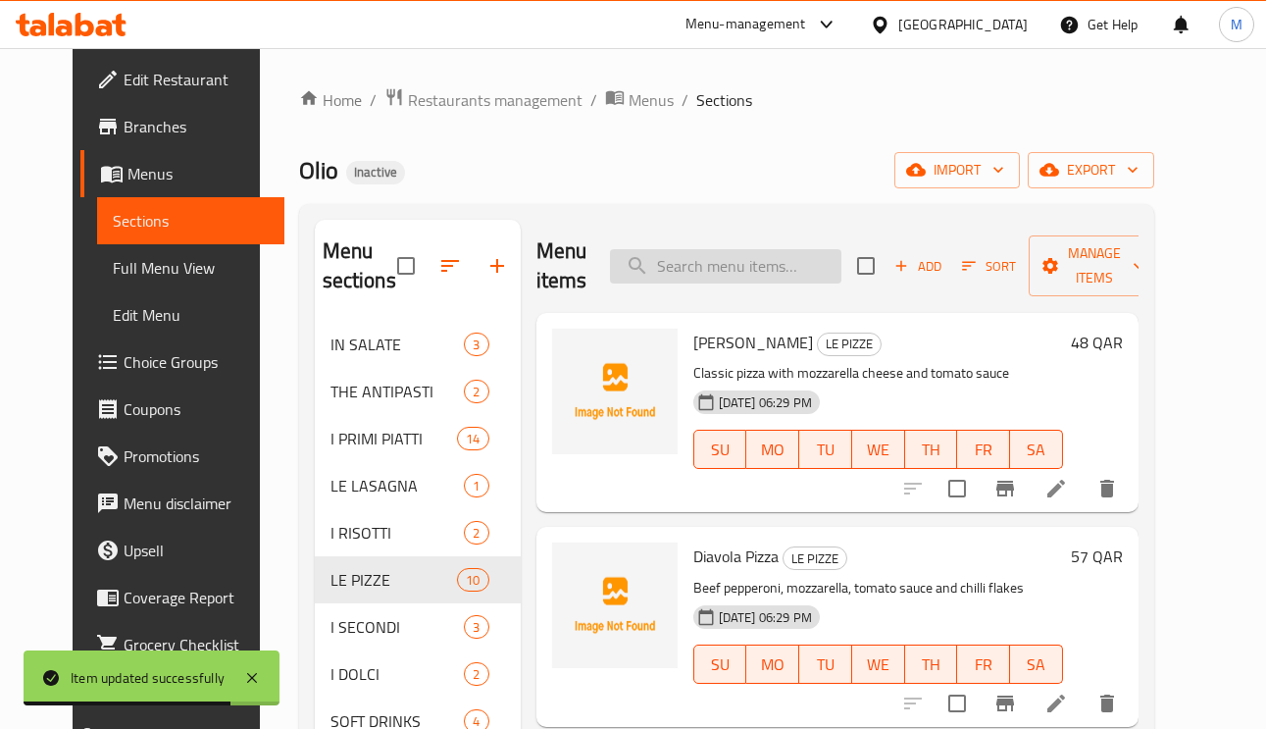
click at [733, 262] on input "search" at bounding box center [725, 266] width 231 height 34
paste input "Buratta Pizza"
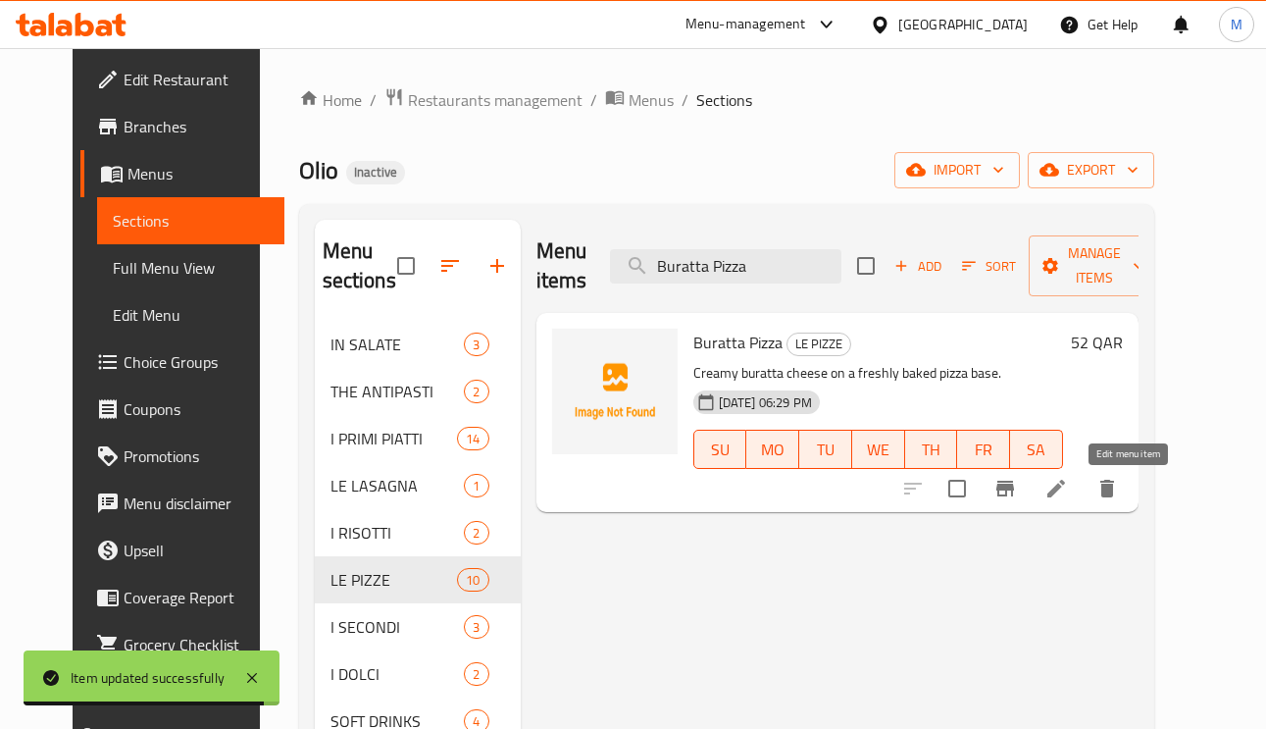
type input "Buratta Pizza"
click at [1065, 489] on icon at bounding box center [1056, 489] width 18 height 18
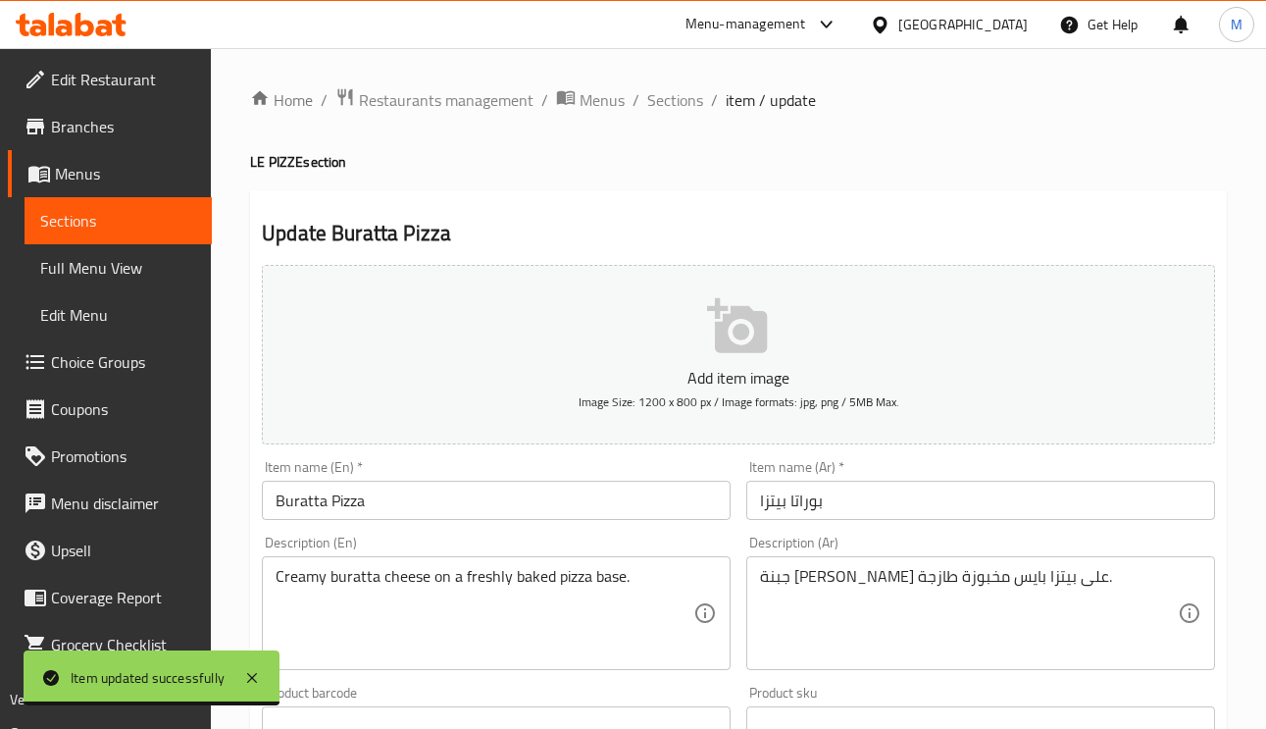
scroll to position [294, 0]
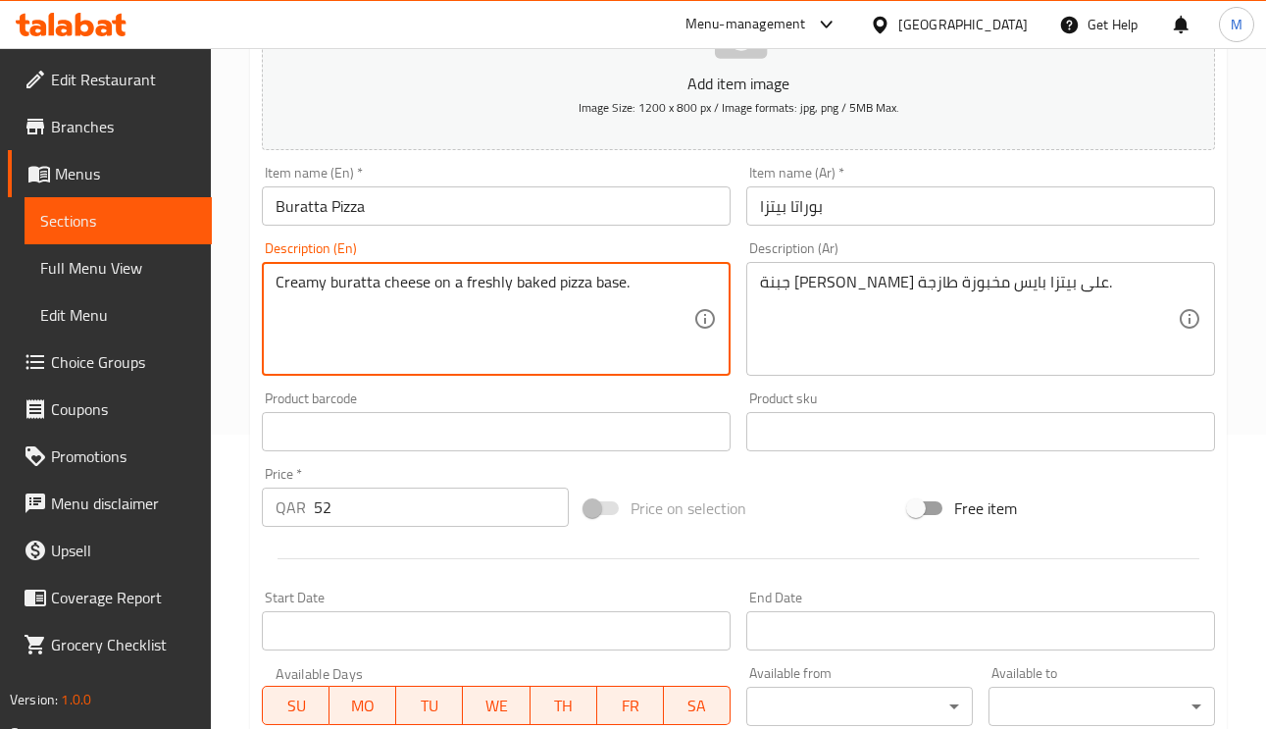
drag, startPoint x: 608, startPoint y: 281, endPoint x: 689, endPoint y: 171, distance: 136.9
click at [609, 281] on textarea "Creamy buratta cheese on a freshly baked pizza base." at bounding box center [485, 319] width 418 height 93
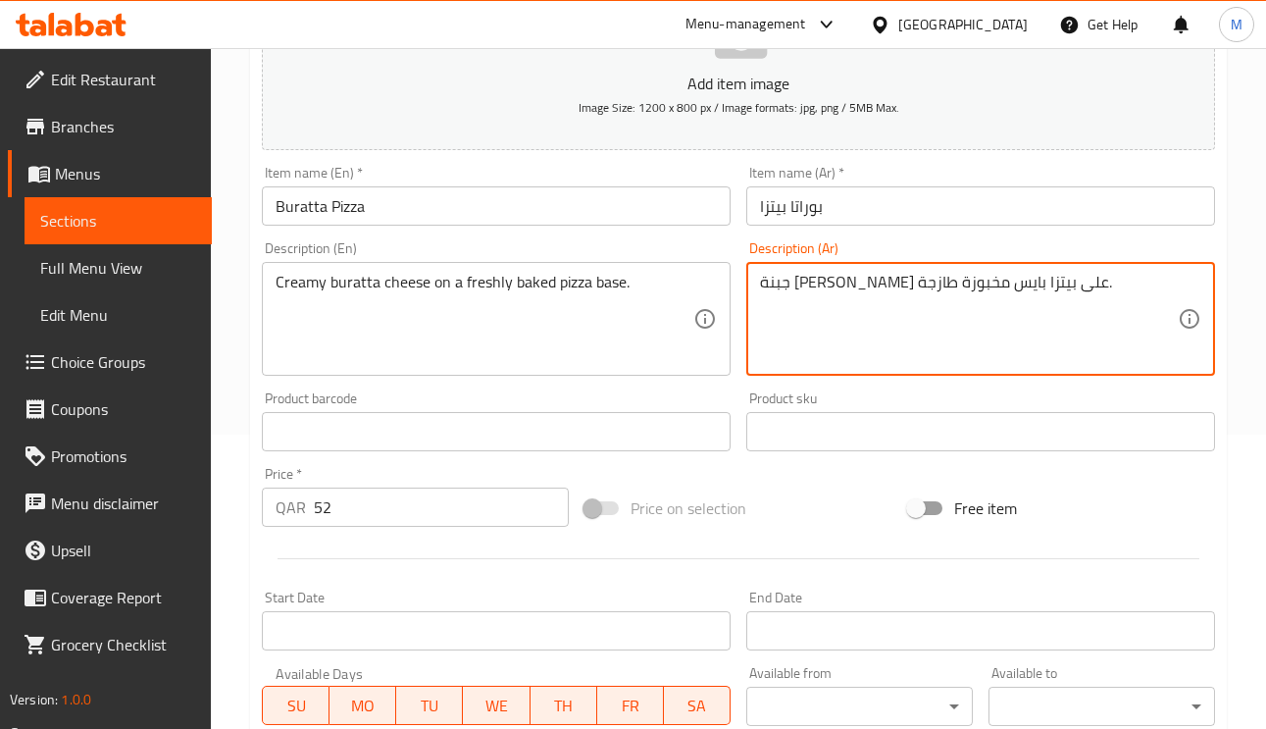
click at [920, 290] on textarea "جبنة بوراتا كريمي على بيتزا بايس مخبوزة طازجة." at bounding box center [969, 319] width 418 height 93
click at [916, 294] on textarea "جبنة بوراتا كريمي على بيتزا بايس مخبوزة طازجة." at bounding box center [969, 319] width 418 height 93
paste textarea "قاعدة"
click at [876, 290] on textarea "جبنة بوراتا كريمي على قاعدة بيتزا بايس مخبوزة طازجة." at bounding box center [969, 319] width 418 height 93
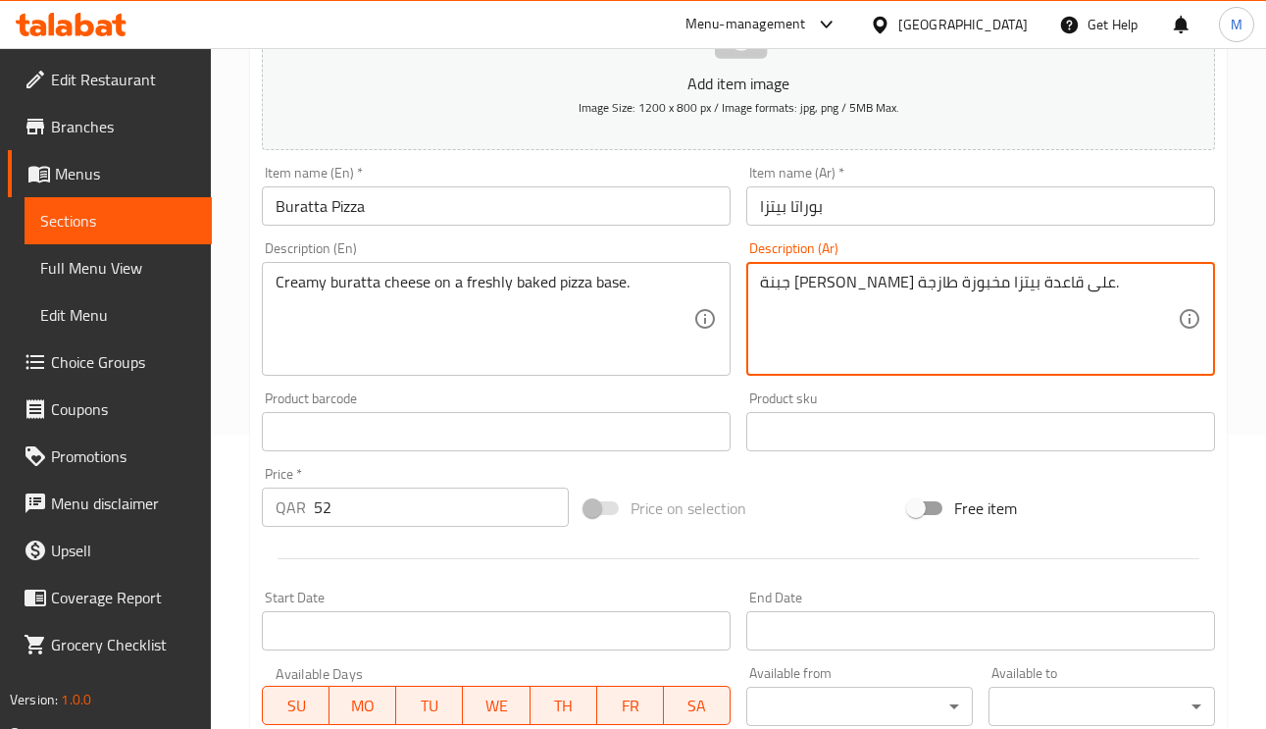
type textarea "جبنة [PERSON_NAME] على قاعدة بيتزا مخبوزة طازجة."
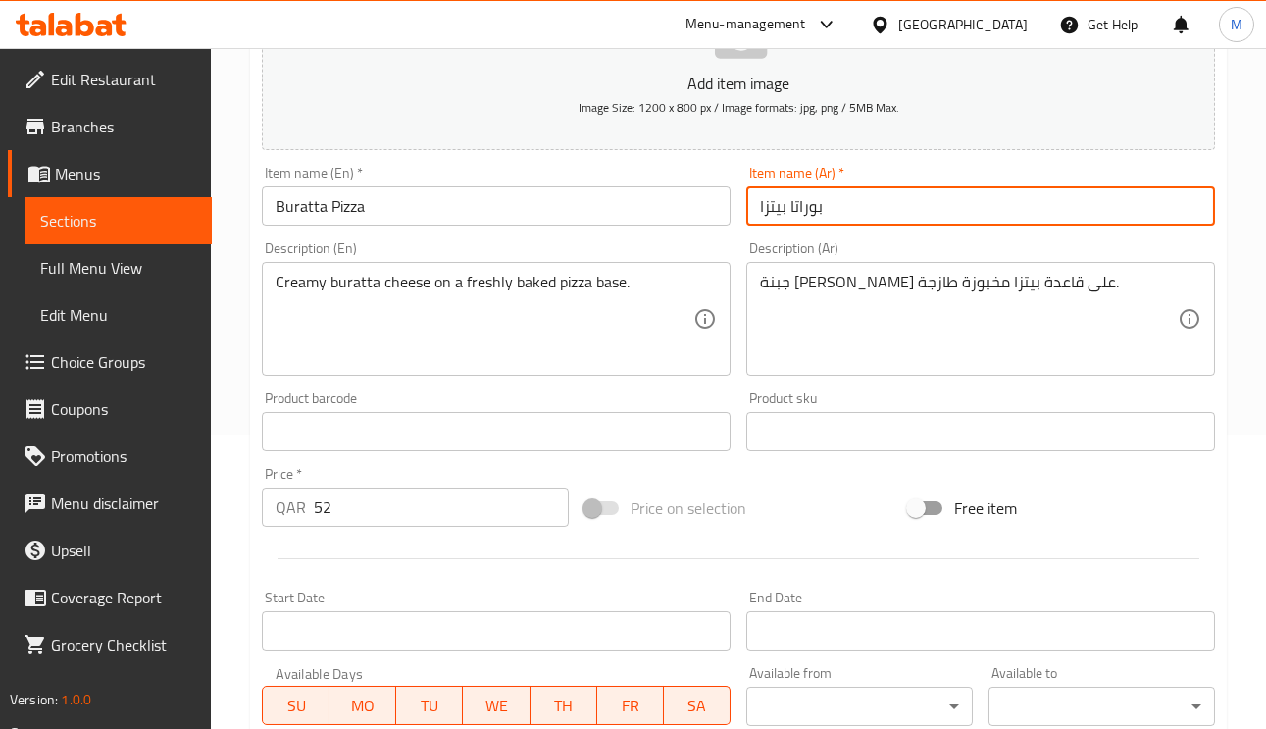
click at [933, 208] on input "بوراتا بيتزا" at bounding box center [980, 205] width 469 height 39
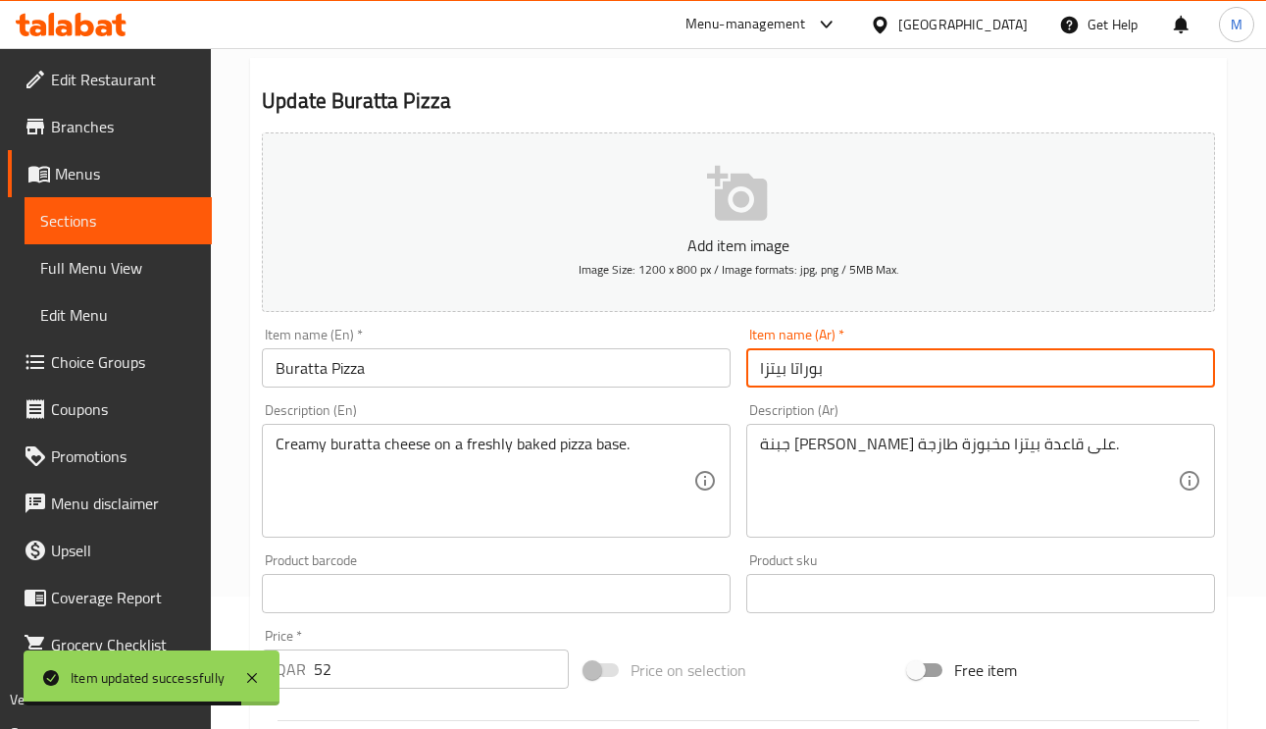
scroll to position [0, 0]
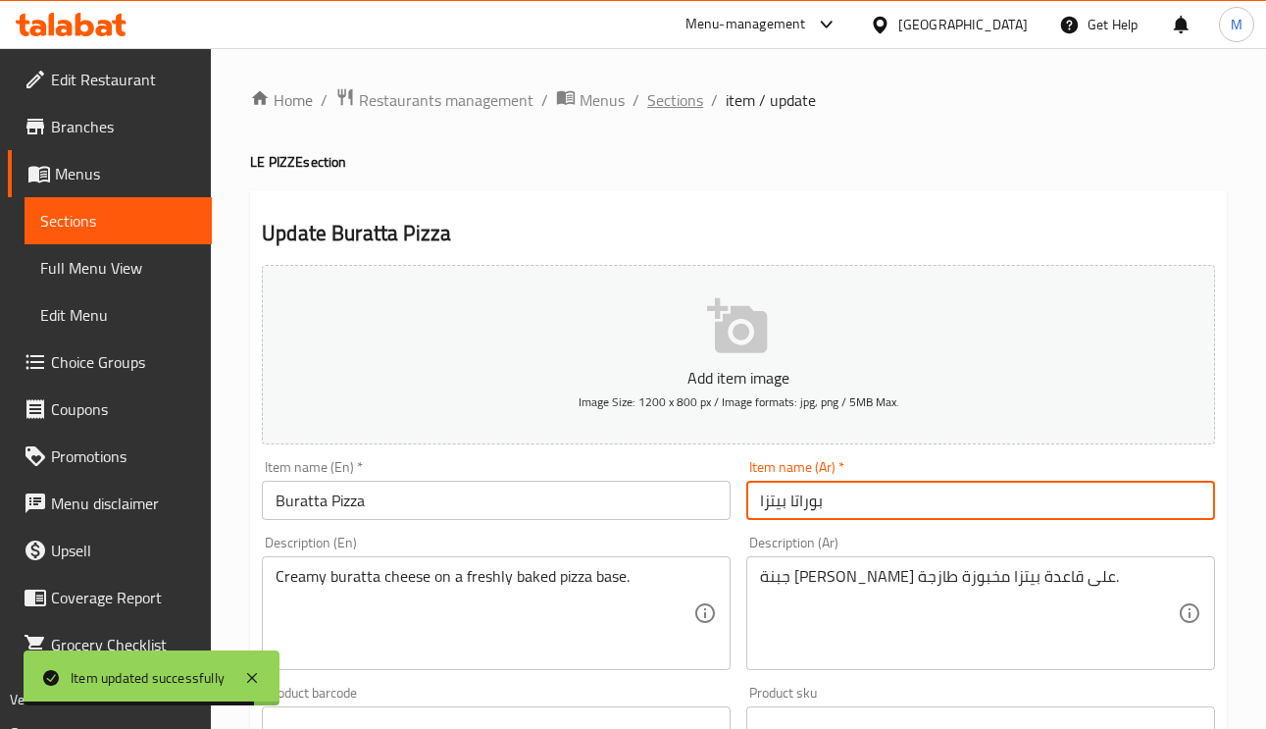
click at [651, 102] on span "Sections" at bounding box center [675, 100] width 56 height 24
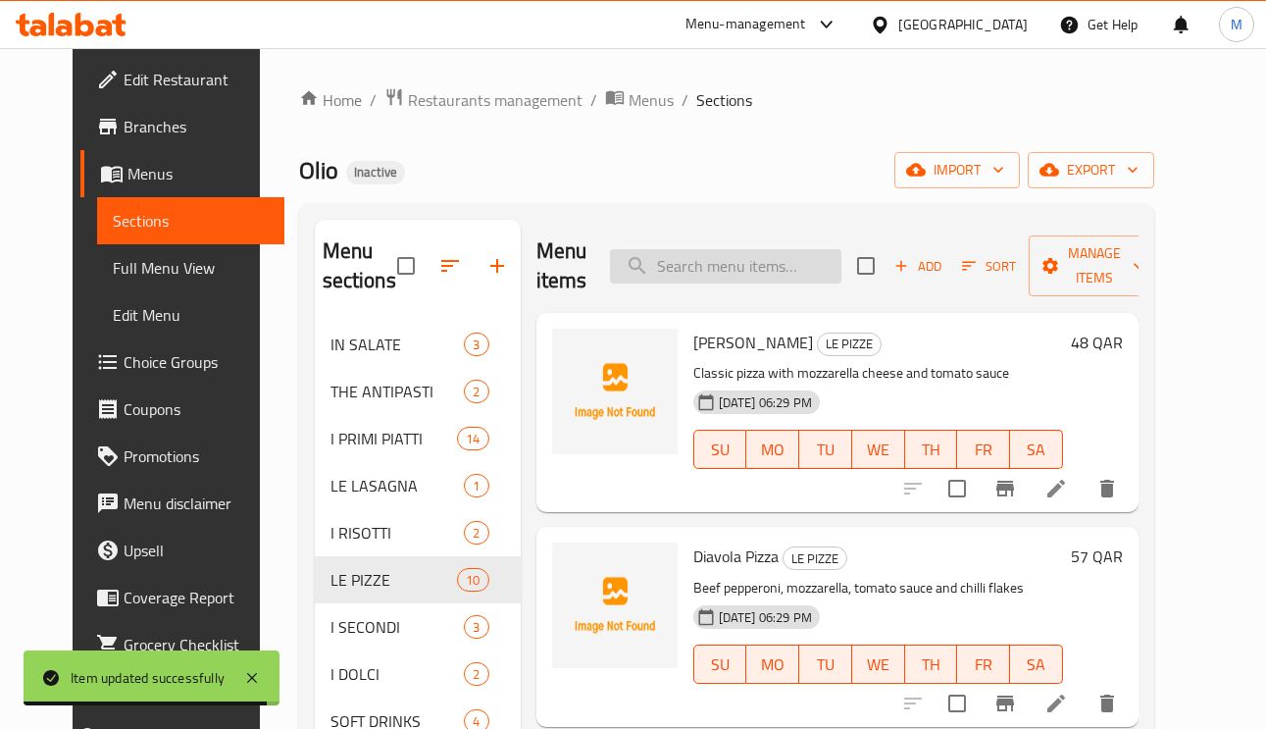
paste input "Pizza al salmone con aragula"
click at [788, 259] on input "search" at bounding box center [725, 266] width 231 height 34
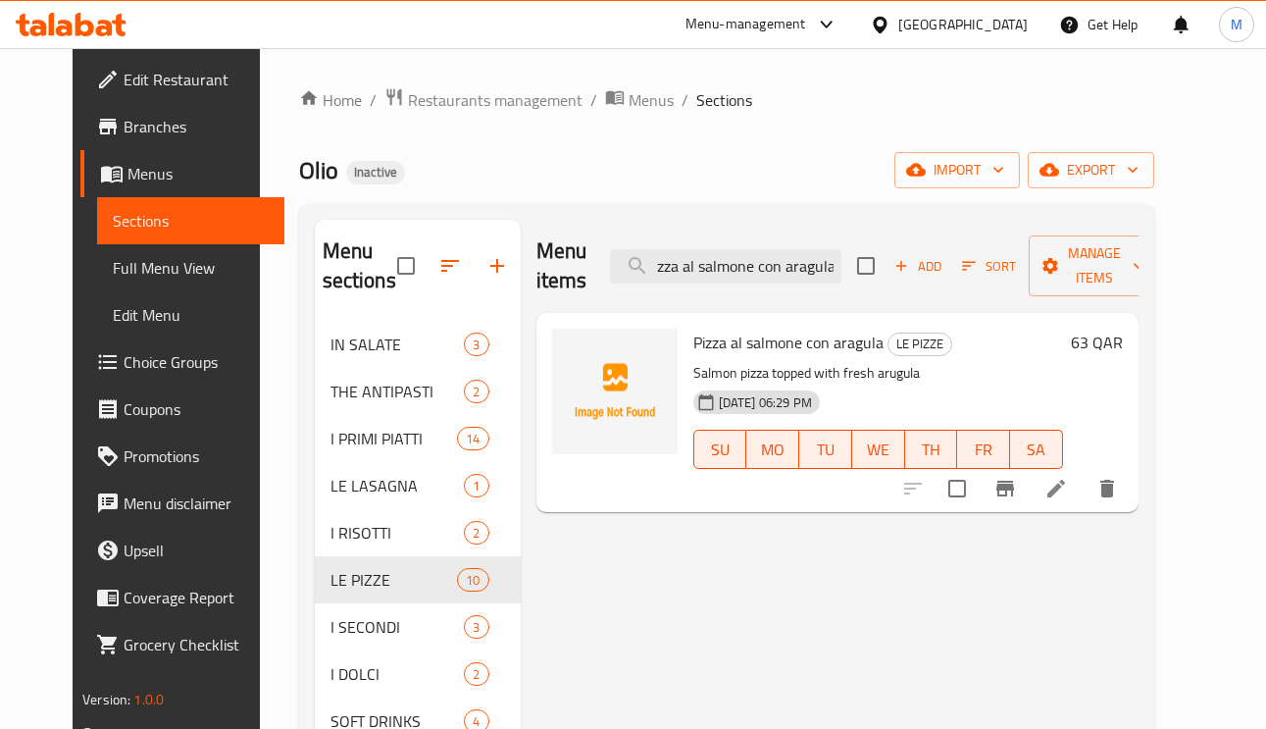
type input "Pizza al salmone con aragula"
click at [1068, 498] on icon at bounding box center [1057, 489] width 24 height 24
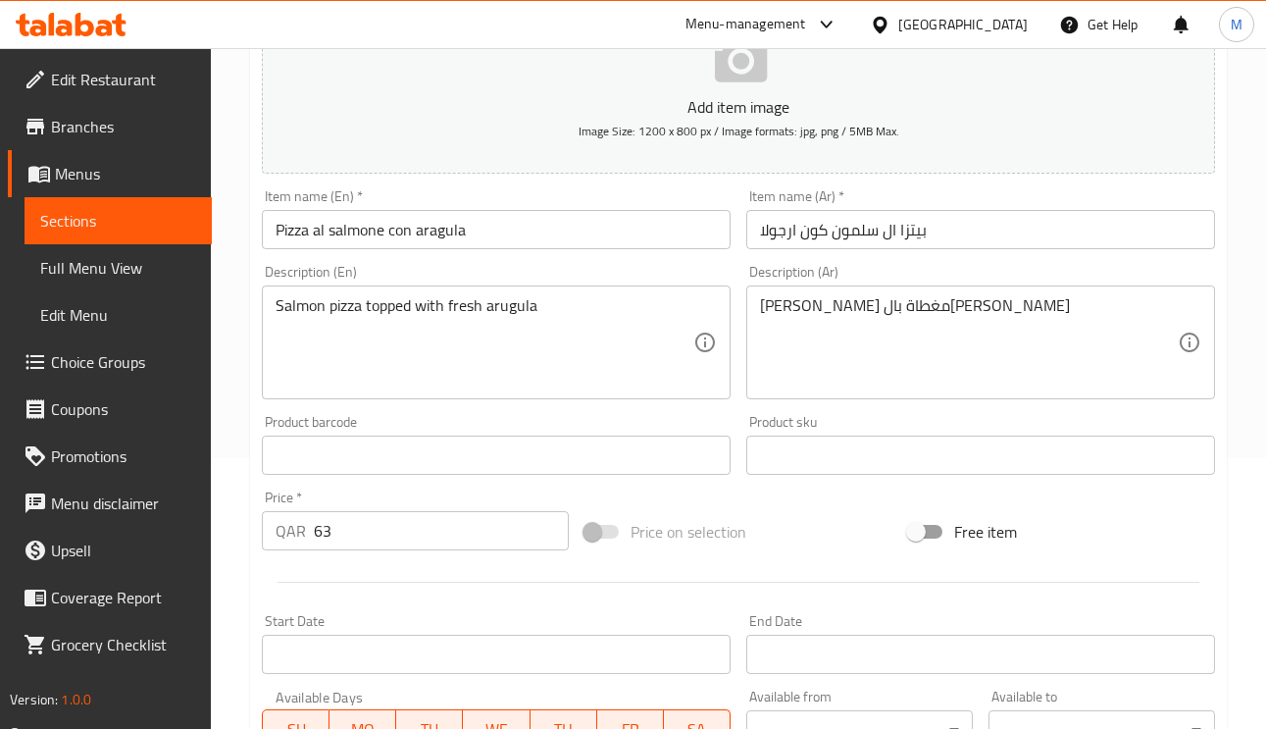
scroll to position [294, 0]
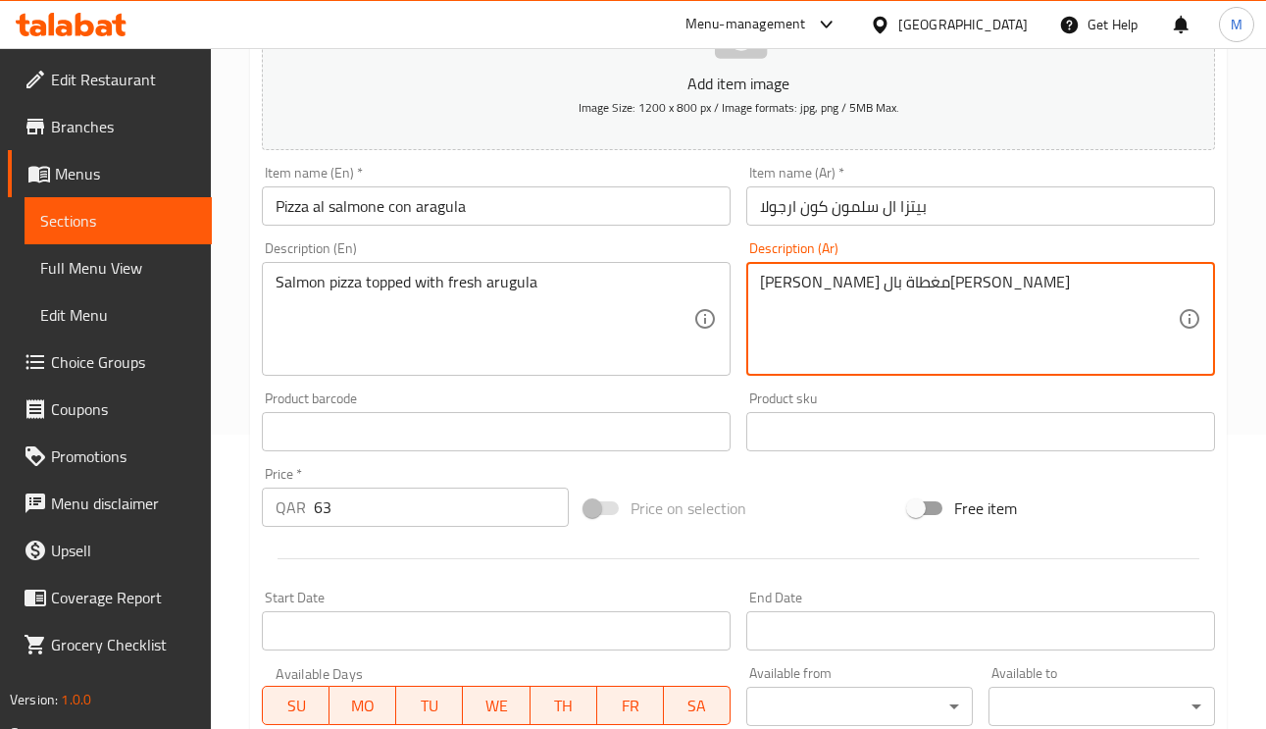
click at [834, 289] on textarea "[PERSON_NAME] مغطاة بال[PERSON_NAME]" at bounding box center [969, 319] width 418 height 93
click at [835, 311] on textarea "[PERSON_NAME] مغطاة بال[PERSON_NAME]" at bounding box center [969, 319] width 418 height 93
click at [834, 280] on textarea "[PERSON_NAME] مغطاة بال[PERSON_NAME]" at bounding box center [969, 319] width 418 height 93
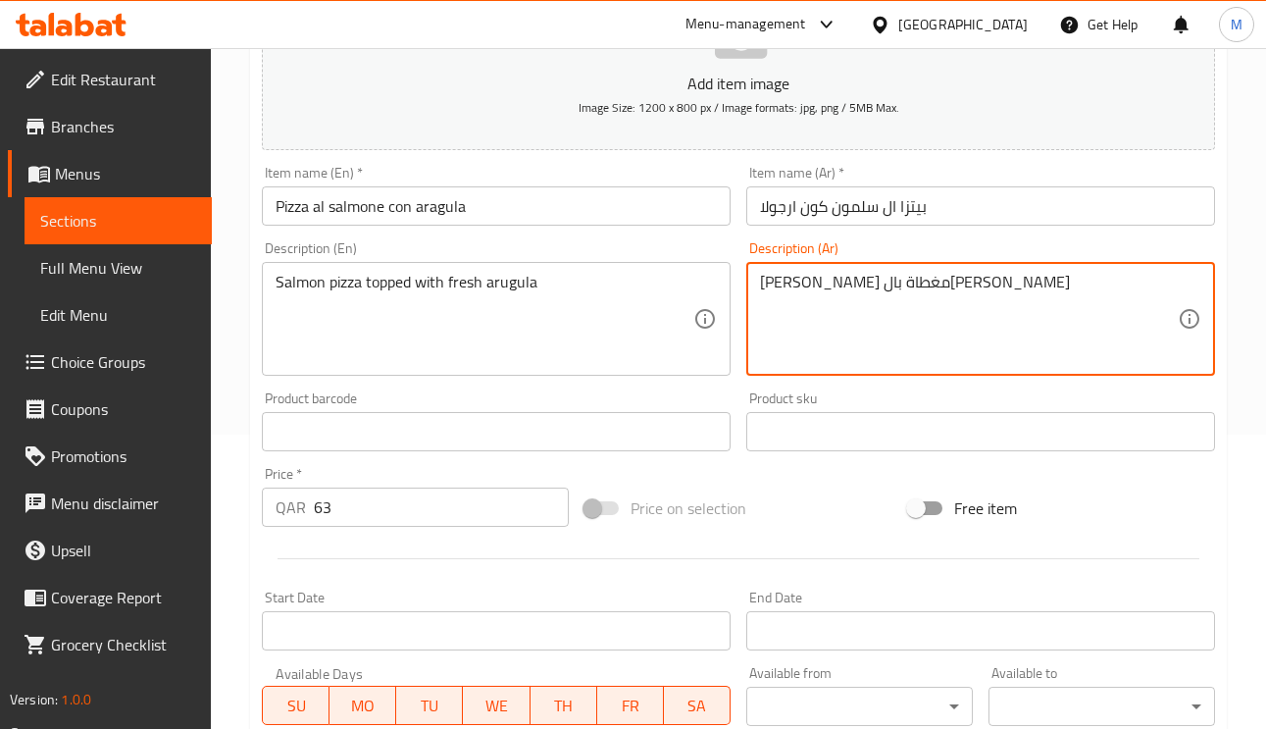
drag, startPoint x: 835, startPoint y: 288, endPoint x: 804, endPoint y: 288, distance: 30.4
click at [804, 288] on textarea "[PERSON_NAME] مغطاة بال[PERSON_NAME]" at bounding box center [969, 319] width 418 height 93
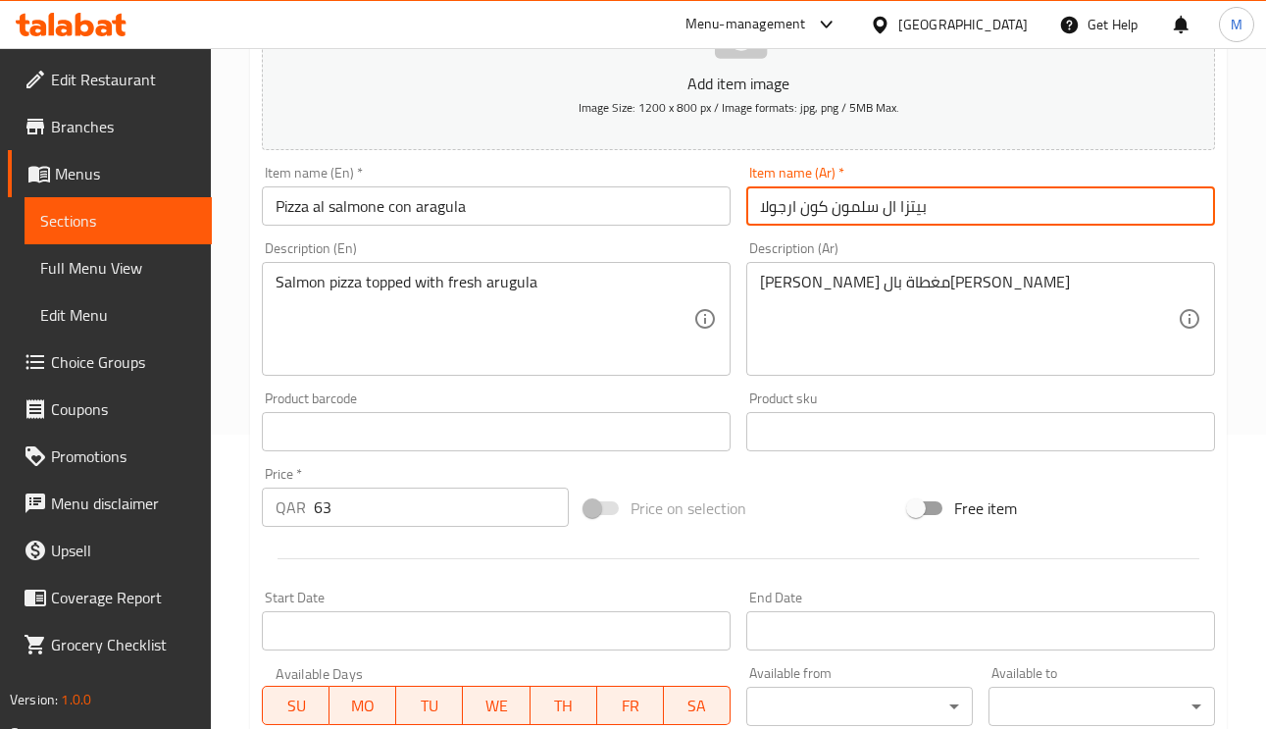
click at [779, 211] on input "بيتزا ال سلمون كون ارجولا" at bounding box center [980, 205] width 469 height 39
paste input "رجير"
click at [1012, 226] on input "بيتزا ال سلمون كون [PERSON_NAME]" at bounding box center [980, 205] width 469 height 39
type input "بيتزا ال سلمون كون [PERSON_NAME]"
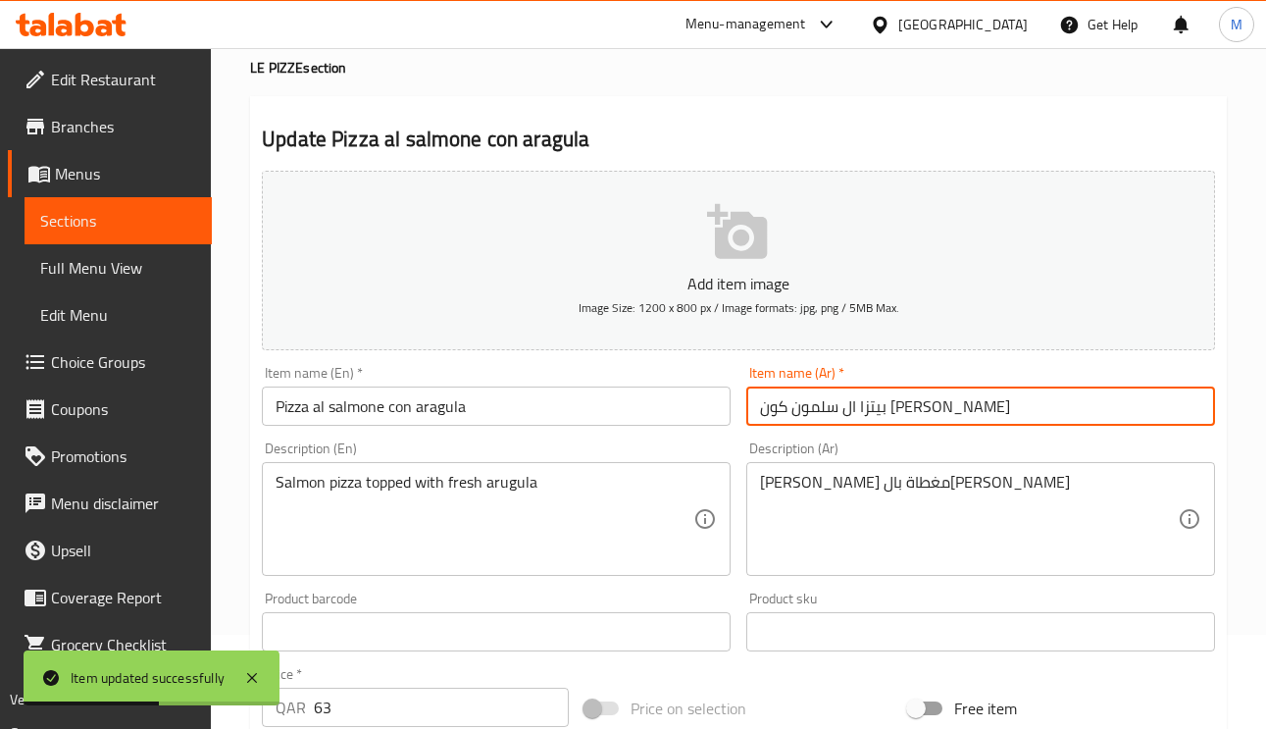
scroll to position [0, 0]
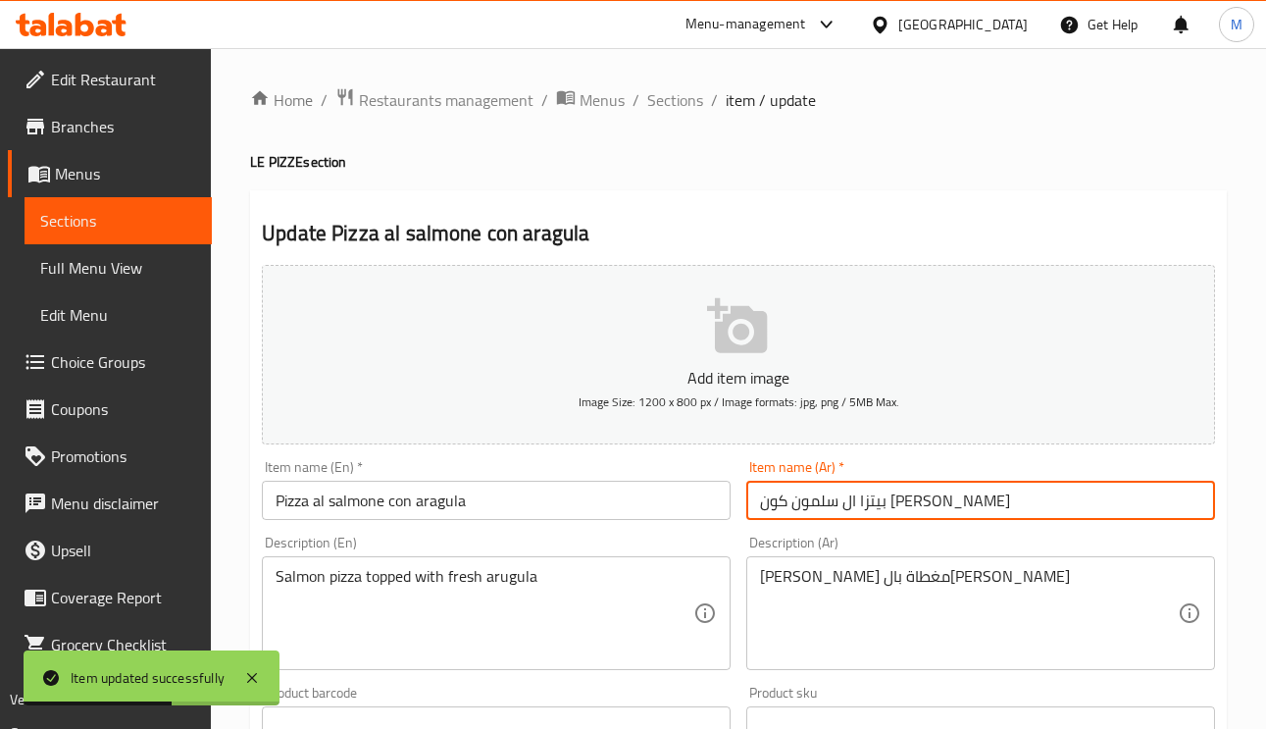
drag, startPoint x: 691, startPoint y: 97, endPoint x: 782, endPoint y: 196, distance: 134.0
click at [691, 97] on span "Sections" at bounding box center [675, 100] width 56 height 24
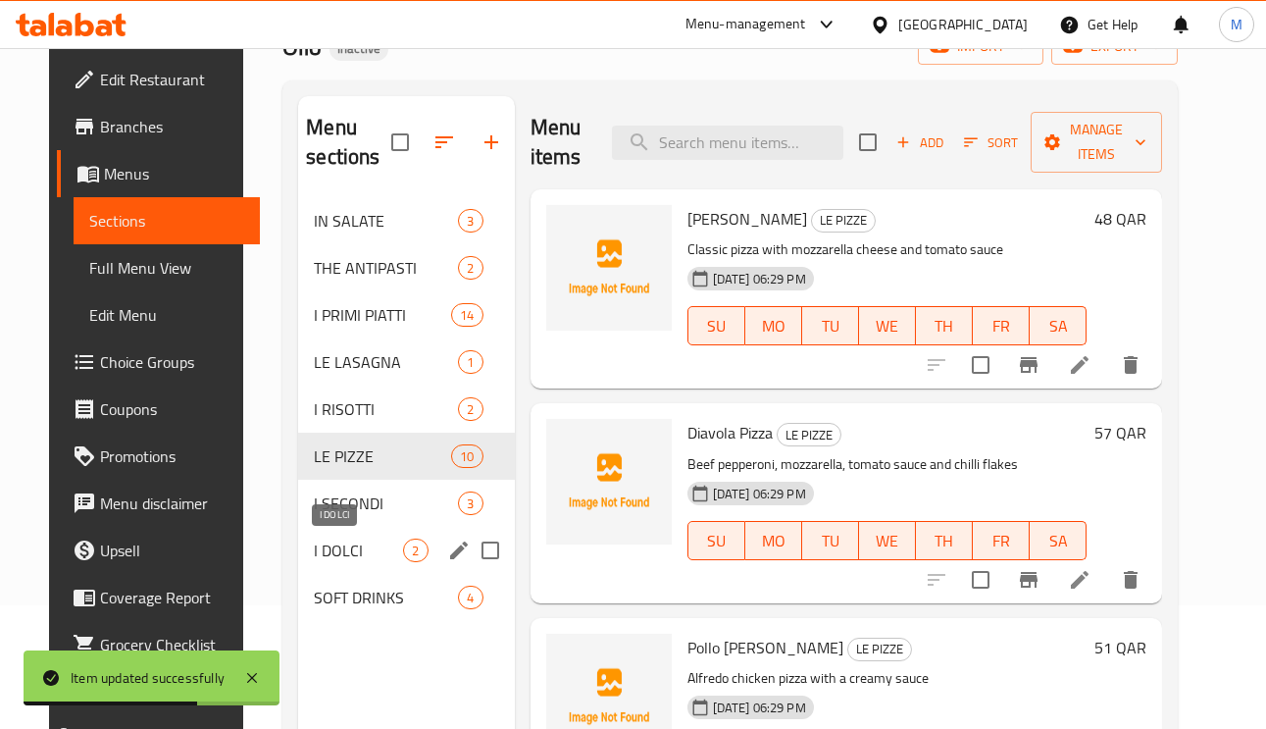
scroll to position [277, 0]
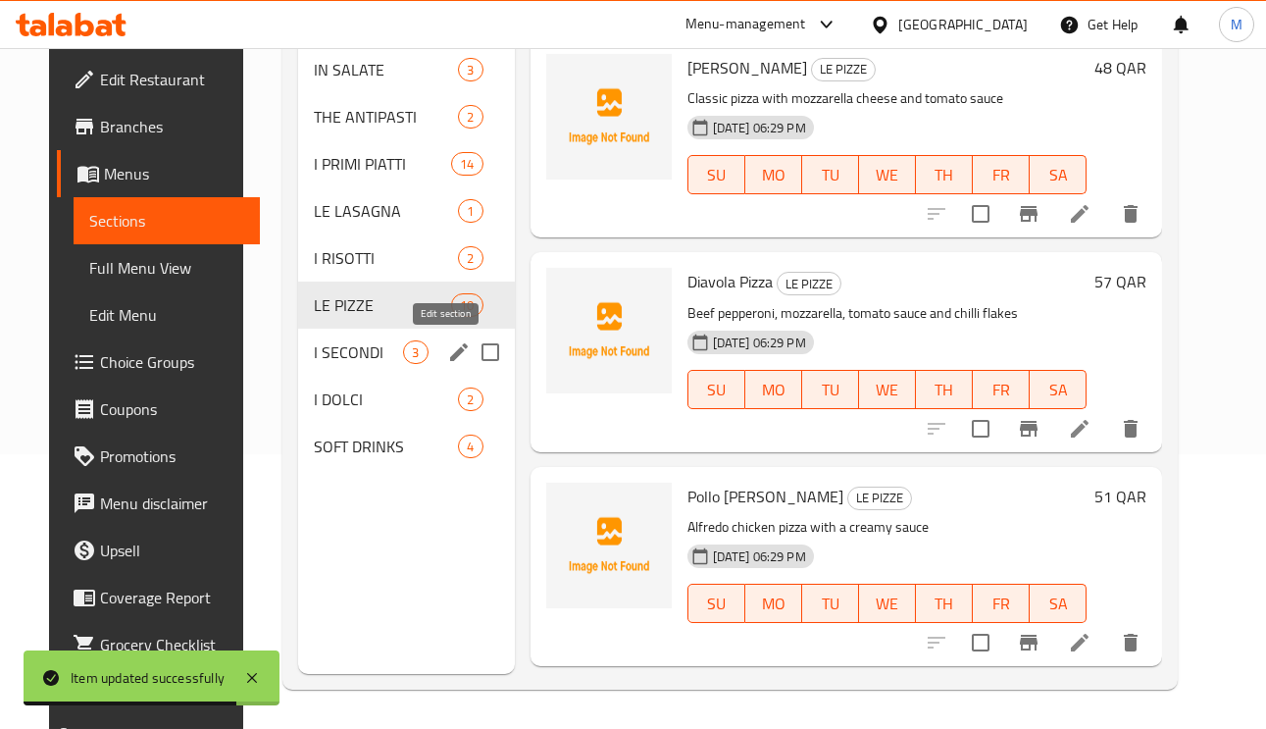
click at [447, 352] on icon "edit" at bounding box center [459, 352] width 24 height 24
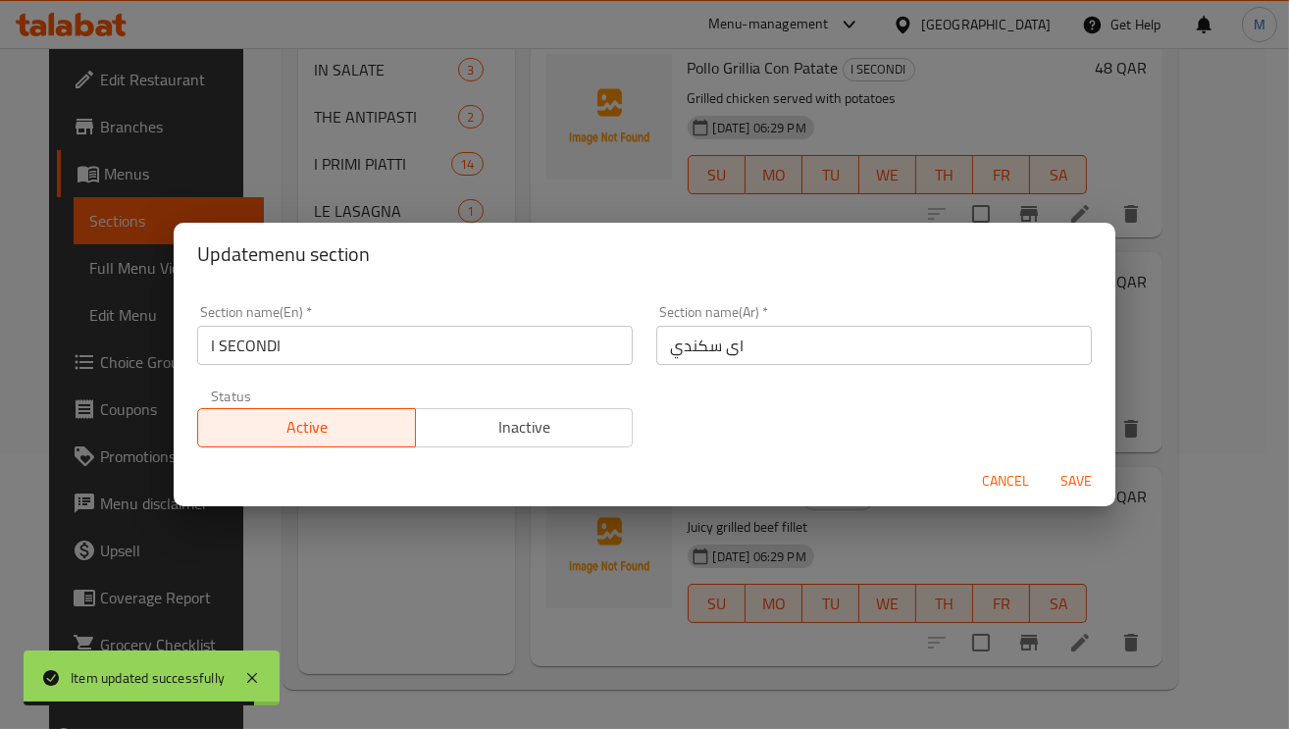
click at [434, 356] on input "I SECONDI" at bounding box center [414, 345] width 435 height 39
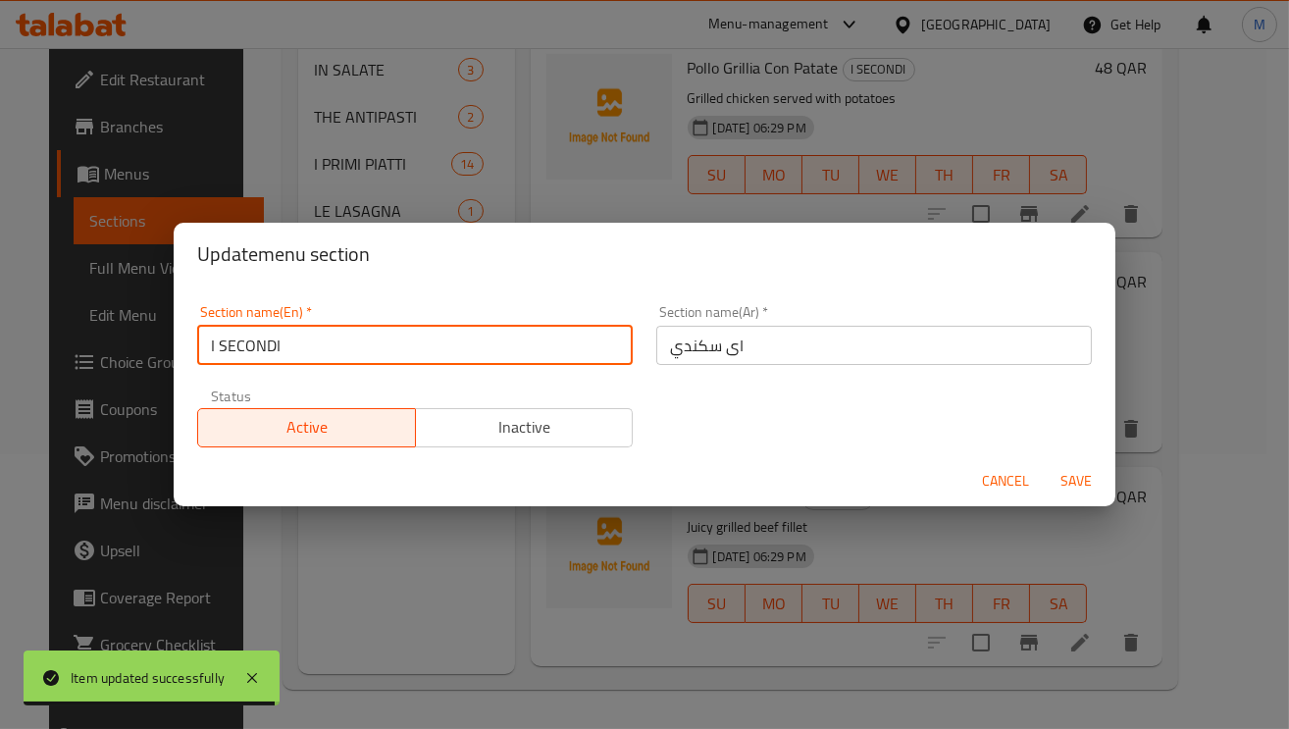
click at [667, 348] on input "اى سكندي" at bounding box center [873, 345] width 435 height 39
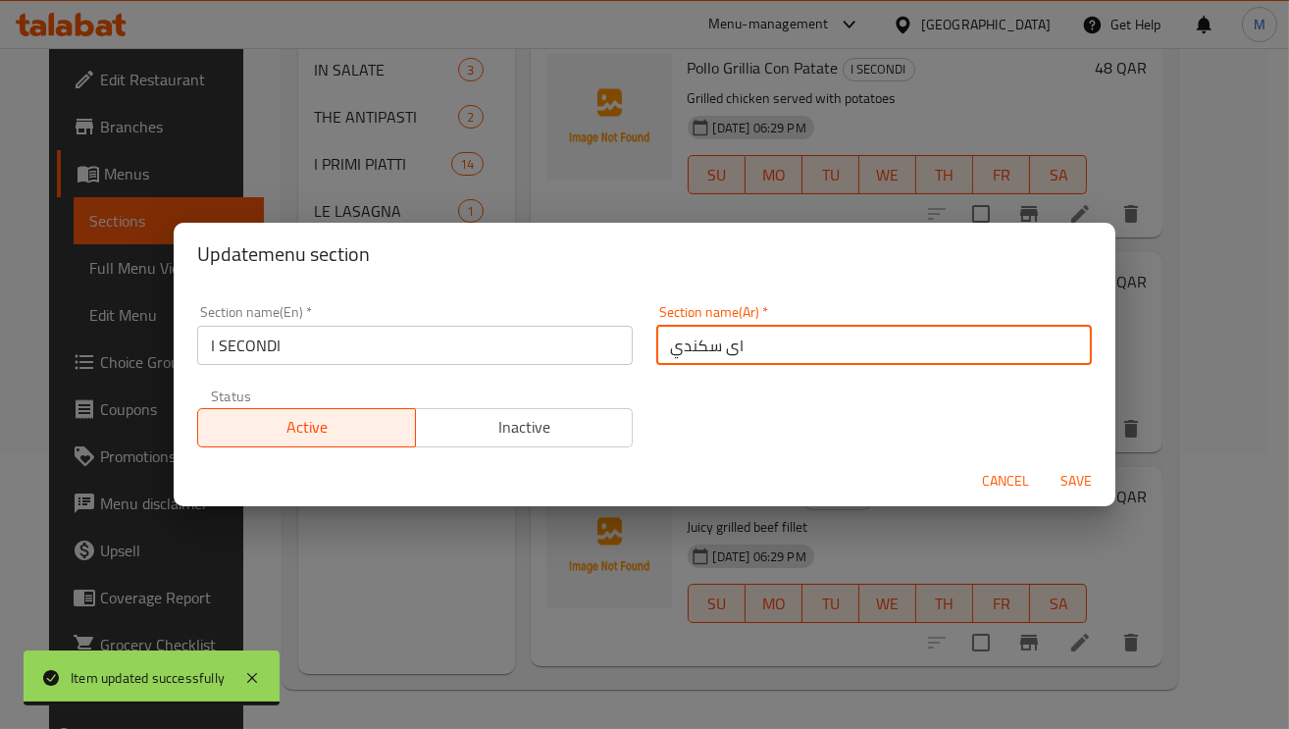
click at [667, 348] on input "اى سكندي" at bounding box center [873, 345] width 435 height 39
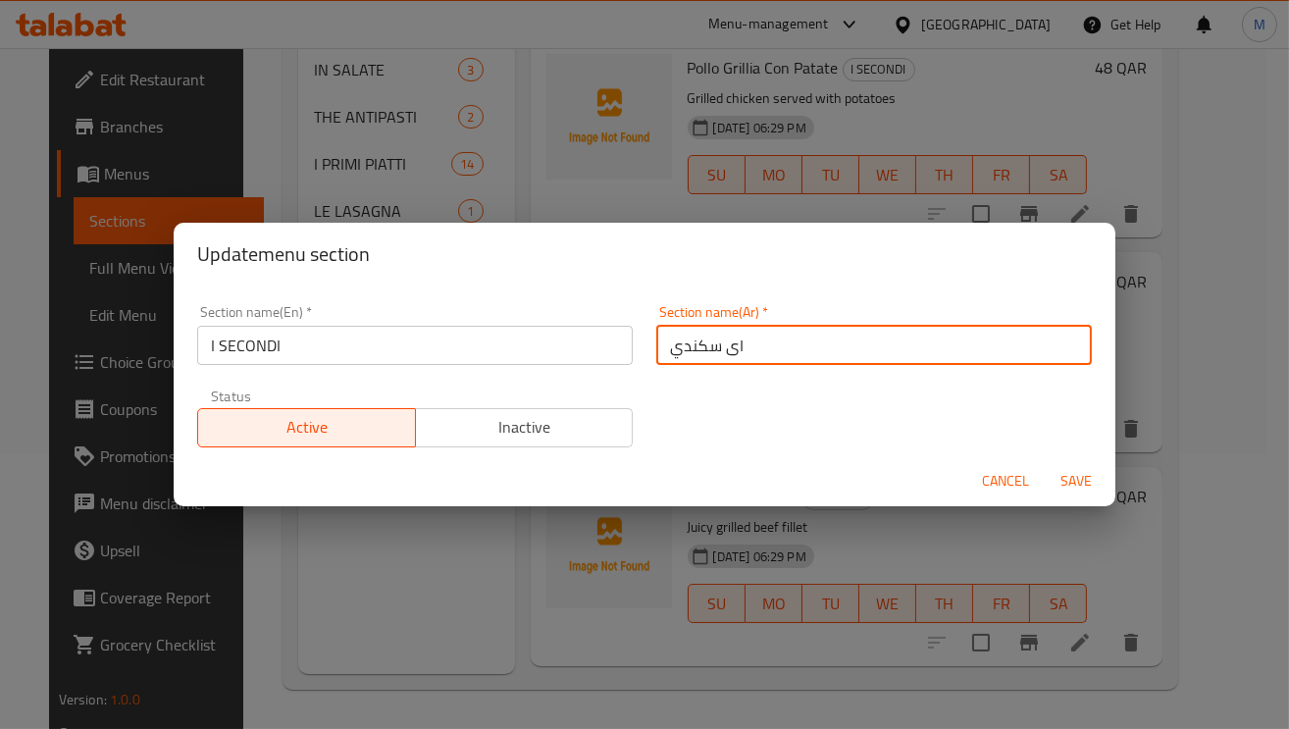
paste input "كو"
type input "اى سكندي"
click at [1003, 465] on button "Cancel" at bounding box center [1005, 481] width 63 height 36
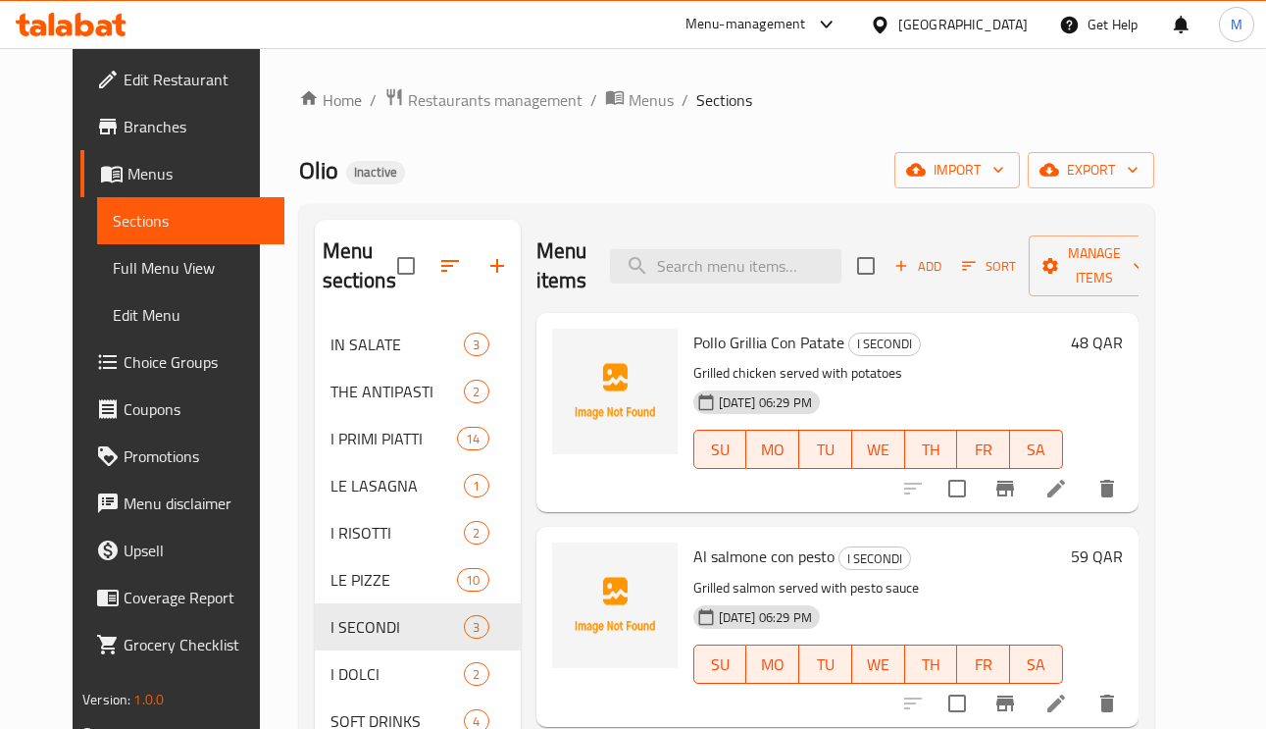
click at [1084, 486] on li at bounding box center [1056, 488] width 55 height 35
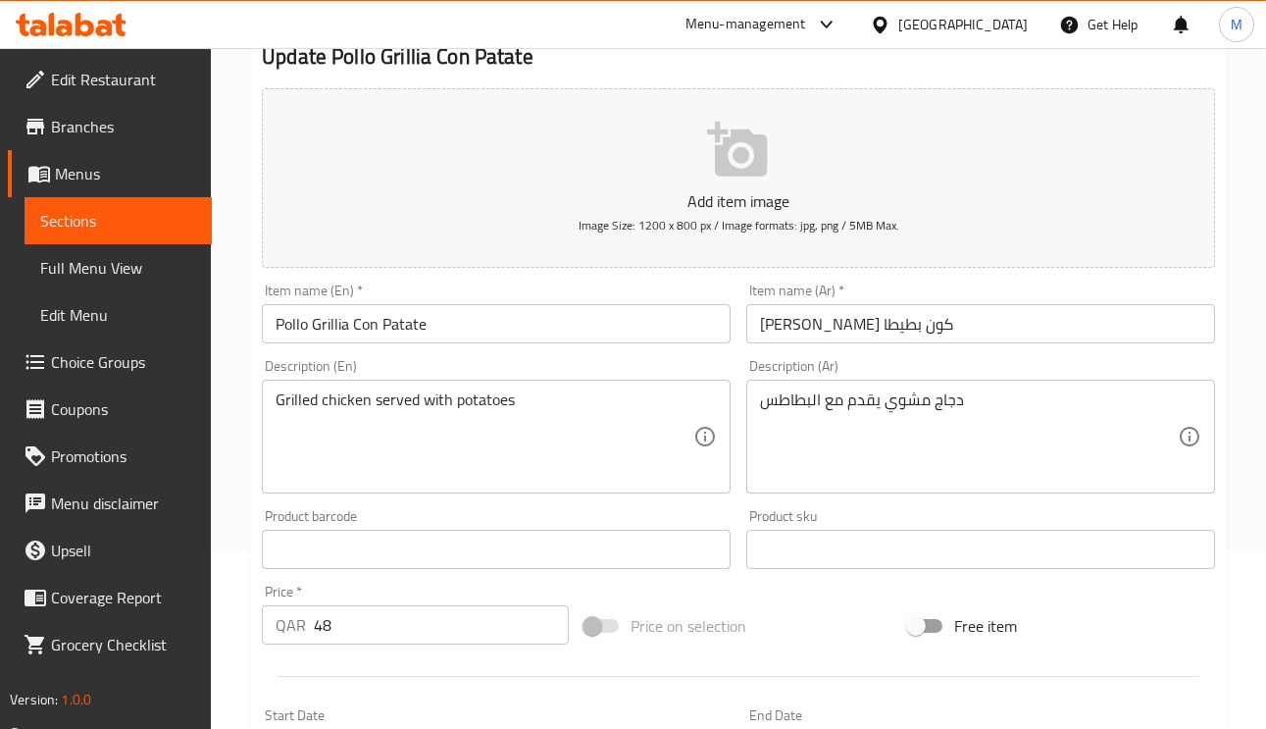
scroll to position [294, 0]
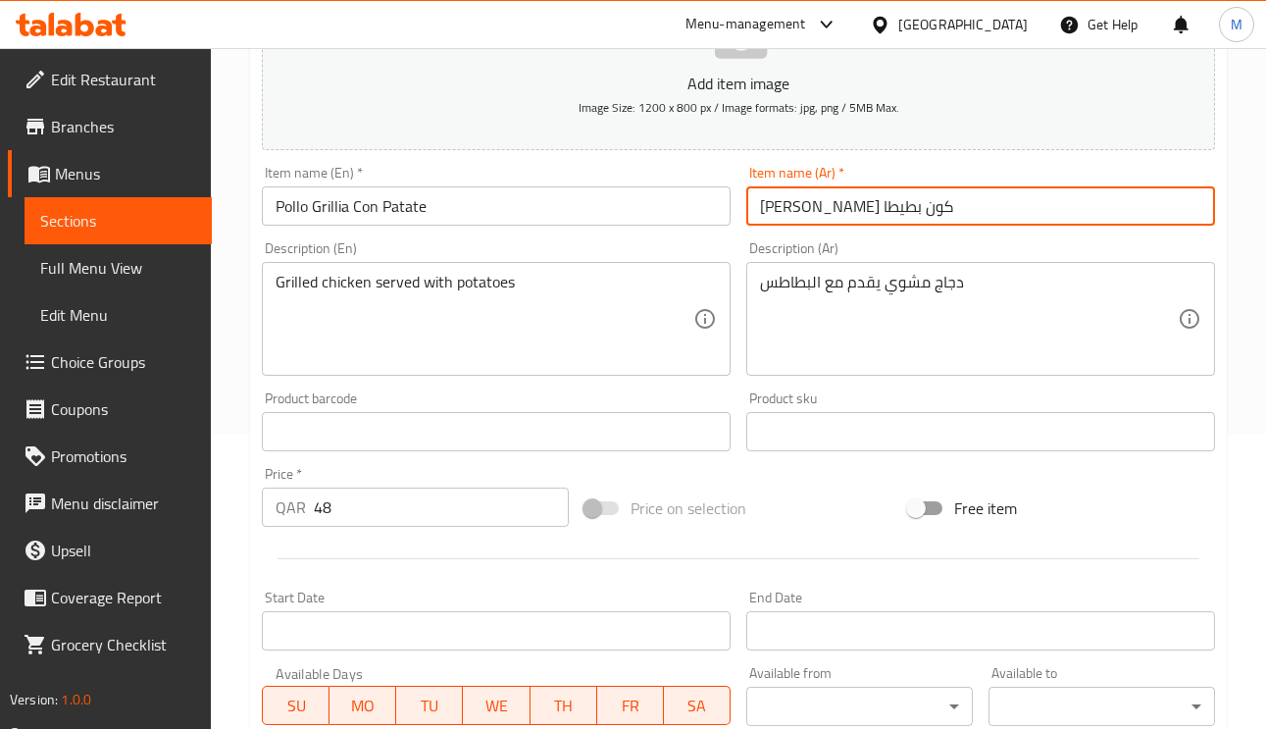
click at [777, 214] on input "بولو جريليا كون بطيطا" at bounding box center [980, 205] width 469 height 39
drag, startPoint x: 754, startPoint y: 211, endPoint x: 769, endPoint y: 211, distance: 14.7
click at [769, 211] on input "بولو جريليا كون بطاطا" at bounding box center [980, 205] width 469 height 39
click at [784, 215] on input "[PERSON_NAME] كون بطاط" at bounding box center [980, 205] width 469 height 39
click at [978, 197] on input "[PERSON_NAME] كون بطاط" at bounding box center [980, 205] width 469 height 39
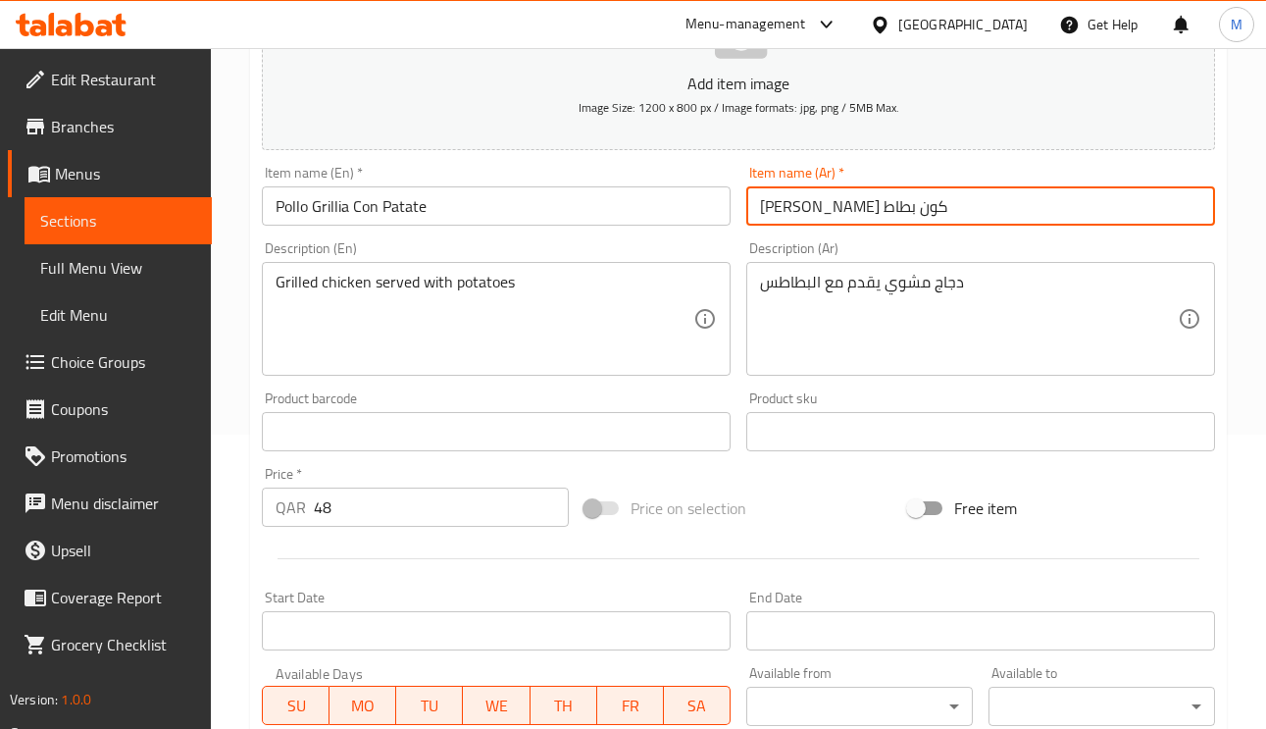
click at [978, 197] on input "[PERSON_NAME] كون بطاط" at bounding box center [980, 205] width 469 height 39
click at [969, 191] on input "[PERSON_NAME] كون بطاط" at bounding box center [980, 205] width 469 height 39
type input "[PERSON_NAME] كون بطاط"
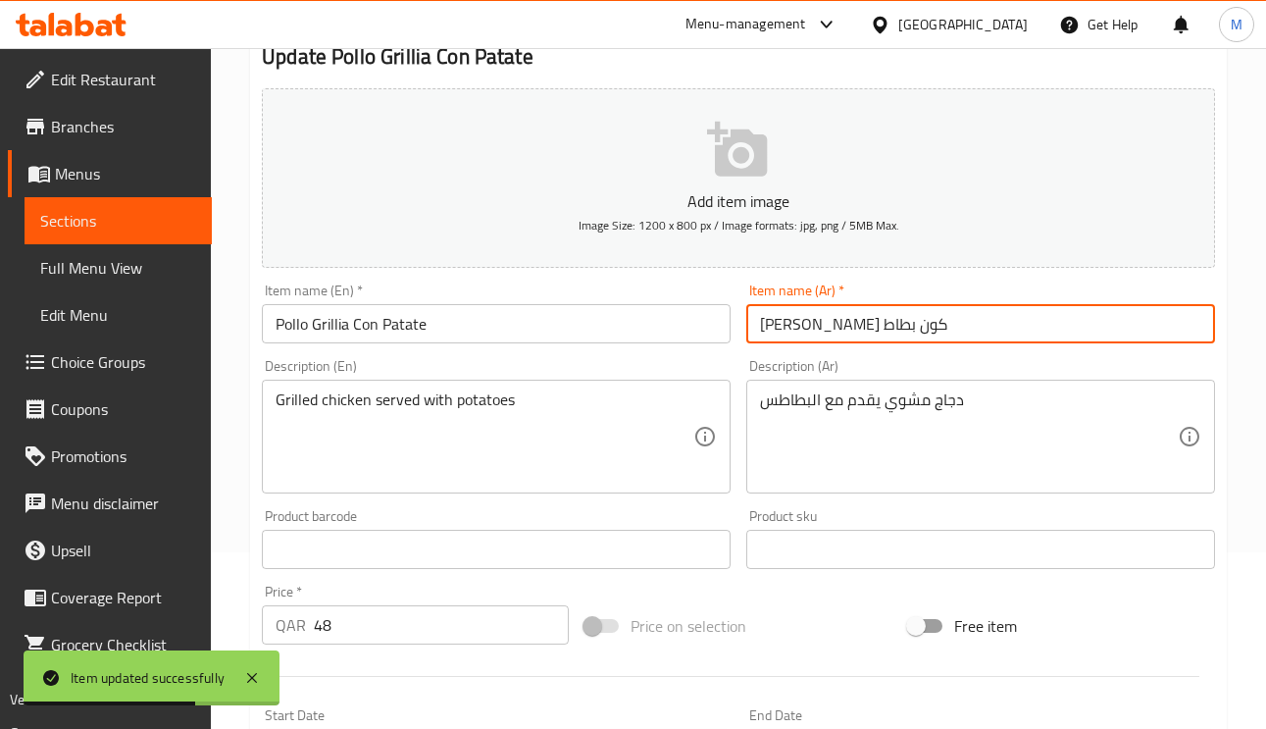
scroll to position [0, 0]
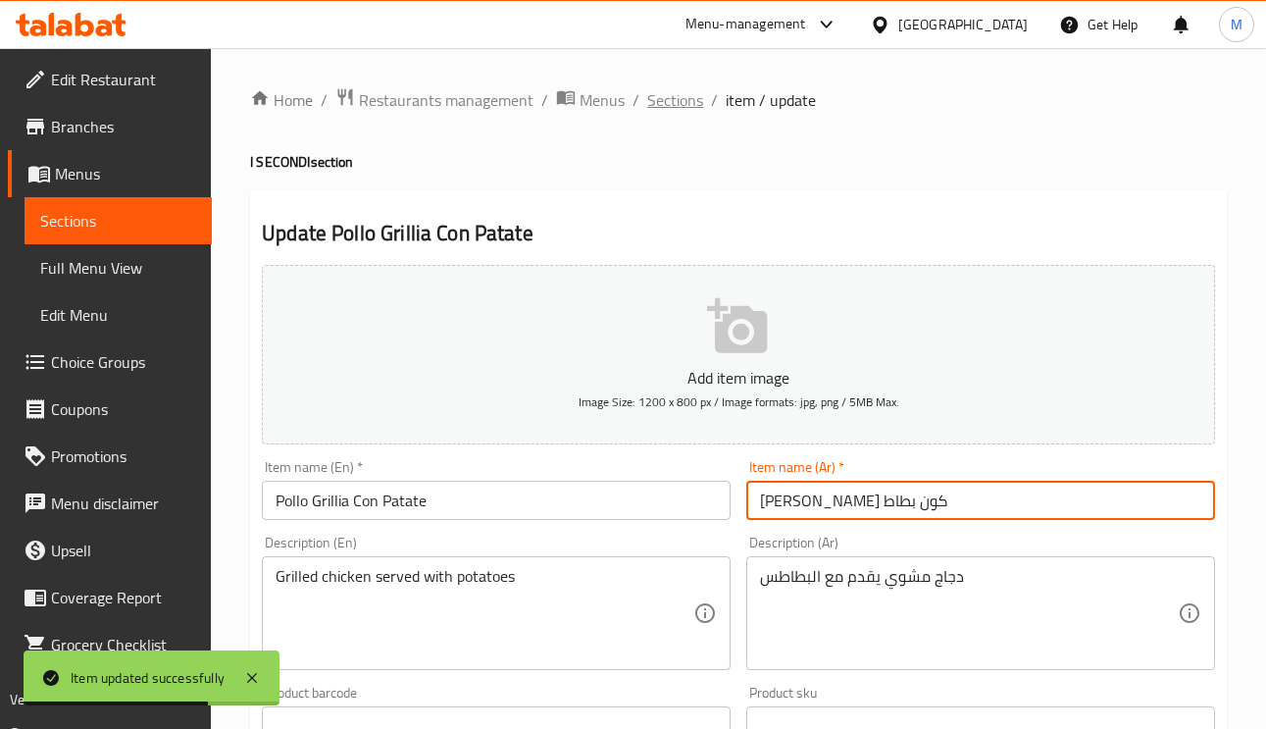
click at [681, 99] on span "Sections" at bounding box center [675, 100] width 56 height 24
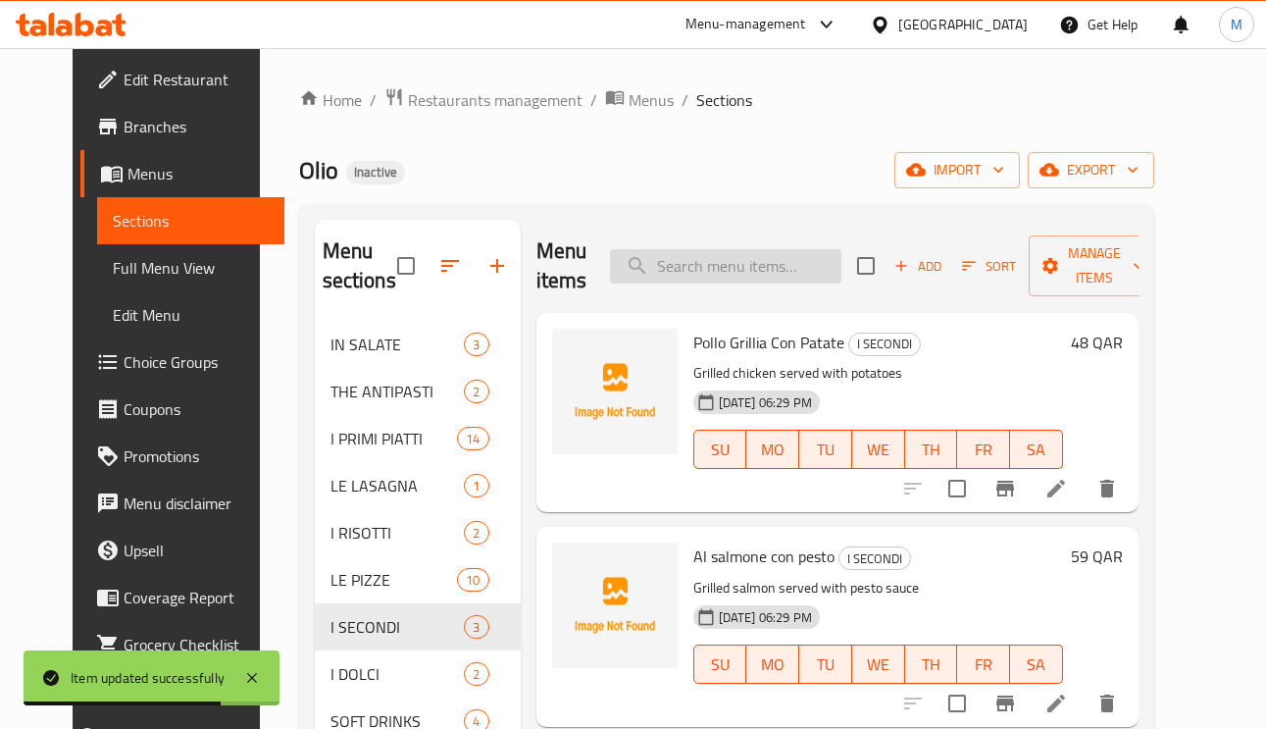
click at [782, 262] on input "search" at bounding box center [725, 266] width 231 height 34
type input "ر"
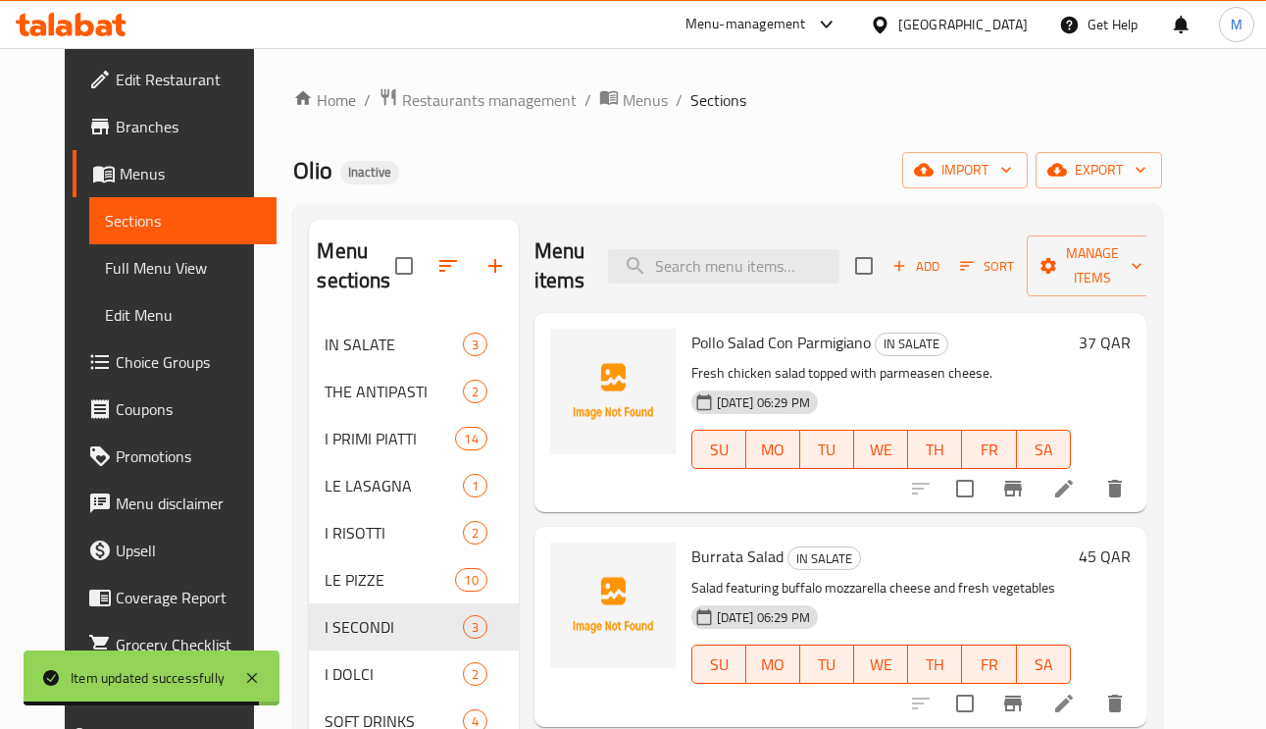
paste input "Torta Di [GEOGRAPHIC_DATA]"
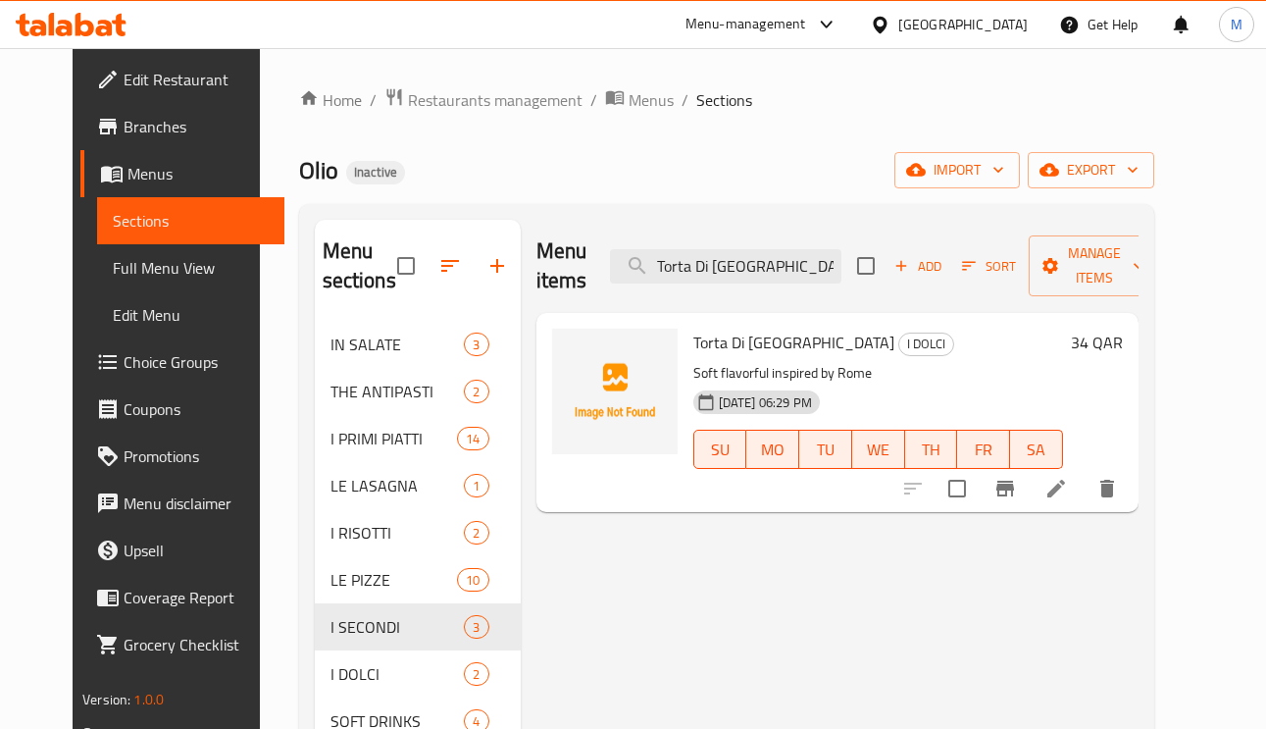
type input "Torta Di [GEOGRAPHIC_DATA]"
click at [1084, 504] on li at bounding box center [1056, 488] width 55 height 35
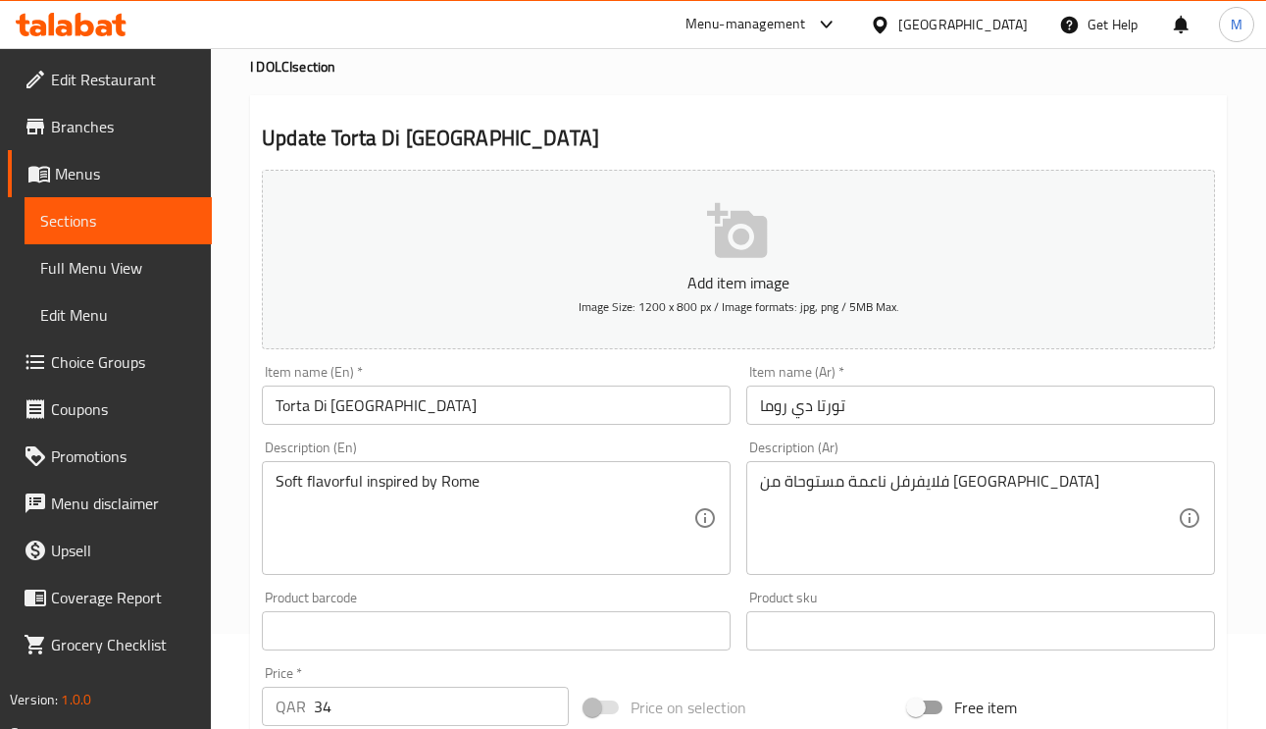
scroll to position [147, 0]
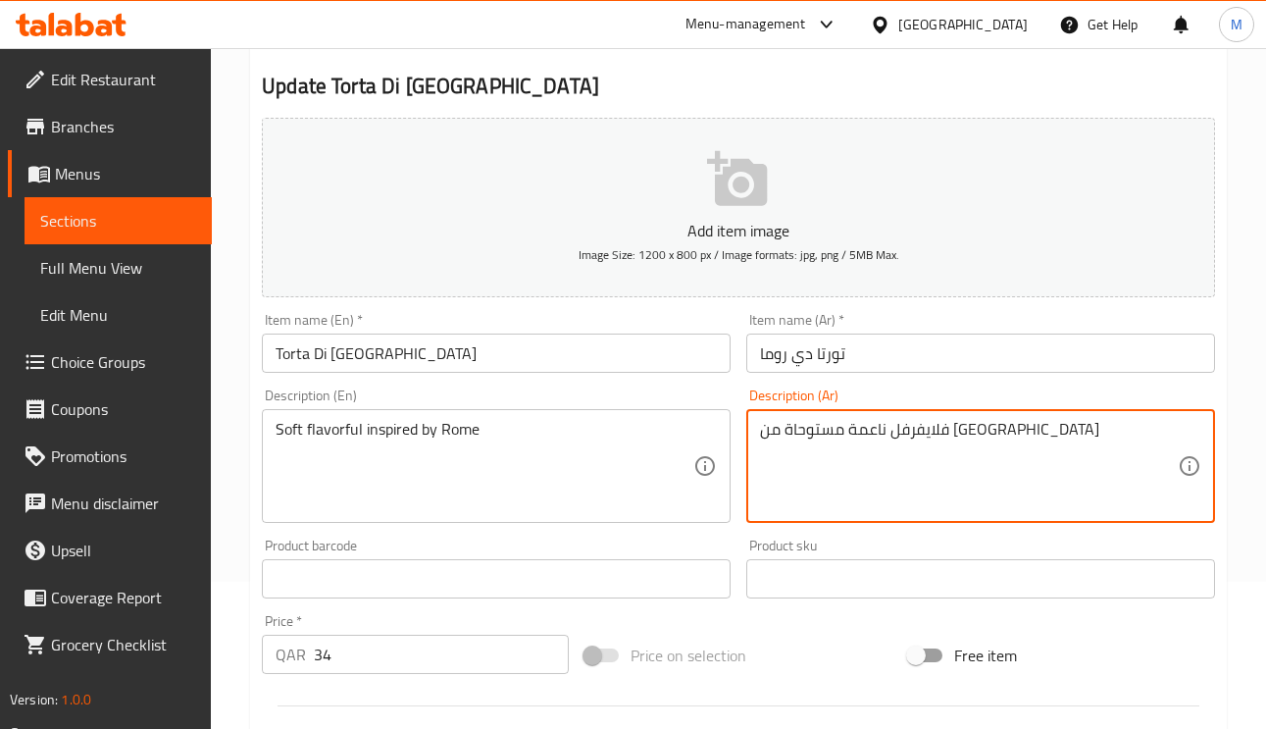
click at [947, 427] on textarea "فلايفرفل ناعمة مستوحاة من روما" at bounding box center [969, 466] width 418 height 93
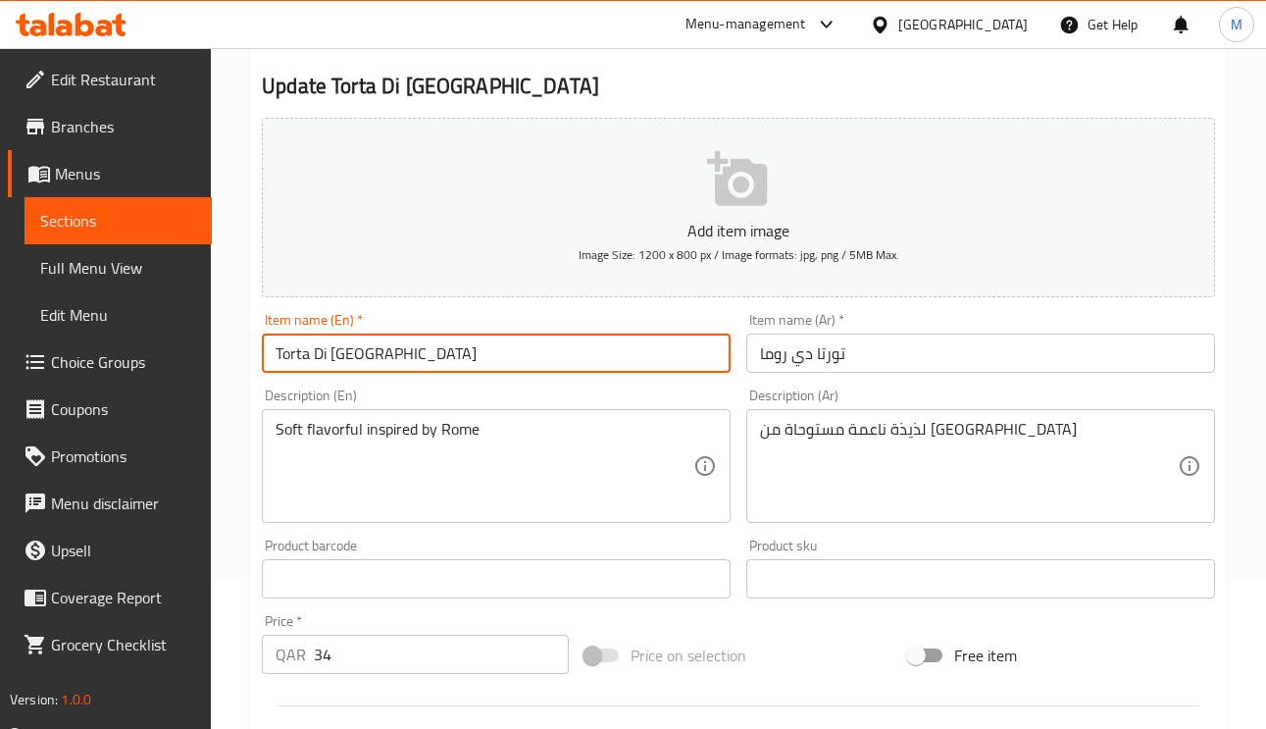
click at [609, 366] on input "Torta Di [GEOGRAPHIC_DATA]" at bounding box center [496, 352] width 469 height 39
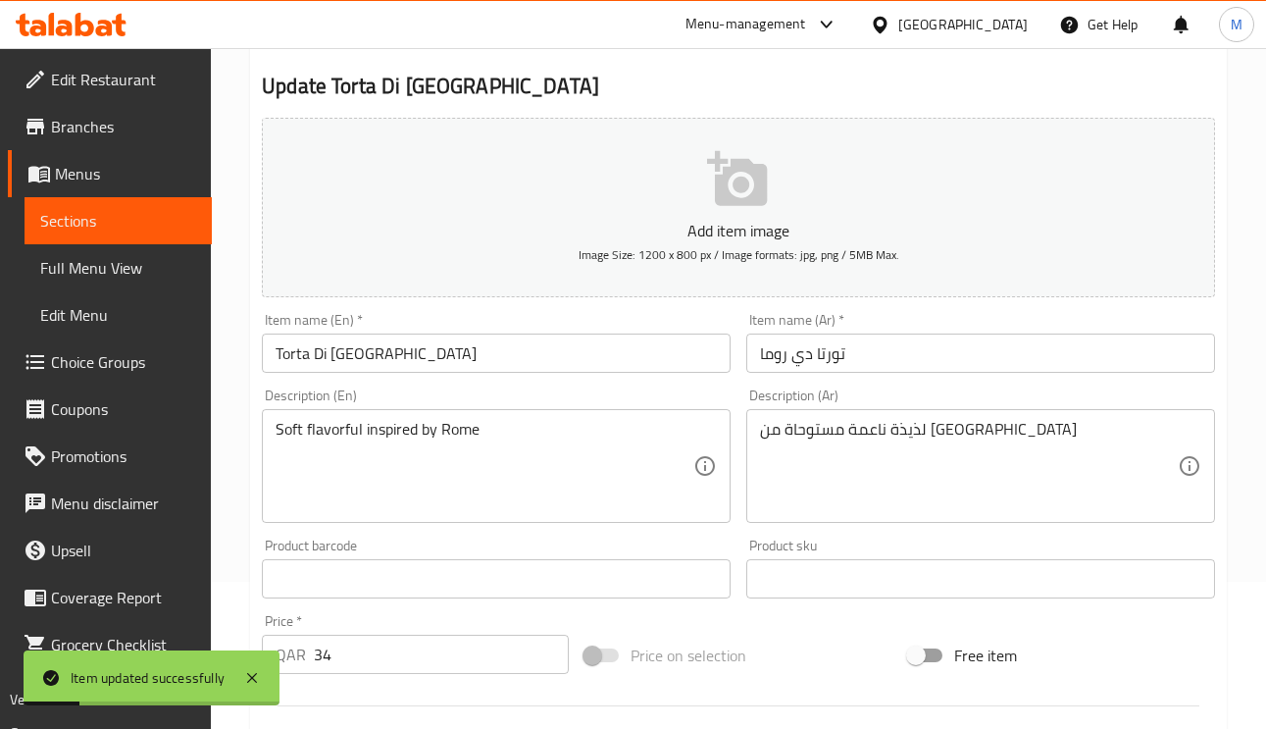
click at [282, 420] on div "Soft flavorful inspired by Rome Description (En)" at bounding box center [496, 466] width 469 height 114
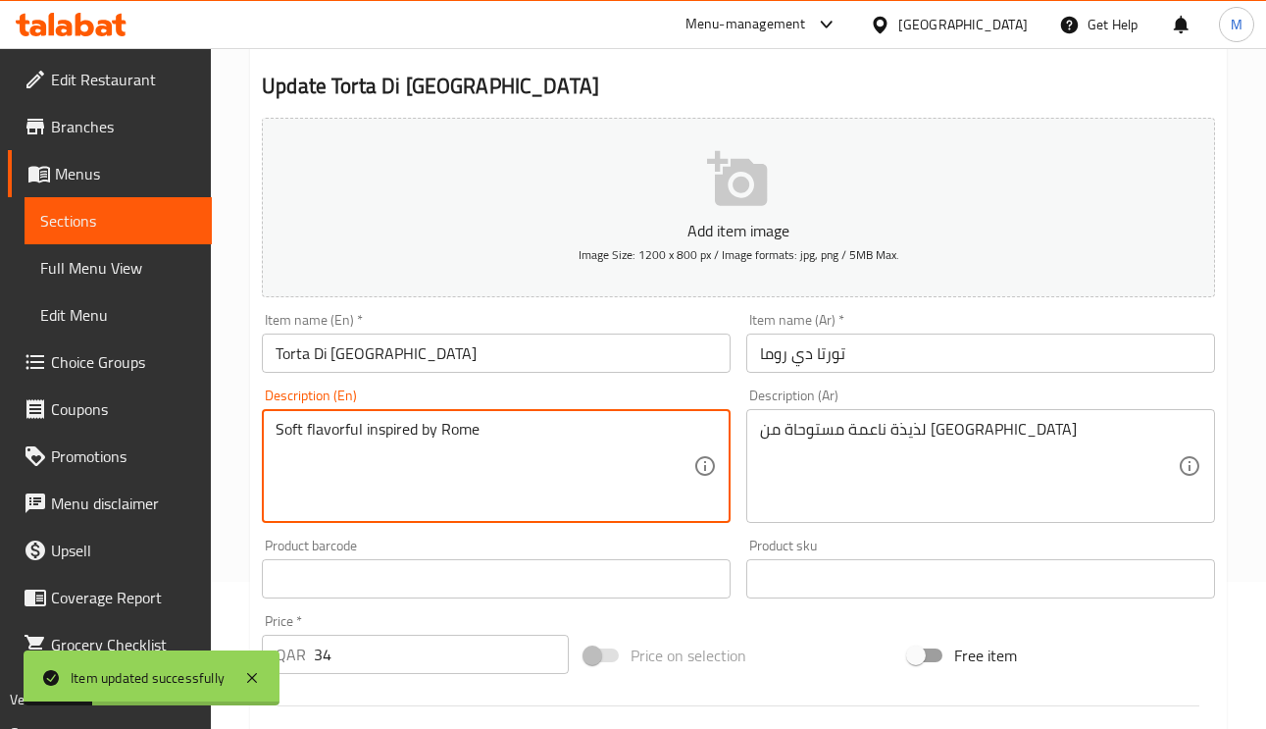
click at [292, 446] on textarea "Soft flavorful inspired by Rome" at bounding box center [485, 466] width 418 height 93
click at [286, 440] on textarea "Soft flavorful inspired by Rome" at bounding box center [485, 466] width 418 height 93
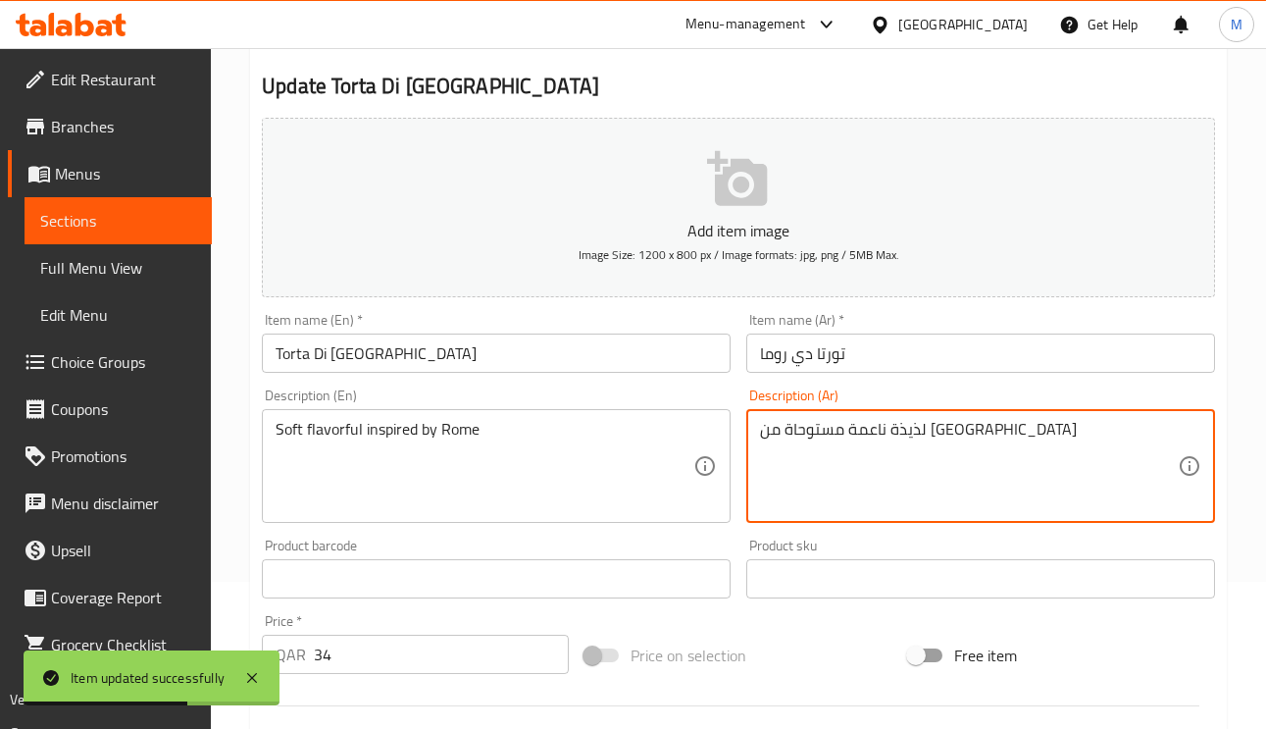
click at [905, 441] on textarea "لذيذة ناعمة مستوحاة من روما" at bounding box center [969, 466] width 418 height 93
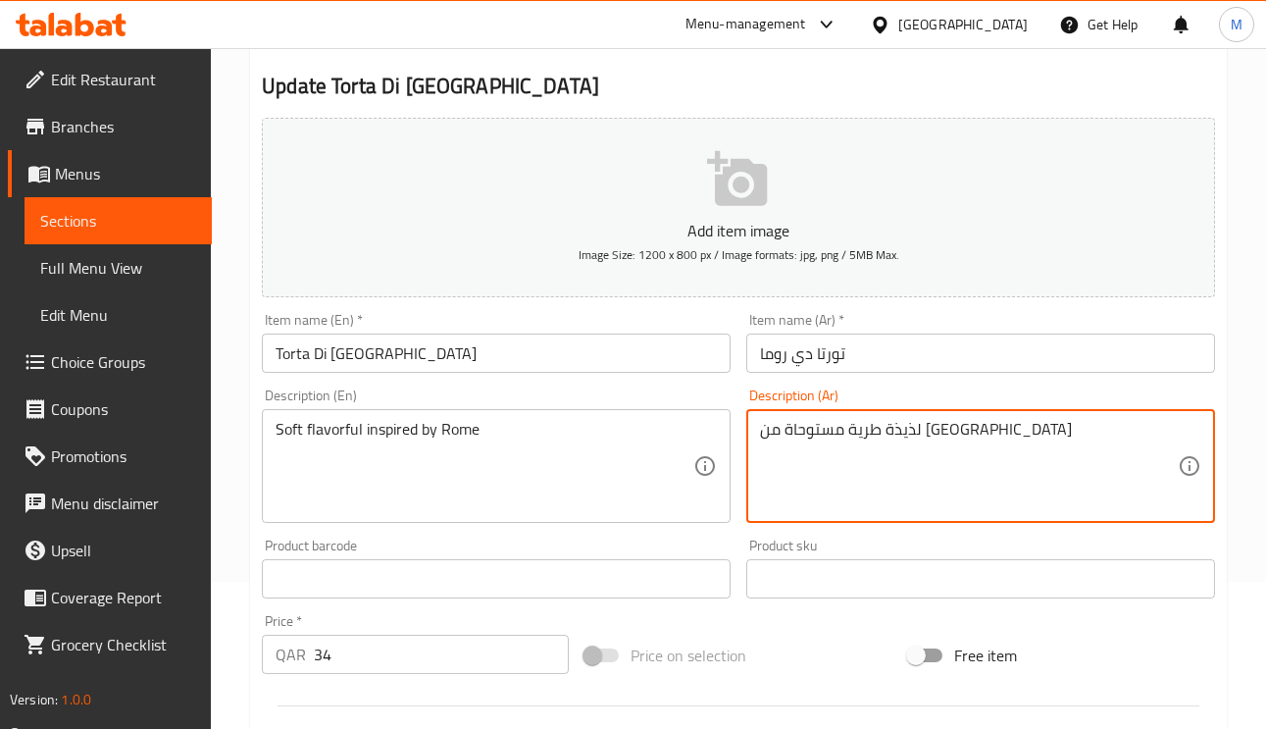
type textarea "لذيذة طرية مستوحاة من [GEOGRAPHIC_DATA]"
click at [908, 370] on input "تورتا دي روما" at bounding box center [980, 352] width 469 height 39
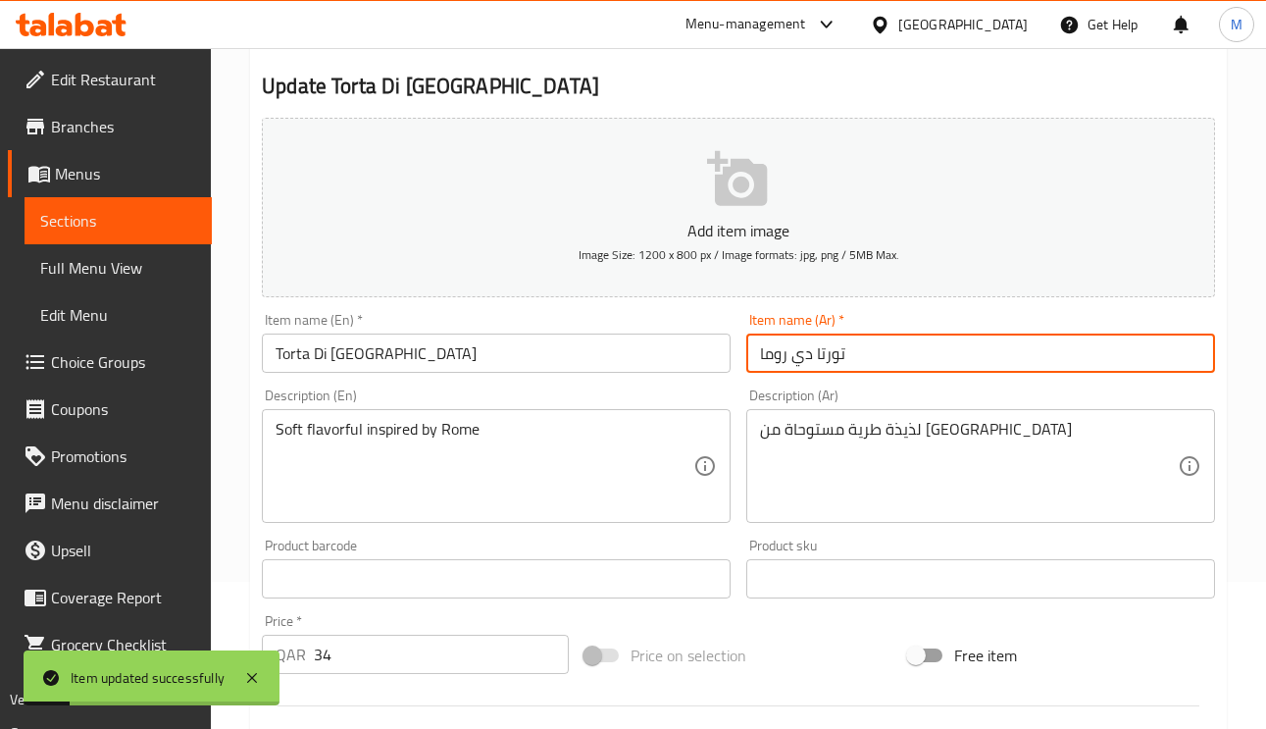
click at [905, 349] on input "تورتا دي روما" at bounding box center [980, 352] width 469 height 39
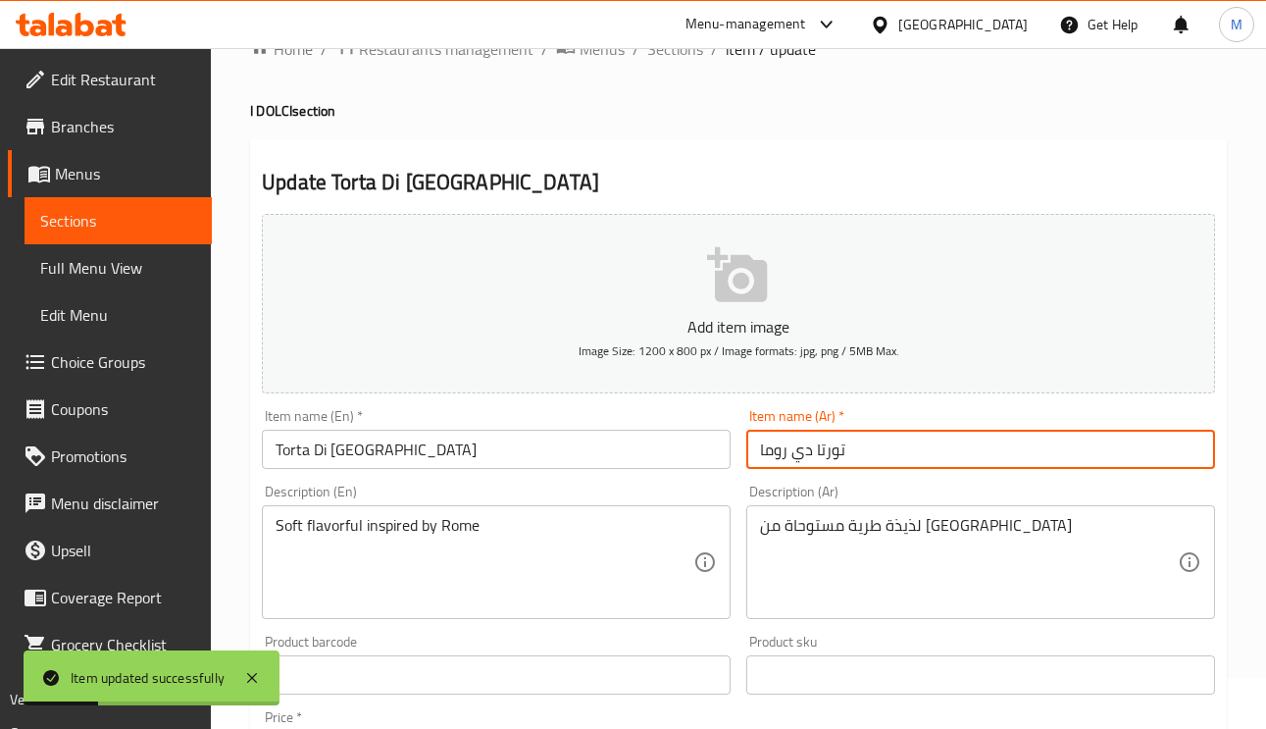
scroll to position [0, 0]
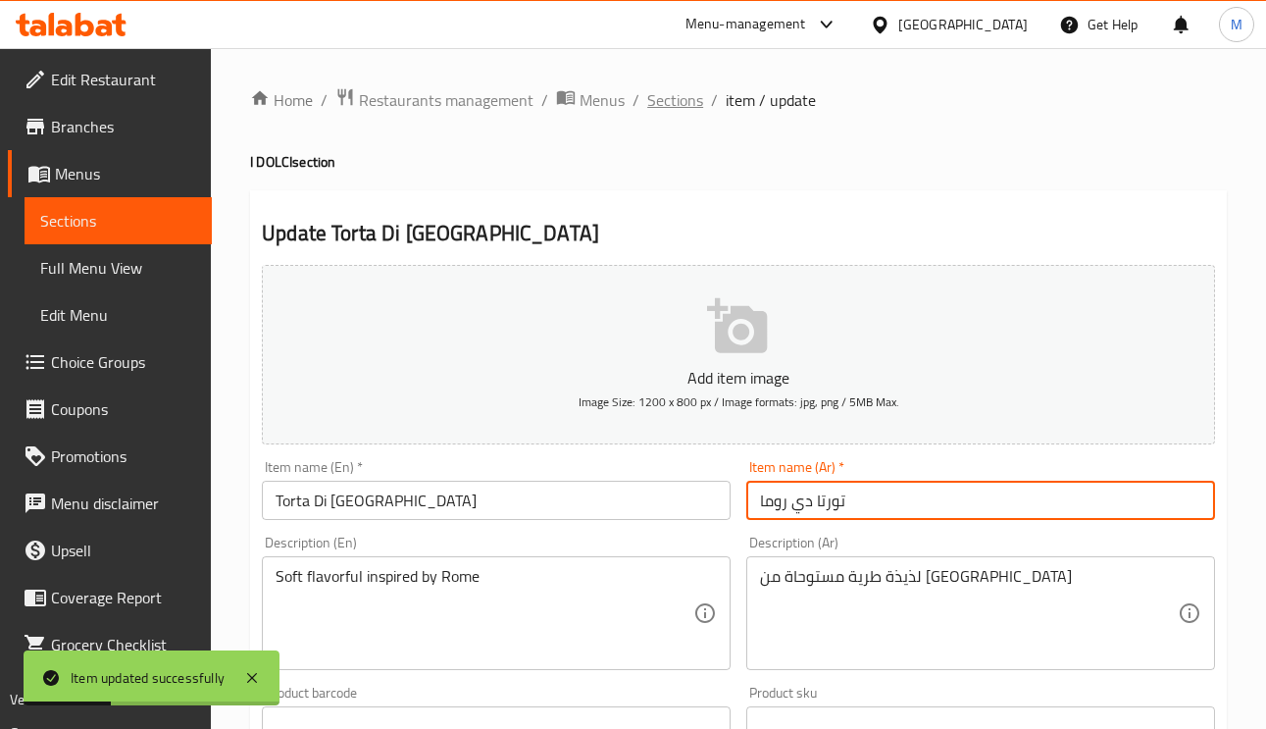
click at [658, 88] on span "Sections" at bounding box center [675, 100] width 56 height 24
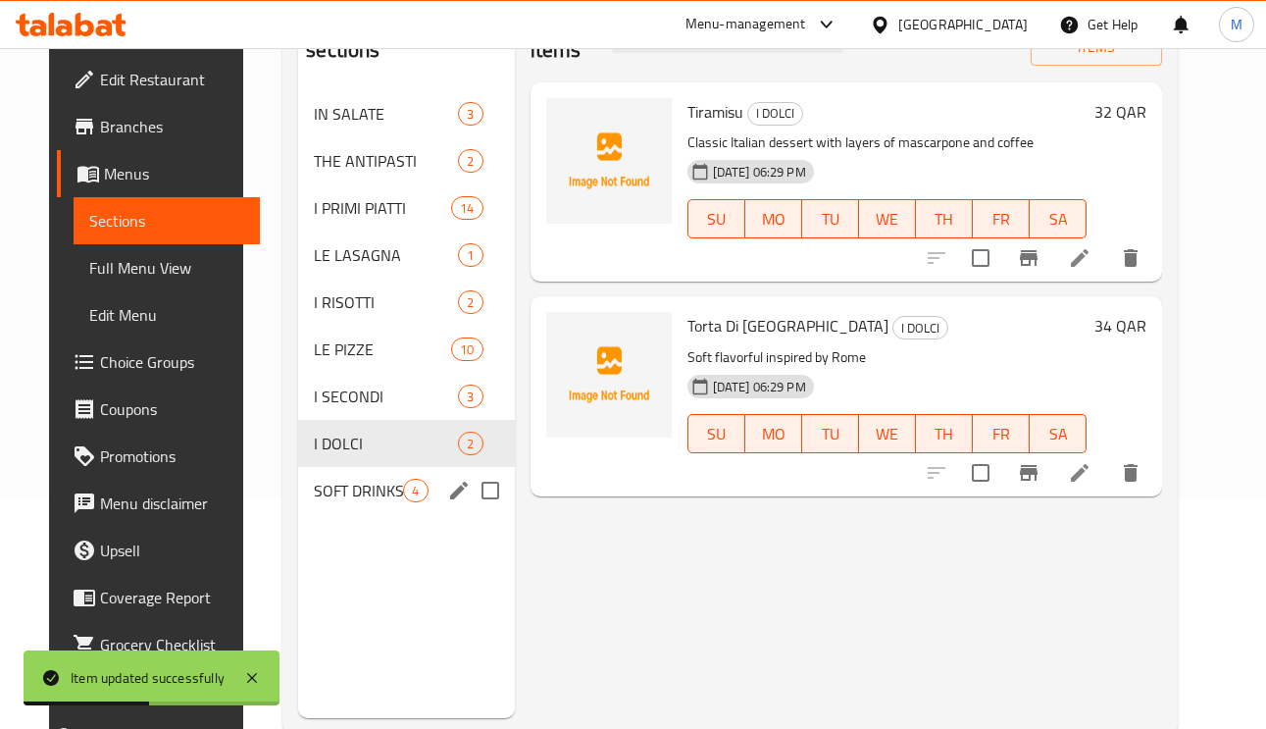
scroll to position [277, 0]
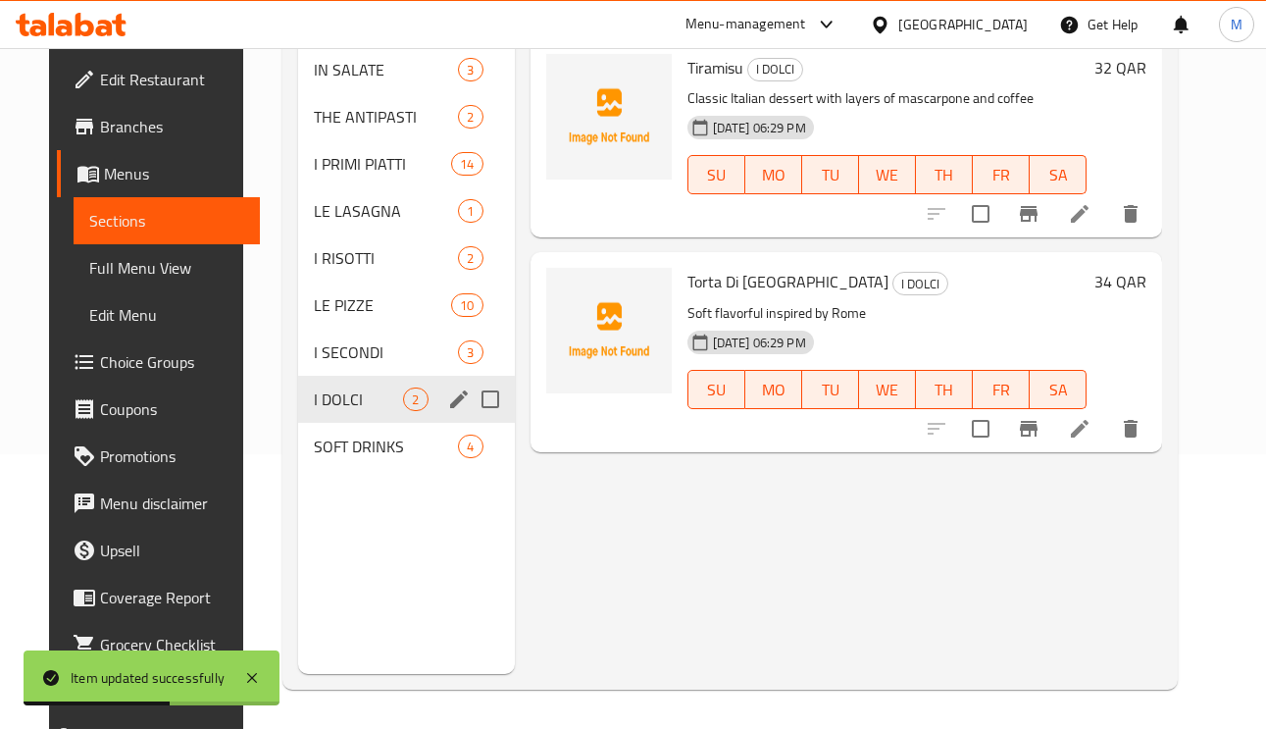
click at [470, 406] on input "Menu sections" at bounding box center [490, 399] width 41 height 41
checkbox input "true"
click at [451, 398] on icon "edit" at bounding box center [459, 399] width 24 height 24
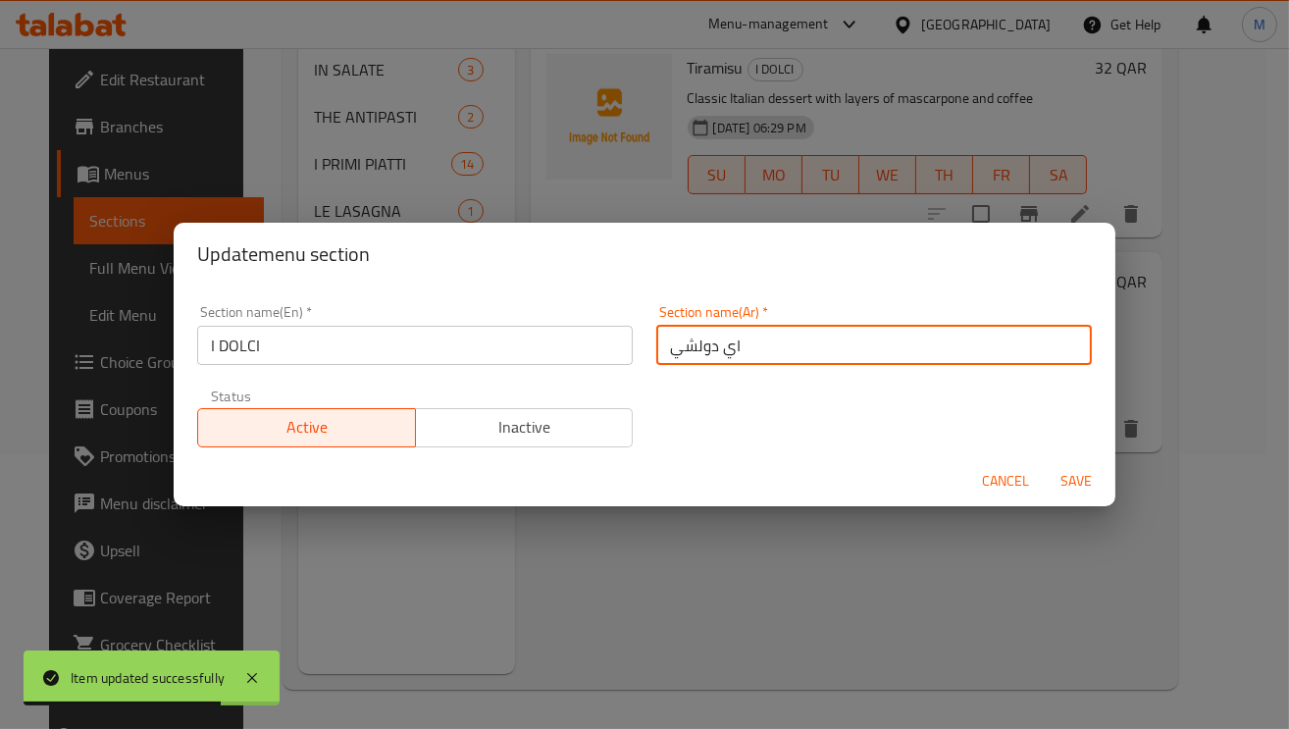
click at [676, 342] on input "اي دولشي" at bounding box center [873, 345] width 435 height 39
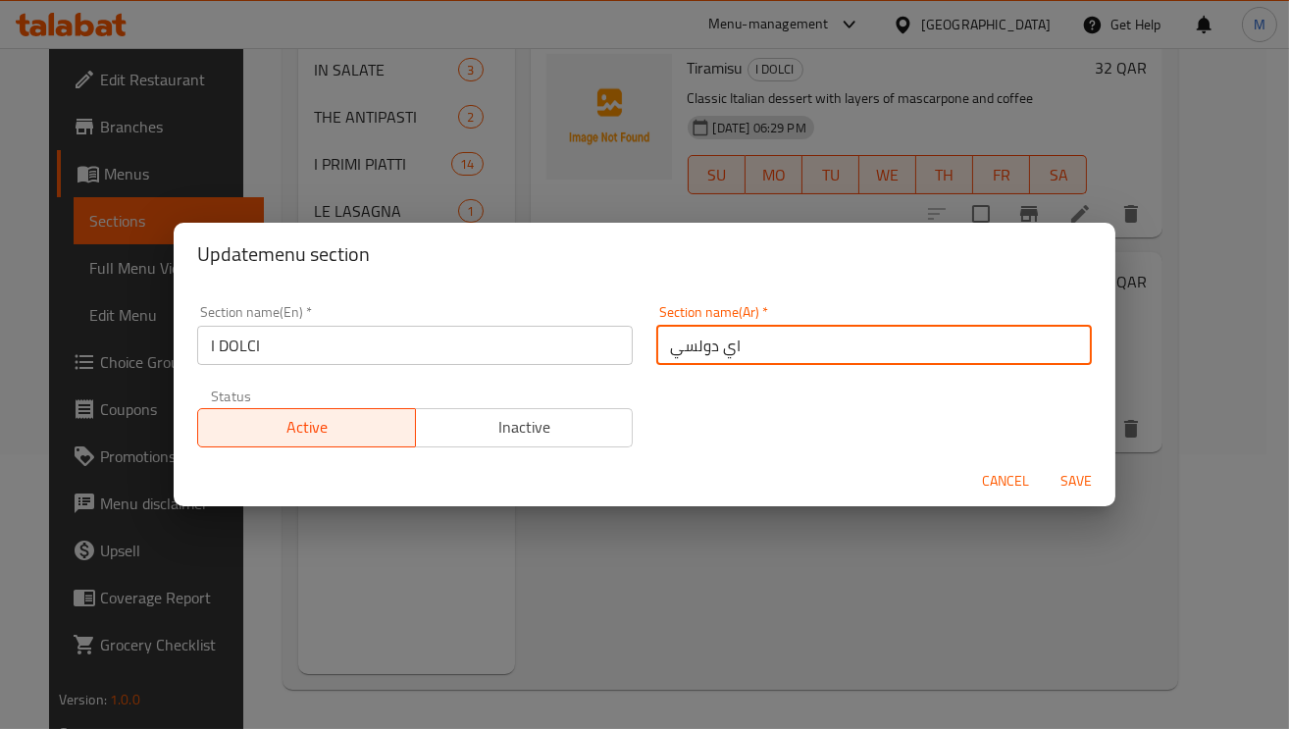
type input "اي دولسي"
click at [1087, 476] on span "Save" at bounding box center [1075, 481] width 47 height 25
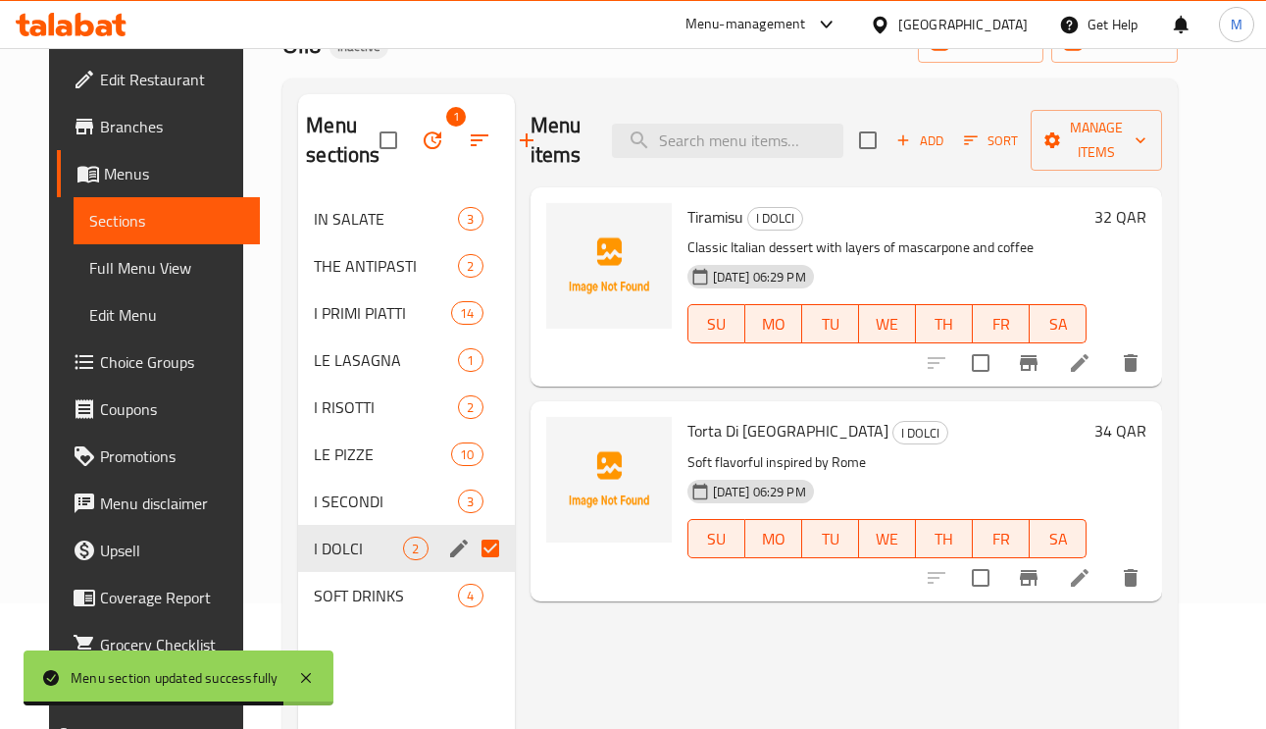
scroll to position [0, 0]
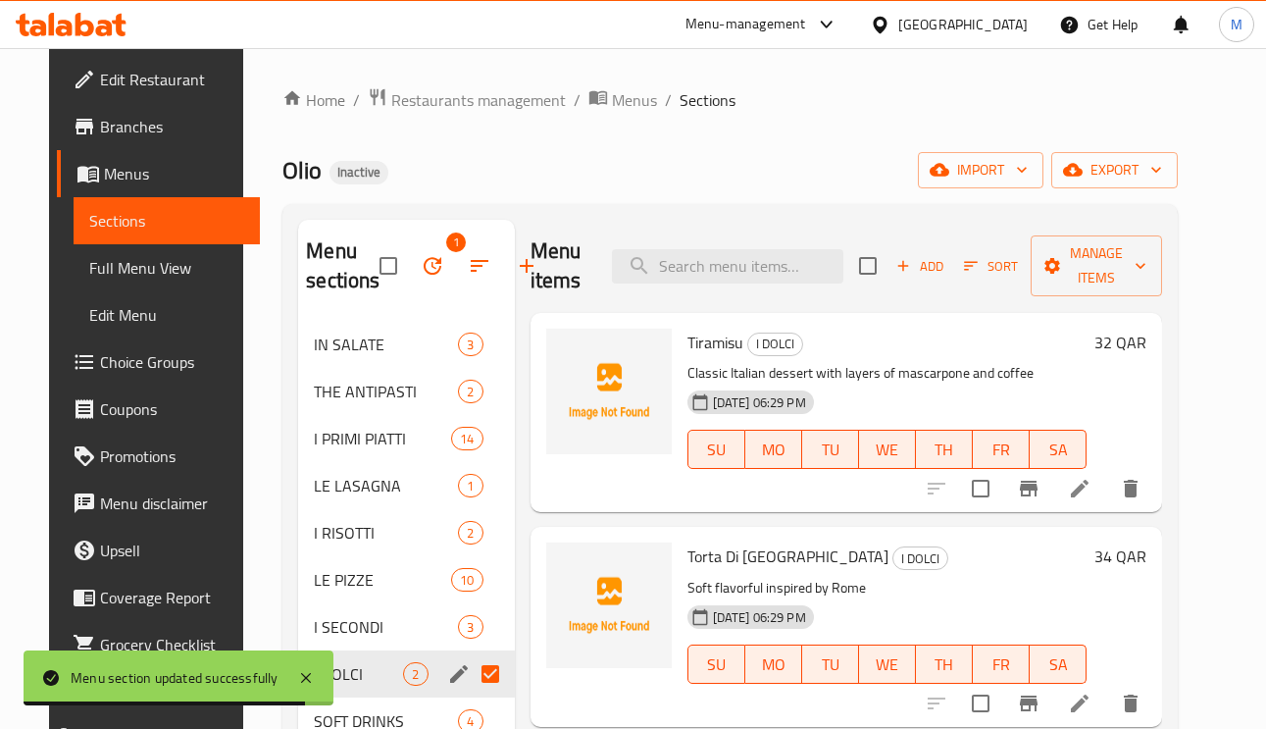
click at [765, 246] on div "Menu items Add Sort Manage items" at bounding box center [847, 266] width 633 height 93
click at [764, 267] on input "search" at bounding box center [727, 266] width 231 height 34
paste input "Burrata Salad"
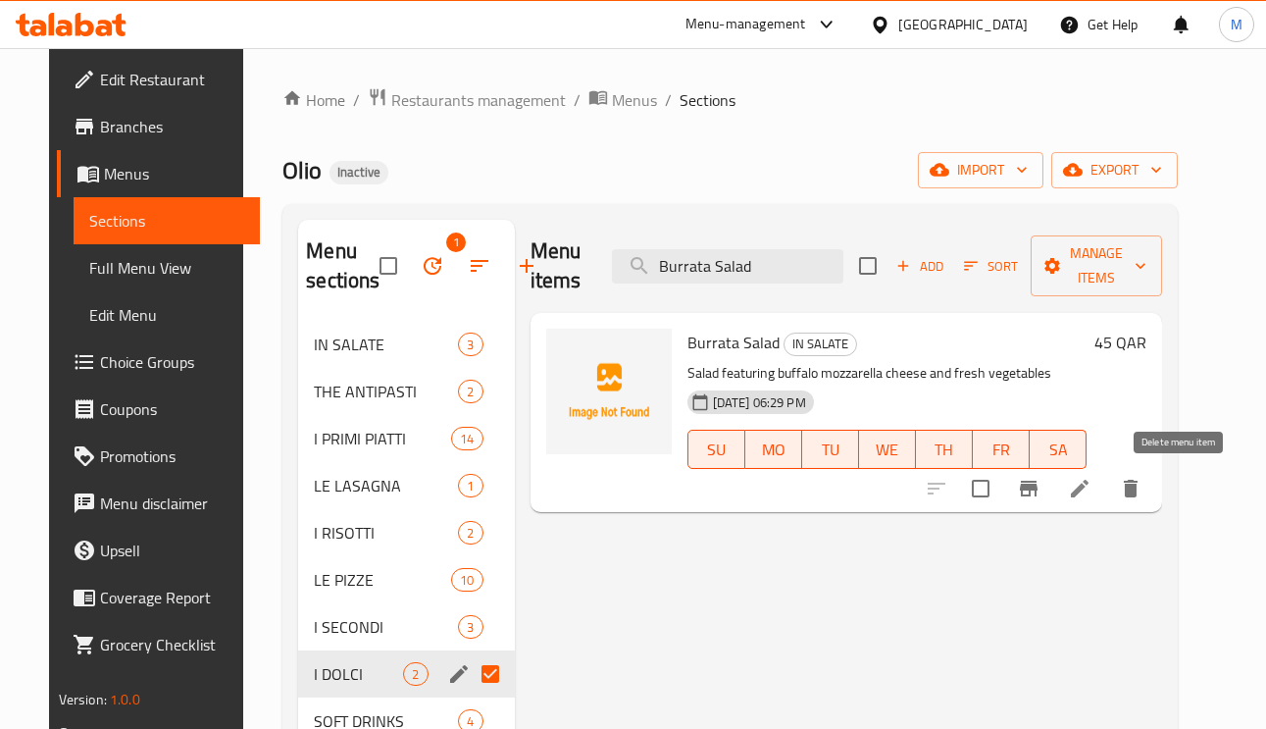
click at [1138, 489] on icon "delete" at bounding box center [1131, 489] width 14 height 18
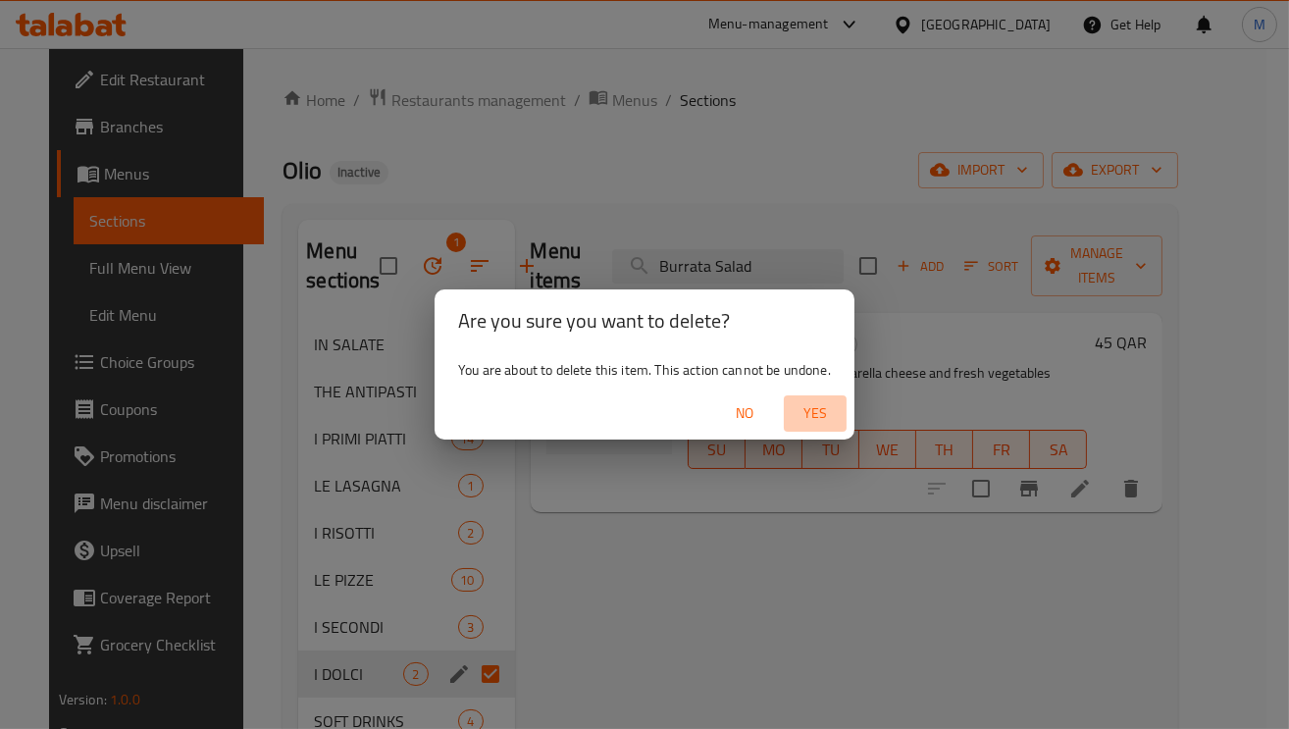
click at [809, 415] on span "Yes" at bounding box center [814, 413] width 47 height 25
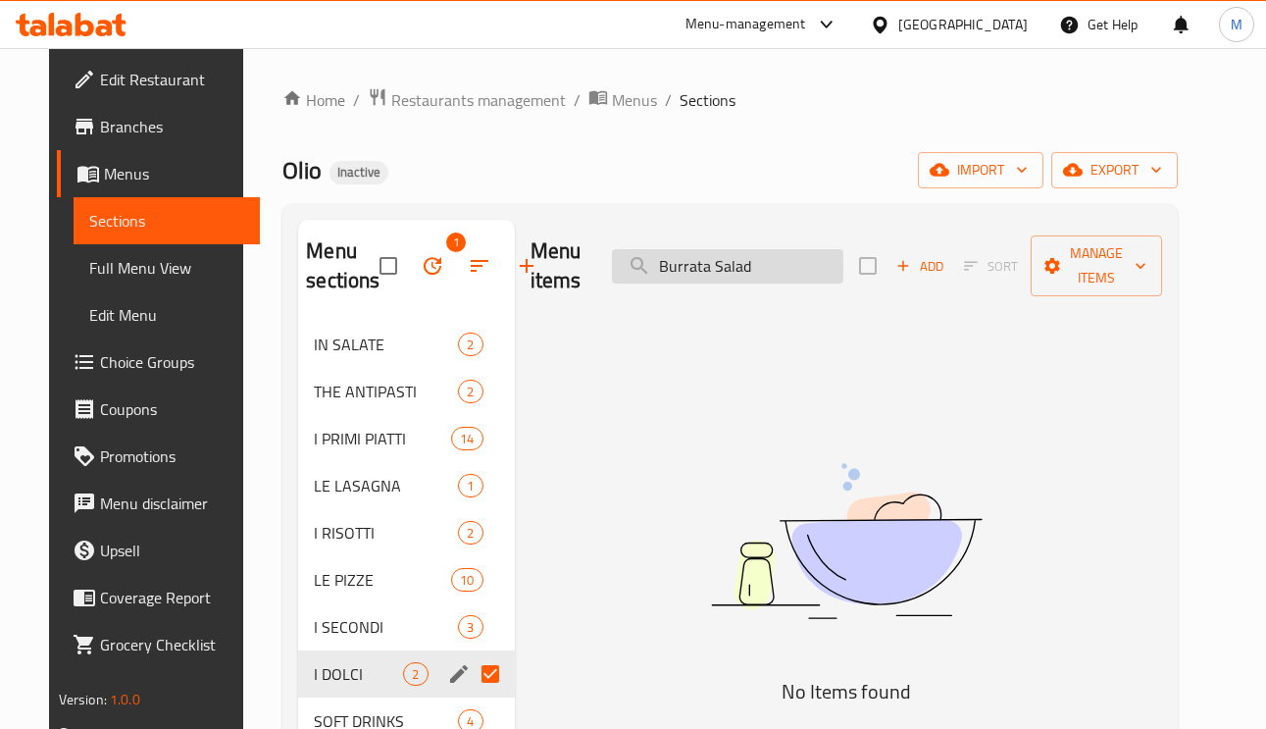
click at [763, 264] on input "Burrata Salad" at bounding box center [727, 266] width 231 height 34
click at [760, 264] on input "Burrata Salad" at bounding box center [727, 266] width 231 height 34
paste input "Penne all' arrabbiata"
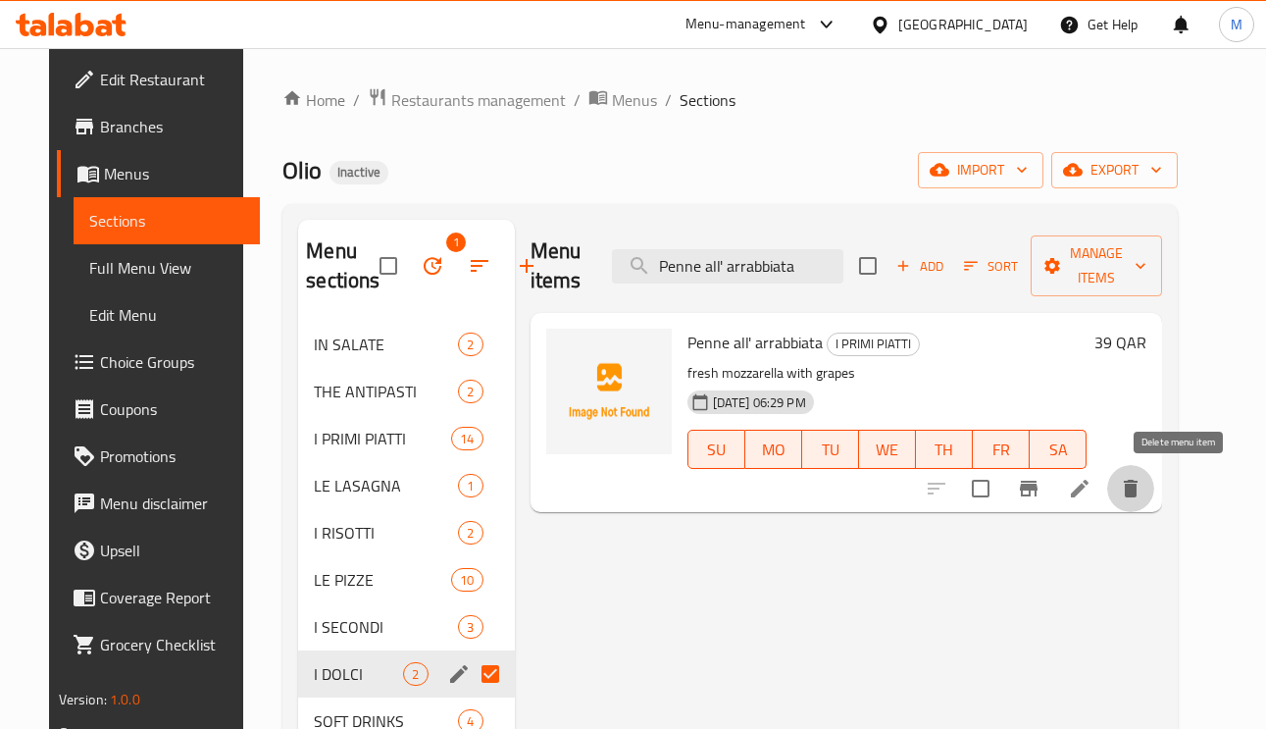
click at [1138, 483] on icon "delete" at bounding box center [1131, 489] width 14 height 18
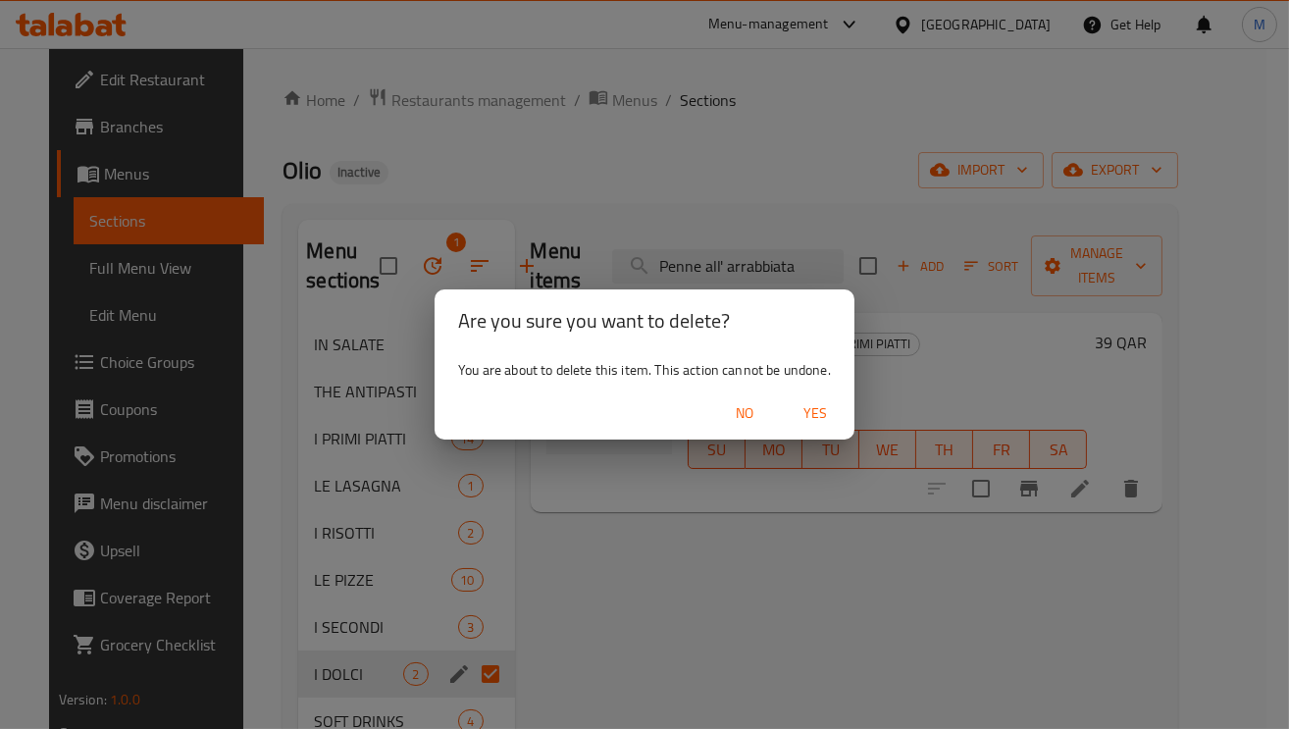
click at [810, 405] on span "Yes" at bounding box center [814, 413] width 47 height 25
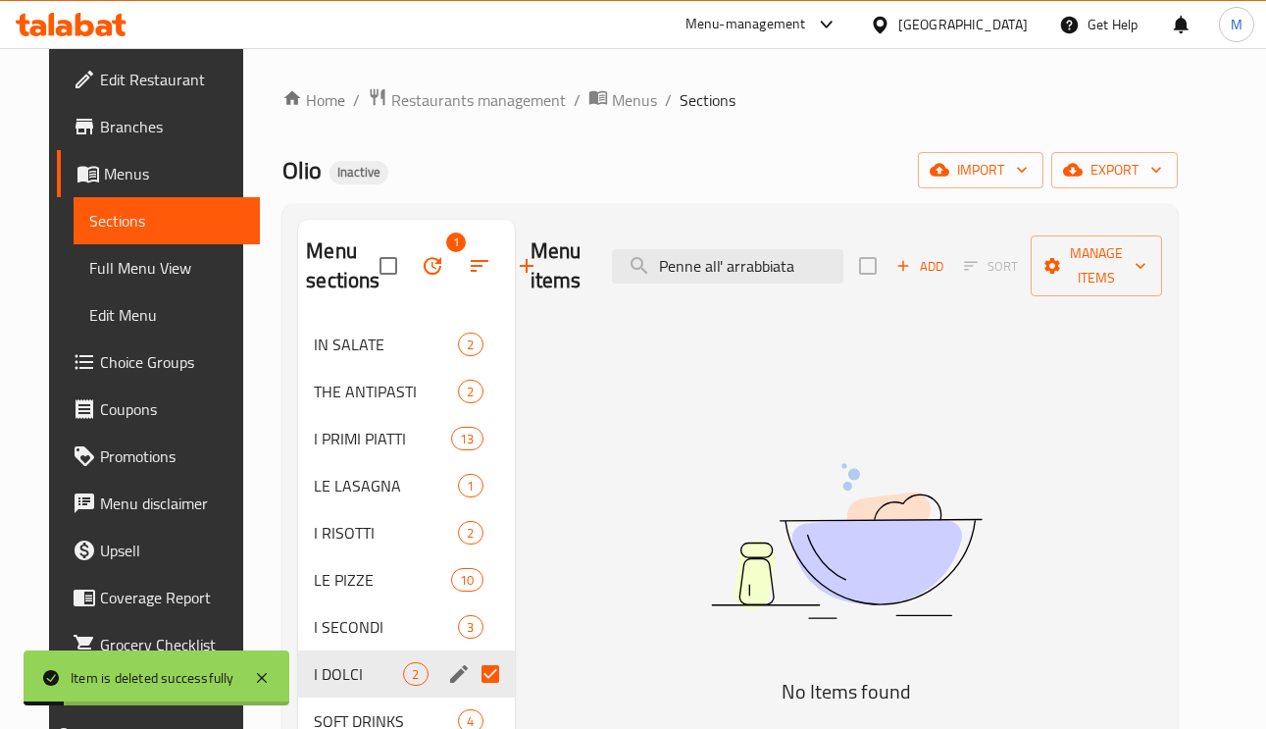
click at [764, 285] on div "Menu items Penne all' arrabbiata Add Sort Manage items" at bounding box center [847, 266] width 633 height 93
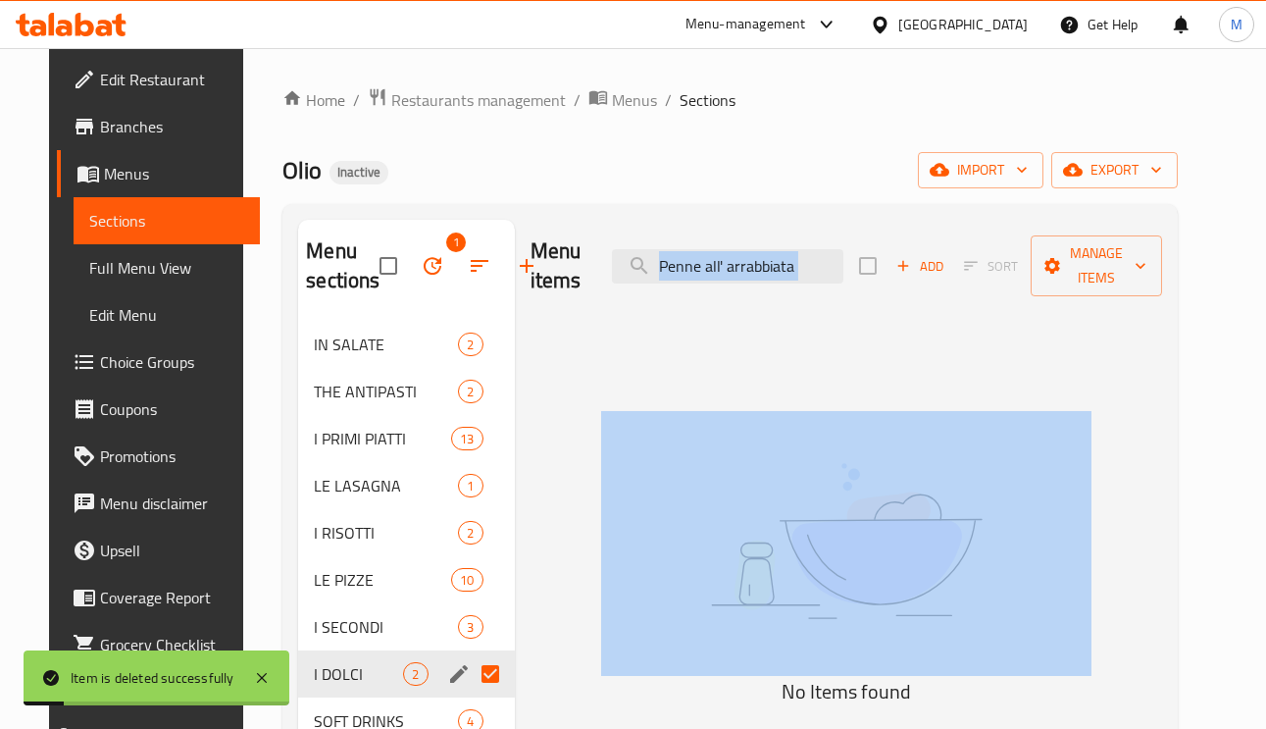
click at [764, 285] on div "Menu items Penne all' arrabbiata Add Sort Manage items" at bounding box center [847, 266] width 633 height 93
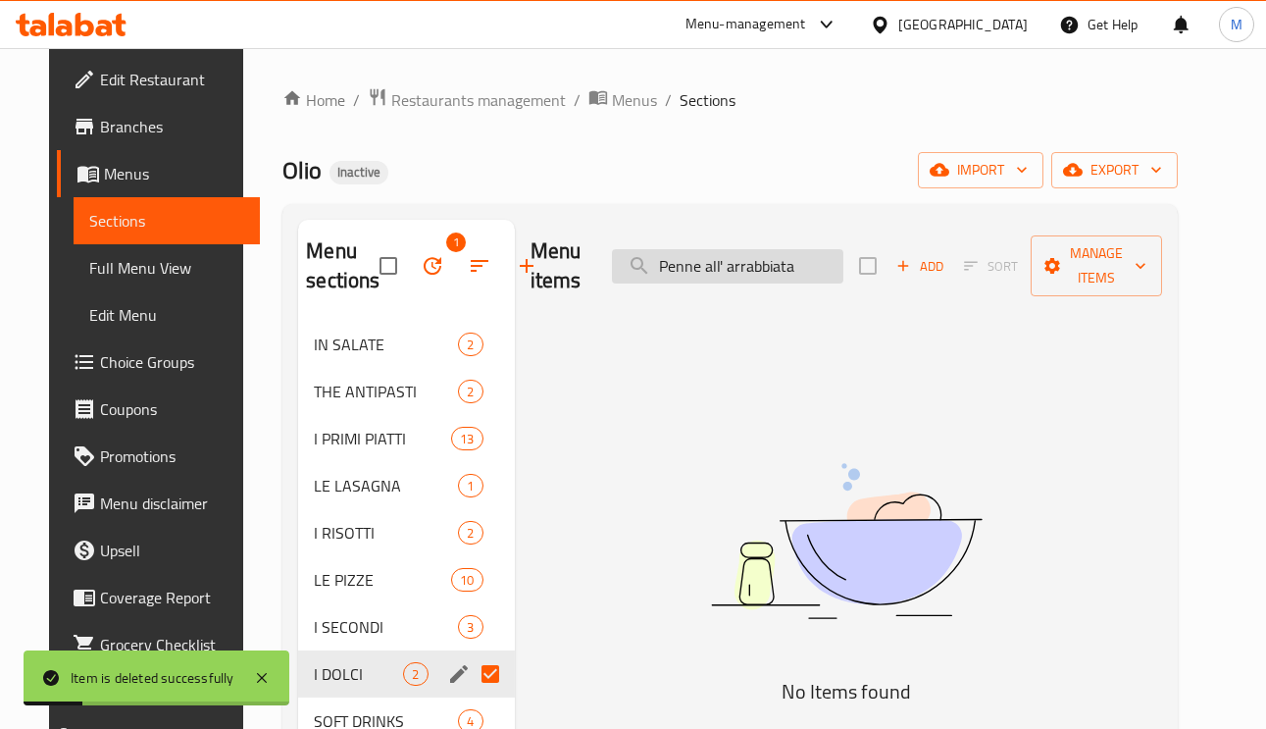
click at [777, 273] on input "Penne all' arrabbiata" at bounding box center [727, 266] width 231 height 34
paste input "ollo Melanese Con Penne"
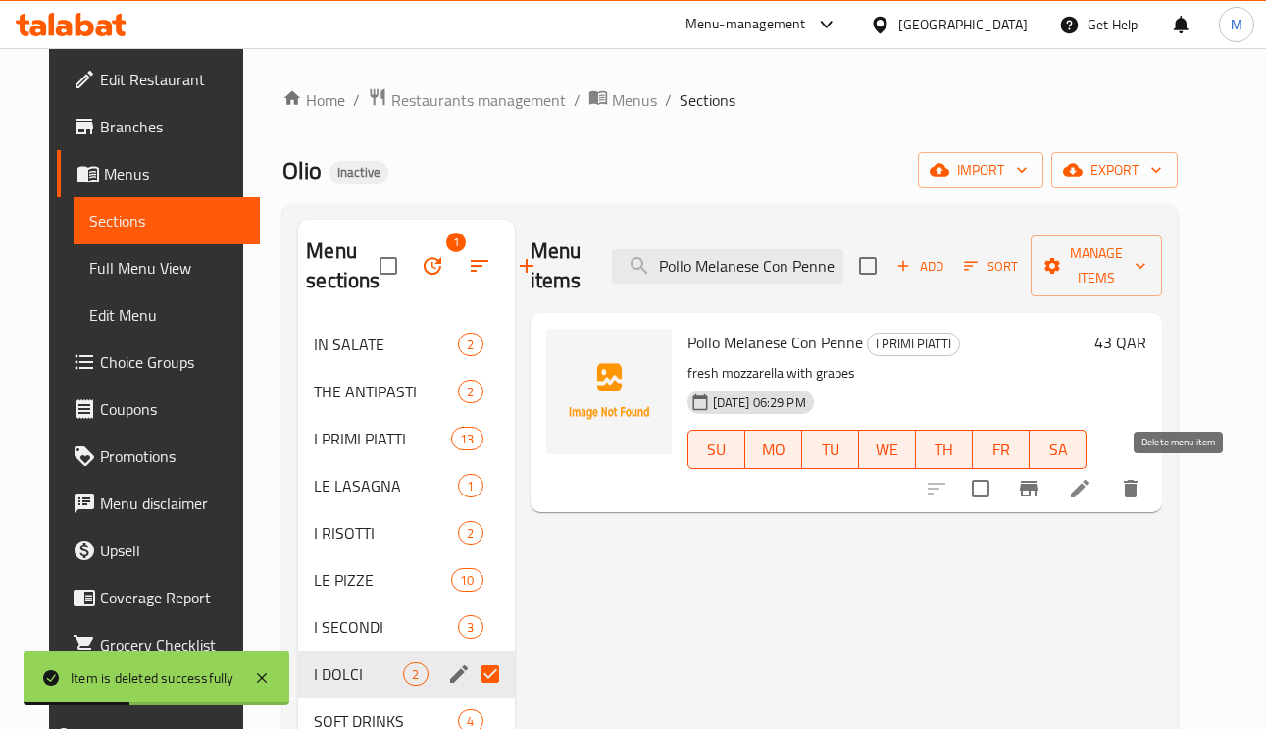
click at [1143, 480] on icon "delete" at bounding box center [1131, 489] width 24 height 24
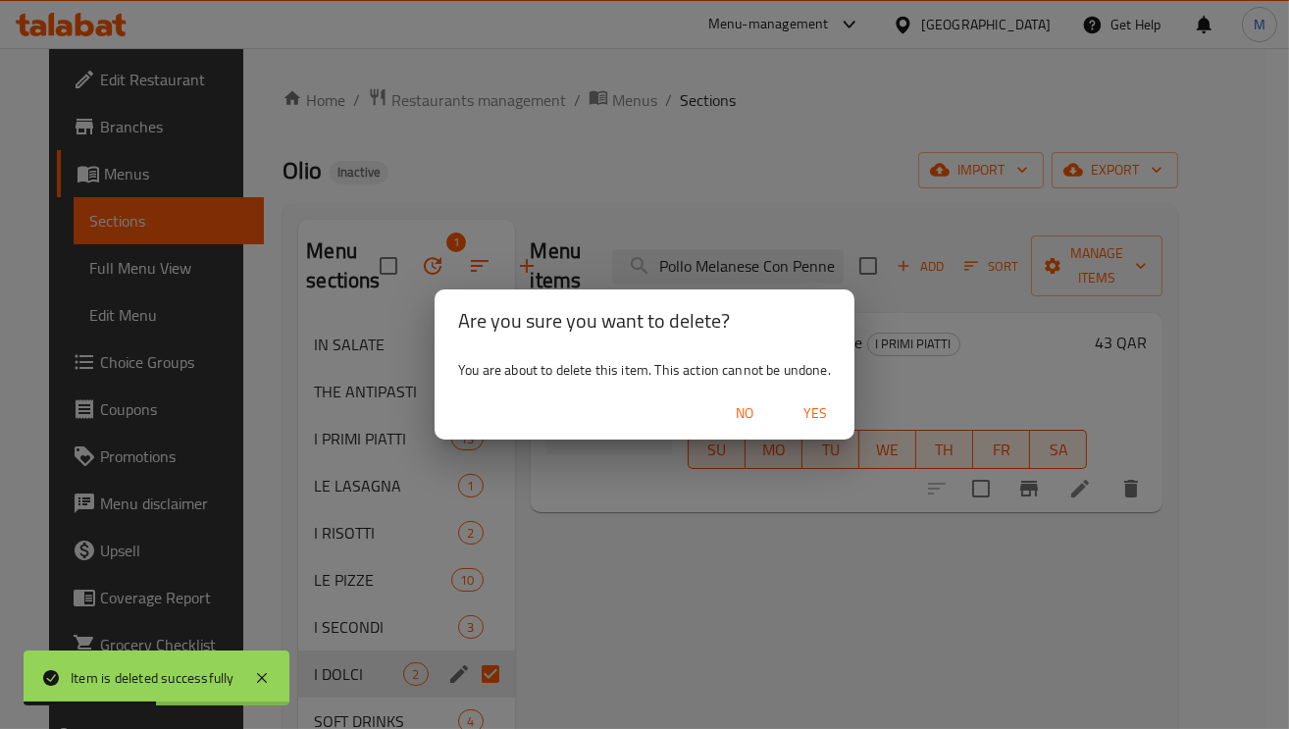
click at [818, 407] on span "Yes" at bounding box center [814, 413] width 47 height 25
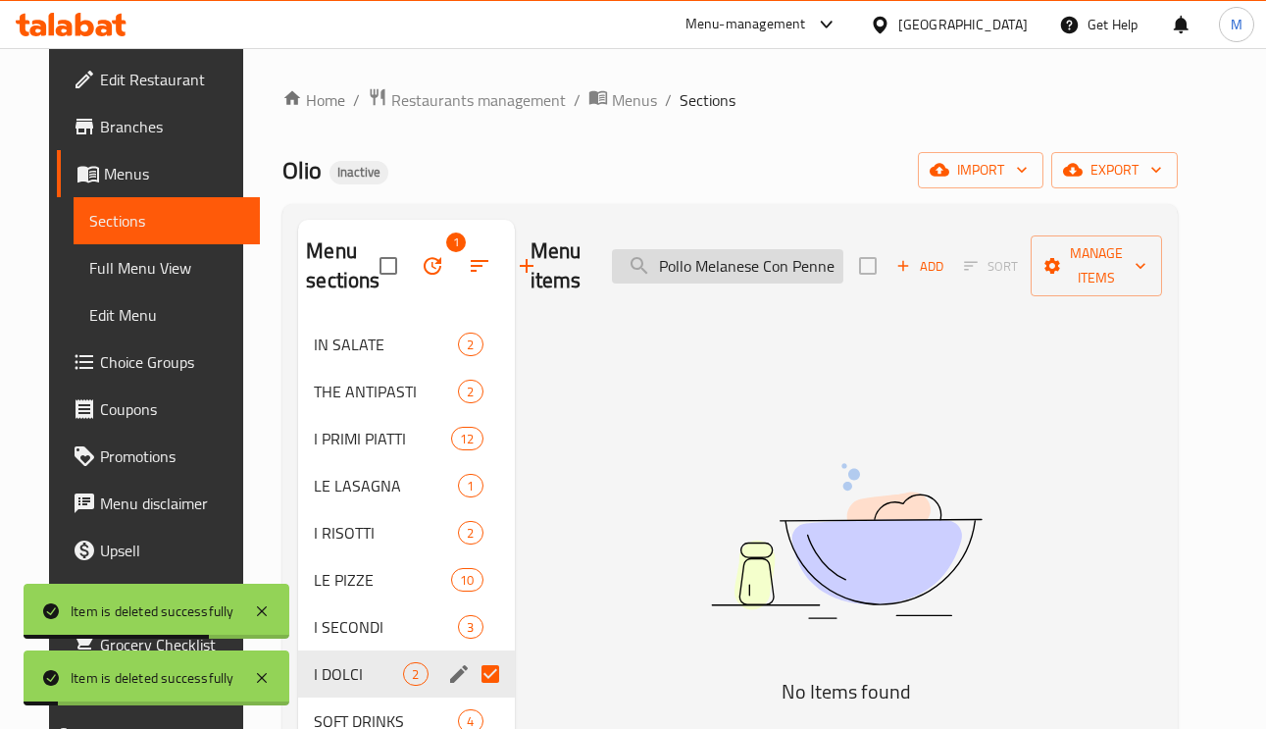
click at [830, 277] on input "Pollo Melanese Con Penne" at bounding box center [727, 266] width 231 height 34
click at [830, 276] on input "Pollo Melanese Con Penne" at bounding box center [727, 266] width 231 height 34
paste input "Tartufo fungi pasta"
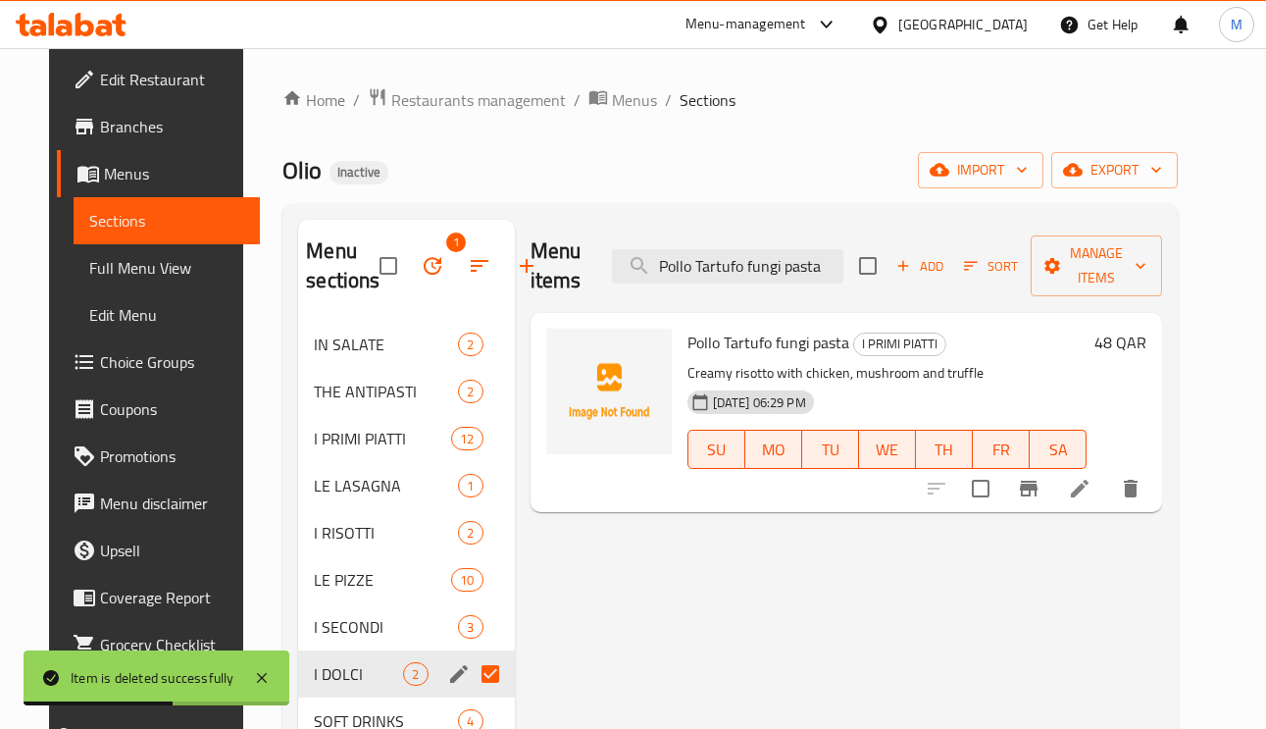
click at [1138, 493] on icon "delete" at bounding box center [1131, 489] width 14 height 18
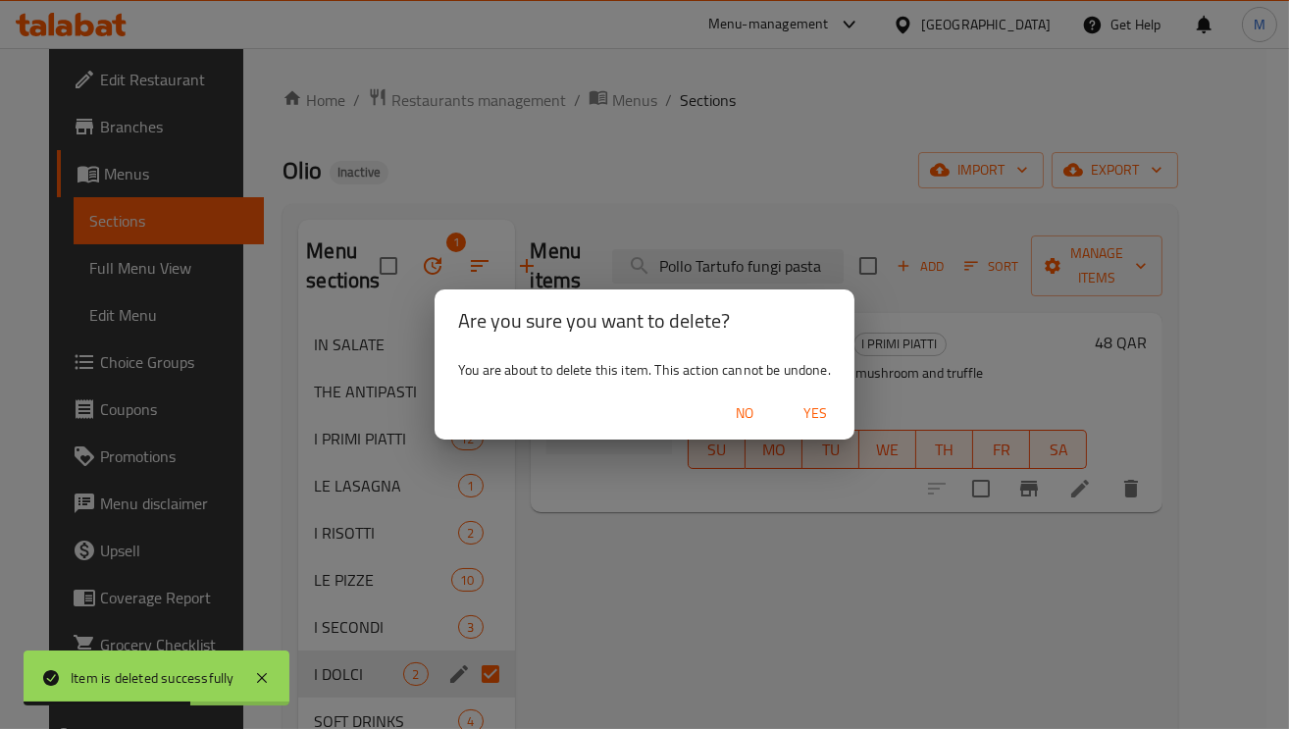
click at [817, 415] on span "Yes" at bounding box center [814, 413] width 47 height 25
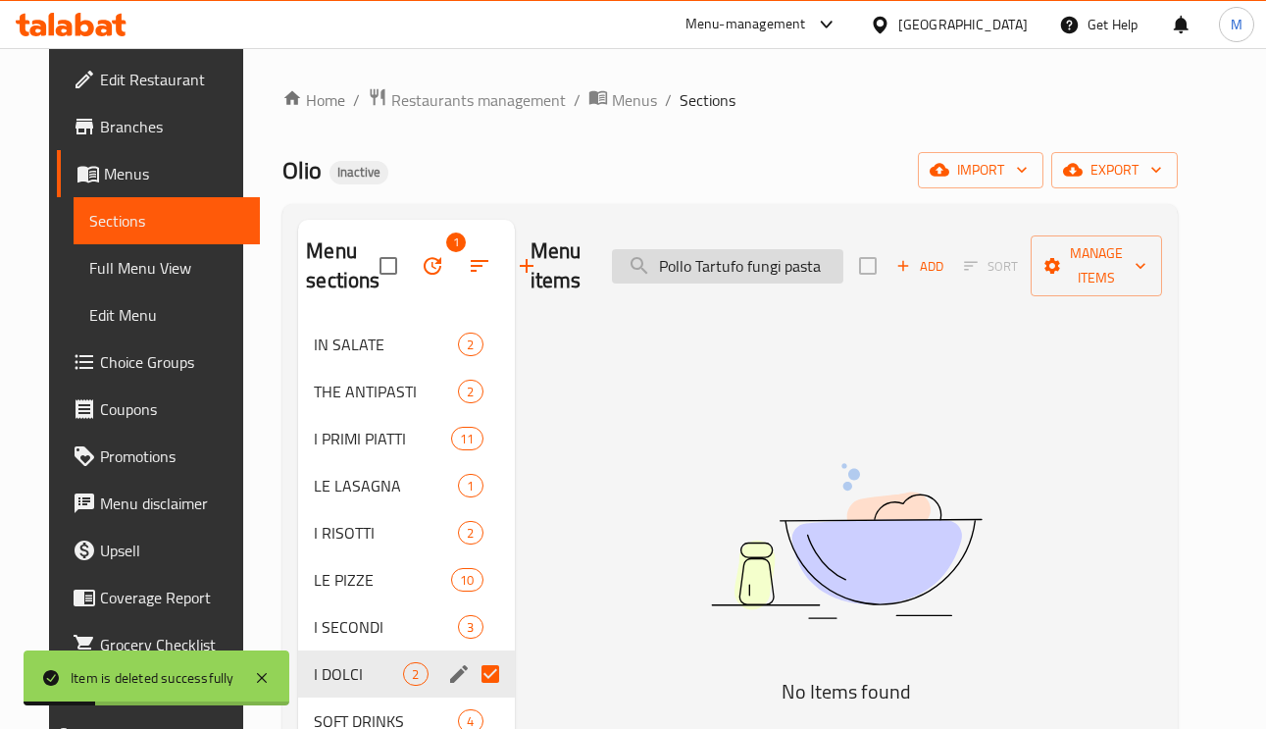
drag, startPoint x: 847, startPoint y: 275, endPoint x: 867, endPoint y: 276, distance: 19.6
click at [843, 275] on input "Pollo Tartufo fungi pasta" at bounding box center [727, 266] width 231 height 34
type input "Pollo Tartufo fungi"
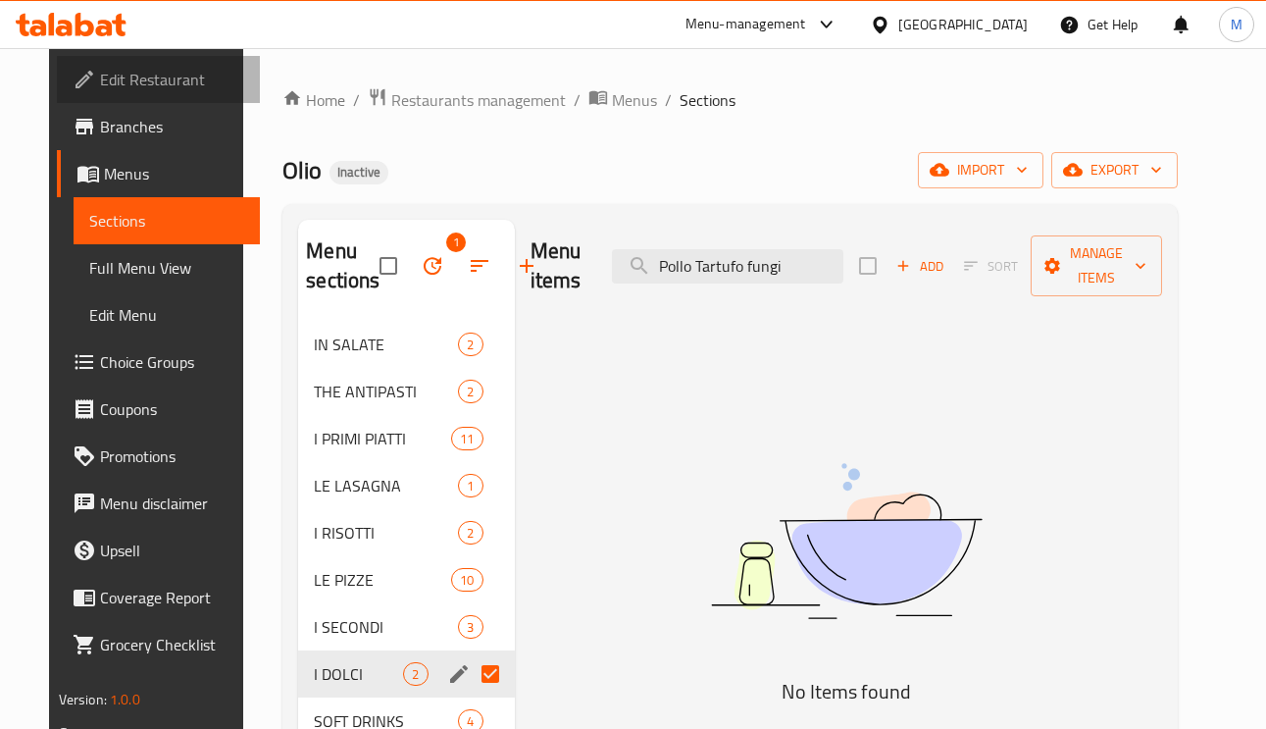
click at [132, 75] on span "Edit Restaurant" at bounding box center [172, 80] width 145 height 24
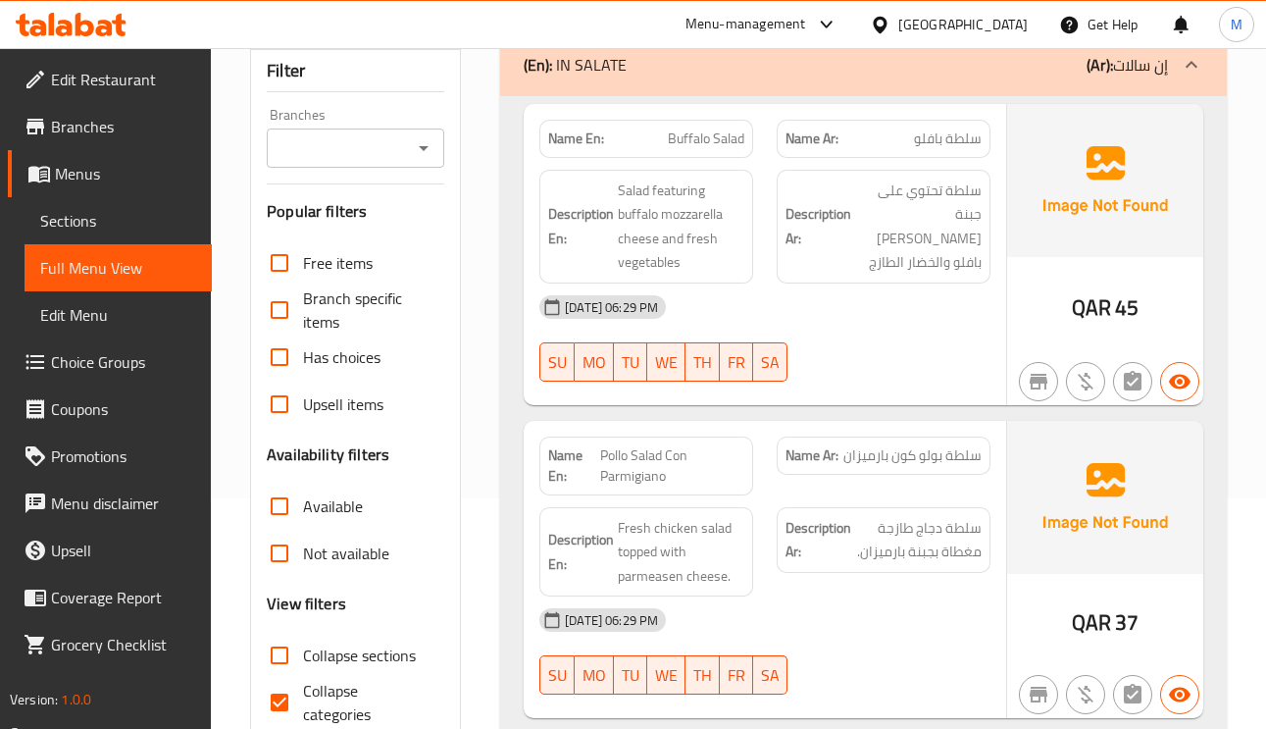
scroll to position [441, 0]
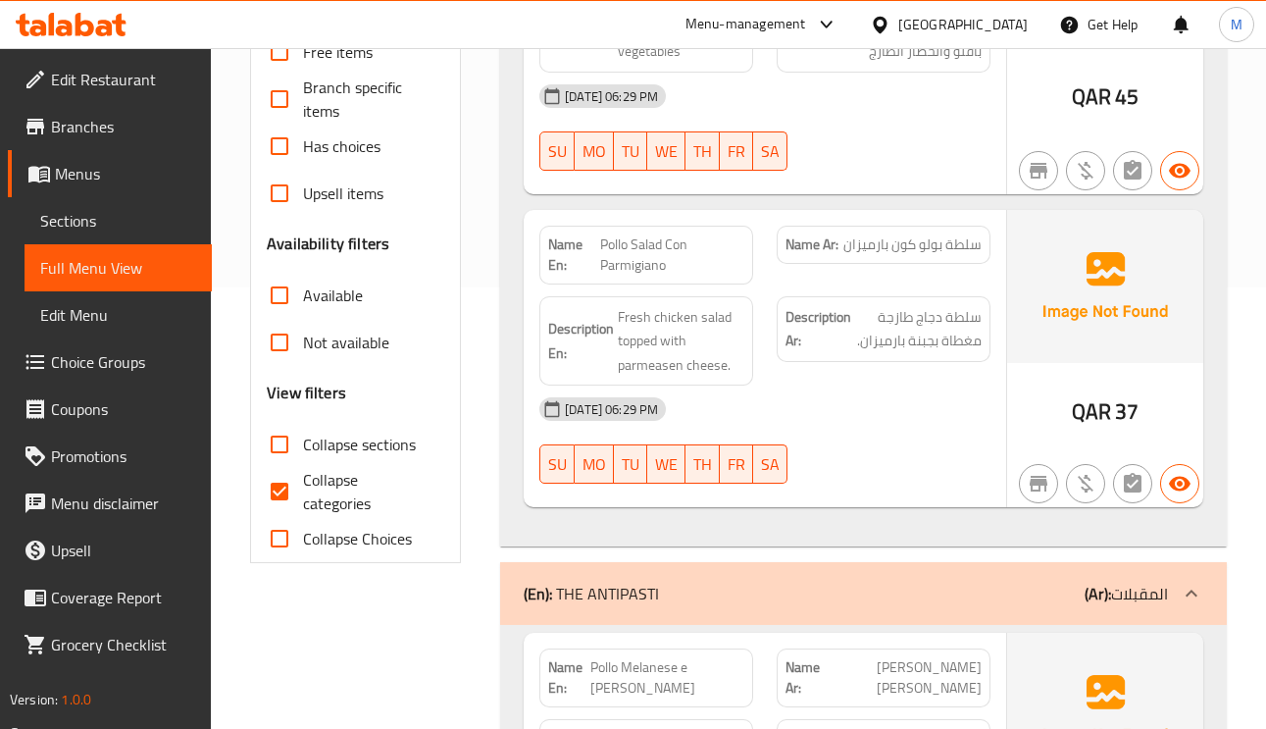
click at [290, 500] on input "Collapse categories" at bounding box center [279, 491] width 47 height 47
checkbox input "false"
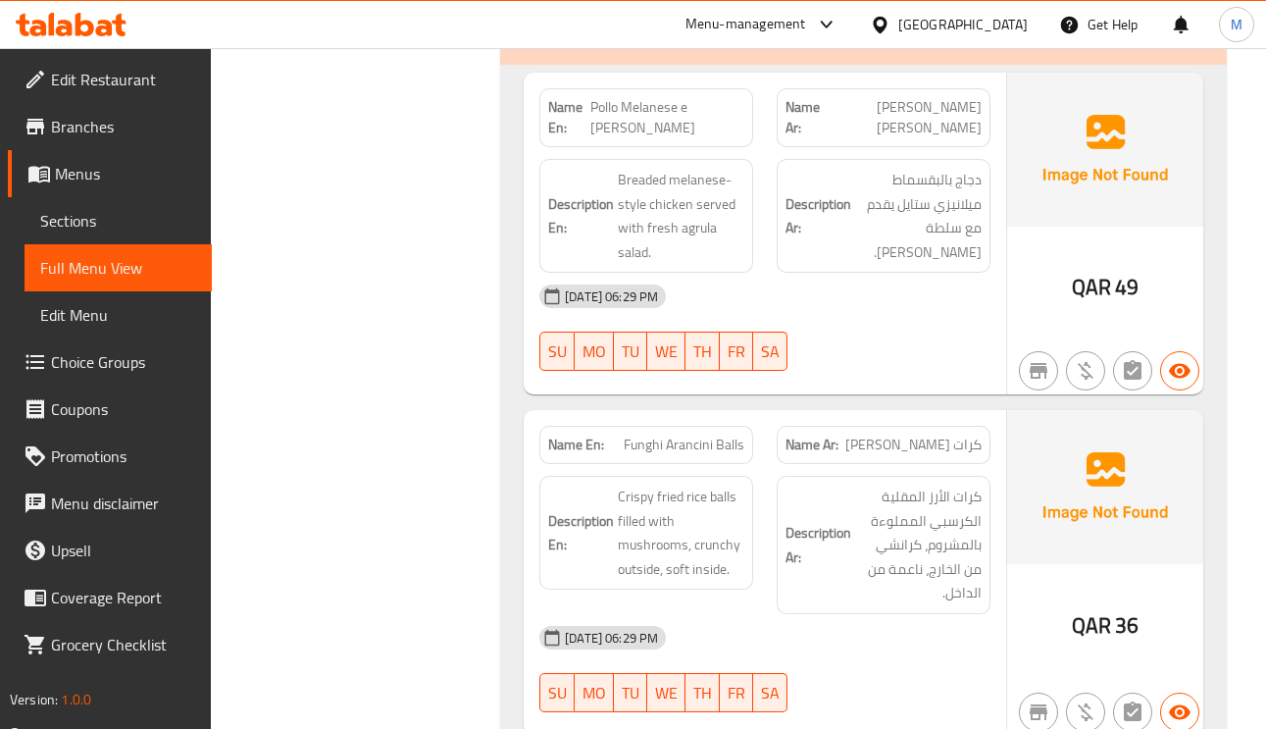
scroll to position [0, 0]
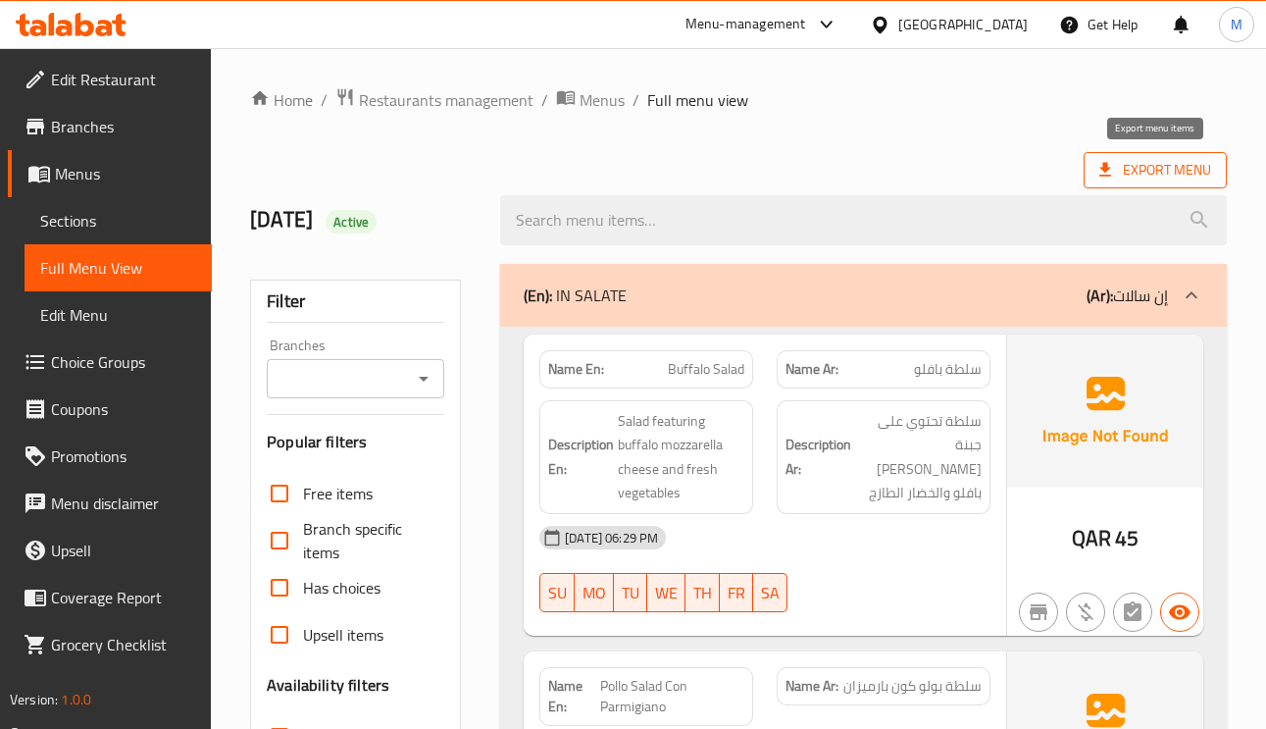
click at [1161, 162] on span "Export Menu" at bounding box center [1155, 170] width 112 height 25
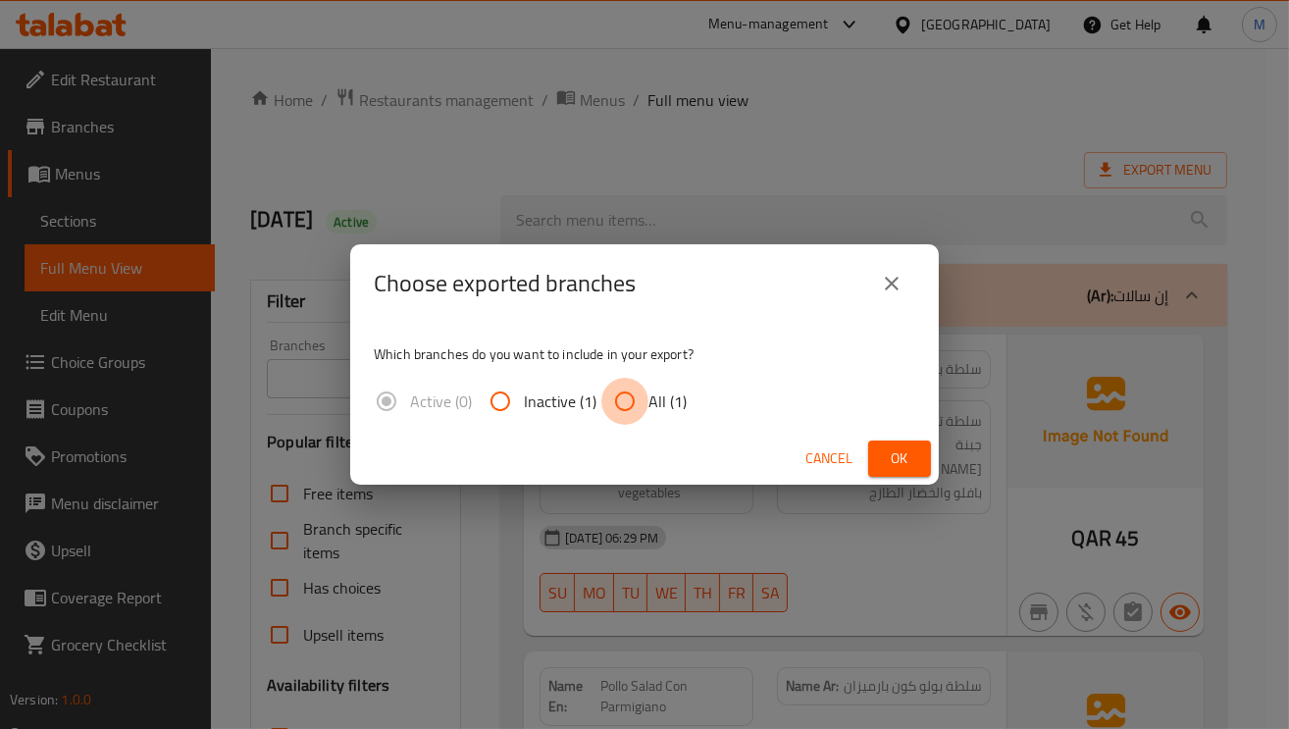
drag, startPoint x: 630, startPoint y: 414, endPoint x: 725, endPoint y: 418, distance: 95.2
click at [630, 413] on input "All (1)" at bounding box center [624, 401] width 47 height 47
radio input "true"
click at [923, 454] on button "Ok" at bounding box center [899, 458] width 63 height 36
